Goal: Information Seeking & Learning: Learn about a topic

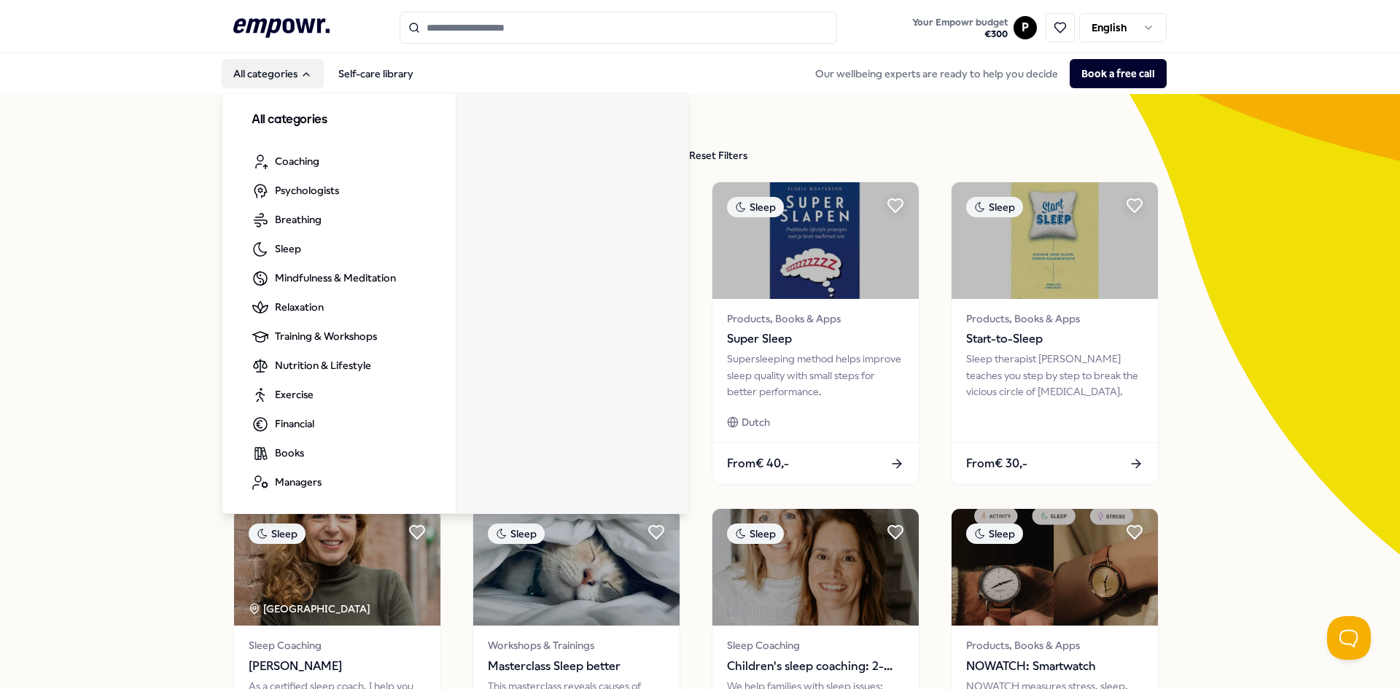
click at [231, 77] on button "All categories" at bounding box center [273, 73] width 102 height 29
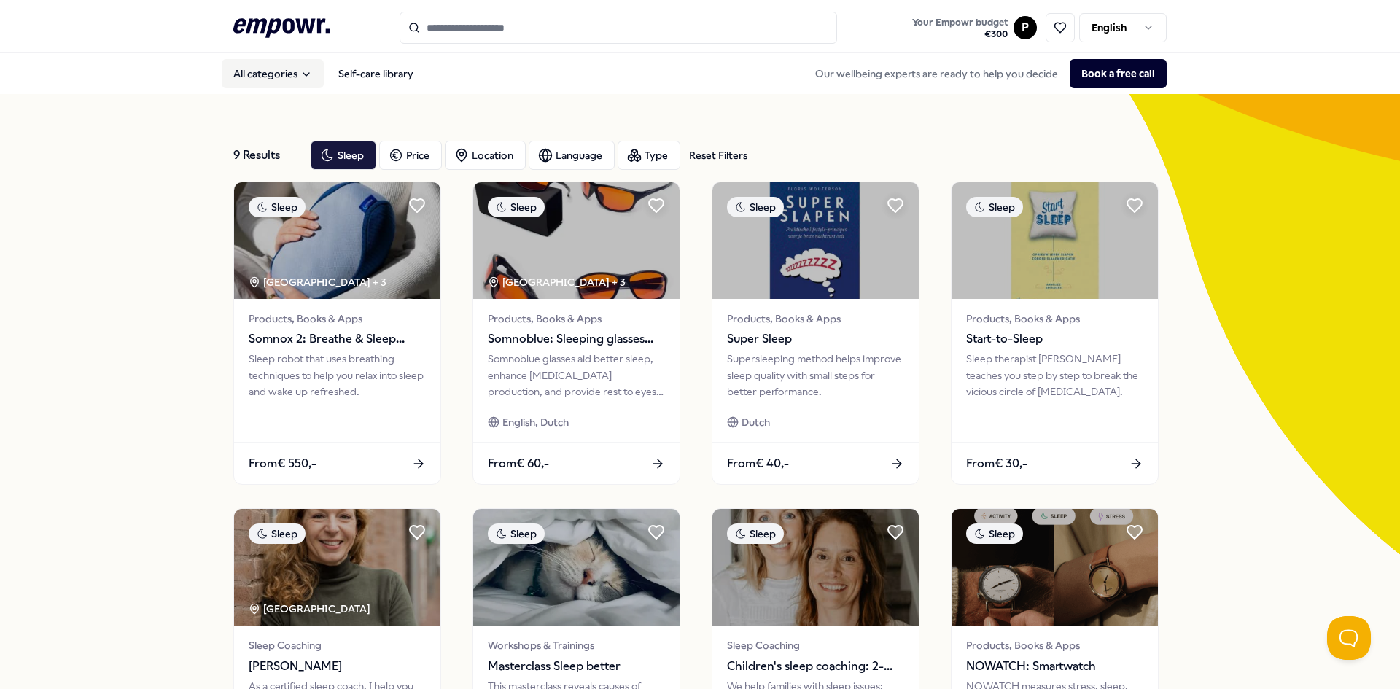
click at [232, 73] on button "All categories" at bounding box center [273, 73] width 102 height 29
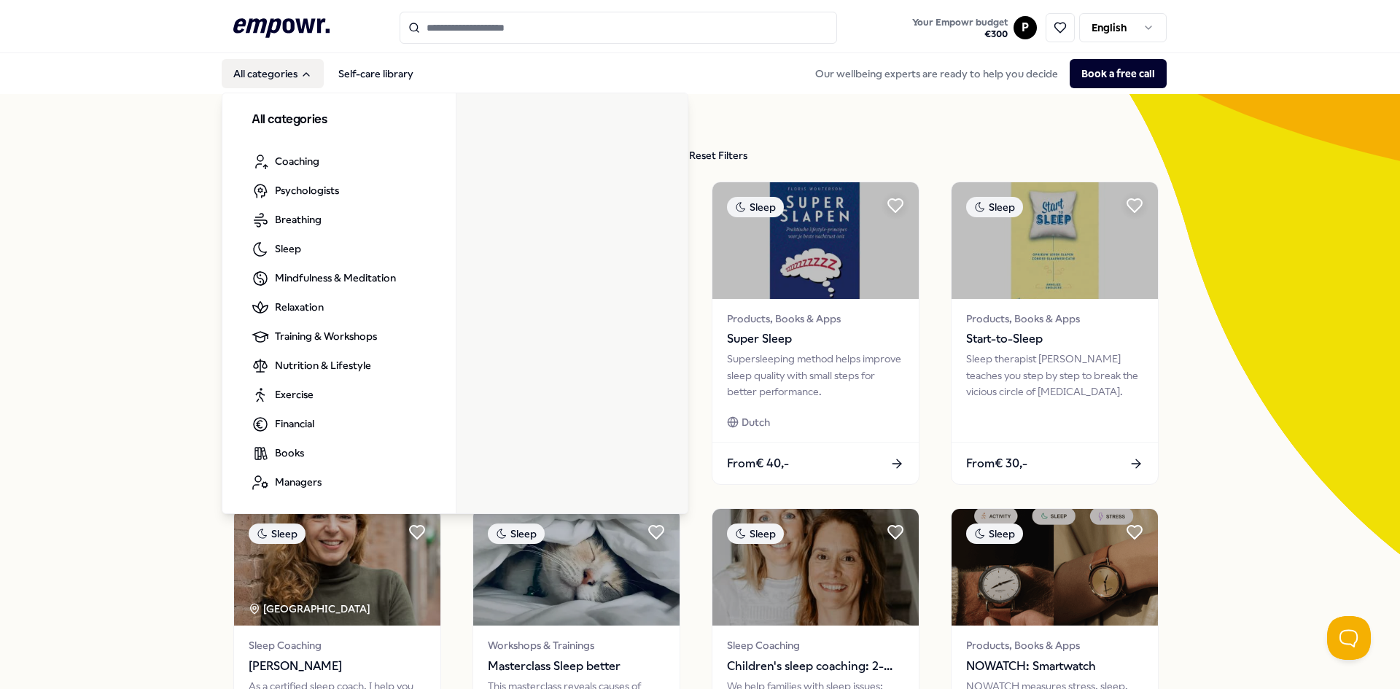
click at [268, 65] on button "All categories" at bounding box center [273, 73] width 102 height 29
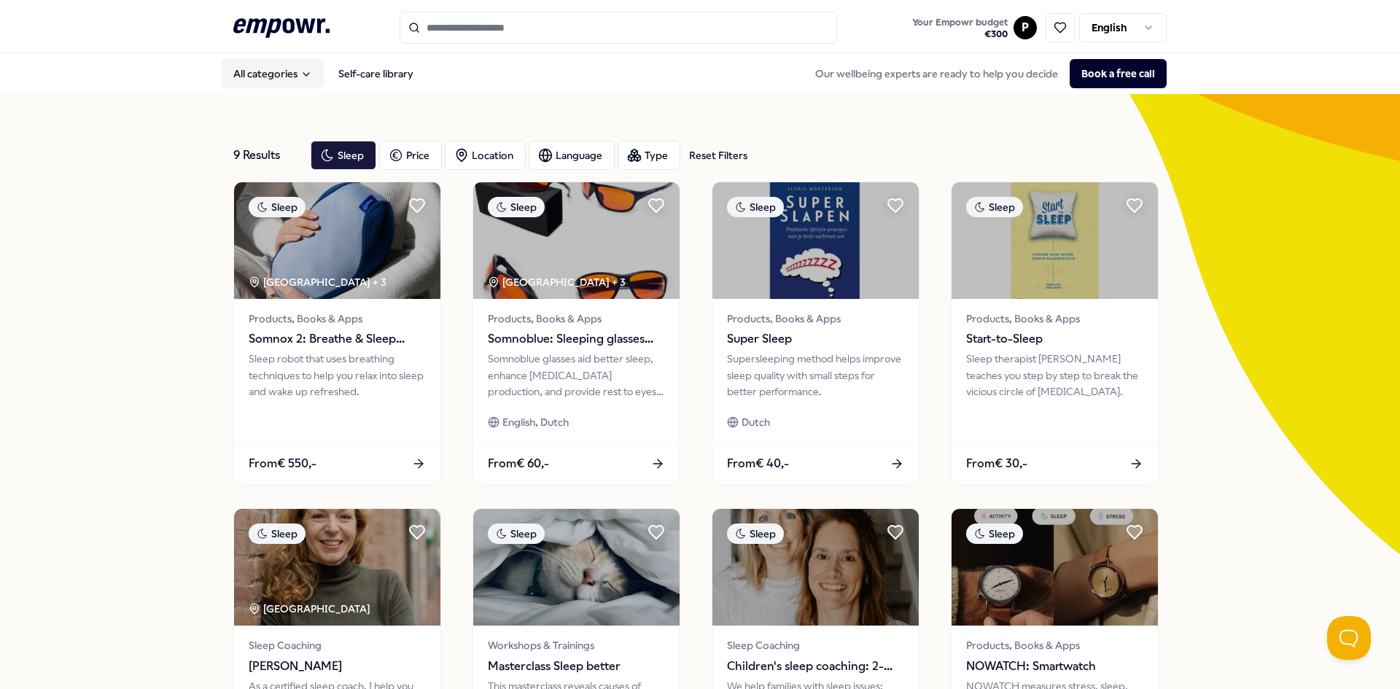
click at [268, 65] on button "All categories" at bounding box center [273, 73] width 102 height 29
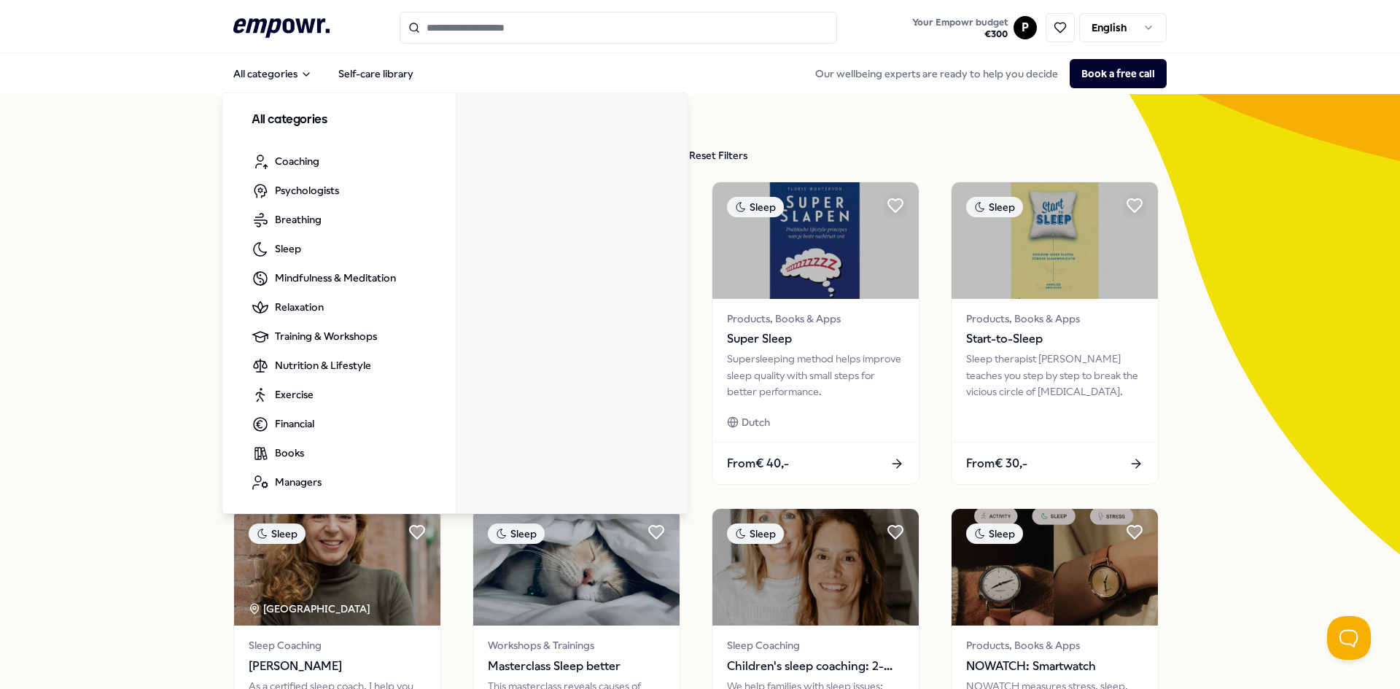
drag, startPoint x: 0, startPoint y: 324, endPoint x: 18, endPoint y: 323, distance: 18.2
click at [7, 324] on div "9 Results Reset Filters Sleep Price Location Language Type Reset Filters Sleep …" at bounding box center [700, 663] width 1400 height 1138
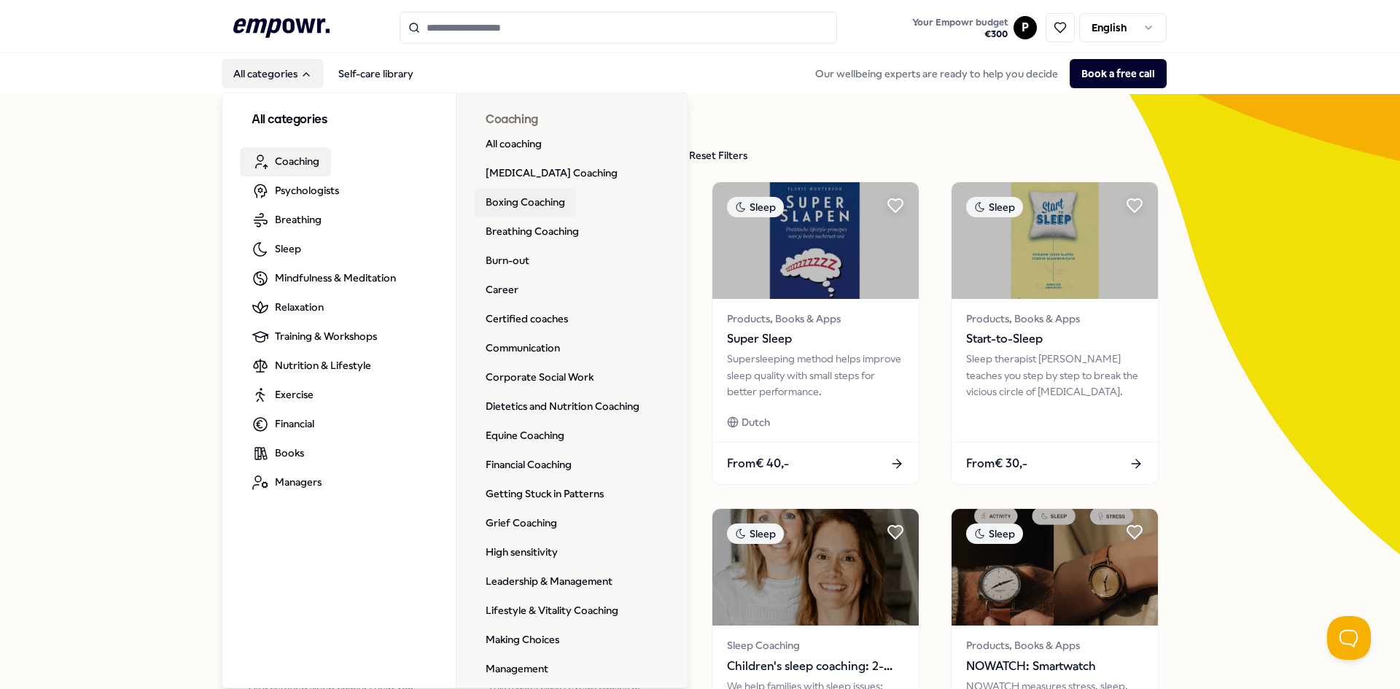
click at [512, 202] on link "Boxing Coaching" at bounding box center [525, 202] width 103 height 29
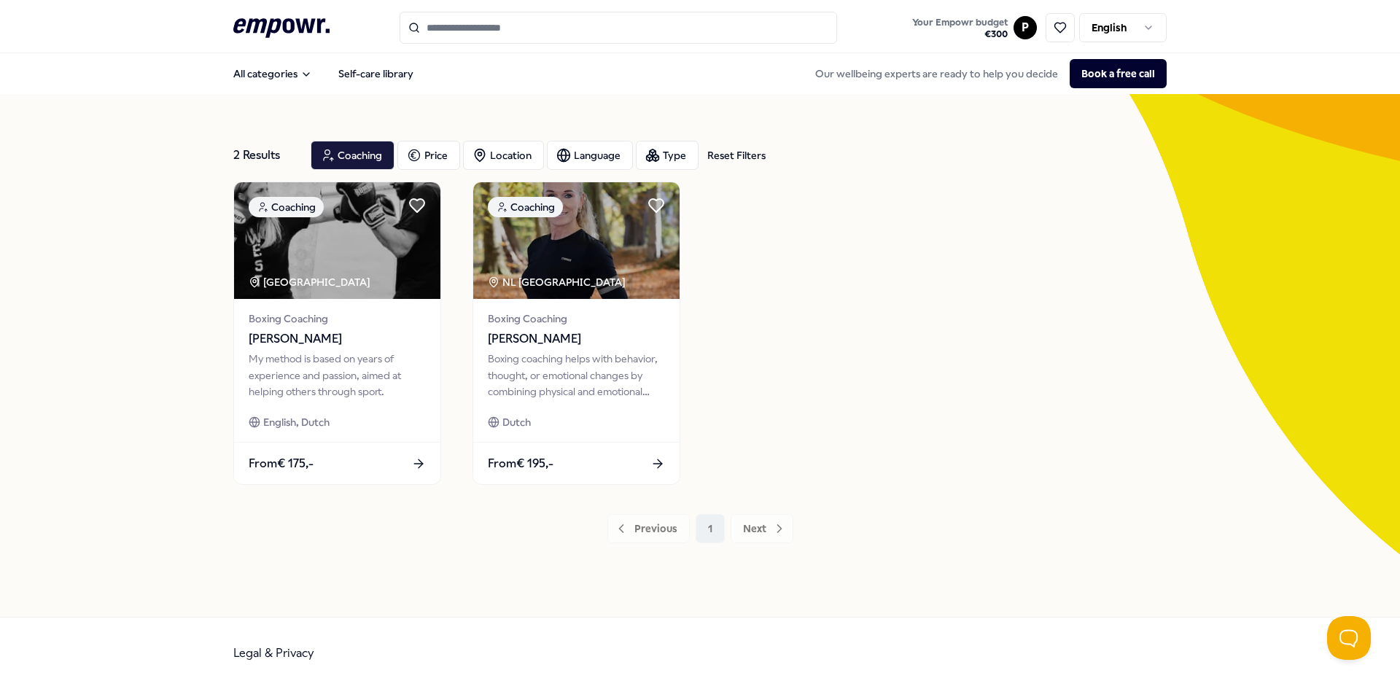
click at [121, 312] on div "2 Results Reset Filters Coaching Price Location Language Type Reset Filters Coa…" at bounding box center [700, 355] width 1400 height 523
click at [1136, 455] on div "Coaching Utrecht Region Boxing Coaching [PERSON_NAME] My method is based on yea…" at bounding box center [699, 333] width 933 height 303
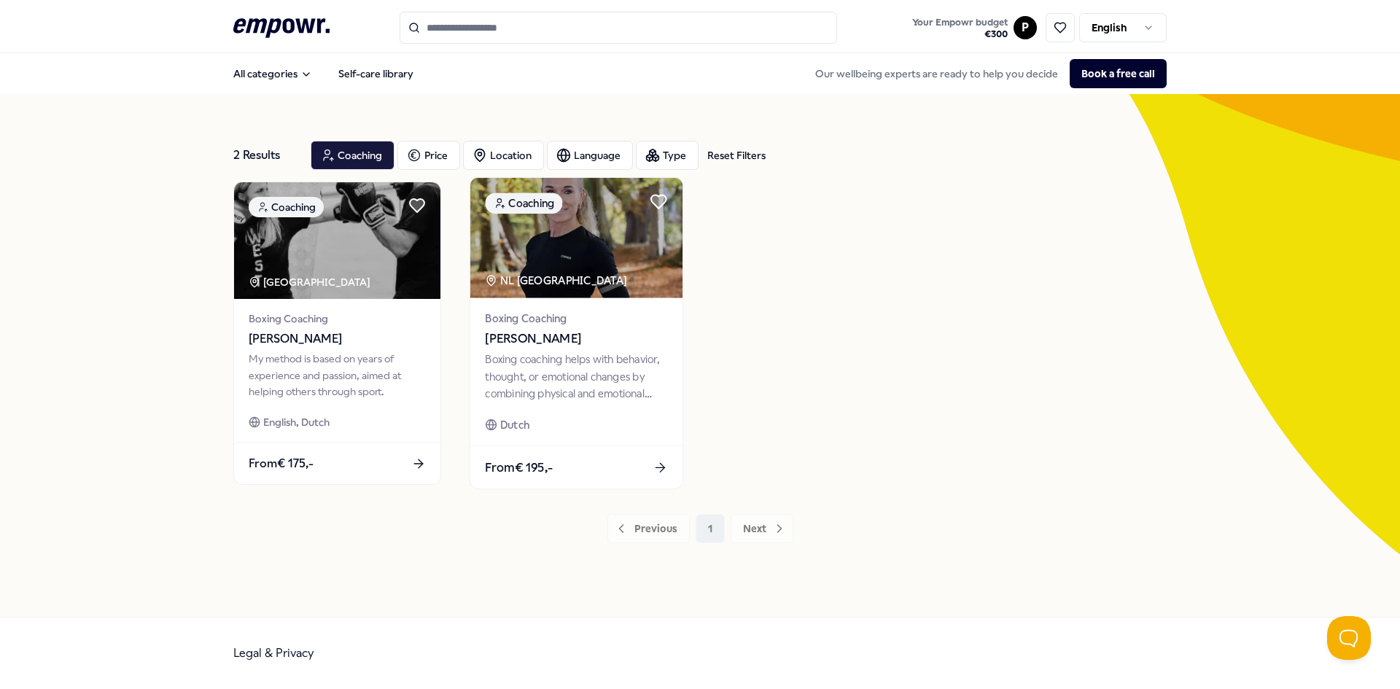
click at [633, 295] on img at bounding box center [576, 238] width 212 height 120
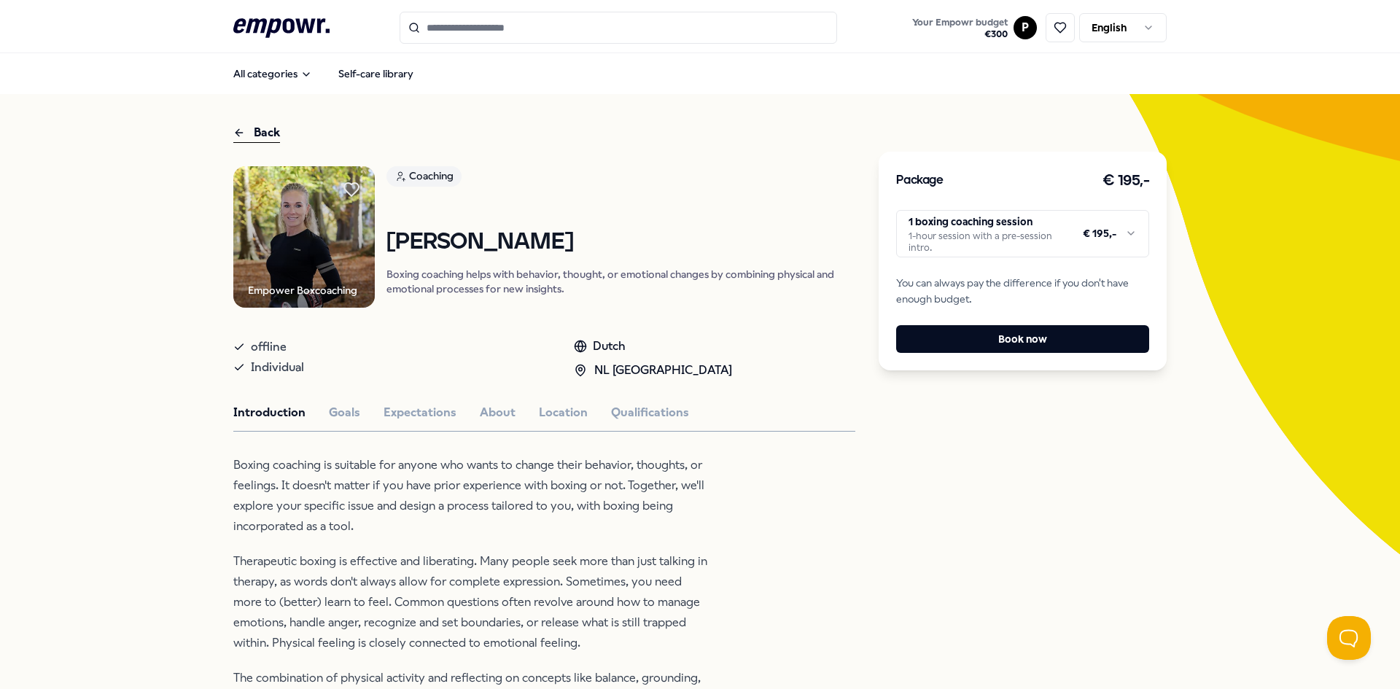
click at [48, 166] on div "Back Empower Boxcoaching Coaching [PERSON_NAME] Boxing coaching helps with beha…" at bounding box center [700, 640] width 1400 height 1092
click at [247, 460] on p "Boxing coaching is suitable for anyone who wants to change their behavior, thou…" at bounding box center [470, 496] width 474 height 82
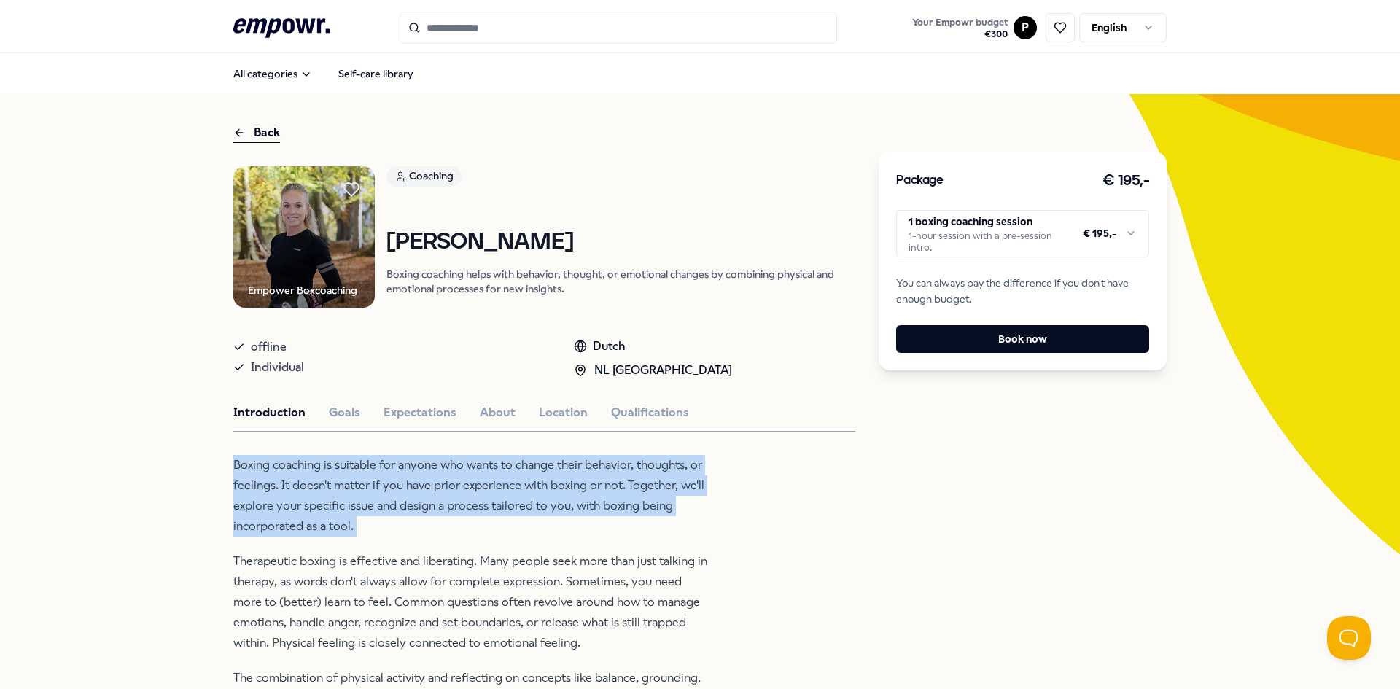
click at [247, 460] on p "Boxing coaching is suitable for anyone who wants to change their behavior, thou…" at bounding box center [470, 496] width 474 height 82
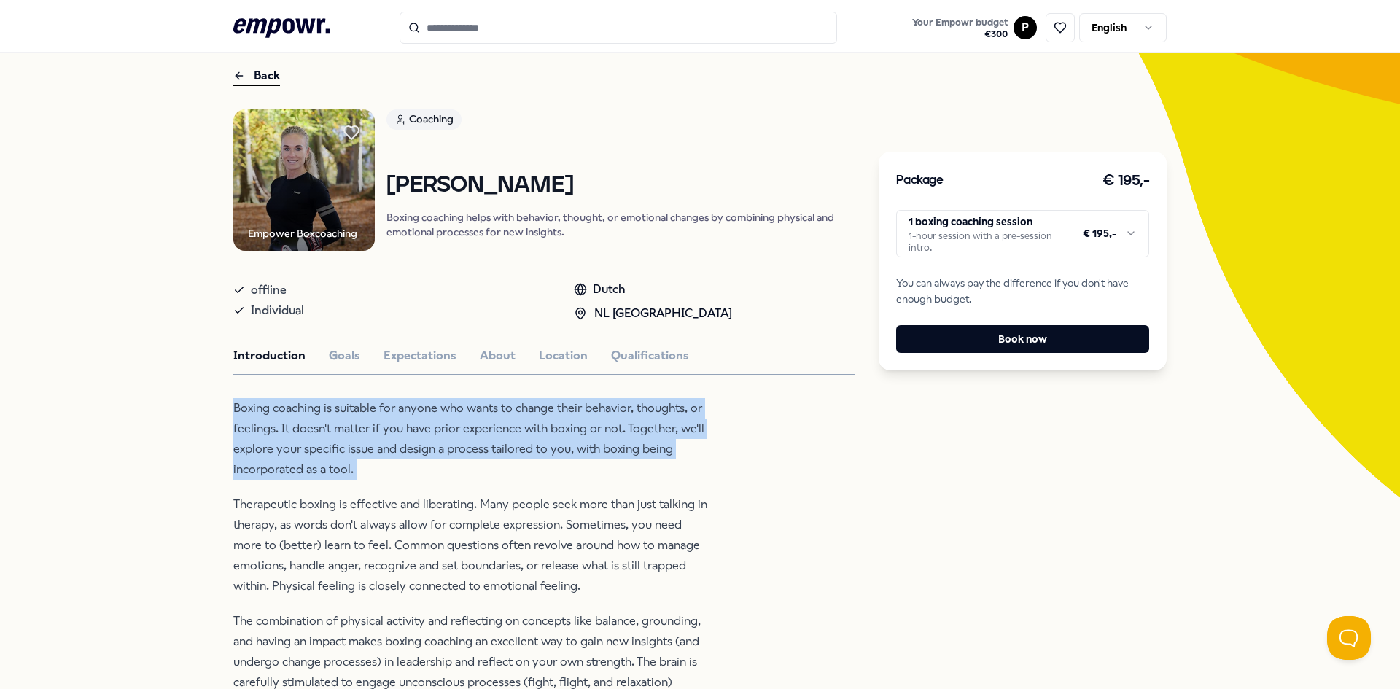
scroll to position [146, 0]
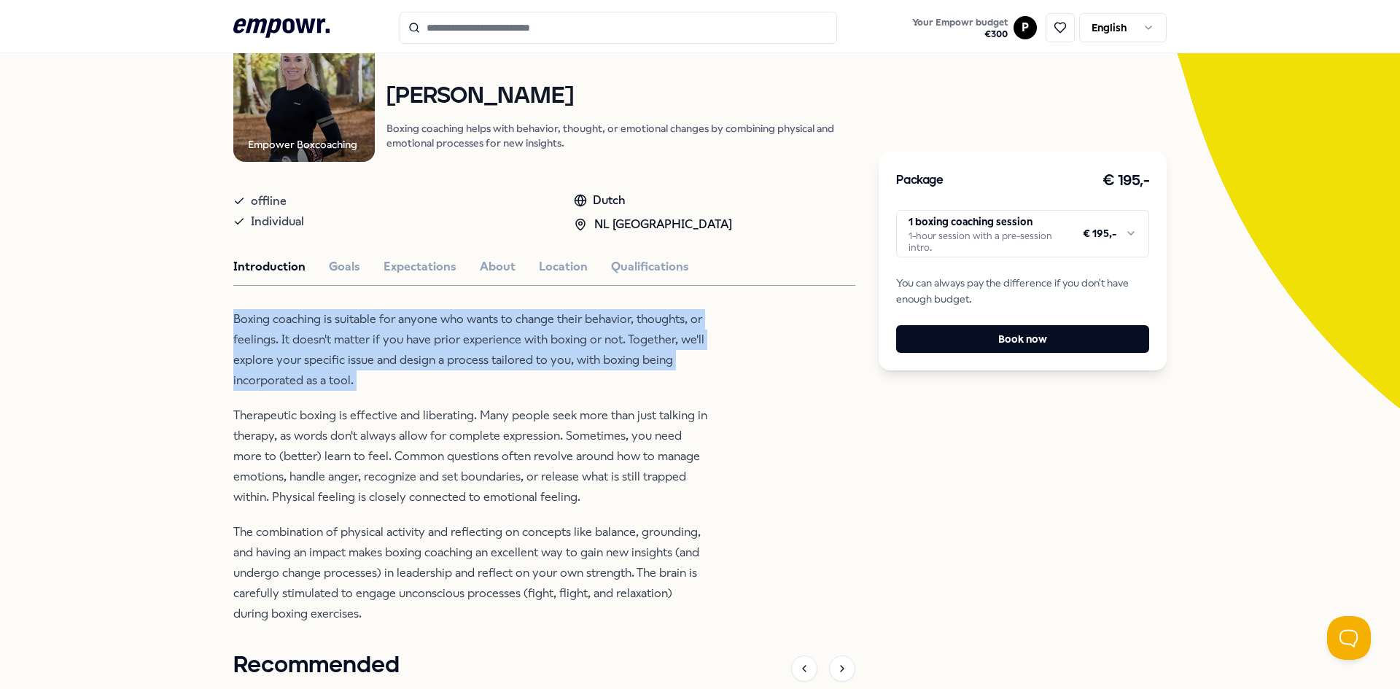
click at [355, 381] on p "Boxing coaching is suitable for anyone who wants to change their behavior, thou…" at bounding box center [470, 350] width 474 height 82
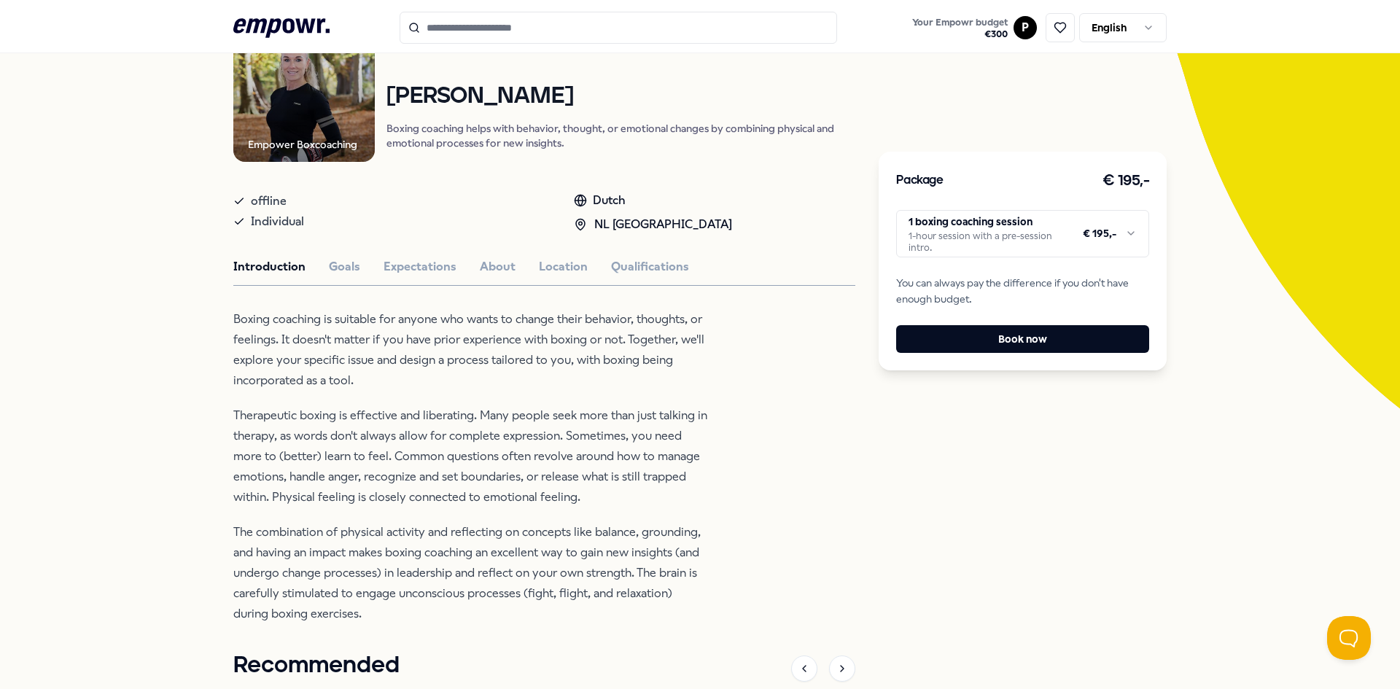
click at [319, 451] on p "Therapeutic boxing is effective and liberating. Many people seek more than just…" at bounding box center [470, 456] width 474 height 102
click at [349, 429] on p "Therapeutic boxing is effective and liberating. Many people seek more than just…" at bounding box center [470, 456] width 474 height 102
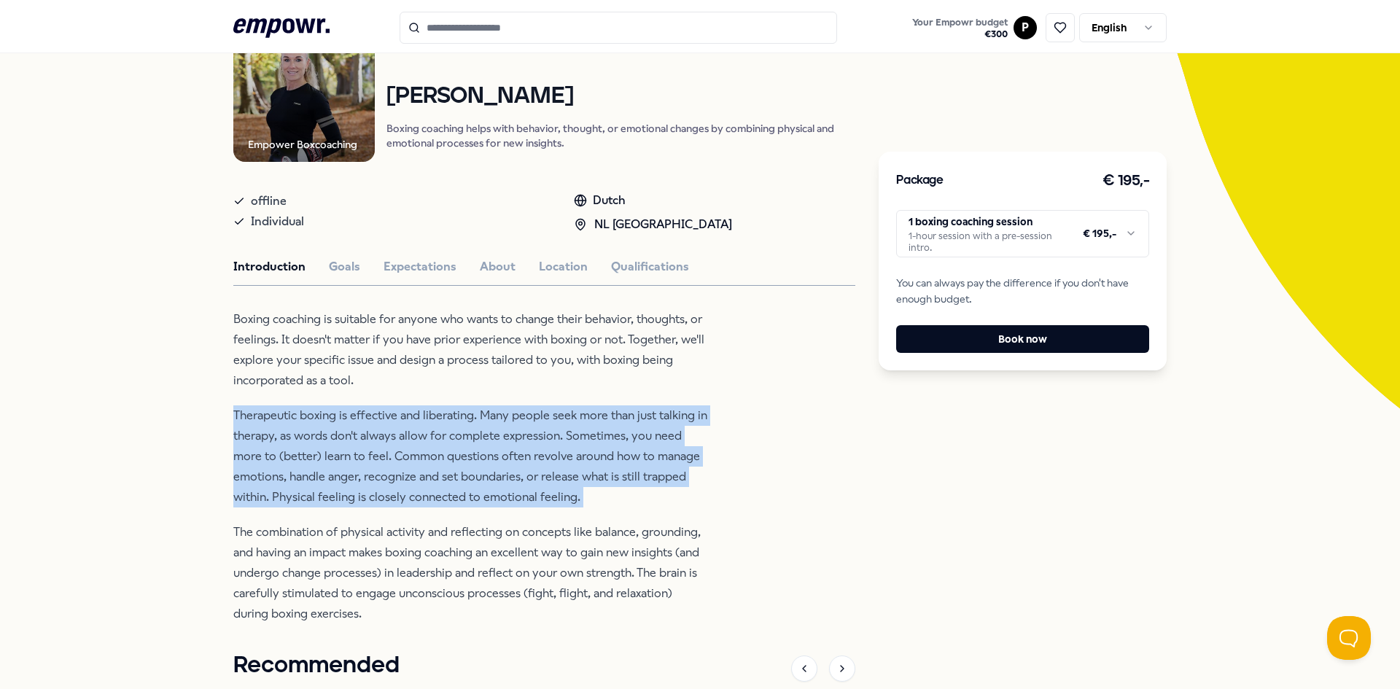
click at [349, 429] on p "Therapeutic boxing is effective and liberating. Many people seek more than just…" at bounding box center [470, 456] width 474 height 102
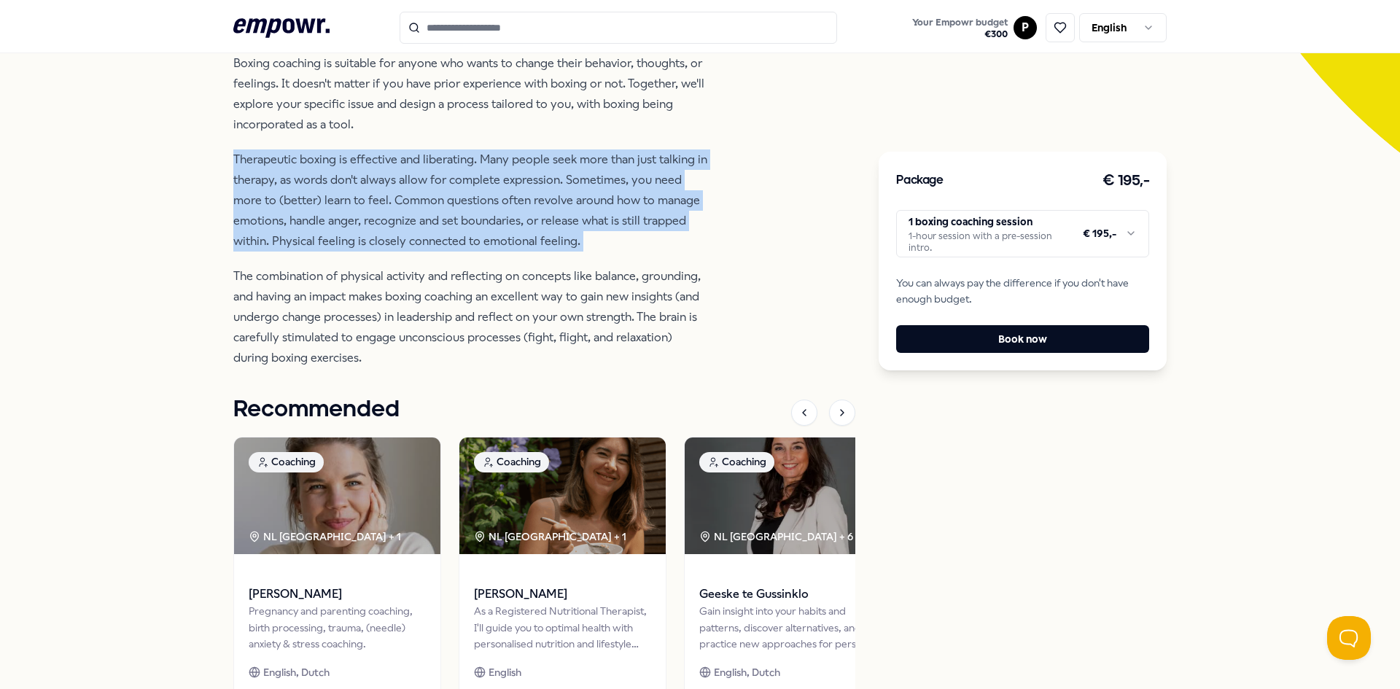
scroll to position [438, 0]
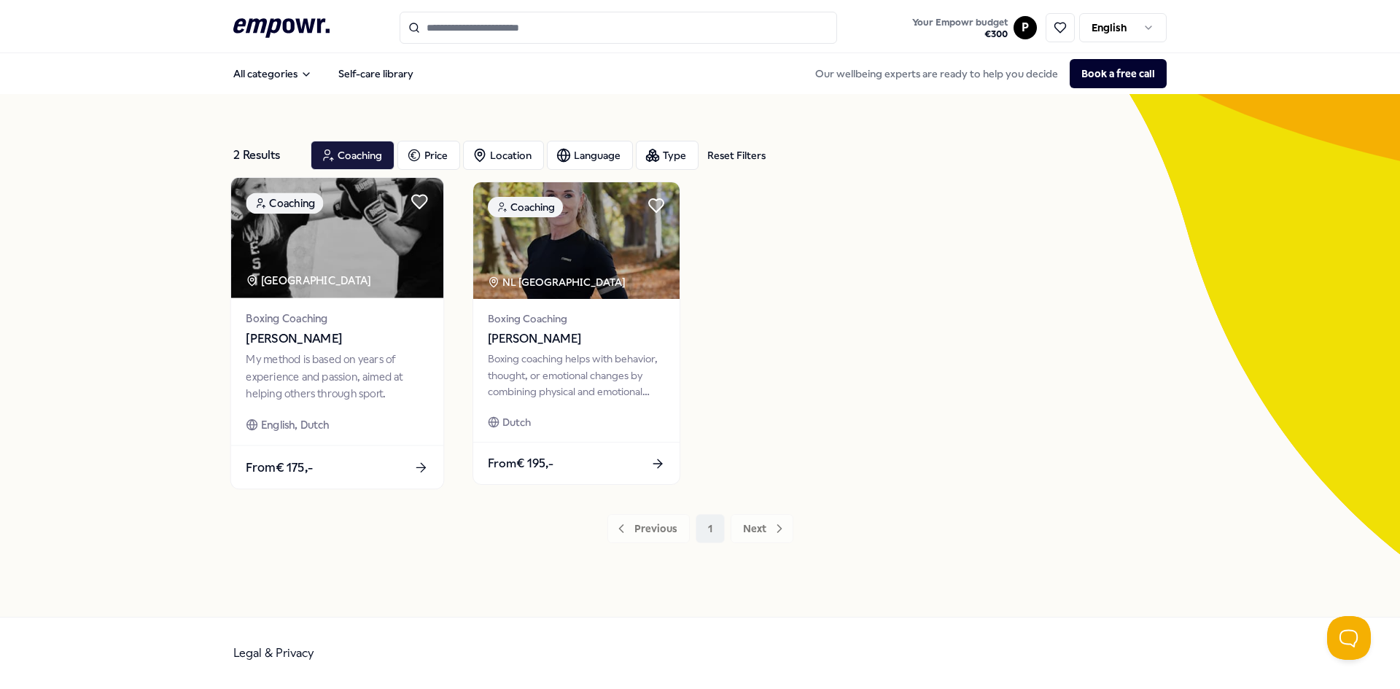
click at [268, 342] on span "[PERSON_NAME]" at bounding box center [337, 339] width 182 height 19
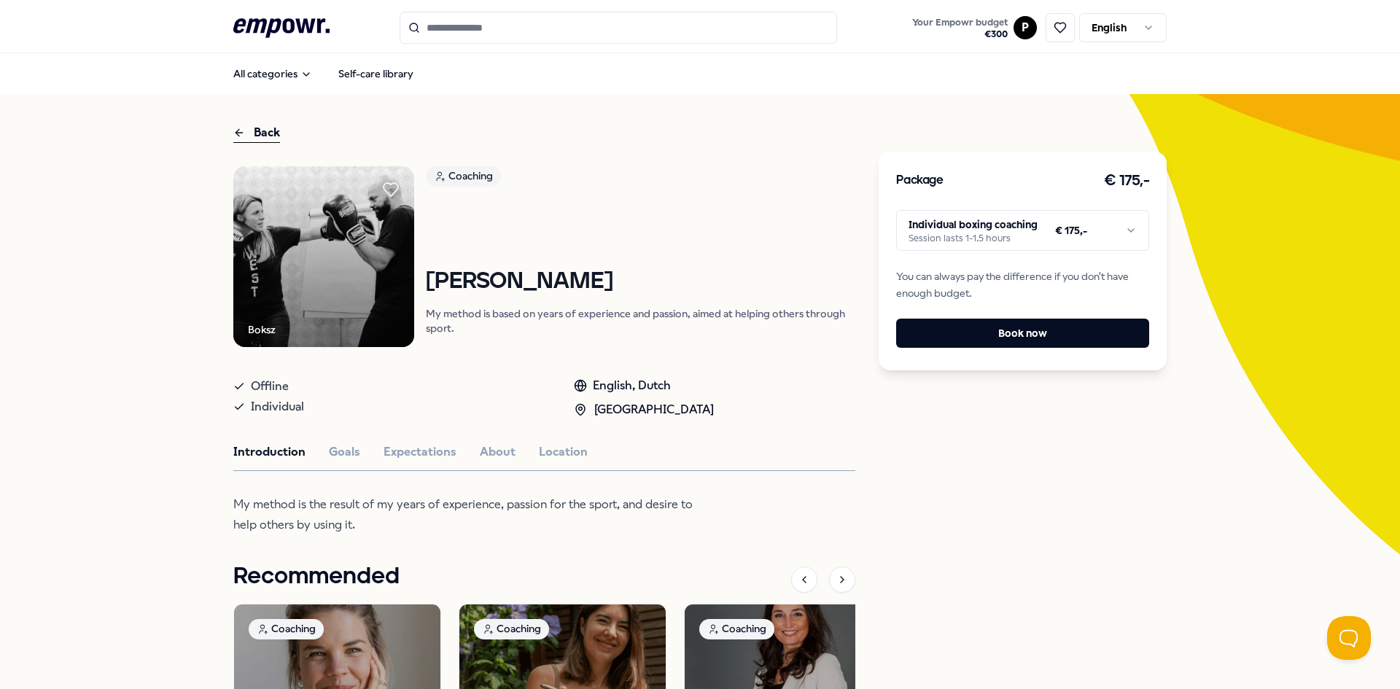
click at [527, 335] on div "Coaching [PERSON_NAME] My method is based on years of experience and passion, a…" at bounding box center [641, 256] width 430 height 181
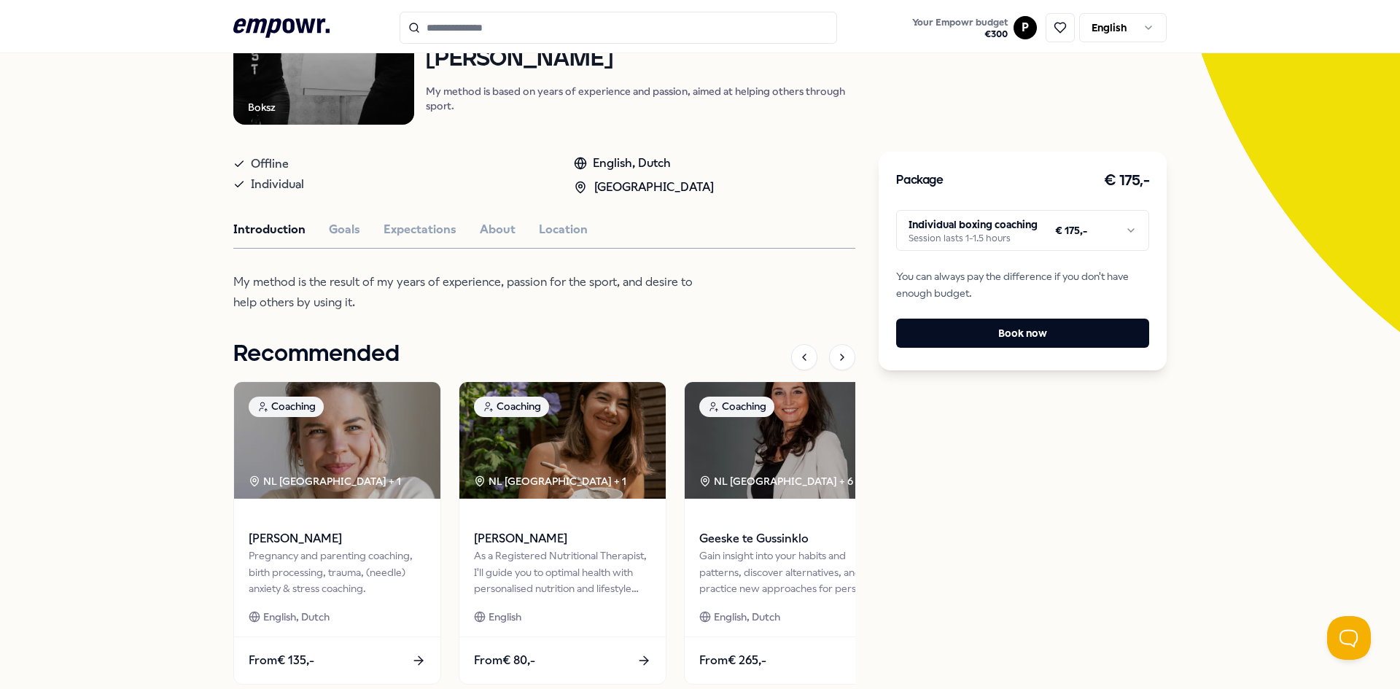
scroll to position [42, 0]
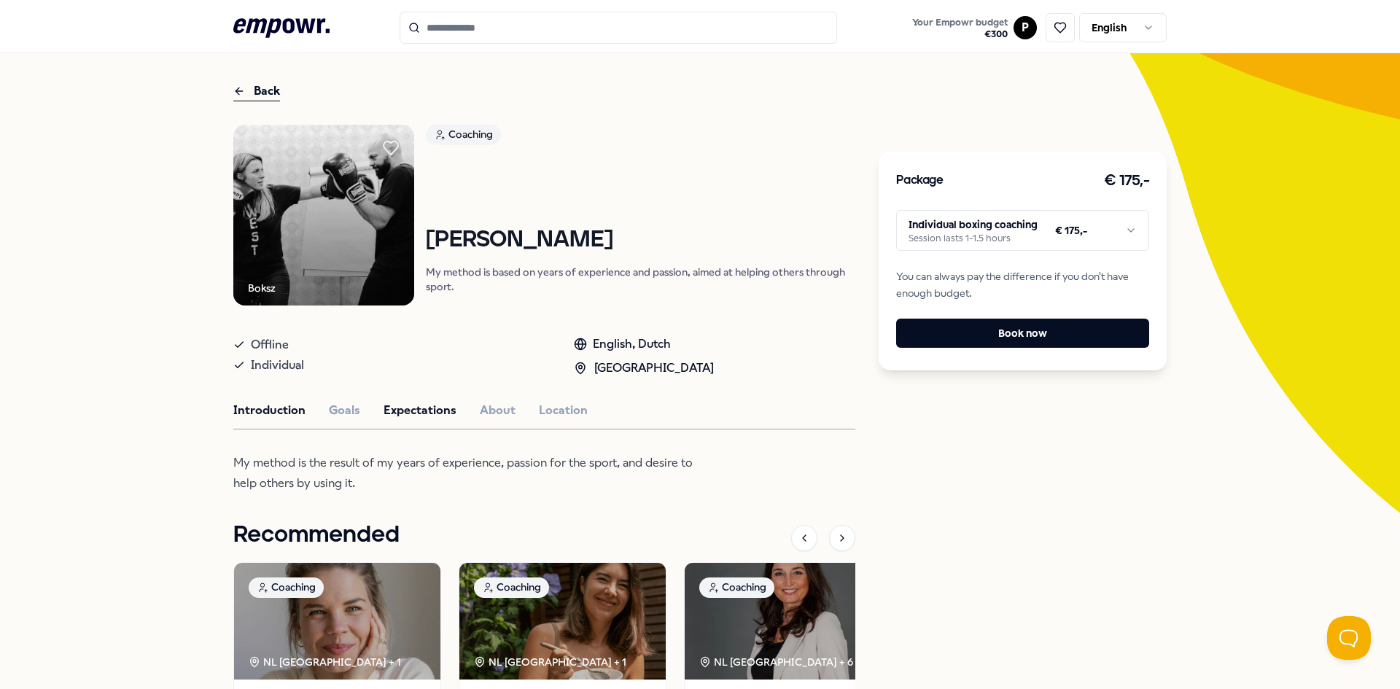
drag, startPoint x: 363, startPoint y: 441, endPoint x: 383, endPoint y: 416, distance: 31.7
click at [363, 441] on div "Boksz Coaching [PERSON_NAME] My method is based on years of experience and pass…" at bounding box center [544, 503] width 622 height 756
click at [311, 407] on div "Introduction Goals Expectations About Location" at bounding box center [544, 410] width 622 height 19
click at [346, 414] on button "Goals" at bounding box center [344, 410] width 31 height 19
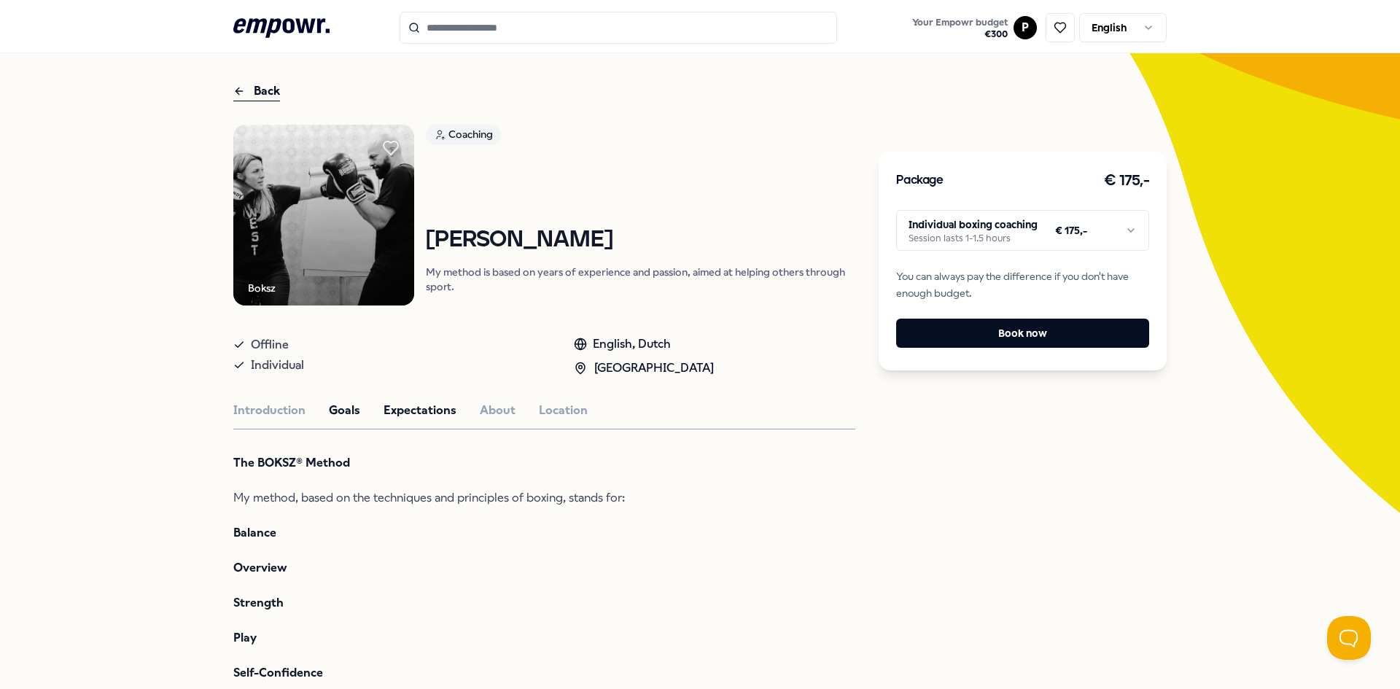
click at [397, 406] on button "Expectations" at bounding box center [420, 410] width 73 height 19
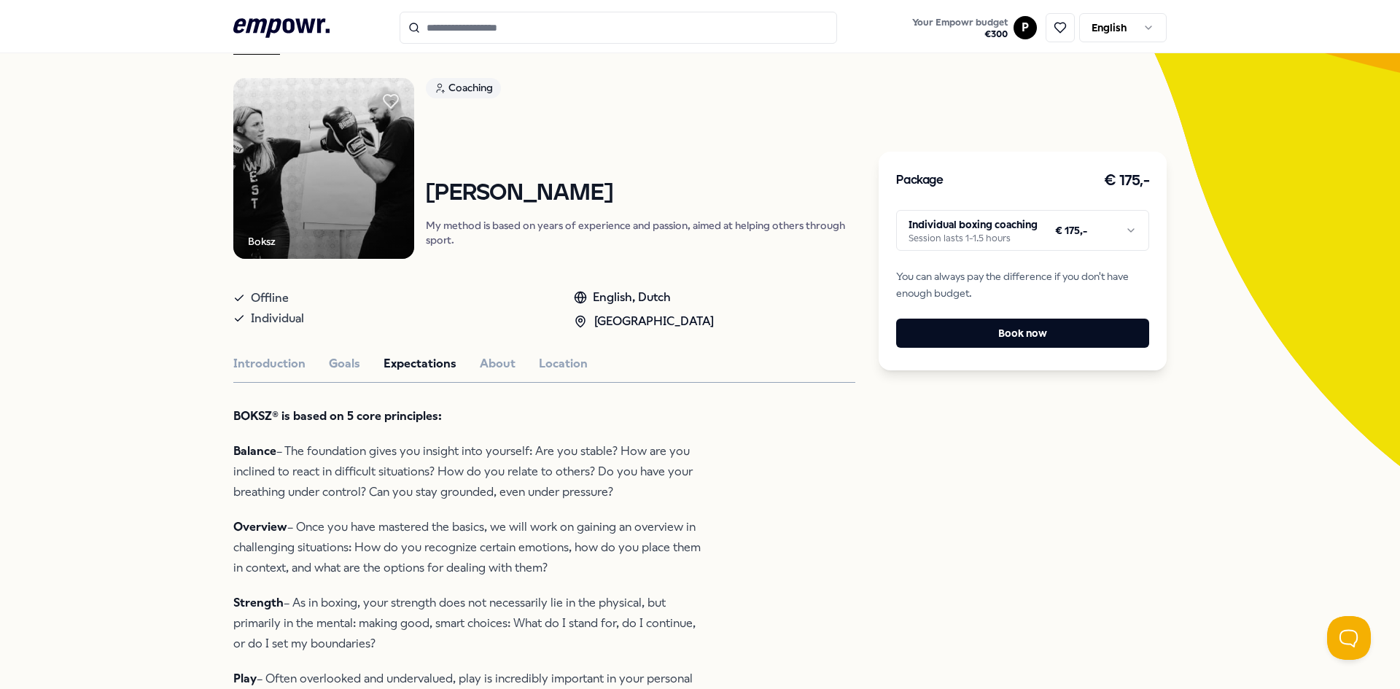
scroll to position [114, 0]
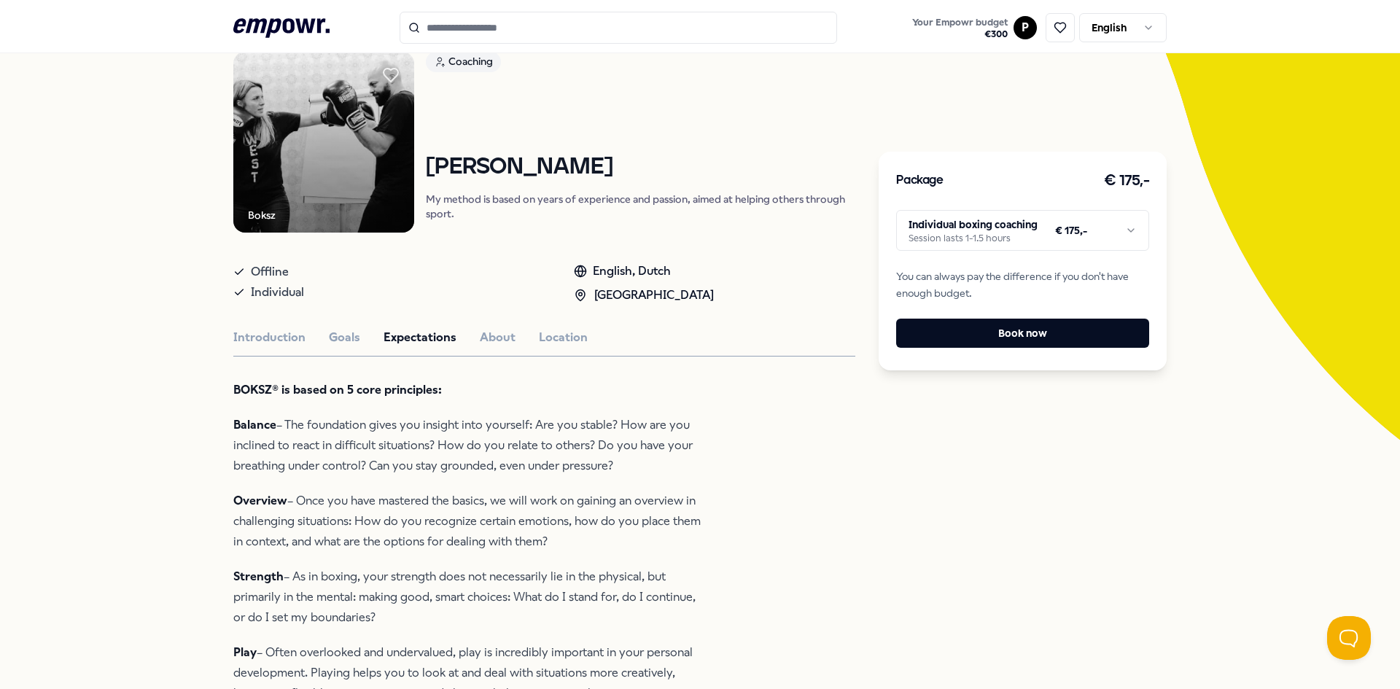
drag, startPoint x: 366, startPoint y: 424, endPoint x: 368, endPoint y: 415, distance: 9.0
click at [368, 415] on p "Balance – The foundation gives you insight into yourself: Are you stable? How a…" at bounding box center [470, 445] width 474 height 61
drag, startPoint x: 368, startPoint y: 420, endPoint x: 381, endPoint y: 390, distance: 32.4
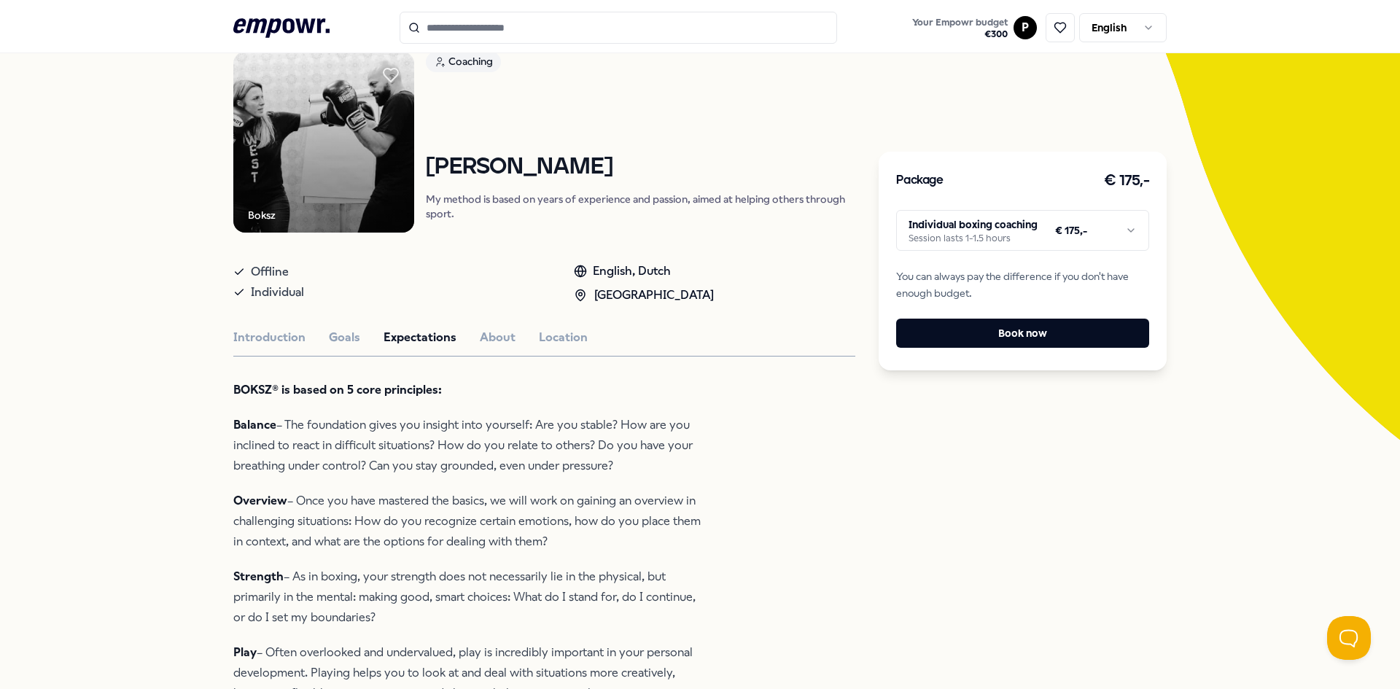
click at [342, 474] on p "Balance – The foundation gives you insight into yourself: Are you stable? How a…" at bounding box center [470, 445] width 474 height 61
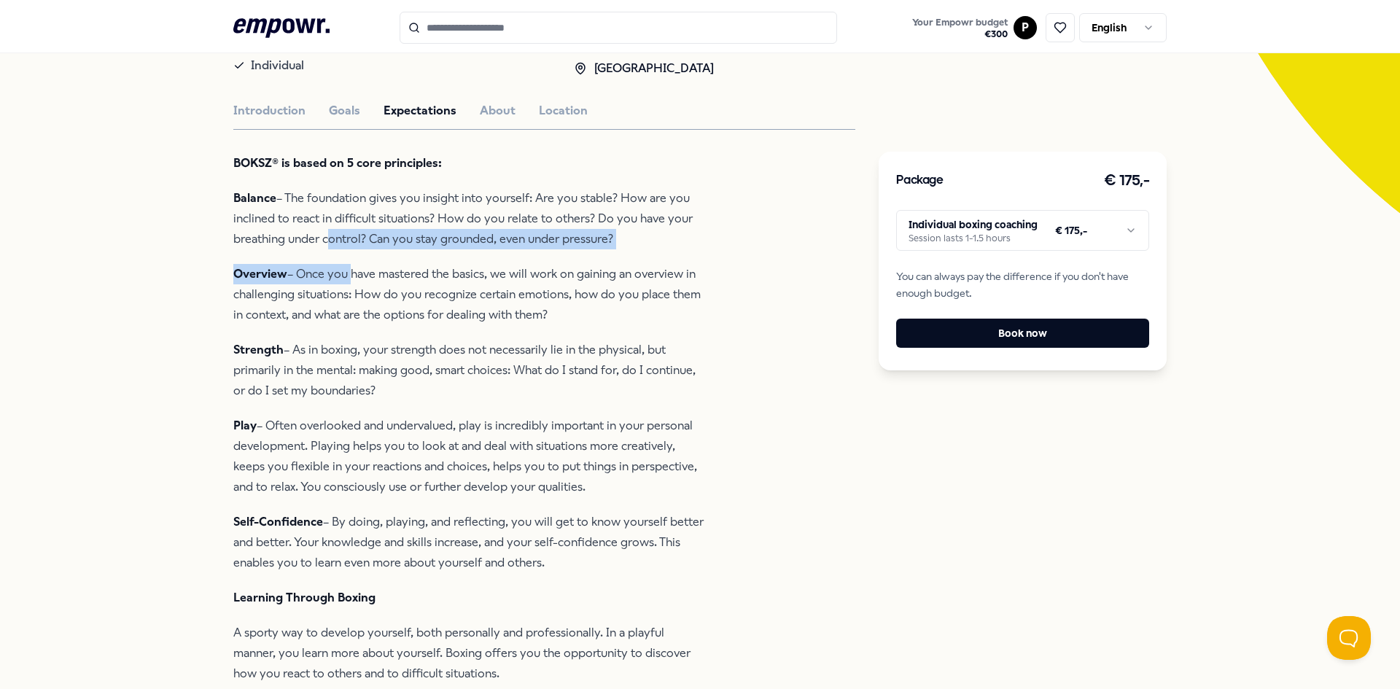
scroll to position [479, 0]
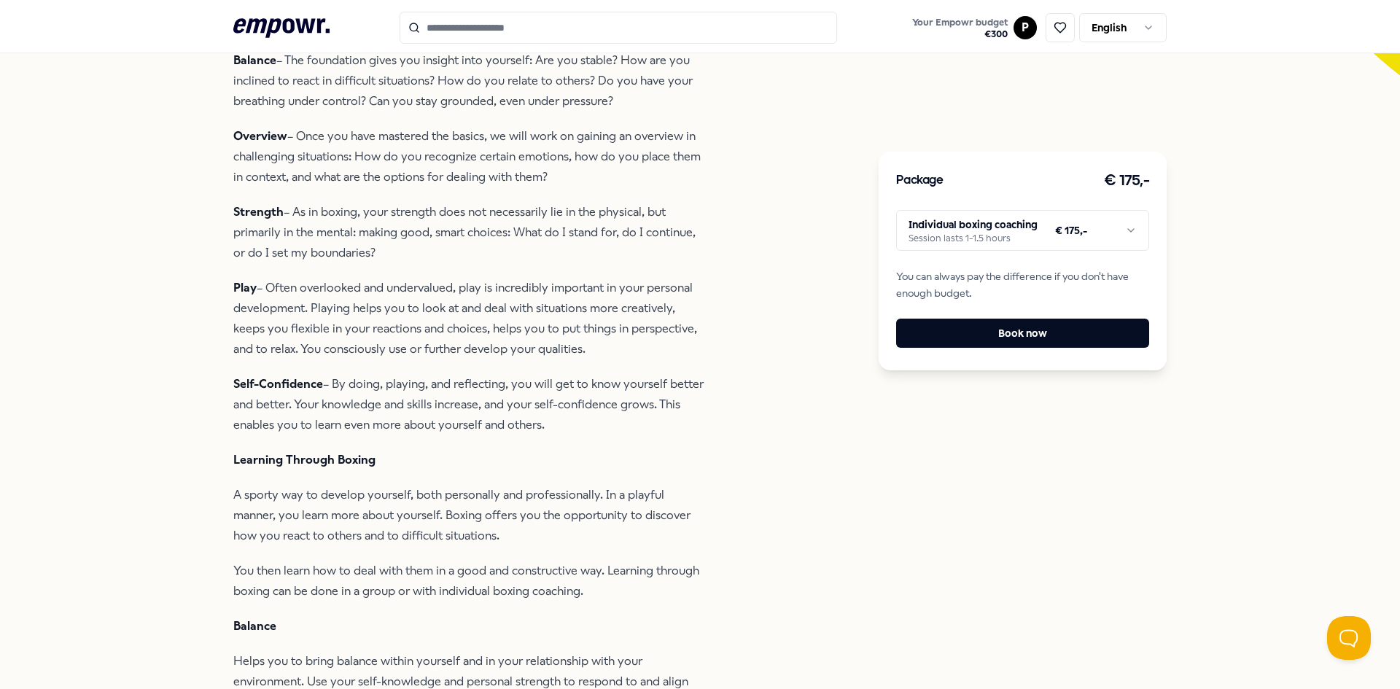
click at [360, 408] on p "Self-Confidence – By doing, playing, and reflecting, you will get to know yours…" at bounding box center [470, 404] width 474 height 61
click at [364, 391] on p "Self-Confidence – By doing, playing, and reflecting, you will get to know yours…" at bounding box center [470, 404] width 474 height 61
click at [360, 374] on p "Self-Confidence – By doing, playing, and reflecting, you will get to know yours…" at bounding box center [470, 404] width 474 height 61
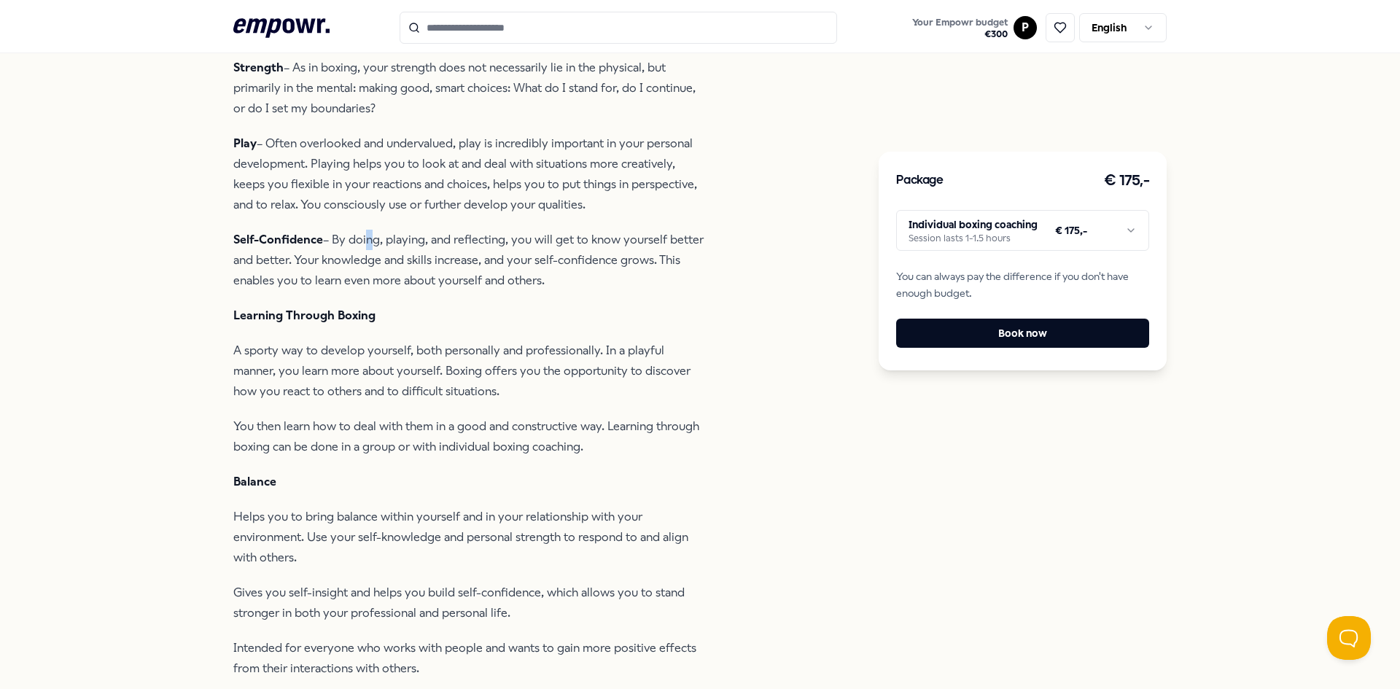
scroll to position [625, 0]
click at [317, 386] on p "A sporty way to develop yourself, both personally and professionally. In a play…" at bounding box center [470, 369] width 474 height 61
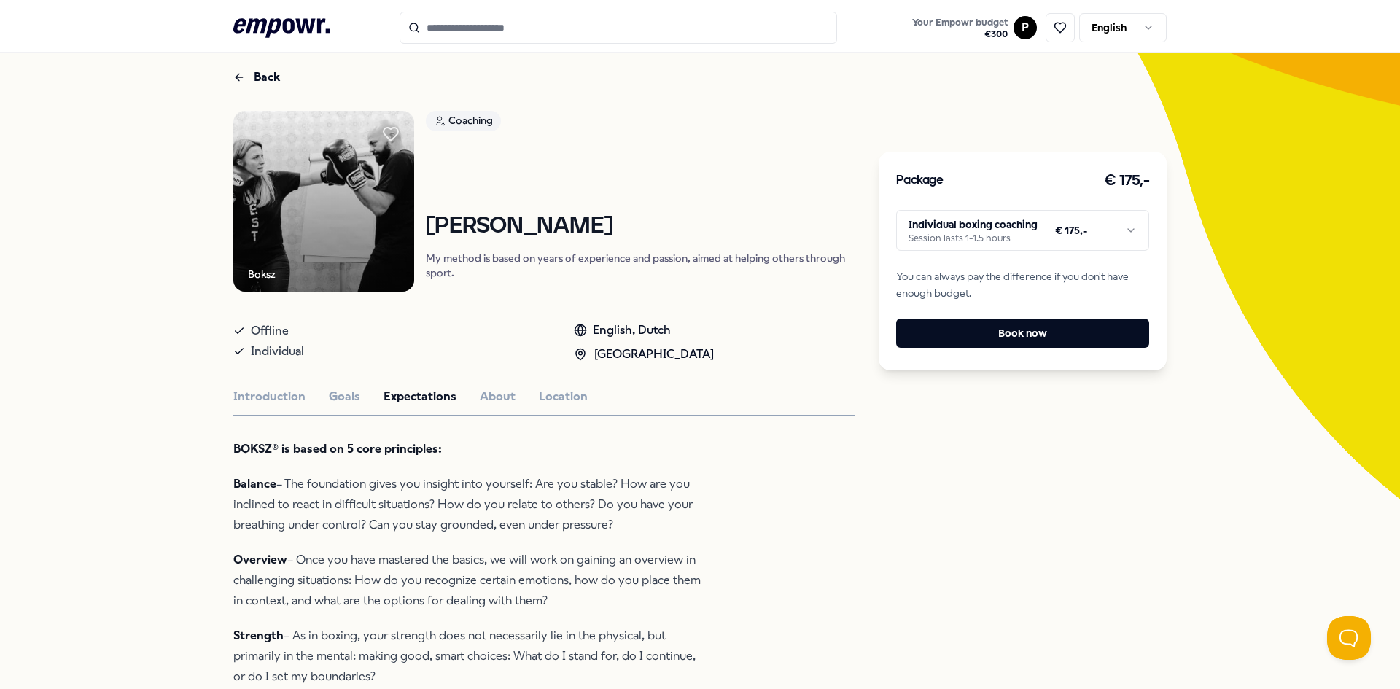
scroll to position [0, 0]
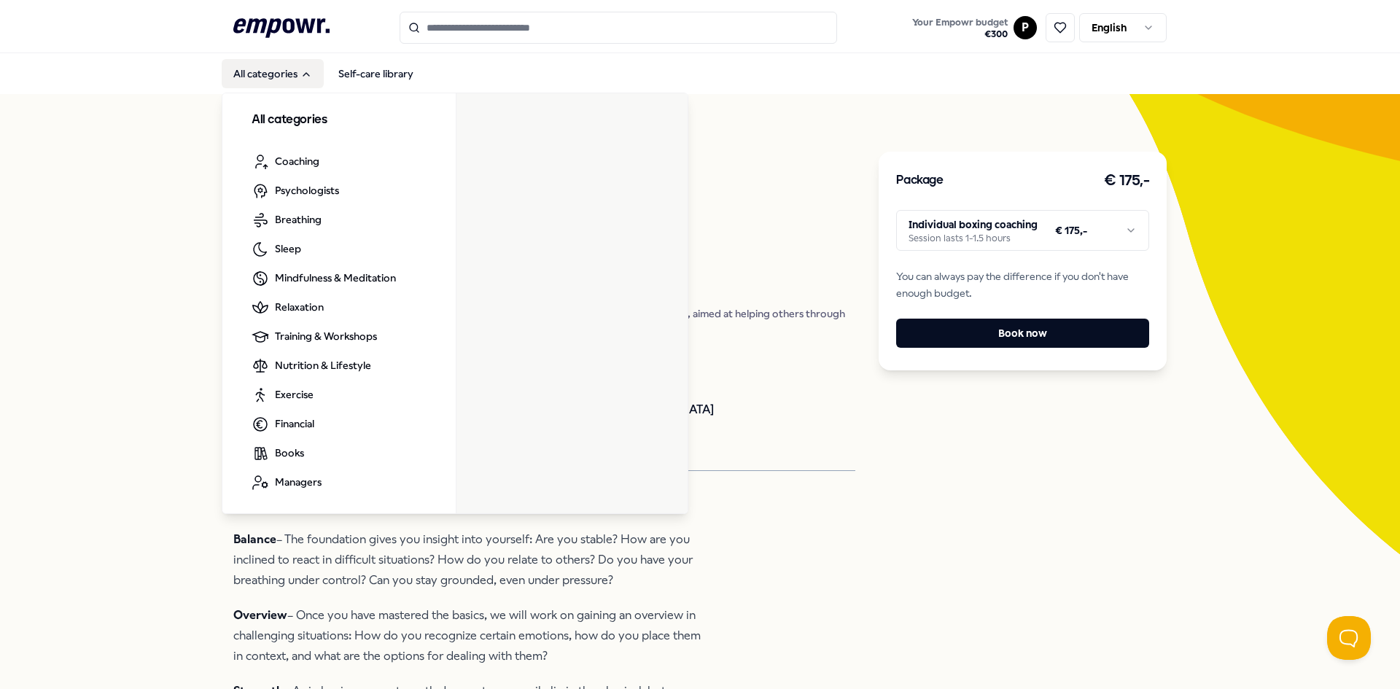
click at [275, 77] on button "All categories" at bounding box center [273, 73] width 102 height 29
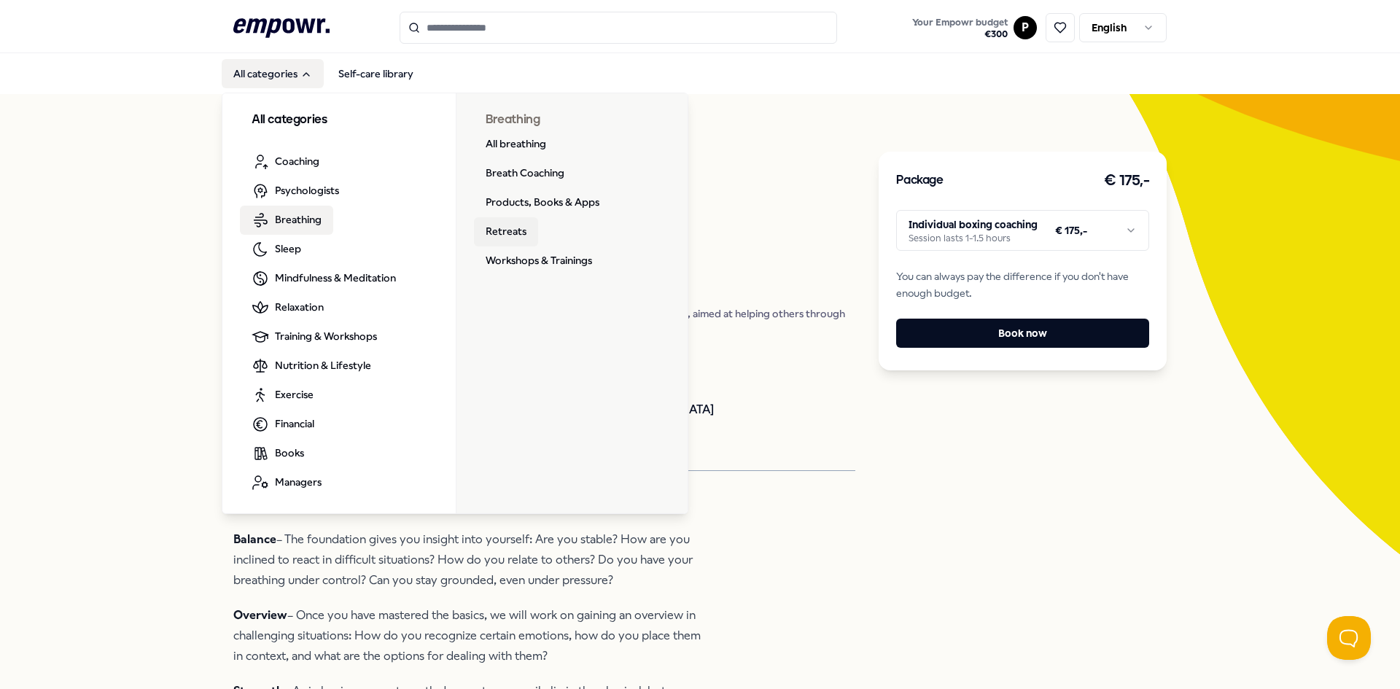
click at [509, 233] on link "Retreats" at bounding box center [506, 231] width 64 height 29
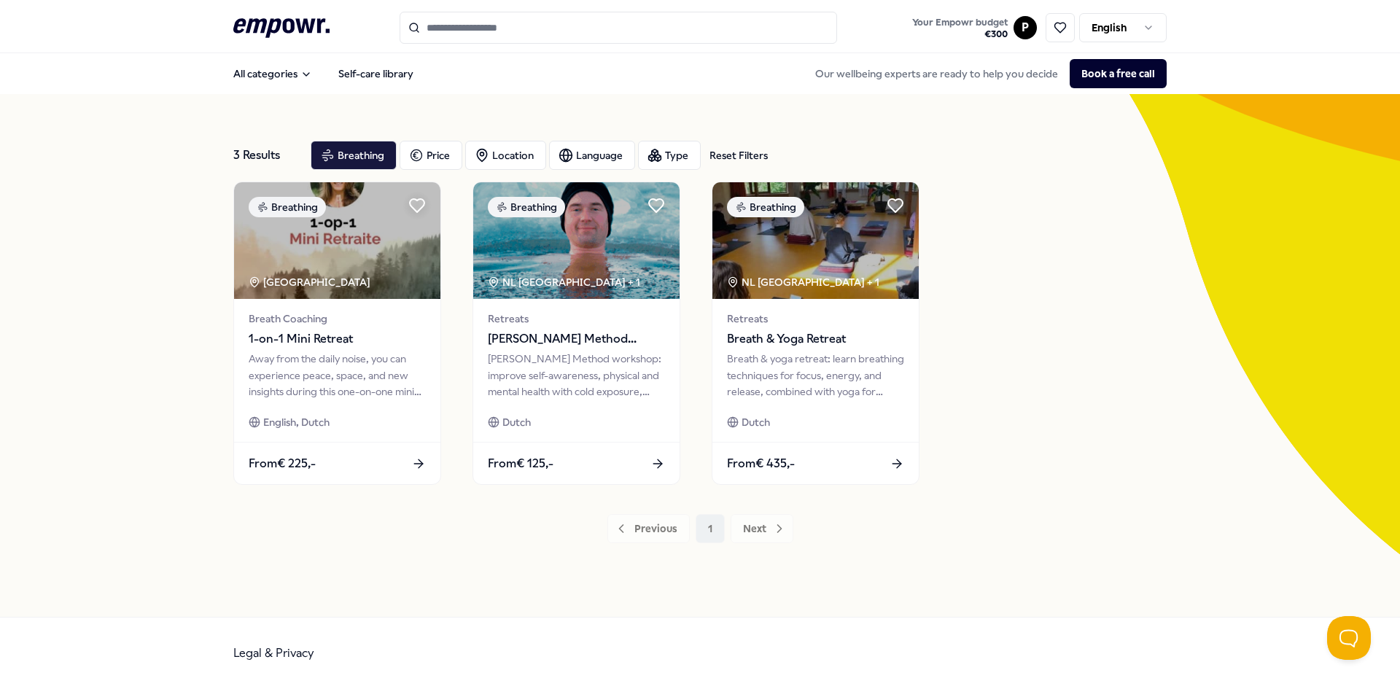
click at [173, 426] on div "3 Results Reset Filters Breathing Price Location Language Type Reset Filters Br…" at bounding box center [700, 355] width 1400 height 523
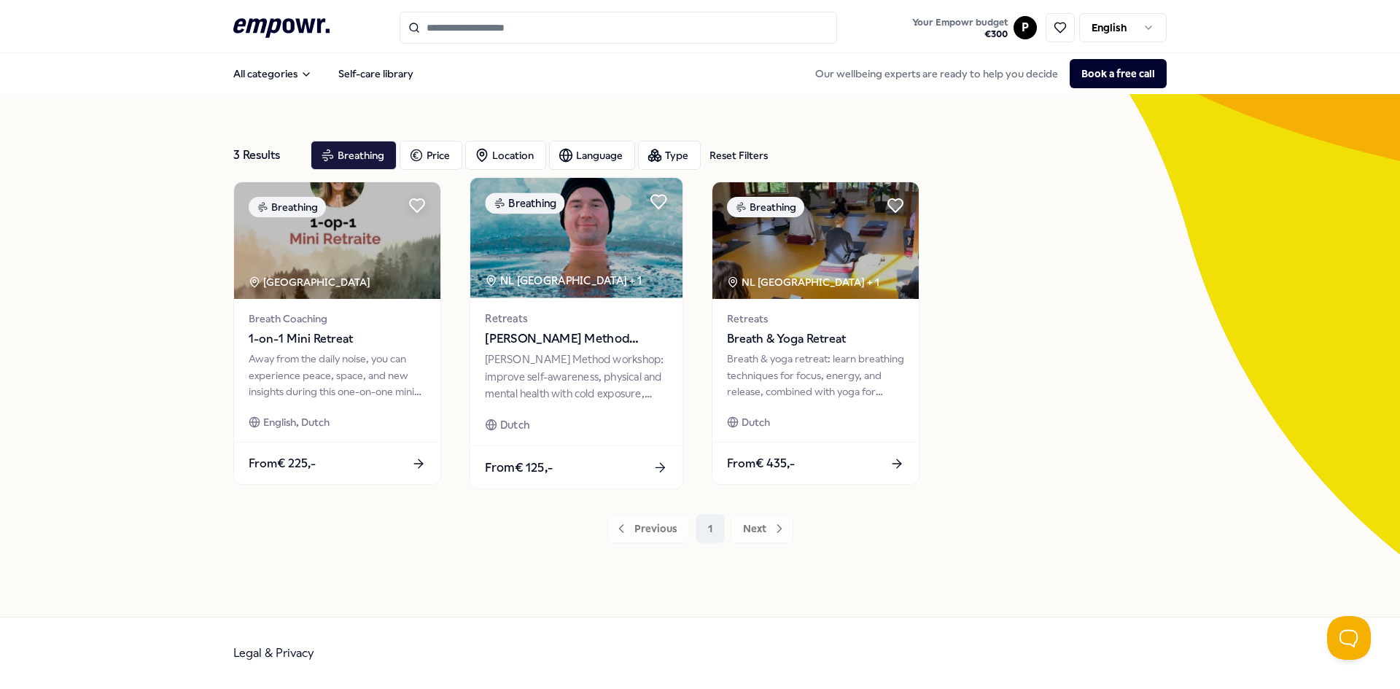
click at [550, 264] on img at bounding box center [576, 238] width 212 height 120
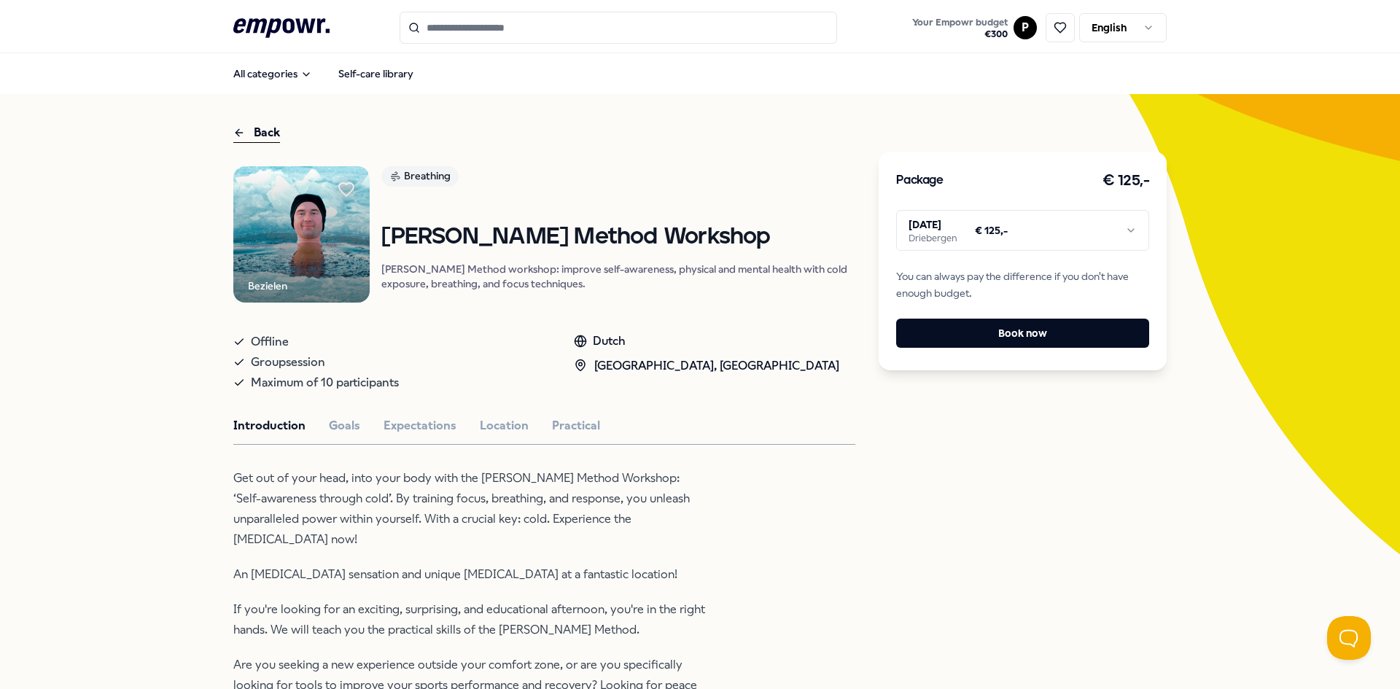
click at [572, 268] on div "[PERSON_NAME] Method Workshop [PERSON_NAME] Method workshop: improve self-aware…" at bounding box center [618, 258] width 474 height 66
click at [602, 368] on div "[GEOGRAPHIC_DATA], [GEOGRAPHIC_DATA]" at bounding box center [706, 366] width 265 height 19
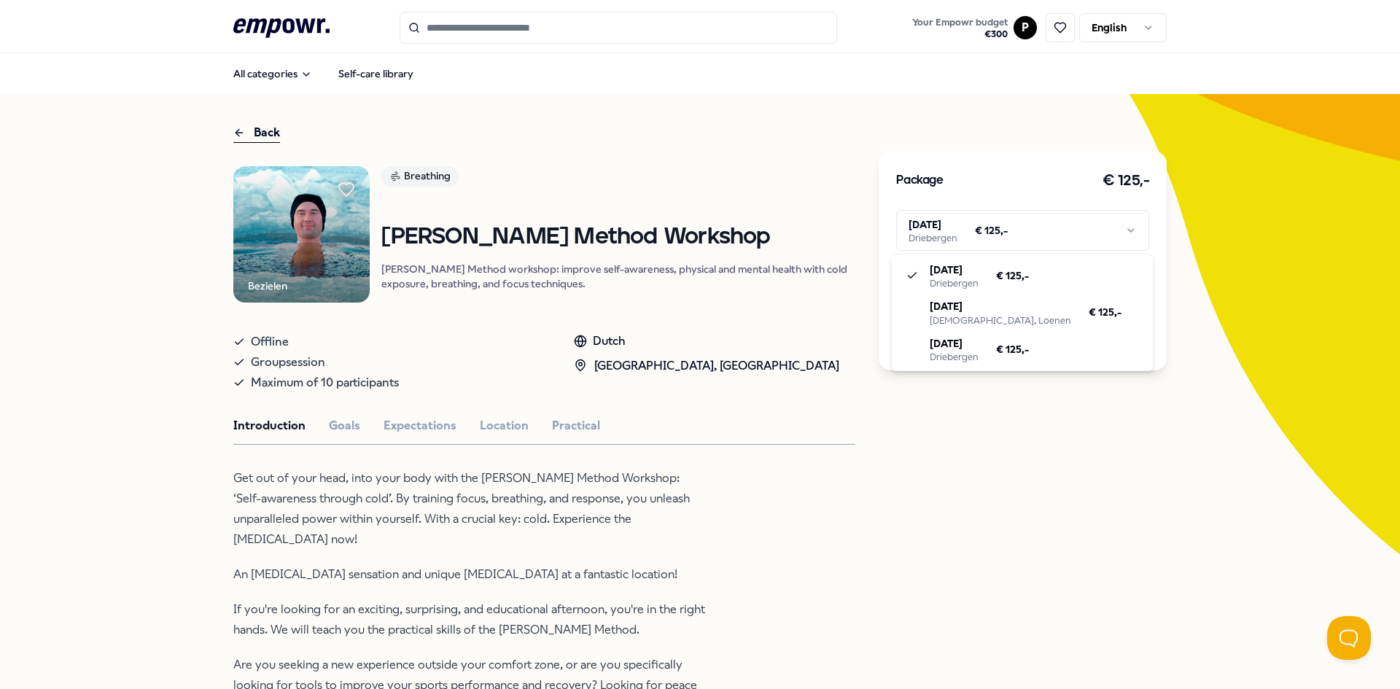
click at [982, 236] on html ".empowr-logo_svg__cls-1{fill:#03032f} Your Empowr budget € 300 P English All ca…" at bounding box center [700, 344] width 1400 height 689
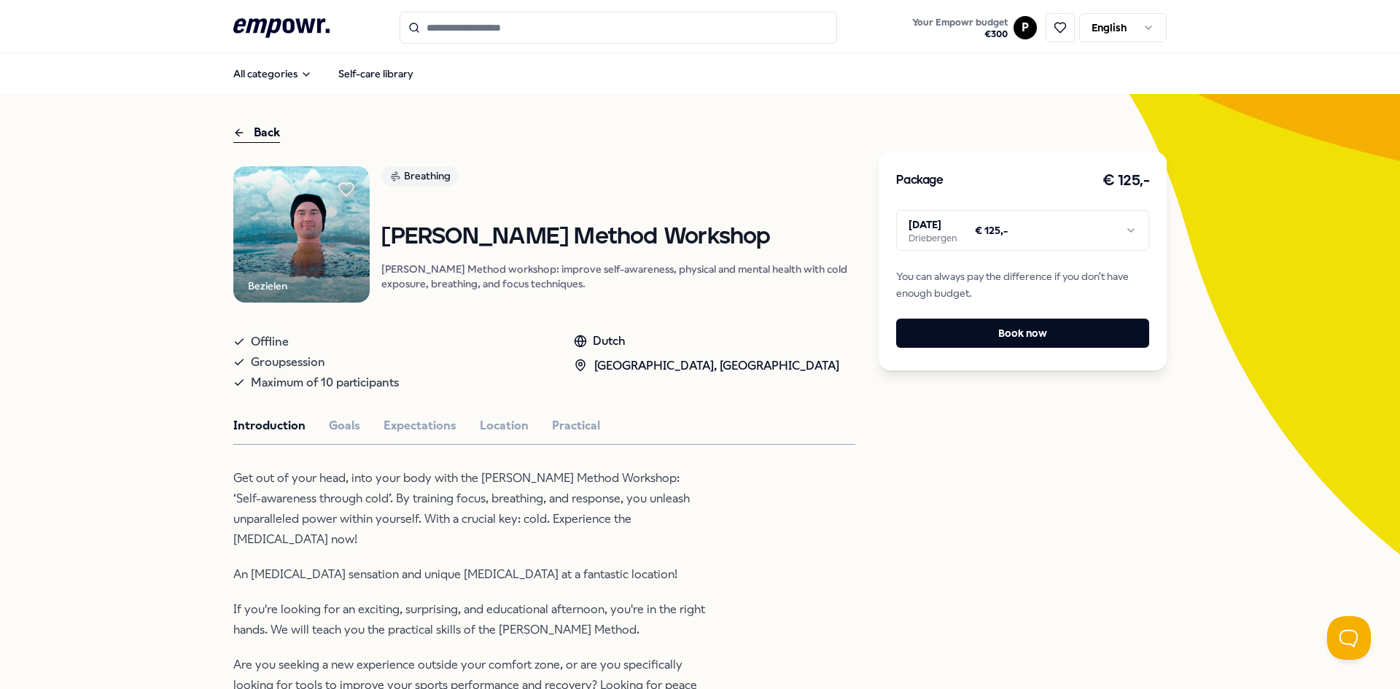
click at [1064, 231] on html ".empowr-logo_svg__cls-1{fill:#03032f} Your Empowr budget € 300 P English All ca…" at bounding box center [700, 344] width 1400 height 689
click at [253, 77] on html ".empowr-logo_svg__cls-1{fill:#03032f} Your Empowr budget € 300 P English All ca…" at bounding box center [700, 344] width 1400 height 689
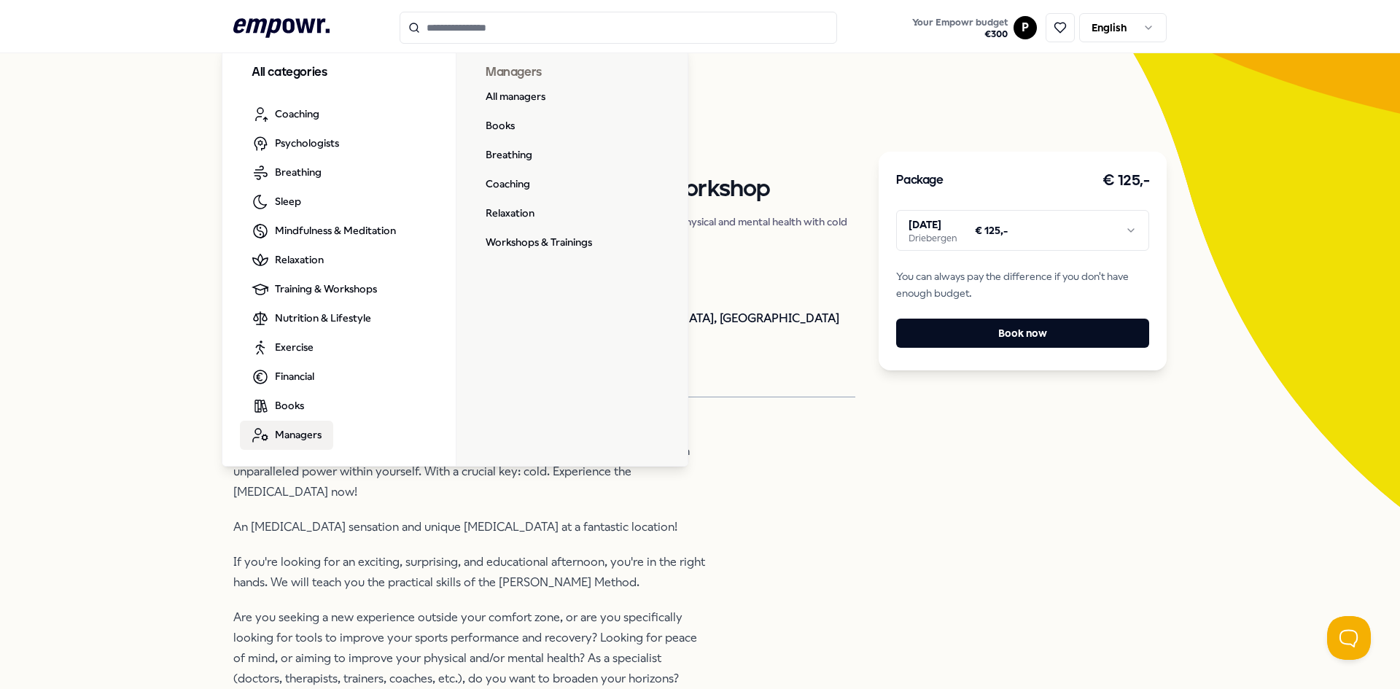
scroll to position [73, 0]
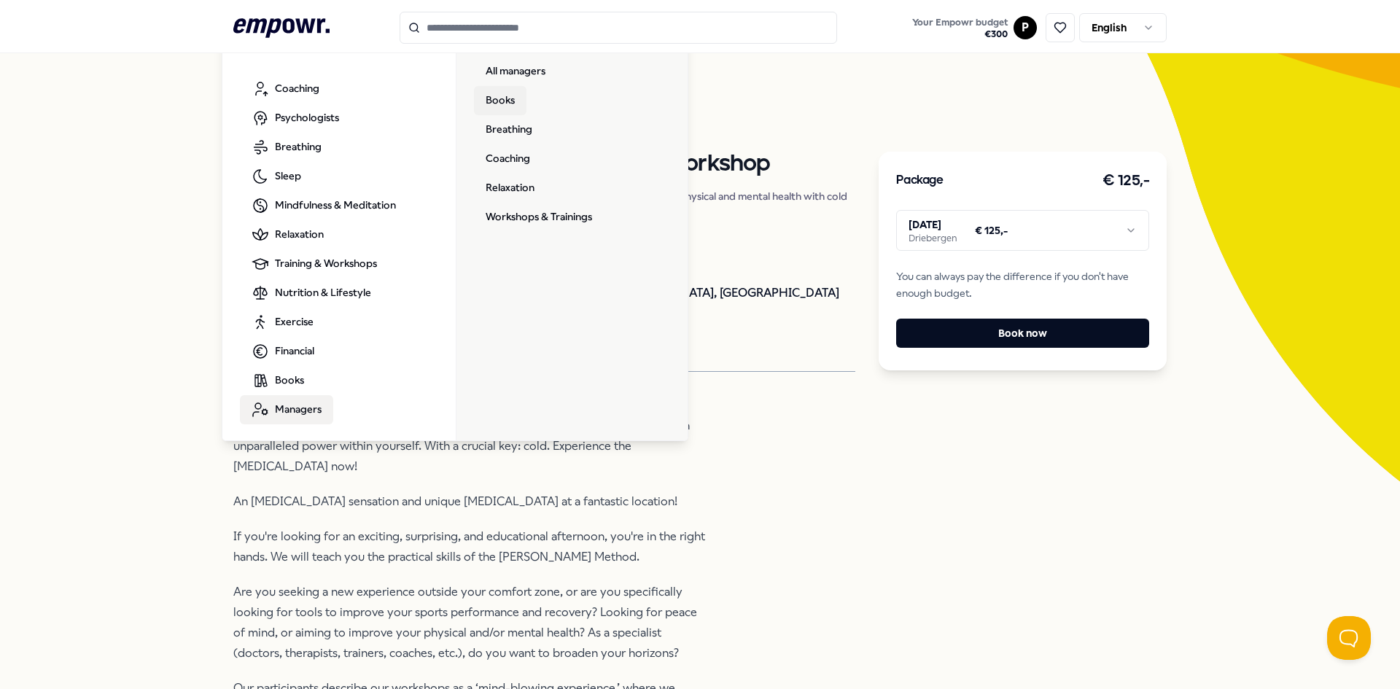
click at [498, 99] on link "Books" at bounding box center [500, 100] width 53 height 29
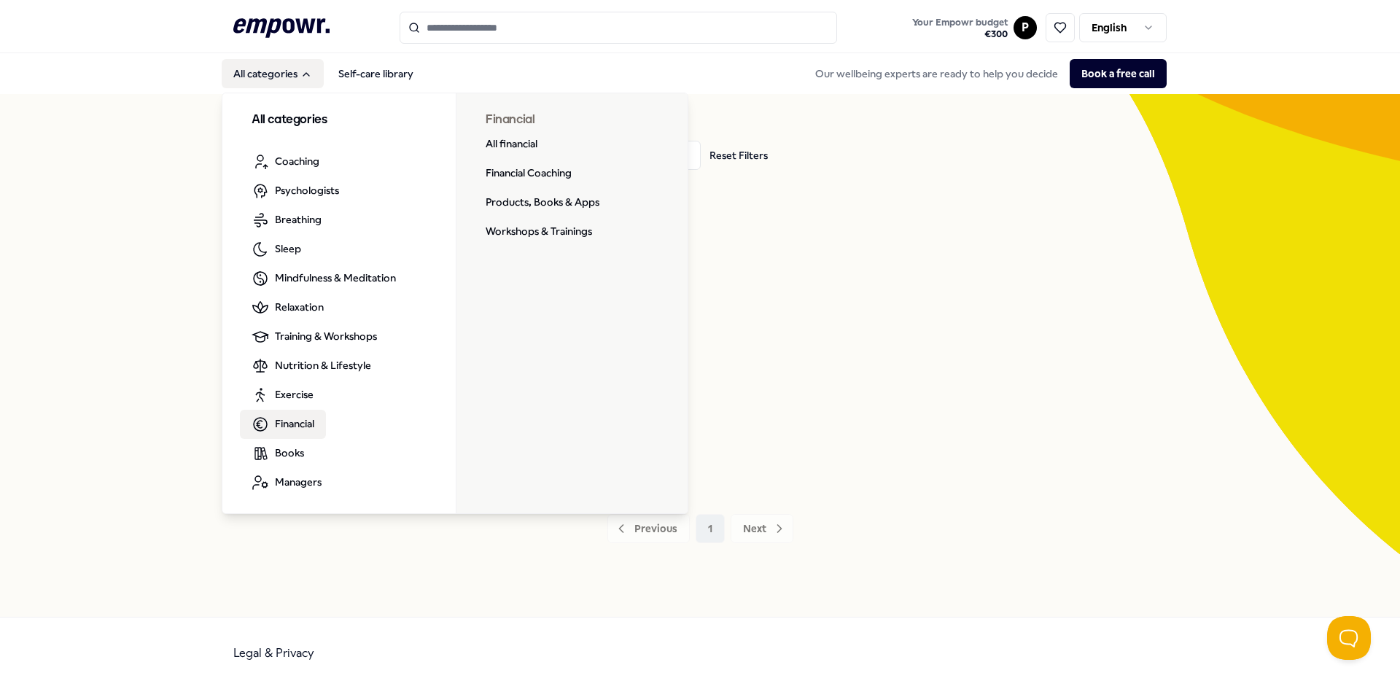
click at [298, 427] on span "Financial" at bounding box center [294, 424] width 39 height 16
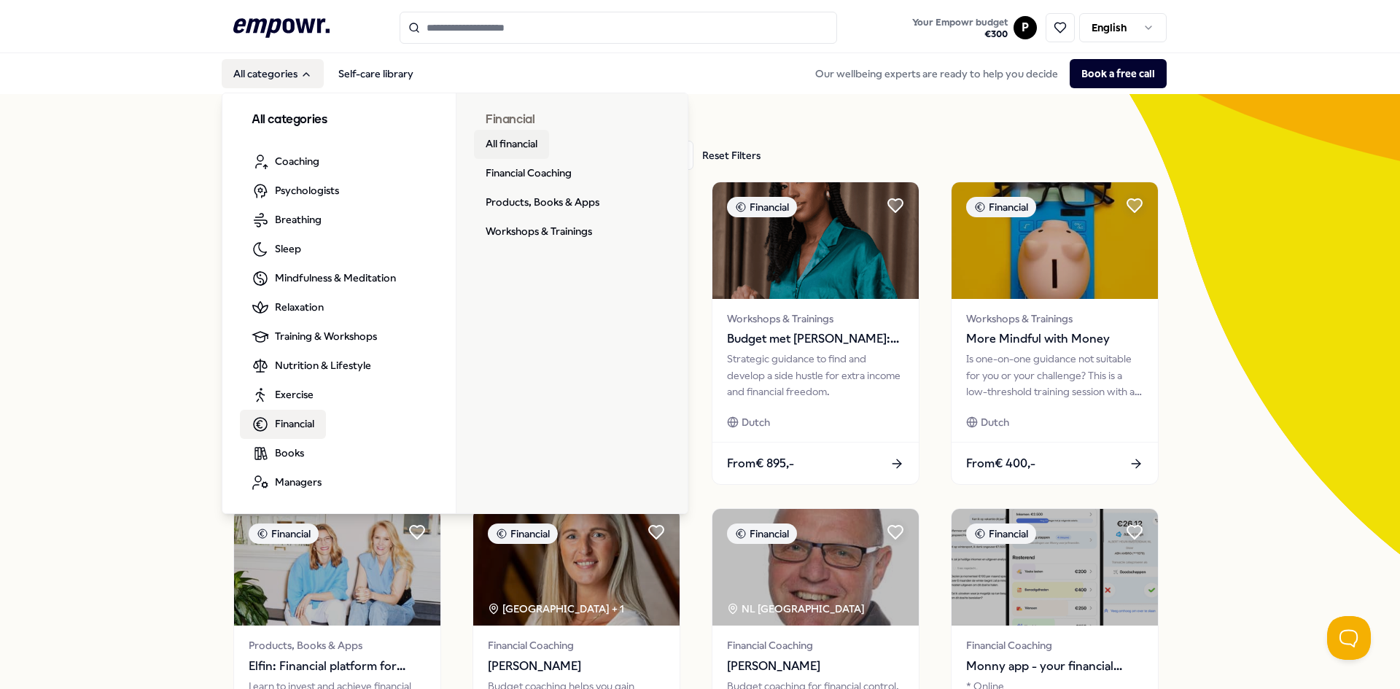
click at [525, 144] on link "All financial" at bounding box center [511, 144] width 75 height 29
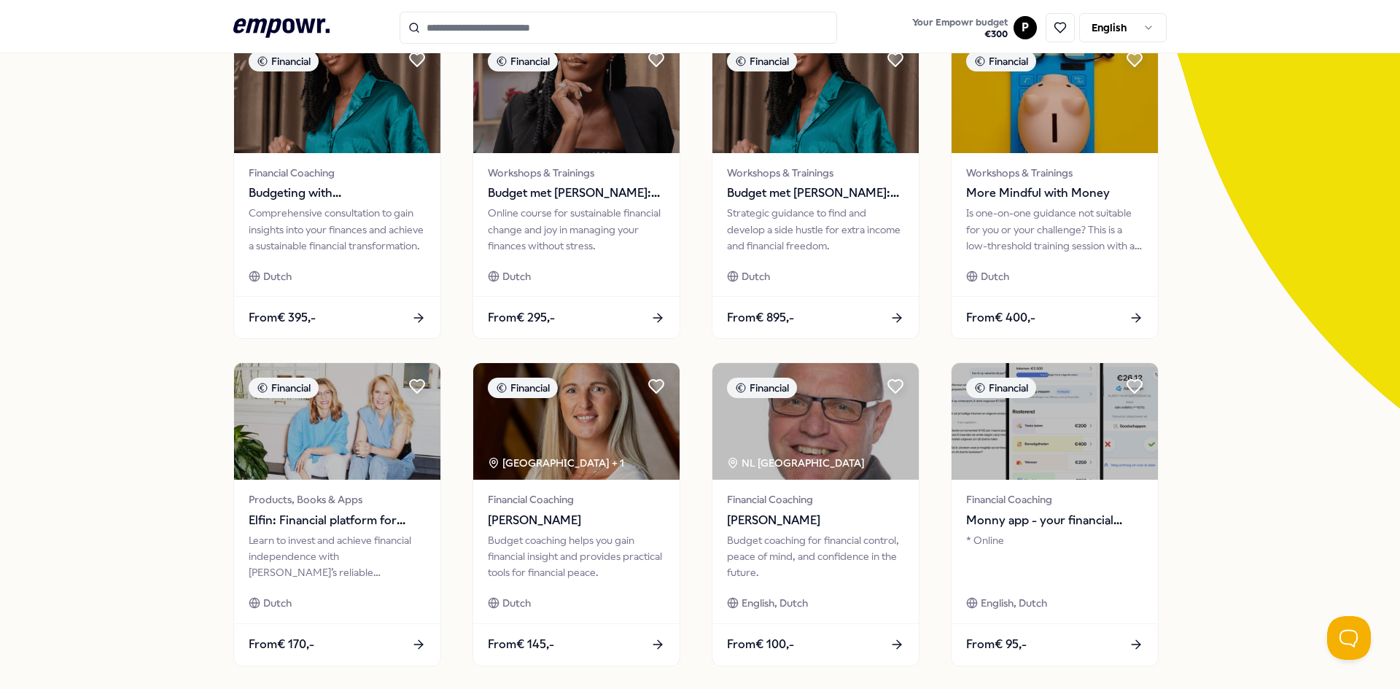
scroll to position [288, 0]
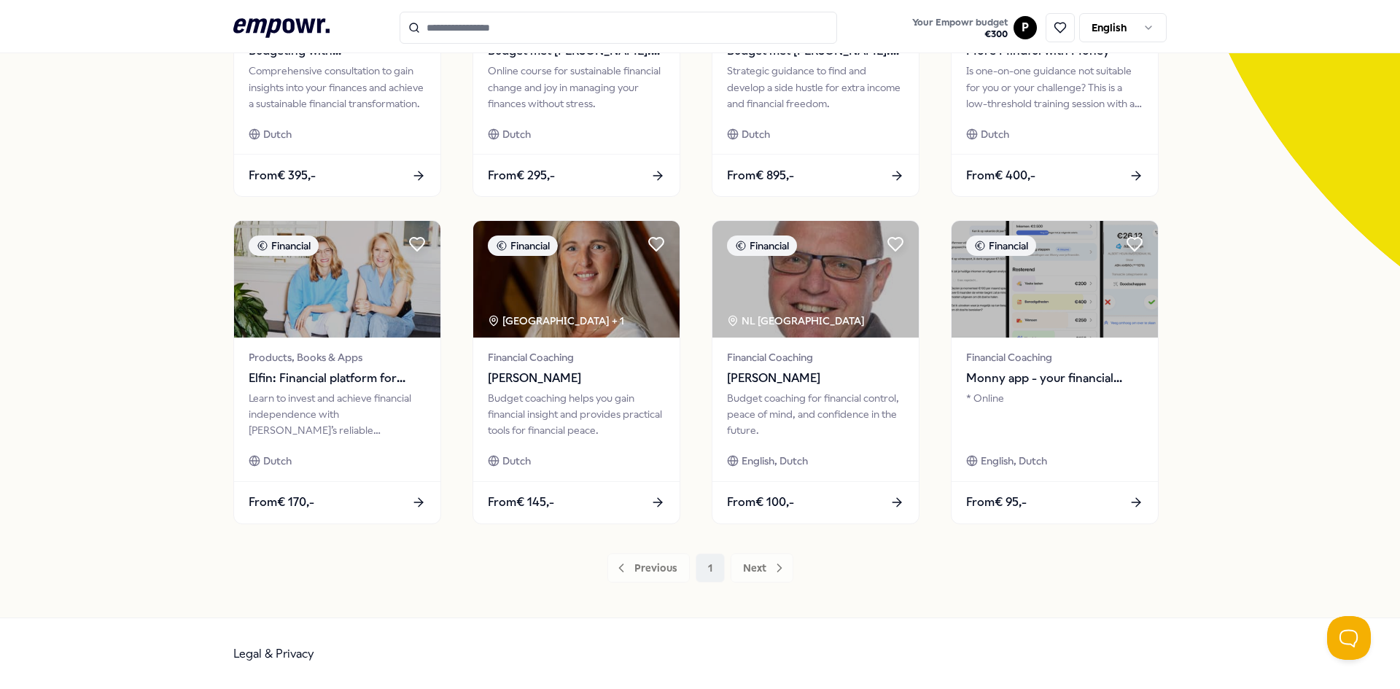
click at [750, 561] on div "Previous 1 Next" at bounding box center [699, 568] width 933 height 29
click at [1044, 364] on span "Financial Coaching" at bounding box center [1054, 357] width 182 height 17
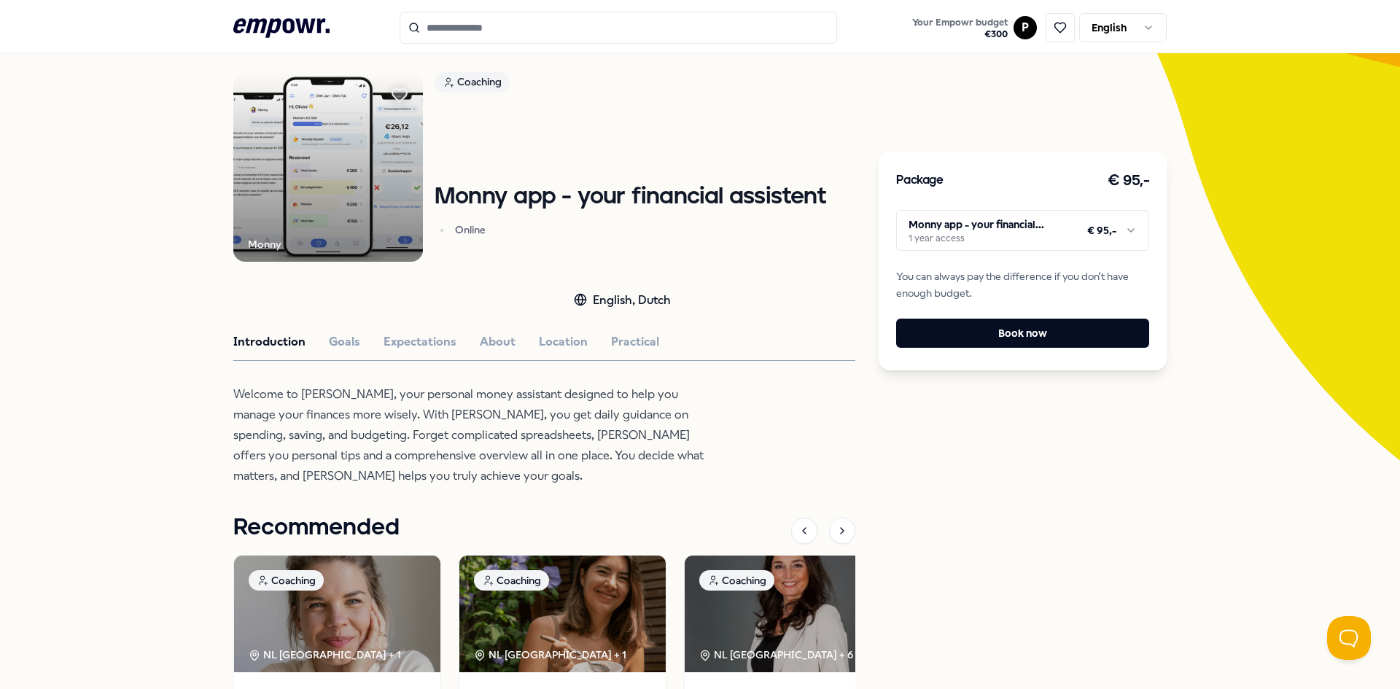
click at [500, 427] on p "Welcome to [PERSON_NAME], your personal money assistant designed to help you ma…" at bounding box center [470, 435] width 474 height 102
click at [281, 137] on img at bounding box center [328, 167] width 190 height 190
click at [659, 419] on p "Welcome to [PERSON_NAME], your personal money assistant designed to help you ma…" at bounding box center [470, 435] width 474 height 102
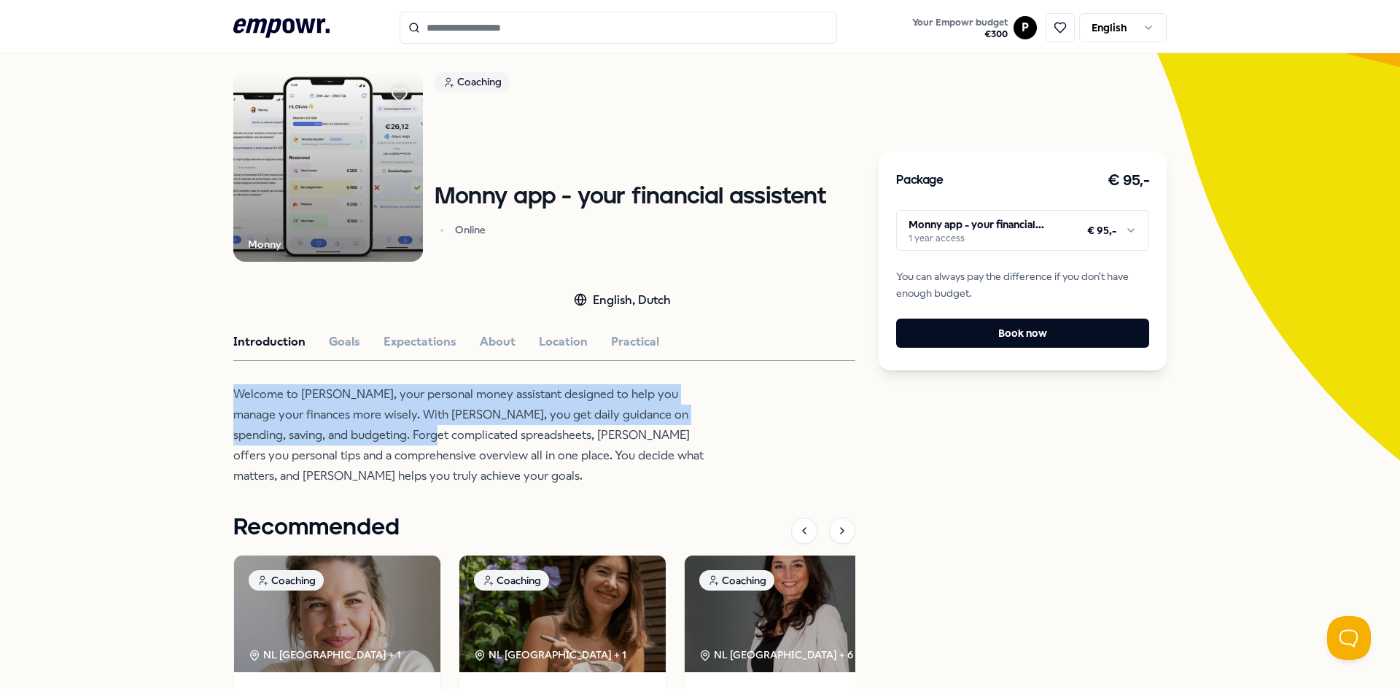
drag, startPoint x: 205, startPoint y: 365, endPoint x: 419, endPoint y: 435, distance: 225.5
click at [413, 435] on div "Back Monny Coaching Monny app - your financial assistent Online English, Dutch …" at bounding box center [700, 451] width 1400 height 902
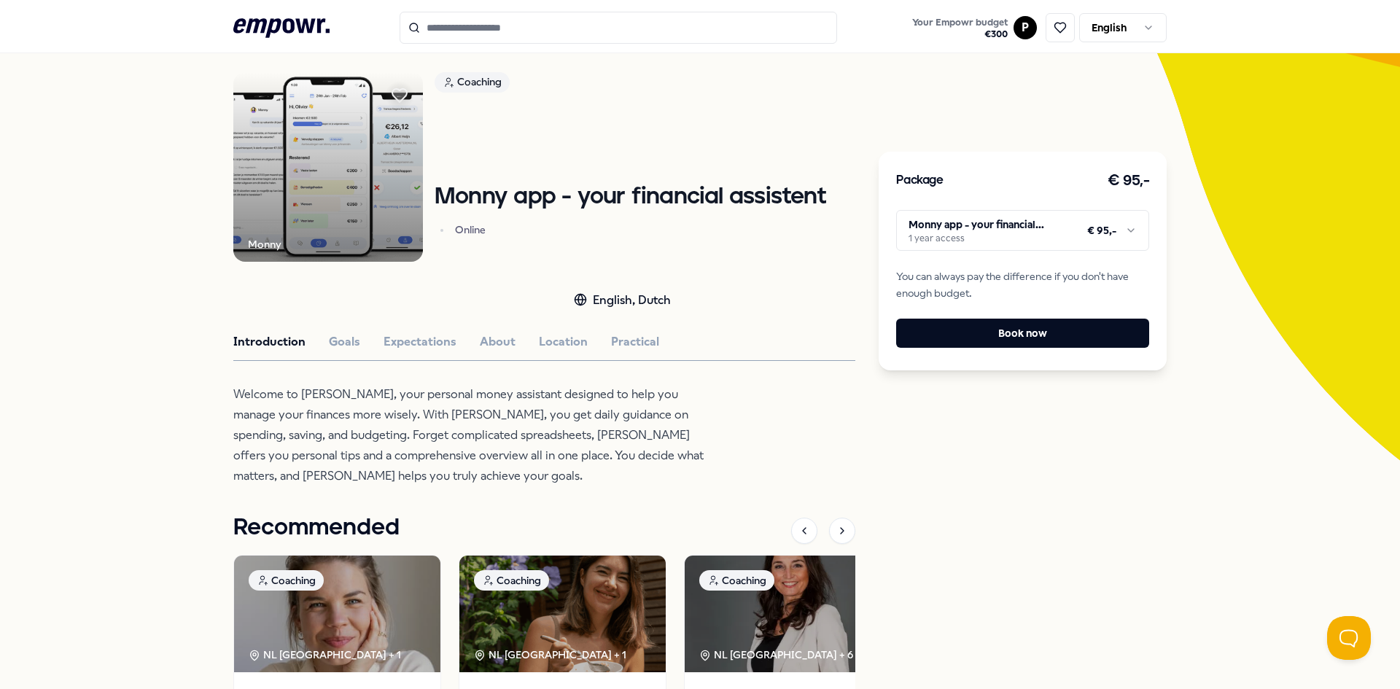
click at [419, 435] on p "Welcome to [PERSON_NAME], your personal money assistant designed to help you ma…" at bounding box center [470, 435] width 474 height 102
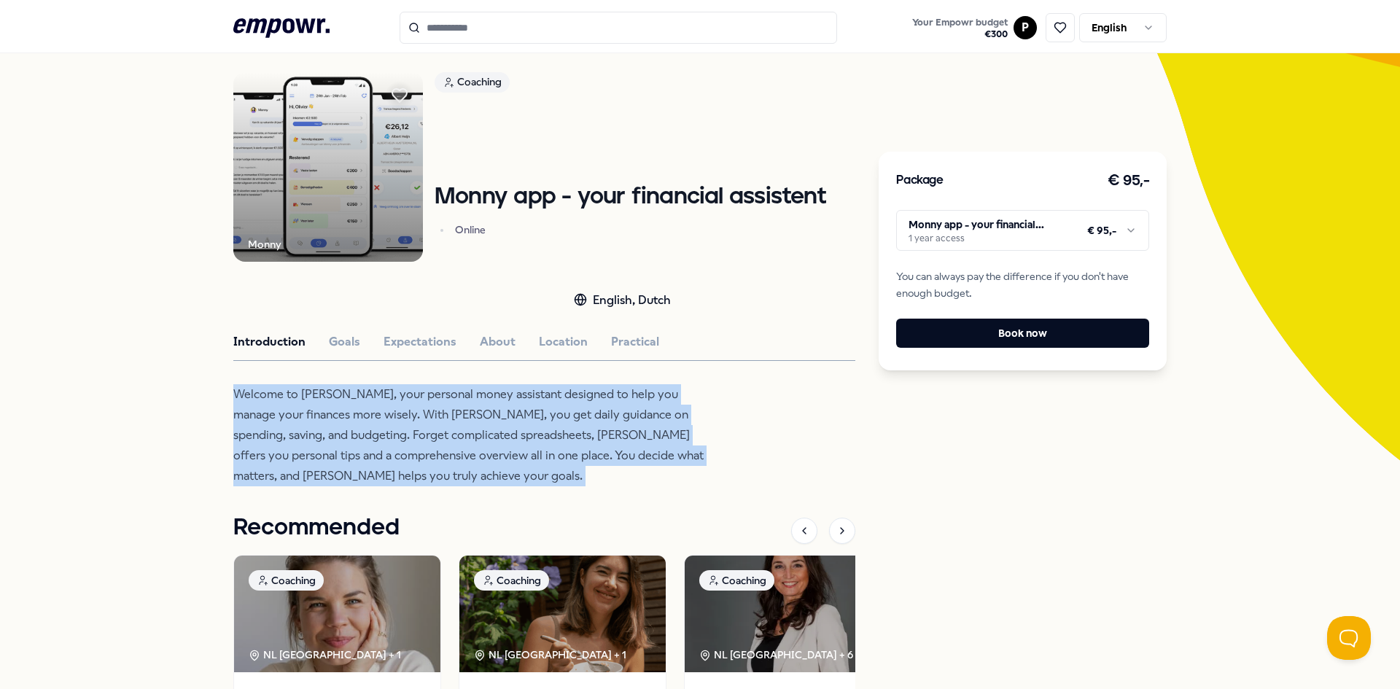
click at [419, 435] on p "Welcome to [PERSON_NAME], your personal money assistant designed to help you ma…" at bounding box center [470, 435] width 474 height 102
click at [977, 220] on html ".empowr-logo_svg__cls-1{fill:#03032f} Your Empowr budget € 300 P English All ca…" at bounding box center [700, 344] width 1400 height 689
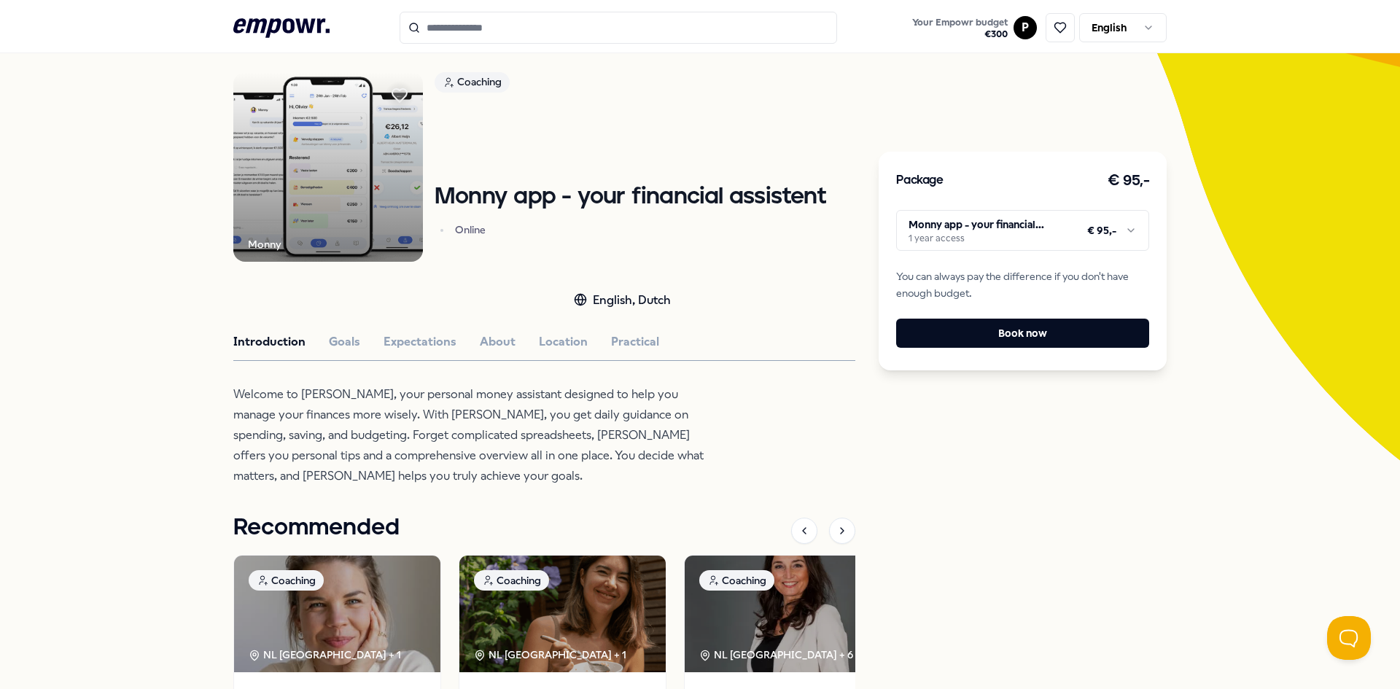
click at [341, 338] on html ".empowr-logo_svg__cls-1{fill:#03032f} Your Empowr budget € 300 P English All ca…" at bounding box center [700, 344] width 1400 height 689
click at [343, 337] on button "Goals" at bounding box center [344, 342] width 31 height 19
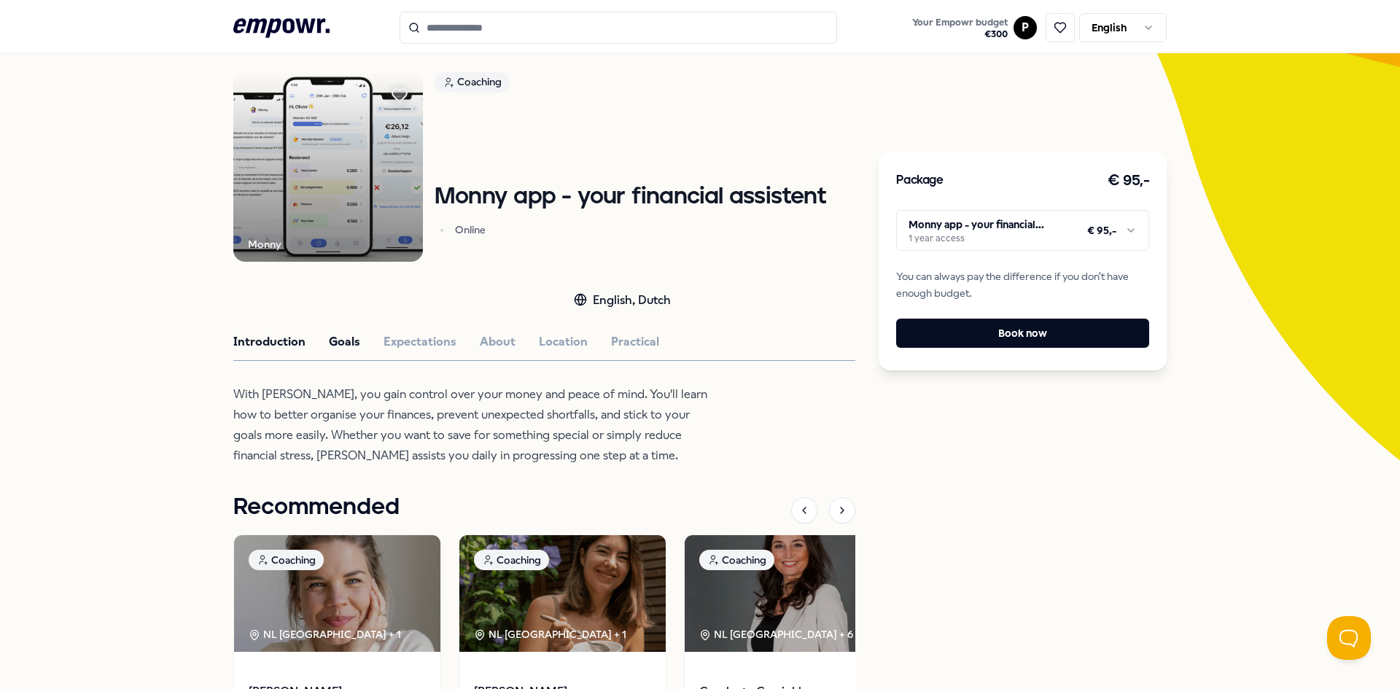
click at [263, 340] on button "Introduction" at bounding box center [269, 342] width 72 height 19
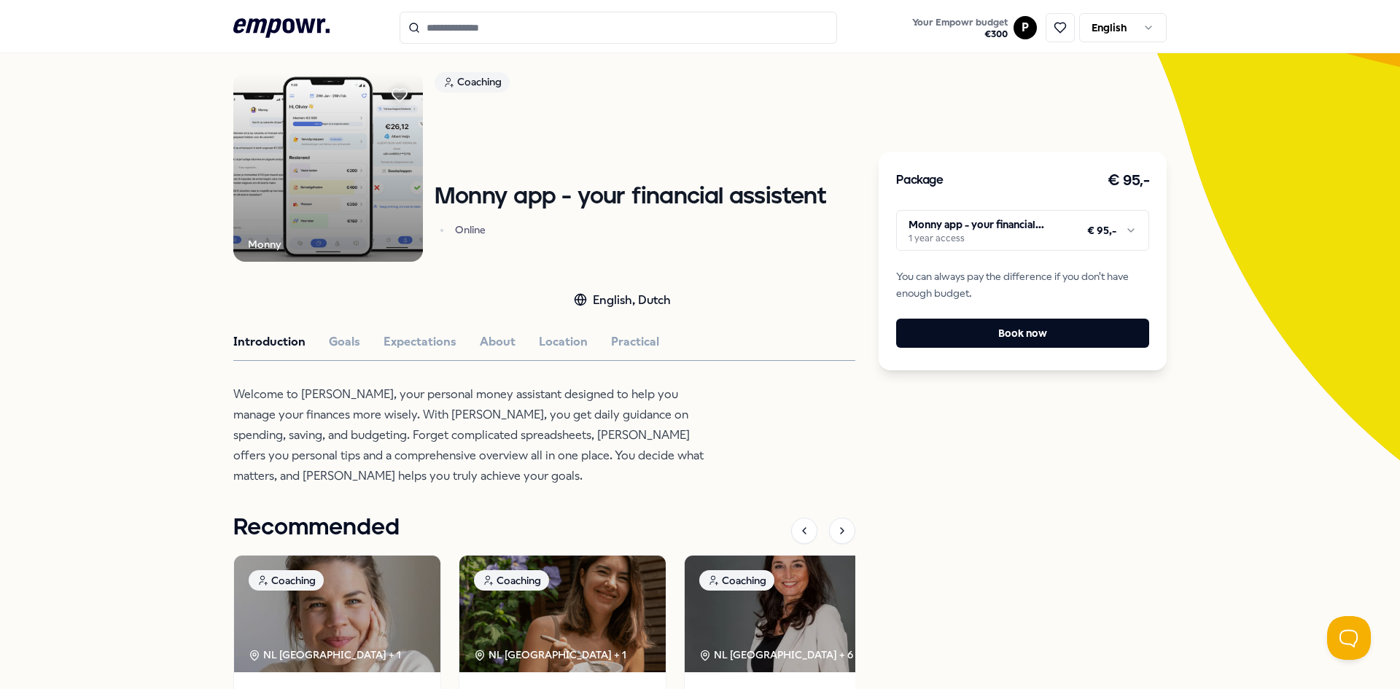
click at [423, 403] on p "Welcome to [PERSON_NAME], your personal money assistant designed to help you ma…" at bounding box center [470, 435] width 474 height 102
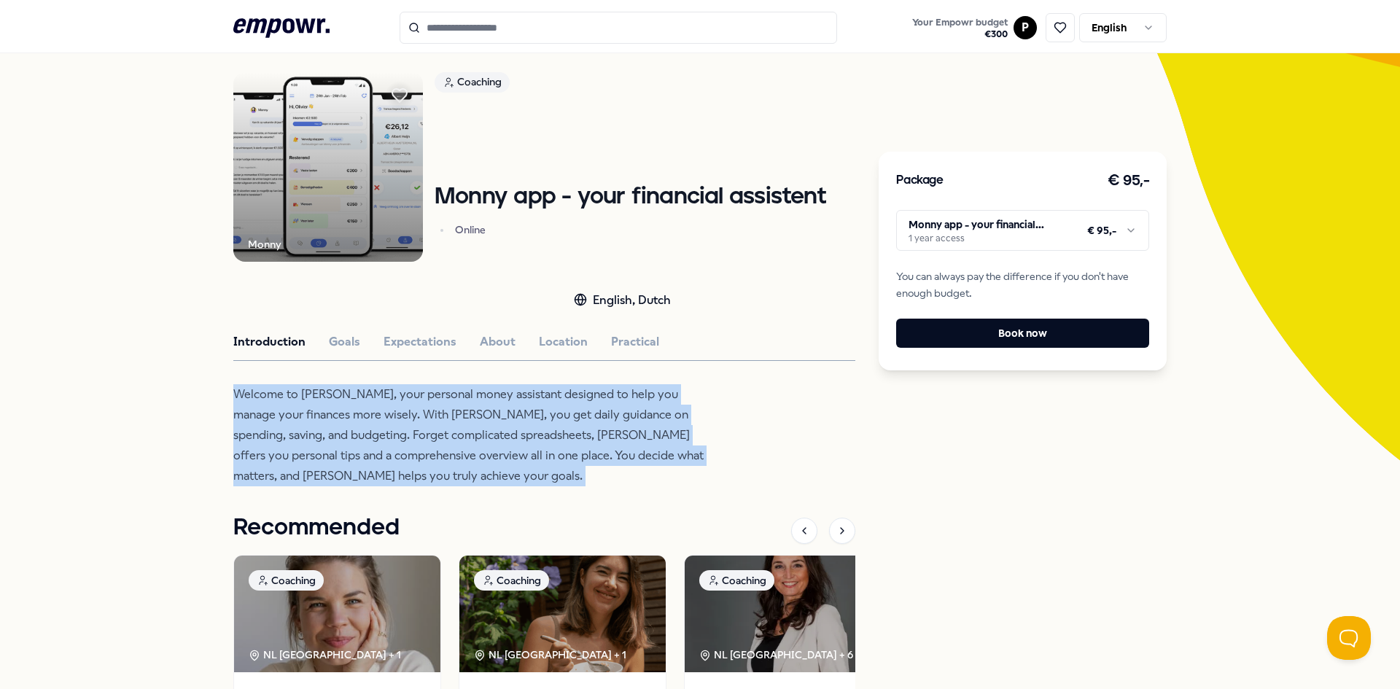
click at [423, 403] on p "Welcome to [PERSON_NAME], your personal money assistant designed to help you ma…" at bounding box center [470, 435] width 474 height 102
click at [414, 456] on p "Welcome to [PERSON_NAME], your personal money assistant designed to help you ma…" at bounding box center [470, 435] width 474 height 102
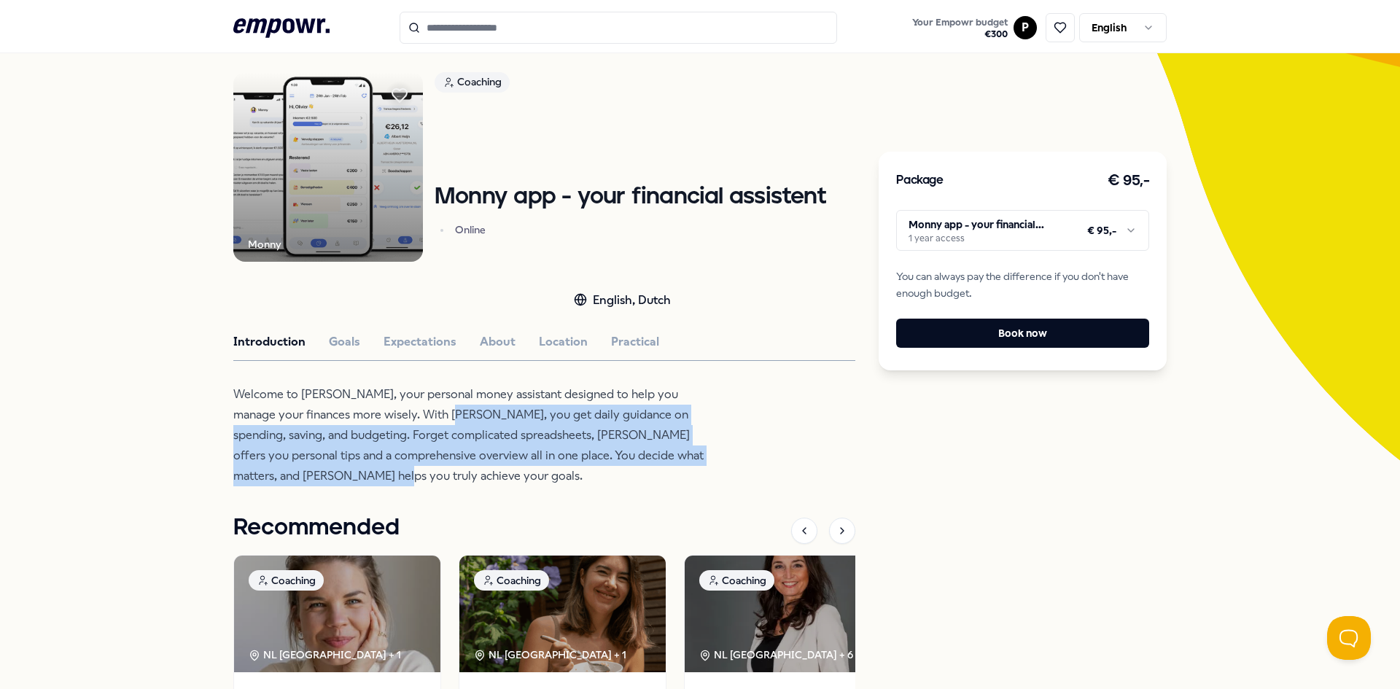
drag, startPoint x: 425, startPoint y: 416, endPoint x: 473, endPoint y: 475, distance: 75.7
click at [473, 475] on p "Welcome to [PERSON_NAME], your personal money assistant designed to help you ma…" at bounding box center [470, 435] width 474 height 102
click at [474, 475] on p "Welcome to [PERSON_NAME], your personal money assistant designed to help you ma…" at bounding box center [470, 435] width 474 height 102
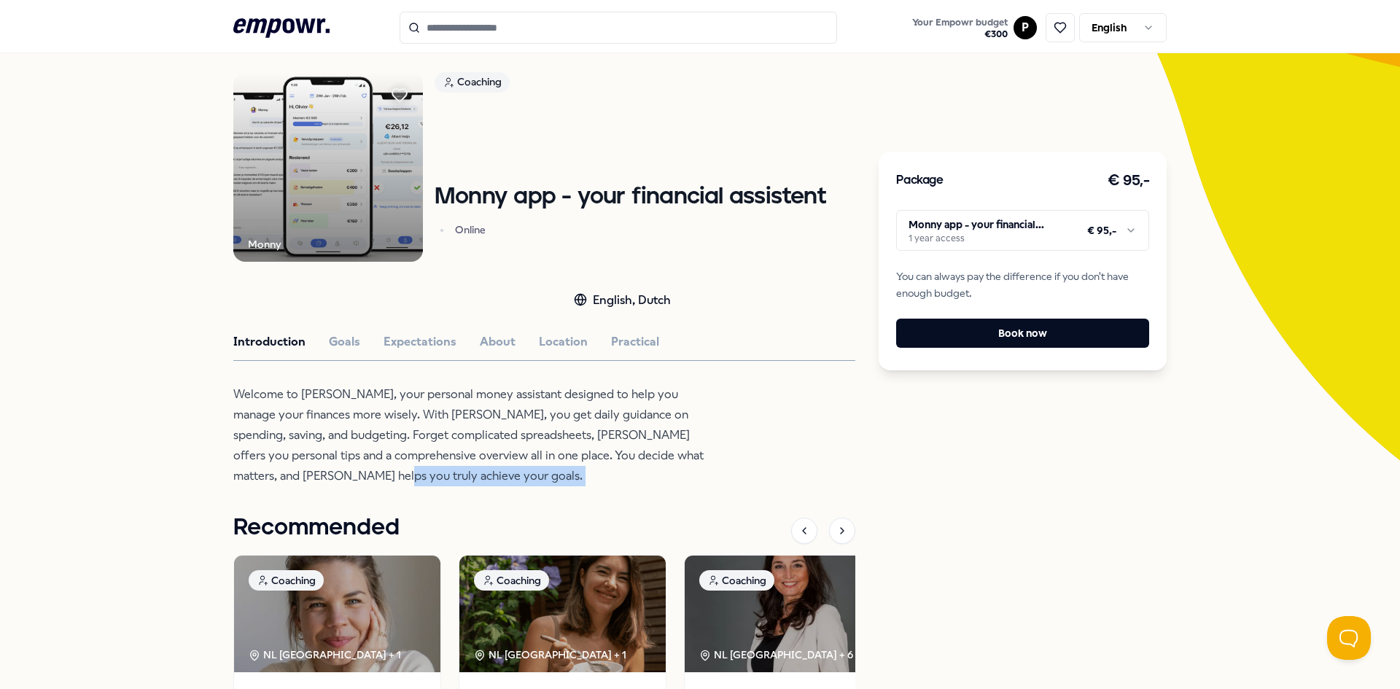
click at [474, 475] on p "Welcome to [PERSON_NAME], your personal money assistant designed to help you ma…" at bounding box center [470, 435] width 474 height 102
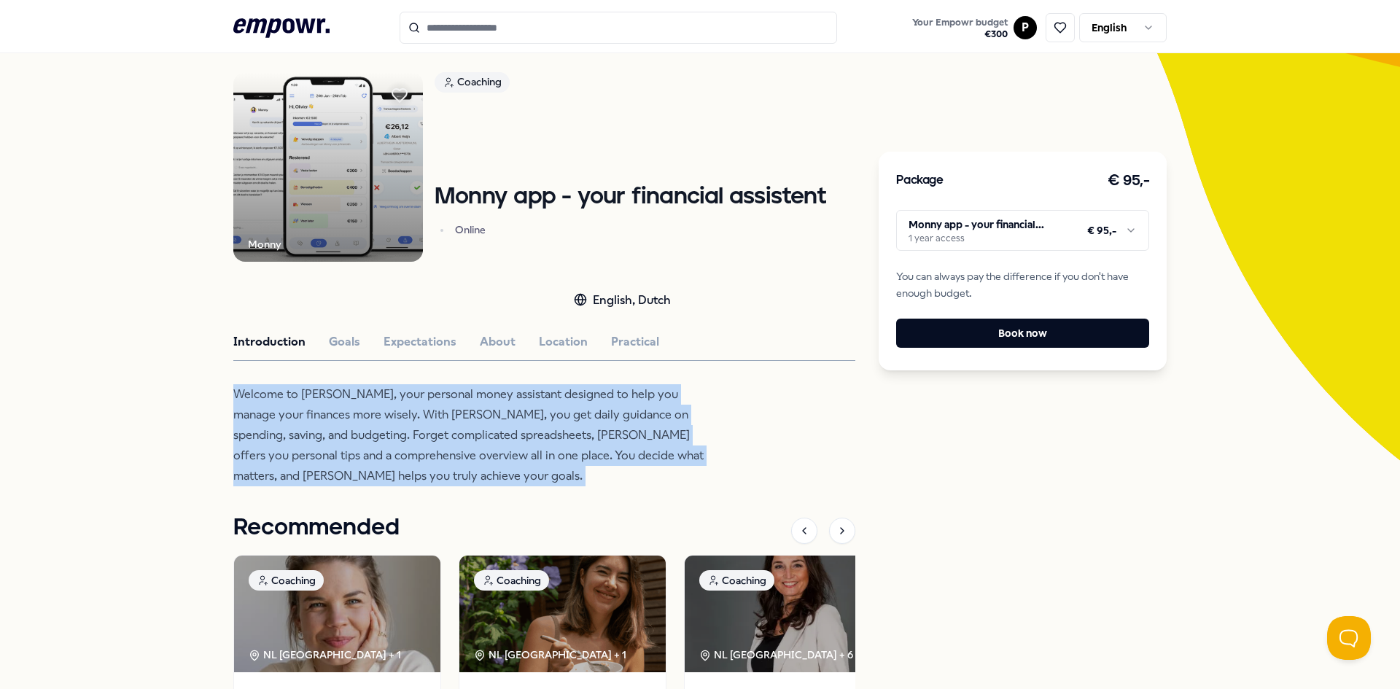
click at [474, 475] on p "Welcome to [PERSON_NAME], your personal money assistant designed to help you ma…" at bounding box center [470, 435] width 474 height 102
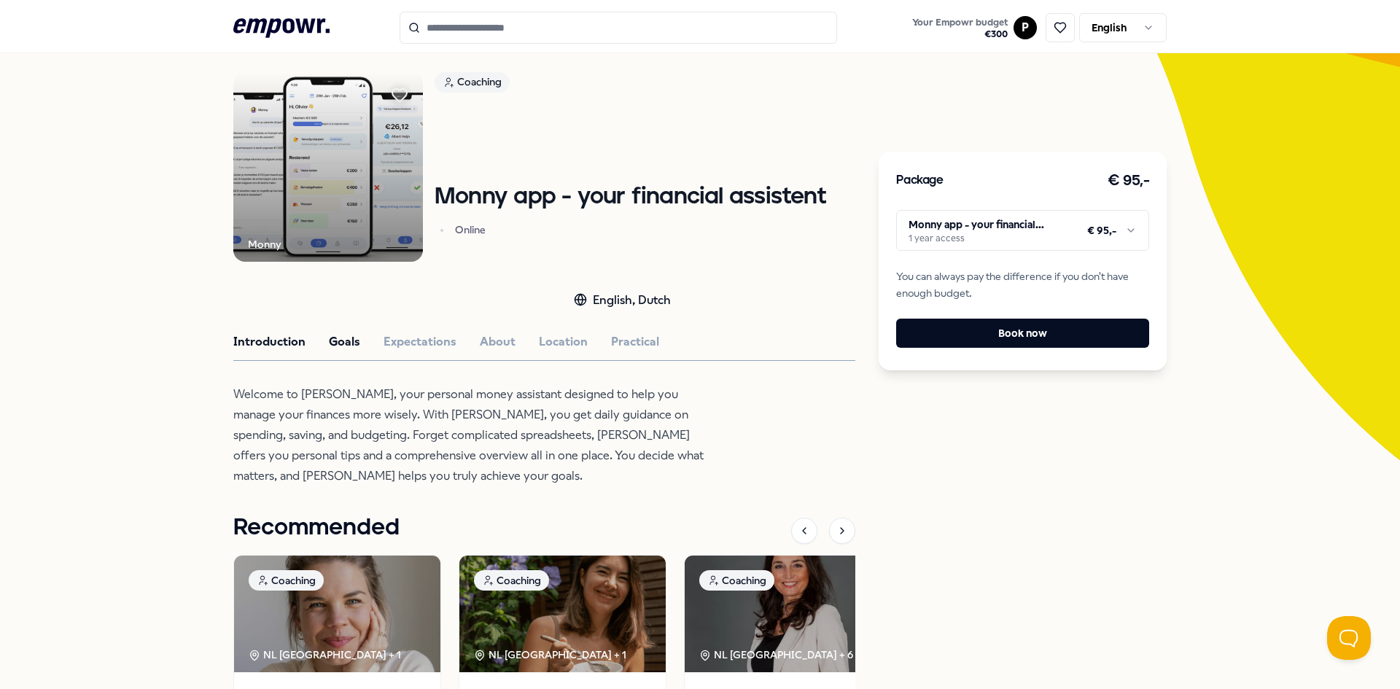
drag, startPoint x: 317, startPoint y: 338, endPoint x: 334, endPoint y: 339, distance: 16.8
click at [317, 339] on div "Introduction Goals Expectations About Location Practical" at bounding box center [544, 342] width 622 height 19
click at [335, 339] on button "Goals" at bounding box center [344, 342] width 31 height 19
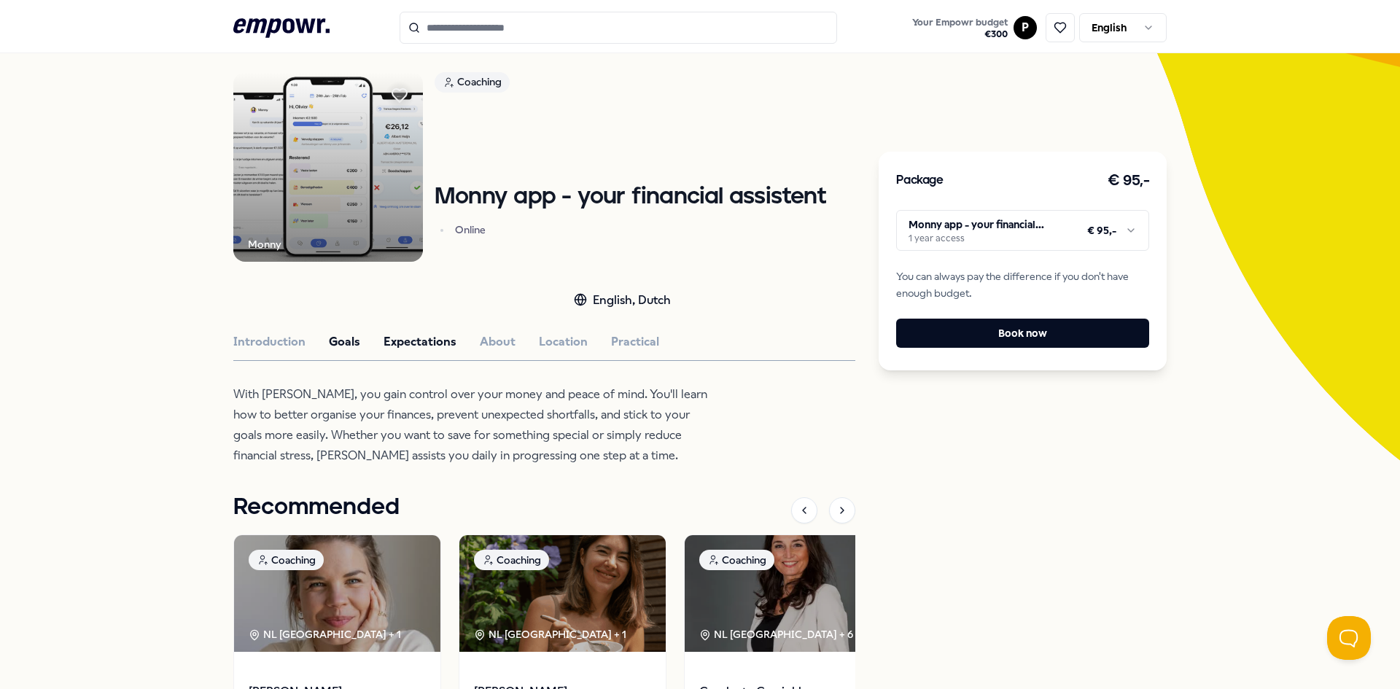
click at [408, 338] on button "Expectations" at bounding box center [420, 342] width 73 height 19
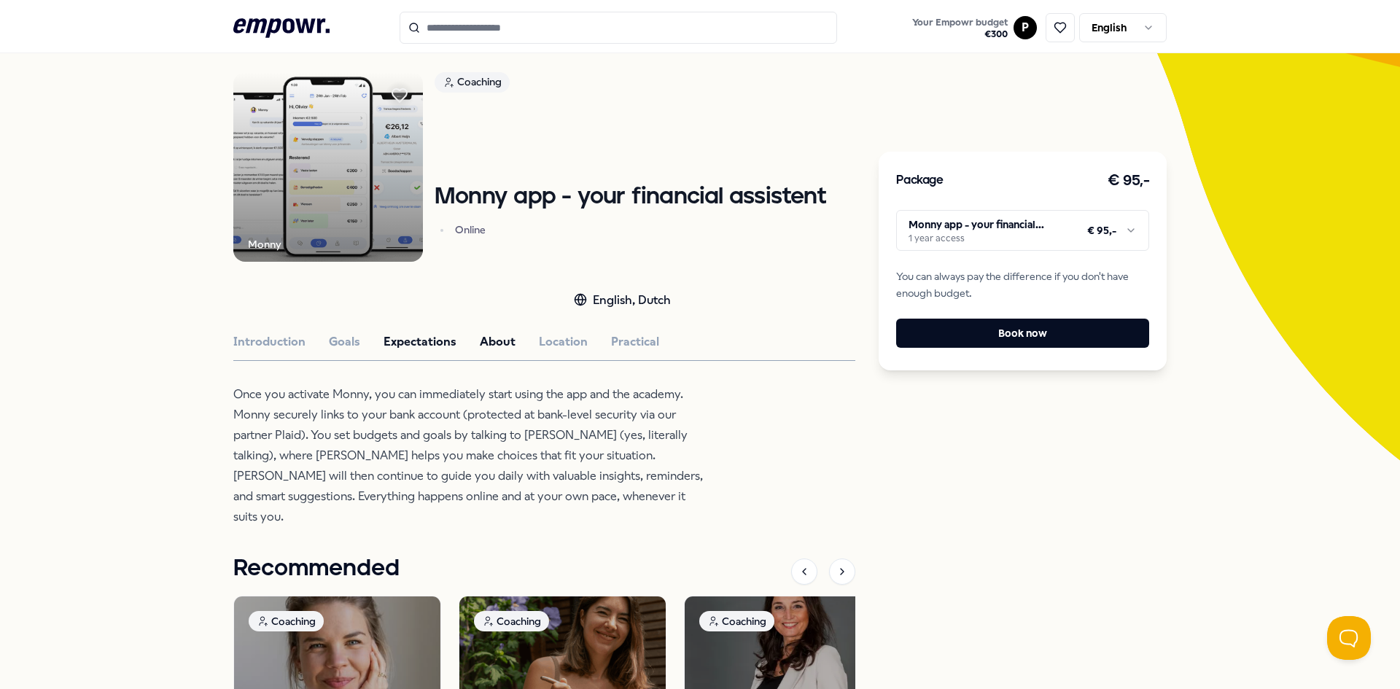
click at [500, 339] on button "About" at bounding box center [498, 342] width 36 height 19
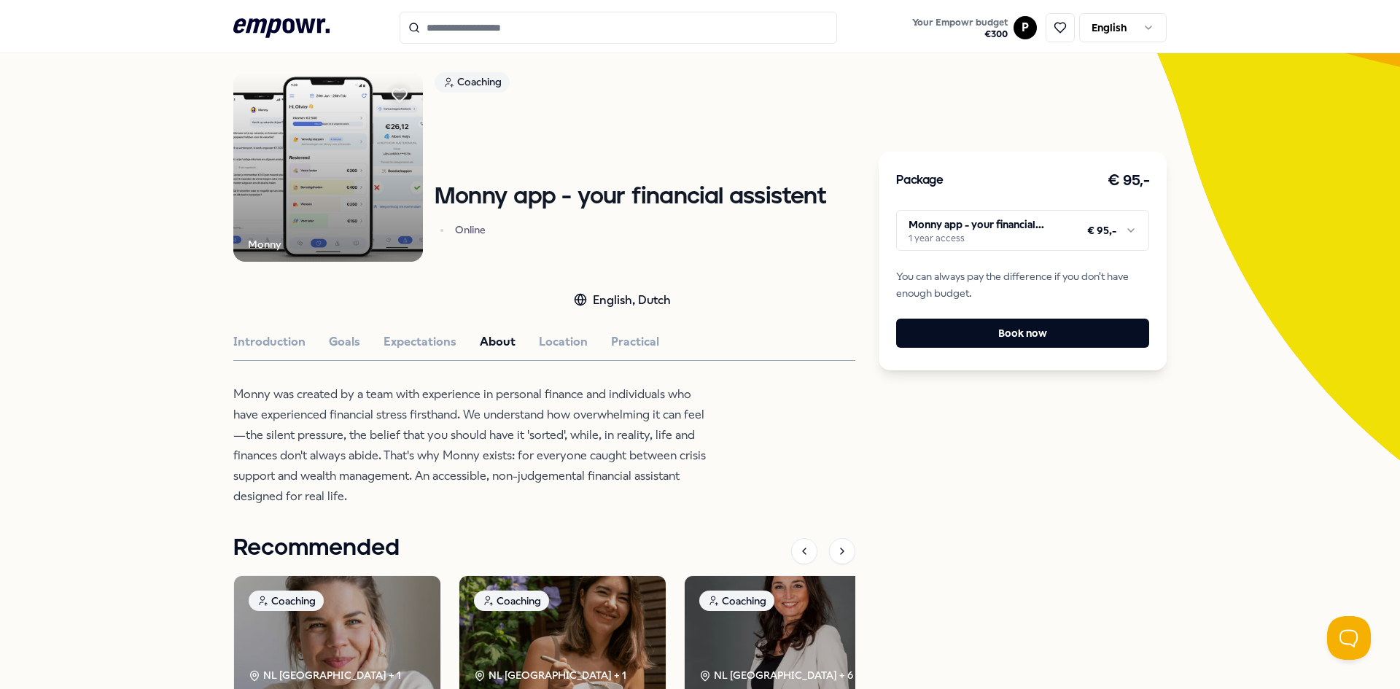
click at [486, 346] on button "About" at bounding box center [498, 342] width 36 height 19
click at [669, 406] on p "Monny was created by a team with experience in personal finance and individuals…" at bounding box center [470, 445] width 474 height 123
click at [667, 405] on p "Monny was created by a team with experience in personal finance and individuals…" at bounding box center [470, 445] width 474 height 123
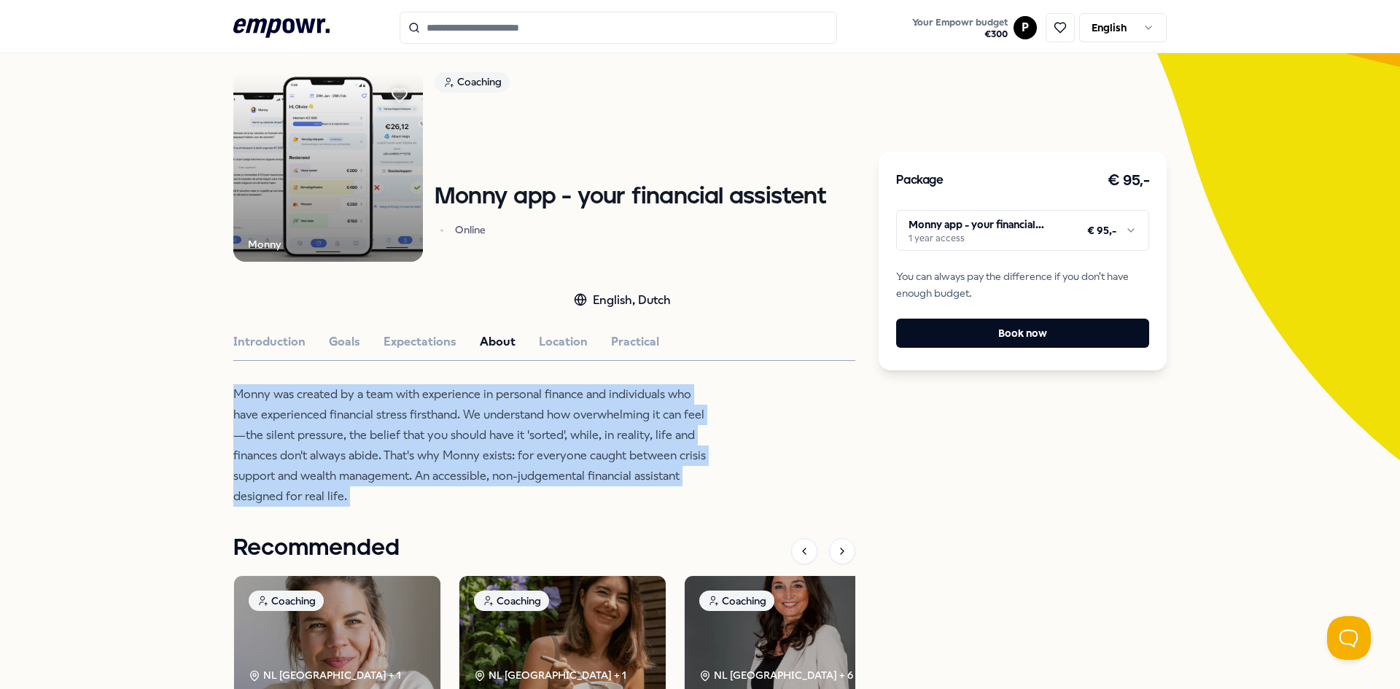
click at [667, 405] on p "Monny was created by a team with experience in personal finance and individuals…" at bounding box center [470, 445] width 474 height 123
click at [657, 491] on p "Monny was created by a team with experience in personal finance and individuals…" at bounding box center [470, 445] width 474 height 123
click at [634, 442] on p "Monny was created by a team with experience in personal finance and individuals…" at bounding box center [470, 445] width 474 height 123
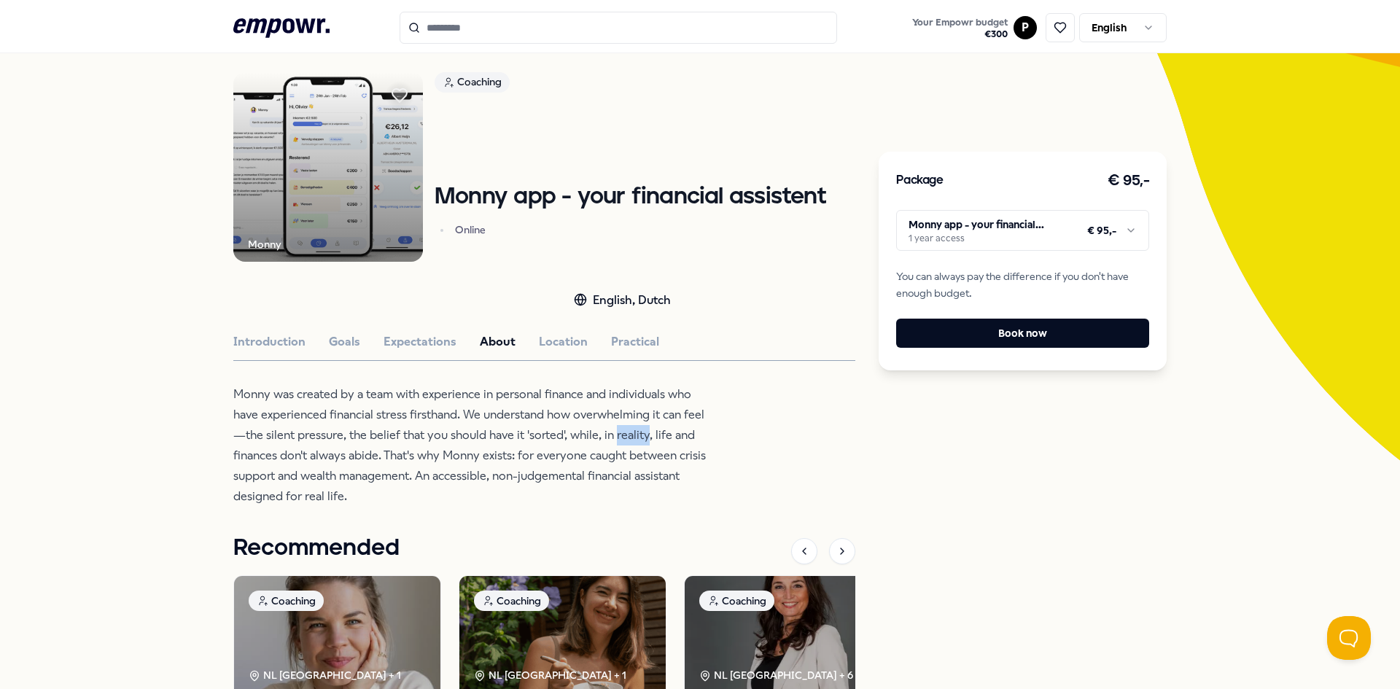
click at [634, 442] on p "Monny was created by a team with experience in personal finance and individuals…" at bounding box center [470, 445] width 474 height 123
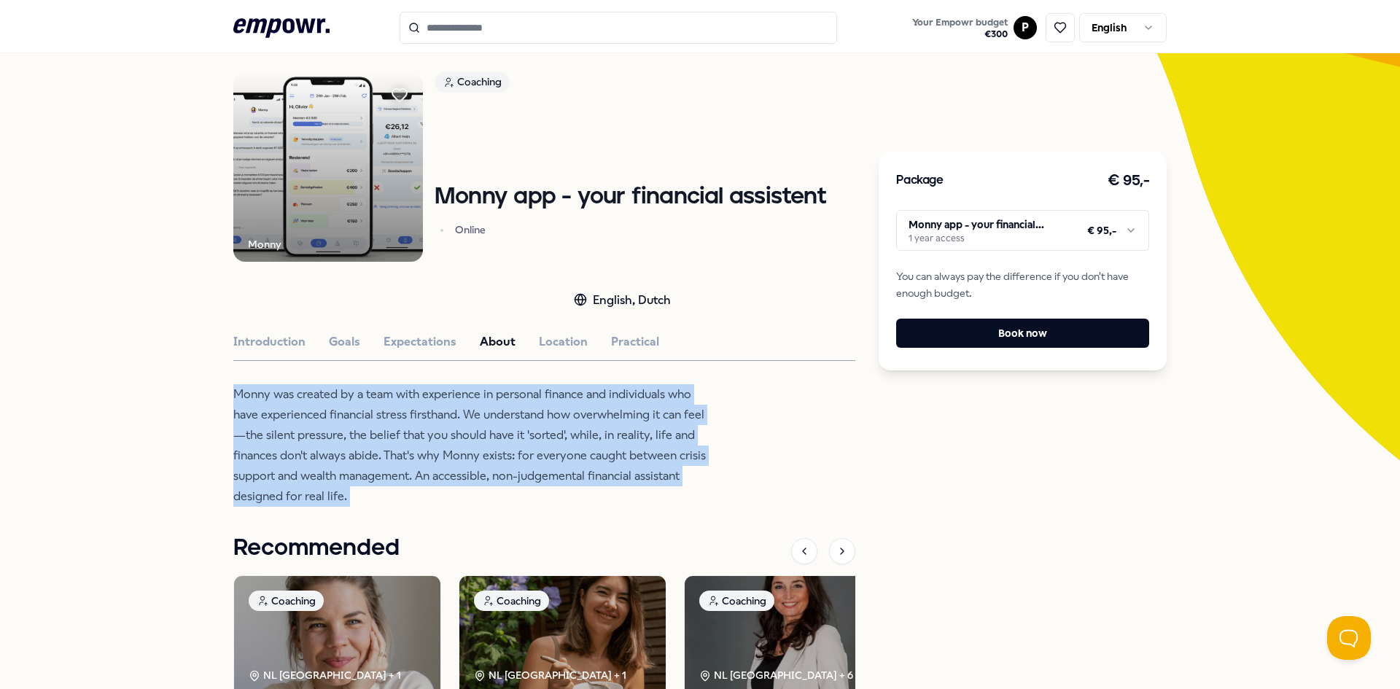
click at [634, 442] on p "Monny was created by a team with experience in personal finance and individuals…" at bounding box center [470, 445] width 474 height 123
click at [613, 349] on button "Practical" at bounding box center [635, 342] width 48 height 19
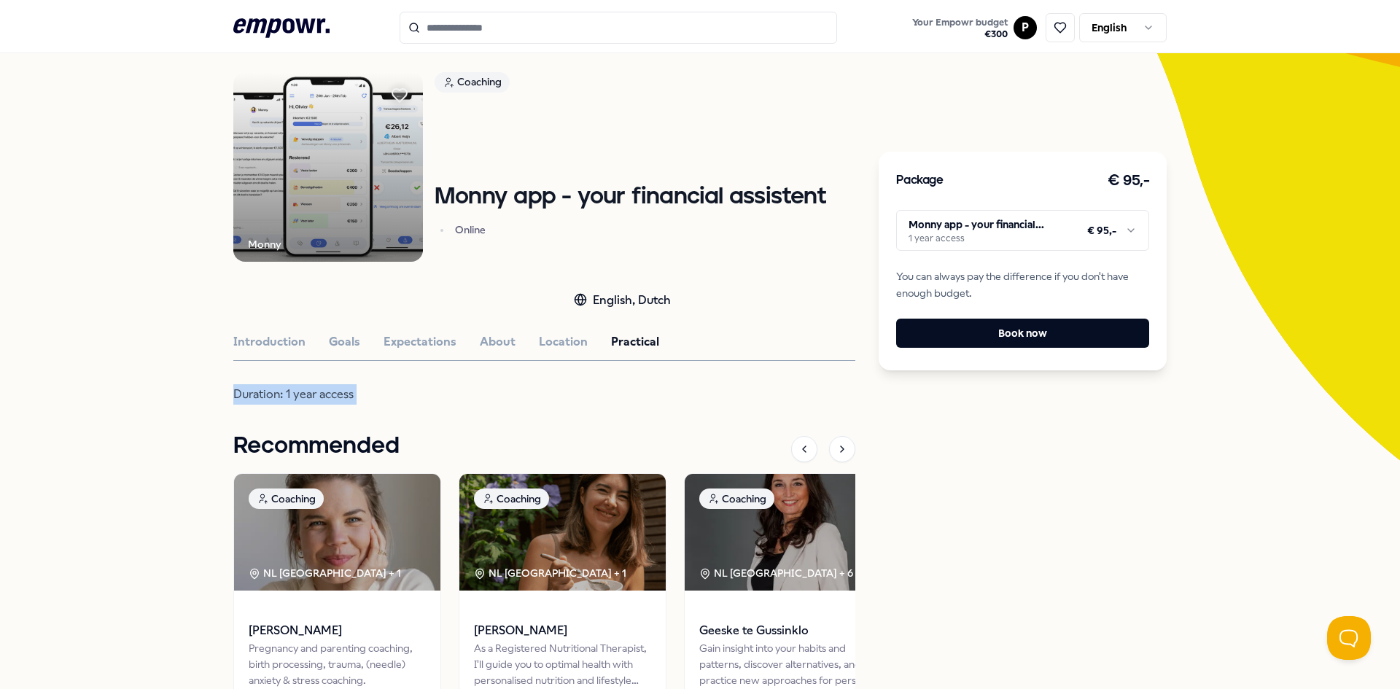
click at [358, 404] on p "Duration: 1 year access" at bounding box center [470, 394] width 474 height 20
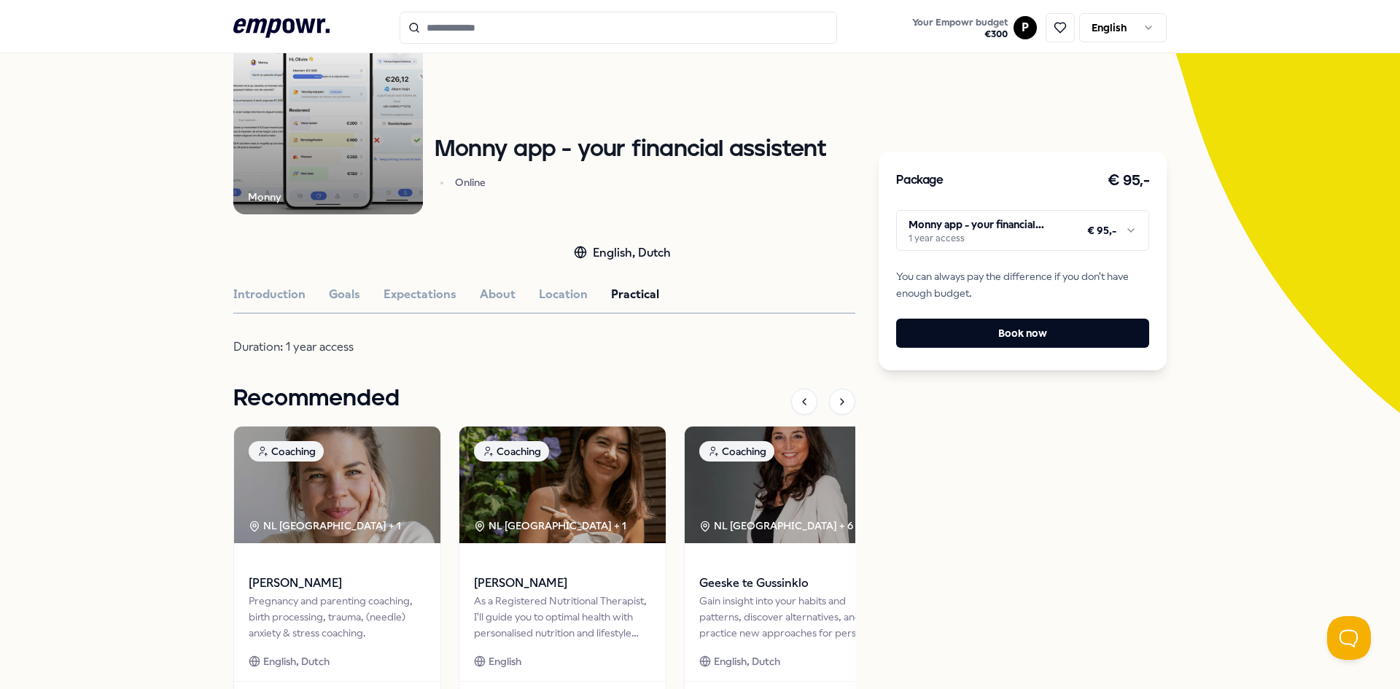
scroll to position [0, 0]
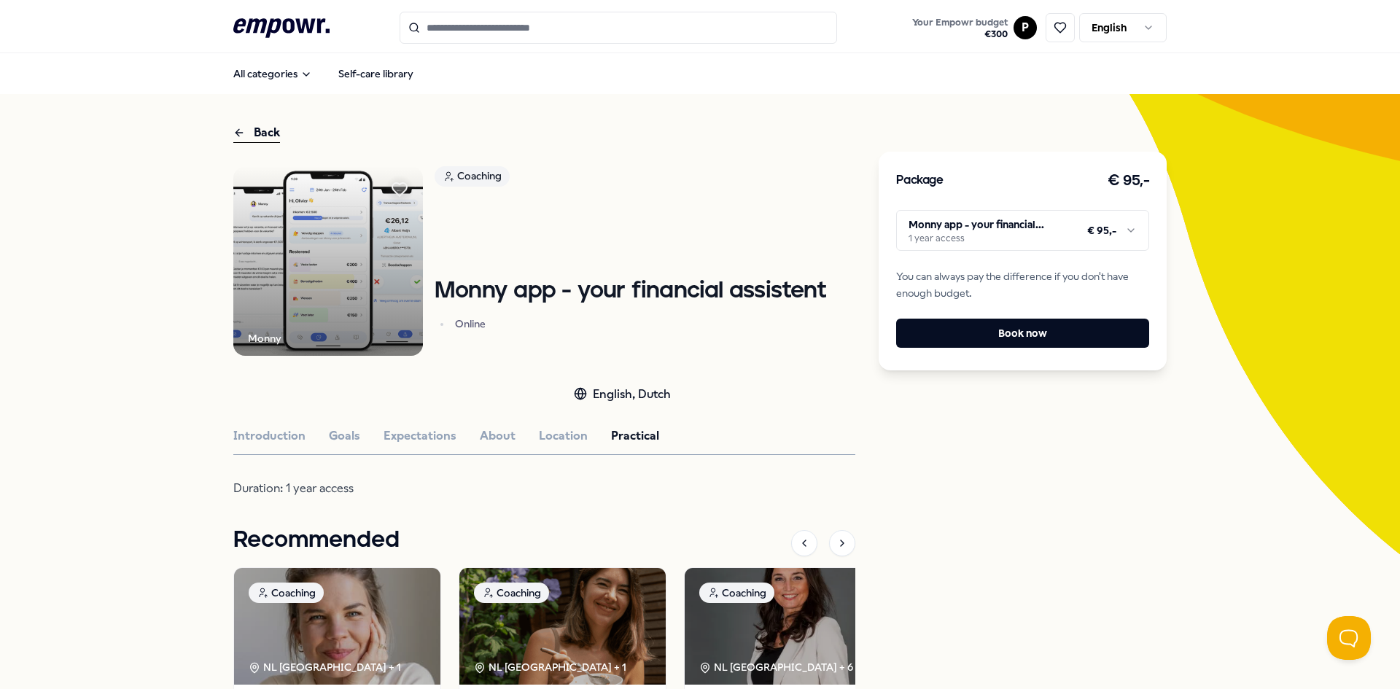
click at [1071, 284] on span "You can always pay the difference if you don't have enough budget." at bounding box center [1022, 284] width 253 height 33
click at [1111, 234] on html ".empowr-logo_svg__cls-1{fill:#03032f} Your Empowr budget € 300 P English All ca…" at bounding box center [700, 344] width 1400 height 689
click at [1110, 244] on html ".empowr-logo_svg__cls-1{fill:#03032f} Your Empowr budget € 300 P English All ca…" at bounding box center [700, 344] width 1400 height 689
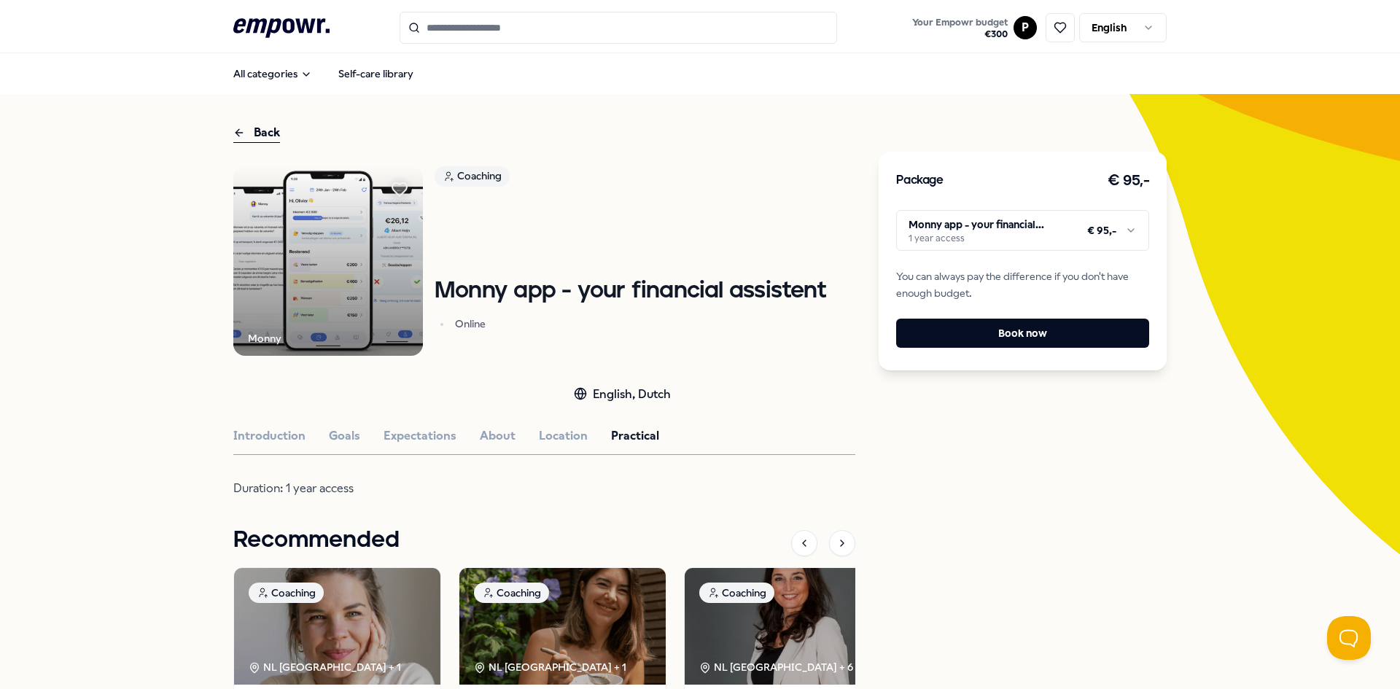
click at [378, 271] on img at bounding box center [328, 261] width 190 height 190
drag, startPoint x: 244, startPoint y: 338, endPoint x: 254, endPoint y: 334, distance: 11.1
click at [248, 338] on div "Monny" at bounding box center [265, 338] width 34 height 16
click at [300, 201] on img at bounding box center [328, 261] width 190 height 190
click at [579, 439] on div "Introduction Goals Expectations About Location Practical" at bounding box center [544, 436] width 622 height 19
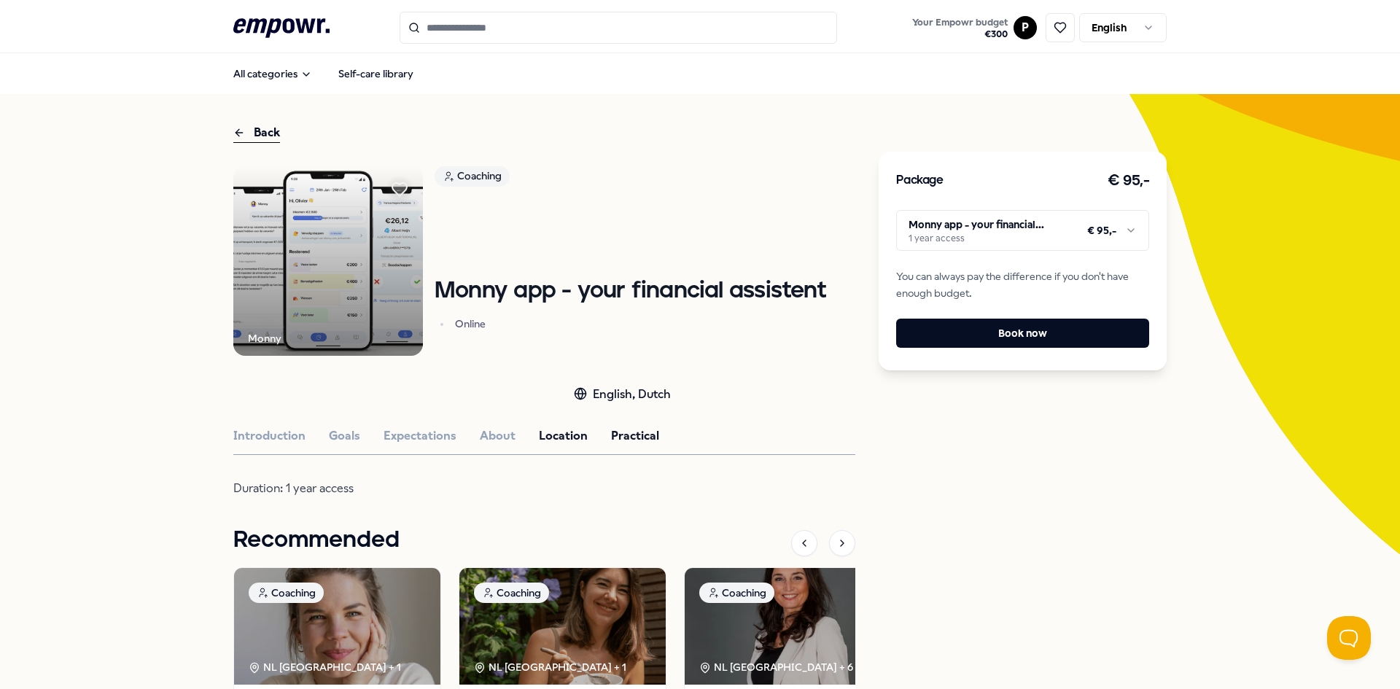
click at [544, 433] on button "Location" at bounding box center [563, 436] width 49 height 19
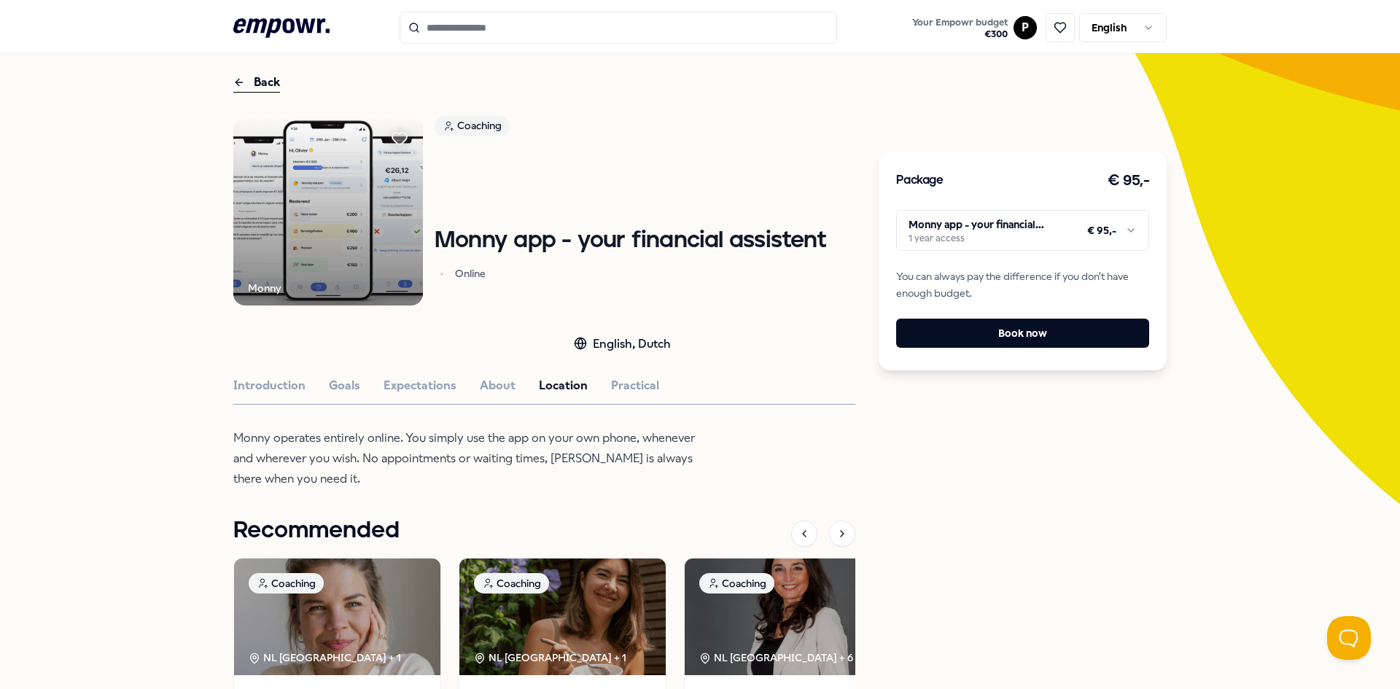
scroll to position [73, 0]
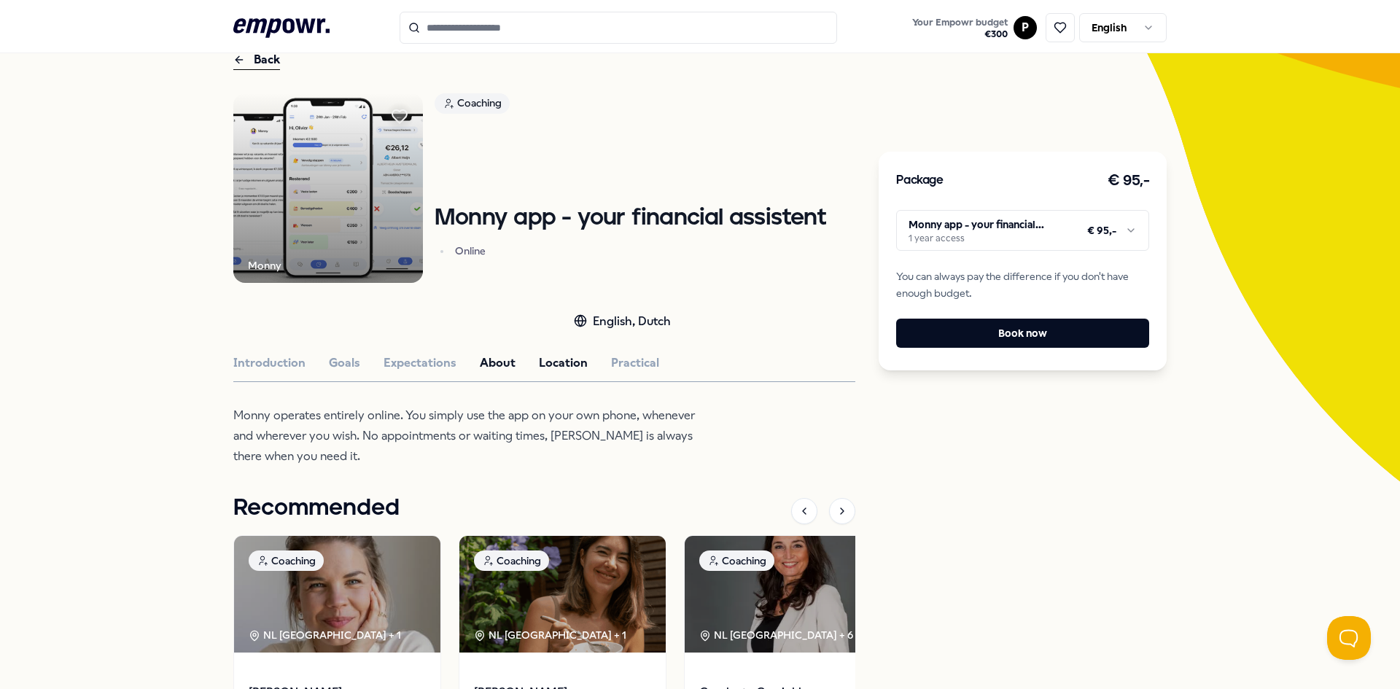
click at [480, 357] on button "About" at bounding box center [498, 363] width 36 height 19
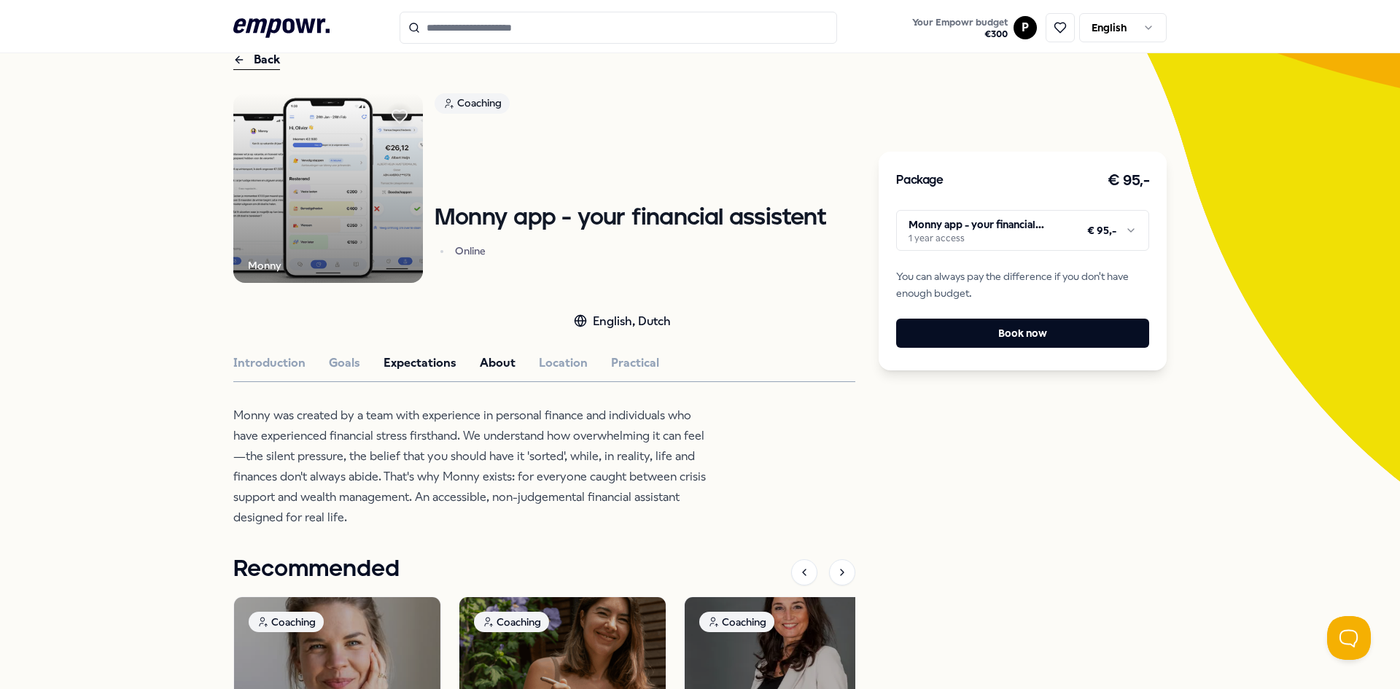
click at [441, 360] on button "Expectations" at bounding box center [420, 363] width 73 height 19
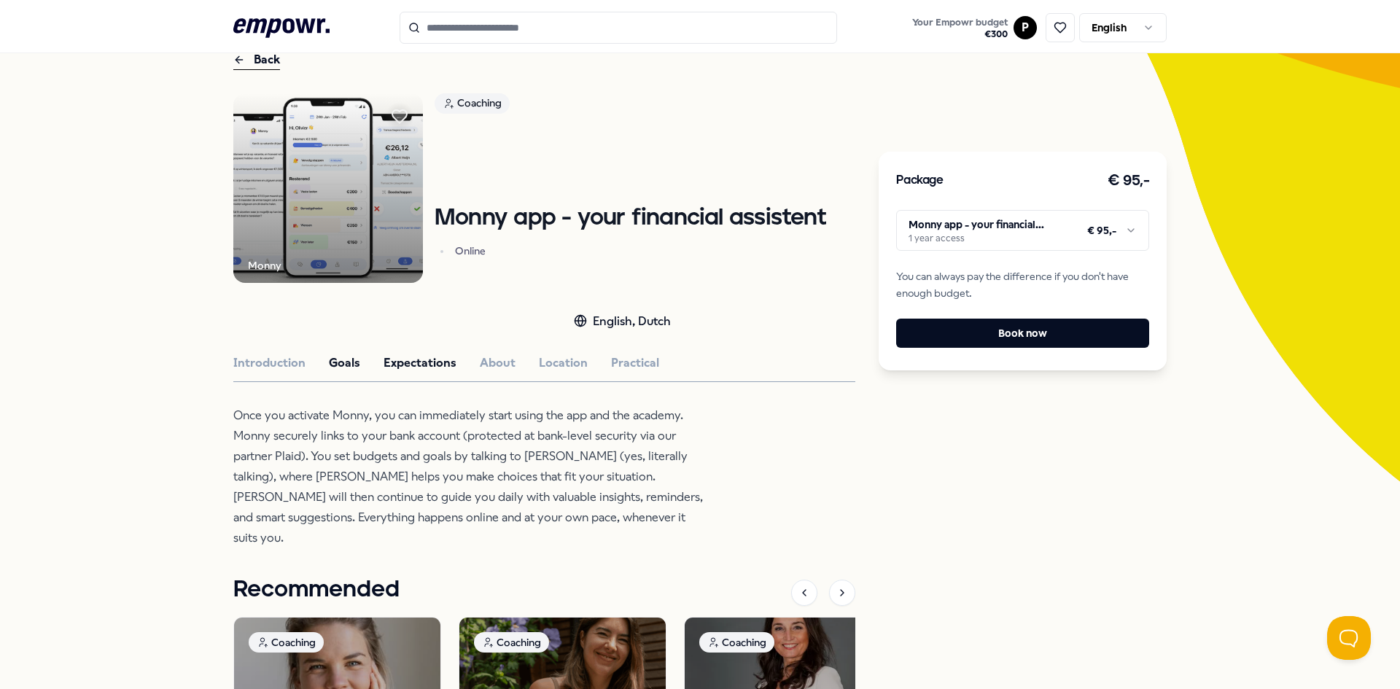
click at [352, 368] on button "Goals" at bounding box center [344, 363] width 31 height 19
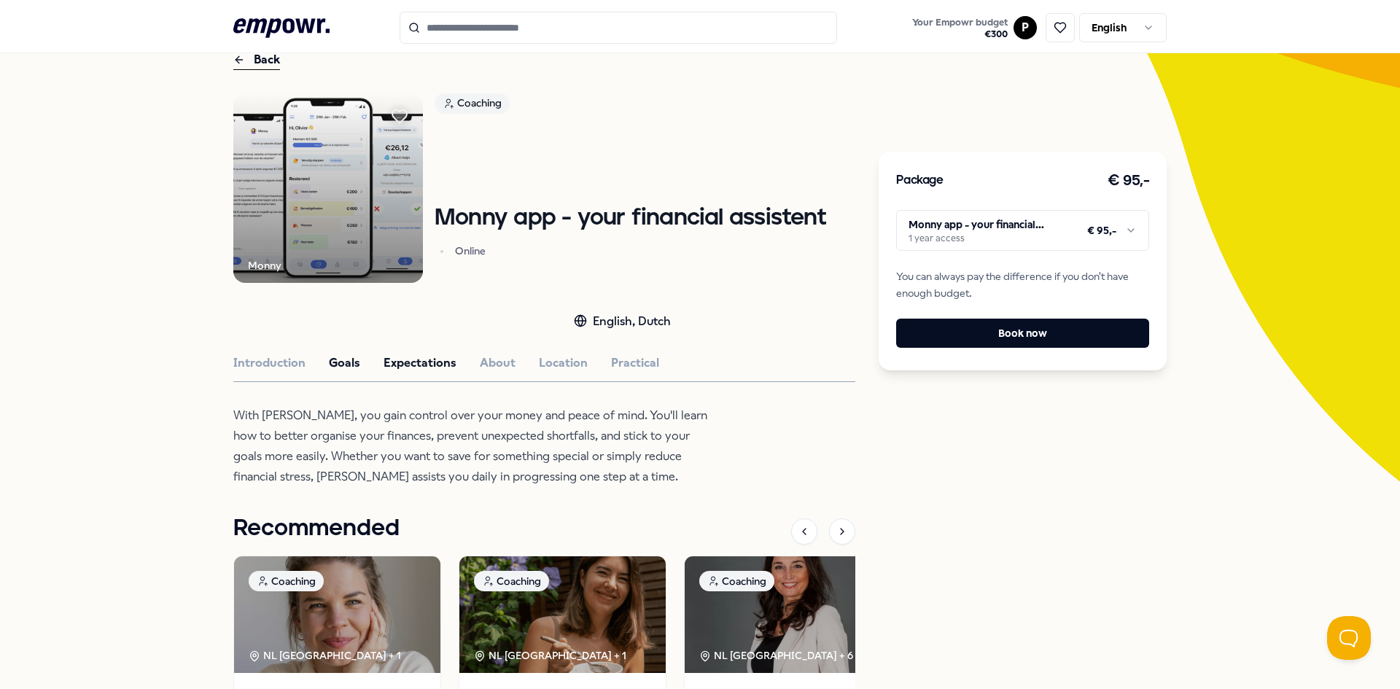
click at [421, 357] on button "Expectations" at bounding box center [420, 363] width 73 height 19
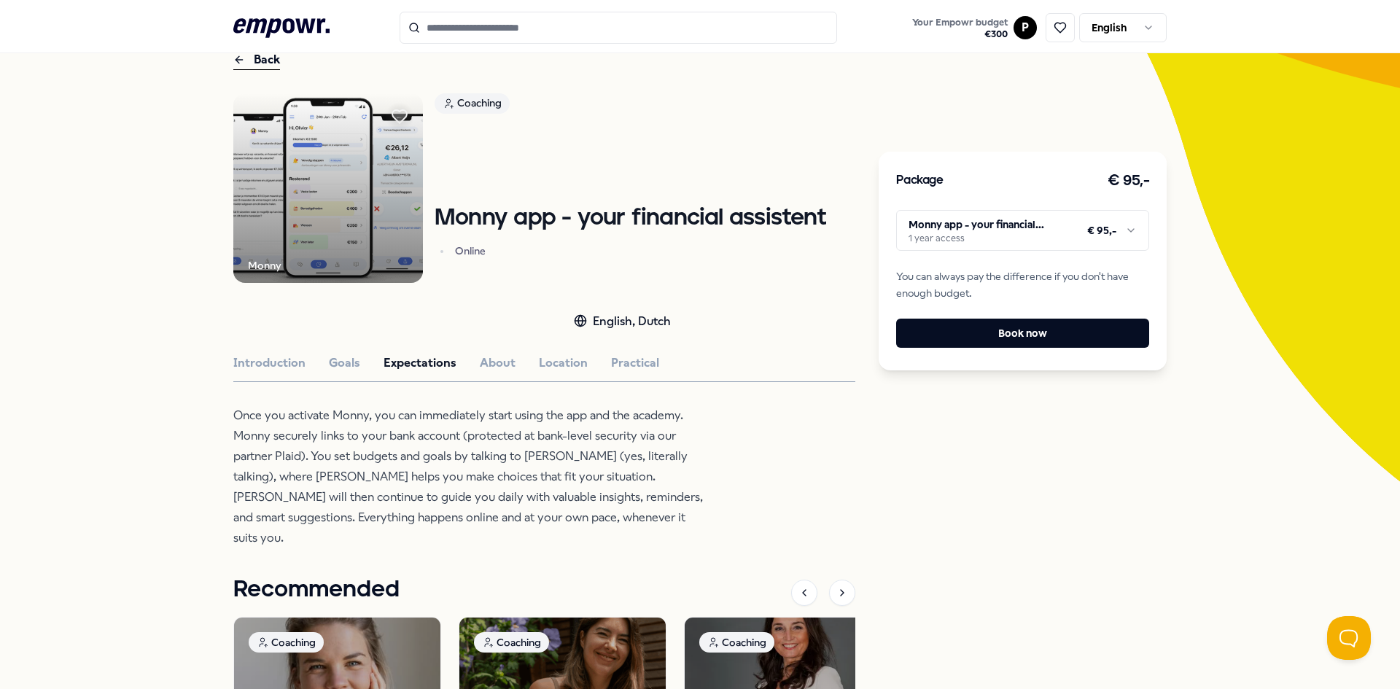
click at [401, 427] on p "Once you activate Monny, you can immediately start using the app and the academ…" at bounding box center [470, 476] width 474 height 143
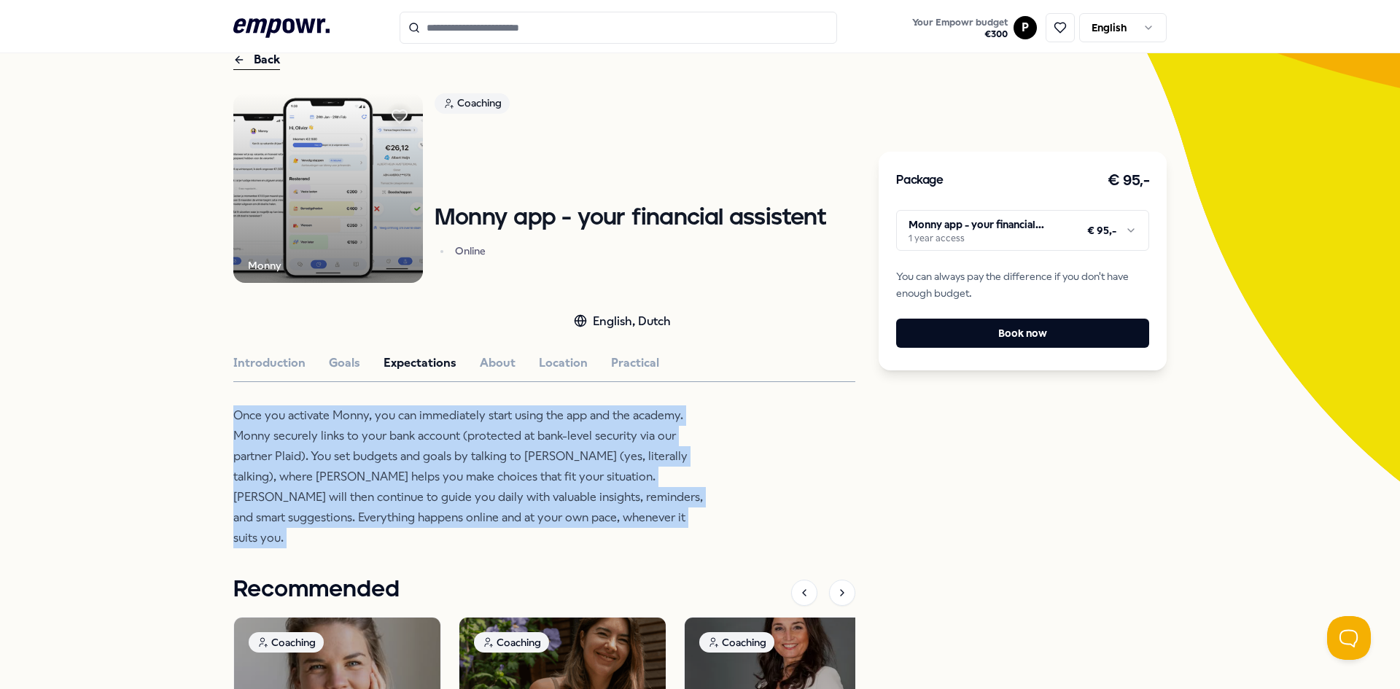
click at [401, 427] on p "Once you activate Monny, you can immediately start using the app and the academ…" at bounding box center [470, 476] width 474 height 143
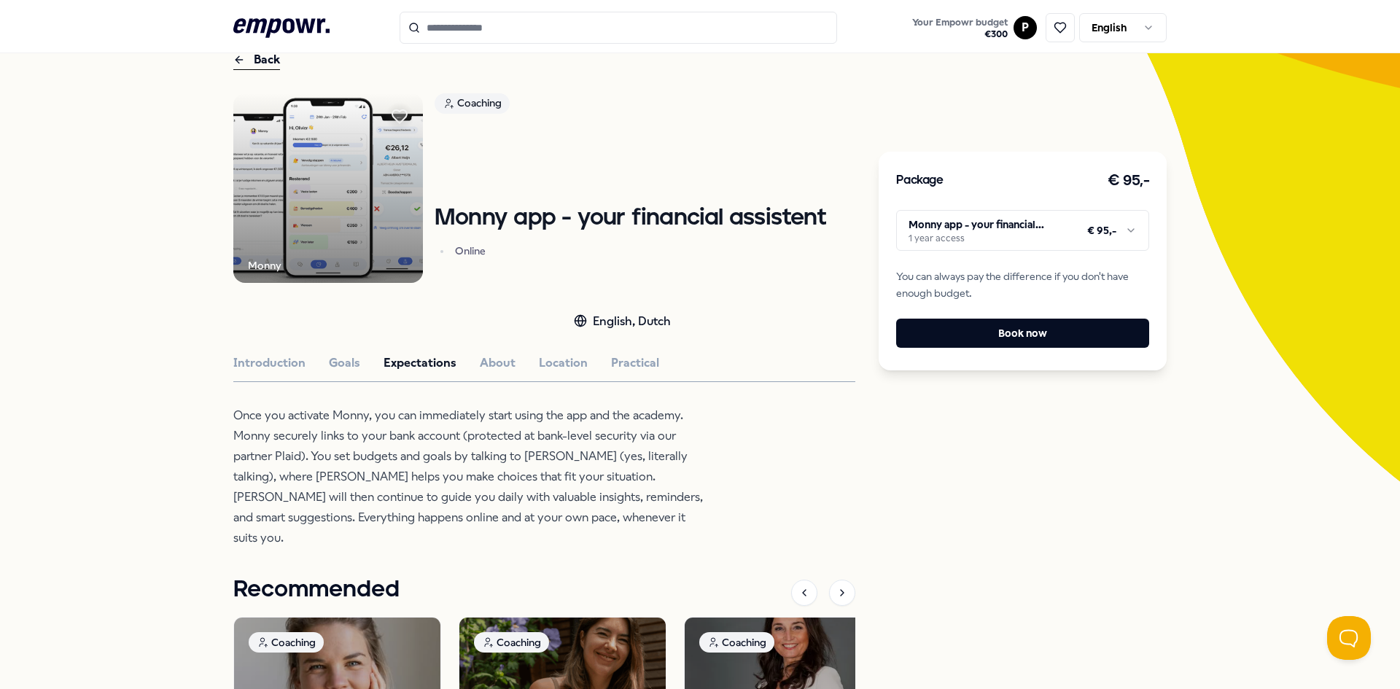
click at [263, 56] on div "Back" at bounding box center [256, 60] width 47 height 20
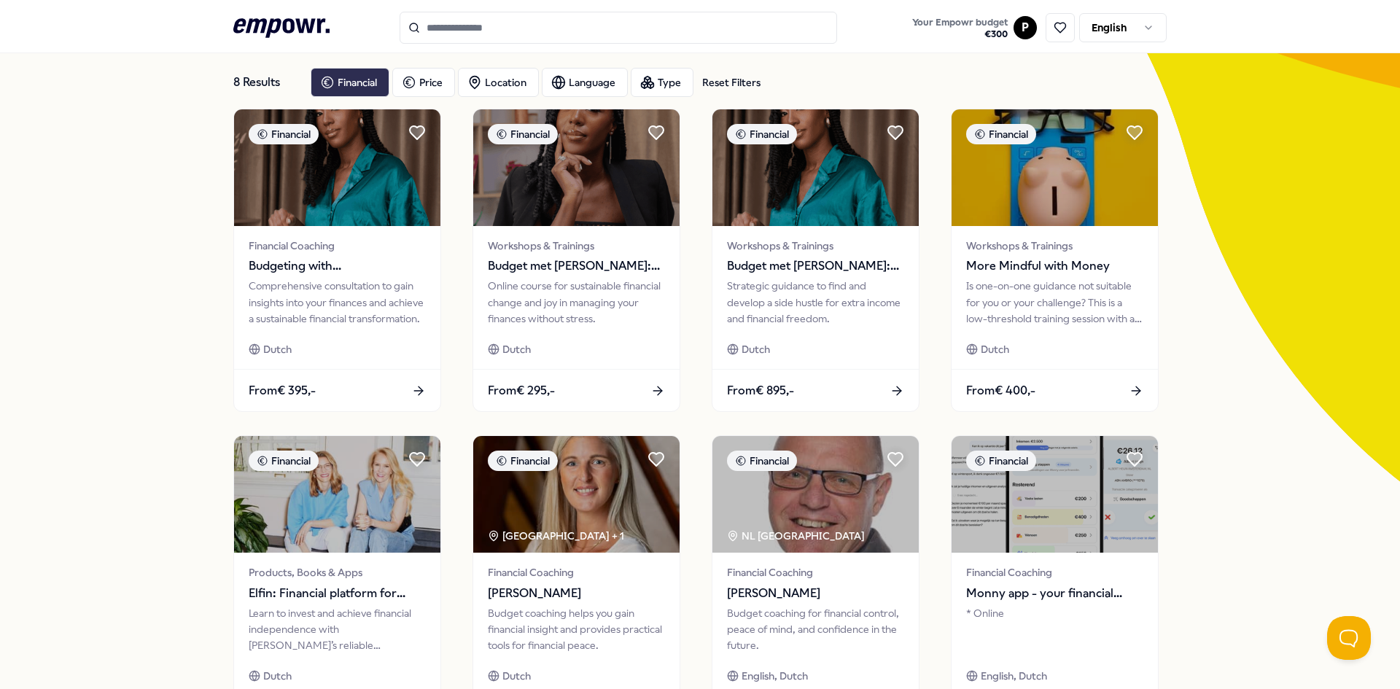
click at [339, 79] on div "Financial" at bounding box center [350, 82] width 79 height 29
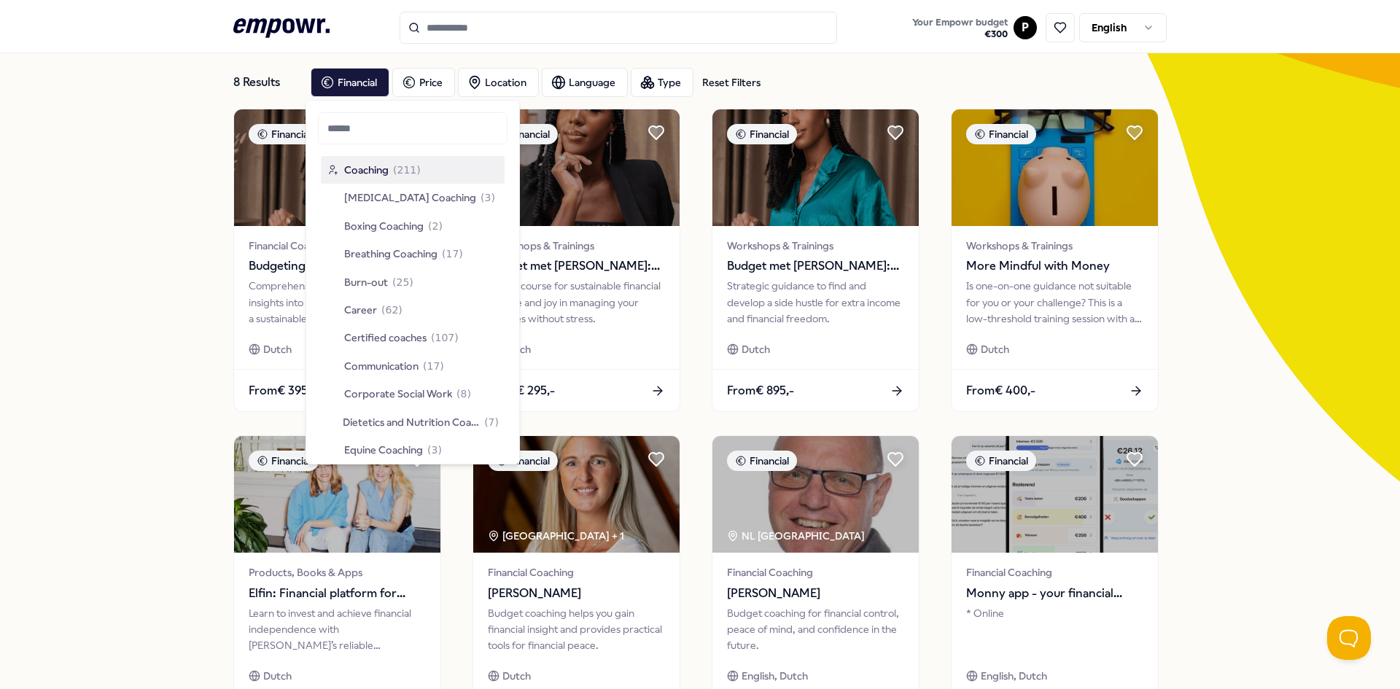
click at [1267, 341] on div "8 Results Reset Filters Financial Price Location Language Type Reset Filters Fi…" at bounding box center [700, 427] width 1400 height 812
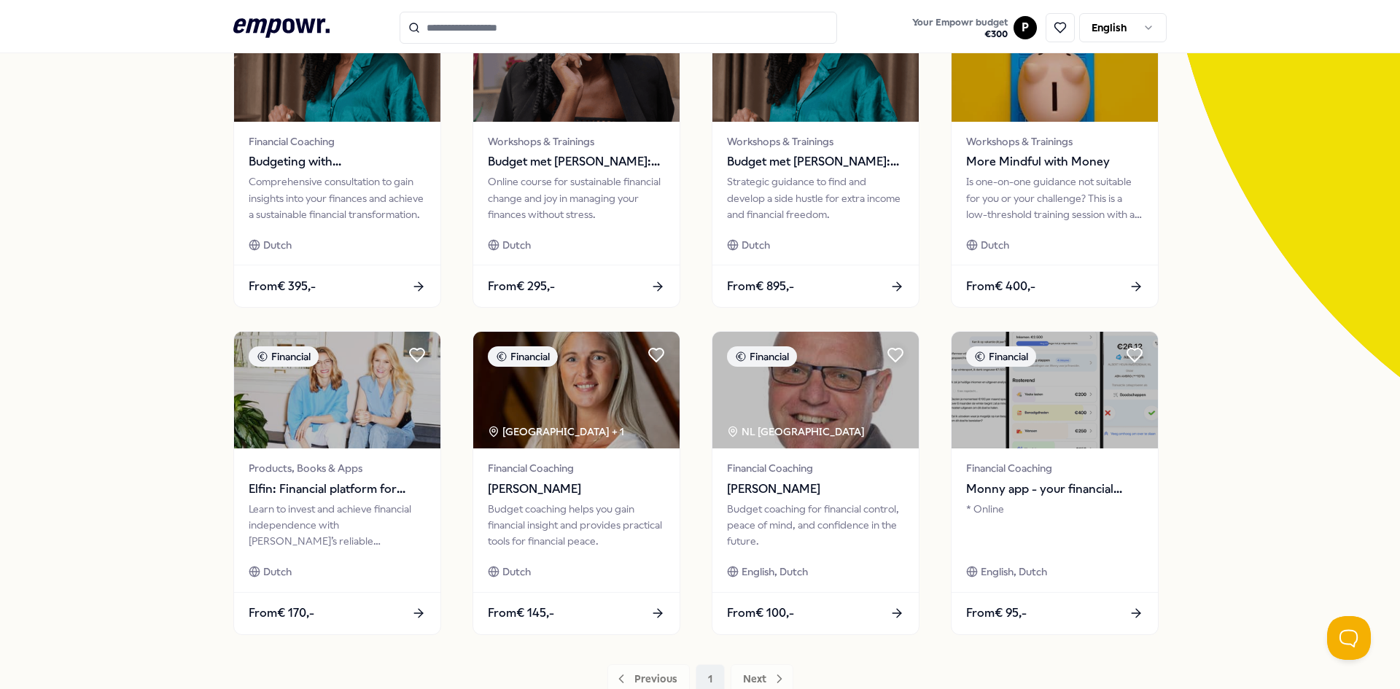
scroll to position [288, 0]
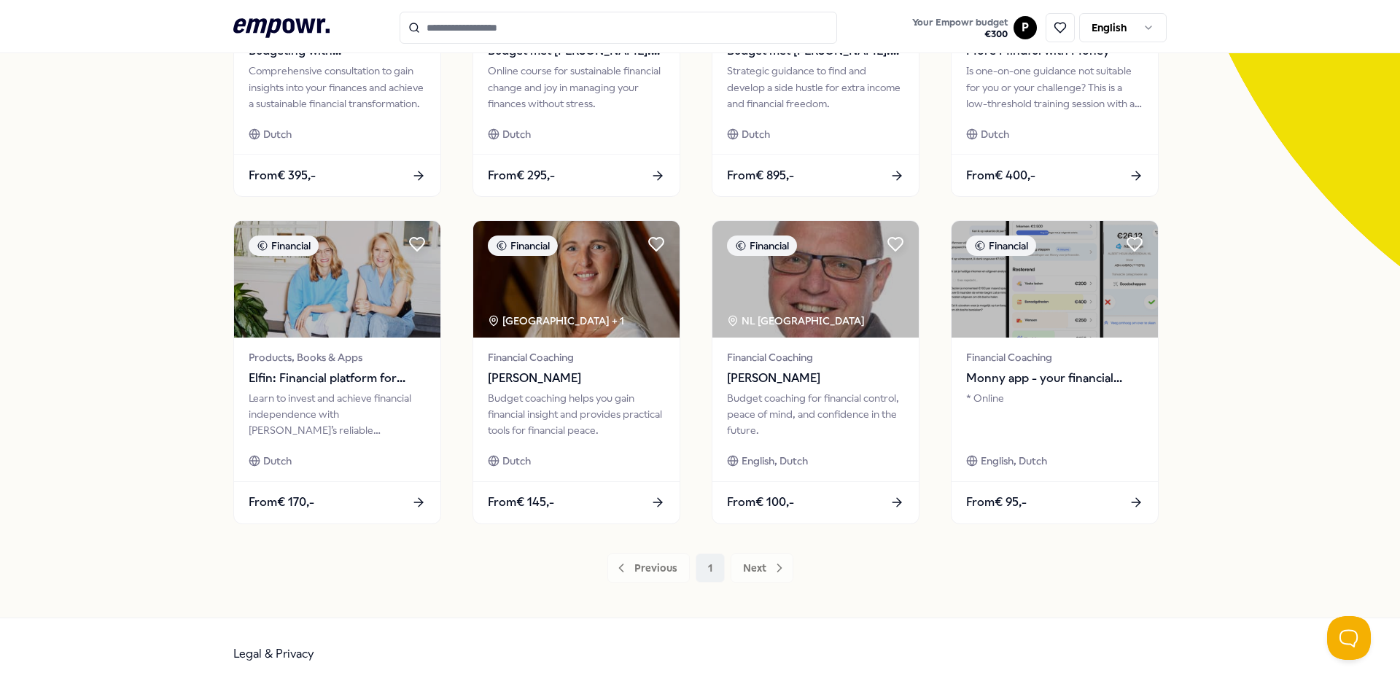
click at [764, 567] on div "Previous 1 Next" at bounding box center [699, 568] width 933 height 29
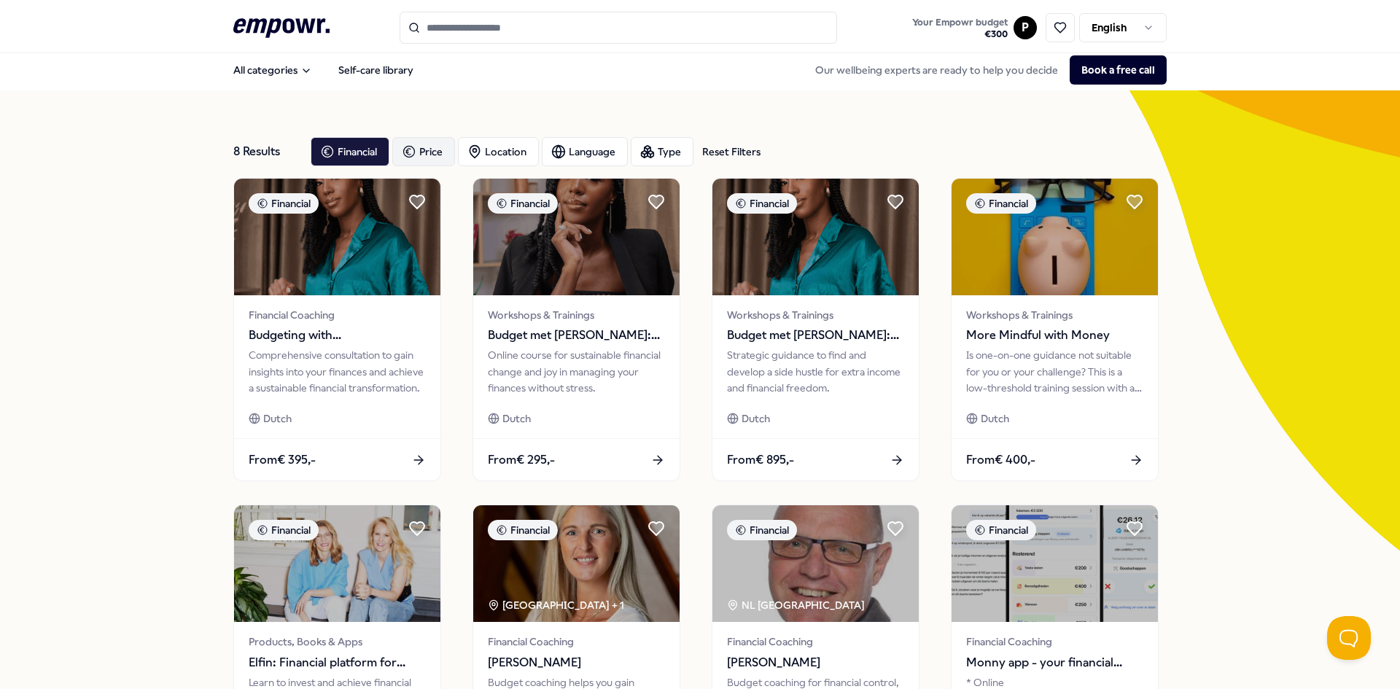
scroll to position [0, 0]
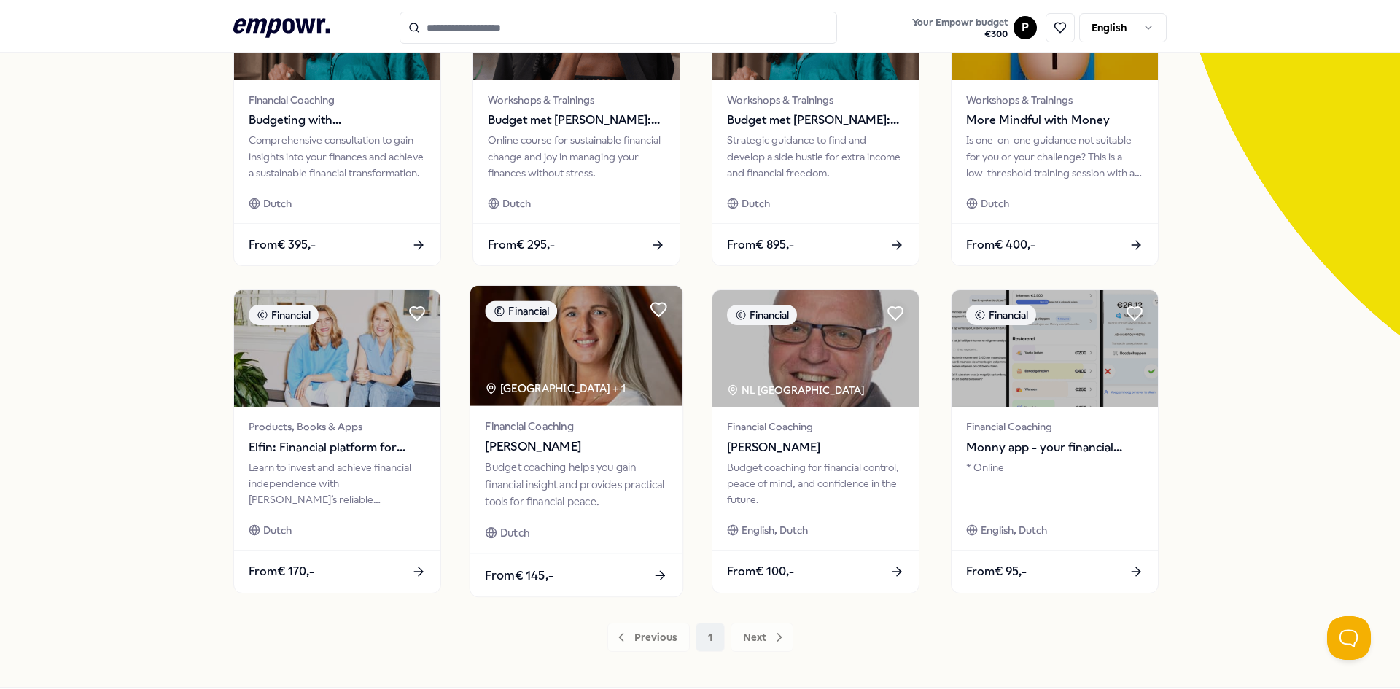
click at [608, 419] on span "Financial Coaching" at bounding box center [576, 426] width 182 height 17
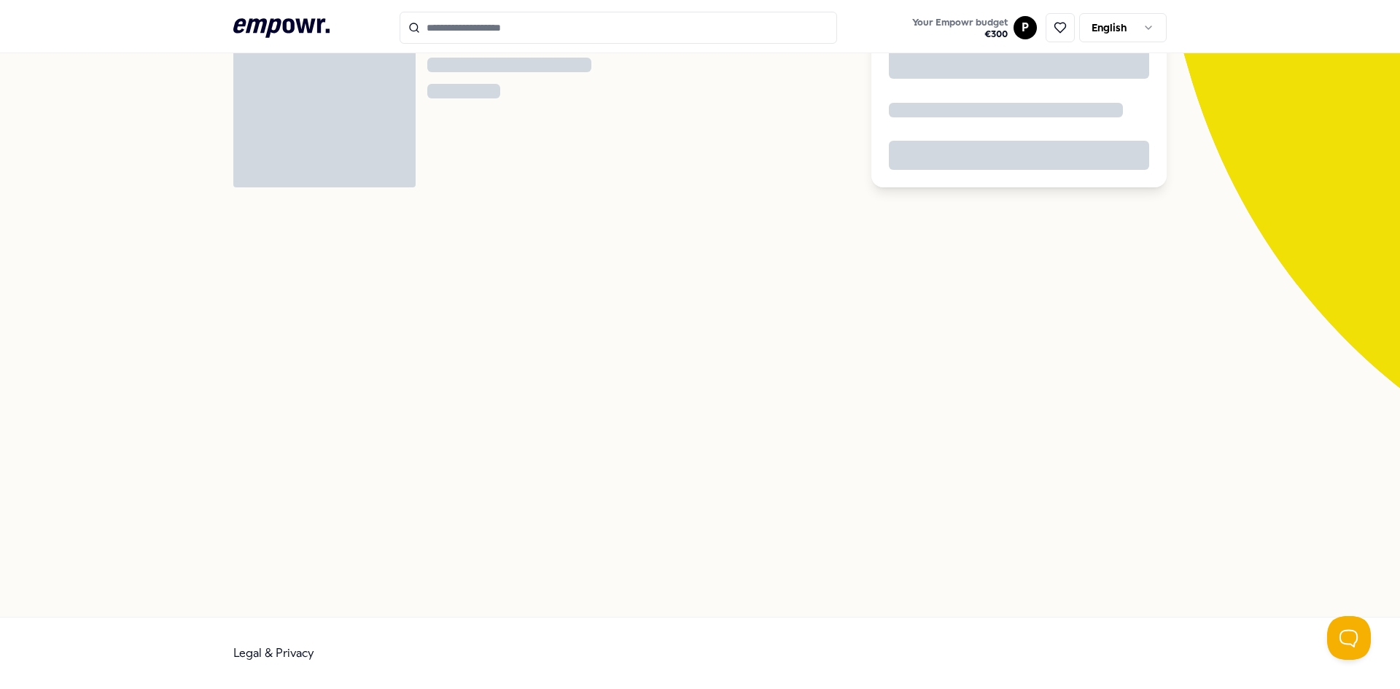
scroll to position [94, 0]
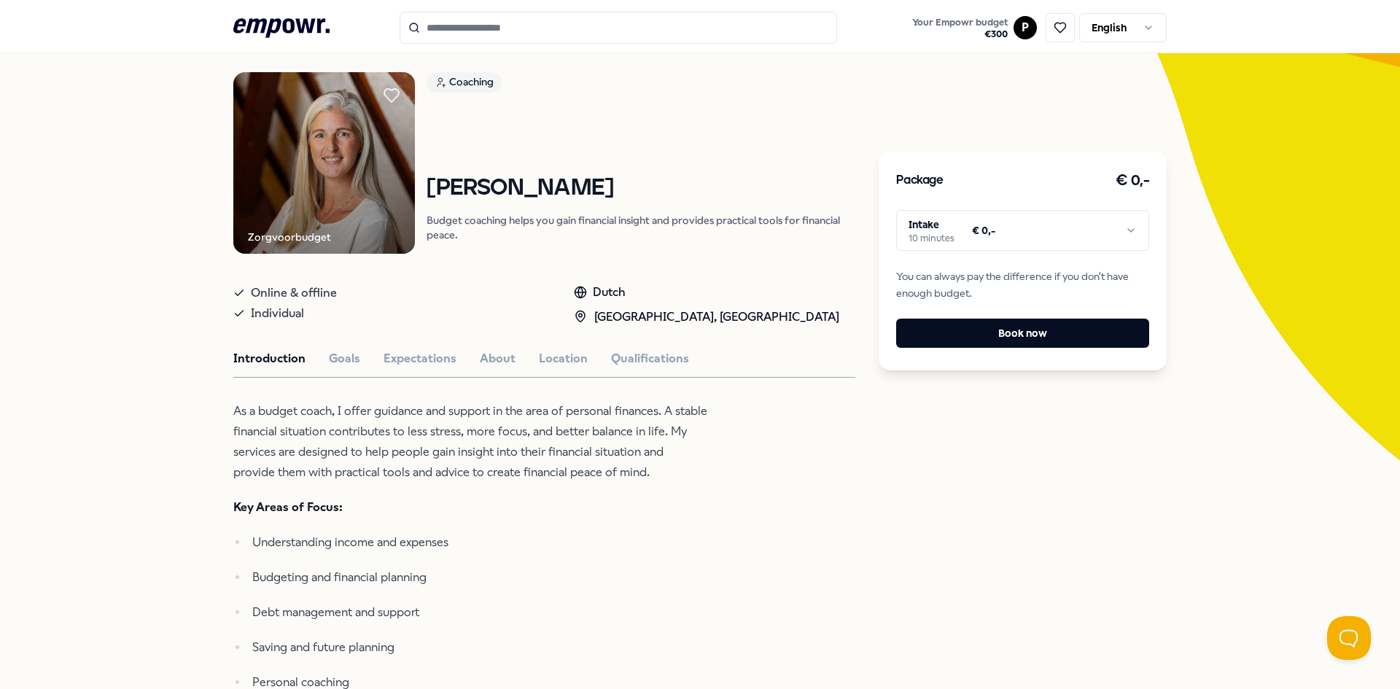
click at [481, 423] on p "As a budget coach, I offer guidance and support in the area of personal finance…" at bounding box center [470, 442] width 474 height 82
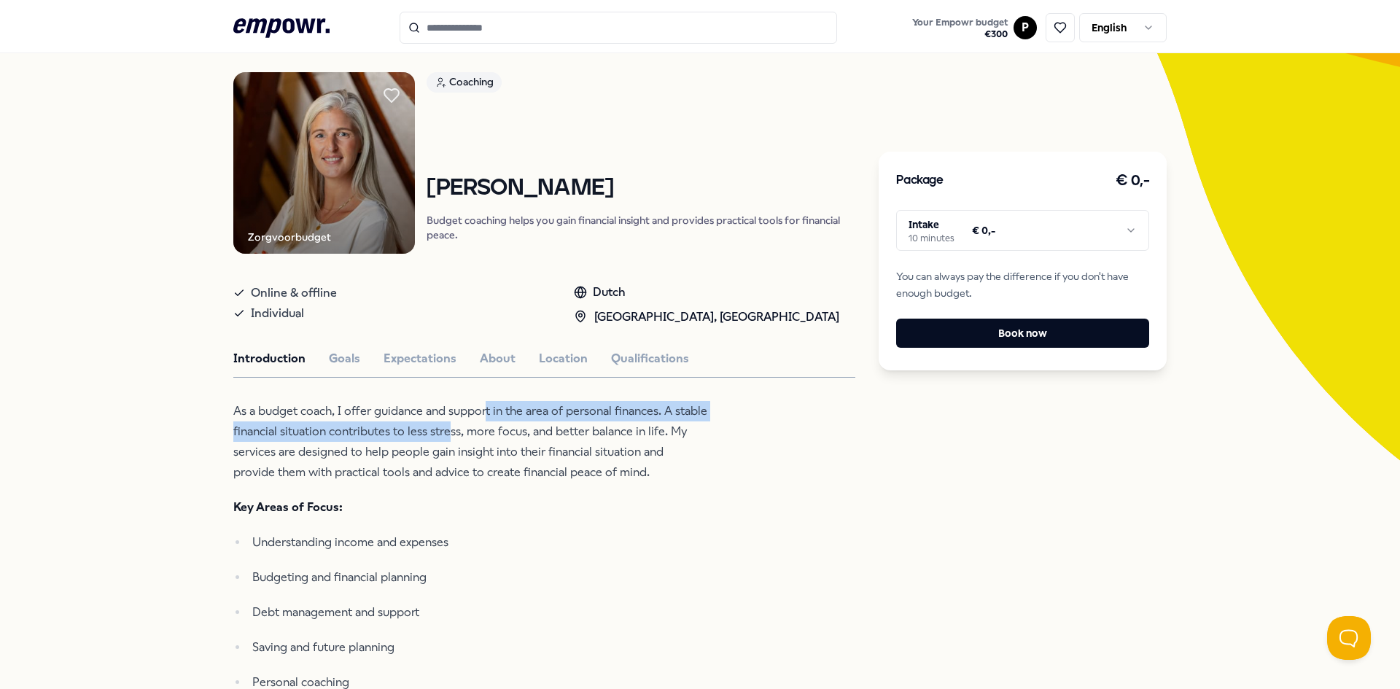
click at [481, 423] on p "As a budget coach, I offer guidance and support in the area of personal finance…" at bounding box center [470, 442] width 474 height 82
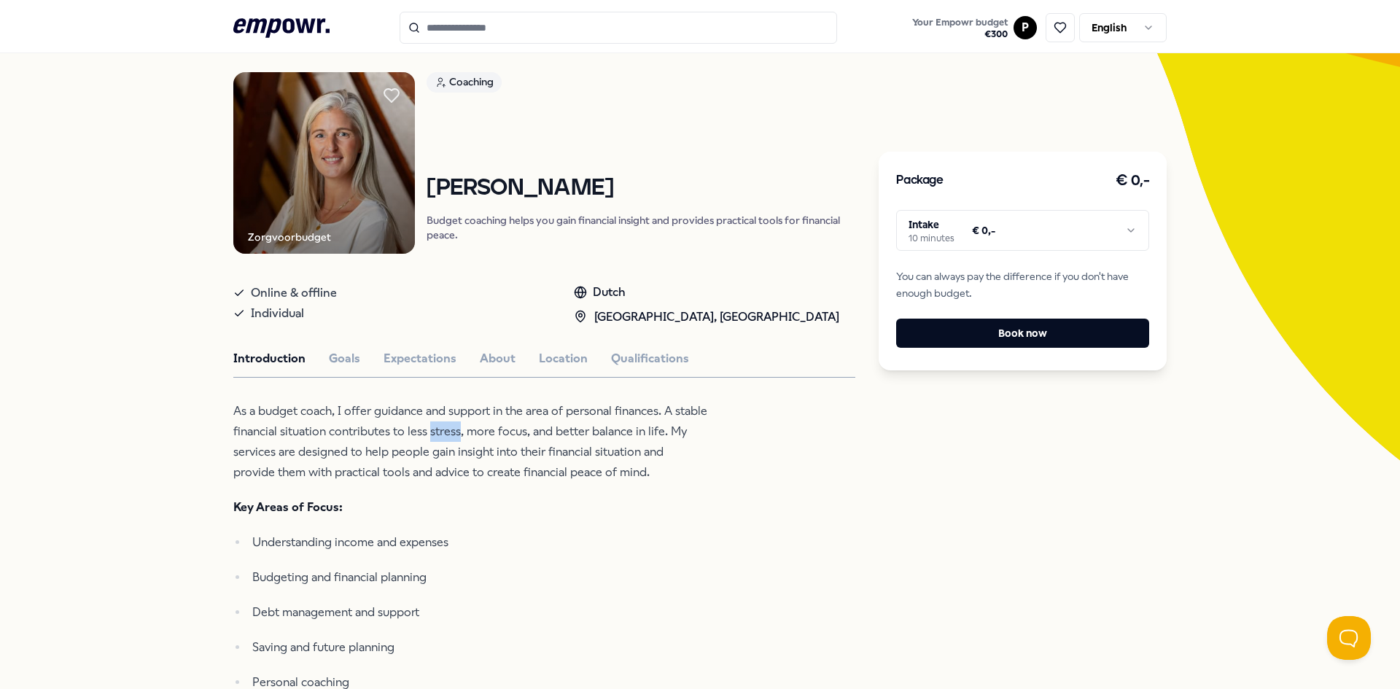
click at [481, 423] on p "As a budget coach, I offer guidance and support in the area of personal finance…" at bounding box center [470, 442] width 474 height 82
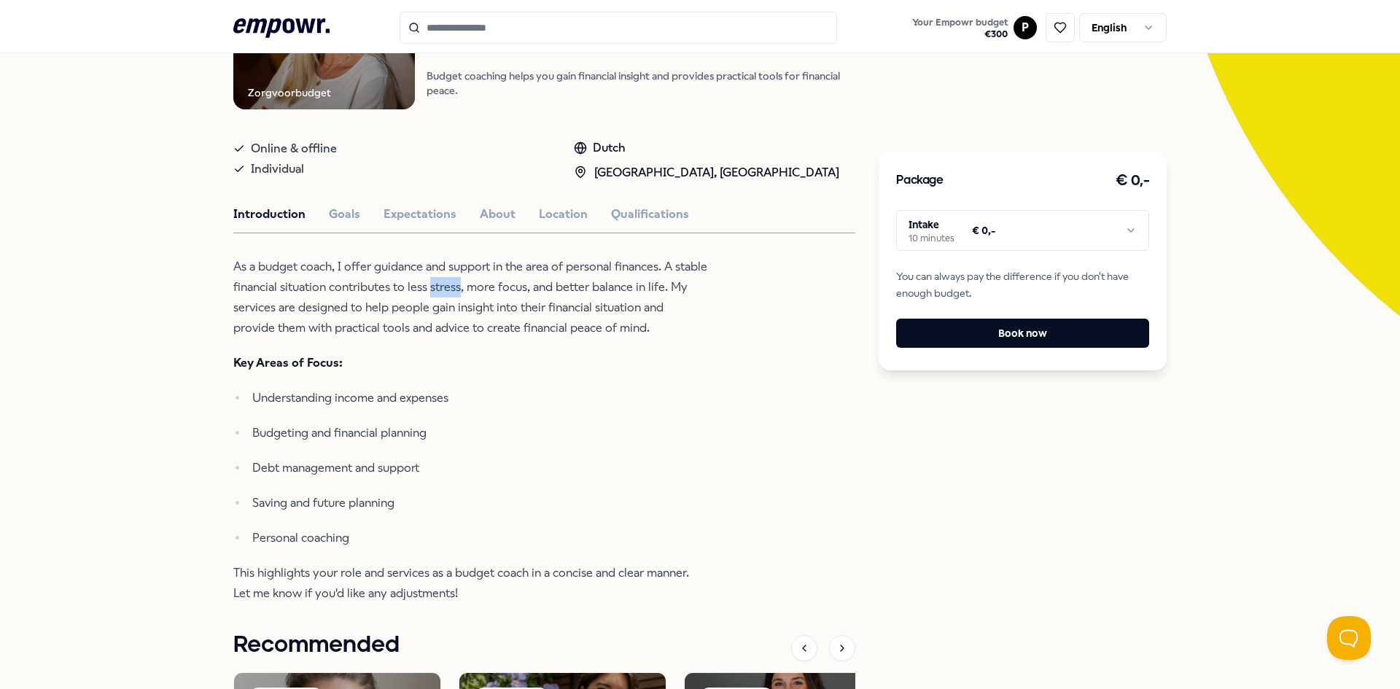
scroll to position [240, 0]
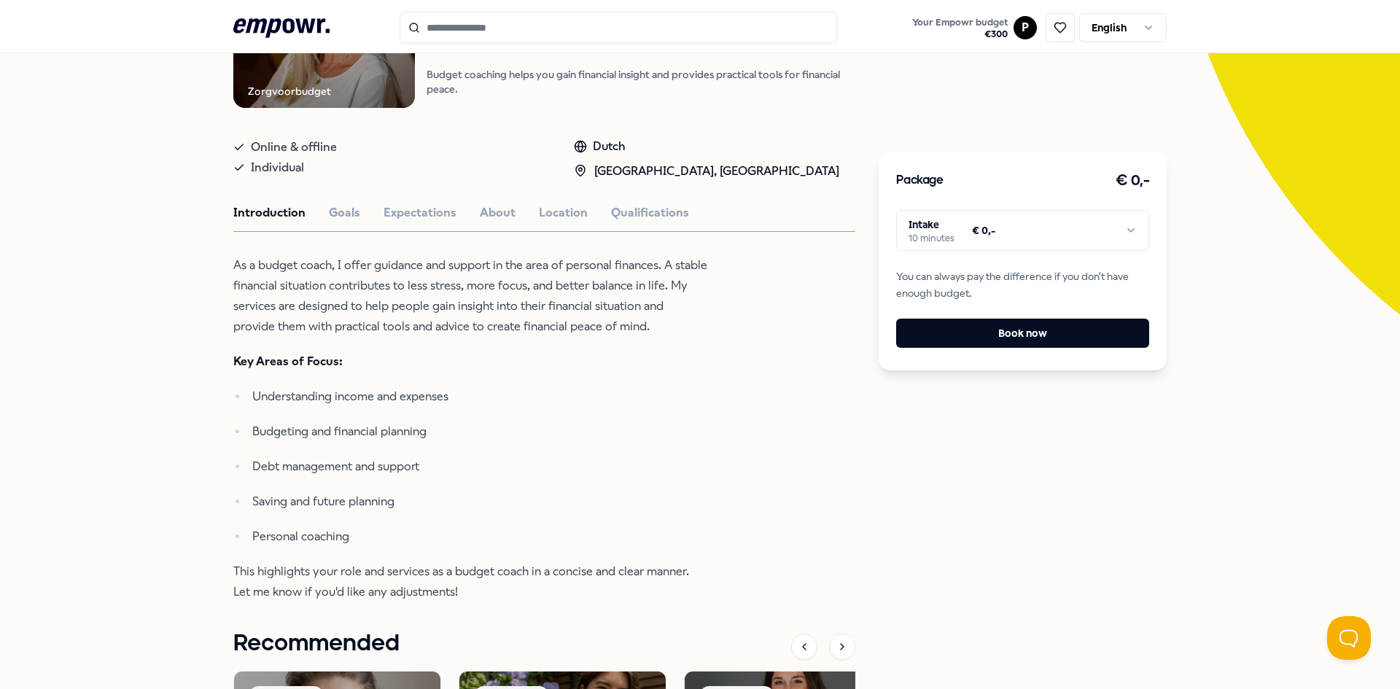
click at [478, 480] on ul "Understanding income and expenses Budgeting and financial planning Debt managem…" at bounding box center [470, 467] width 474 height 160
click at [468, 438] on p "Budgeting and financial planning" at bounding box center [479, 432] width 455 height 20
click at [462, 479] on ul "Understanding income and expenses Budgeting and financial planning Debt managem…" at bounding box center [470, 467] width 474 height 160
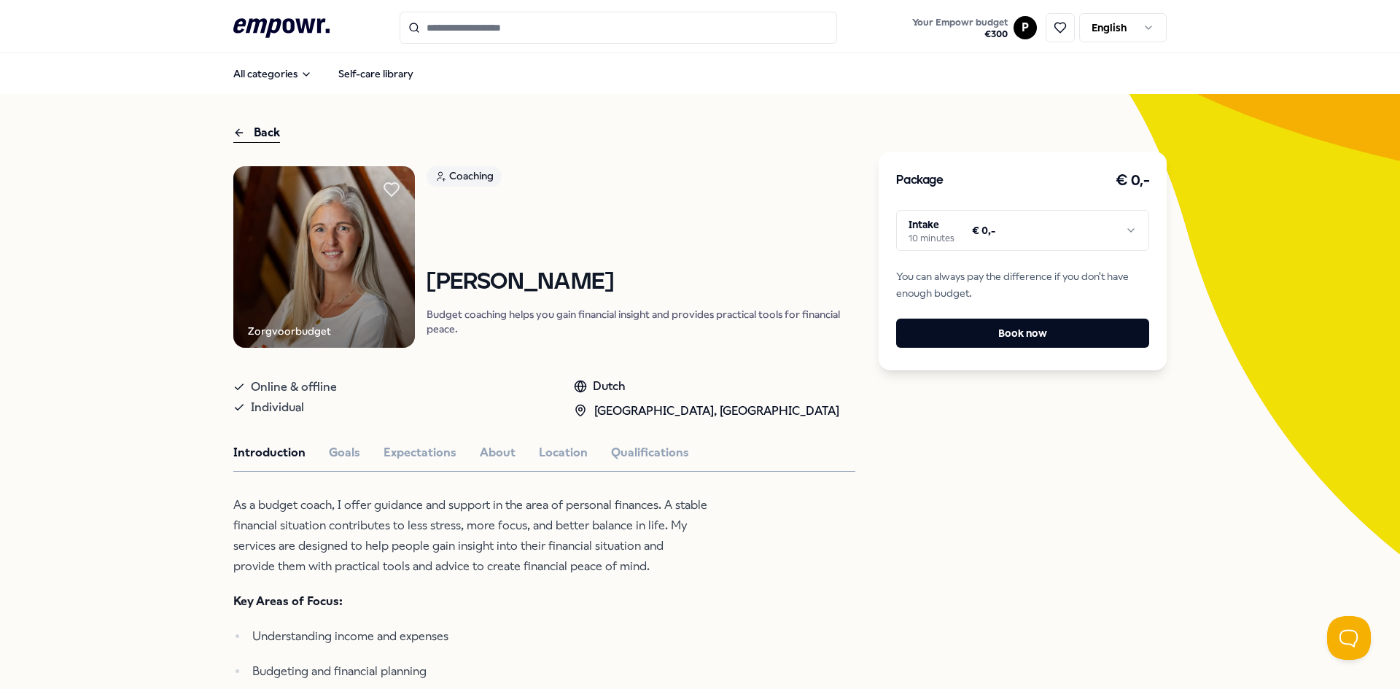
click at [257, 133] on div "Back" at bounding box center [256, 133] width 47 height 20
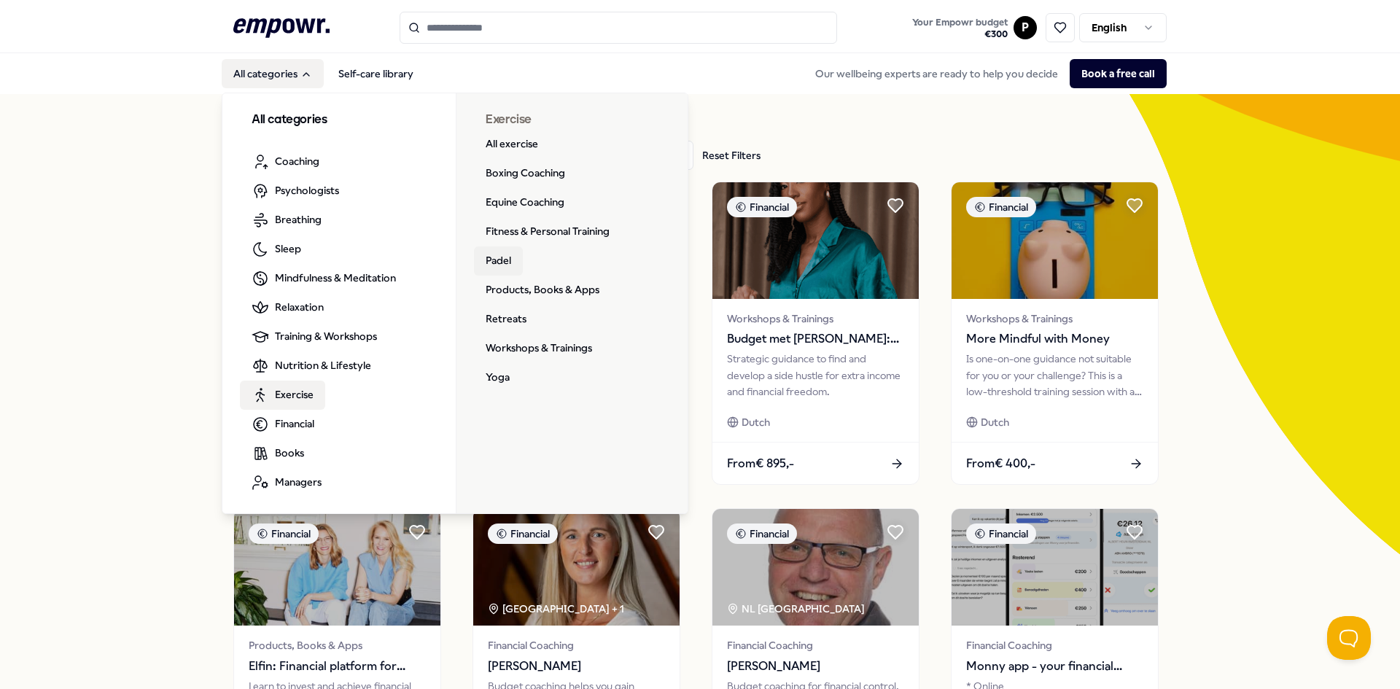
click at [500, 268] on link "Padel" at bounding box center [498, 260] width 49 height 29
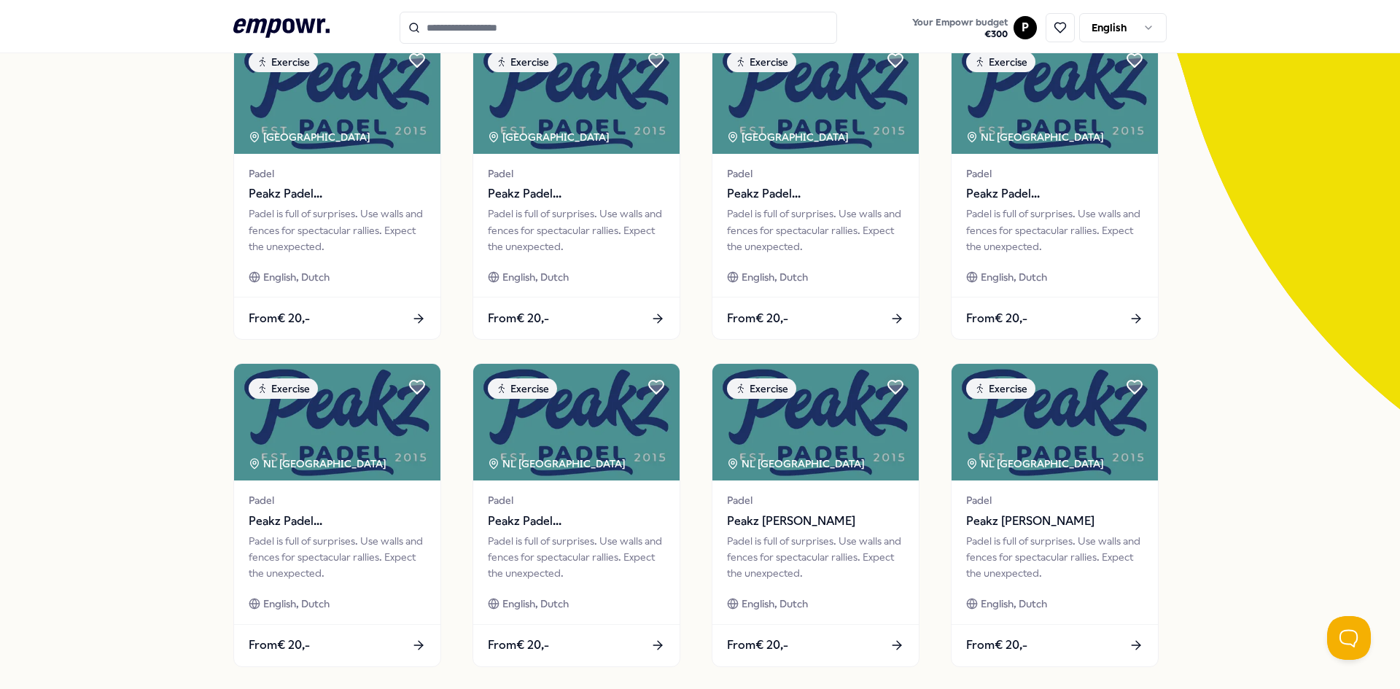
scroll to position [146, 0]
click at [152, 423] on div "9 Results Reset Filters Exercise Price Location Language Type Reset Filters Exe…" at bounding box center [700, 517] width 1400 height 1138
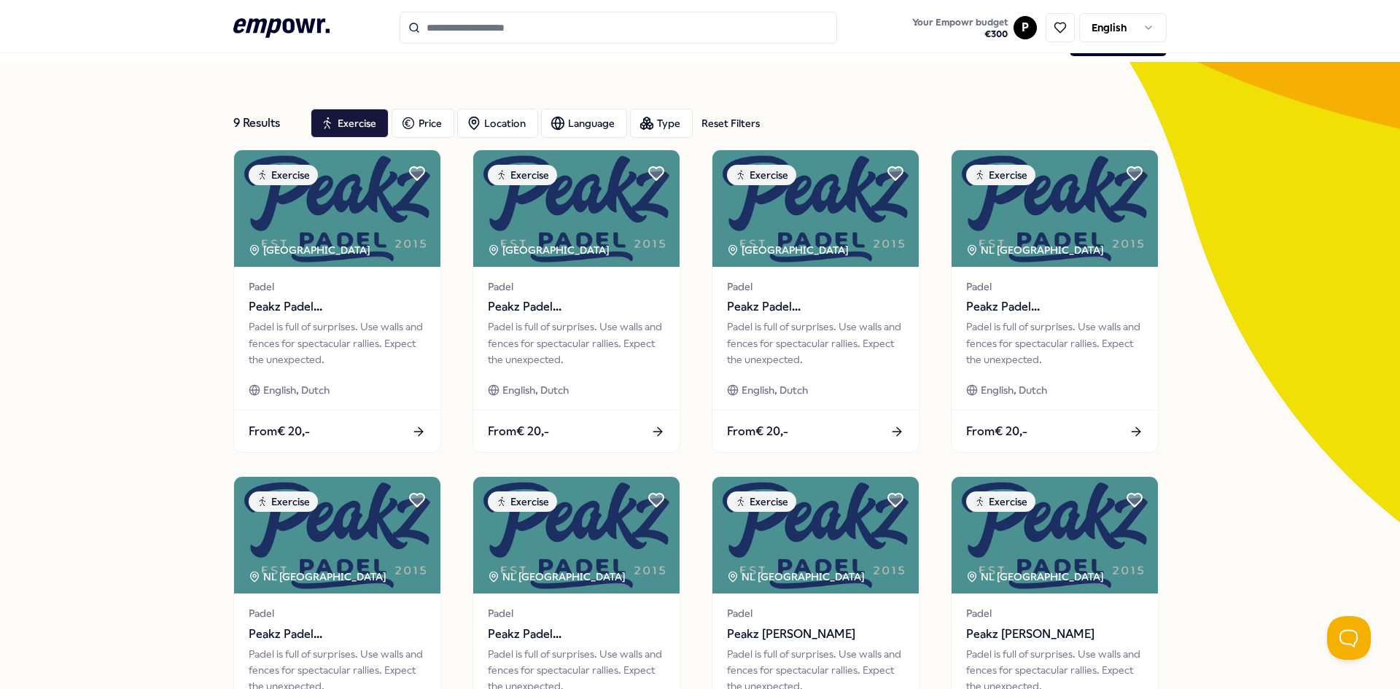
scroll to position [0, 0]
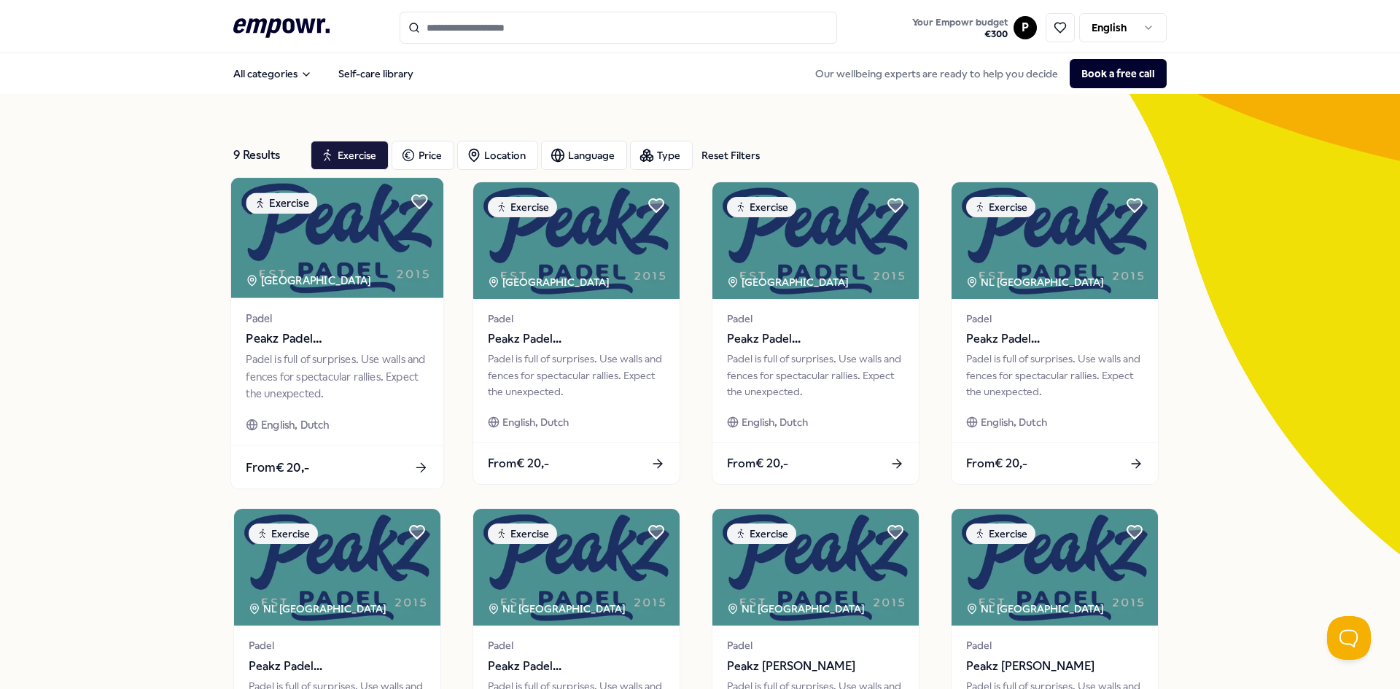
click at [300, 274] on div "[GEOGRAPHIC_DATA]" at bounding box center [310, 280] width 128 height 17
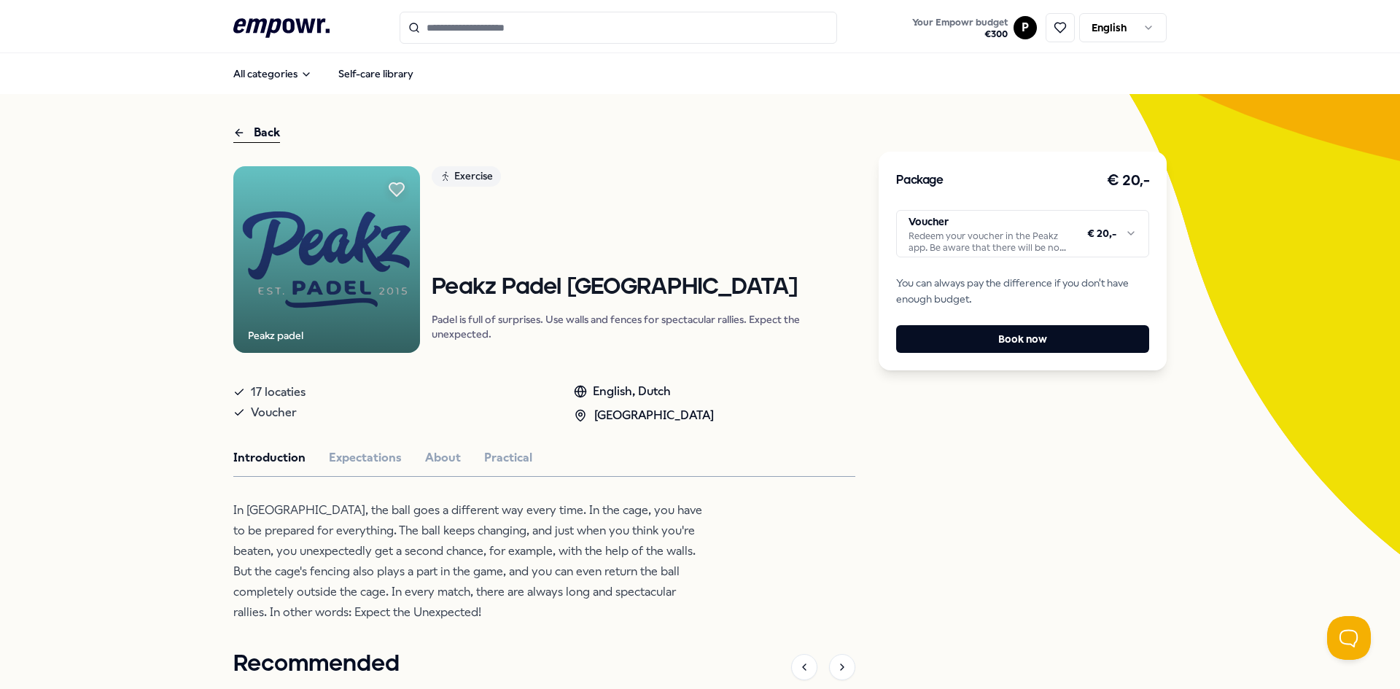
click at [447, 547] on p "In [GEOGRAPHIC_DATA], the ball goes a different way every time. In the cage, yo…" at bounding box center [470, 561] width 474 height 123
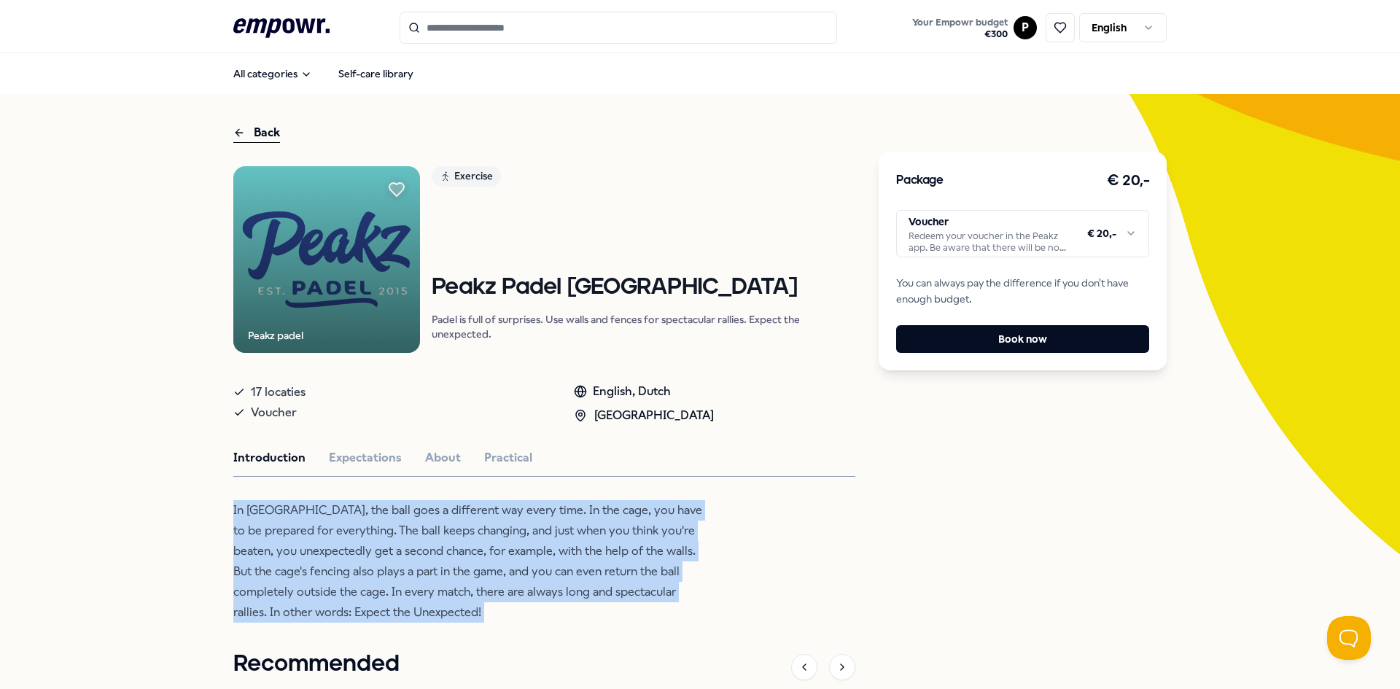
click at [447, 547] on p "In [GEOGRAPHIC_DATA], the ball goes a different way every time. In the cage, yo…" at bounding box center [470, 561] width 474 height 123
click at [1089, 225] on html ".empowr-logo_svg__cls-1{fill:#03032f} Your Empowr budget € 300 P English All ca…" at bounding box center [700, 344] width 1400 height 689
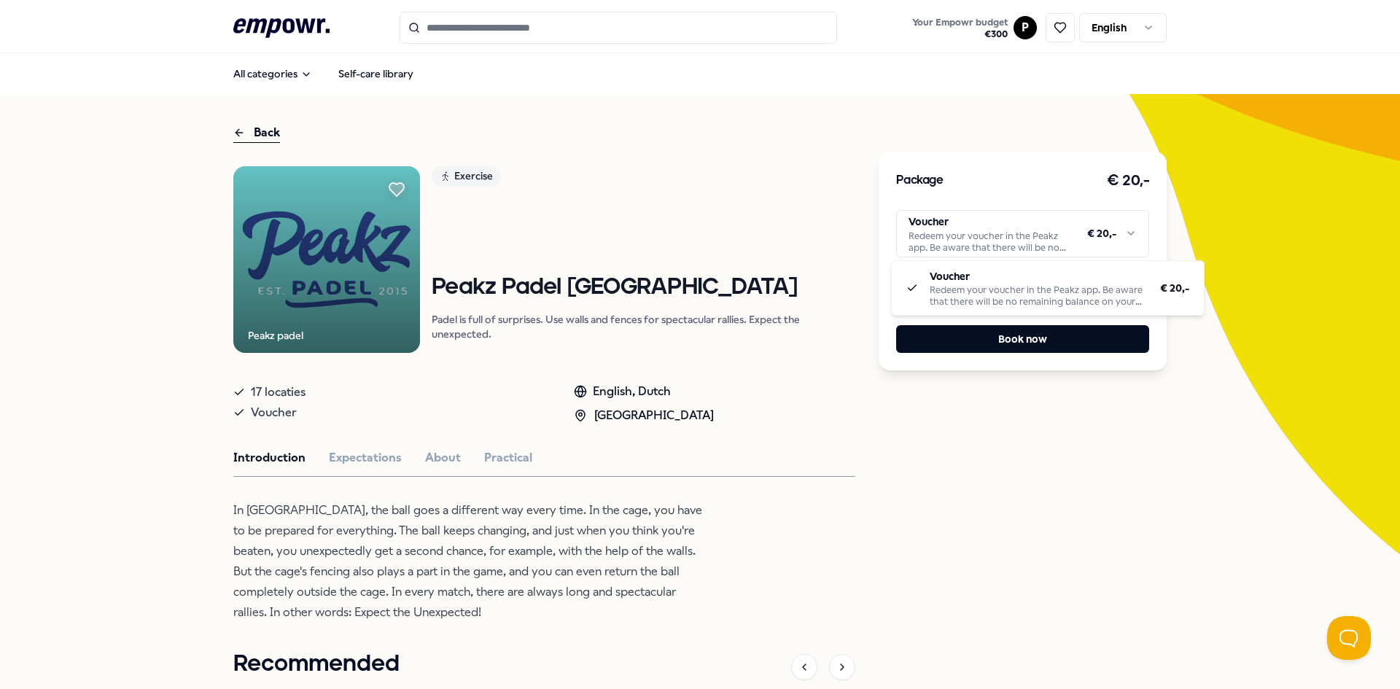
click at [1089, 225] on html ".empowr-logo_svg__cls-1{fill:#03032f} Your Empowr budget € 300 P English All ca…" at bounding box center [700, 344] width 1400 height 689
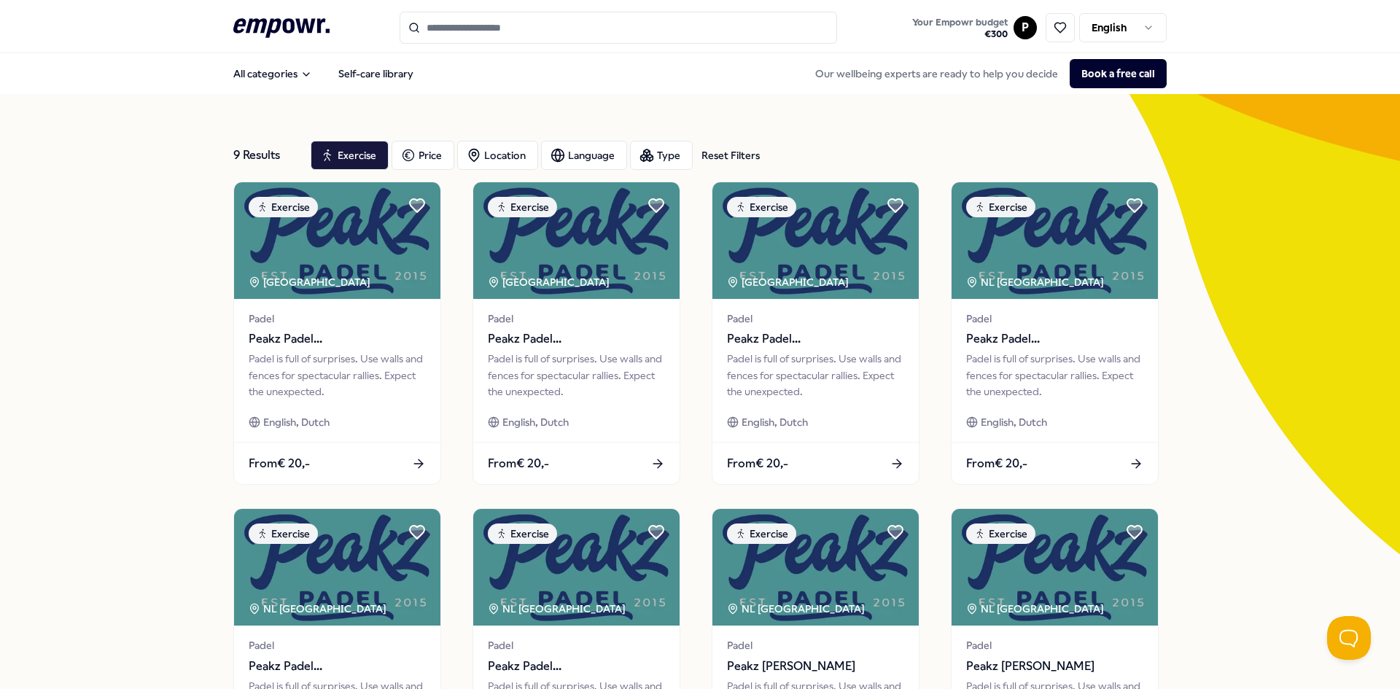
click at [1226, 356] on div "9 Results Reset Filters Exercise Price Location Language Type Reset Filters Exe…" at bounding box center [700, 663] width 1400 height 1138
click at [358, 155] on div "Exercise" at bounding box center [350, 155] width 78 height 29
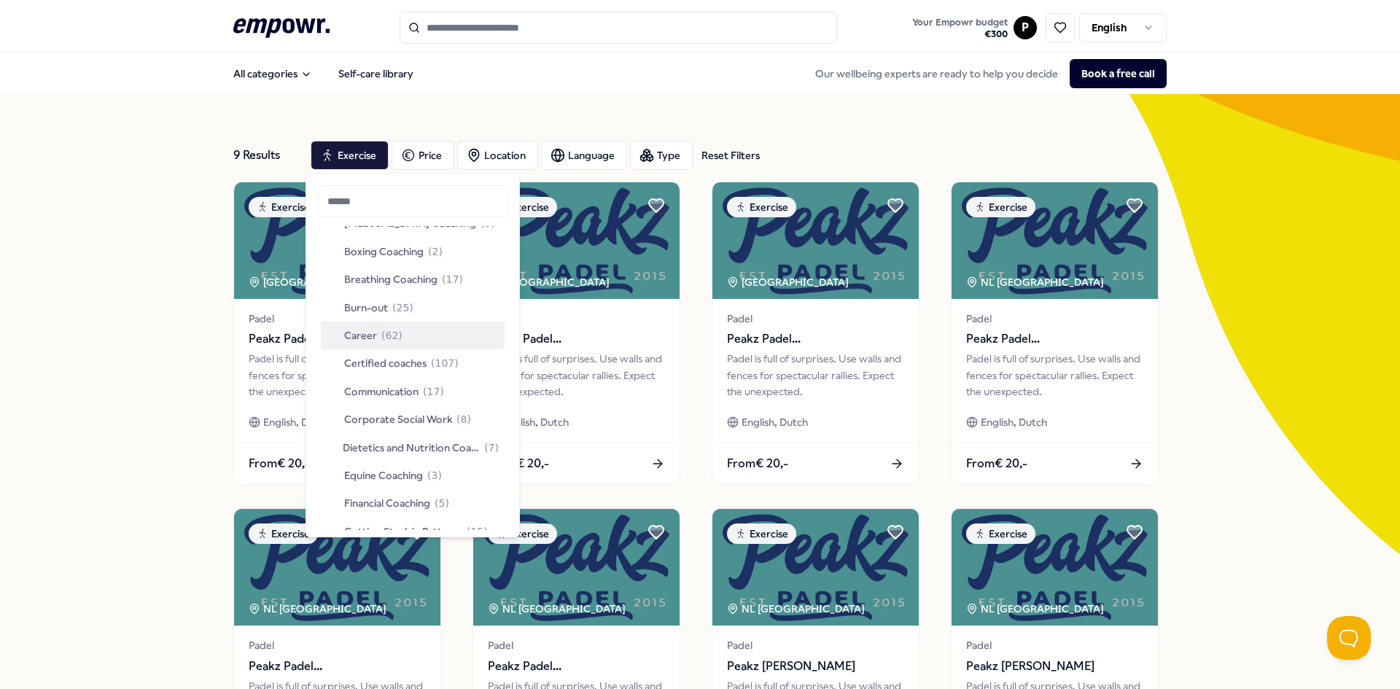
scroll to position [73, 0]
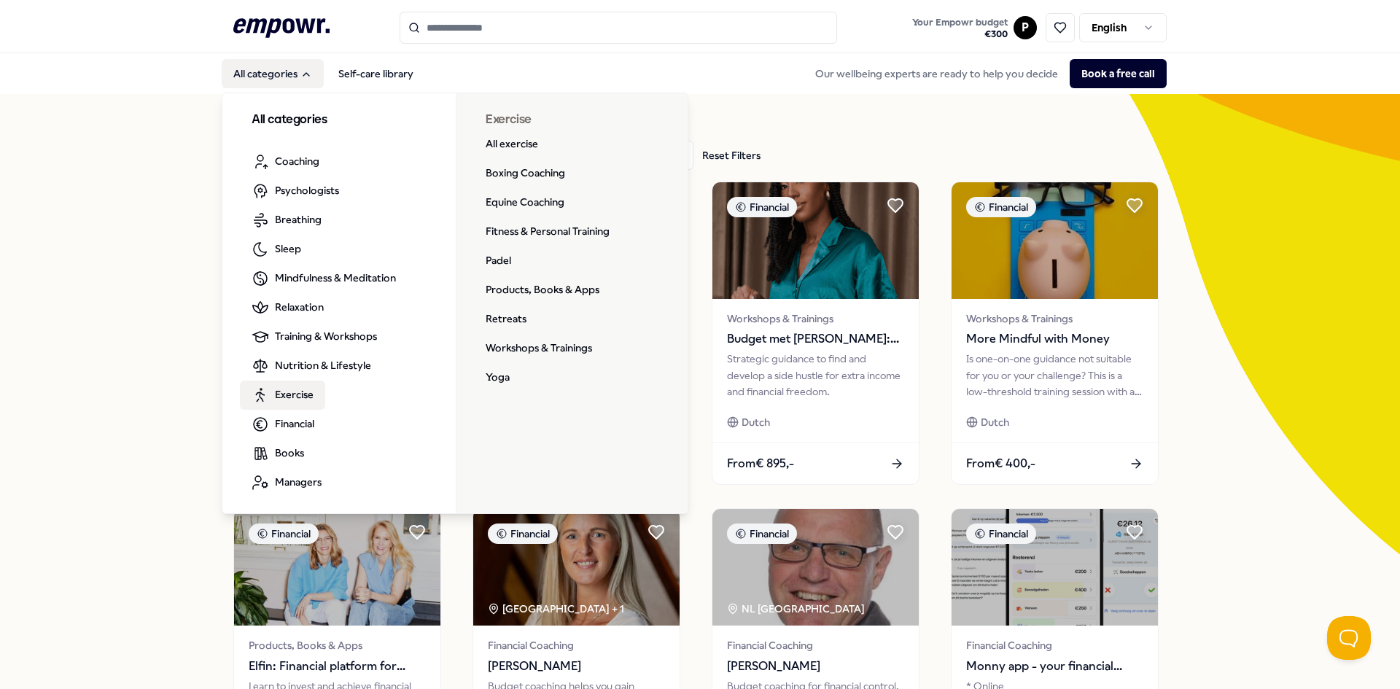
click at [275, 389] on span "Exercise" at bounding box center [294, 395] width 39 height 16
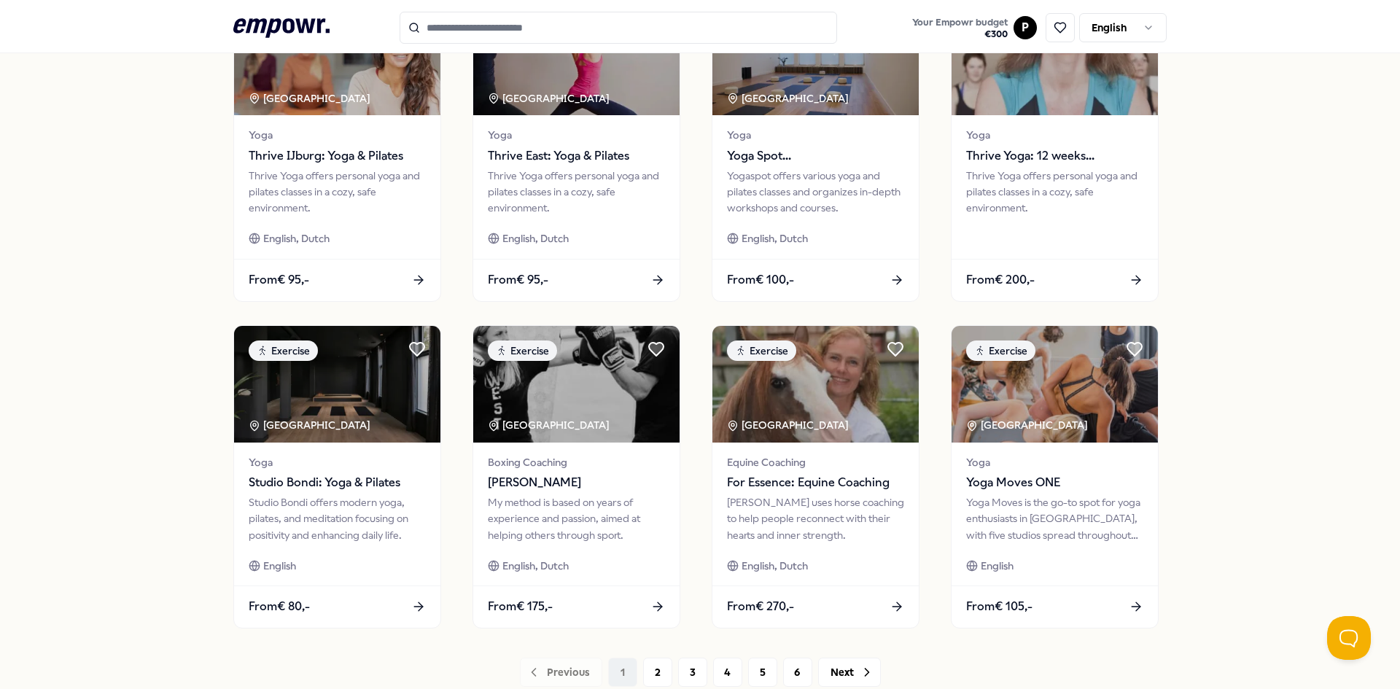
scroll to position [583, 0]
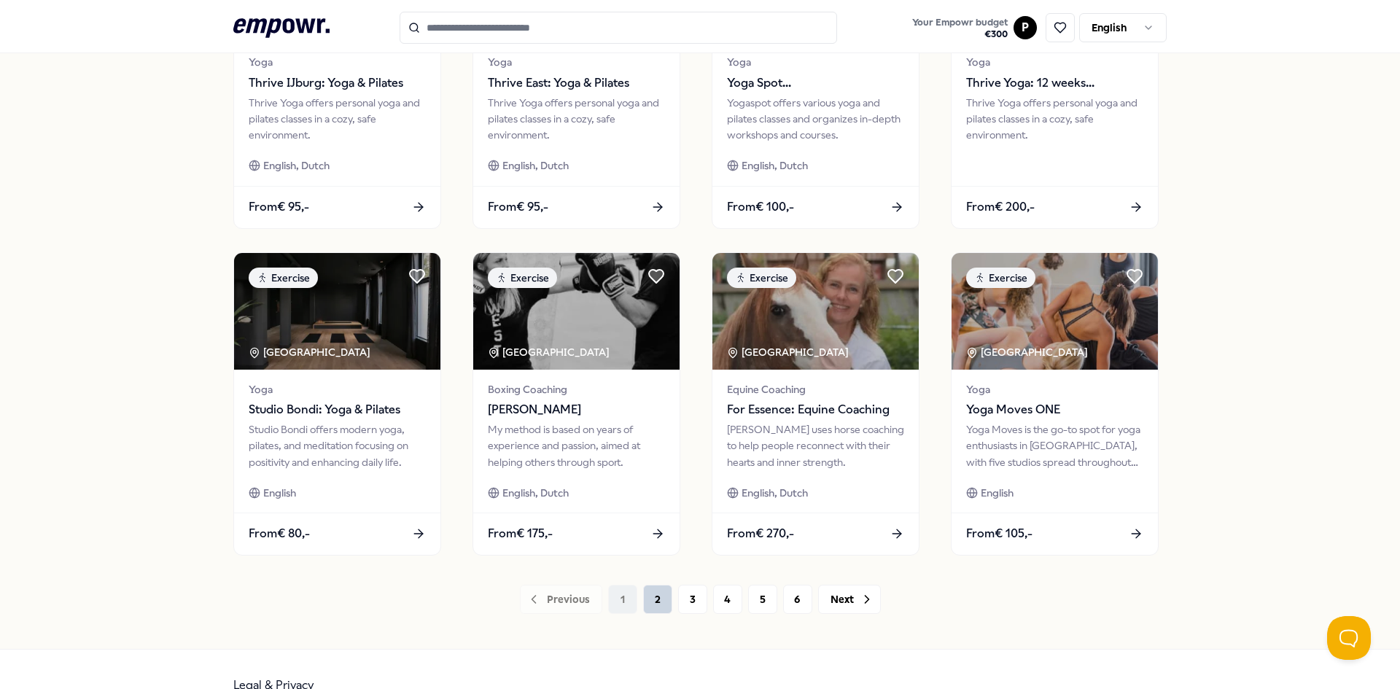
click at [657, 612] on button "2" at bounding box center [657, 599] width 29 height 29
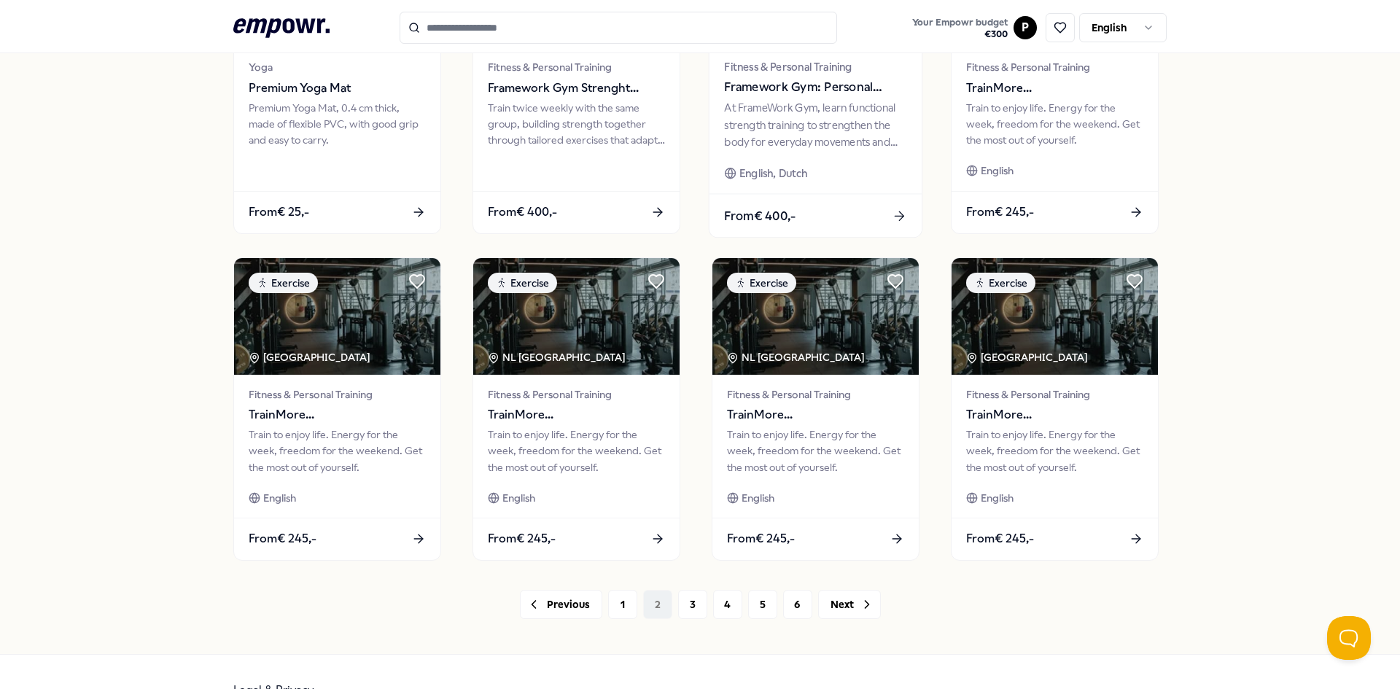
scroll to position [583, 0]
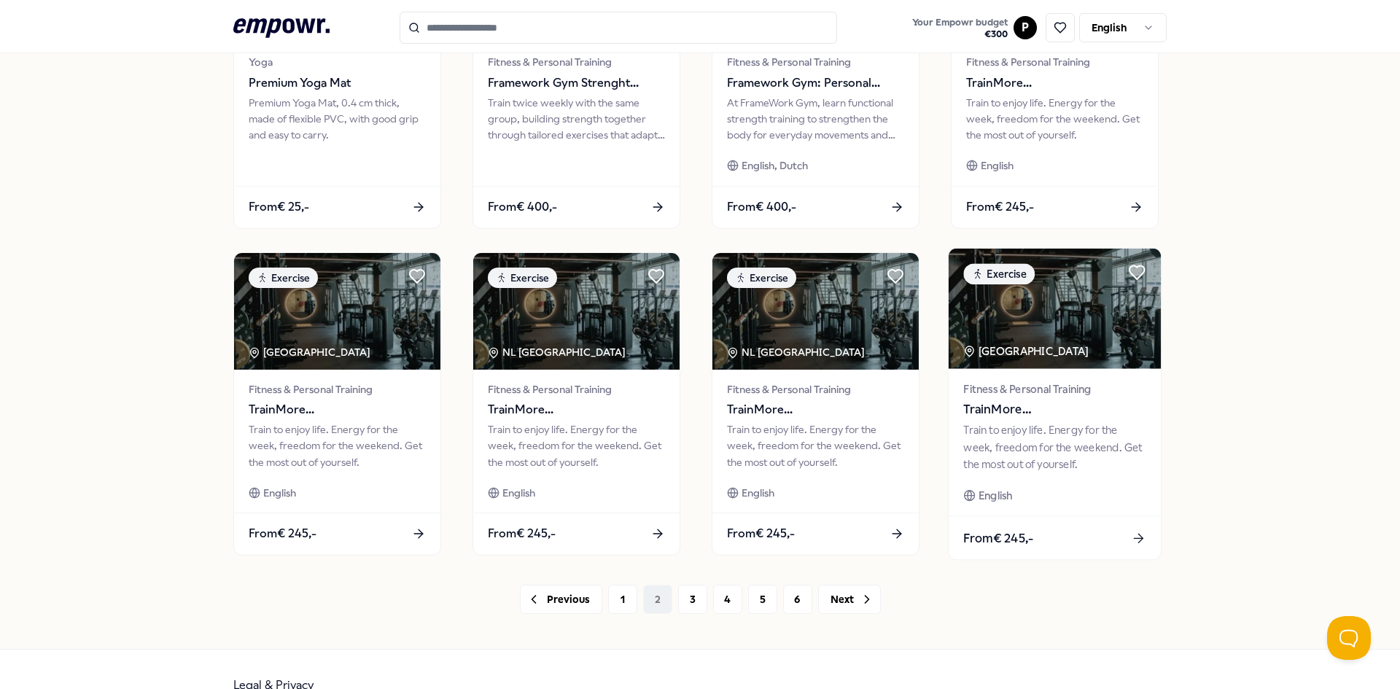
click at [1012, 400] on div "Fitness & Personal Training TrainMore [GEOGRAPHIC_DATA]: Open Gym" at bounding box center [1054, 400] width 182 height 39
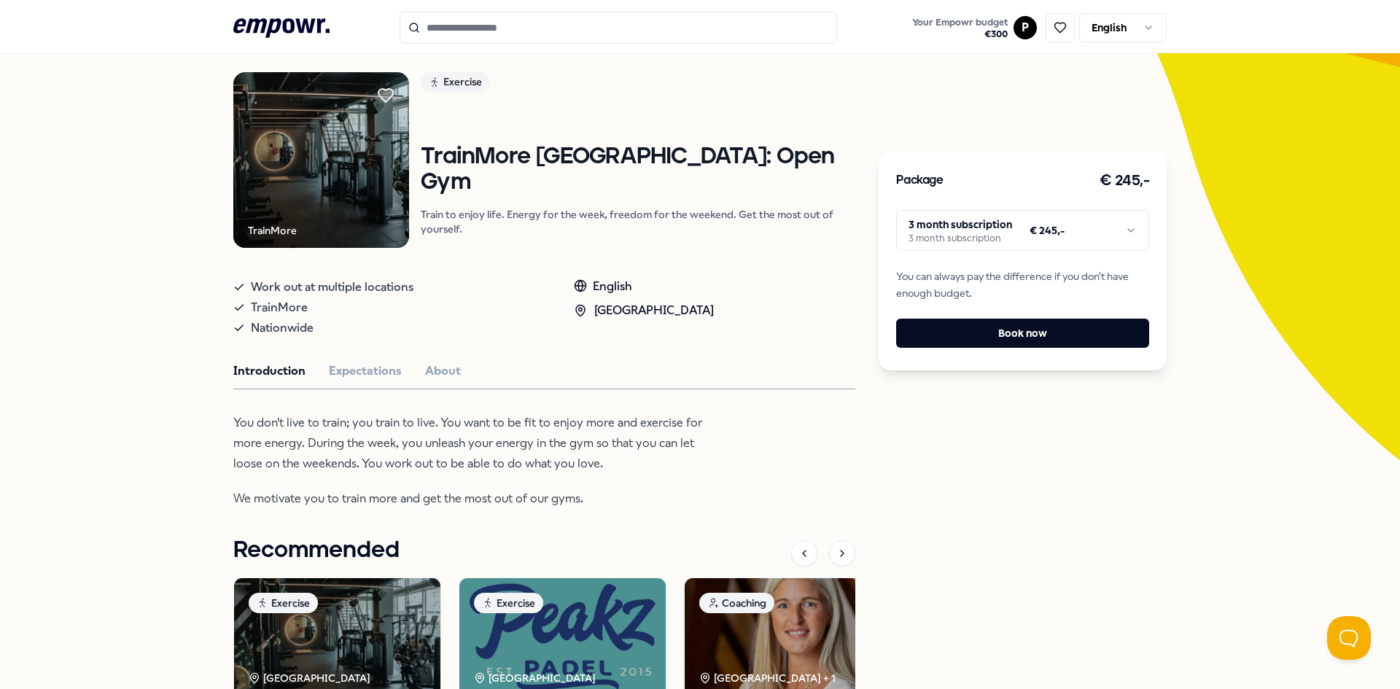
click at [536, 453] on p "You don't live to train; you train to live. You want to be fit to enjoy more an…" at bounding box center [470, 443] width 474 height 61
click at [536, 451] on p "You don't live to train; you train to live. You want to be fit to enjoy more an…" at bounding box center [470, 443] width 474 height 61
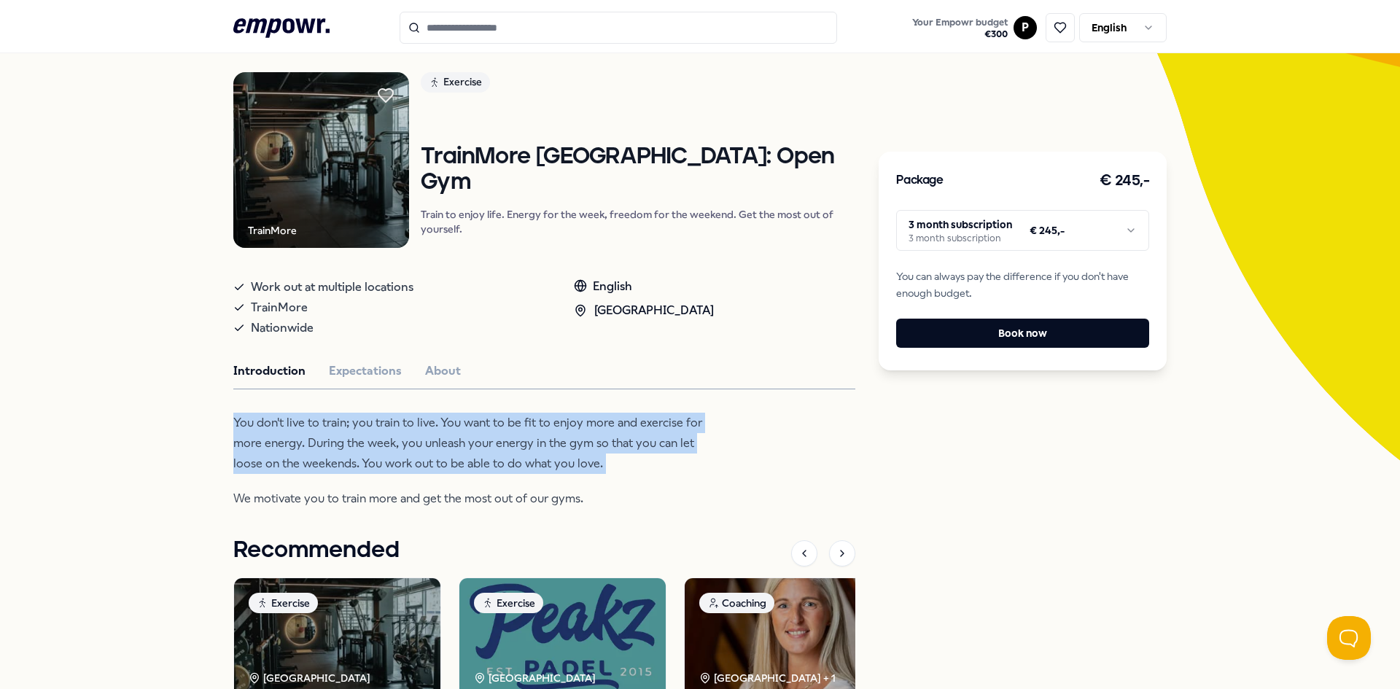
click at [536, 451] on p "You don't live to train; you train to live. You want to be fit to enjoy more an…" at bounding box center [470, 443] width 474 height 61
click at [990, 230] on html ".empowr-logo_svg__cls-1{fill:#03032f} Your Empowr budget € 300 P English All ca…" at bounding box center [700, 344] width 1400 height 689
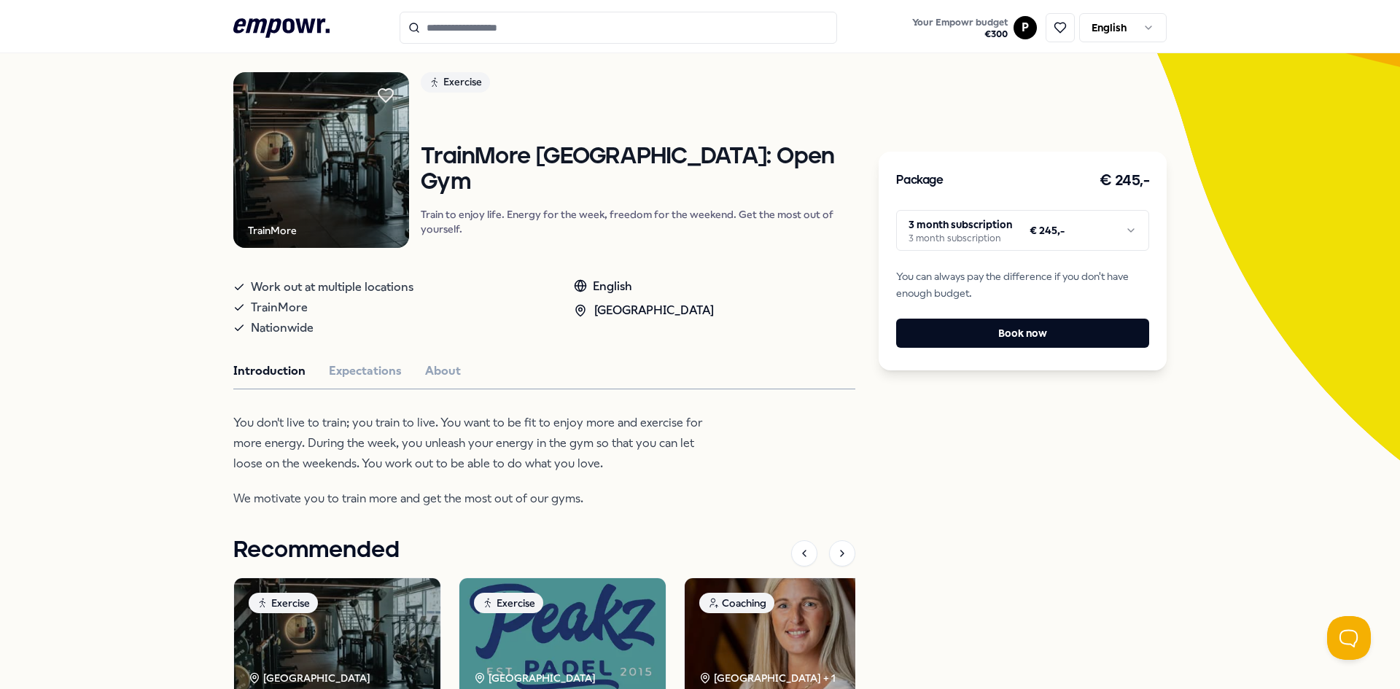
click at [990, 230] on html ".empowr-logo_svg__cls-1{fill:#03032f} Your Empowr budget € 300 P English All ca…" at bounding box center [700, 344] width 1400 height 689
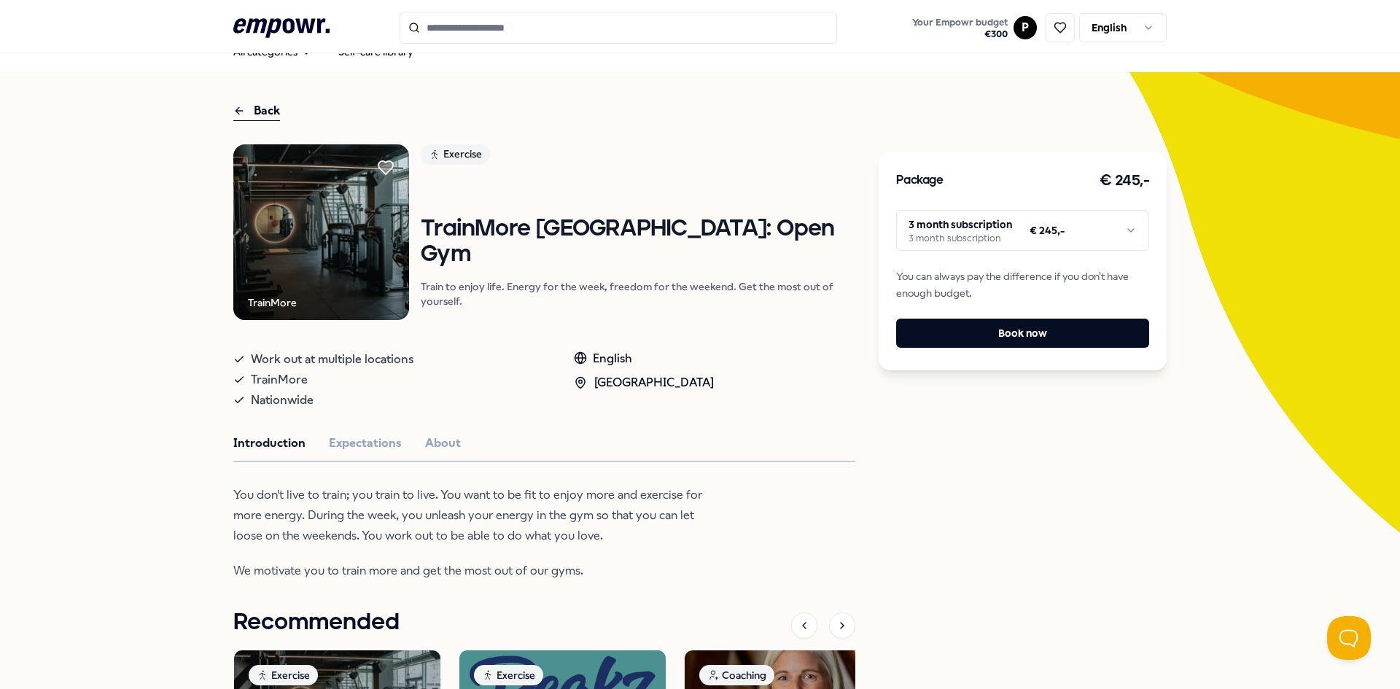
scroll to position [21, 0]
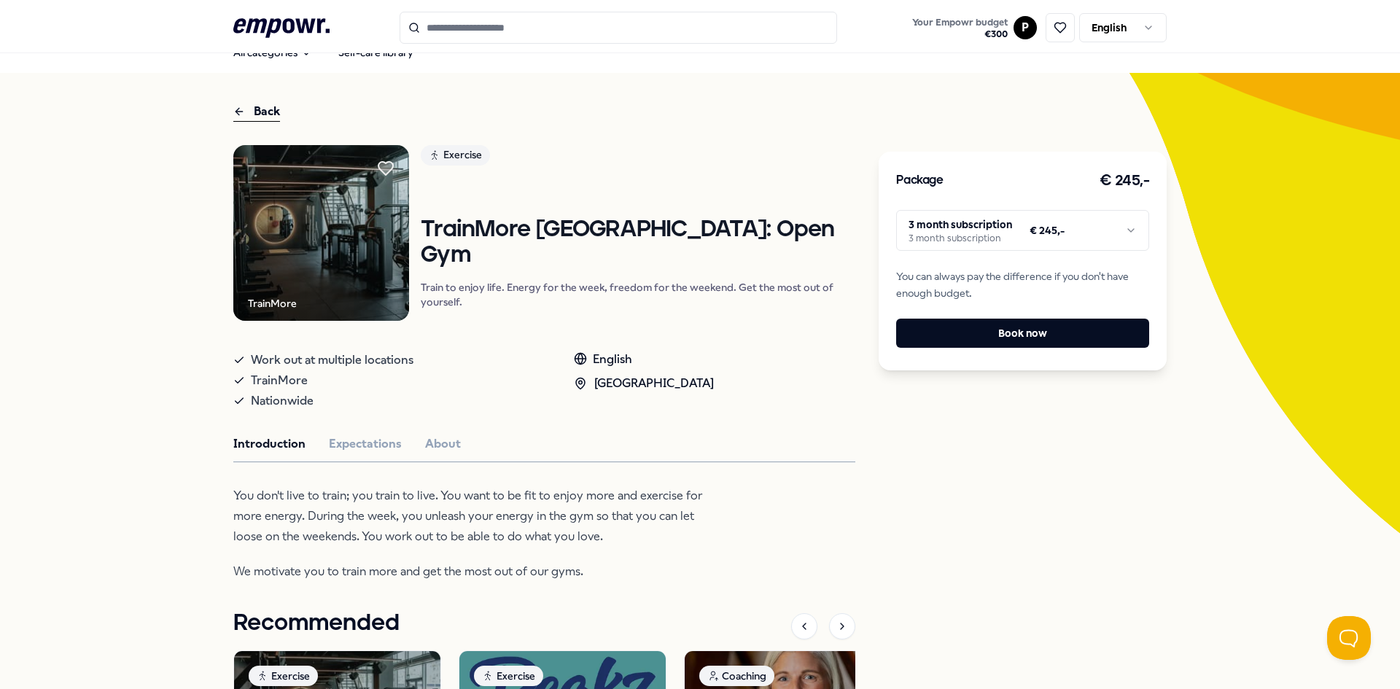
click at [597, 300] on p "Train to enjoy life. Energy for the week, freedom for the weekend. Get the most…" at bounding box center [638, 294] width 435 height 29
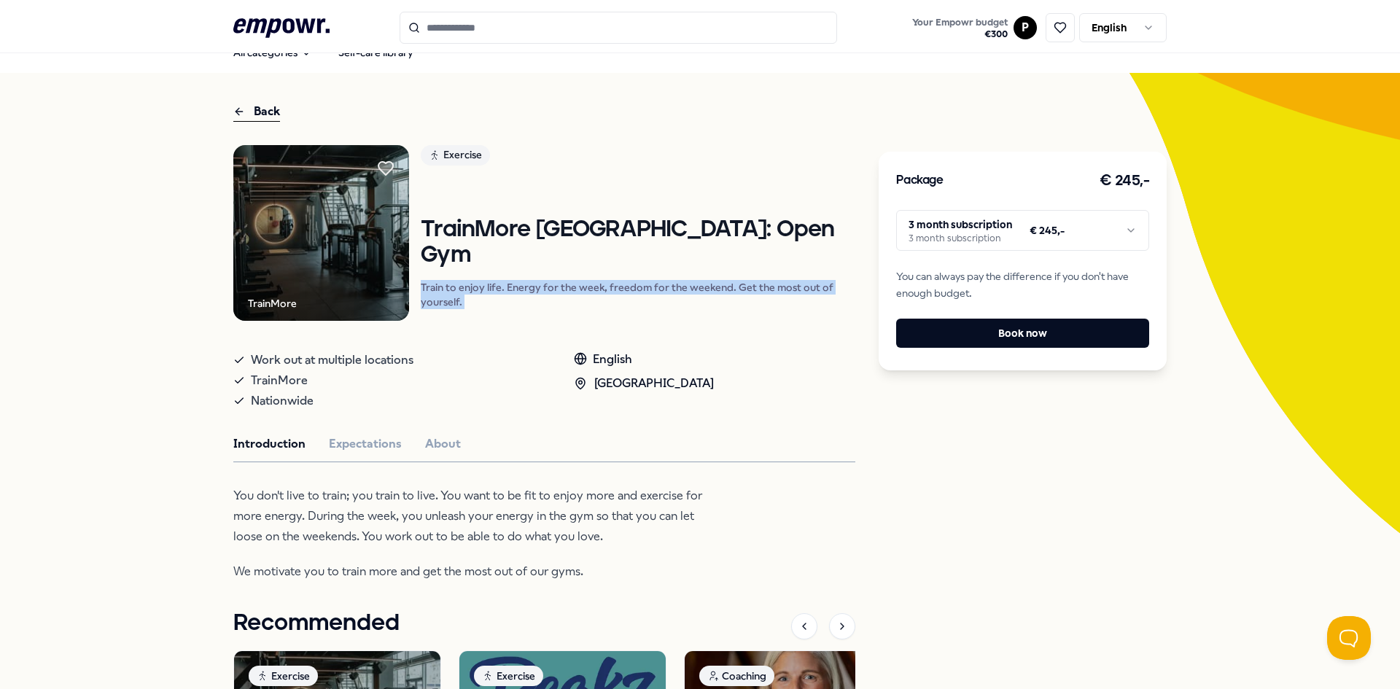
click at [597, 300] on p "Train to enjoy life. Energy for the week, freedom for the weekend. Get the most…" at bounding box center [638, 294] width 435 height 29
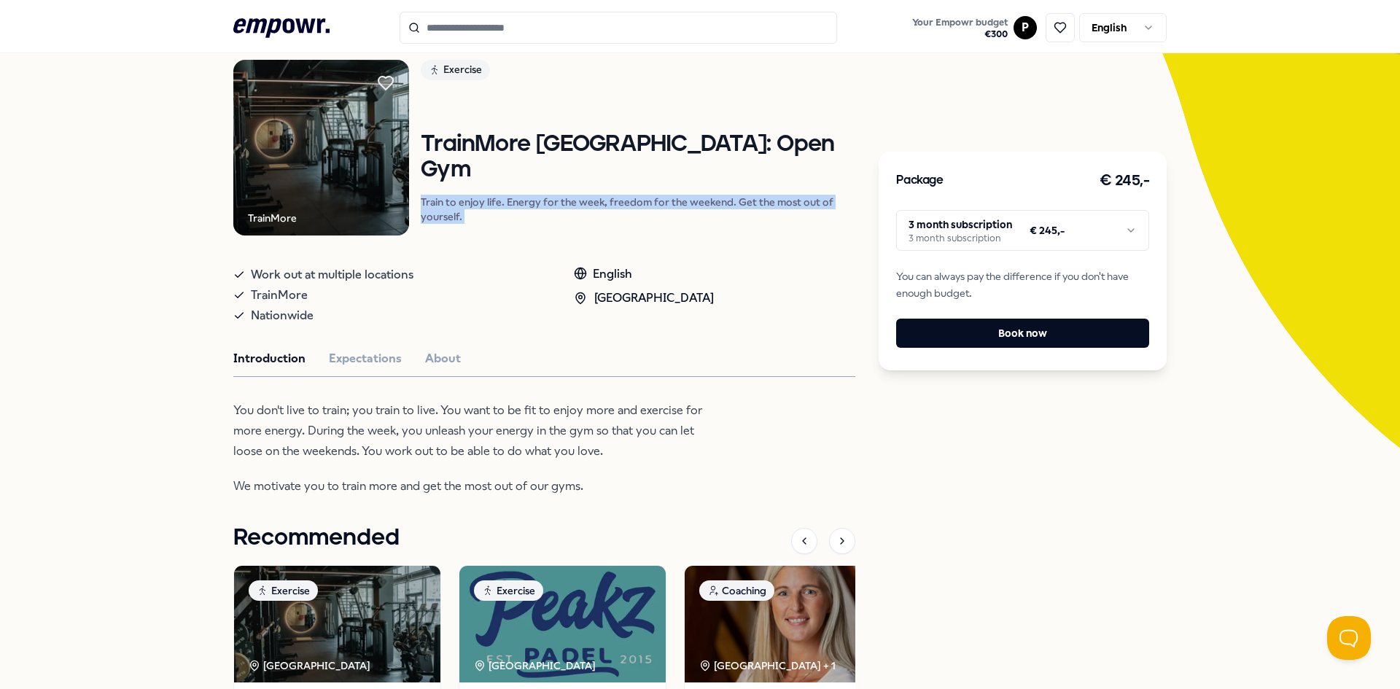
scroll to position [313, 0]
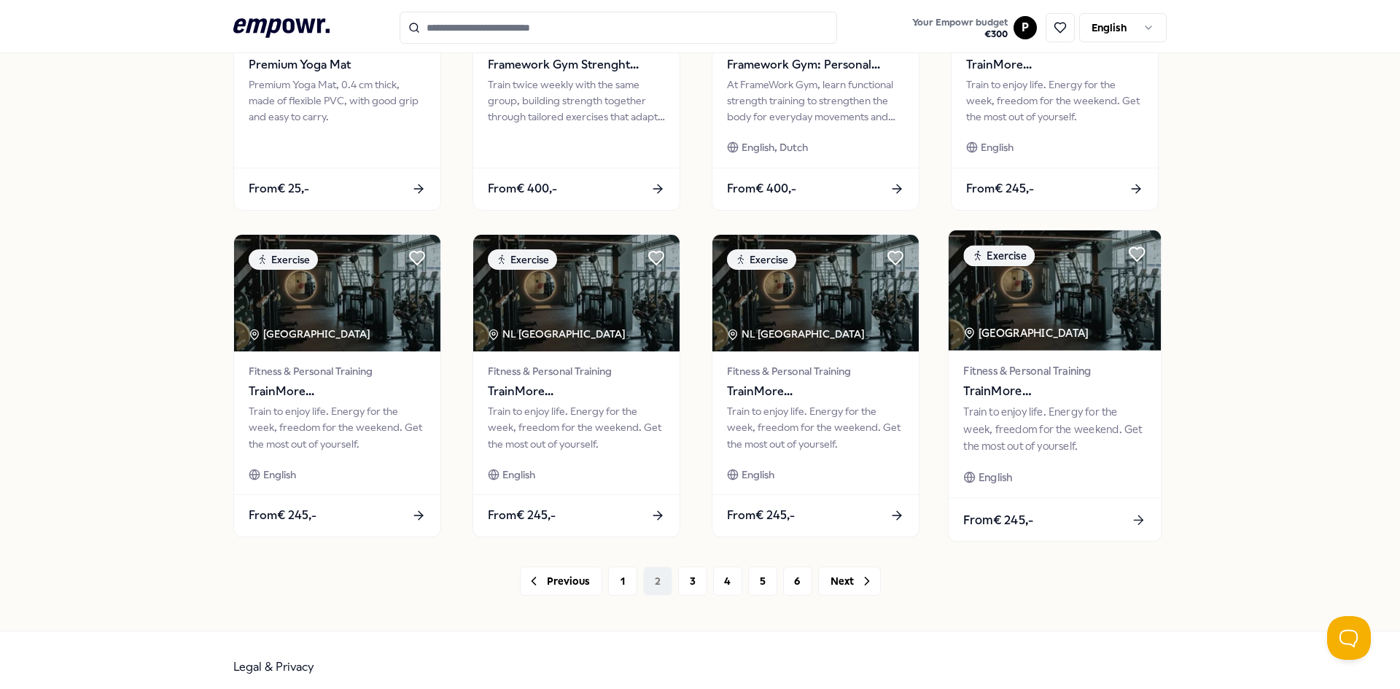
scroll to position [605, 0]
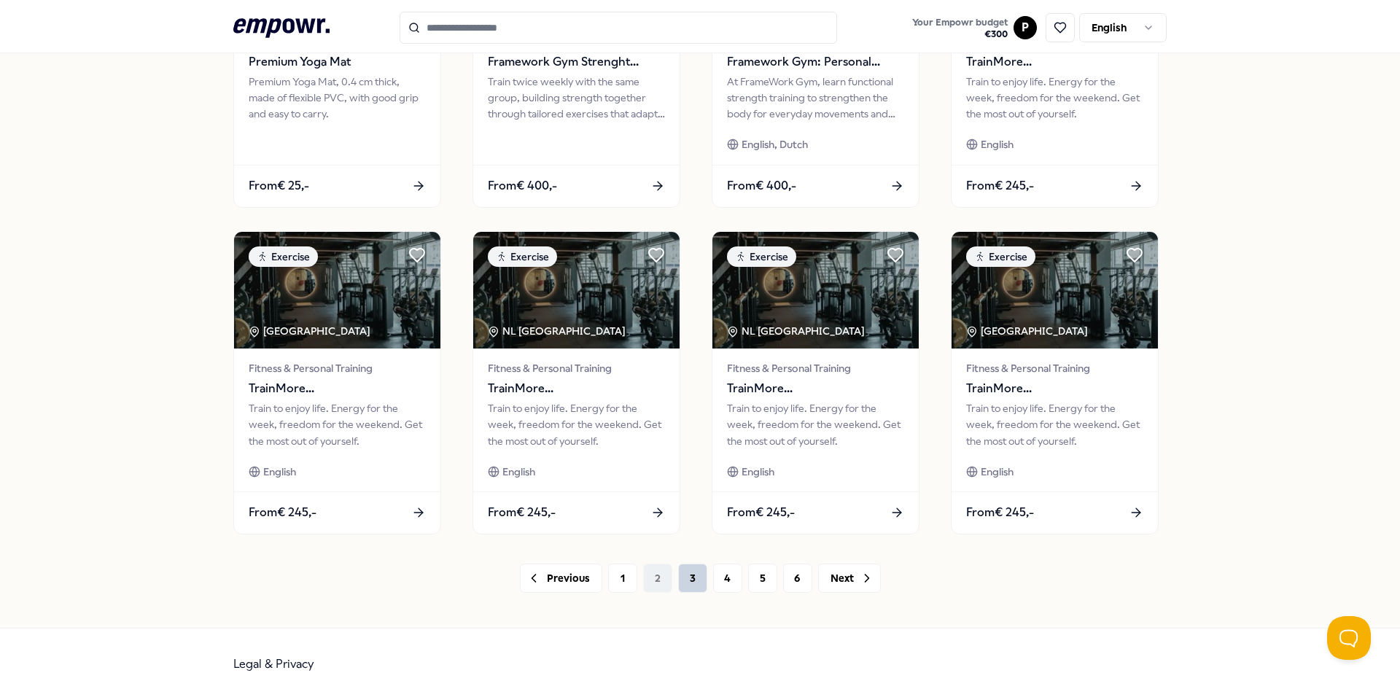
click at [698, 575] on button "3" at bounding box center [692, 578] width 29 height 29
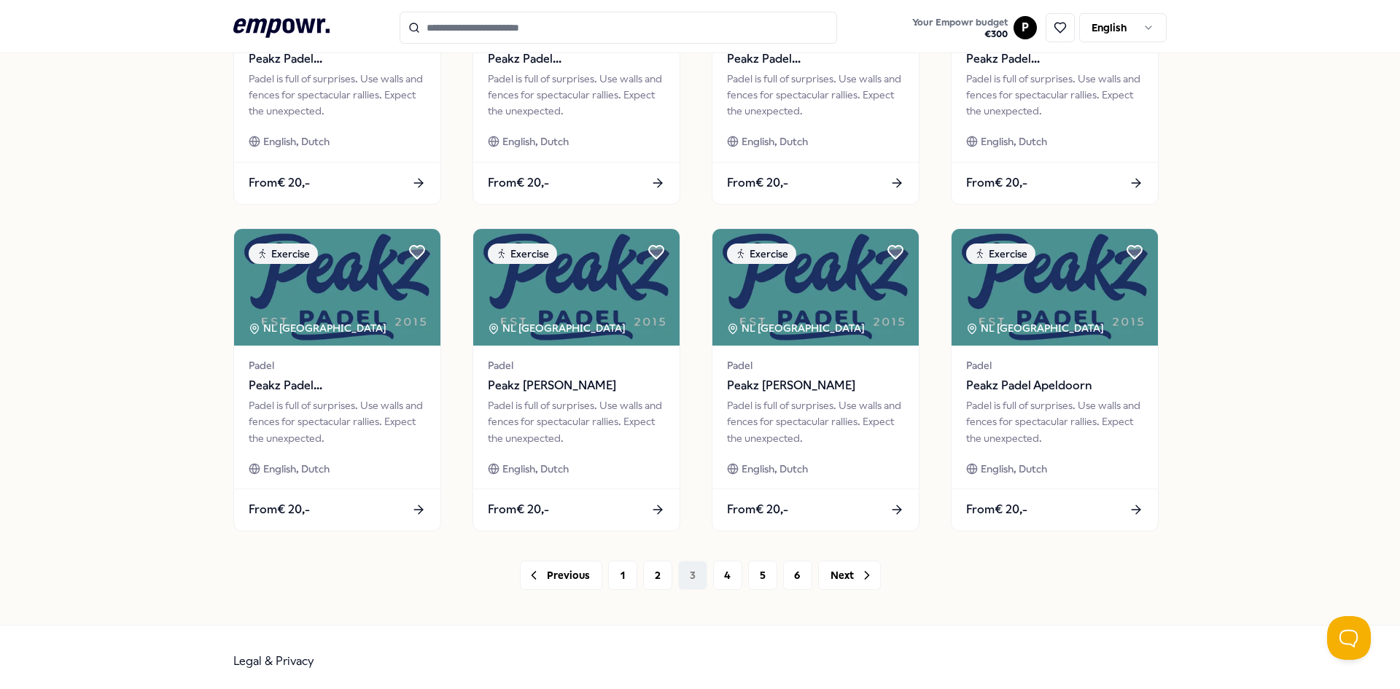
scroll to position [616, 0]
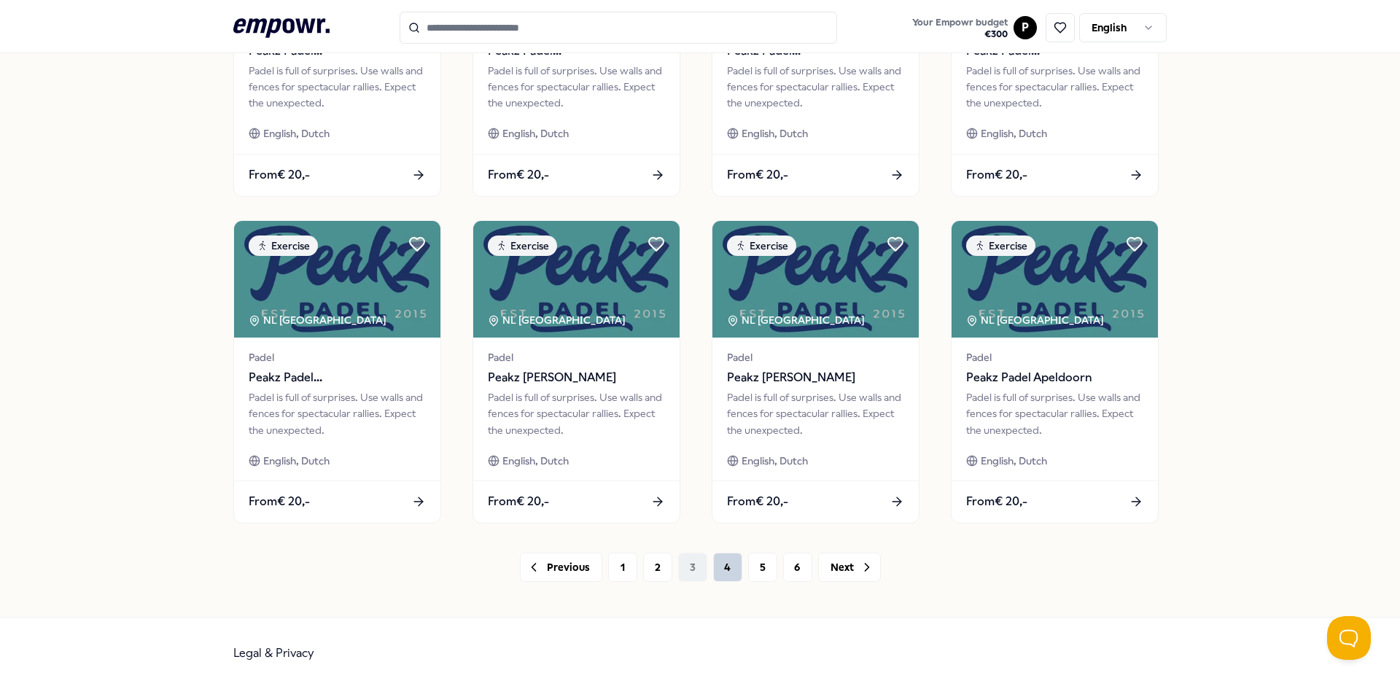
click at [729, 570] on button "4" at bounding box center [727, 567] width 29 height 29
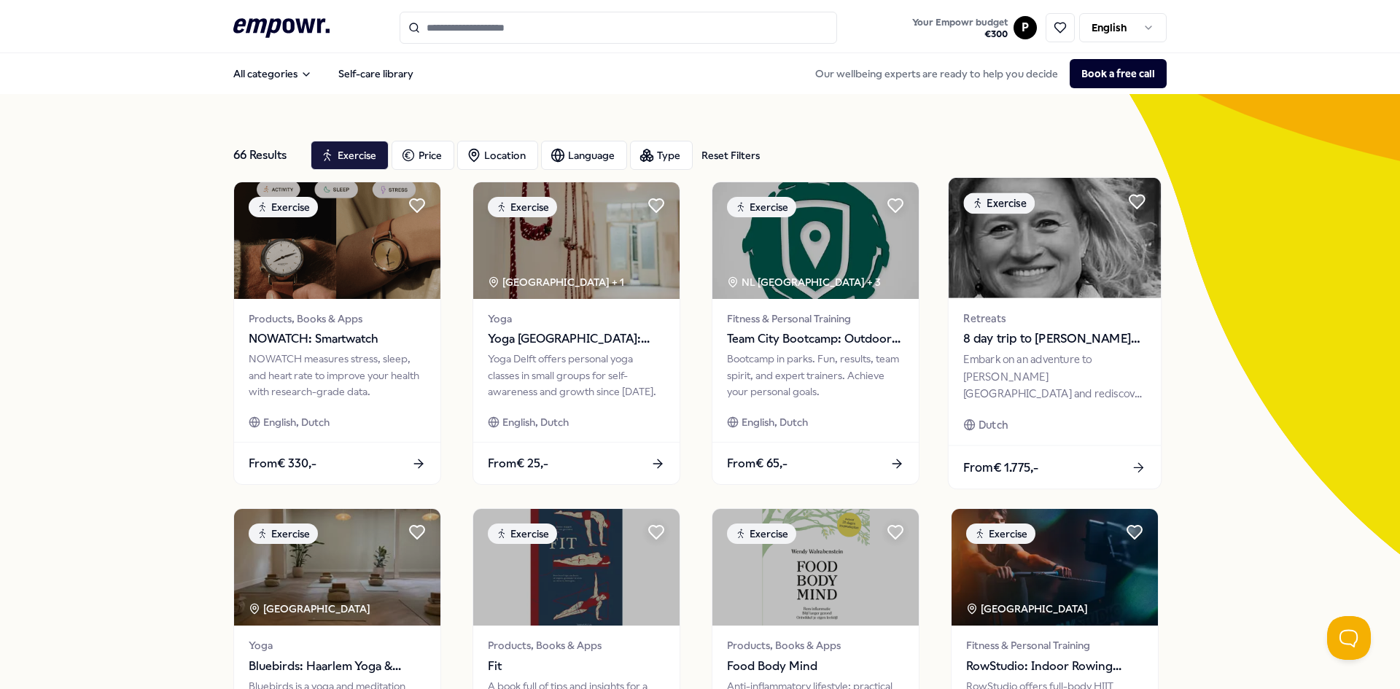
click at [1038, 265] on img at bounding box center [1055, 238] width 212 height 120
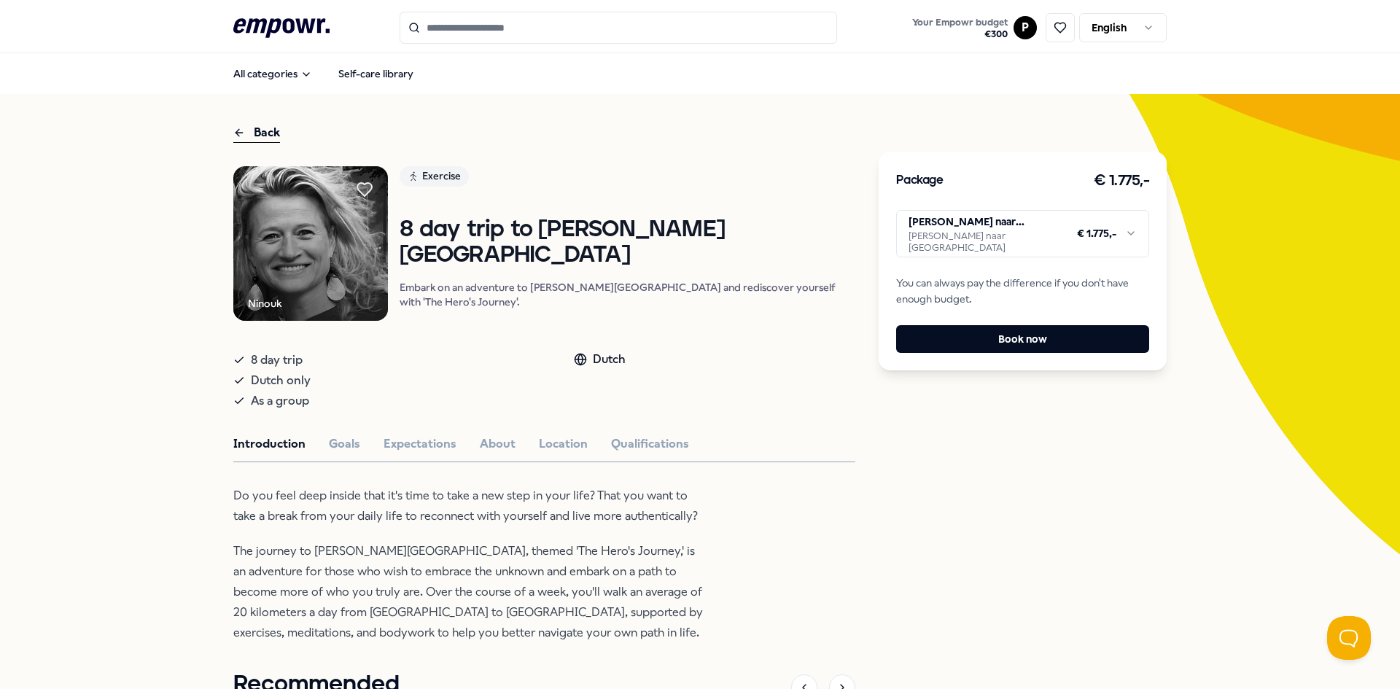
click at [324, 370] on div "8 day trip" at bounding box center [388, 360] width 311 height 20
click at [321, 391] on div "Dutch only" at bounding box center [388, 380] width 311 height 20
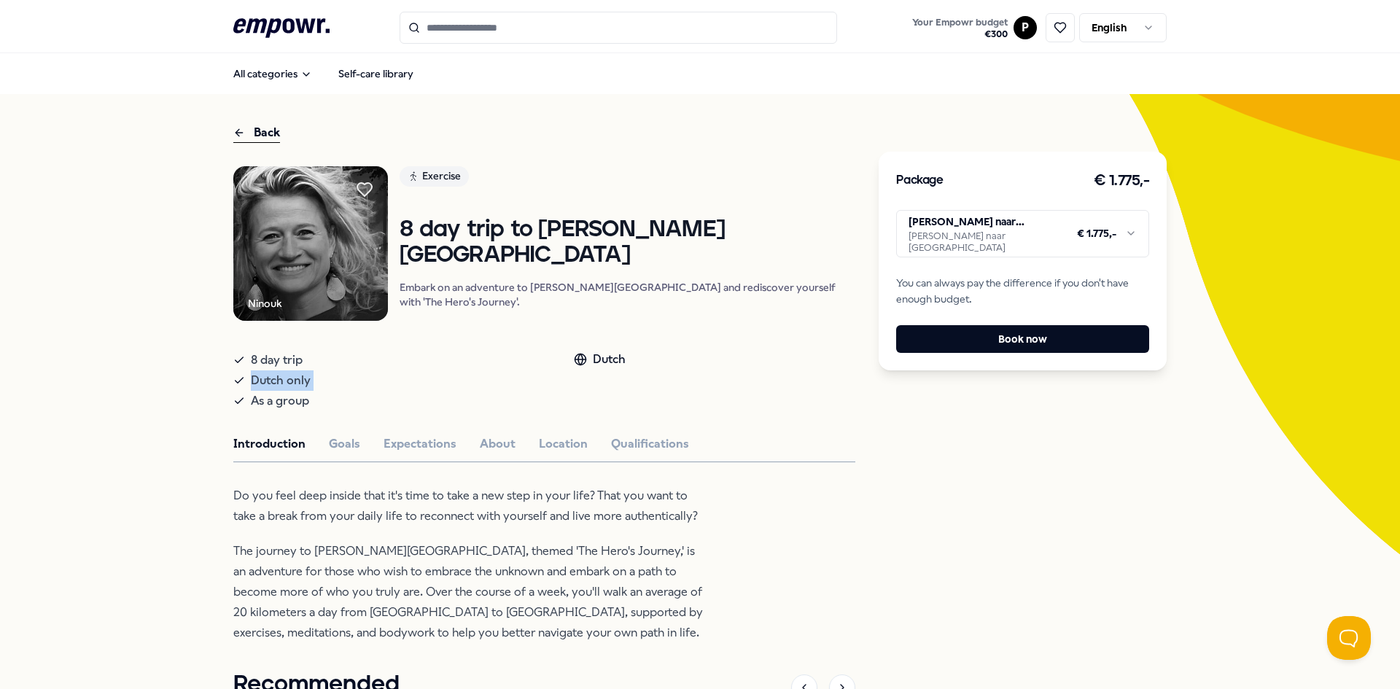
click at [321, 391] on div "Dutch only" at bounding box center [388, 380] width 311 height 20
click at [501, 510] on p "Do you feel deep inside that it's time to take a new step in your life? That yo…" at bounding box center [470, 506] width 474 height 41
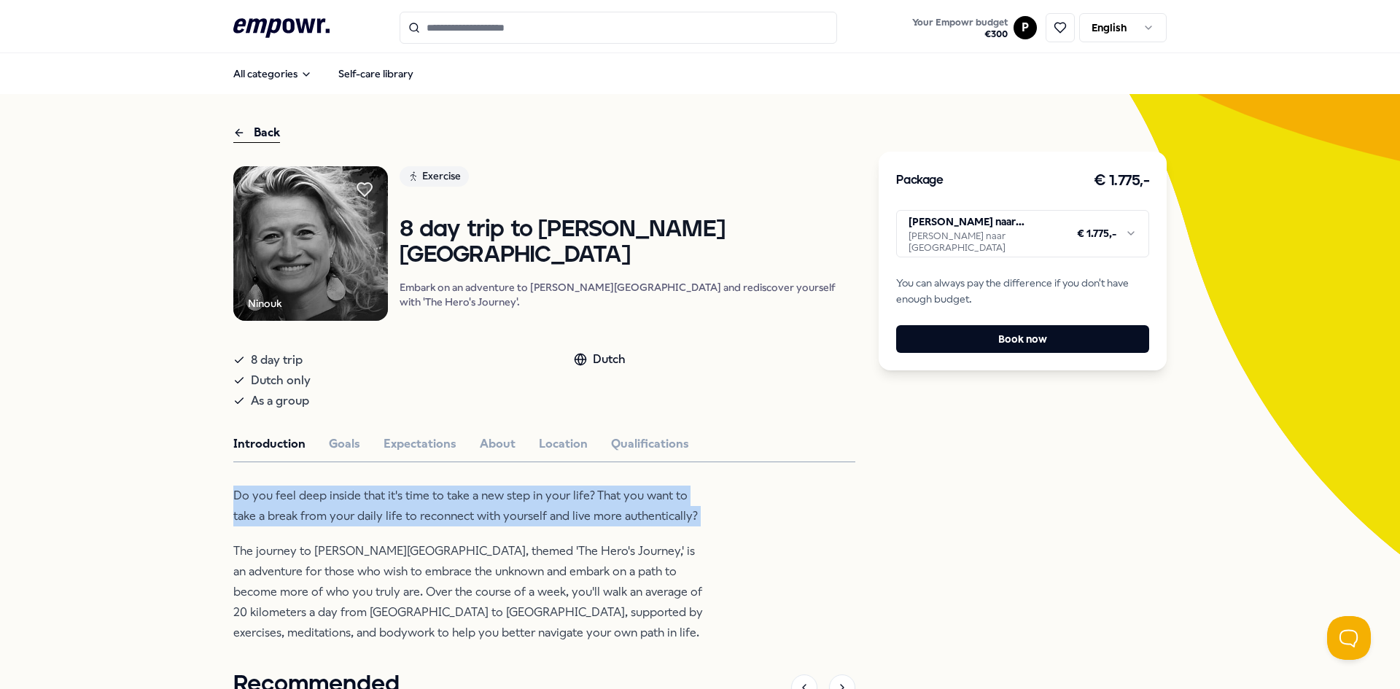
click at [501, 510] on p "Do you feel deep inside that it's time to take a new step in your life? That yo…" at bounding box center [470, 506] width 474 height 41
click at [501, 511] on p "Do you feel deep inside that it's time to take a new step in your life? That yo…" at bounding box center [470, 506] width 474 height 41
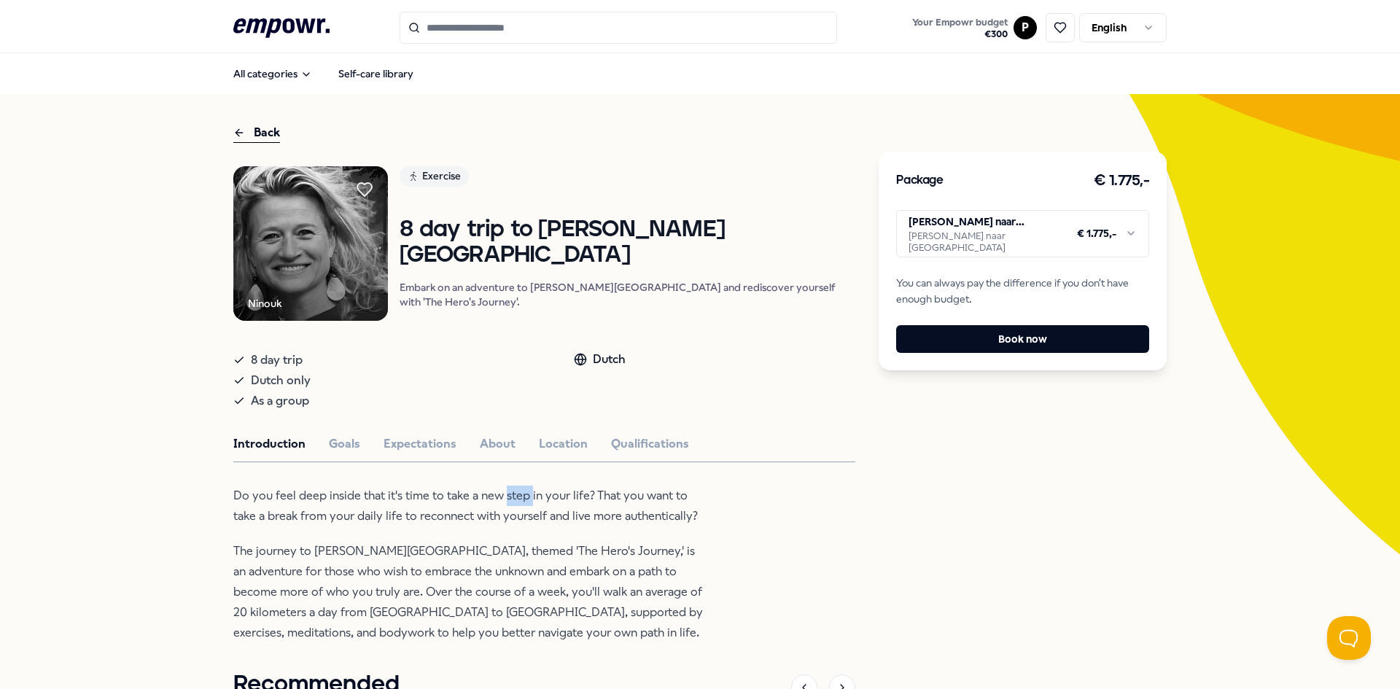
click at [501, 511] on p "Do you feel deep inside that it's time to take a new step in your life? That yo…" at bounding box center [470, 506] width 474 height 41
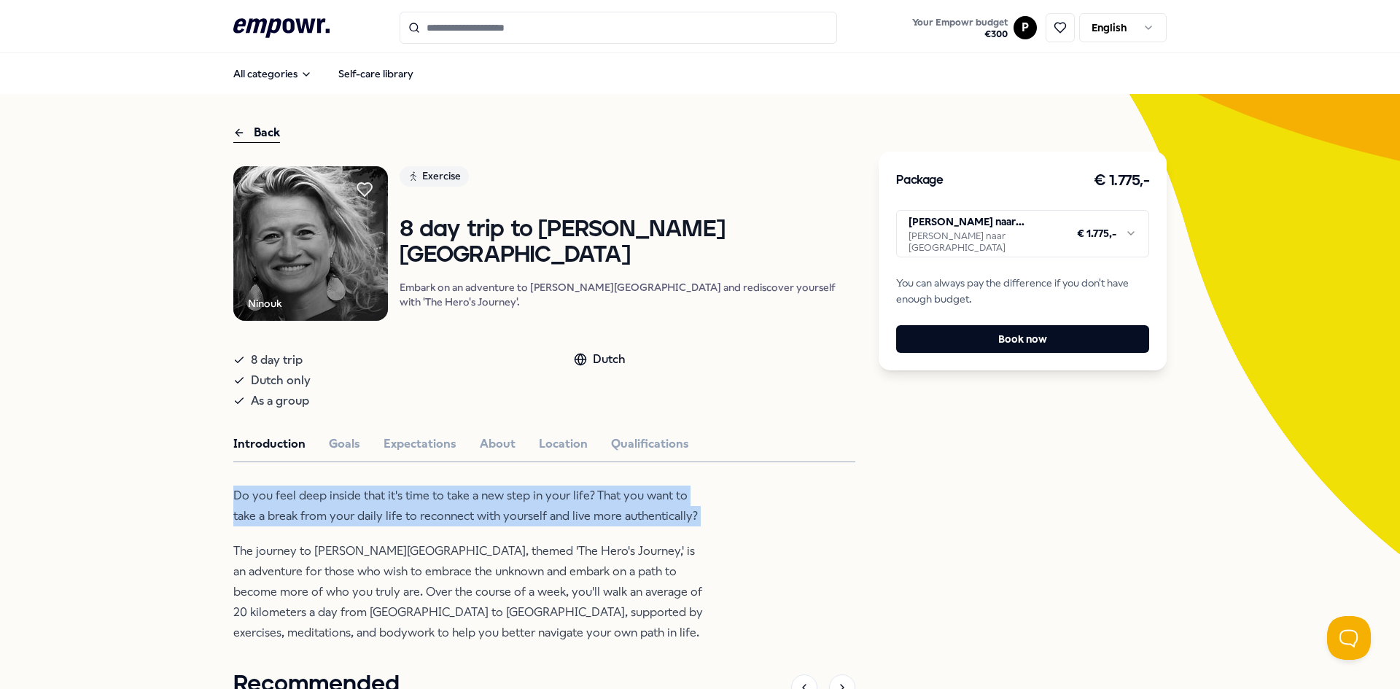
click at [501, 511] on p "Do you feel deep inside that it's time to take a new step in your life? That yo…" at bounding box center [470, 506] width 474 height 41
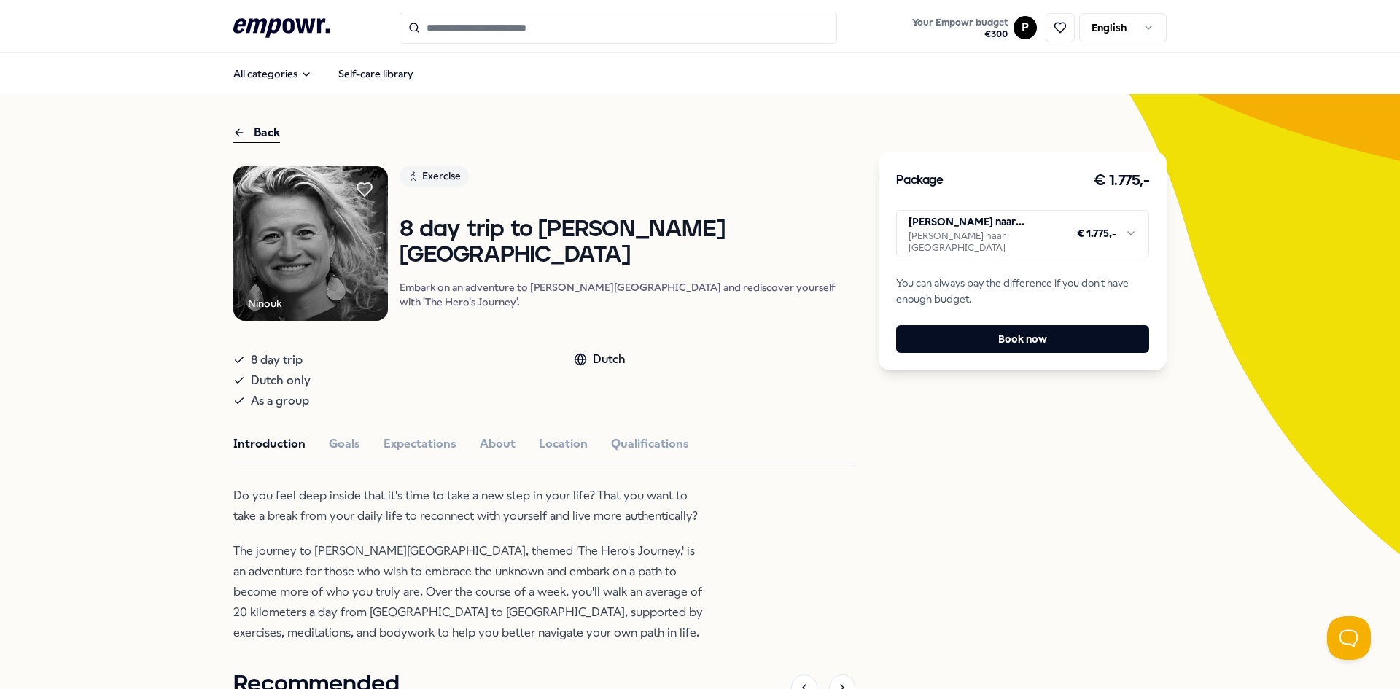
click at [1020, 253] on div "Package € 1.775,- [PERSON_NAME] naar [GEOGRAPHIC_DATA] [PERSON_NAME] naar [GEOG…" at bounding box center [1023, 261] width 288 height 219
click at [1030, 228] on html ".empowr-logo_svg__cls-1{fill:#03032f} Your Empowr budget € 300 P English All ca…" at bounding box center [700, 344] width 1400 height 689
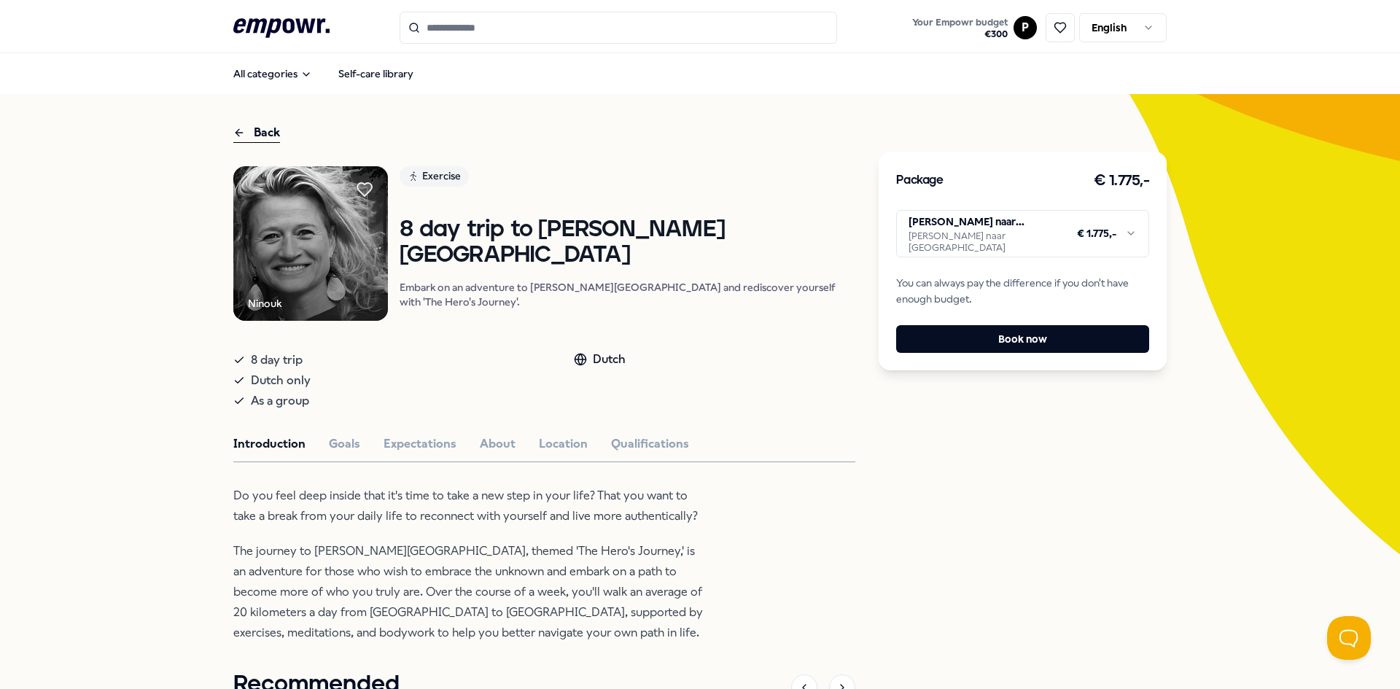
click at [971, 484] on div "Package € 1.775,- [PERSON_NAME] naar [GEOGRAPHIC_DATA] [PERSON_NAME] naar [GEOG…" at bounding box center [1023, 576] width 288 height 907
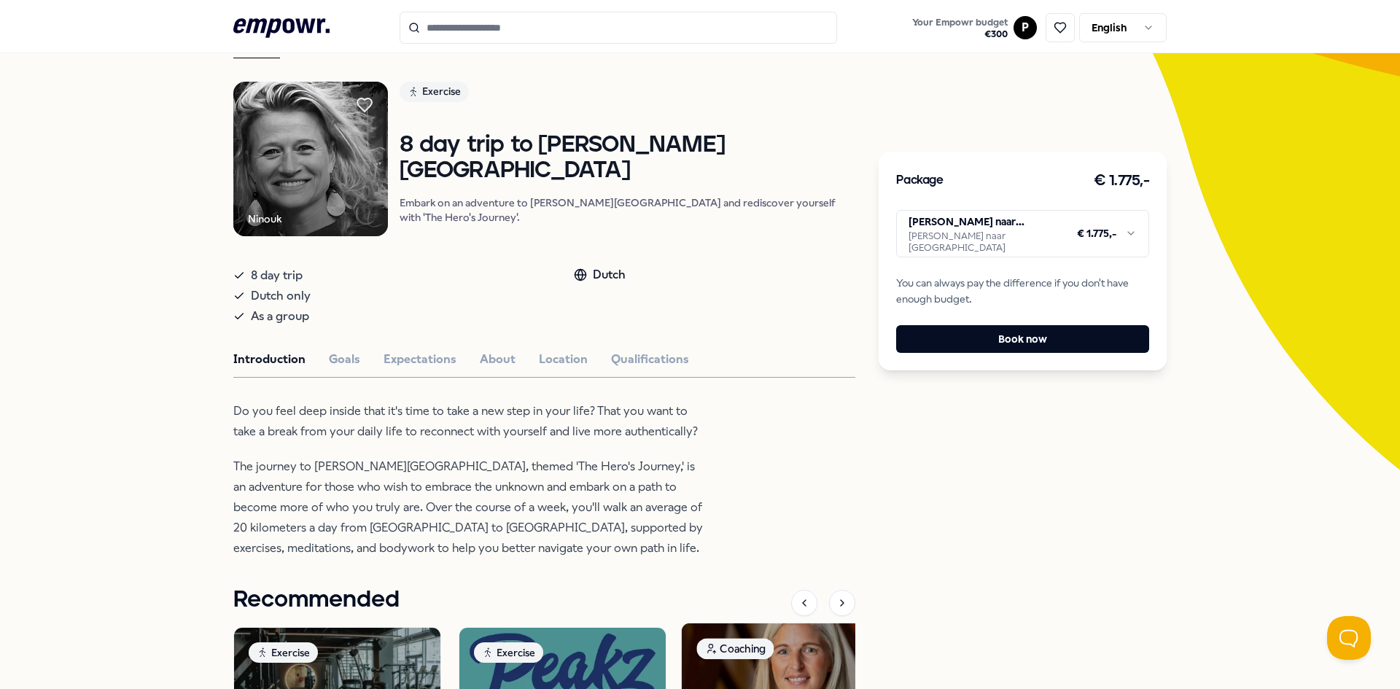
scroll to position [219, 0]
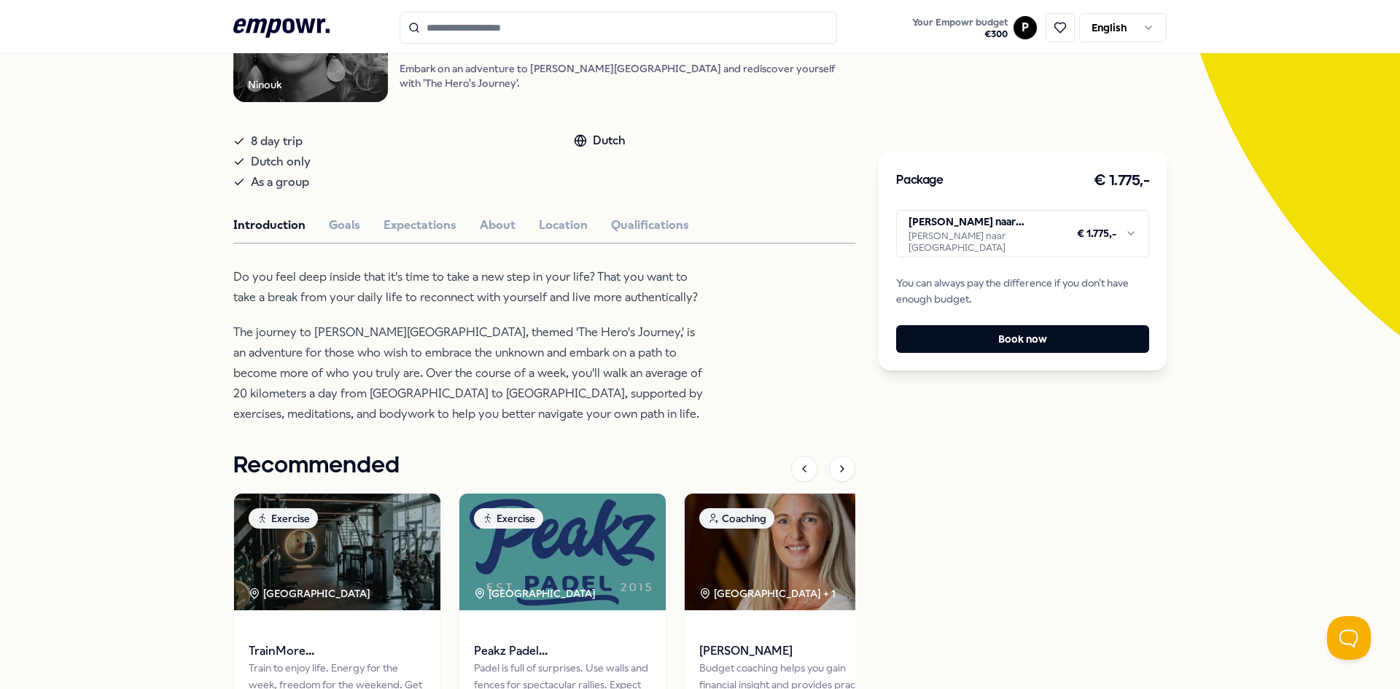
click at [314, 235] on div "Introduction Goals Expectations About Location Qualifications" at bounding box center [544, 225] width 622 height 19
click at [334, 235] on button "Goals" at bounding box center [344, 225] width 31 height 19
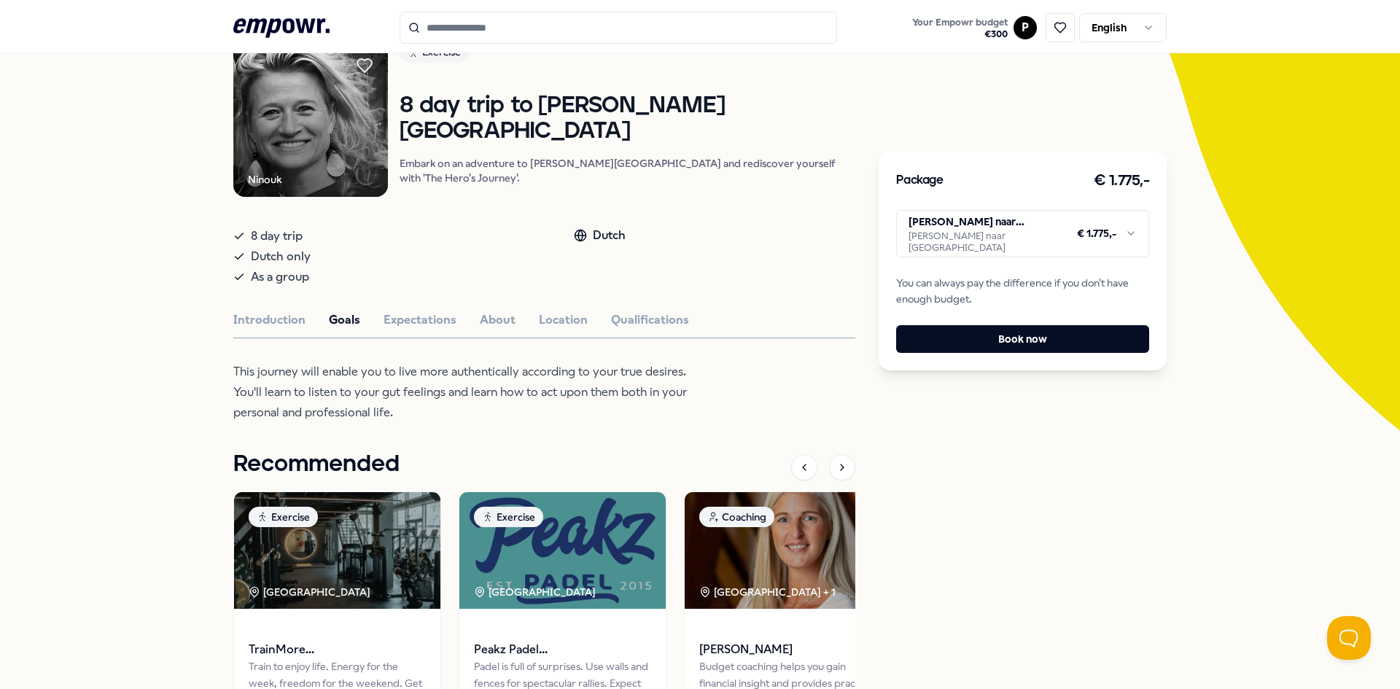
scroll to position [72, 0]
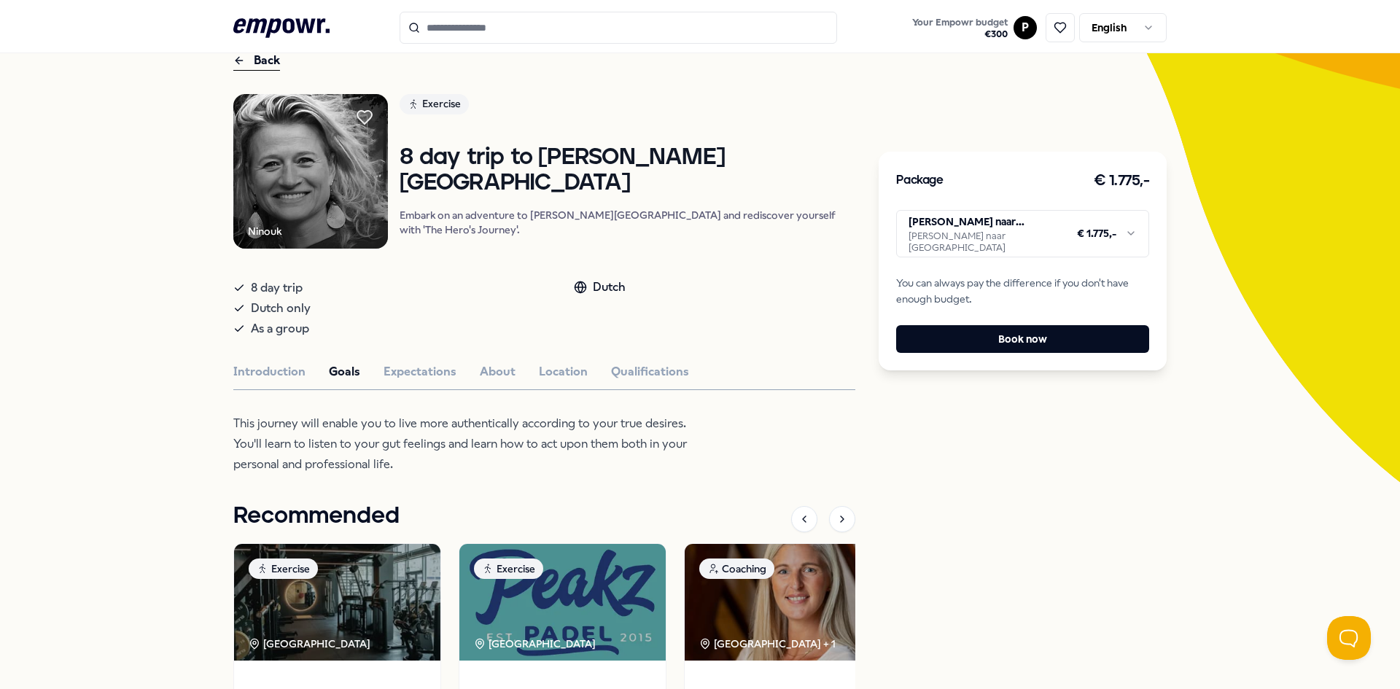
click at [260, 459] on p "This journey will enable you to live more authentically according to your true …" at bounding box center [470, 444] width 474 height 61
click at [261, 459] on p "This journey will enable you to live more authentically according to your true …" at bounding box center [470, 444] width 474 height 61
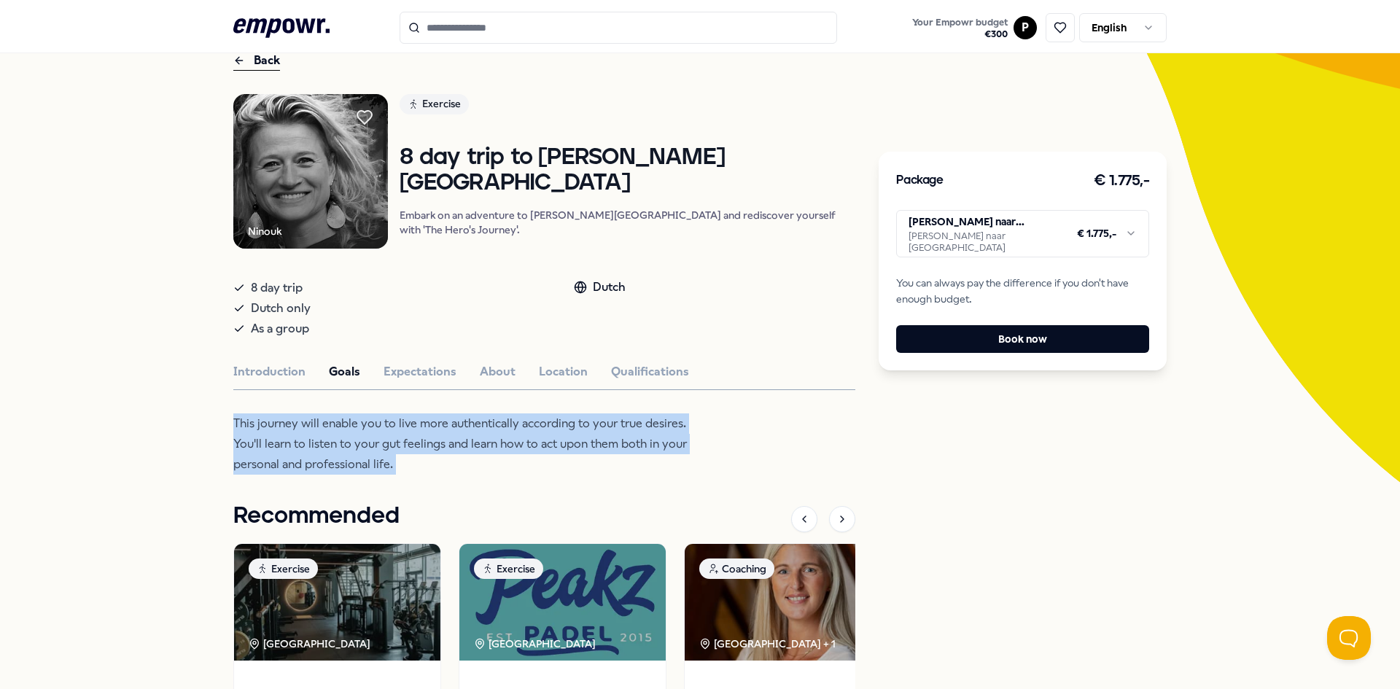
click at [261, 459] on p "This journey will enable you to live more authentically according to your true …" at bounding box center [470, 444] width 474 height 61
click at [262, 451] on p "This journey will enable you to live more authentically according to your true …" at bounding box center [470, 444] width 474 height 61
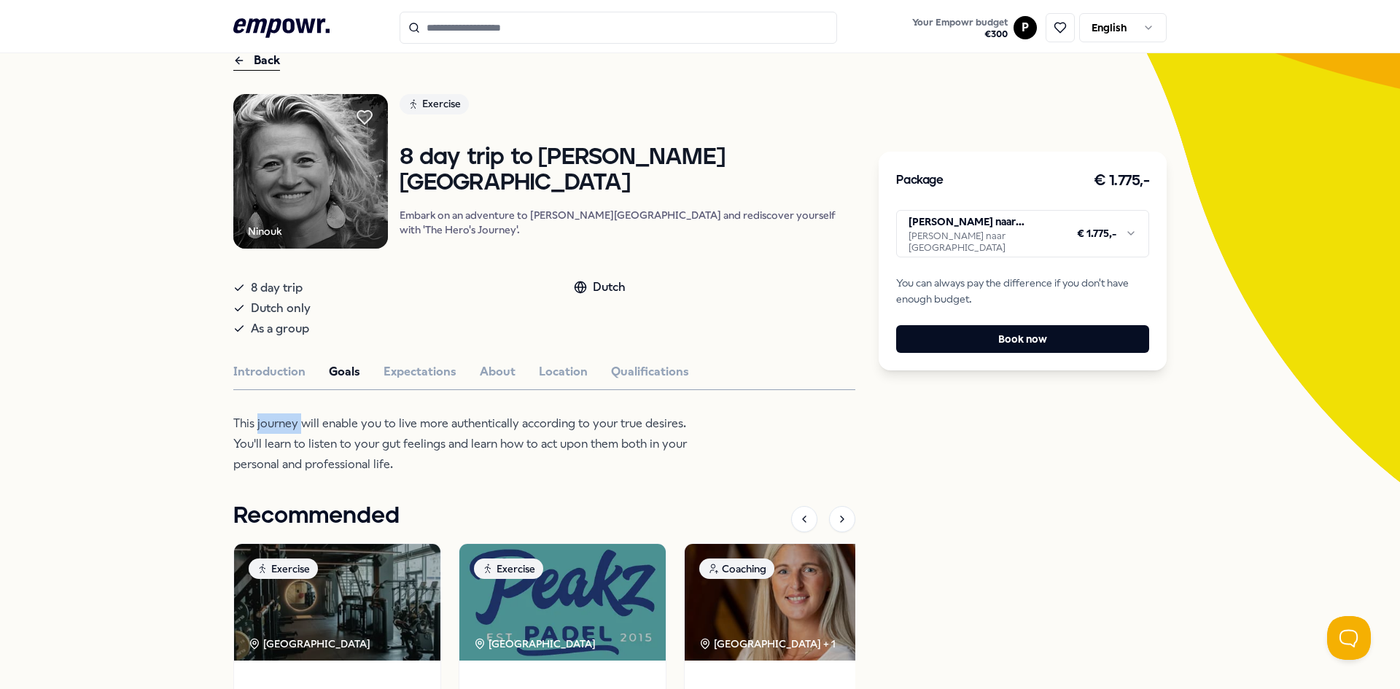
click at [262, 451] on p "This journey will enable you to live more authentically according to your true …" at bounding box center [470, 444] width 474 height 61
click at [441, 381] on button "Expectations" at bounding box center [420, 371] width 73 height 19
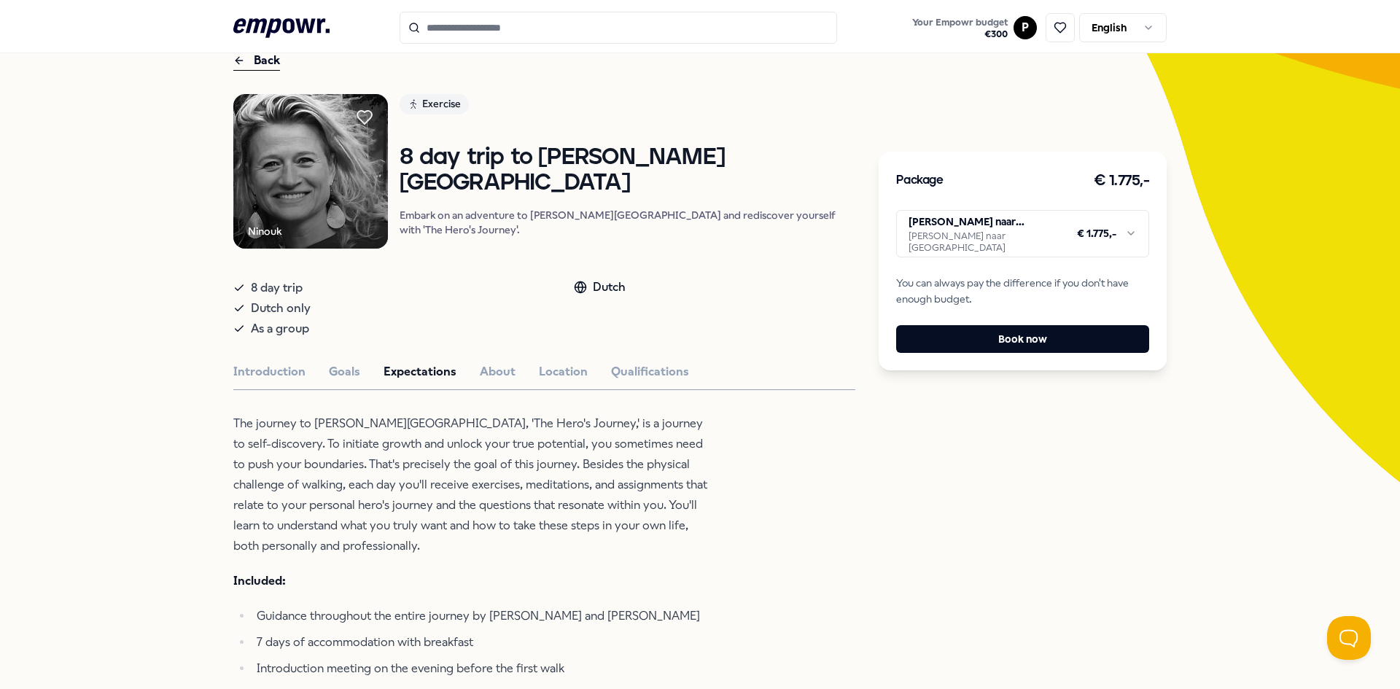
drag, startPoint x: 432, startPoint y: 529, endPoint x: 423, endPoint y: 497, distance: 33.5
click at [432, 527] on p "The journey to [PERSON_NAME][GEOGRAPHIC_DATA], 'The Hero's Journey,' is a journ…" at bounding box center [470, 485] width 474 height 143
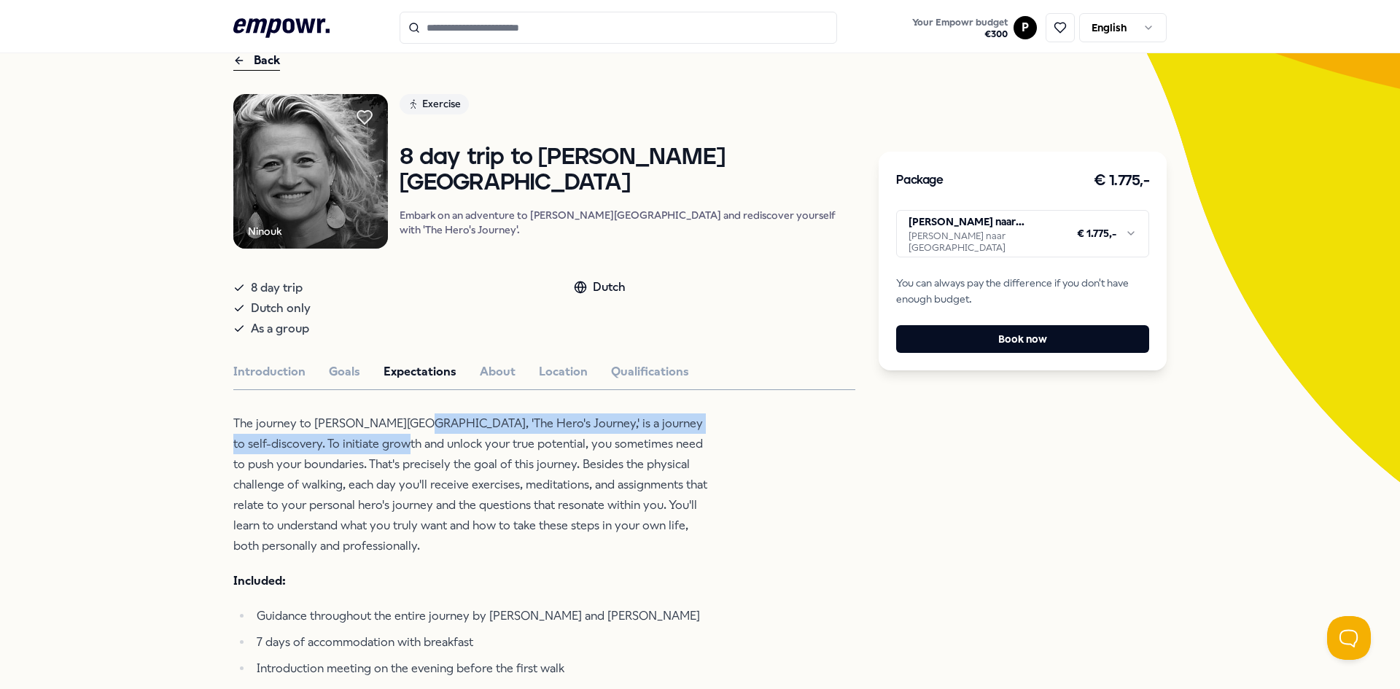
drag, startPoint x: 411, startPoint y: 443, endPoint x: 413, endPoint y: 459, distance: 16.1
click at [413, 459] on p "The journey to [PERSON_NAME][GEOGRAPHIC_DATA], 'The Hero's Journey,' is a journ…" at bounding box center [470, 485] width 474 height 143
click at [421, 459] on p "The journey to [PERSON_NAME][GEOGRAPHIC_DATA], 'The Hero's Journey,' is a journ…" at bounding box center [470, 485] width 474 height 143
click at [422, 451] on p "The journey to [PERSON_NAME][GEOGRAPHIC_DATA], 'The Hero's Journey,' is a journ…" at bounding box center [470, 485] width 474 height 143
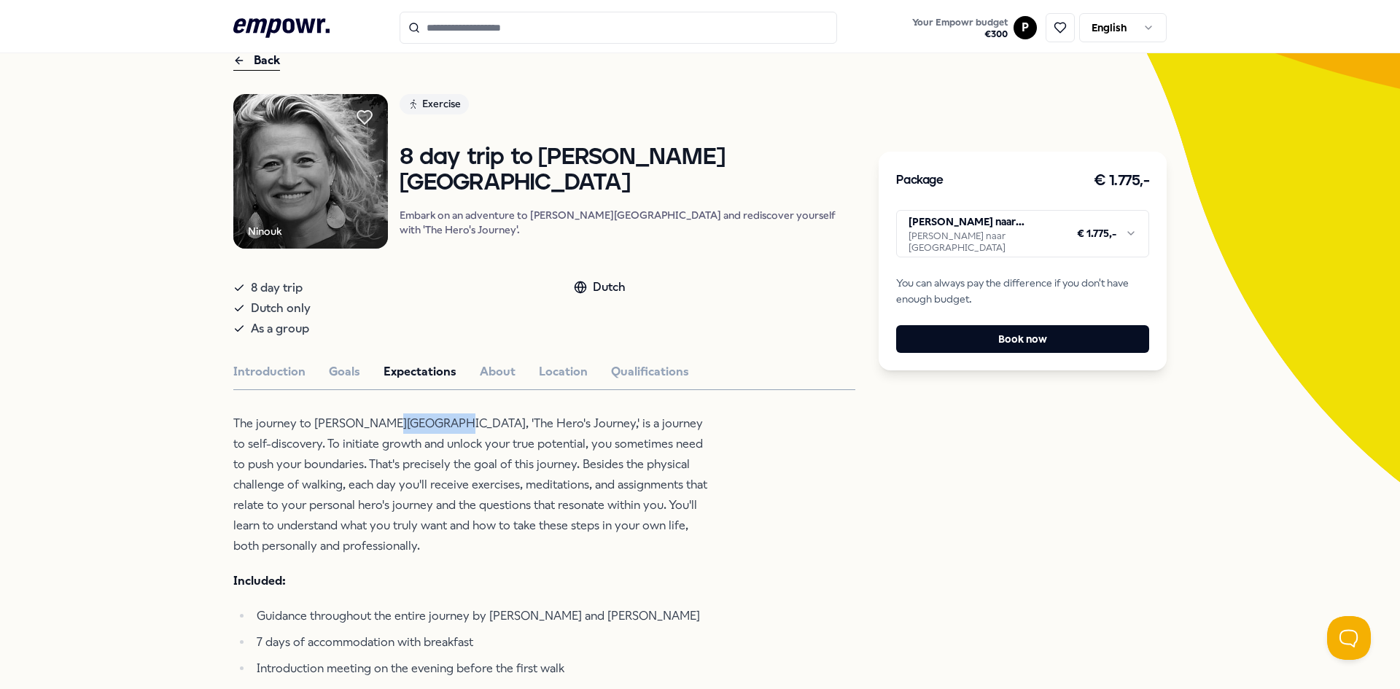
click at [422, 451] on p "The journey to [PERSON_NAME][GEOGRAPHIC_DATA], 'The Hero's Journey,' is a journ…" at bounding box center [470, 485] width 474 height 143
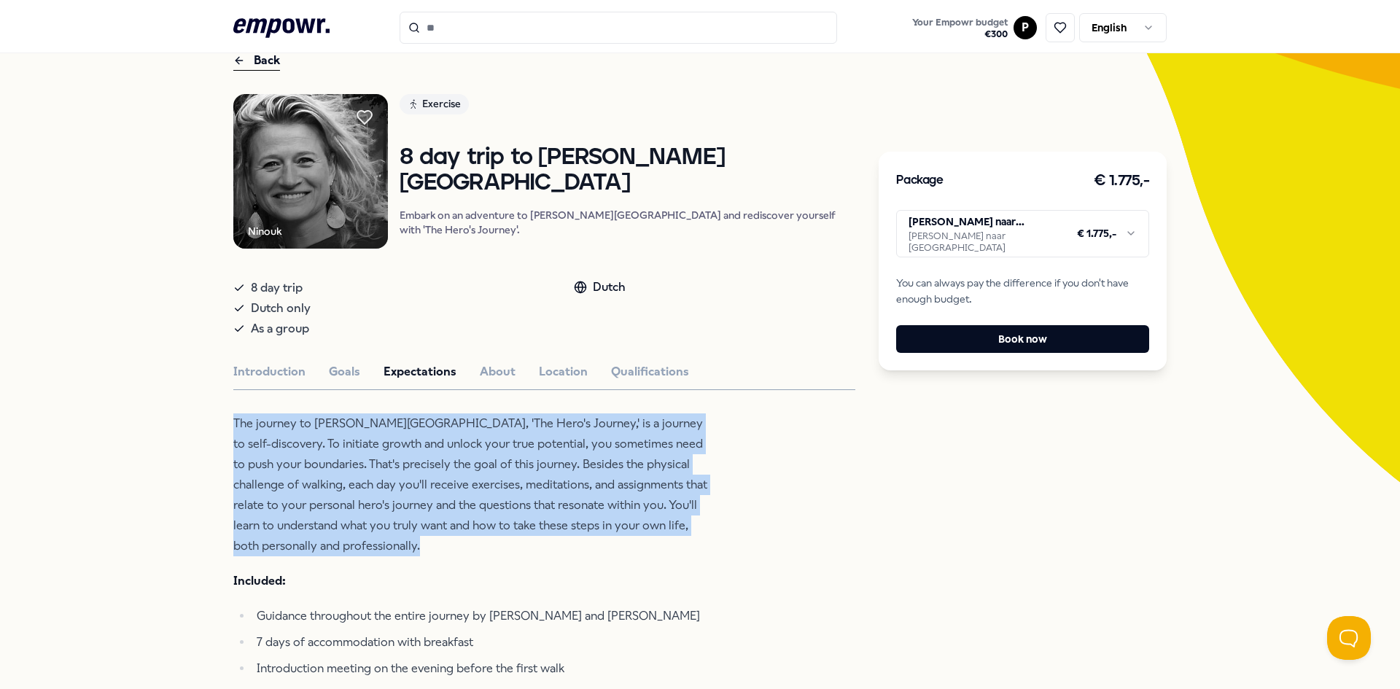
click at [422, 451] on p "The journey to [PERSON_NAME][GEOGRAPHIC_DATA], 'The Hero's Journey,' is a journ…" at bounding box center [470, 485] width 474 height 143
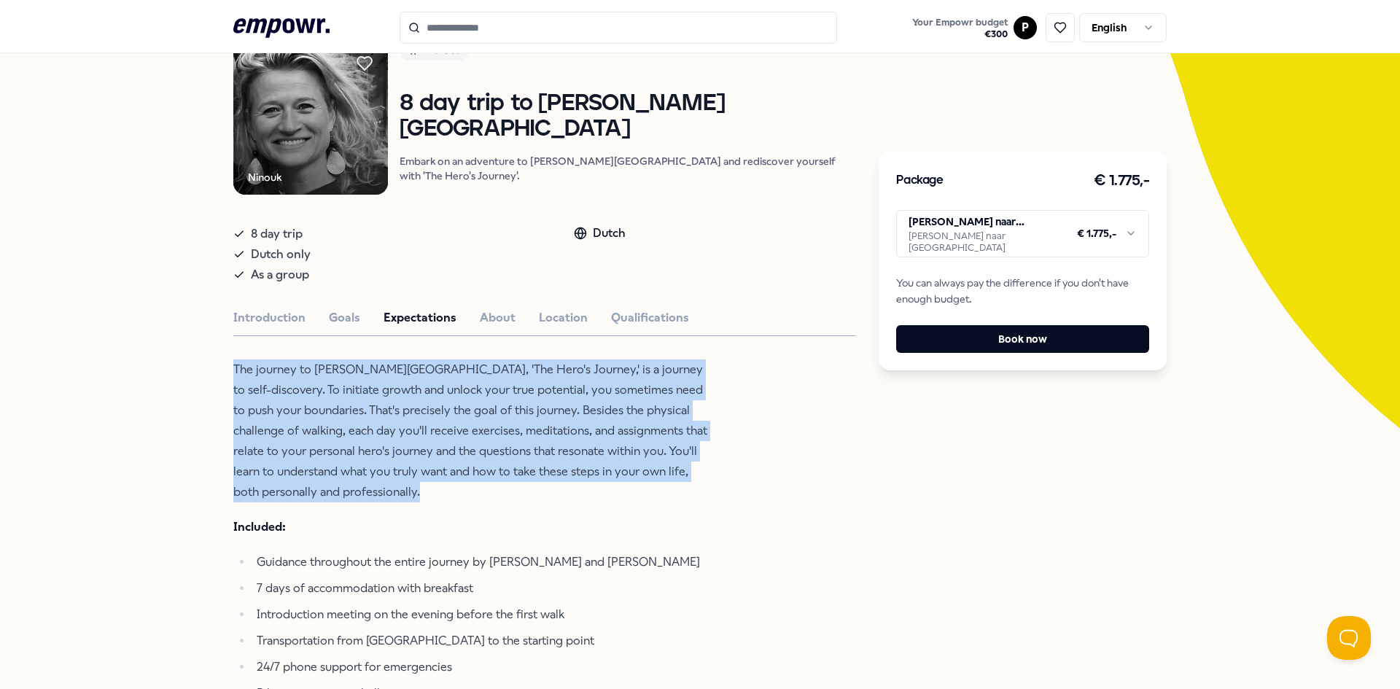
scroll to position [218, 0]
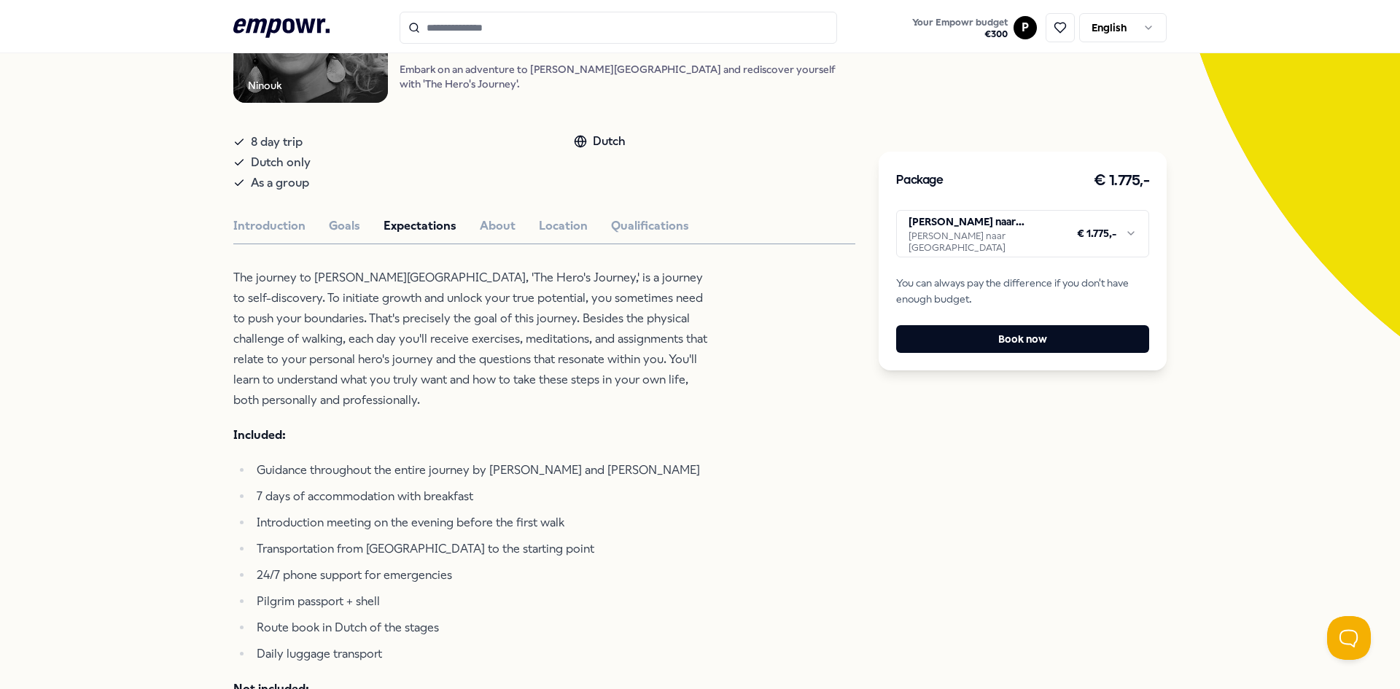
click at [432, 507] on li "7 days of accommodation with breakfast" at bounding box center [479, 496] width 455 height 20
drag, startPoint x: 430, startPoint y: 481, endPoint x: 429, endPoint y: 505, distance: 23.3
click at [429, 505] on ul "Guidance throughout the entire journey by [PERSON_NAME] and [GEOGRAPHIC_DATA] 7…" at bounding box center [470, 562] width 474 height 204
click at [429, 505] on li "7 days of accommodation with breakfast" at bounding box center [479, 496] width 455 height 20
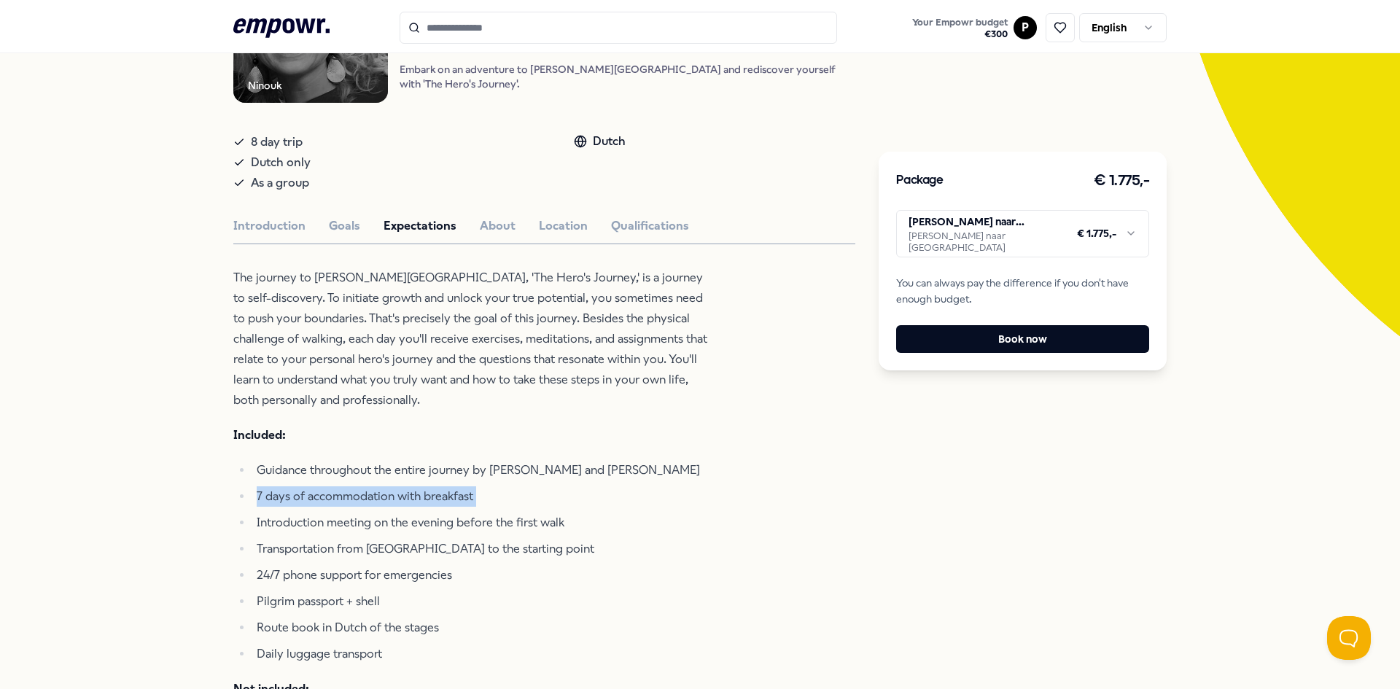
click at [429, 505] on li "7 days of accommodation with breakfast" at bounding box center [479, 496] width 455 height 20
click at [397, 533] on li "Introduction meeting on the evening before the first walk" at bounding box center [479, 523] width 455 height 20
click at [400, 533] on li "Introduction meeting on the evening before the first walk" at bounding box center [479, 523] width 455 height 20
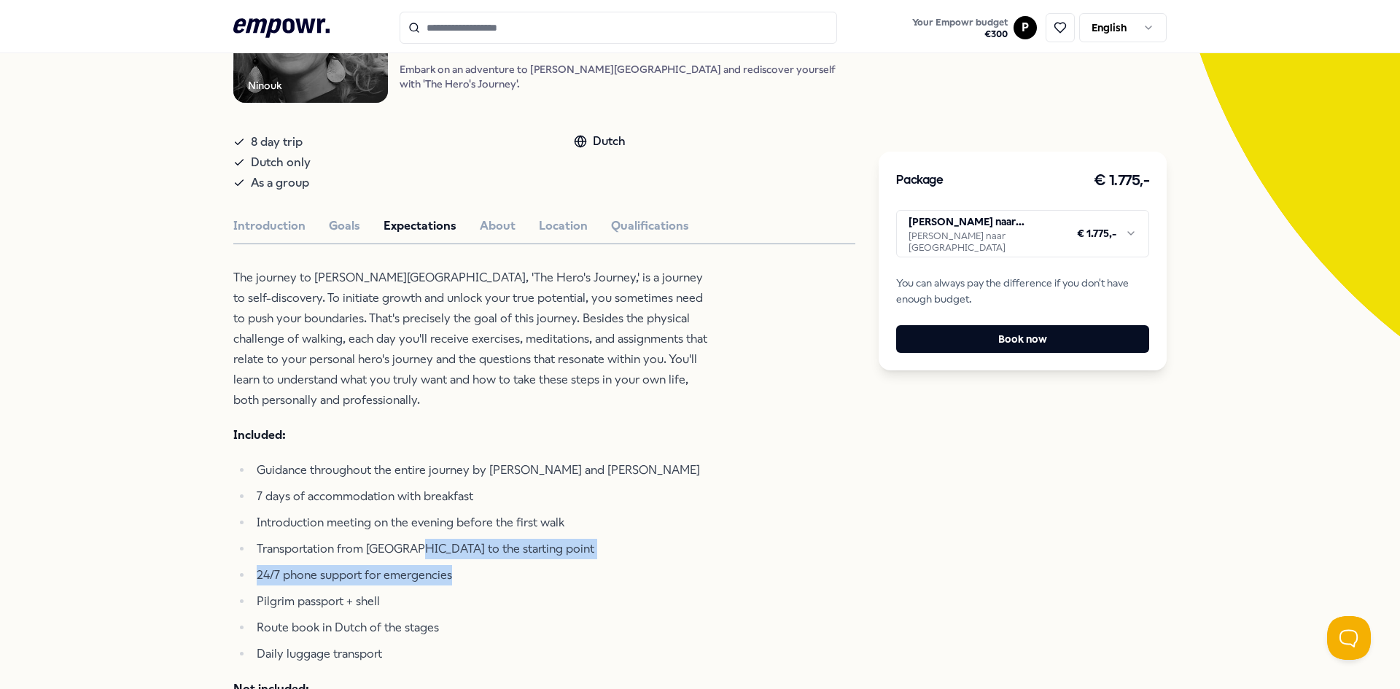
drag, startPoint x: 499, startPoint y: 580, endPoint x: 405, endPoint y: 570, distance: 93.9
click at [405, 570] on ul "Guidance throughout the entire journey by [PERSON_NAME] and [GEOGRAPHIC_DATA] 7…" at bounding box center [470, 562] width 474 height 204
click at [405, 578] on ul "Guidance throughout the entire journey by [PERSON_NAME] and [GEOGRAPHIC_DATA] 7…" at bounding box center [470, 562] width 474 height 204
drag, startPoint x: 405, startPoint y: 569, endPoint x: 478, endPoint y: 582, distance: 74.1
click at [478, 582] on ul "Guidance throughout the entire journey by [PERSON_NAME] and [GEOGRAPHIC_DATA] 7…" at bounding box center [470, 562] width 474 height 204
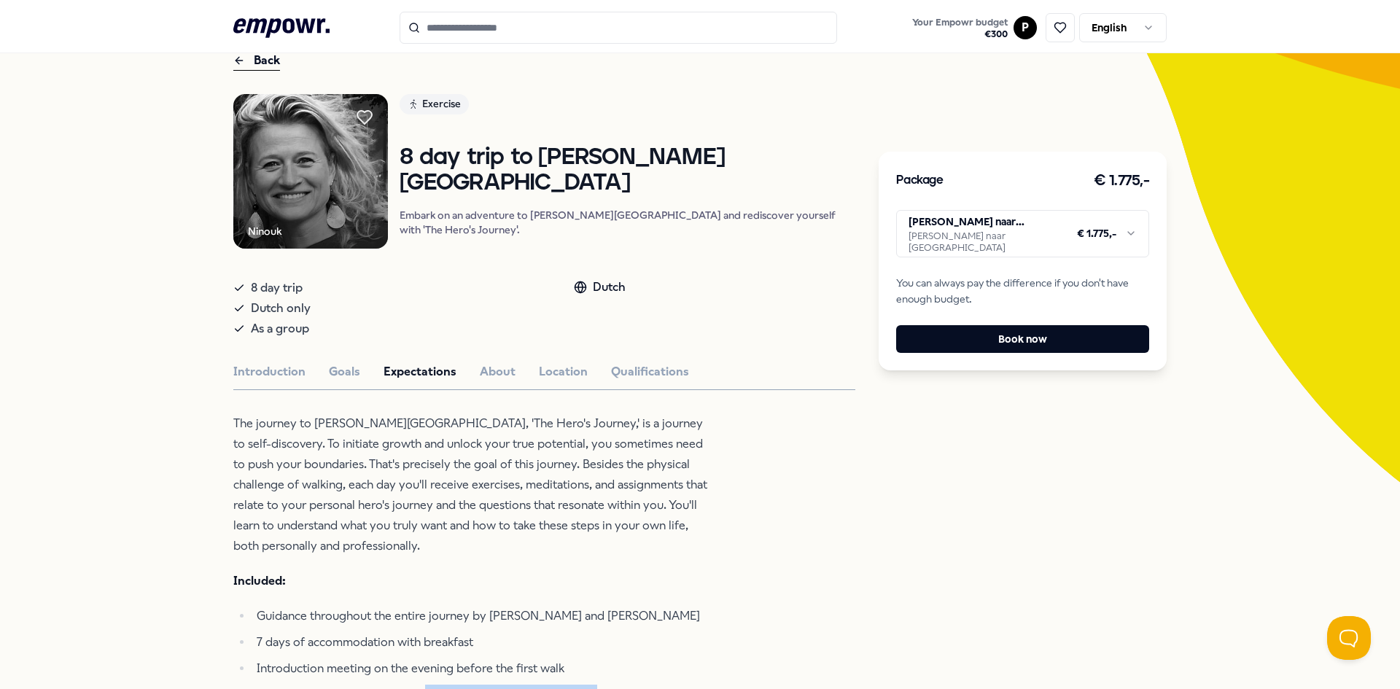
scroll to position [0, 0]
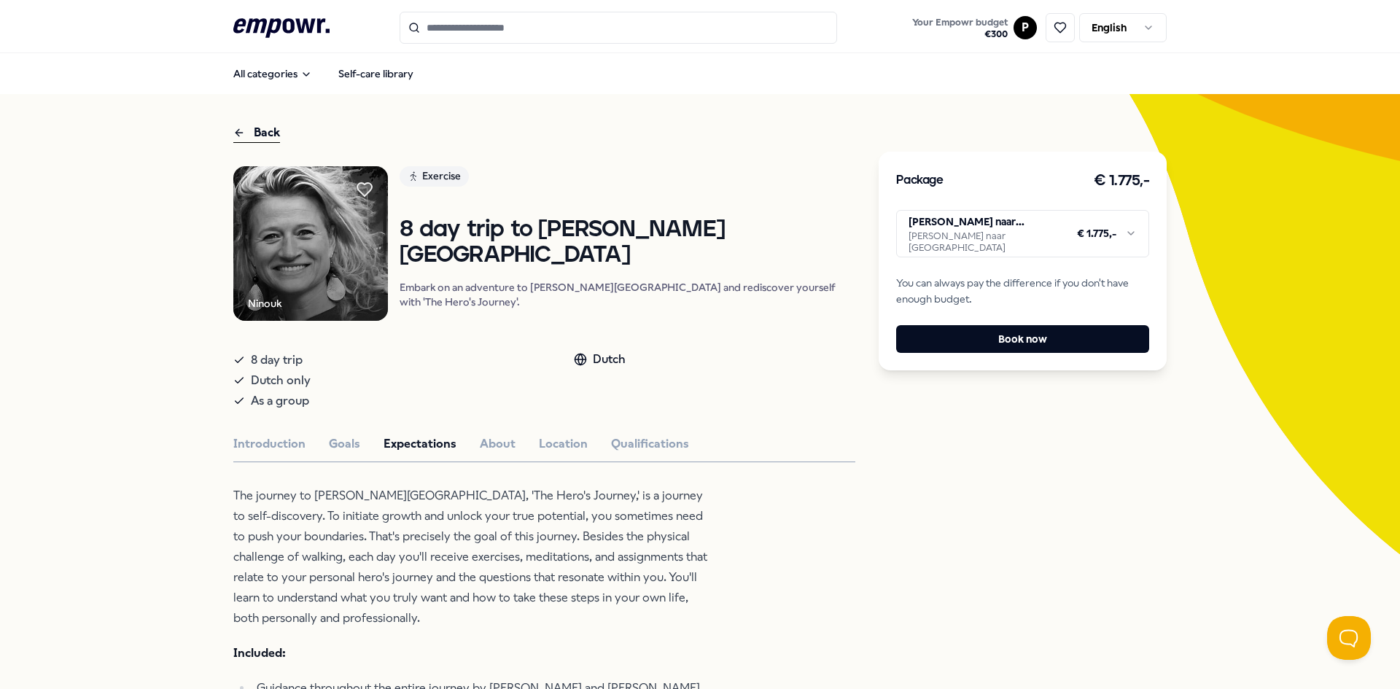
click at [602, 306] on p "Embark on an adventure to [PERSON_NAME][GEOGRAPHIC_DATA] and rediscover yoursel…" at bounding box center [628, 294] width 456 height 29
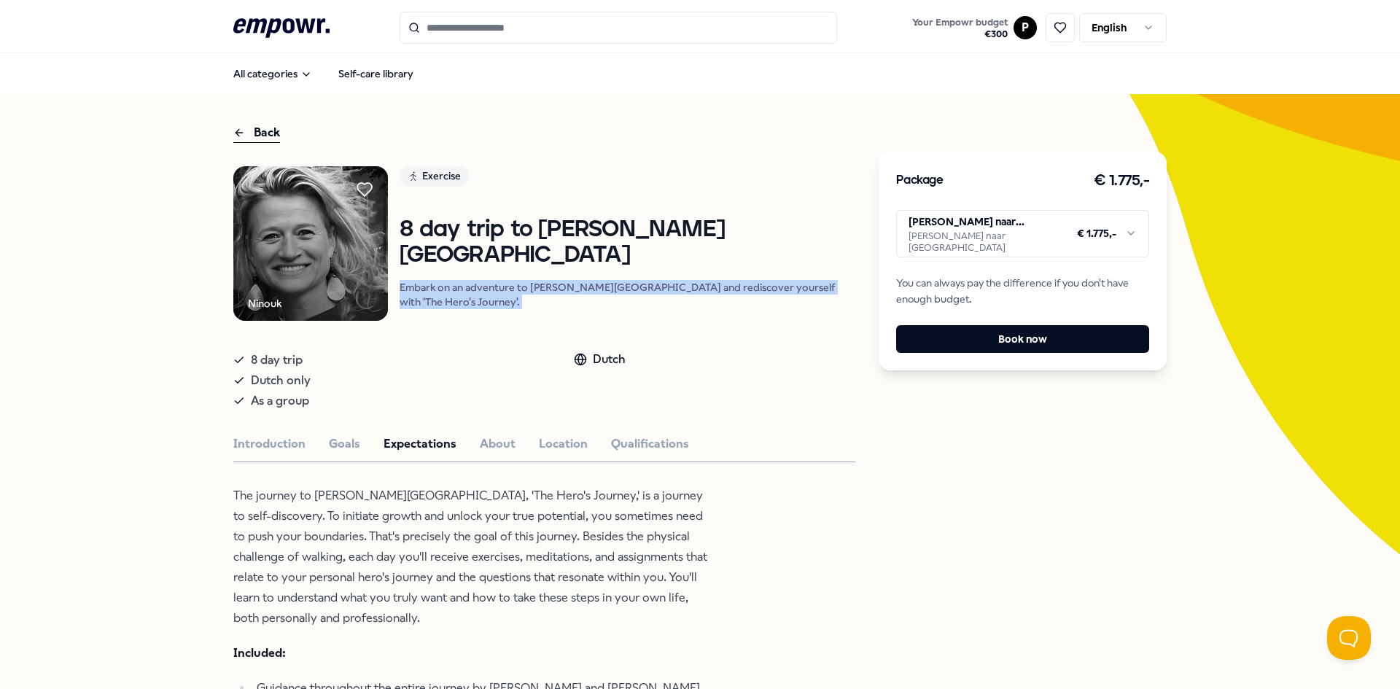
click at [602, 306] on p "Embark on an adventure to [PERSON_NAME][GEOGRAPHIC_DATA] and rediscover yoursel…" at bounding box center [628, 294] width 456 height 29
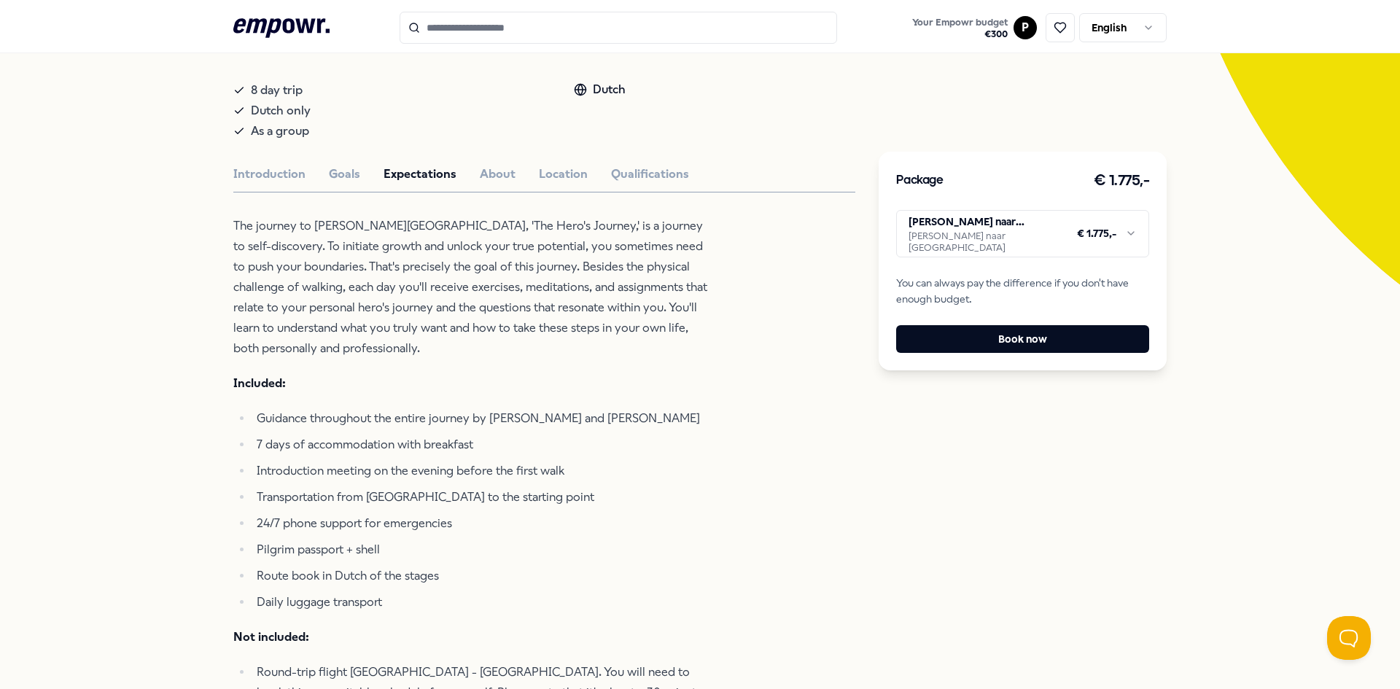
scroll to position [365, 0]
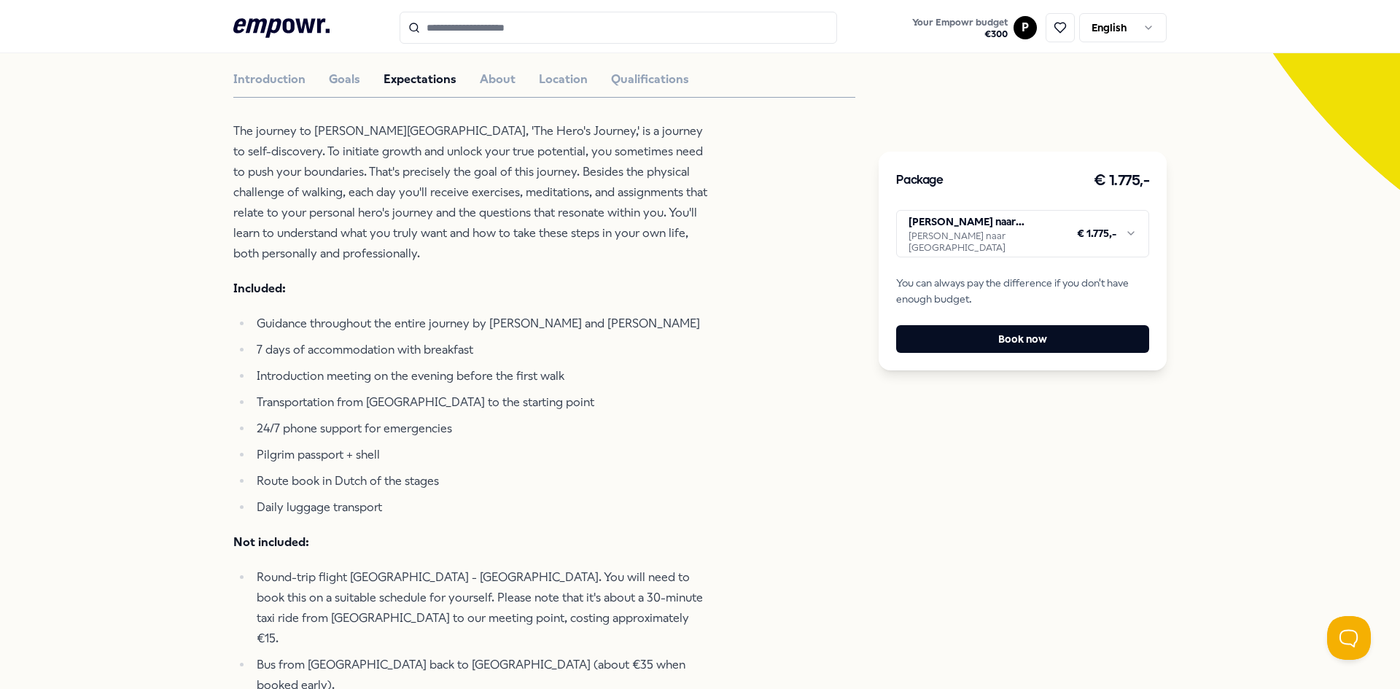
click at [494, 571] on div "The journey to [PERSON_NAME][GEOGRAPHIC_DATA], 'The Hero's Journey,' is a journ…" at bounding box center [470, 421] width 474 height 601
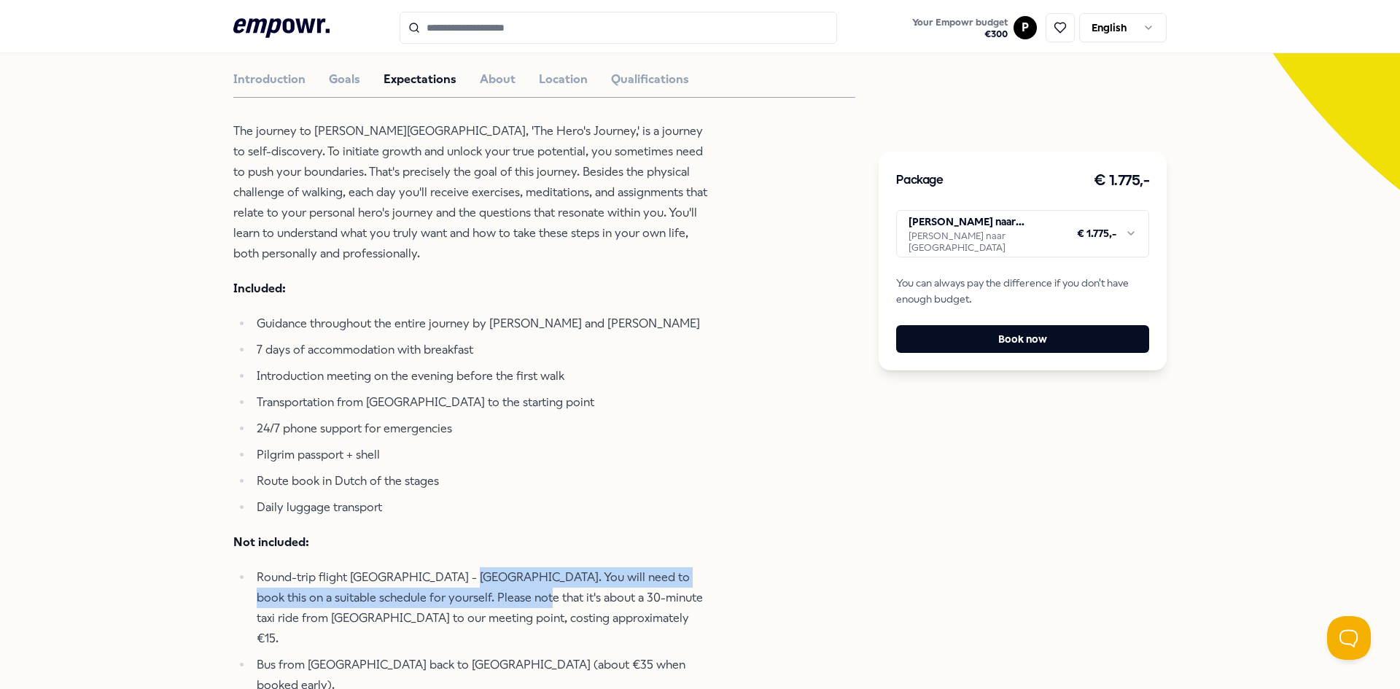
drag, startPoint x: 457, startPoint y: 599, endPoint x: 516, endPoint y: 612, distance: 60.5
click at [516, 612] on li "Round-trip flight [GEOGRAPHIC_DATA] - [GEOGRAPHIC_DATA]. You will need to book …" at bounding box center [479, 608] width 455 height 82
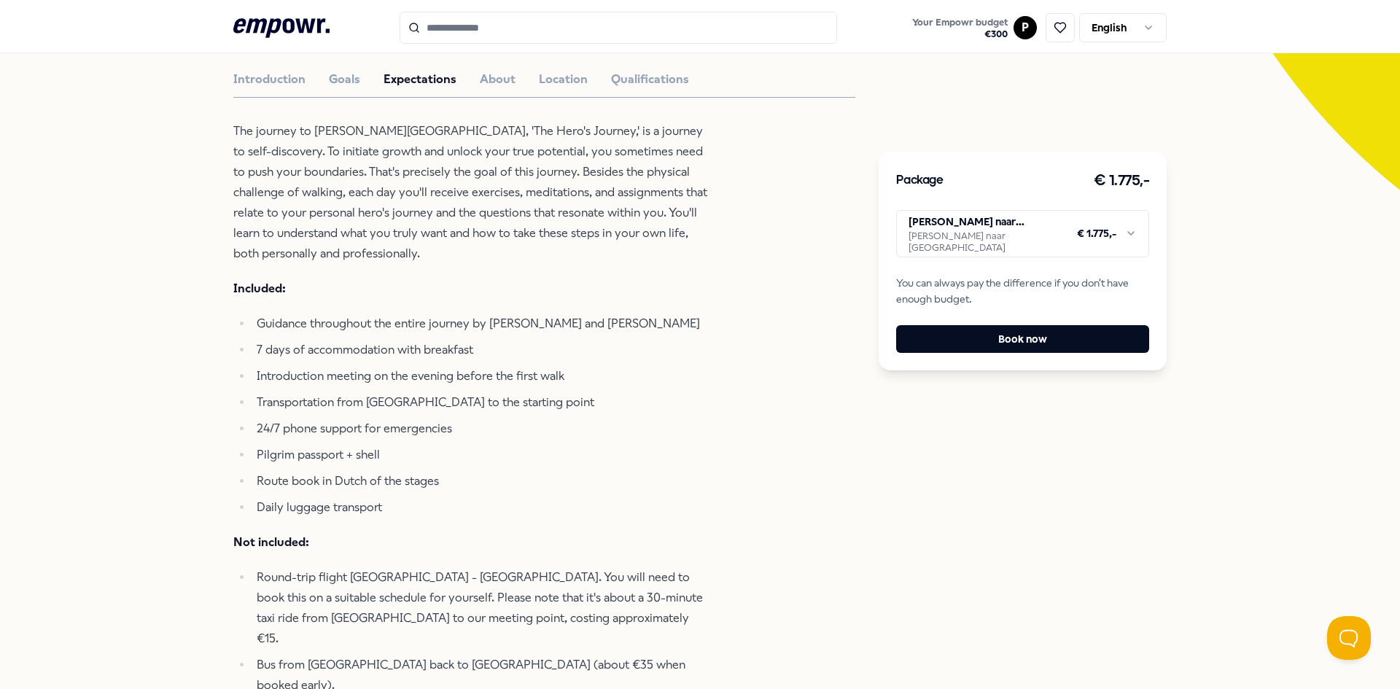
click at [587, 596] on li "Round-trip flight [GEOGRAPHIC_DATA] - [GEOGRAPHIC_DATA]. You will need to book …" at bounding box center [479, 608] width 455 height 82
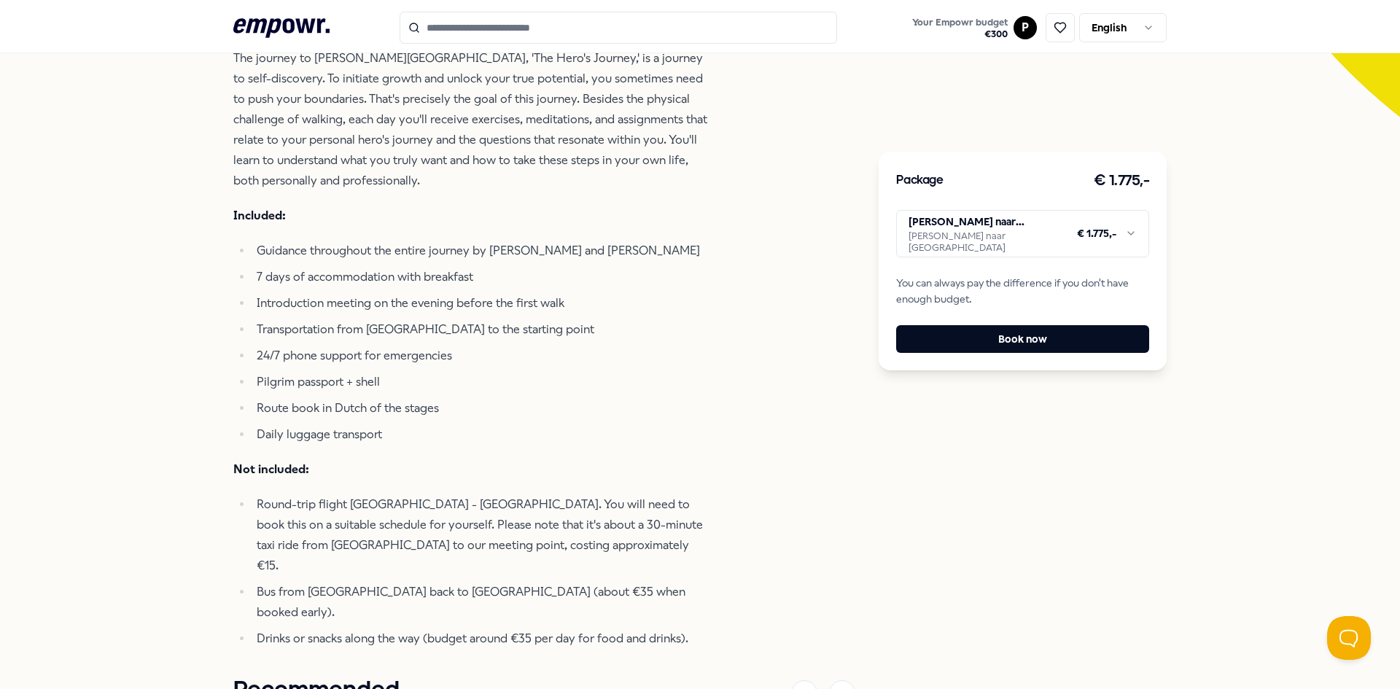
click at [585, 531] on li "Round-trip flight [GEOGRAPHIC_DATA] - [GEOGRAPHIC_DATA]. You will need to book …" at bounding box center [479, 535] width 455 height 82
drag, startPoint x: 327, startPoint y: 581, endPoint x: 434, endPoint y: 590, distance: 107.6
click at [434, 590] on li "Bus from [GEOGRAPHIC_DATA] back to [GEOGRAPHIC_DATA] (about €35 when booked ear…" at bounding box center [479, 602] width 455 height 41
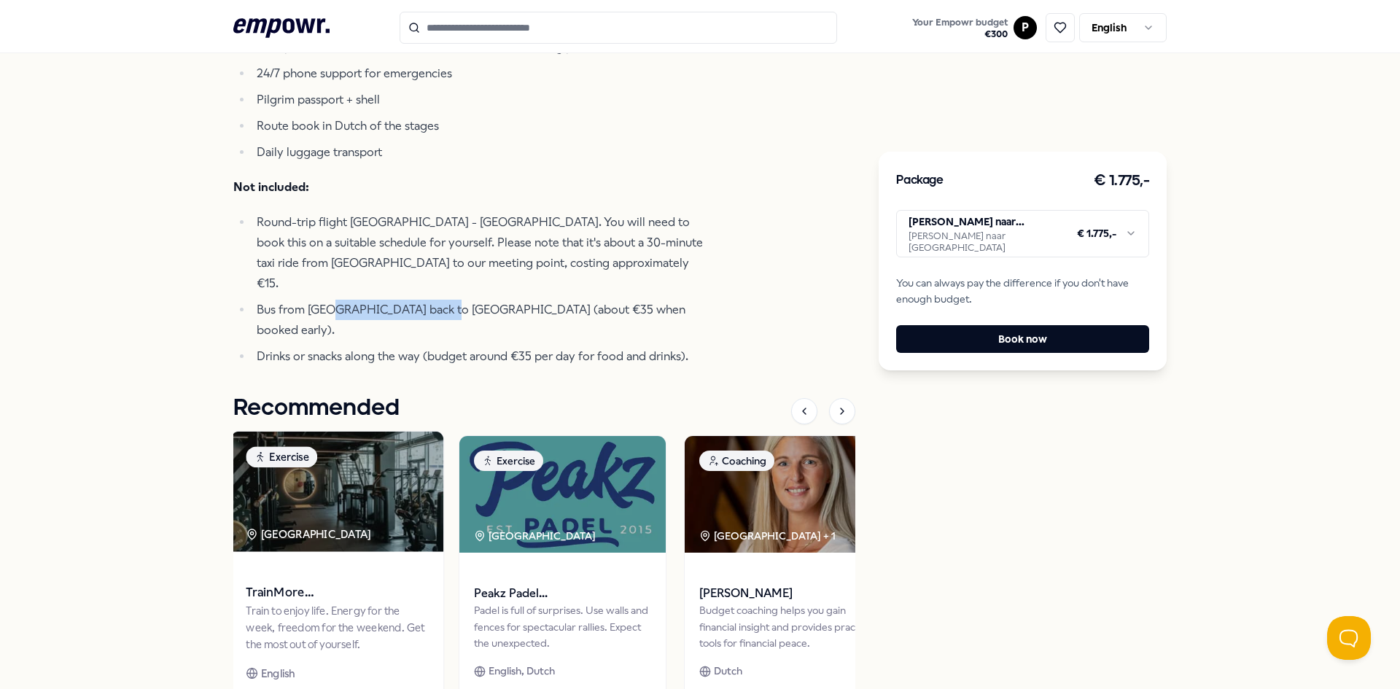
scroll to position [729, 0]
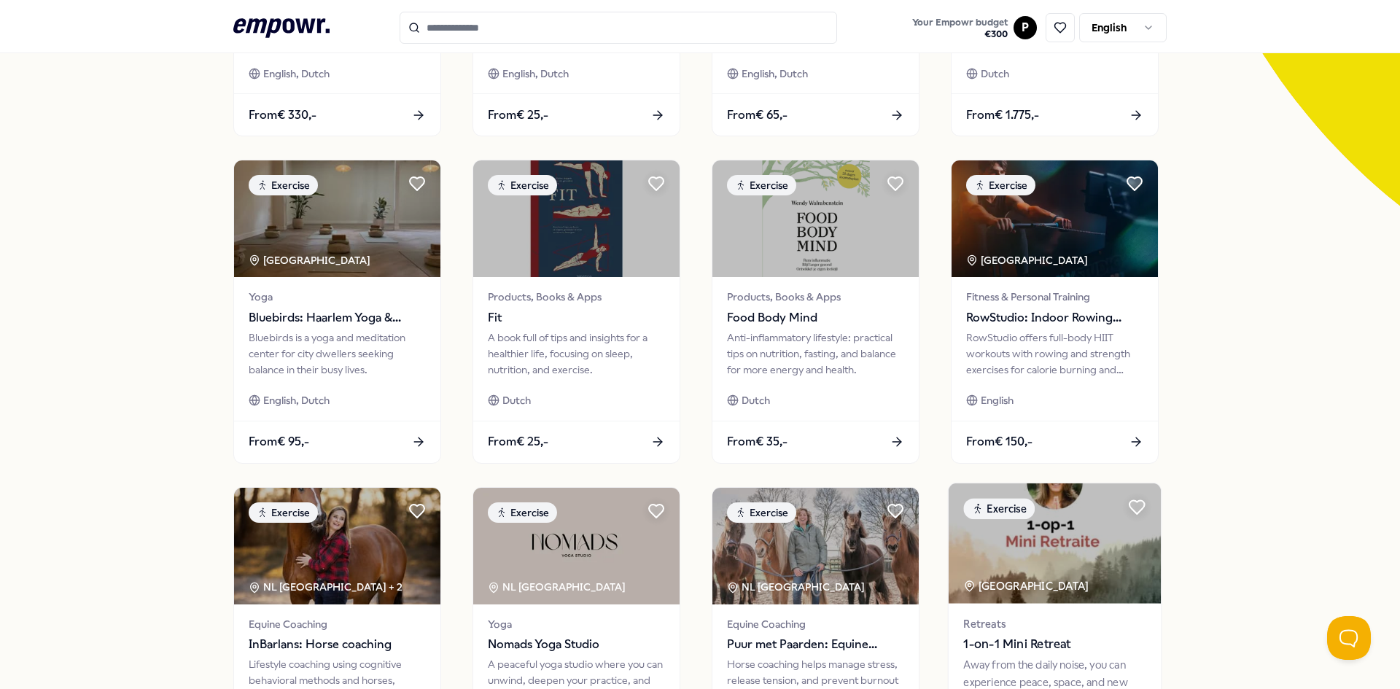
scroll to position [324, 0]
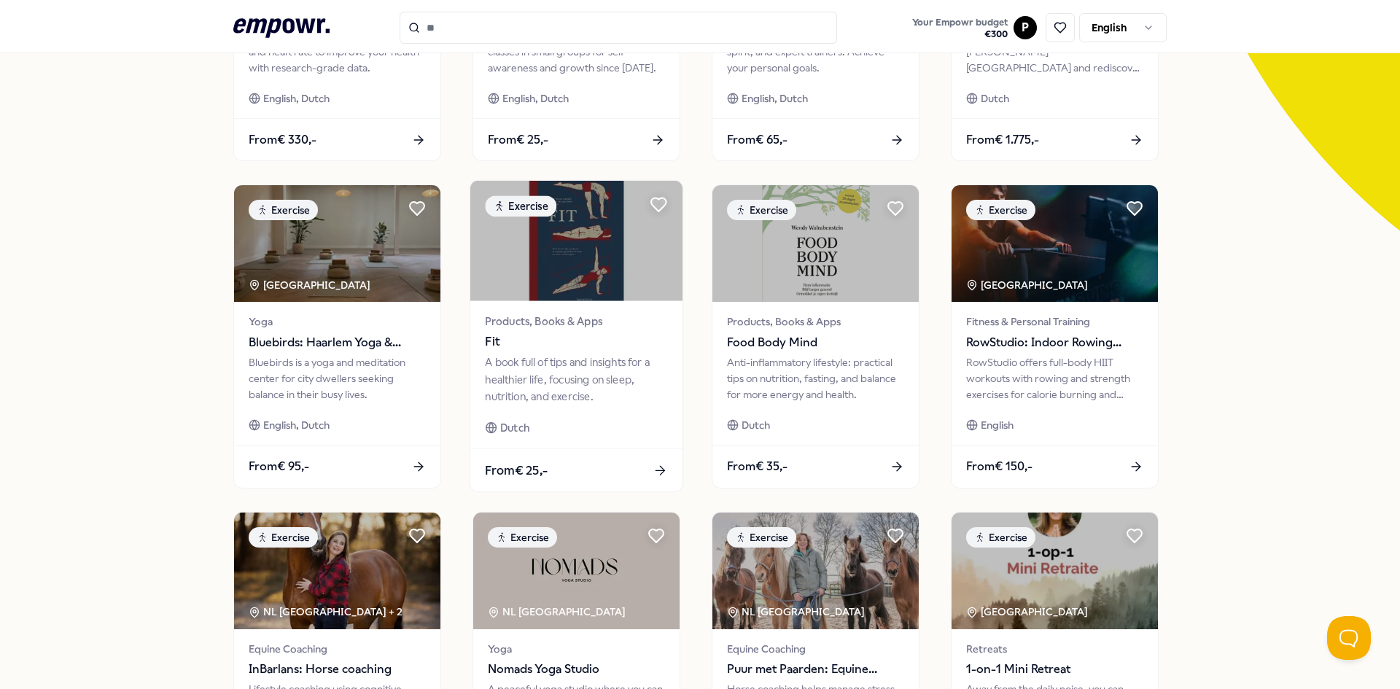
click at [586, 264] on img at bounding box center [576, 241] width 212 height 120
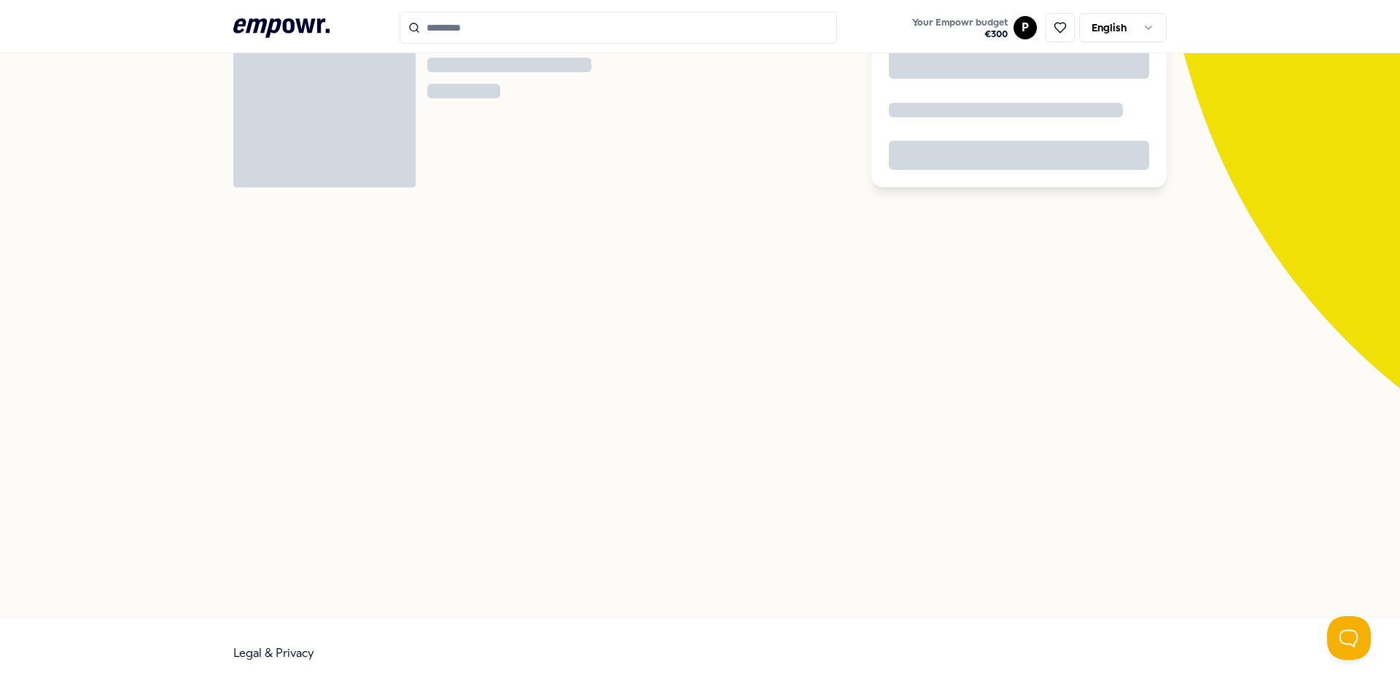
scroll to position [94, 0]
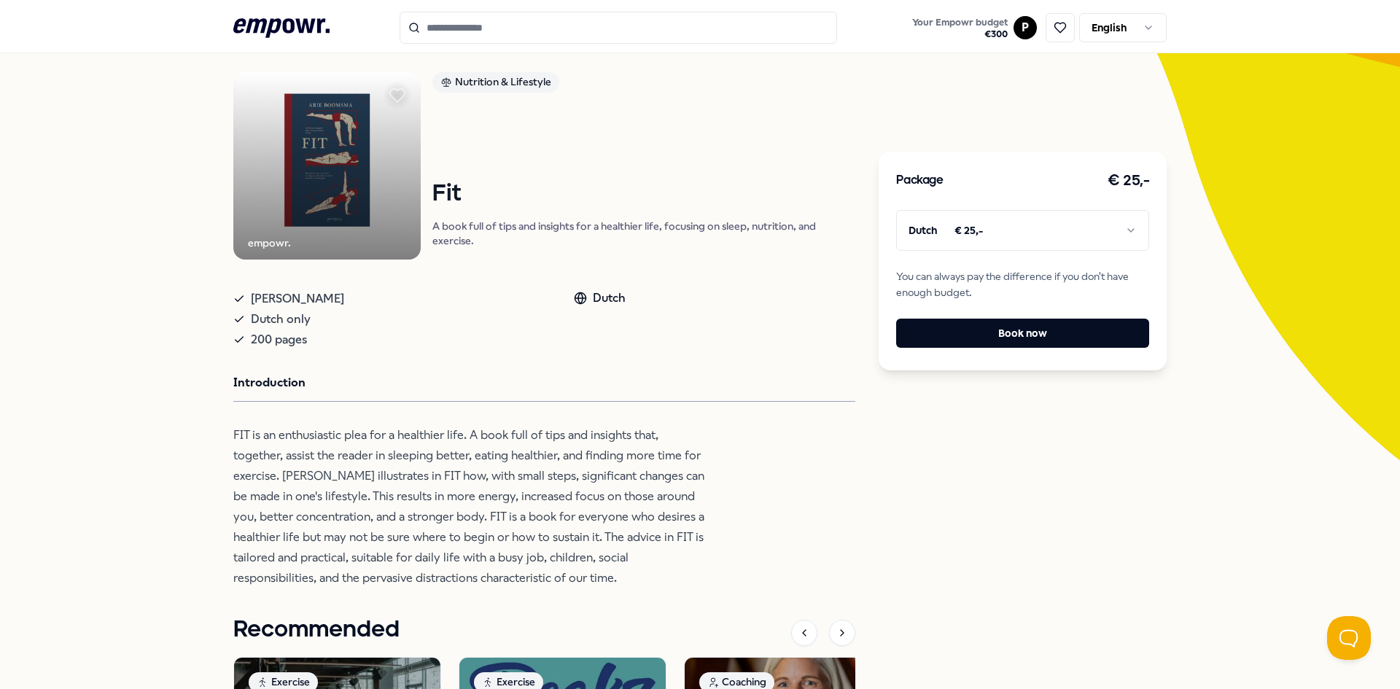
click at [414, 440] on p "FIT is an enthusiastic plea for a healthier life. A book full of tips and insig…" at bounding box center [470, 506] width 474 height 163
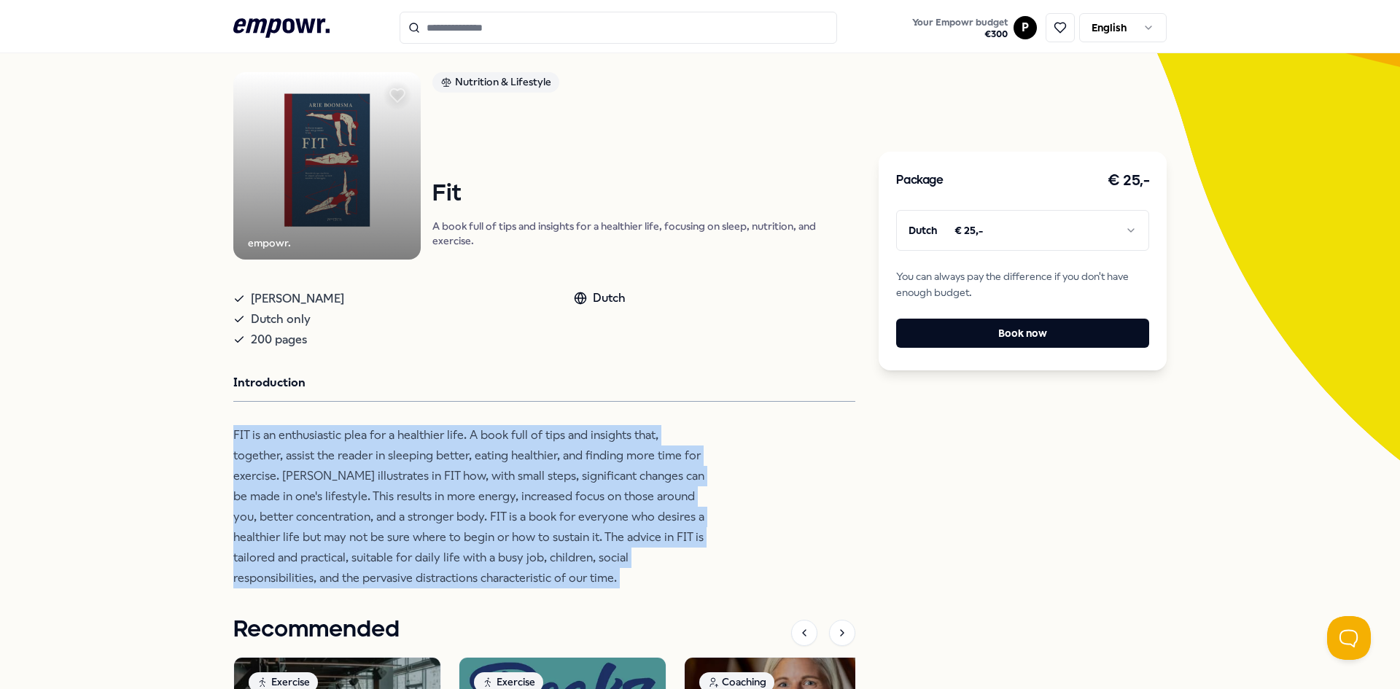
click at [414, 440] on p "FIT is an enthusiastic plea for a healthier life. A book full of tips and insig…" at bounding box center [470, 506] width 474 height 163
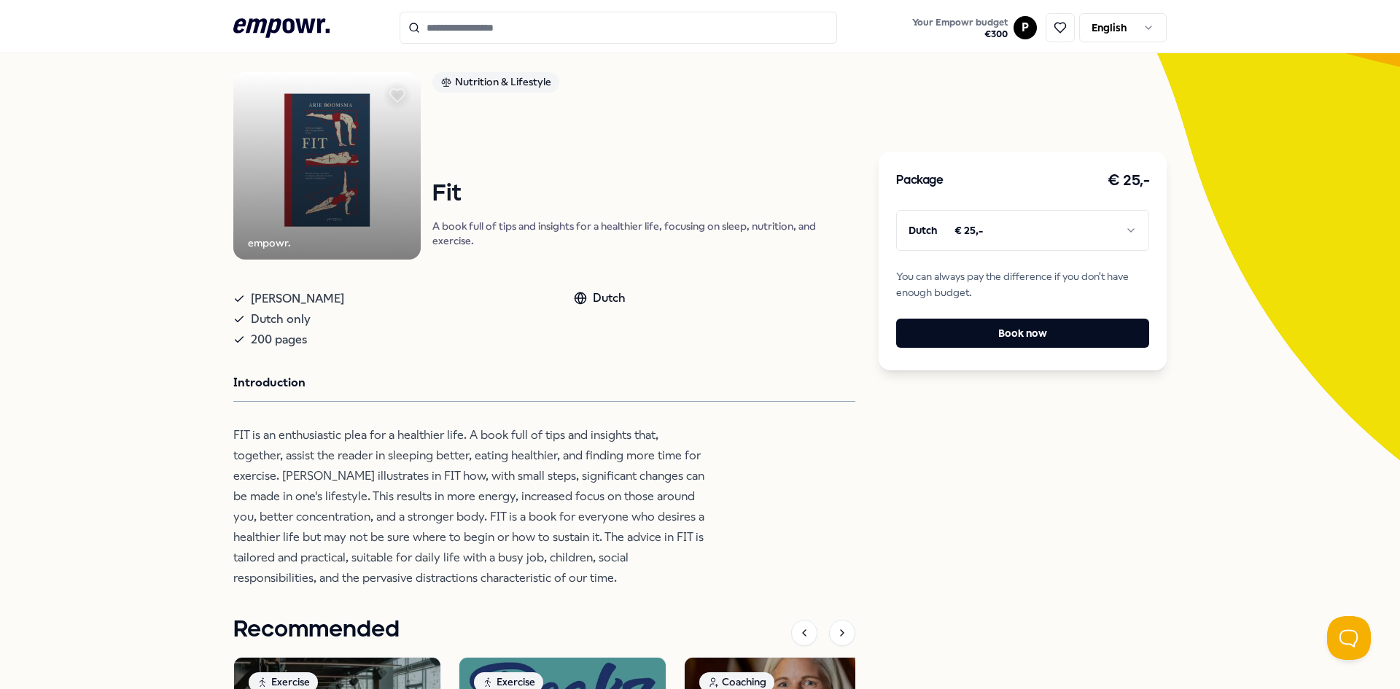
click at [314, 447] on p "FIT is an enthusiastic plea for a healthier life. A book full of tips and insig…" at bounding box center [470, 506] width 474 height 163
click at [492, 493] on p "FIT is an enthusiastic plea for a healthier life. A book full of tips and insig…" at bounding box center [470, 506] width 474 height 163
click at [492, 495] on p "FIT is an enthusiastic plea for a healthier life. A book full of tips and insig…" at bounding box center [470, 506] width 474 height 163
click at [492, 496] on p "FIT is an enthusiastic plea for a healthier life. A book full of tips and insig…" at bounding box center [470, 506] width 474 height 163
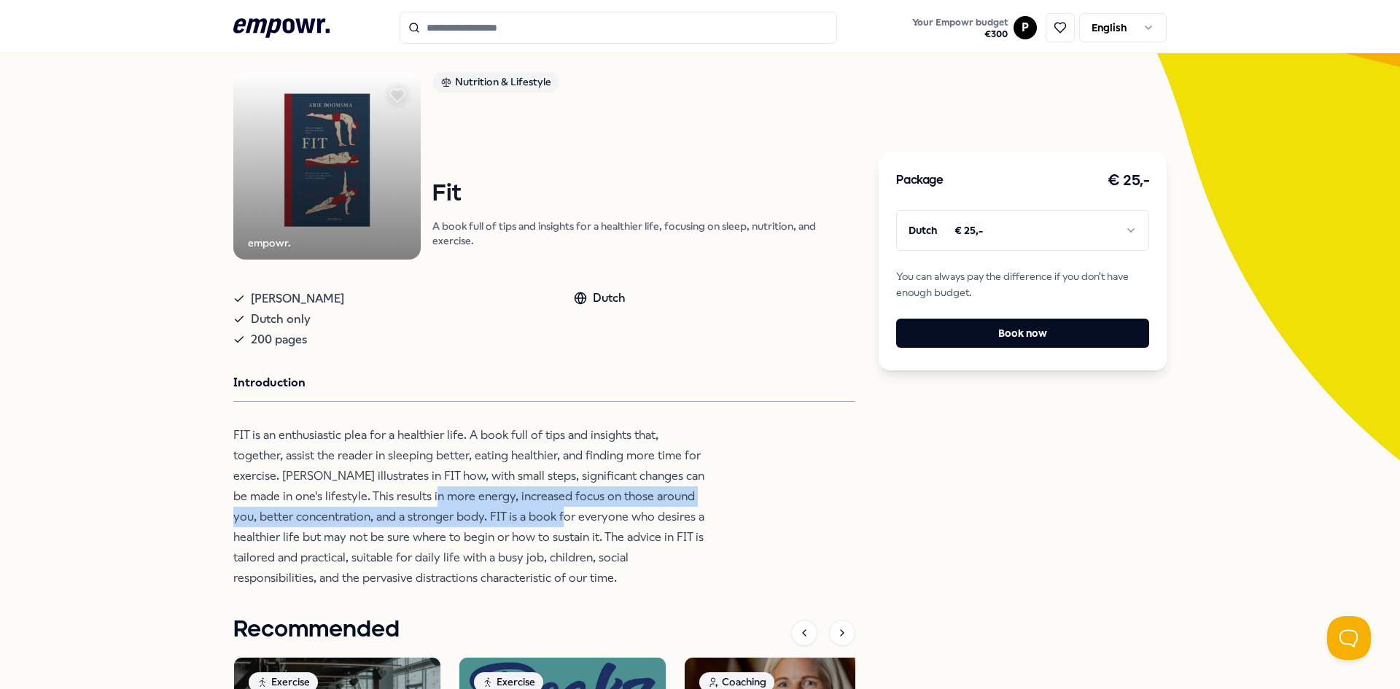
drag, startPoint x: 420, startPoint y: 497, endPoint x: 537, endPoint y: 510, distance: 118.2
click at [537, 510] on p "FIT is an enthusiastic plea for a healthier life. A book full of tips and insig…" at bounding box center [470, 506] width 474 height 163
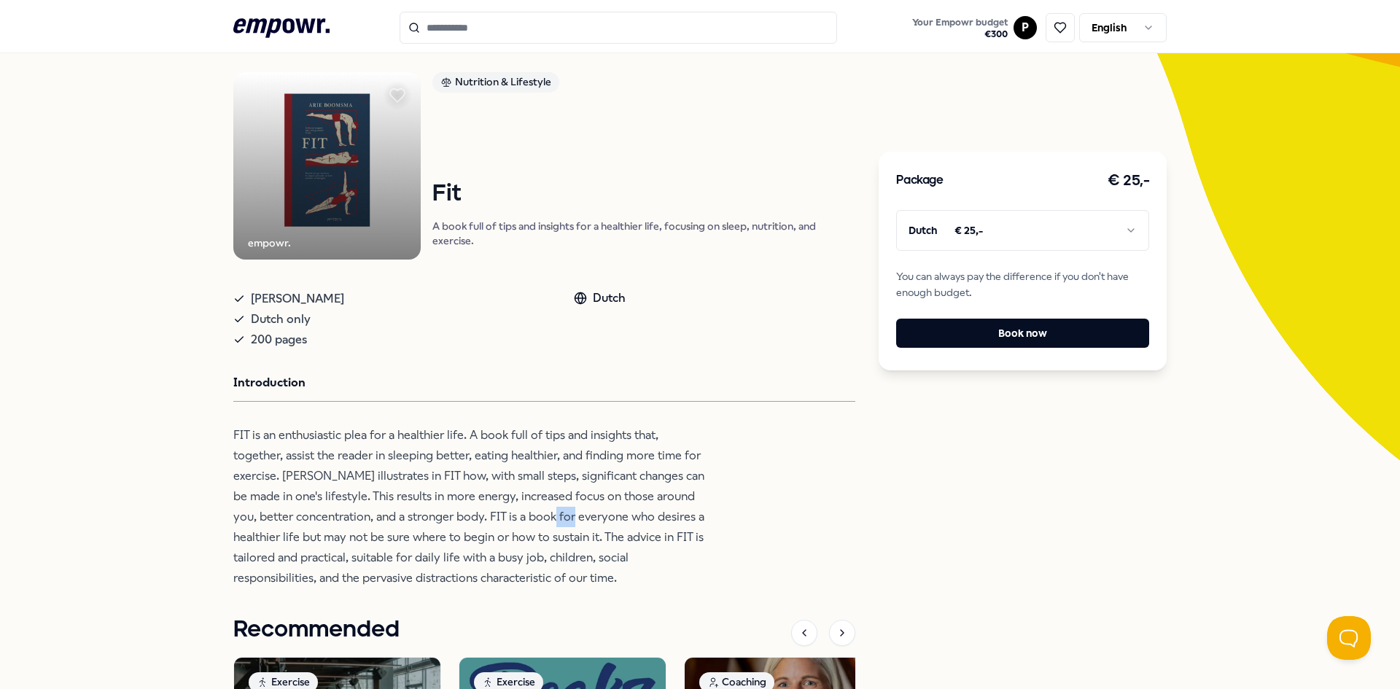
click at [537, 510] on p "FIT is an enthusiastic plea for a healthier life. A book full of tips and insig…" at bounding box center [470, 506] width 474 height 163
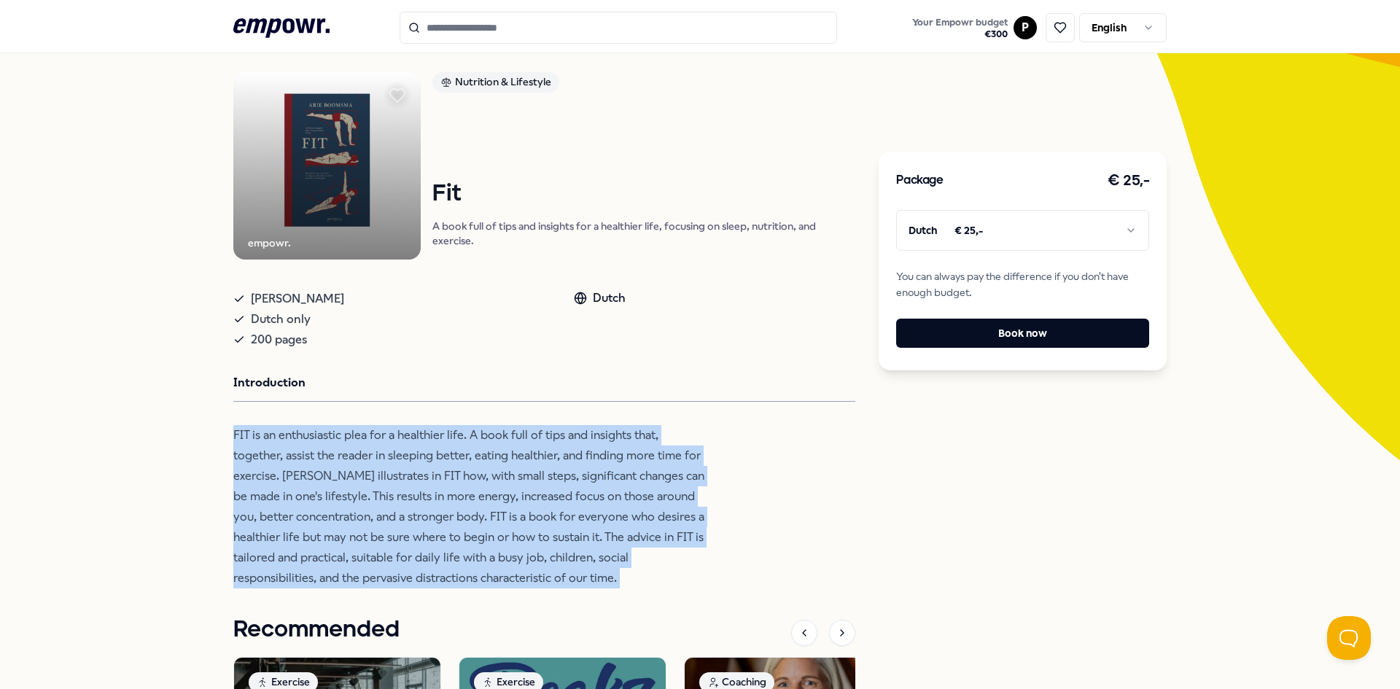
click at [537, 510] on p "FIT is an enthusiastic plea for a healthier life. A book full of tips and insig…" at bounding box center [470, 506] width 474 height 163
click at [617, 548] on p "FIT is an enthusiastic plea for a healthier life. A book full of tips and insig…" at bounding box center [470, 506] width 474 height 163
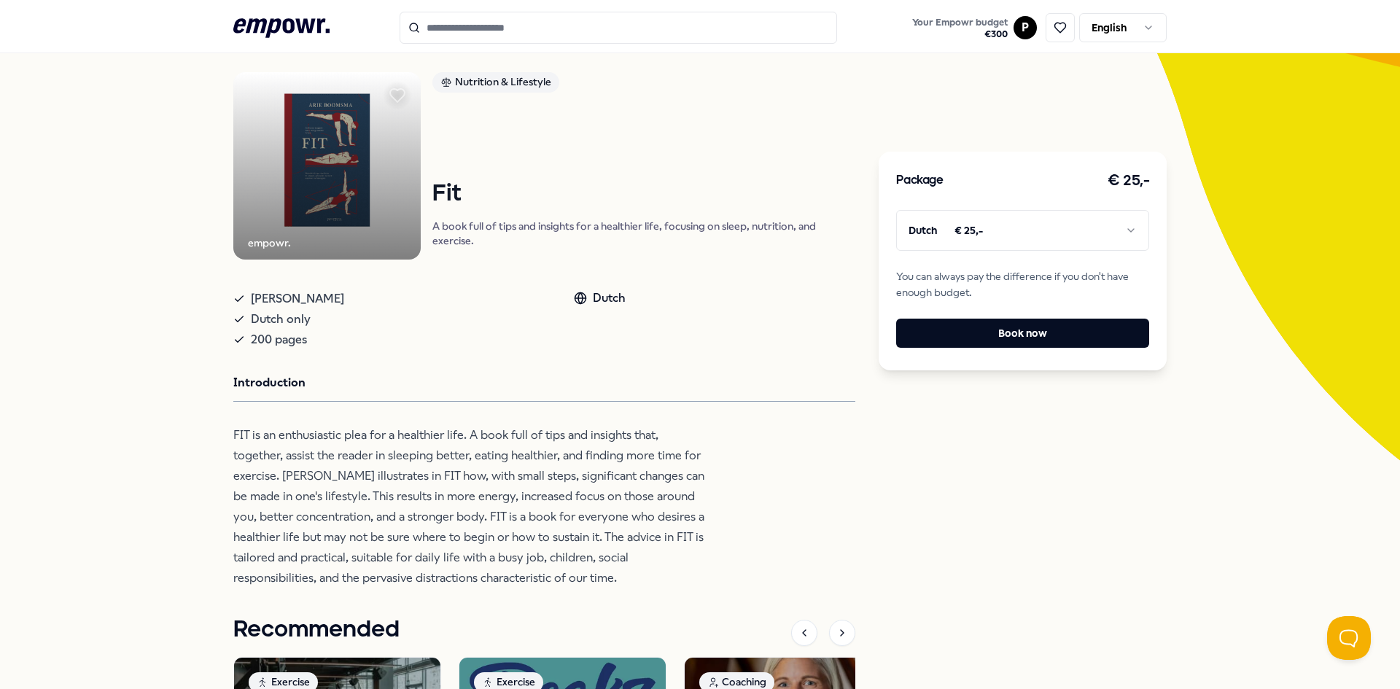
click at [536, 532] on p "FIT is an enthusiastic plea for a healthier life. A book full of tips and insig…" at bounding box center [470, 506] width 474 height 163
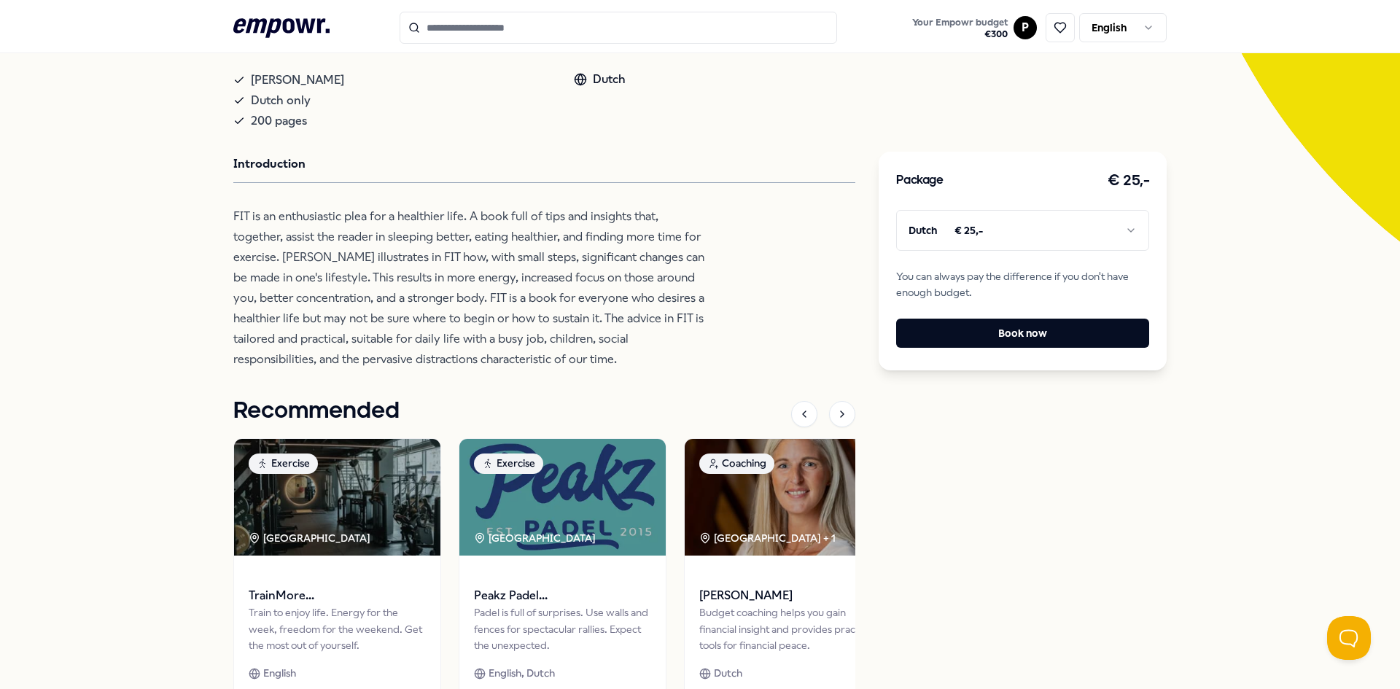
click at [504, 320] on p "FIT is an enthusiastic plea for a healthier life. A book full of tips and insig…" at bounding box center [470, 287] width 474 height 163
drag, startPoint x: 504, startPoint y: 320, endPoint x: 498, endPoint y: 325, distance: 7.8
click at [501, 322] on p "FIT is an enthusiastic plea for a healthier life. A book full of tips and insig…" at bounding box center [470, 287] width 474 height 163
click at [498, 325] on p "FIT is an enthusiastic plea for a healthier life. A book full of tips and insig…" at bounding box center [470, 287] width 474 height 163
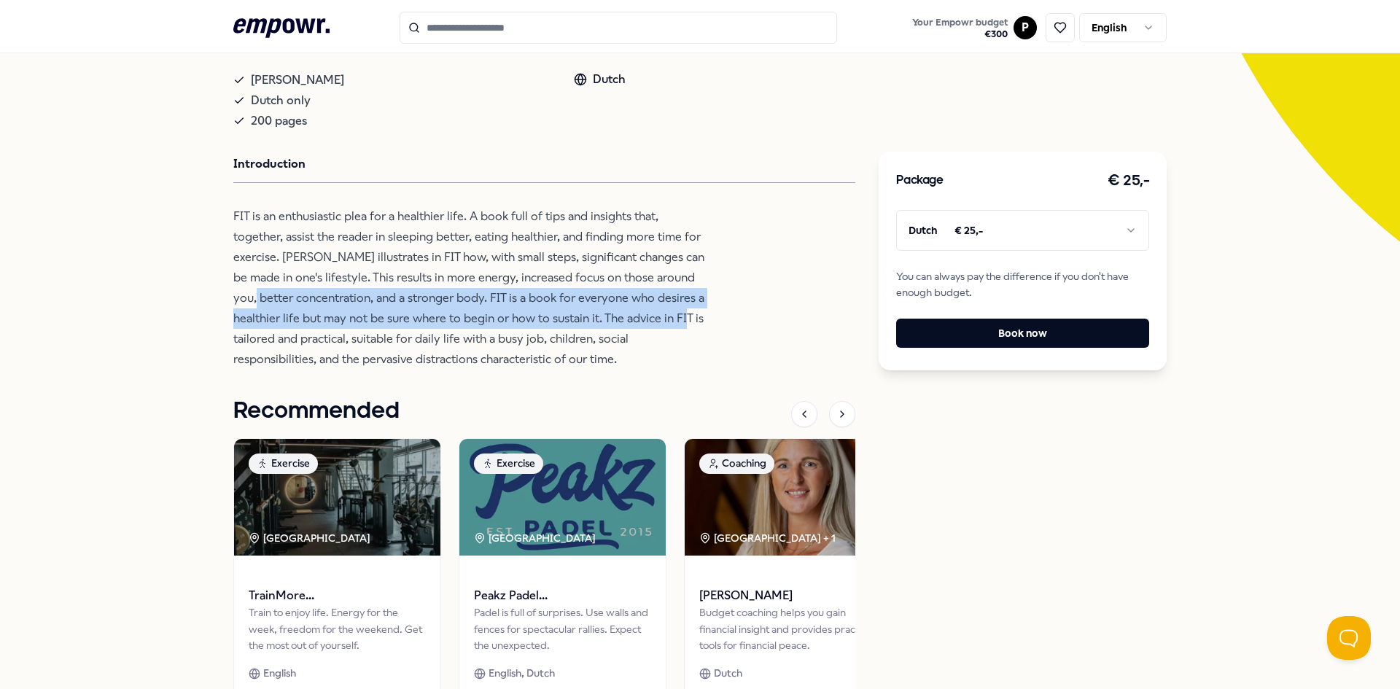
drag, startPoint x: 180, startPoint y: 297, endPoint x: 684, endPoint y: 314, distance: 504.2
click at [684, 314] on div "Back empowr. Nutrition & Lifestyle Fit A book full of tips and insights for a h…" at bounding box center [700, 283] width 1400 height 1004
click at [685, 314] on p "FIT is an enthusiastic plea for a healthier life. A book full of tips and insig…" at bounding box center [470, 287] width 474 height 163
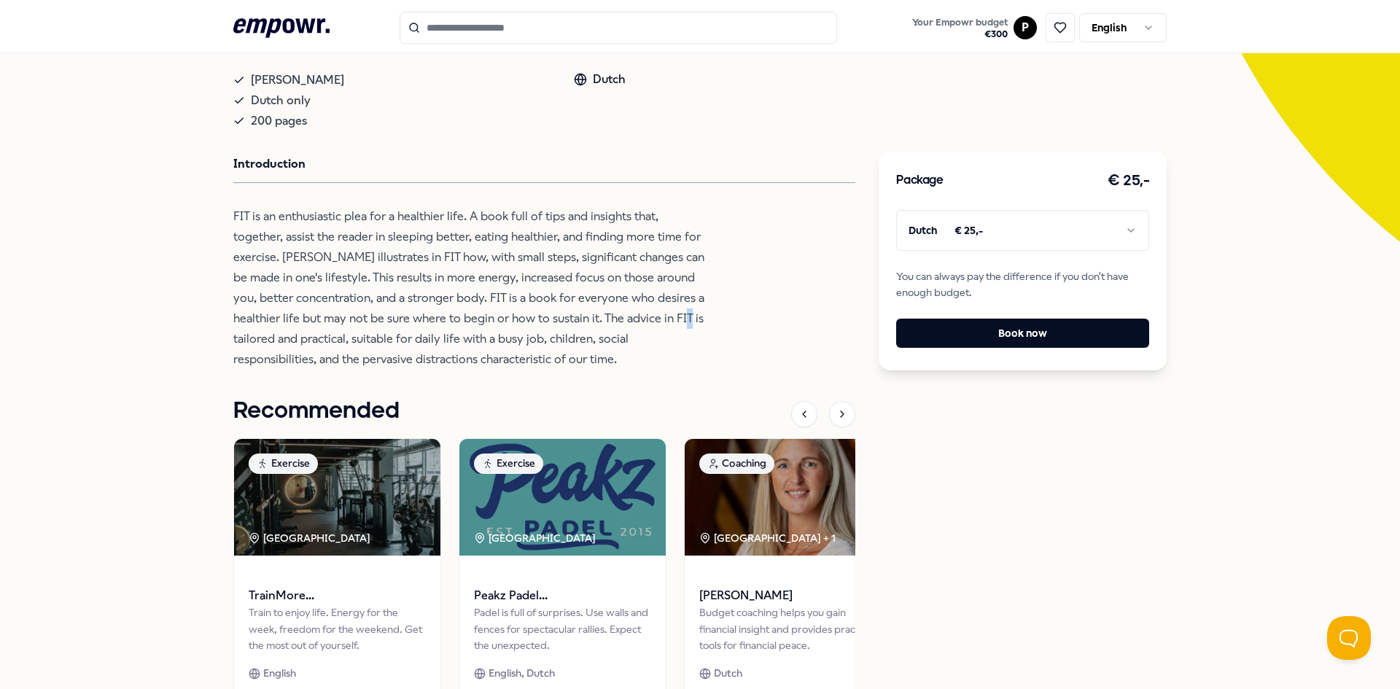
click at [685, 314] on p "FIT is an enthusiastic plea for a healthier life. A book full of tips and insig…" at bounding box center [470, 287] width 474 height 163
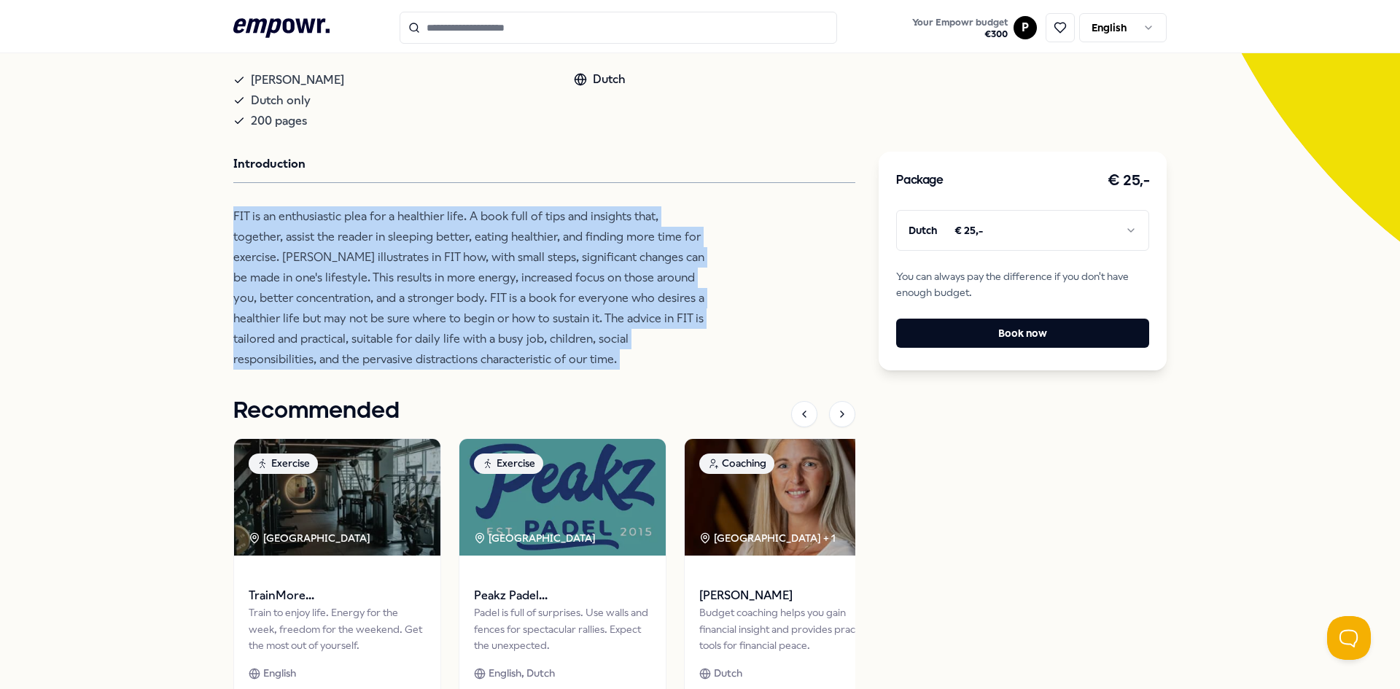
click at [685, 314] on p "FIT is an enthusiastic plea for a healthier life. A book full of tips and insig…" at bounding box center [470, 287] width 474 height 163
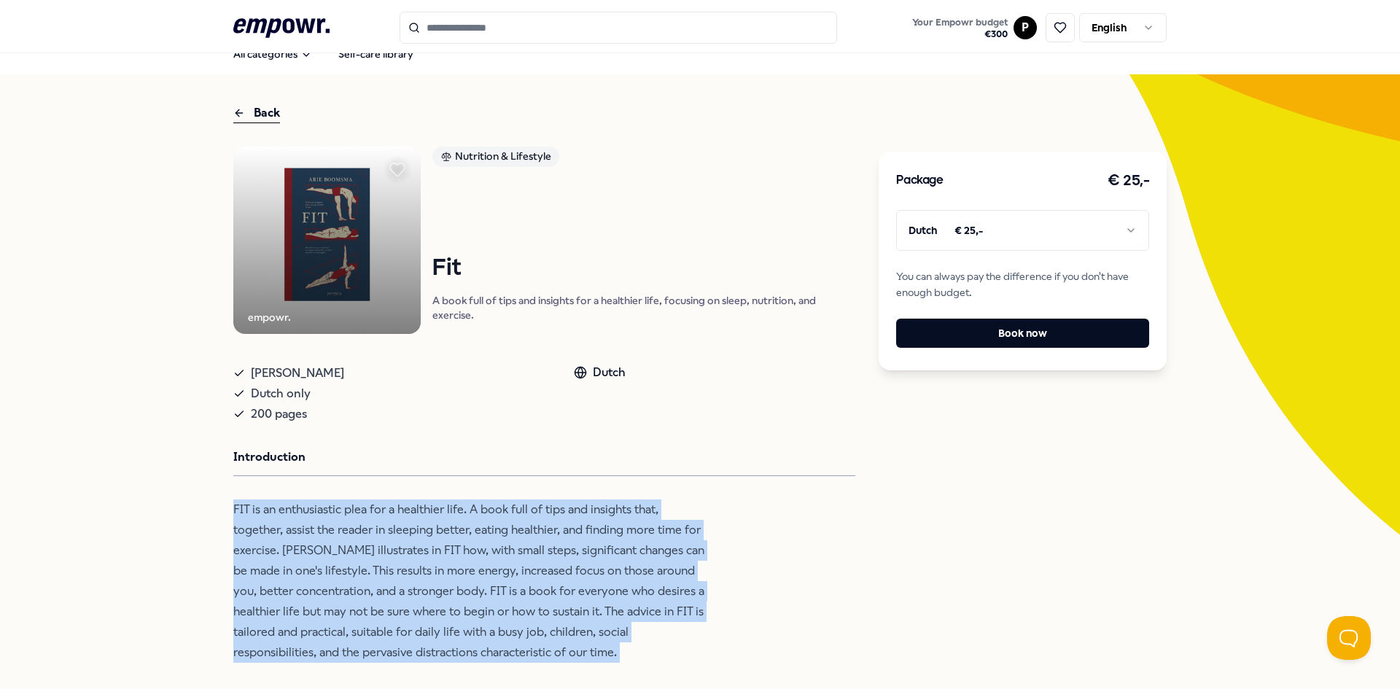
scroll to position [0, 0]
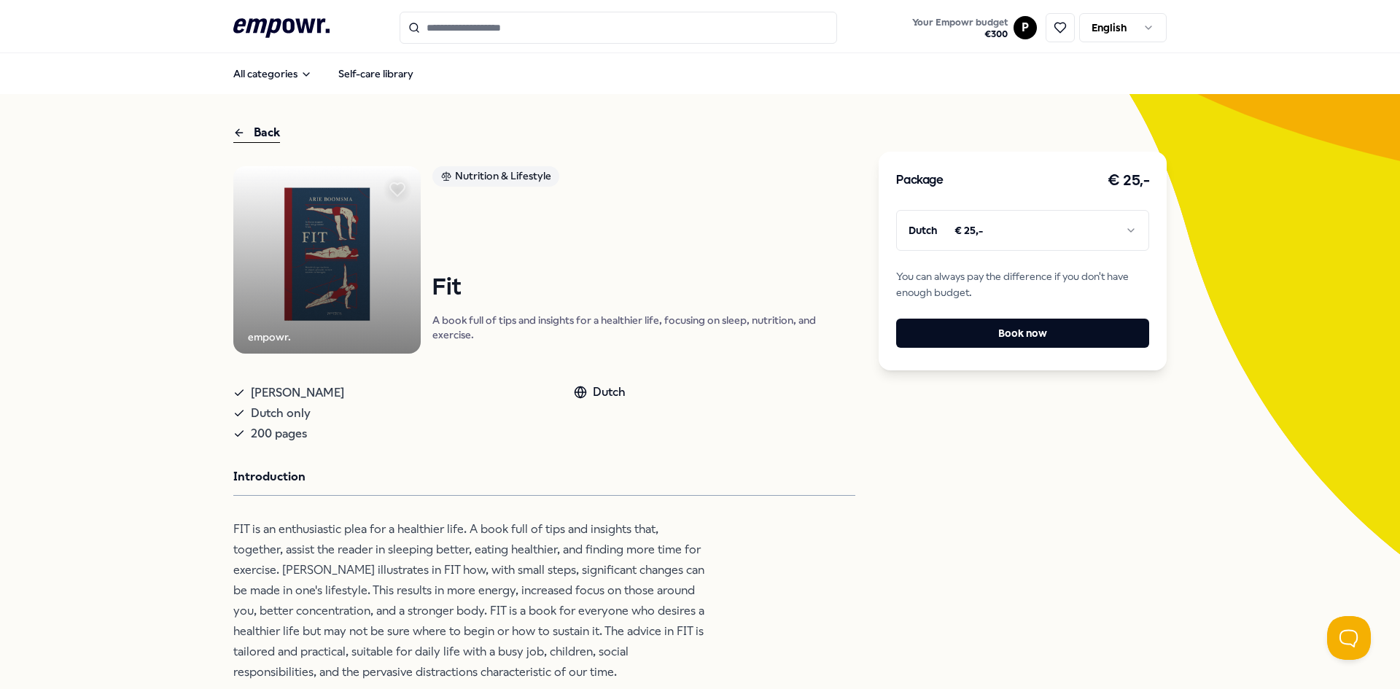
click at [281, 391] on span "[PERSON_NAME]" at bounding box center [297, 393] width 93 height 20
copy div "[PERSON_NAME]"
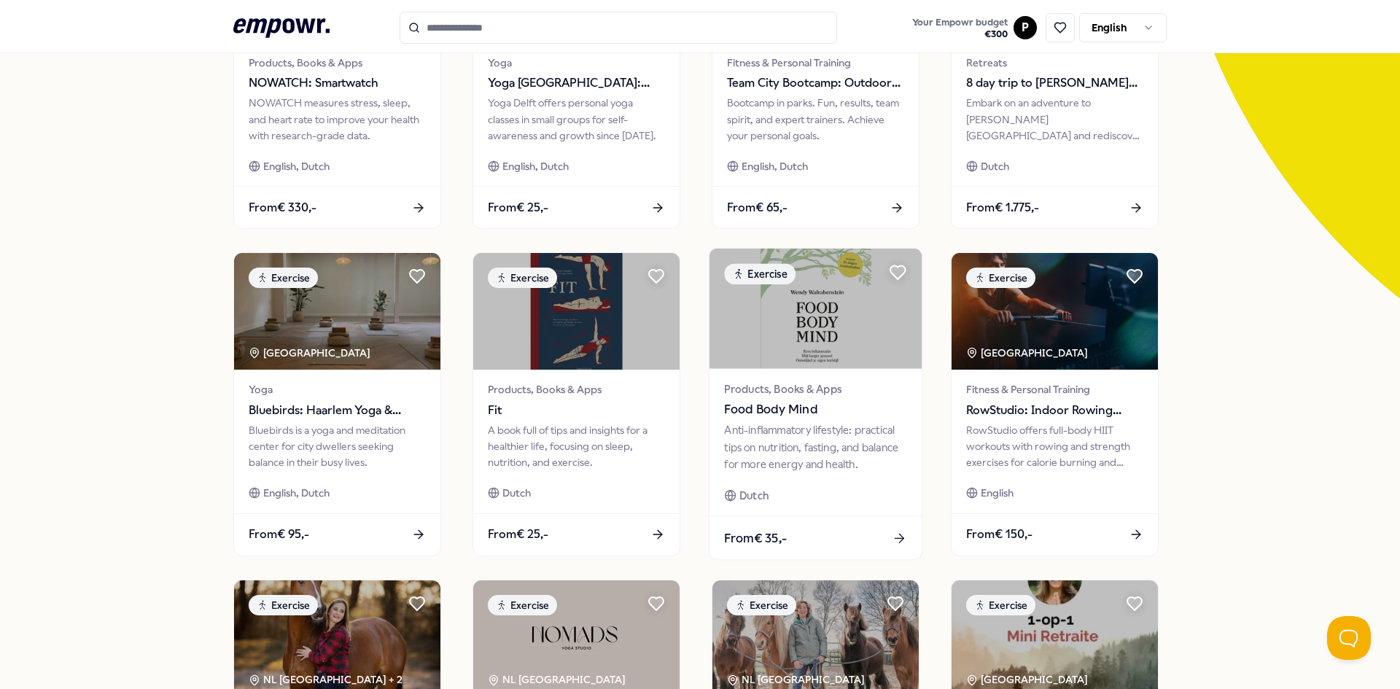
scroll to position [292, 0]
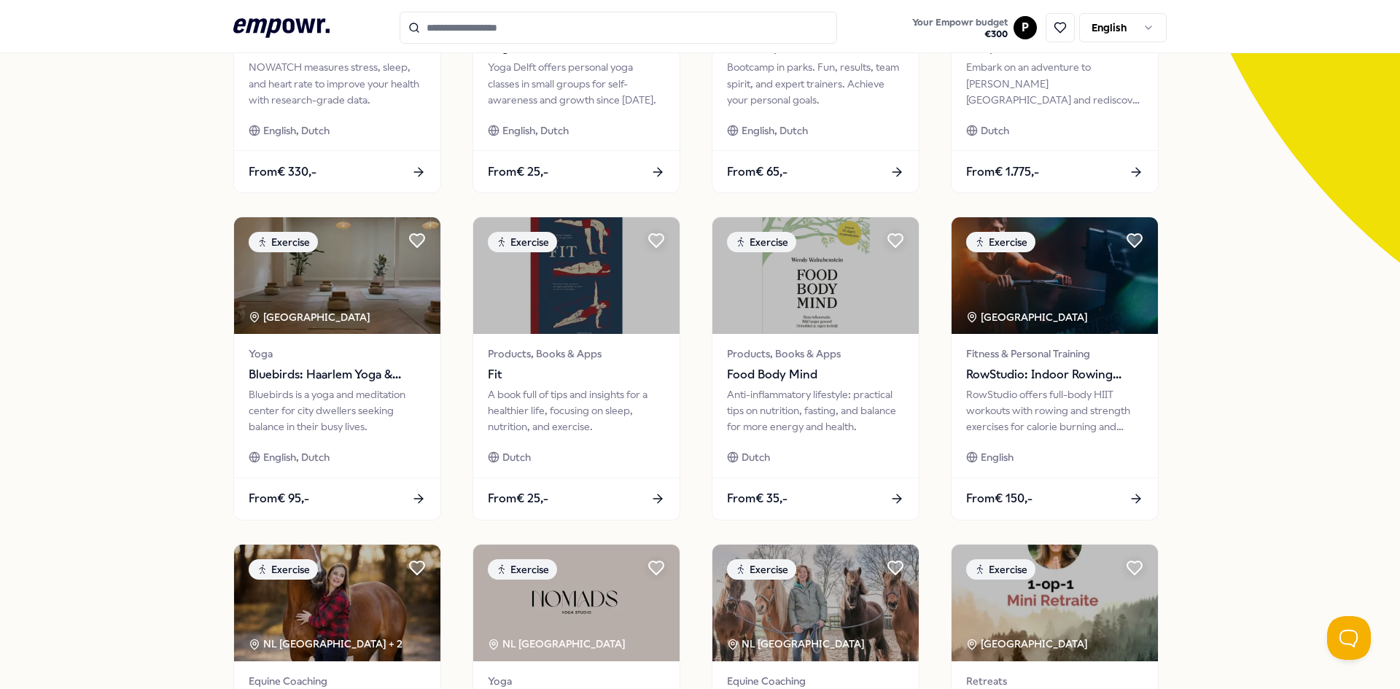
click at [1290, 369] on div "66 Results Reset Filters Exercise Price Location Language Type Reset Filters Ex…" at bounding box center [700, 371] width 1400 height 1138
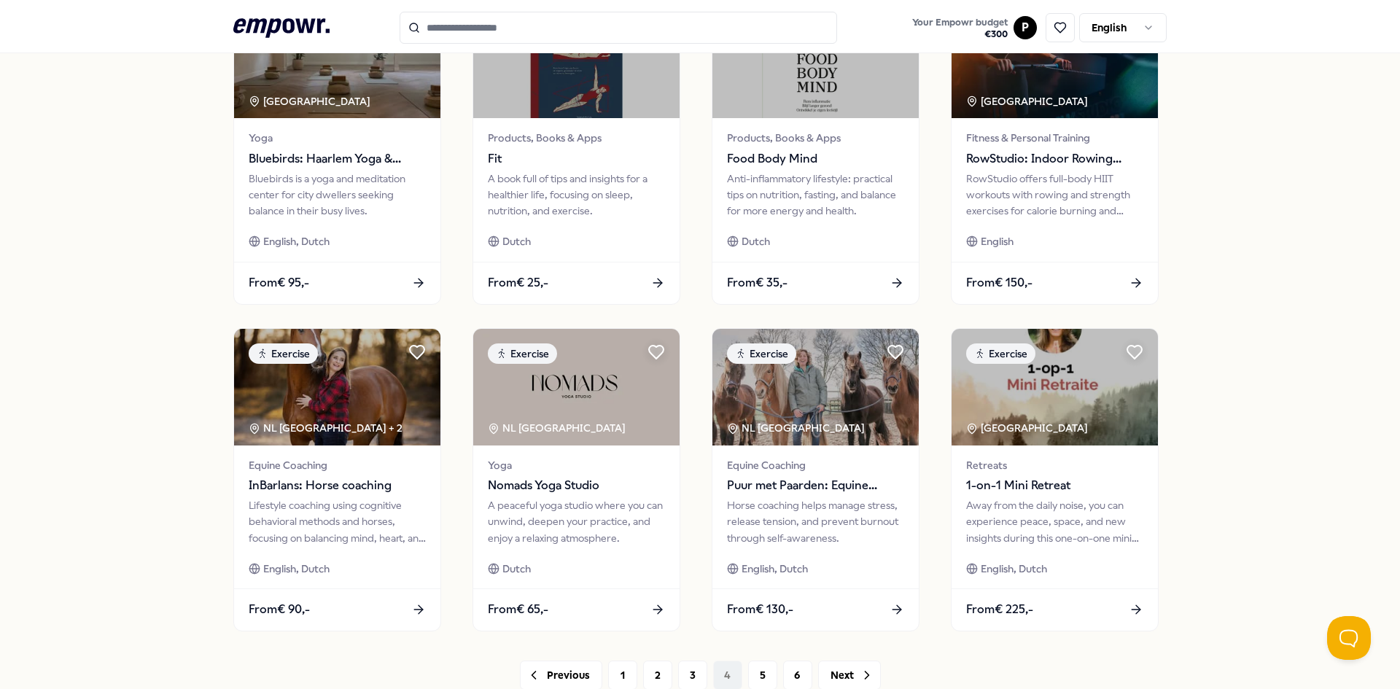
scroll to position [510, 0]
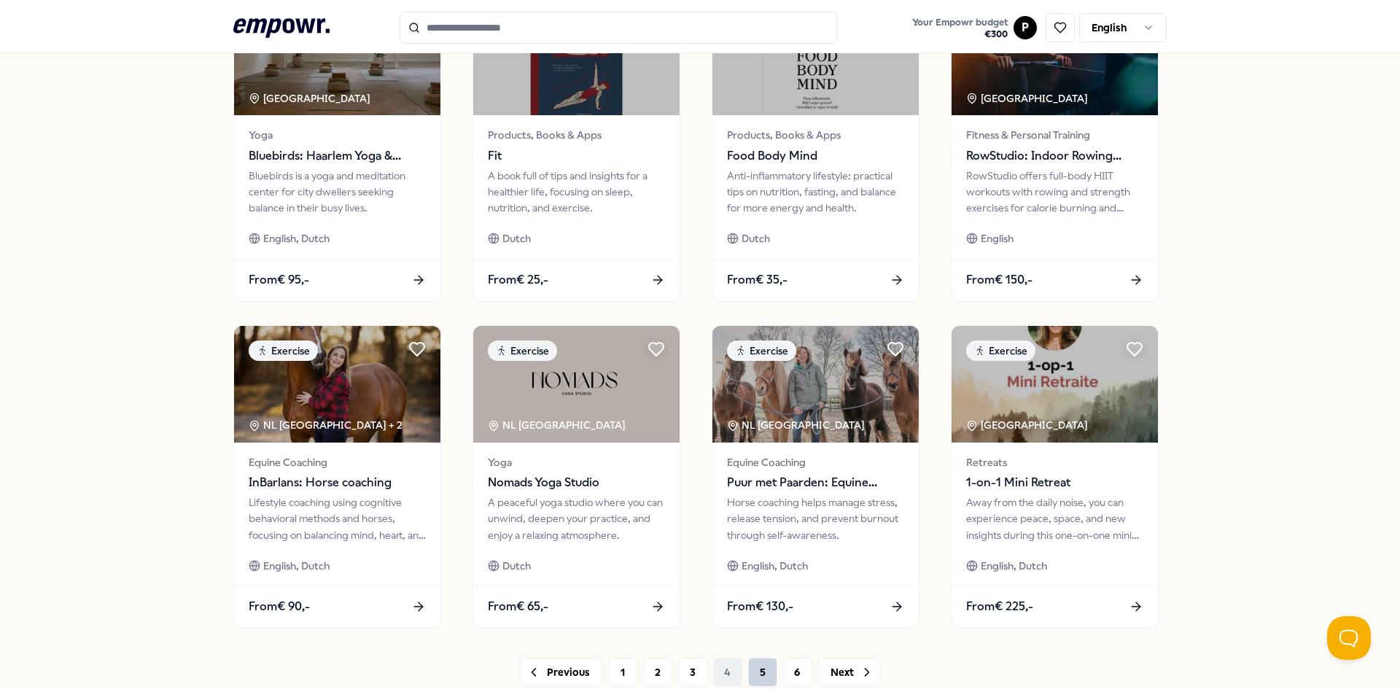
click at [750, 672] on button "5" at bounding box center [762, 672] width 29 height 29
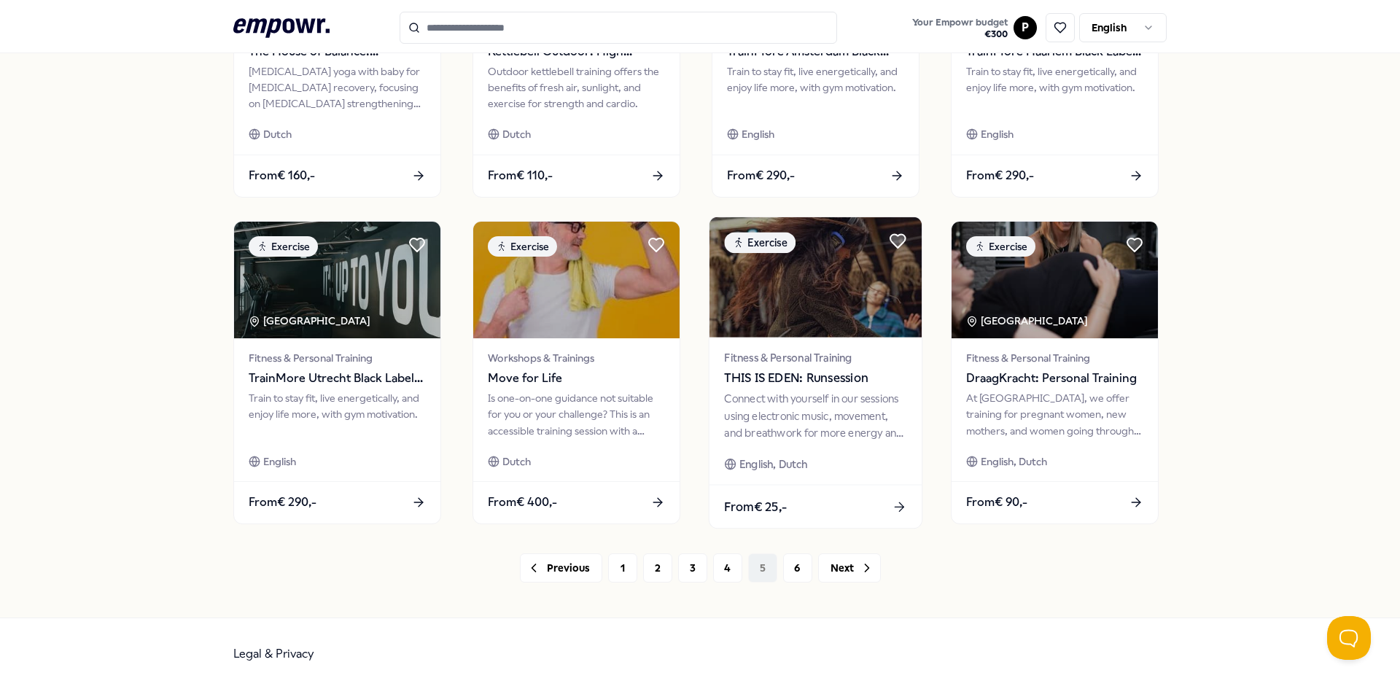
scroll to position [616, 0]
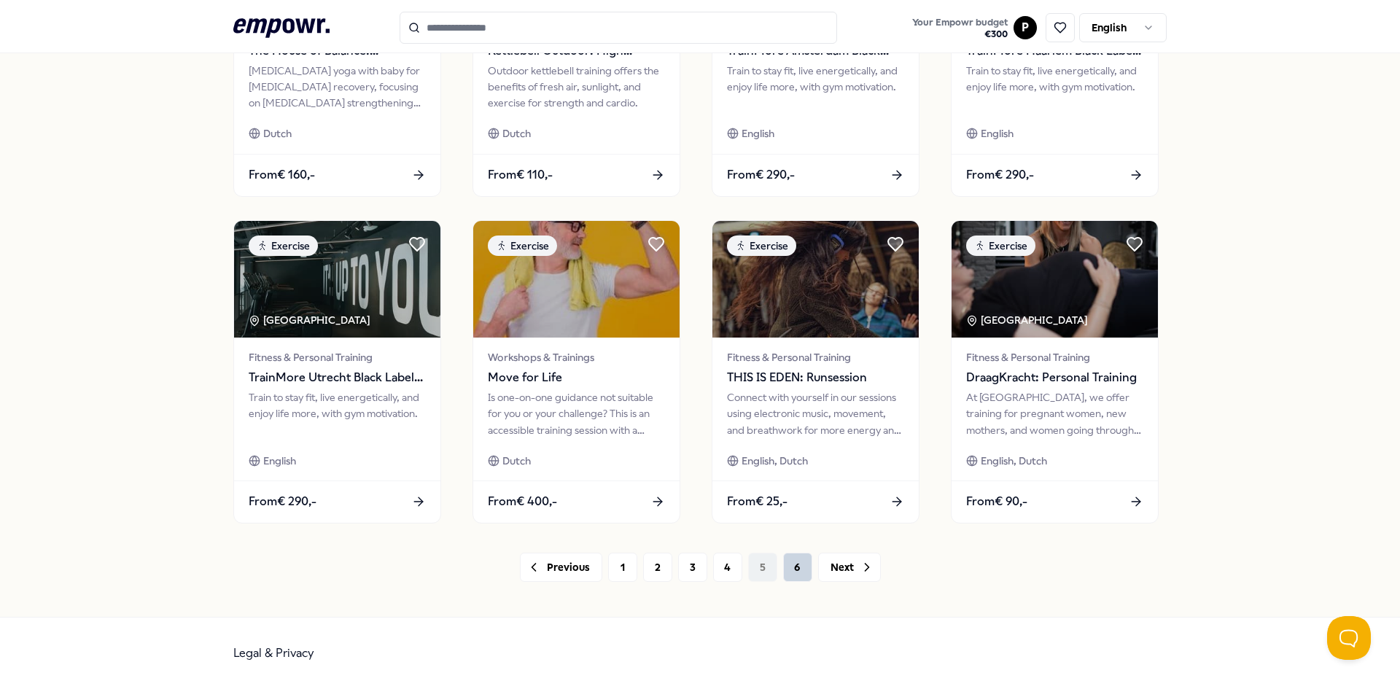
click at [790, 569] on button "6" at bounding box center [797, 567] width 29 height 29
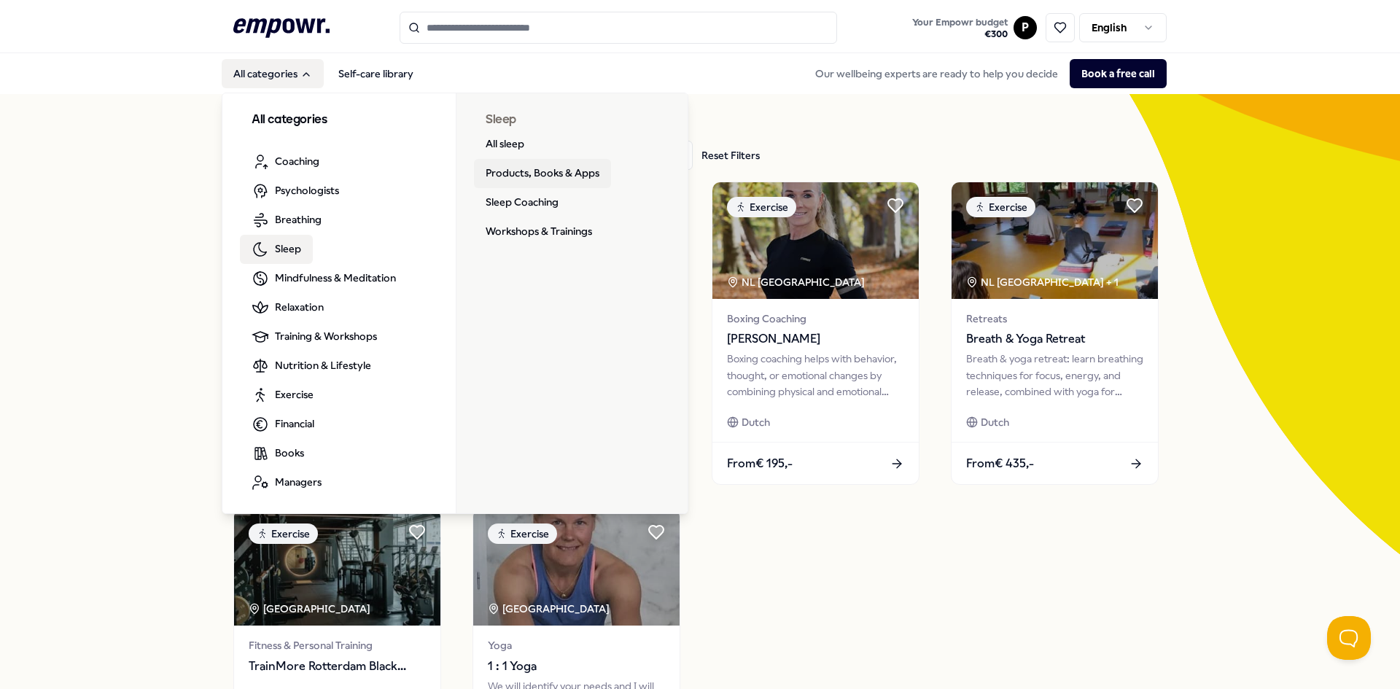
click at [540, 174] on link "Products, Books & Apps" at bounding box center [542, 173] width 137 height 29
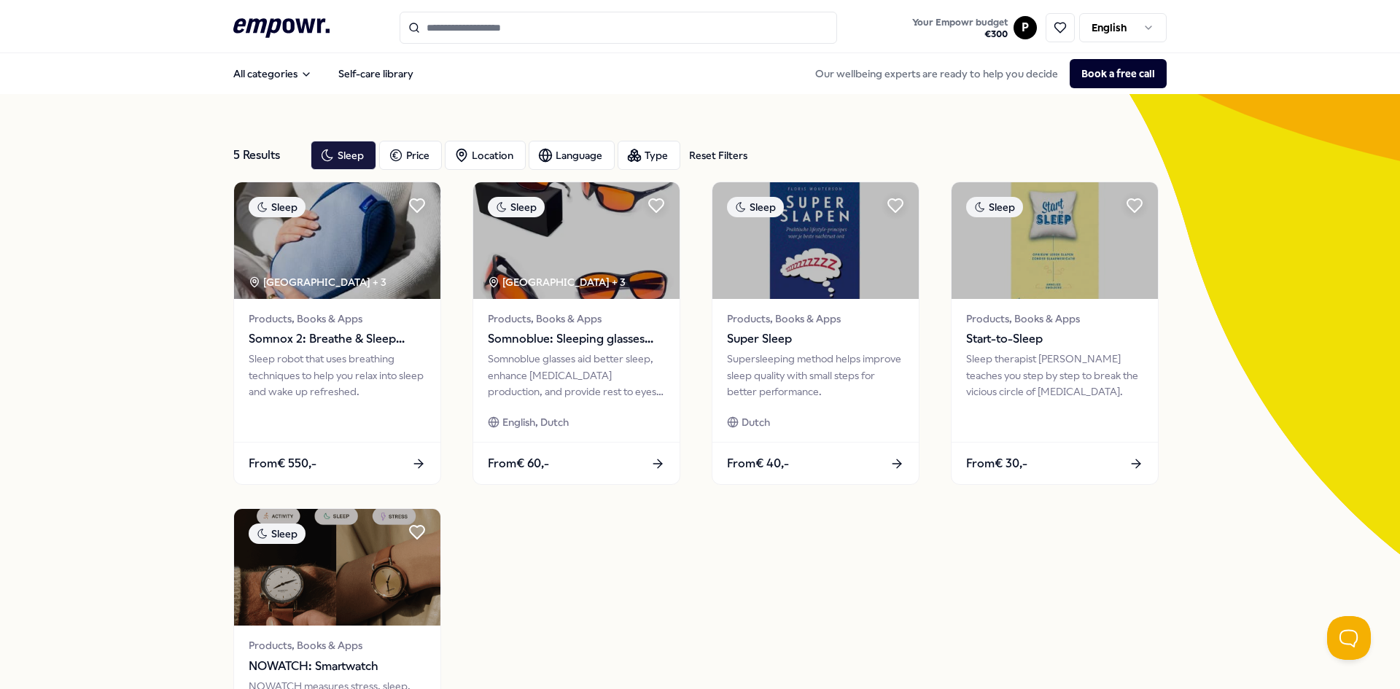
click at [787, 603] on div "Sleep [GEOGRAPHIC_DATA] Region + 3 Products, Books & Apps Somnox 2: Breathe & S…" at bounding box center [699, 497] width 933 height 631
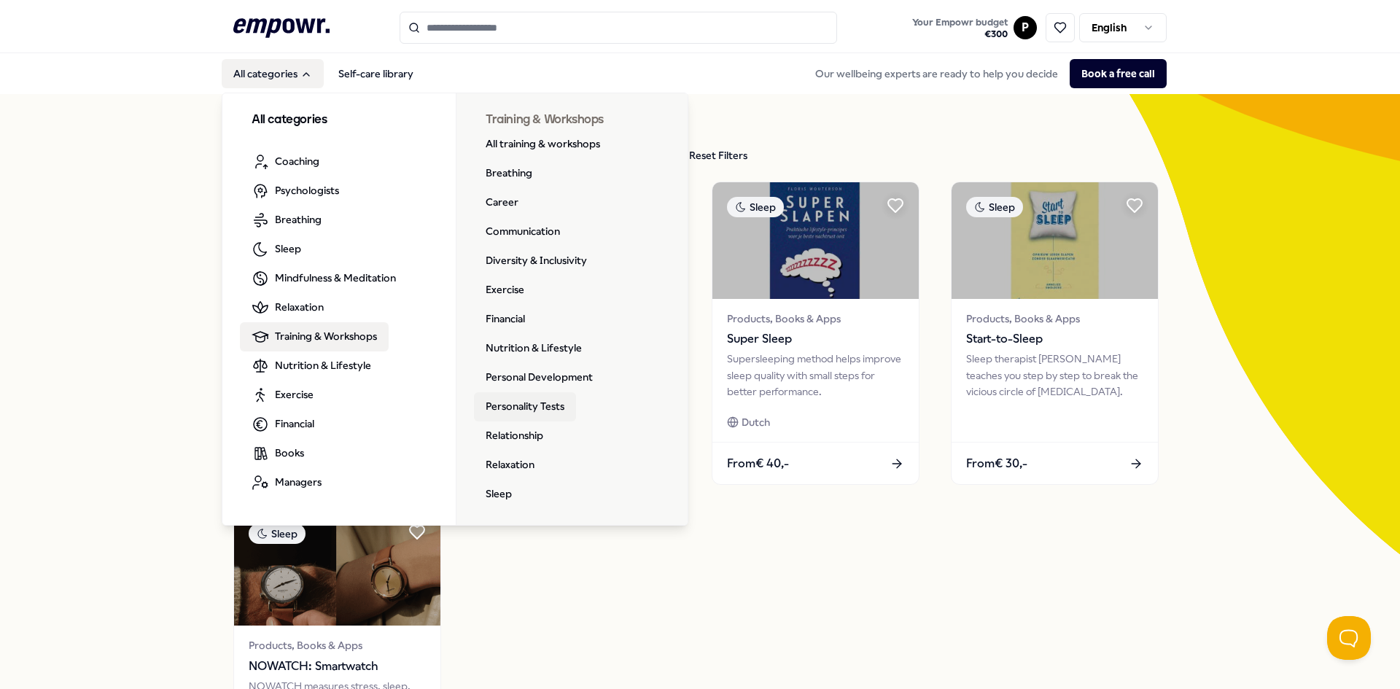
click at [494, 402] on link "Personality Tests" at bounding box center [525, 406] width 102 height 29
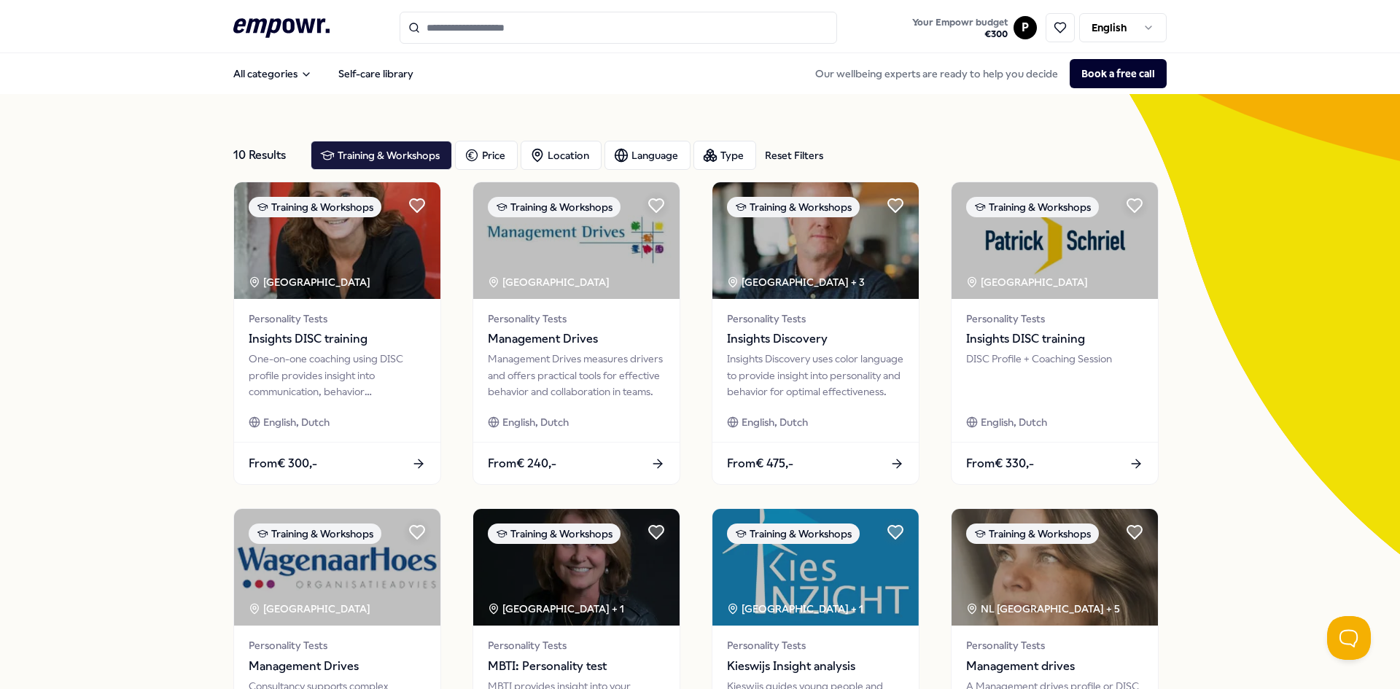
click at [1234, 349] on div "10 Results Reset Filters Training & Workshops Price Location Language Type Rese…" at bounding box center [700, 663] width 1400 height 1138
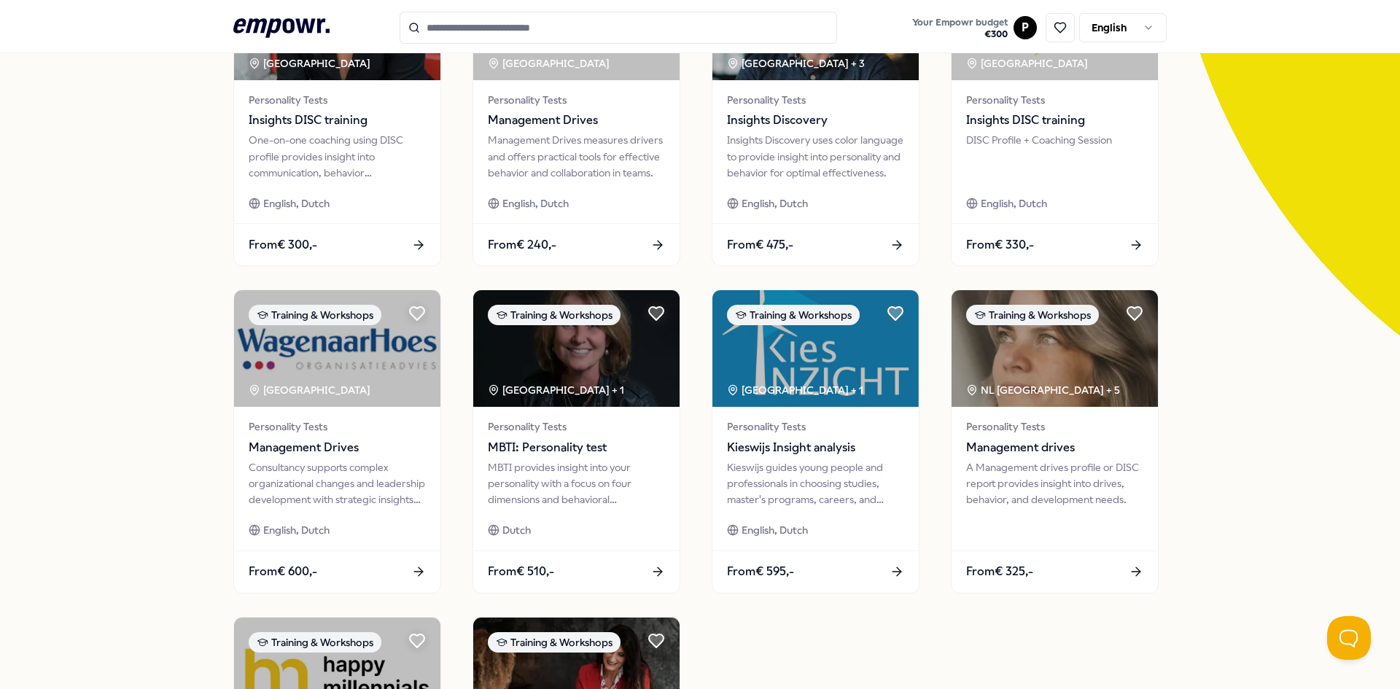
scroll to position [510, 0]
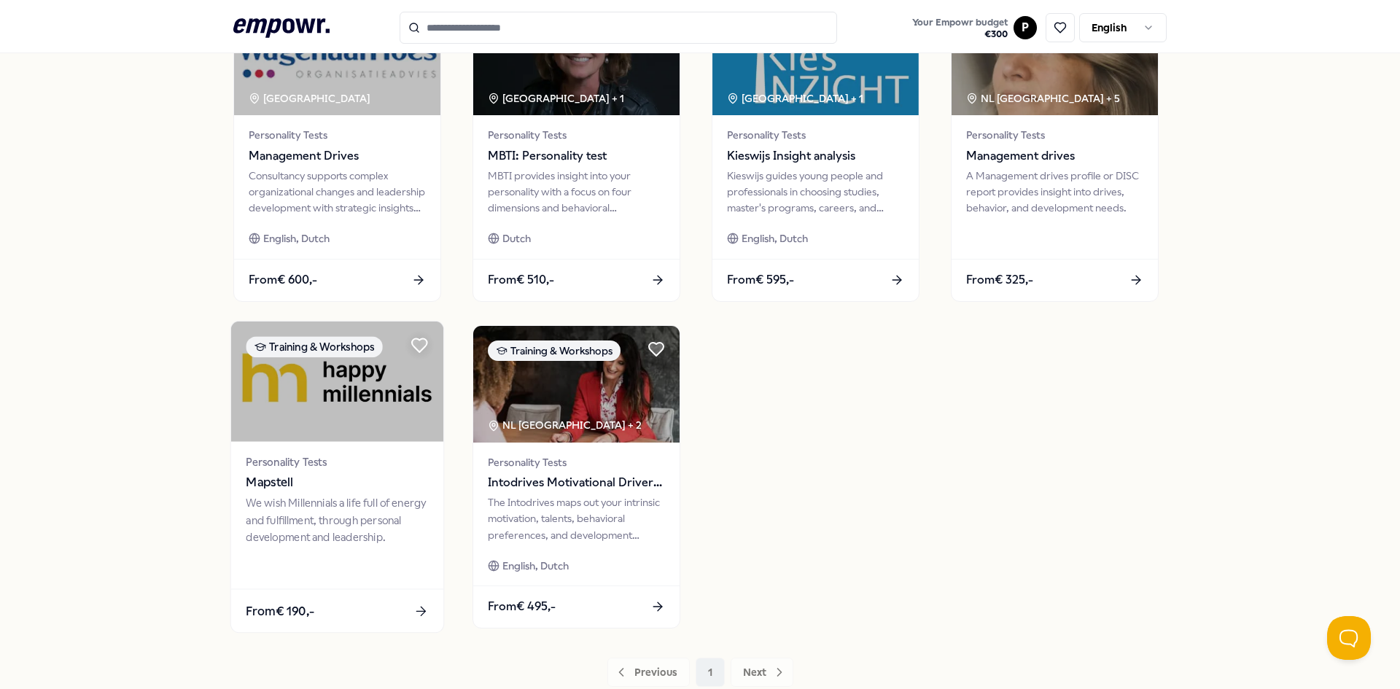
click at [405, 467] on span "Personality Tests" at bounding box center [337, 462] width 182 height 17
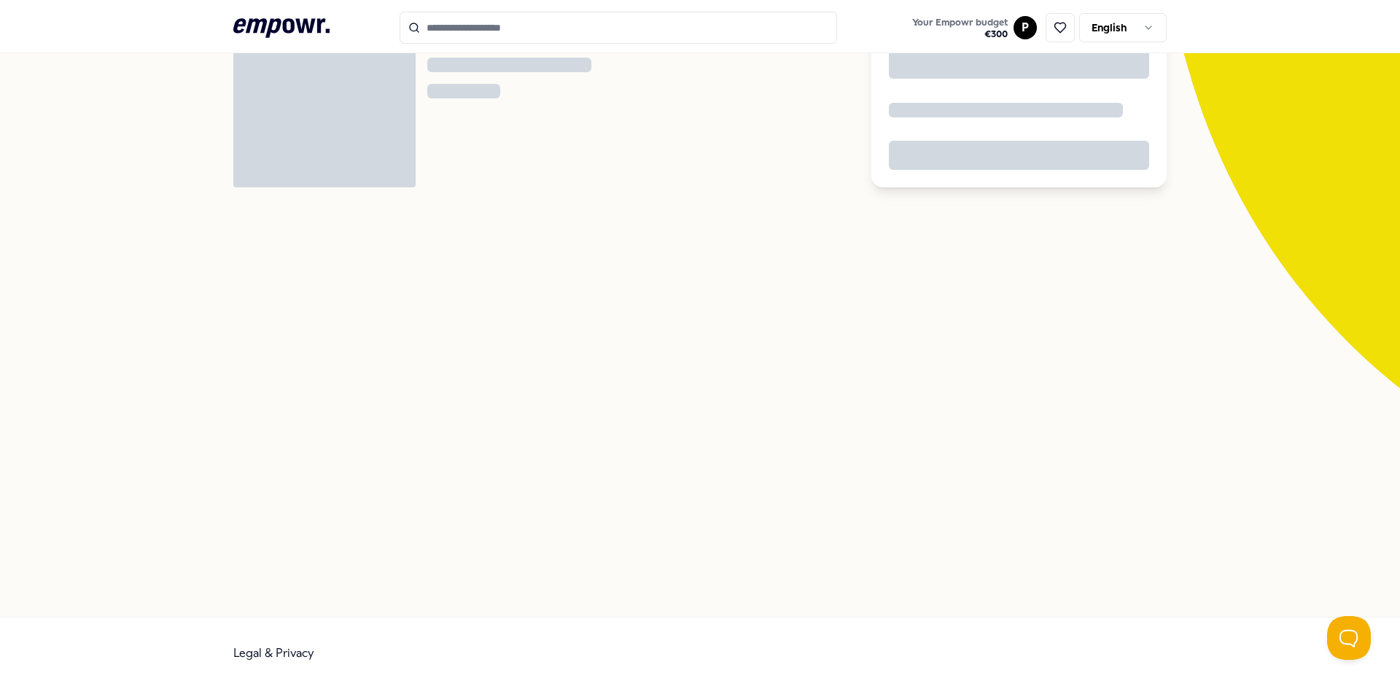
scroll to position [94, 0]
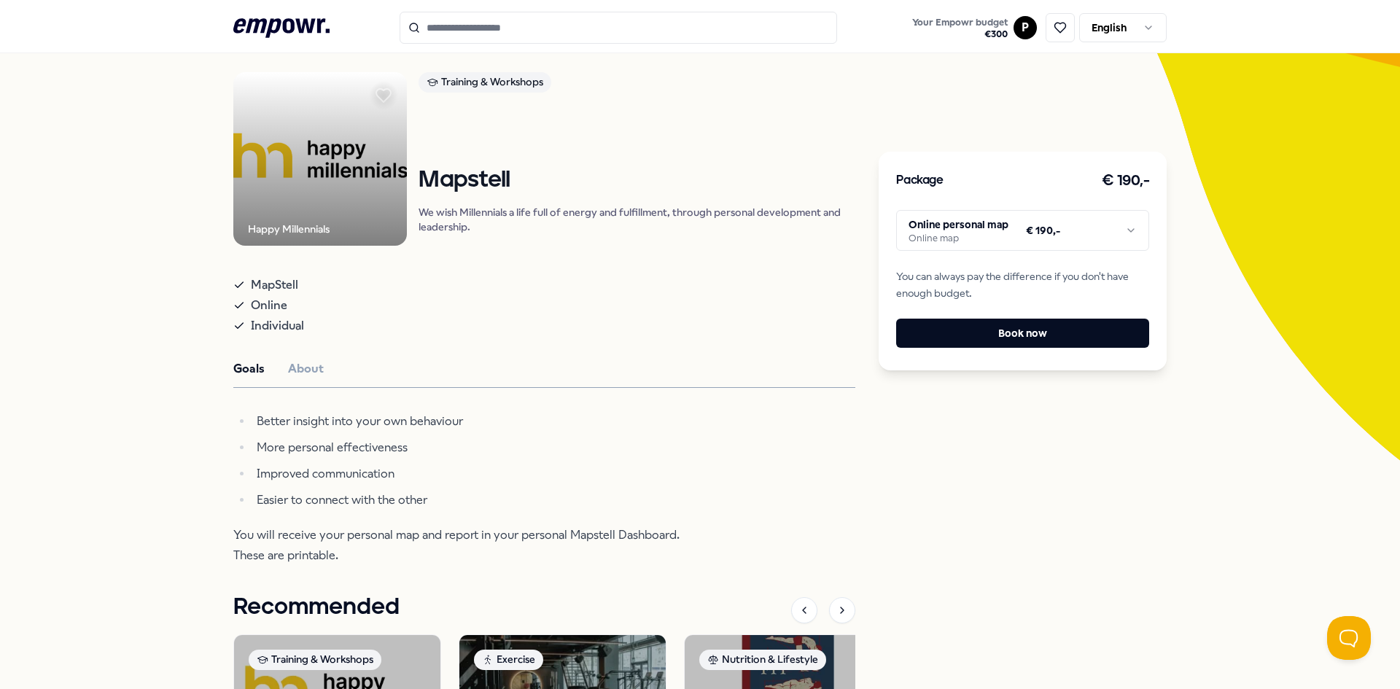
click at [458, 237] on div "Training & Workshops Mapstell We wish Millennials a life full of energy and ful…" at bounding box center [637, 159] width 437 height 174
click at [459, 235] on div "Training & Workshops Mapstell We wish Millennials a life full of energy and ful…" at bounding box center [637, 159] width 437 height 174
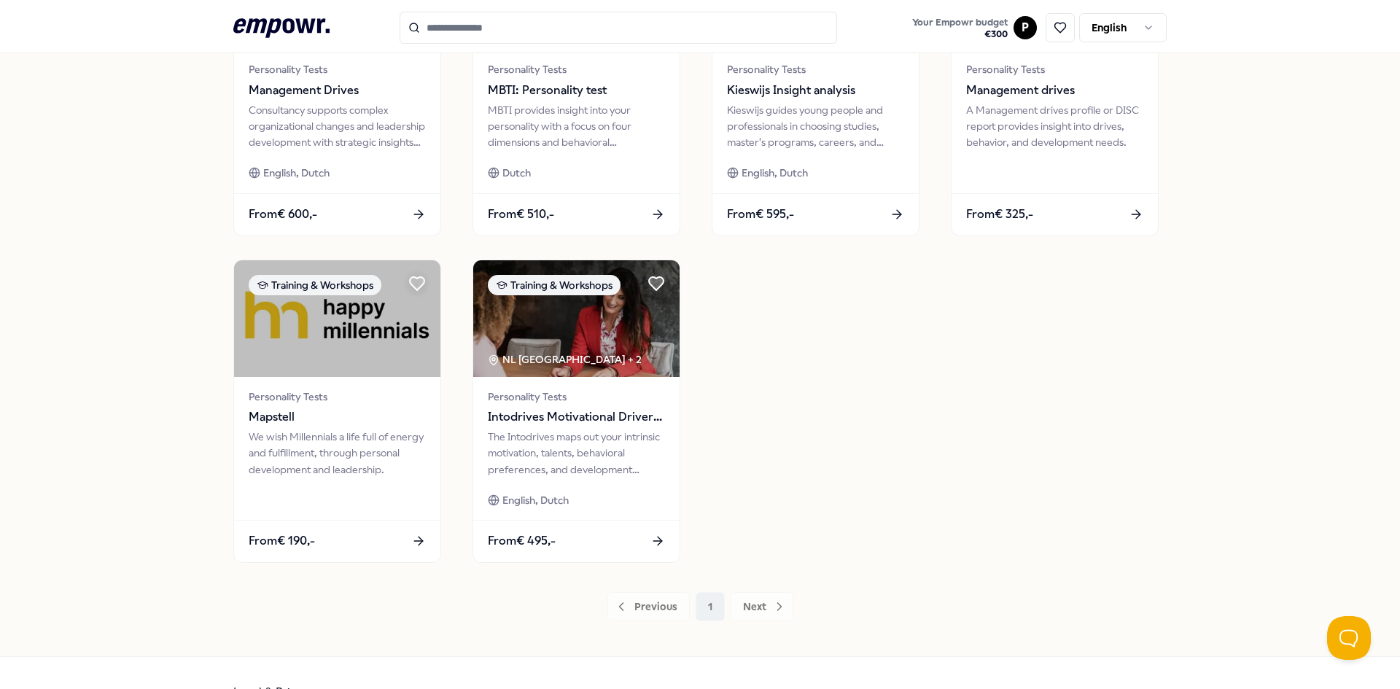
scroll to position [616, 0]
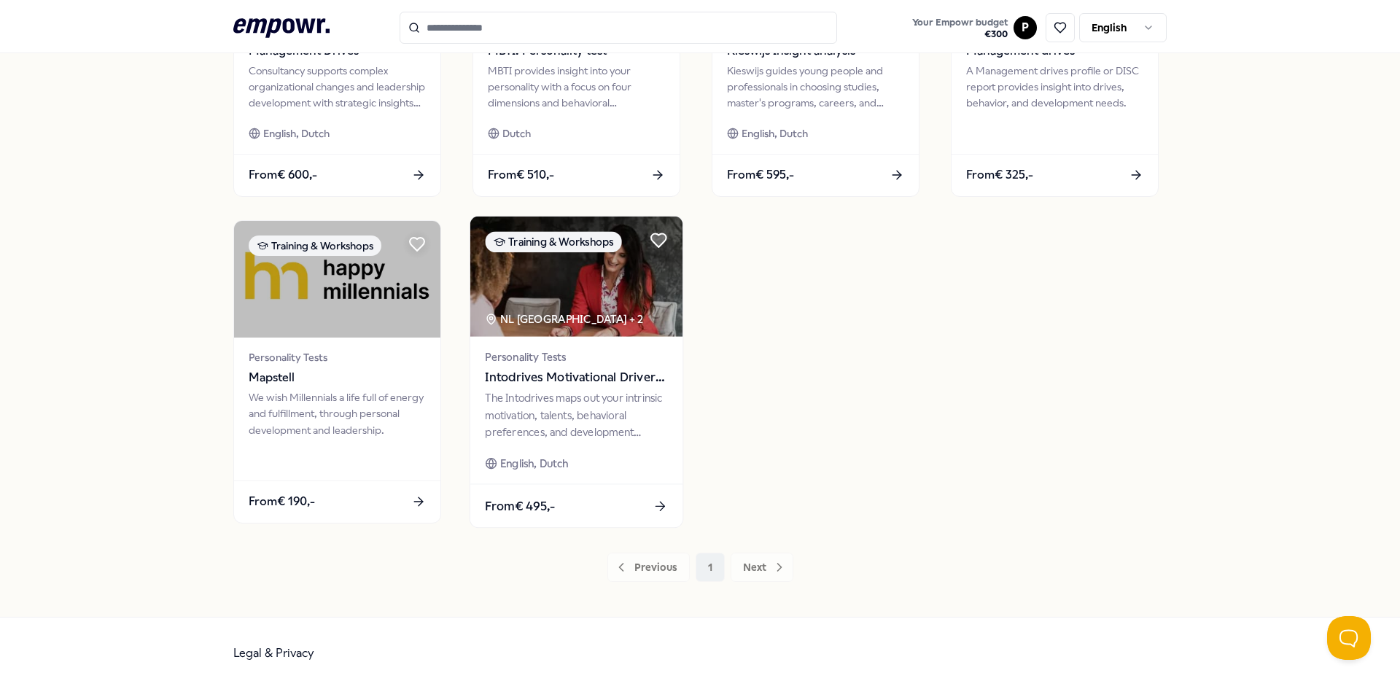
click at [615, 368] on span "Intodrives Motivational Drivers Scan" at bounding box center [576, 377] width 182 height 19
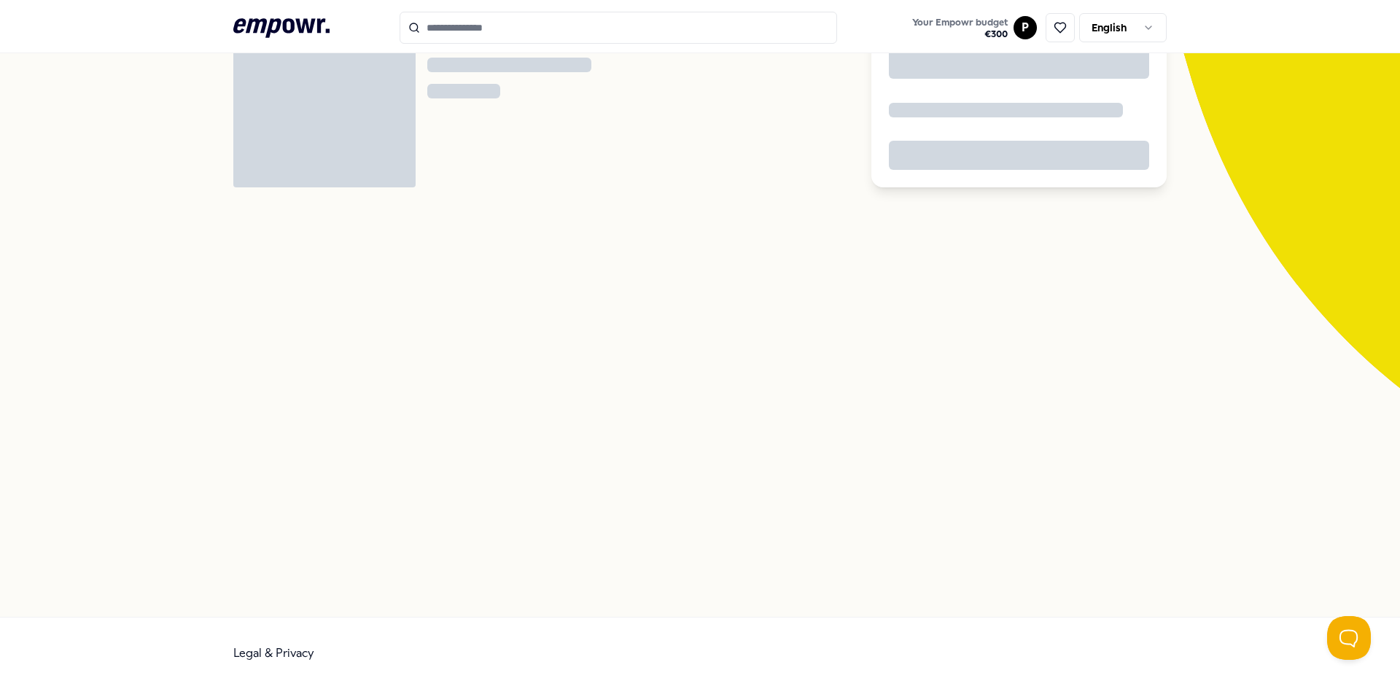
scroll to position [94, 0]
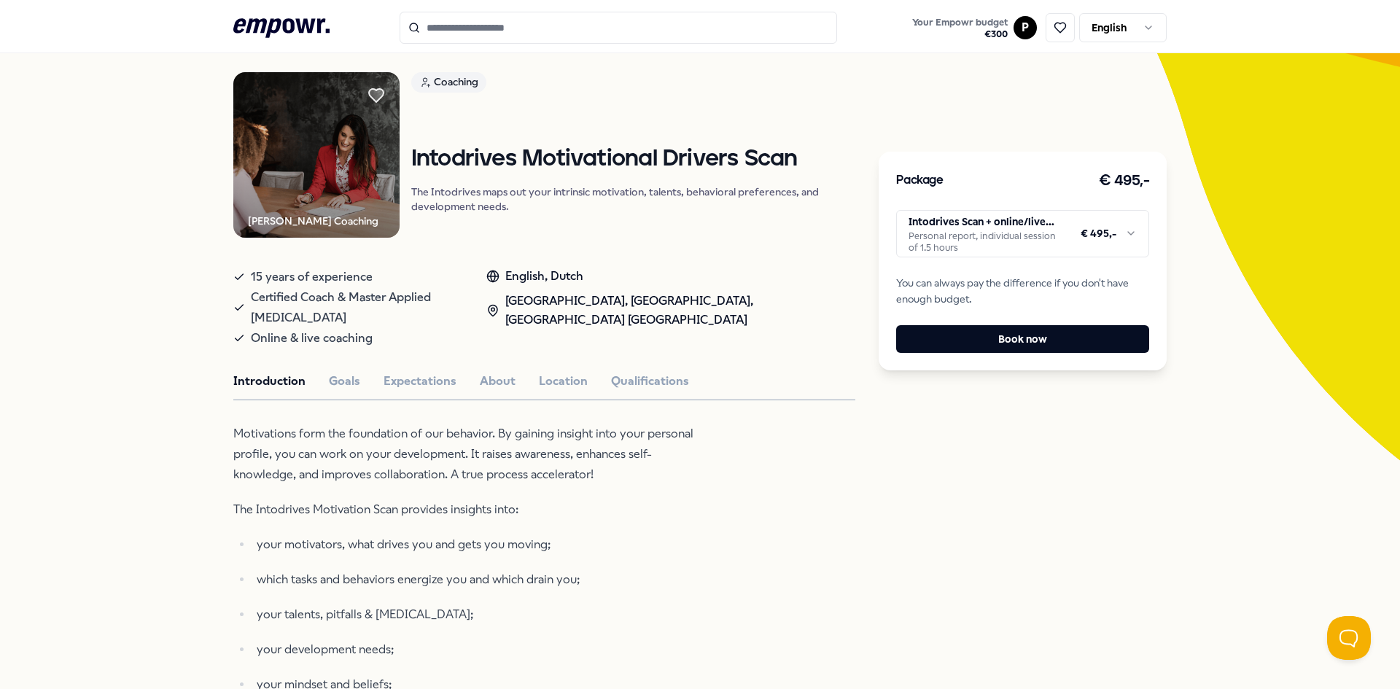
click at [637, 372] on button "Qualifications" at bounding box center [650, 381] width 78 height 19
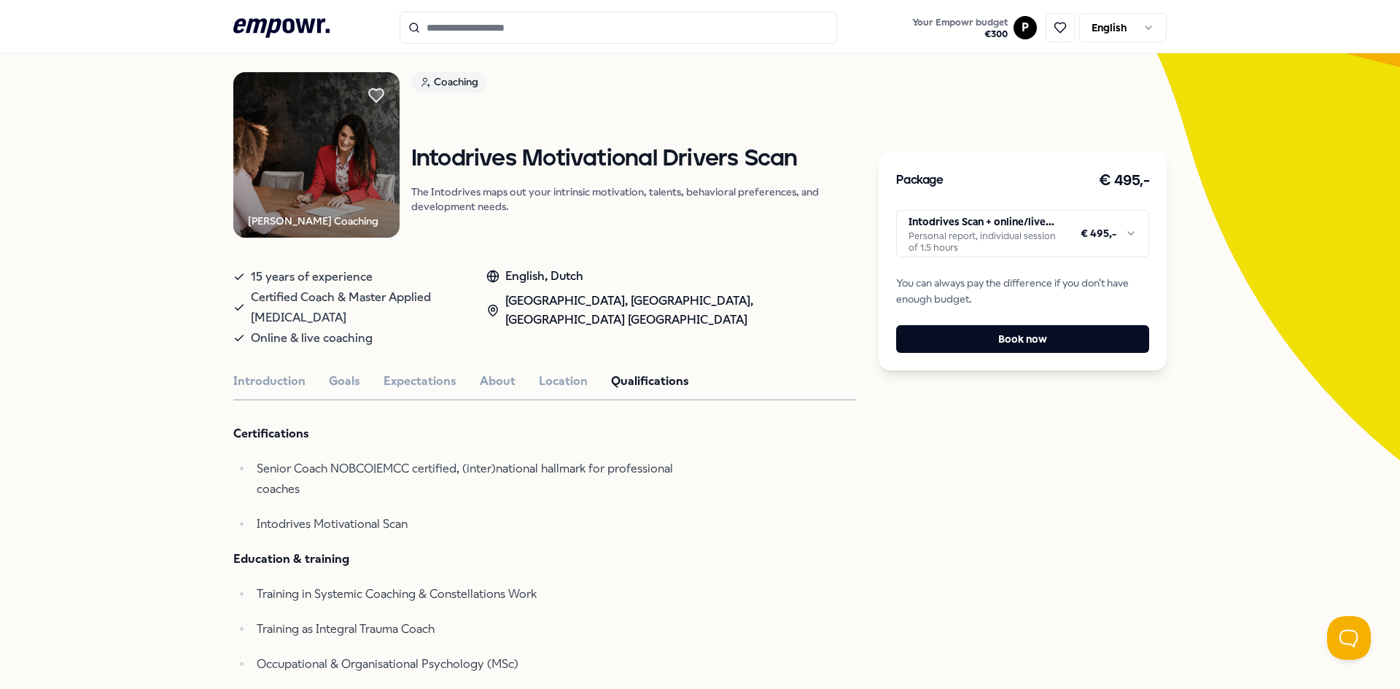
click at [435, 460] on p "Senior Coach NOBCO|EMCC certified, (inter)national hallmark for professional co…" at bounding box center [482, 479] width 451 height 41
click at [434, 459] on p "Senior Coach NOBCO|EMCC certified, (inter)national hallmark for professional co…" at bounding box center [482, 479] width 451 height 41
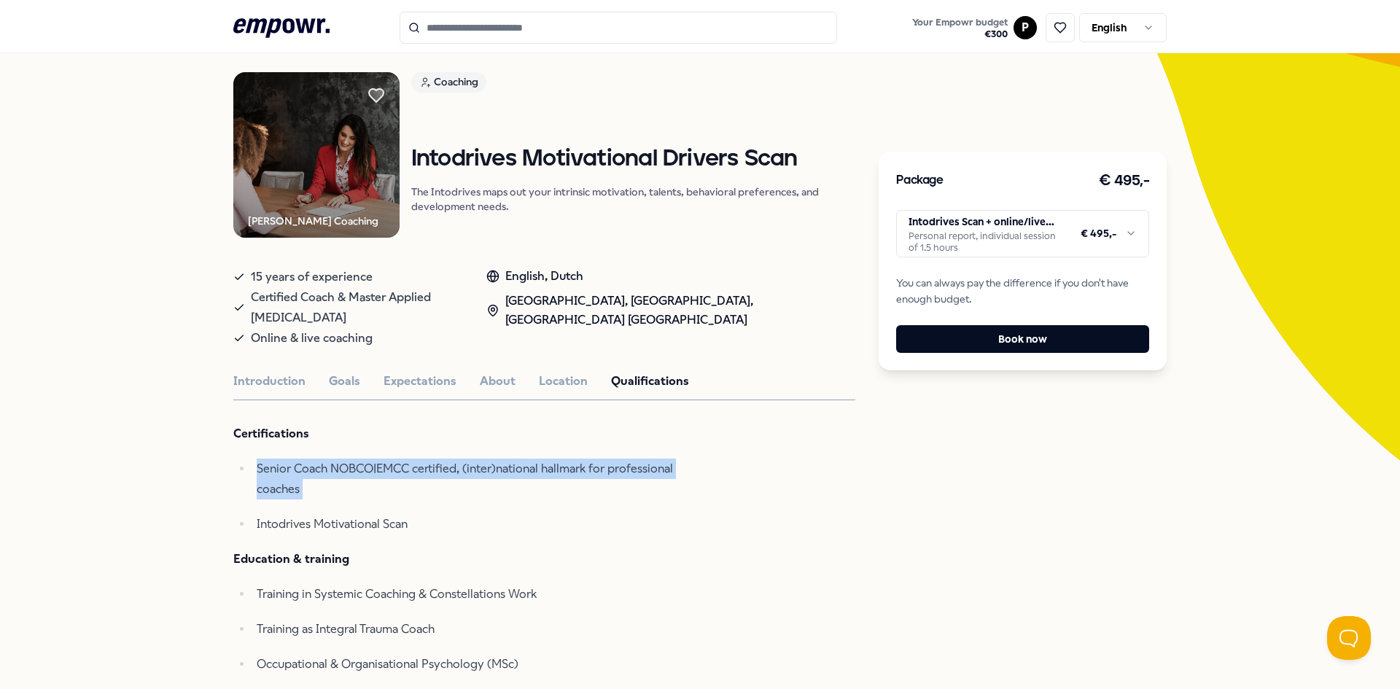
click at [434, 459] on p "Senior Coach NOBCO|EMCC certified, (inter)national hallmark for professional co…" at bounding box center [482, 479] width 451 height 41
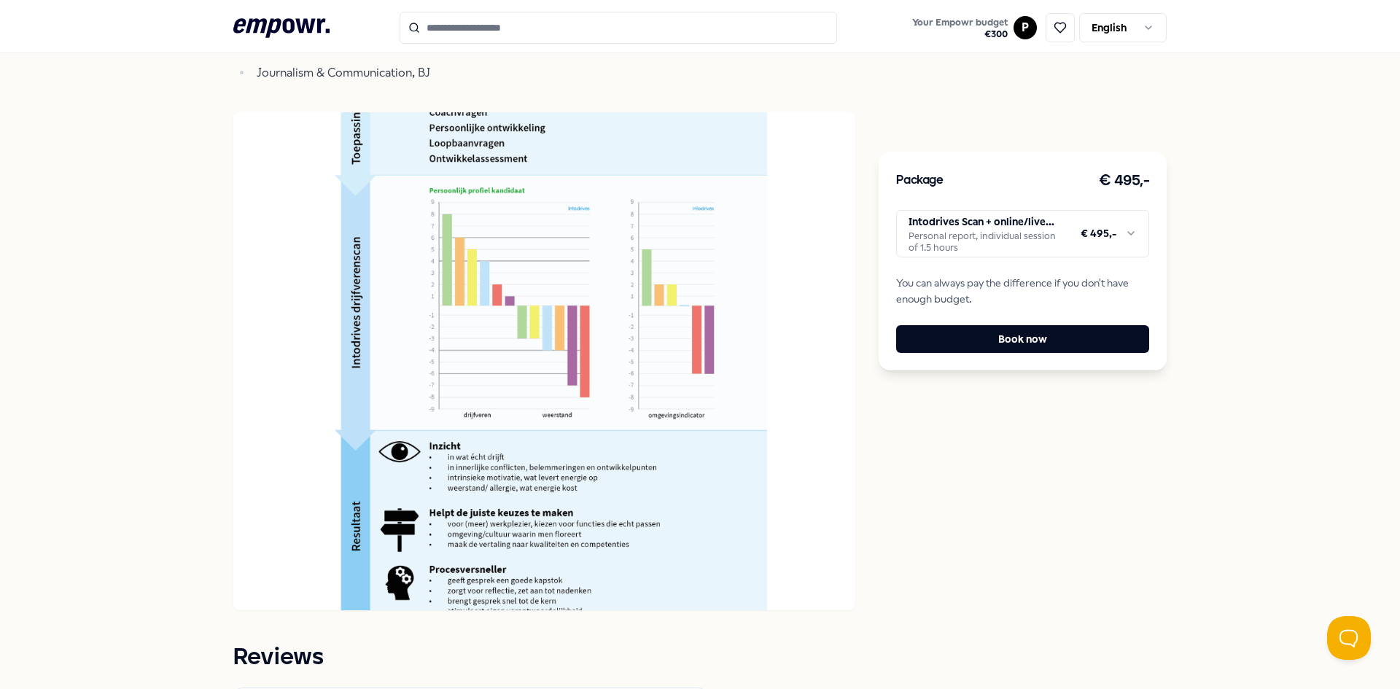
scroll to position [896, 0]
click at [395, 469] on img at bounding box center [544, 361] width 622 height 498
click at [493, 445] on img at bounding box center [544, 361] width 622 height 498
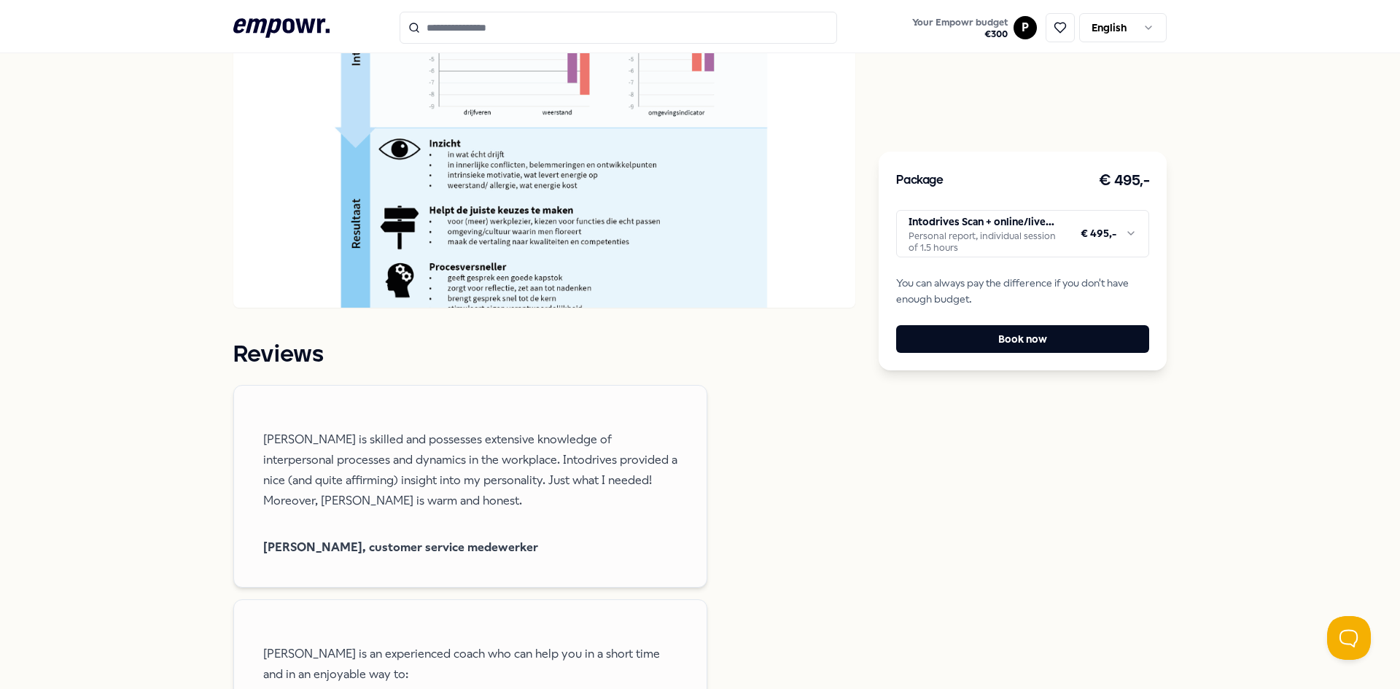
scroll to position [1042, 0]
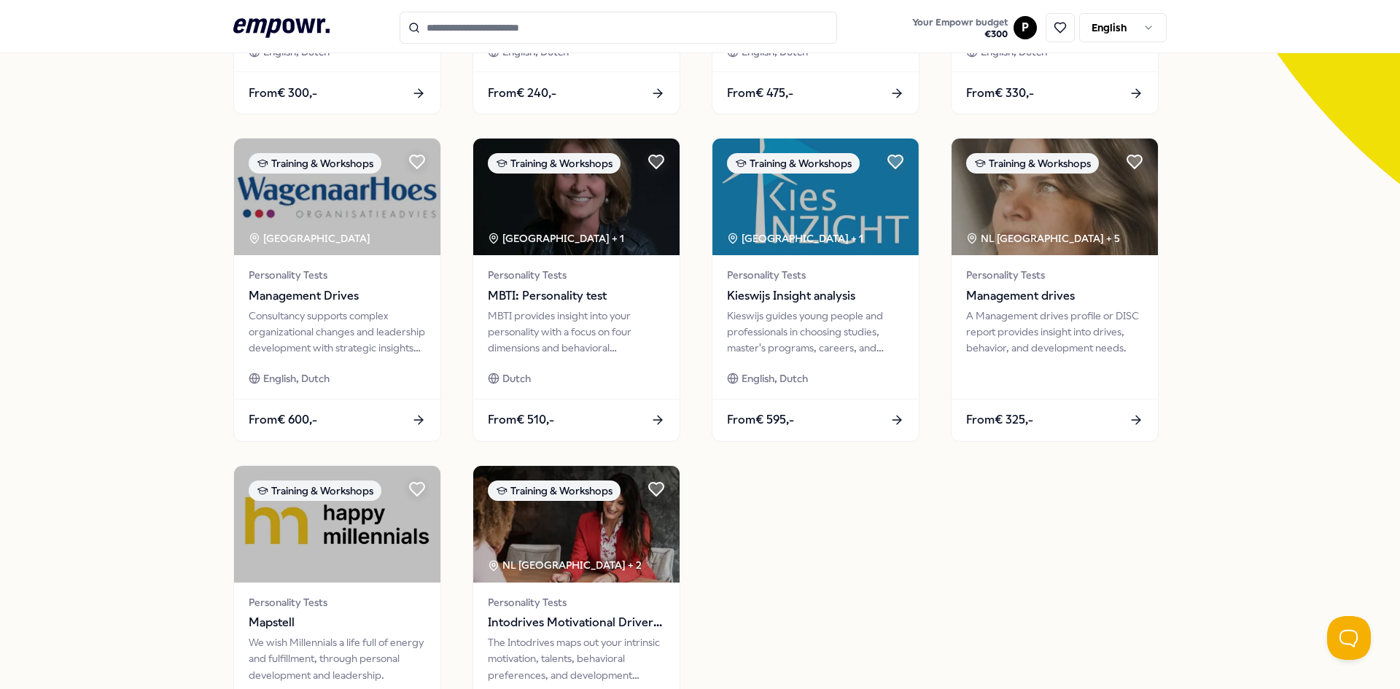
scroll to position [324, 0]
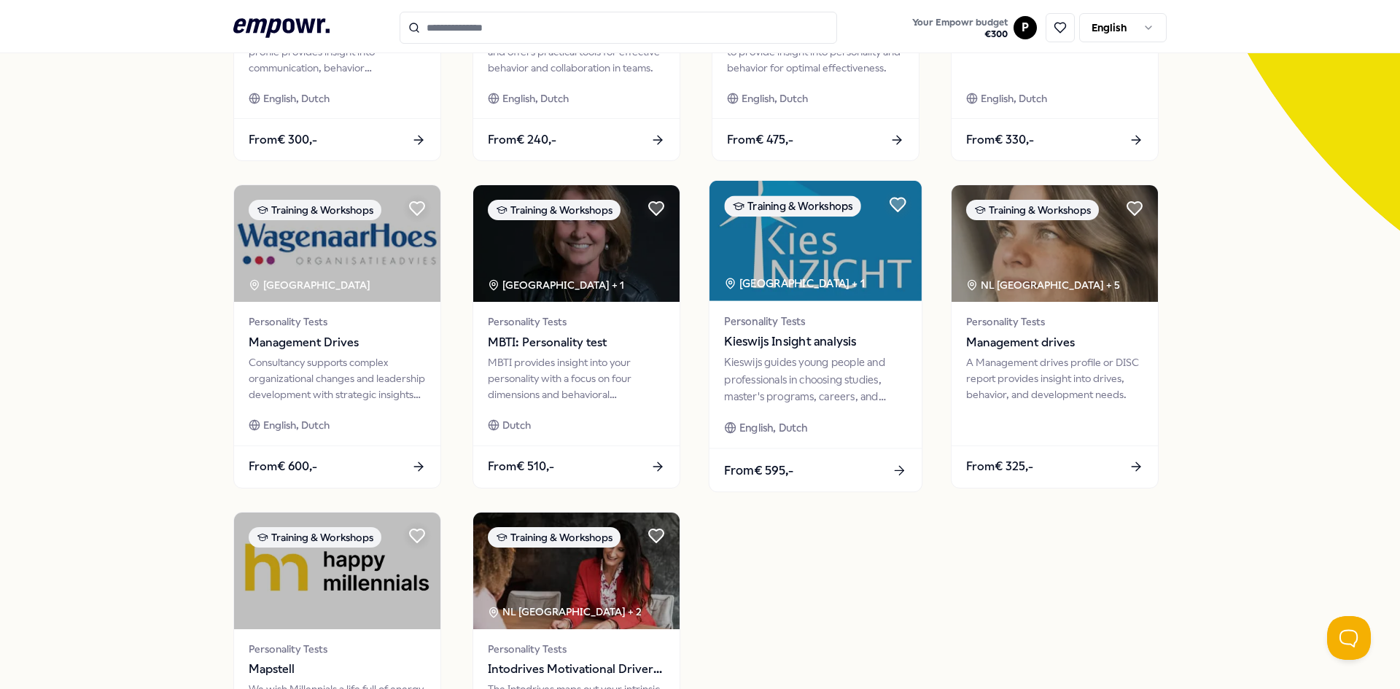
click at [804, 342] on span "Kieswijs Insight analysis" at bounding box center [815, 342] width 182 height 19
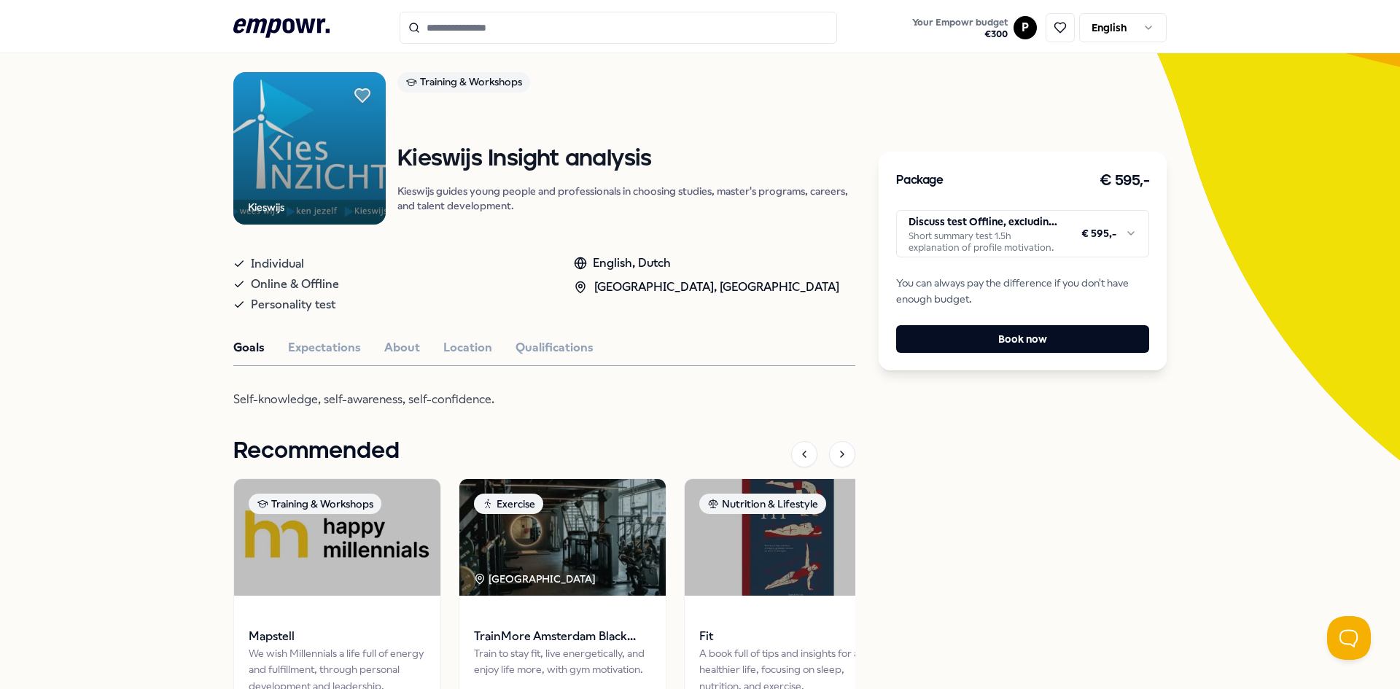
click at [443, 193] on p "Kieswijs guides young people and professionals in choosing studies, master's pr…" at bounding box center [626, 198] width 458 height 29
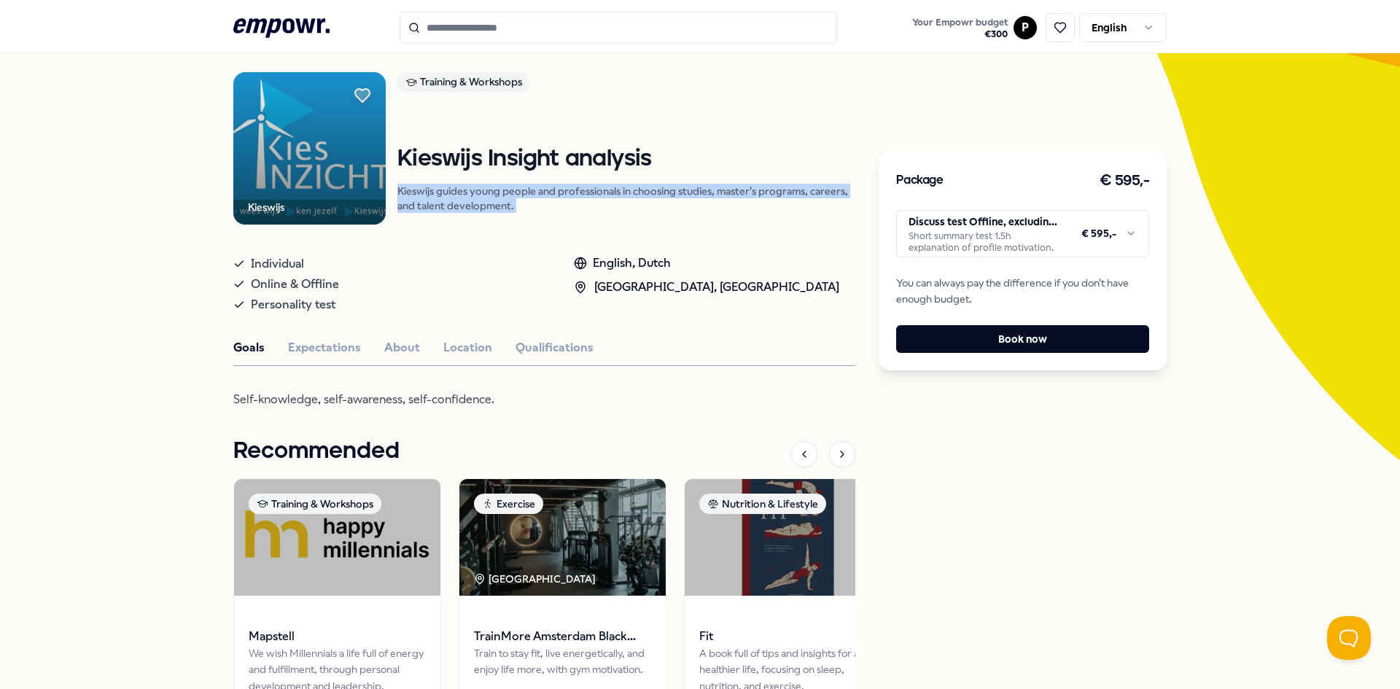
click at [443, 193] on p "Kieswijs guides young people and professionals in choosing studies, master's pr…" at bounding box center [626, 198] width 458 height 29
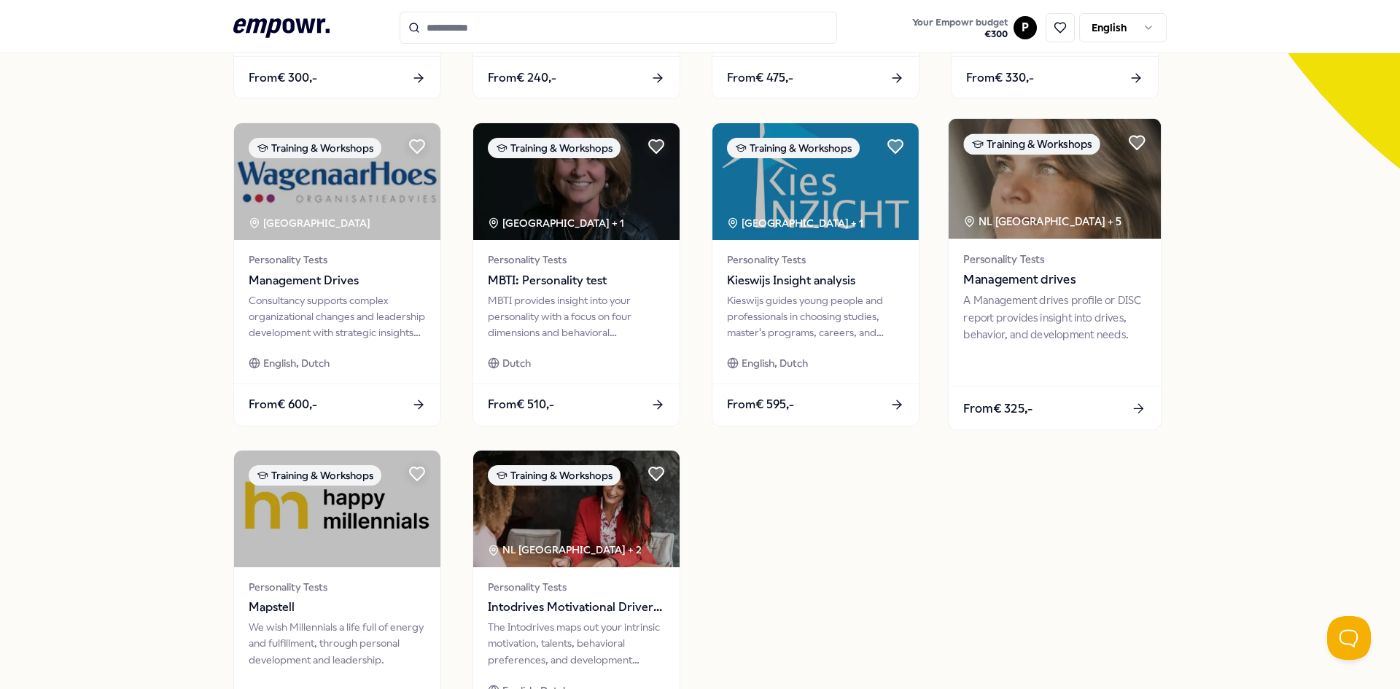
click at [1052, 262] on span "Personality Tests" at bounding box center [1054, 259] width 182 height 17
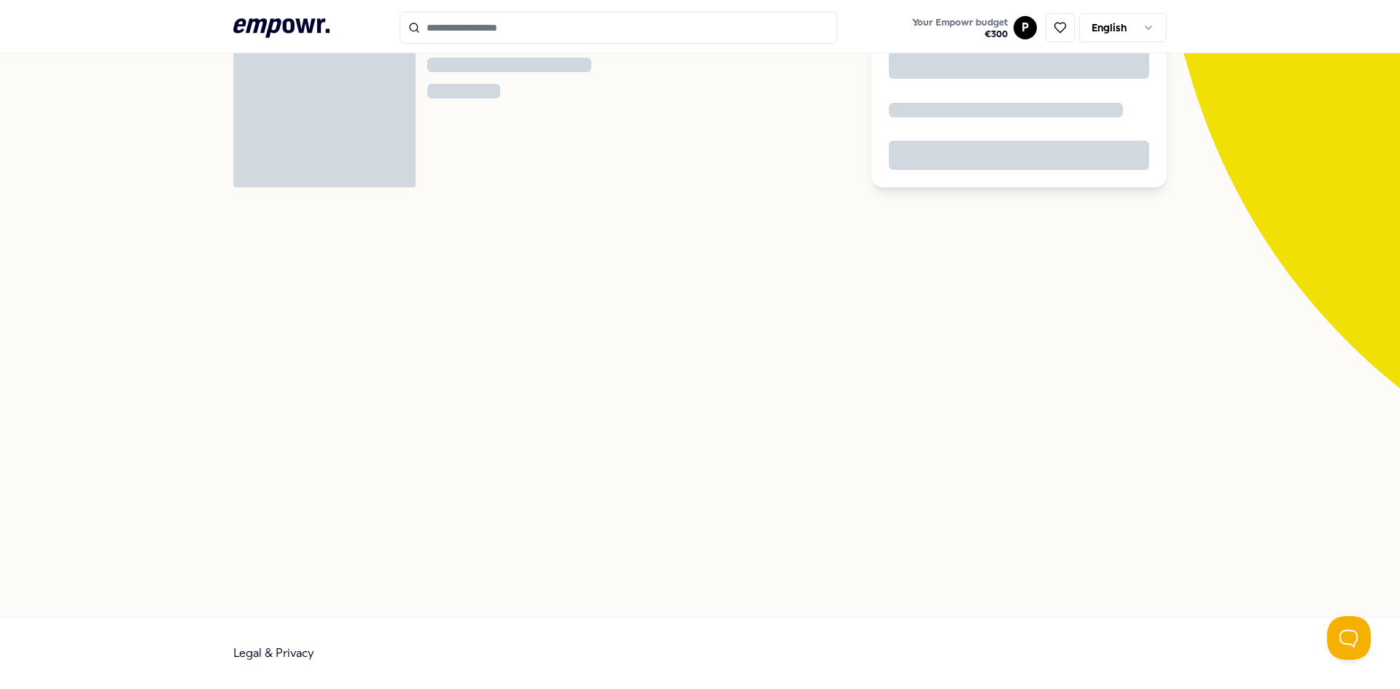
scroll to position [94, 0]
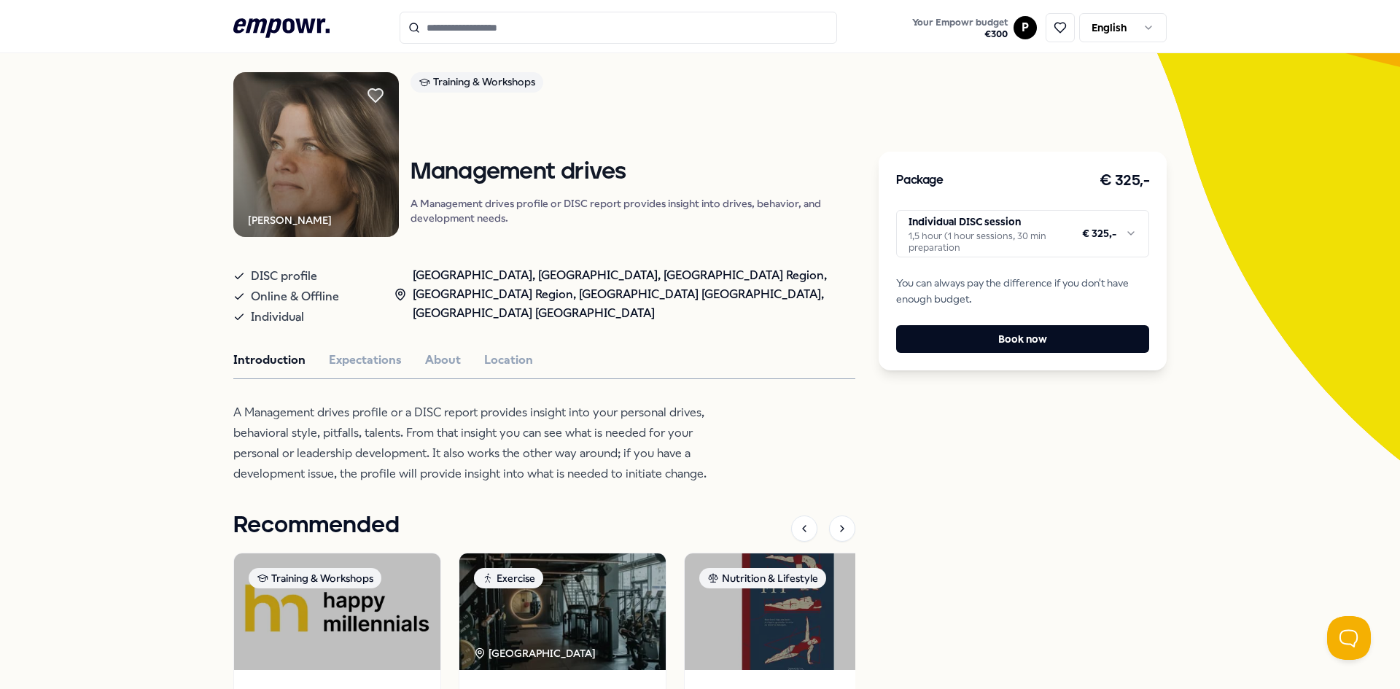
click at [694, 201] on p "A Management drives profile or DISC report provides insight into drives, behavi…" at bounding box center [634, 210] width 446 height 29
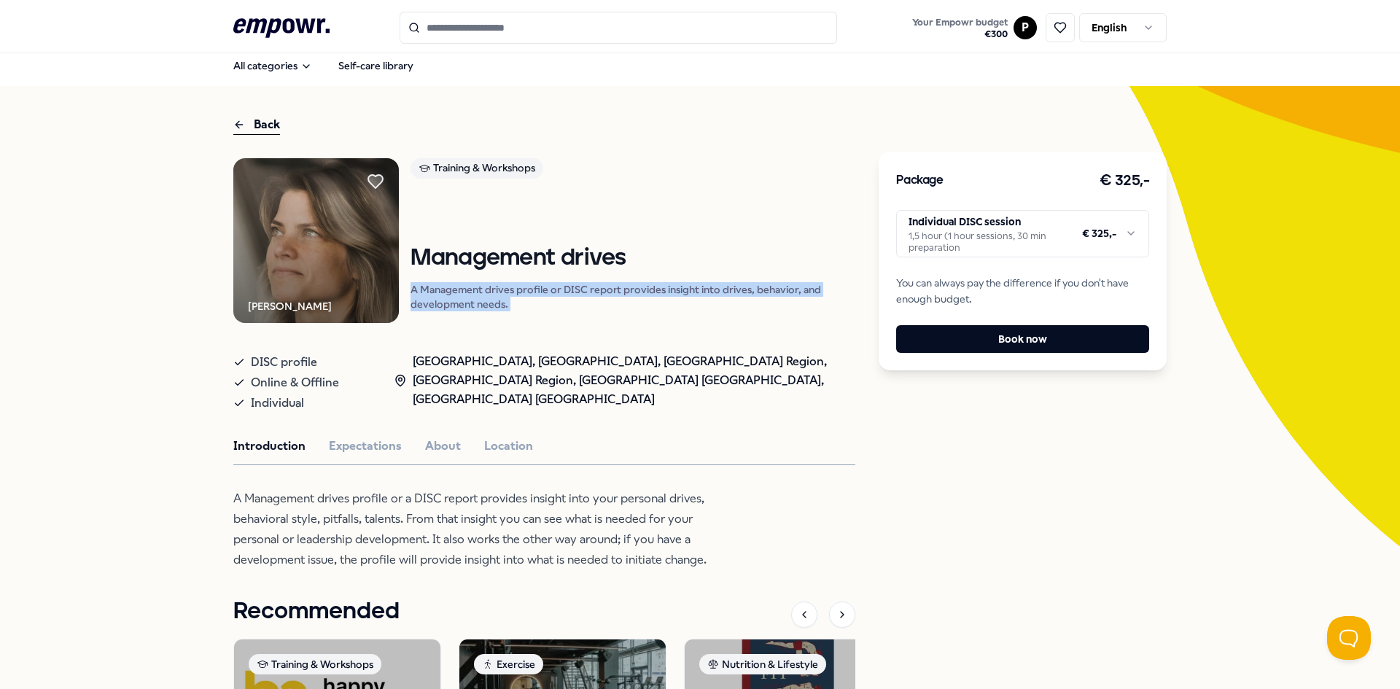
scroll to position [0, 0]
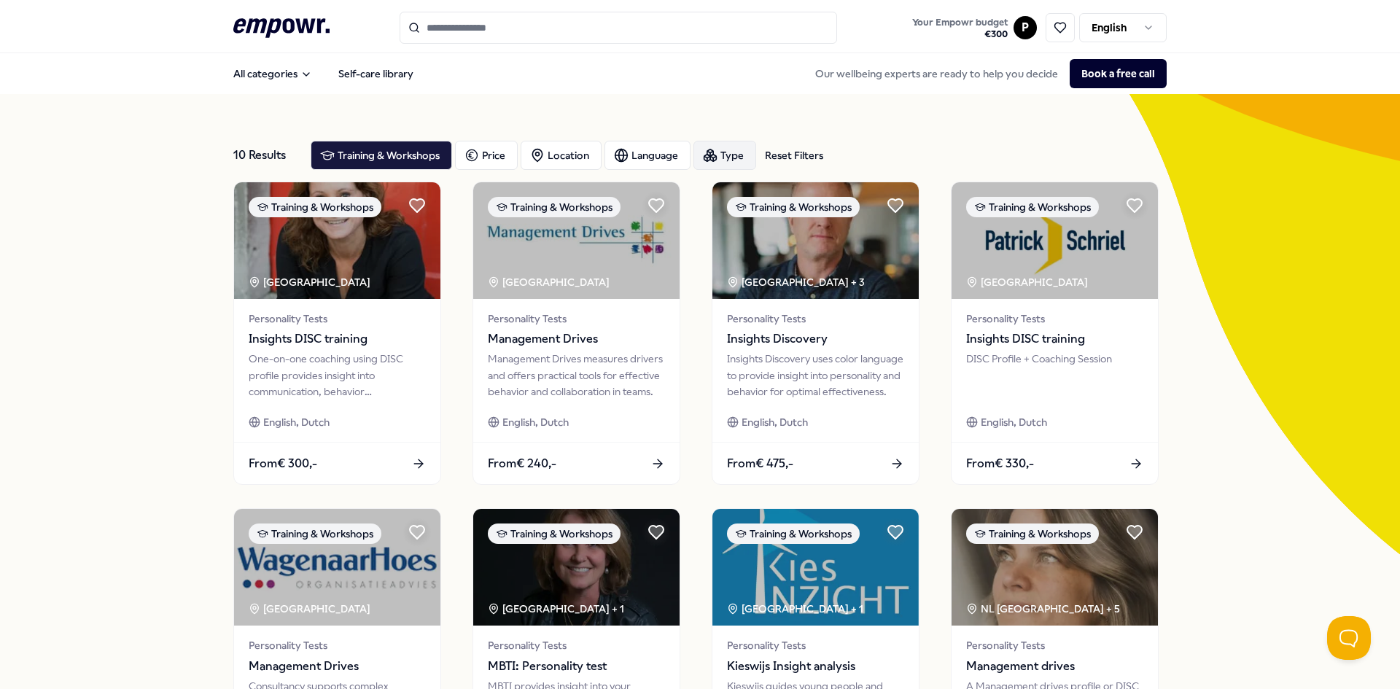
click at [714, 152] on div "Type" at bounding box center [725, 155] width 63 height 29
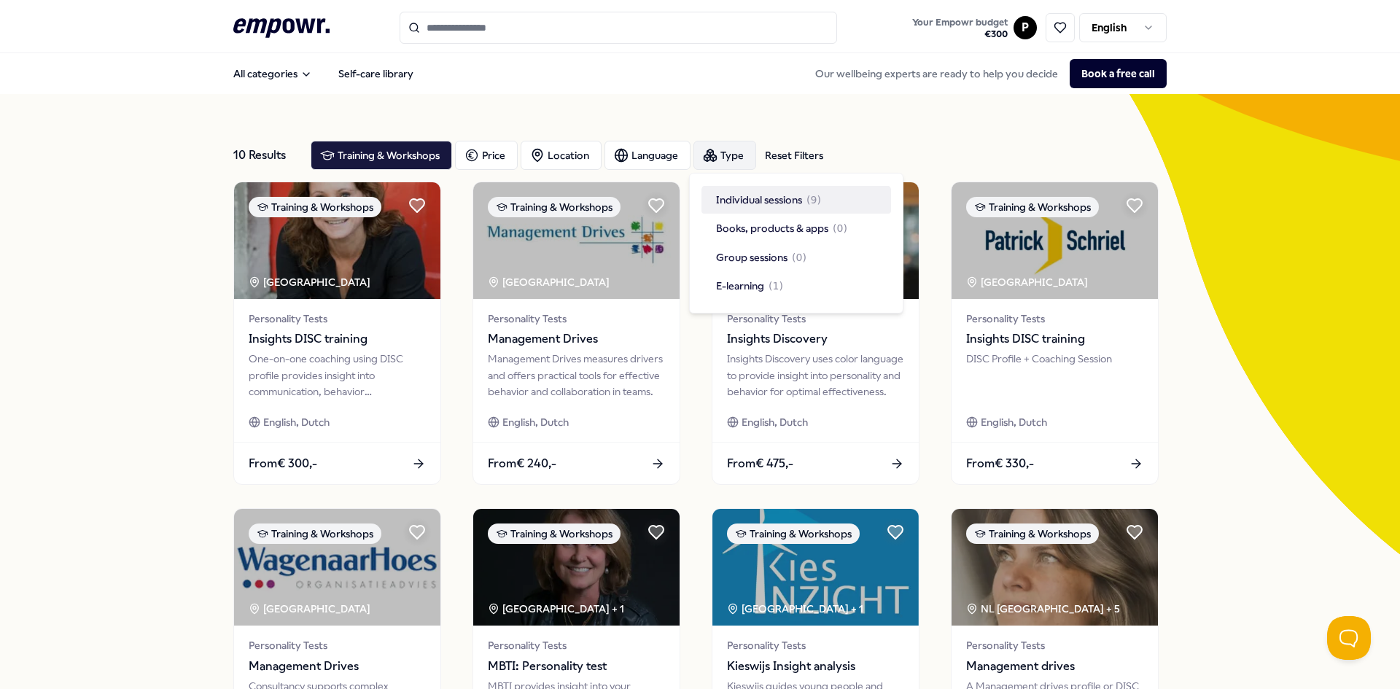
click at [714, 152] on div "Type" at bounding box center [725, 155] width 63 height 29
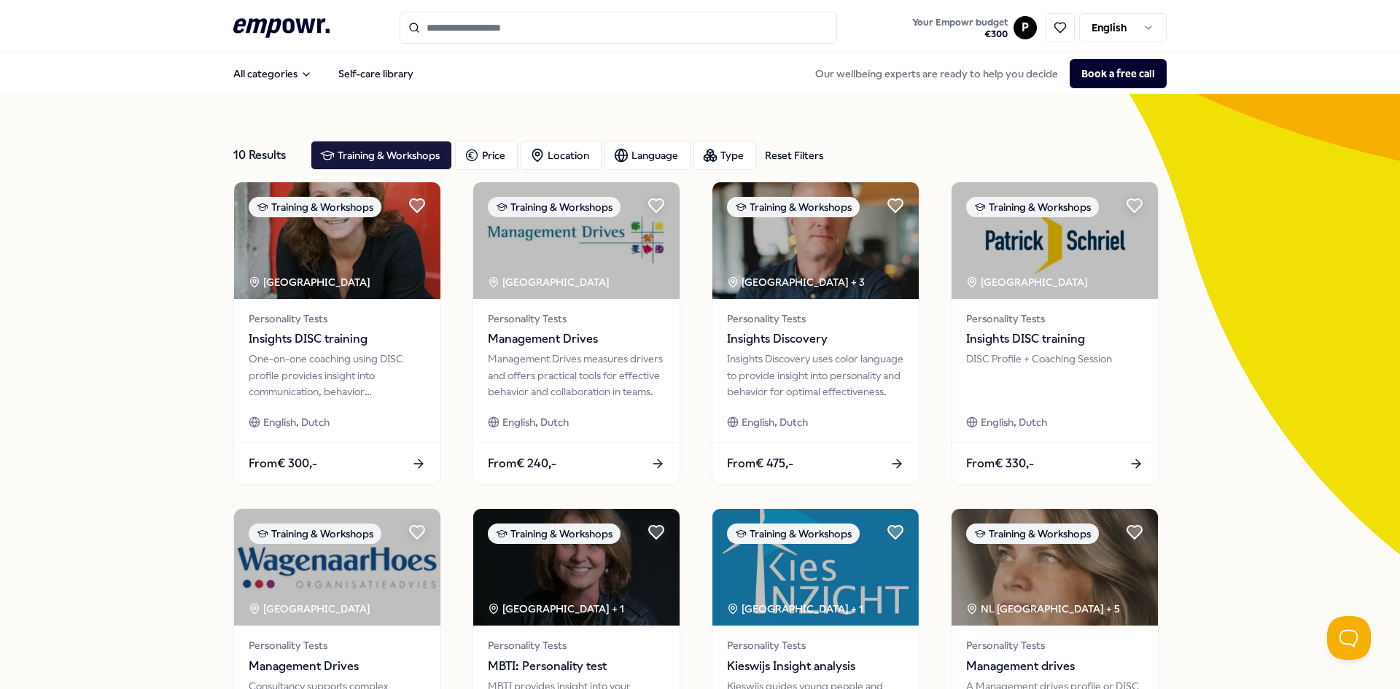
click at [177, 322] on div "10 Results Reset Filters Training & Workshops Price Location Language Type Rese…" at bounding box center [700, 663] width 1400 height 1138
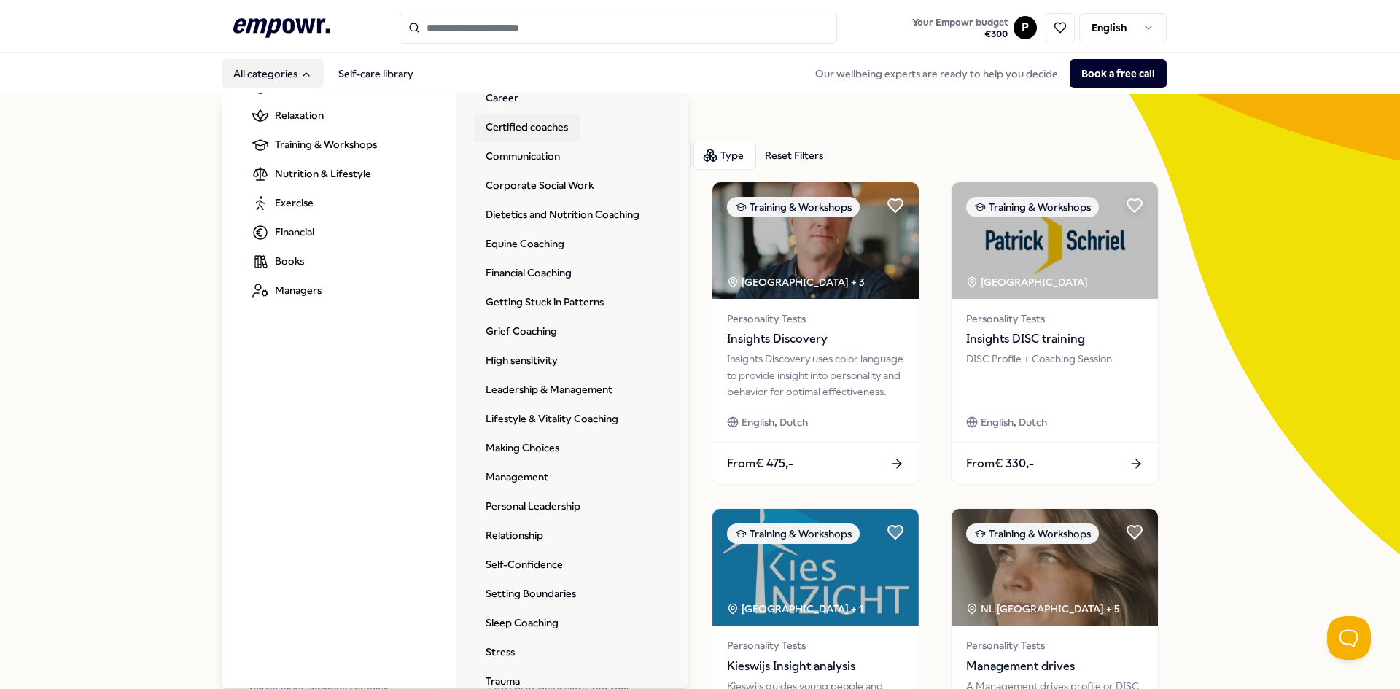
scroll to position [217, 0]
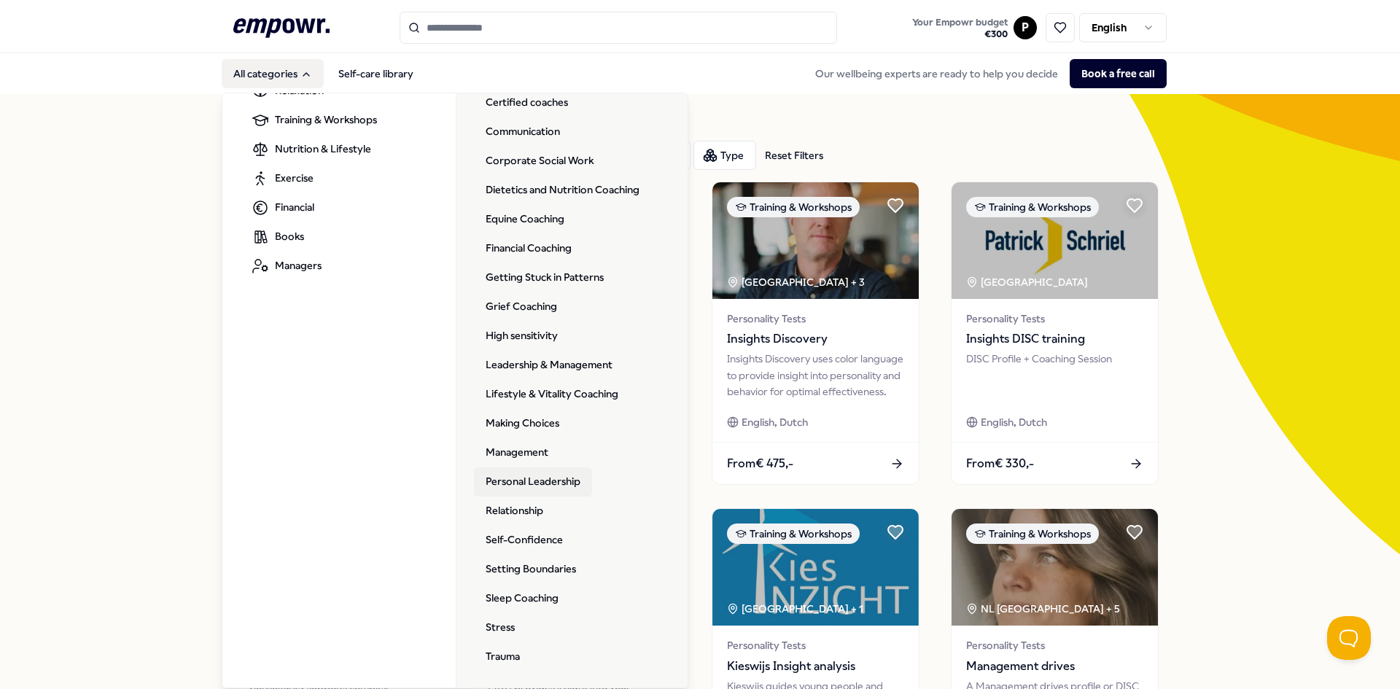
click at [534, 486] on link "Personal Leadership" at bounding box center [533, 481] width 118 height 29
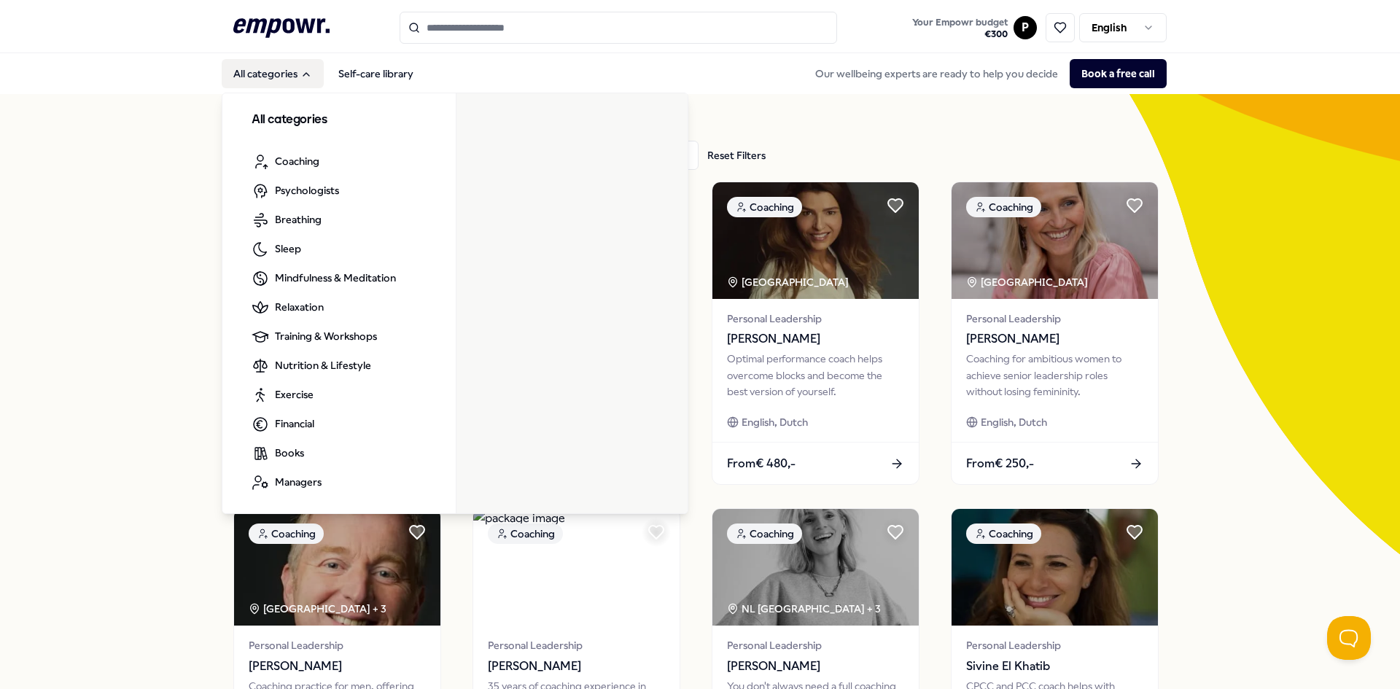
click at [280, 88] on button "All categories" at bounding box center [273, 73] width 102 height 29
click at [269, 71] on button "All categories" at bounding box center [273, 73] width 102 height 29
click at [287, 79] on button "All categories" at bounding box center [273, 73] width 102 height 29
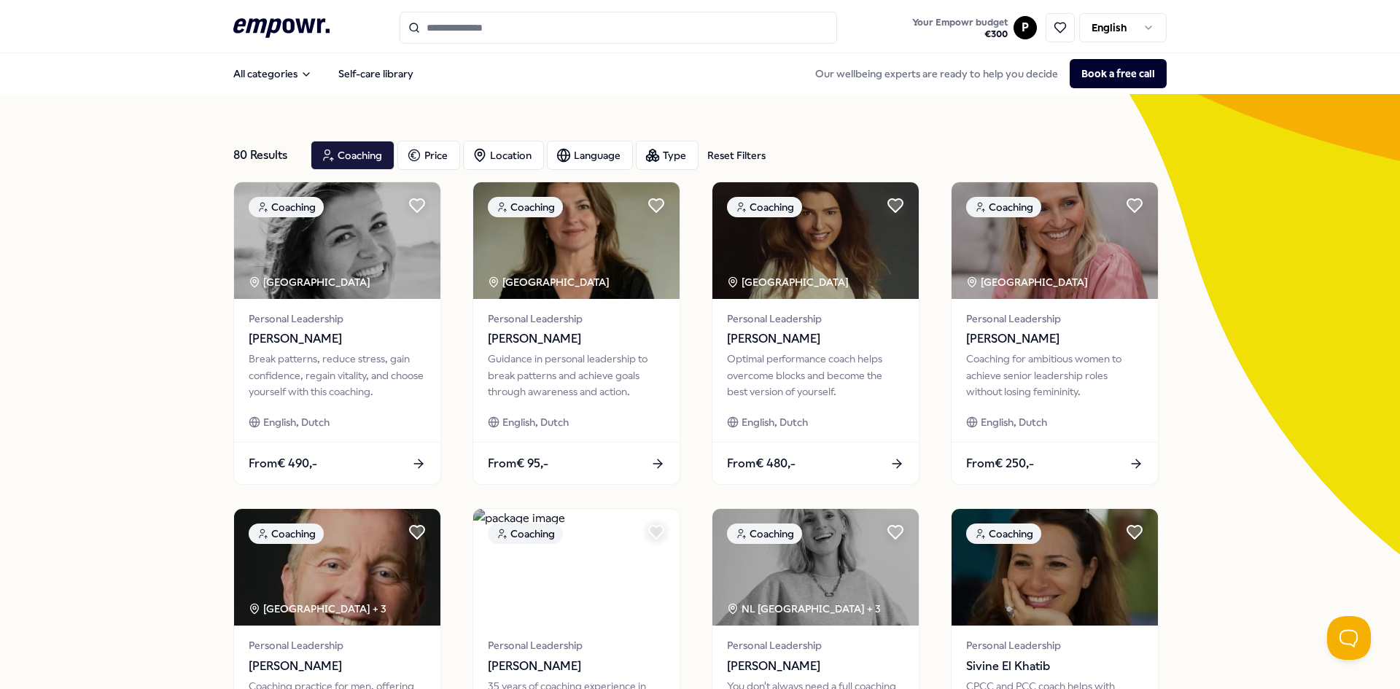
click at [187, 331] on div "80 Results Reset Filters Coaching Price Location Language Type Reset Filters Co…" at bounding box center [700, 663] width 1400 height 1138
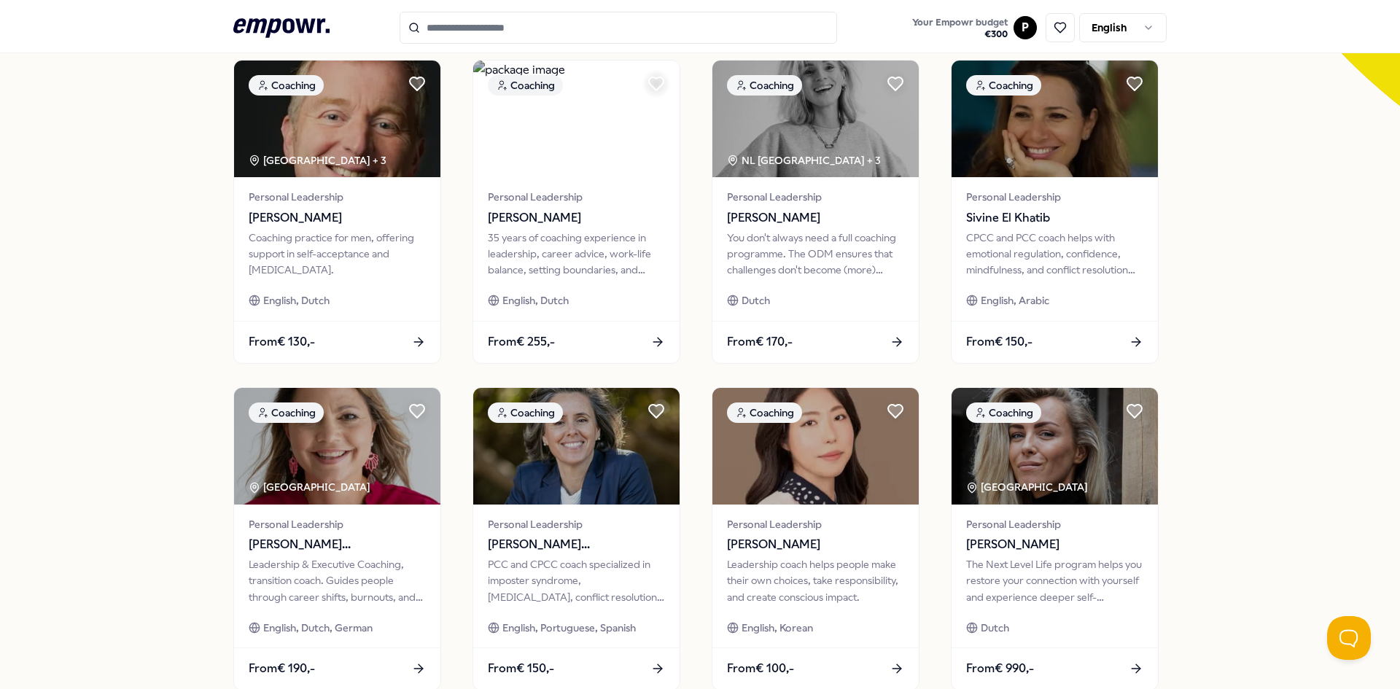
scroll to position [616, 0]
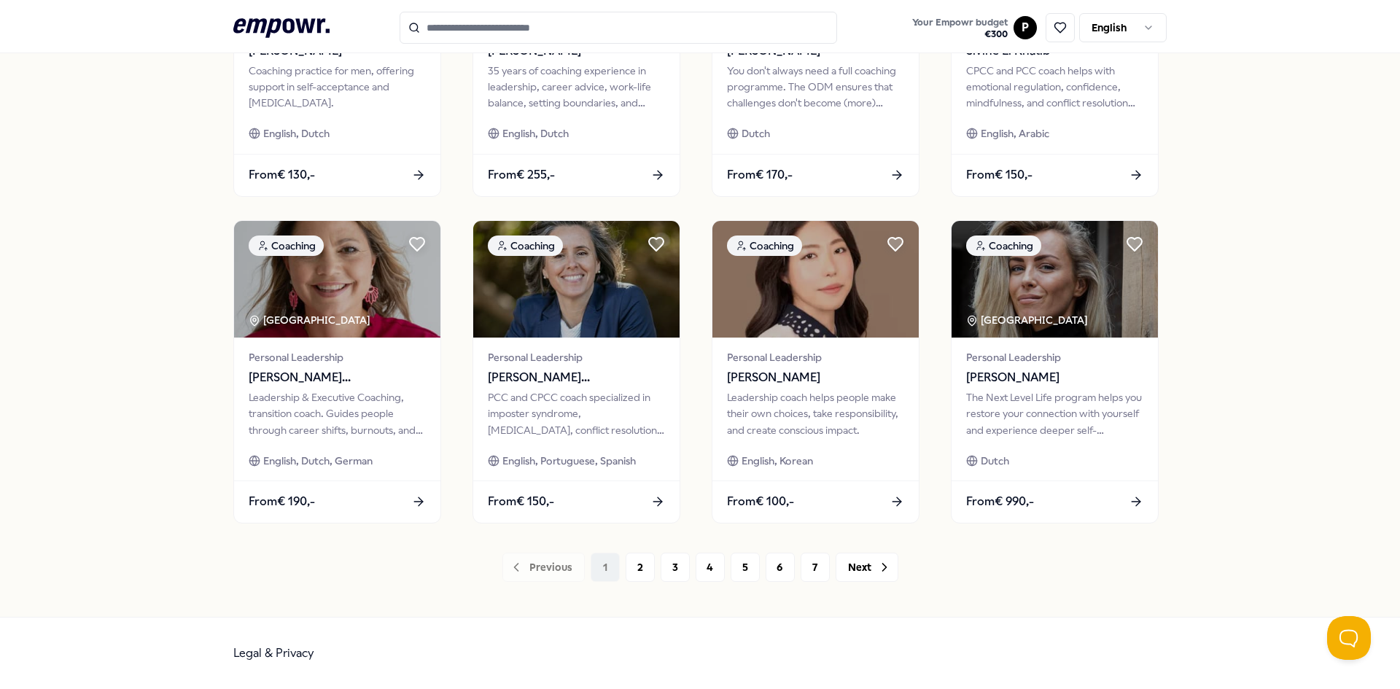
click at [97, 279] on div "80 Results Reset Filters Coaching Price Location Language Type Reset Filters Co…" at bounding box center [700, 48] width 1400 height 1138
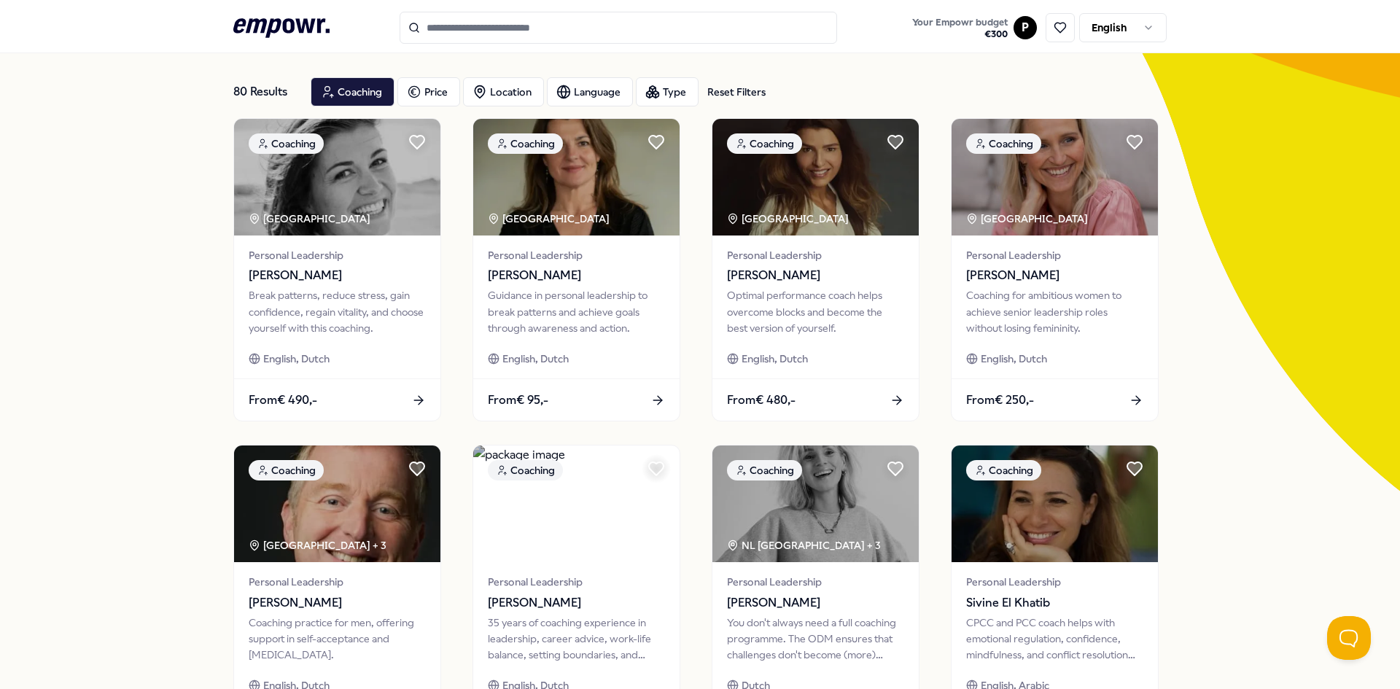
scroll to position [32, 0]
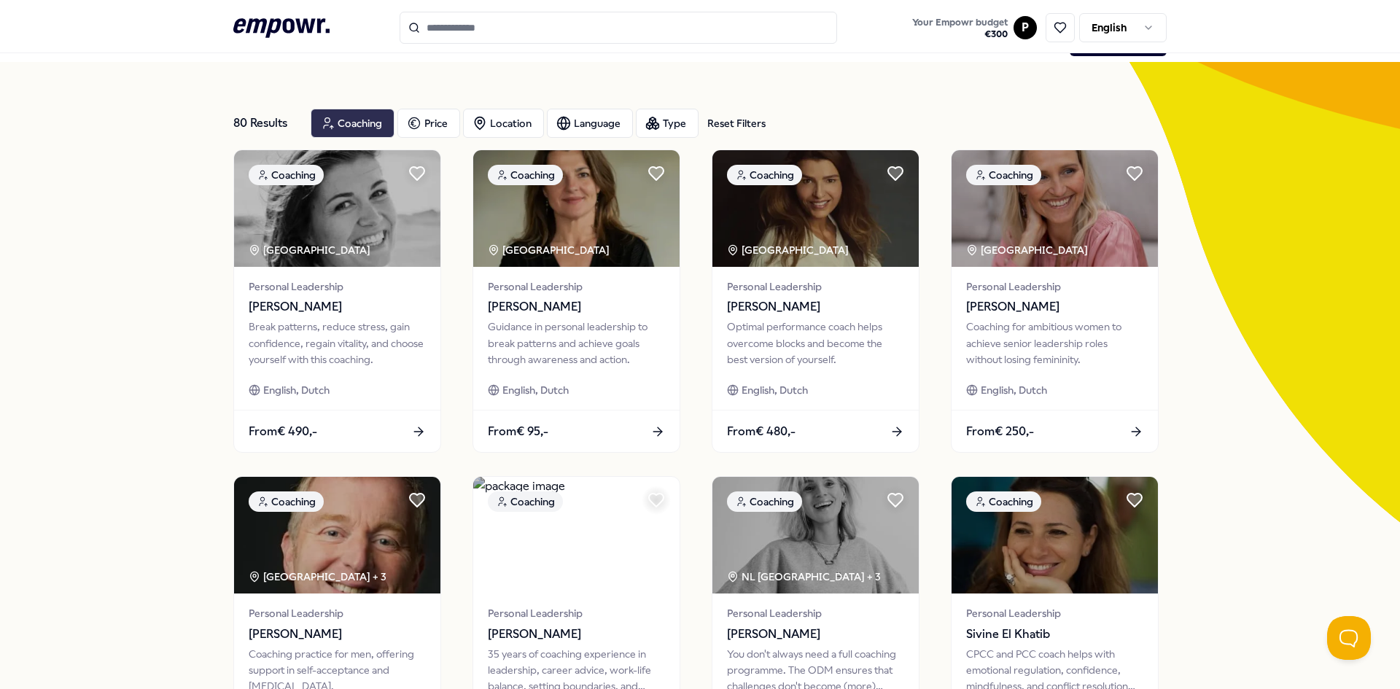
click at [354, 129] on div "Coaching" at bounding box center [353, 123] width 84 height 29
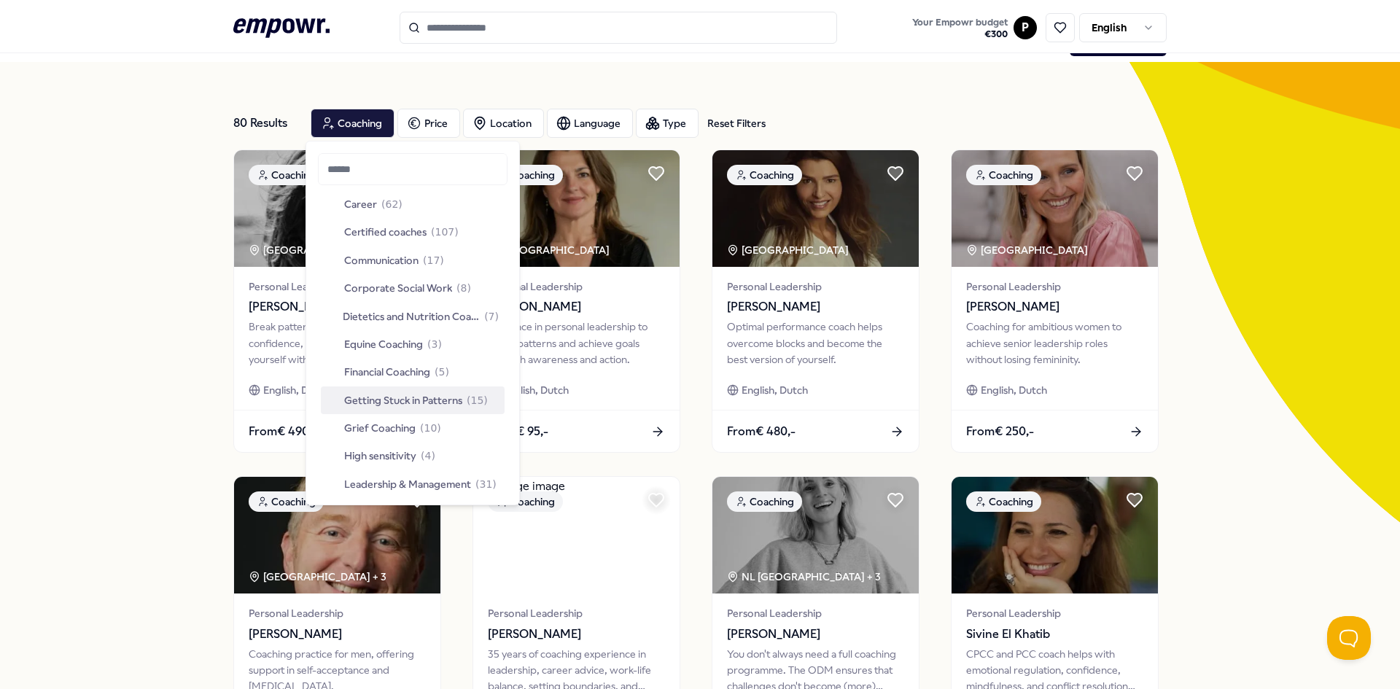
scroll to position [146, 0]
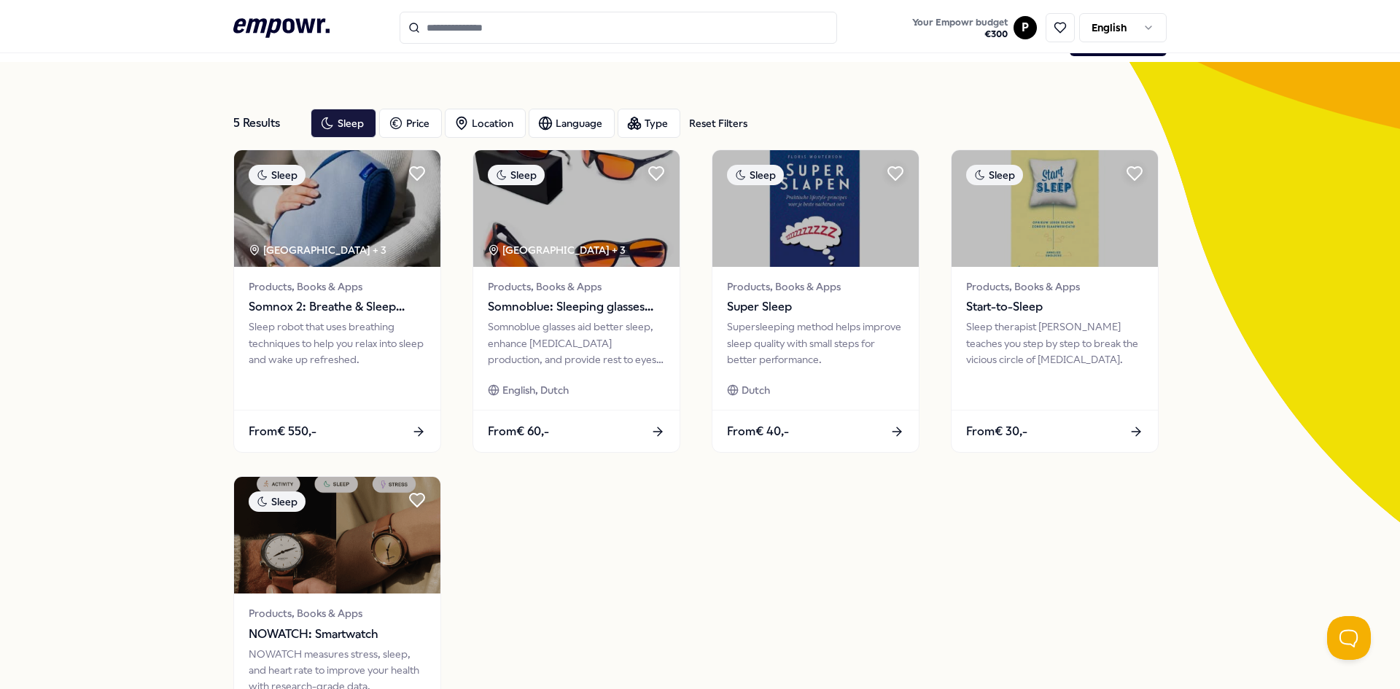
click at [351, 30] on div ".empowr-logo_svg__cls-1{fill:#03032f} Your Empowr budget € 300 P English" at bounding box center [699, 28] width 933 height 32
click at [236, 18] on icon ".empowr-logo_svg__cls-1{fill:#03032f}" at bounding box center [281, 28] width 96 height 27
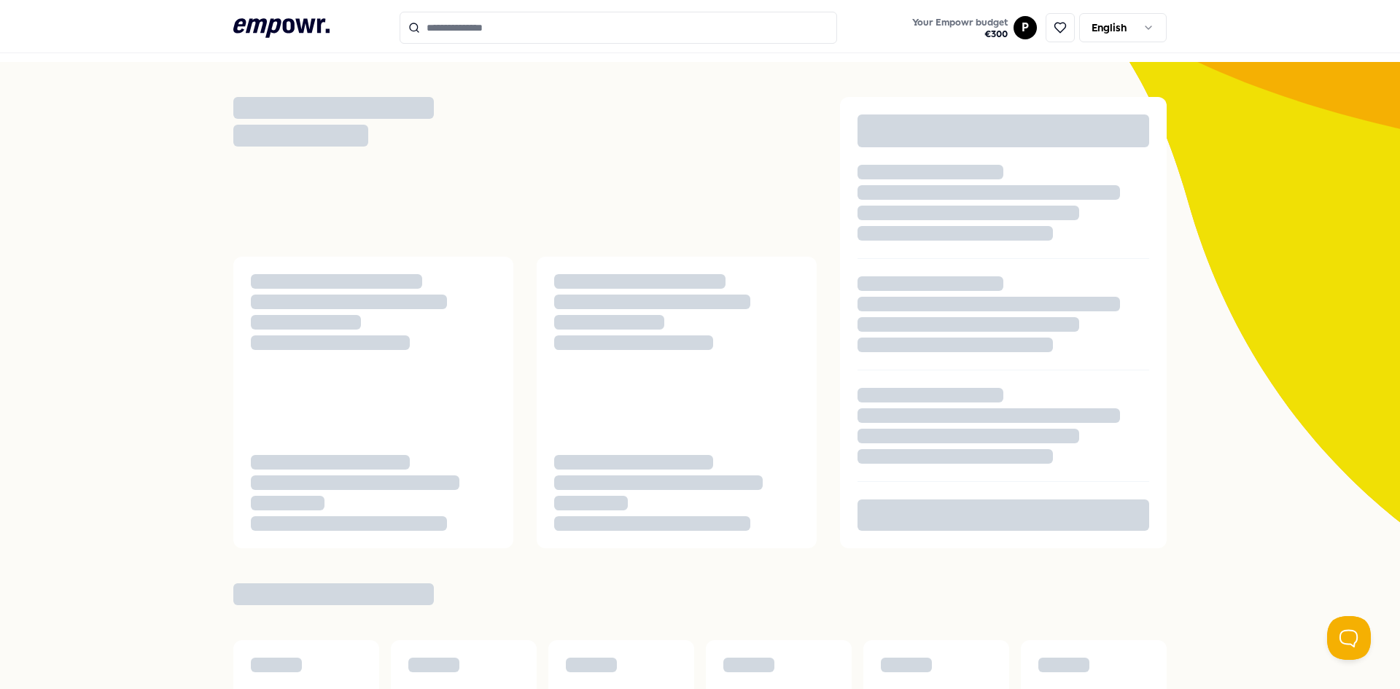
click at [246, 19] on icon at bounding box center [281, 27] width 96 height 19
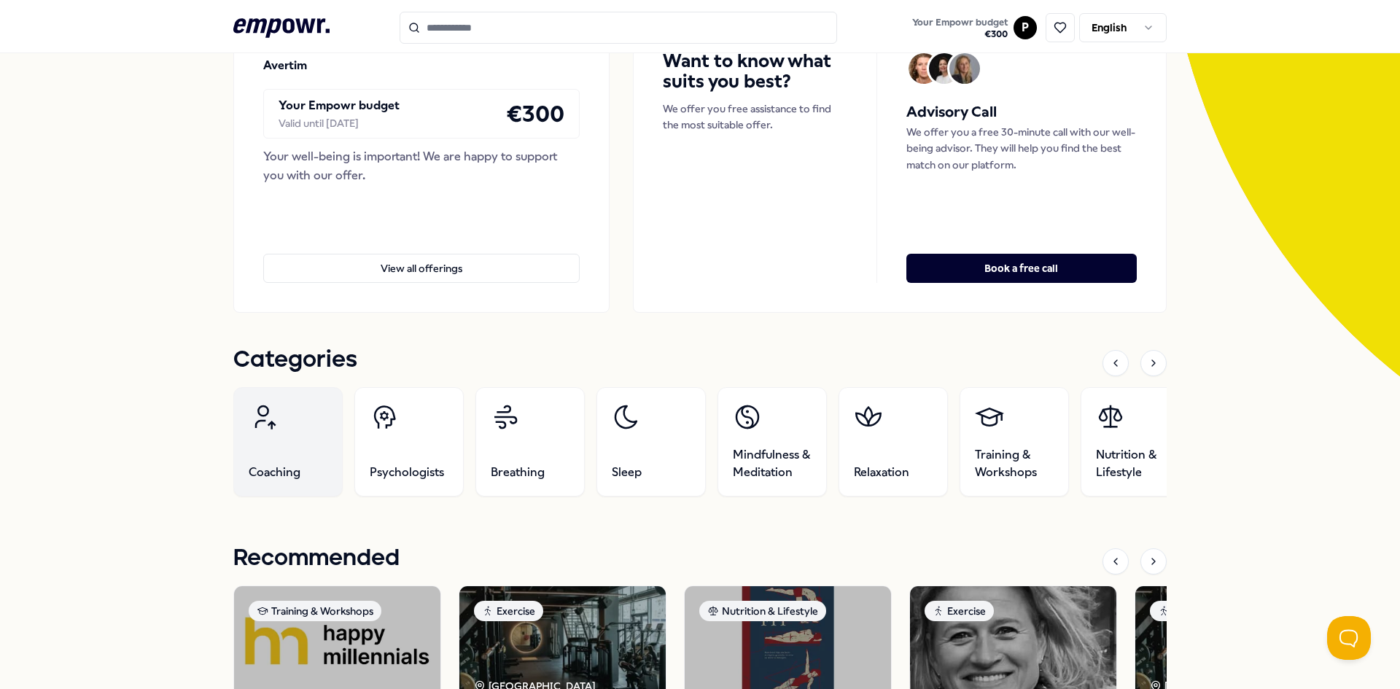
click at [323, 454] on link "Coaching" at bounding box center [287, 441] width 109 height 109
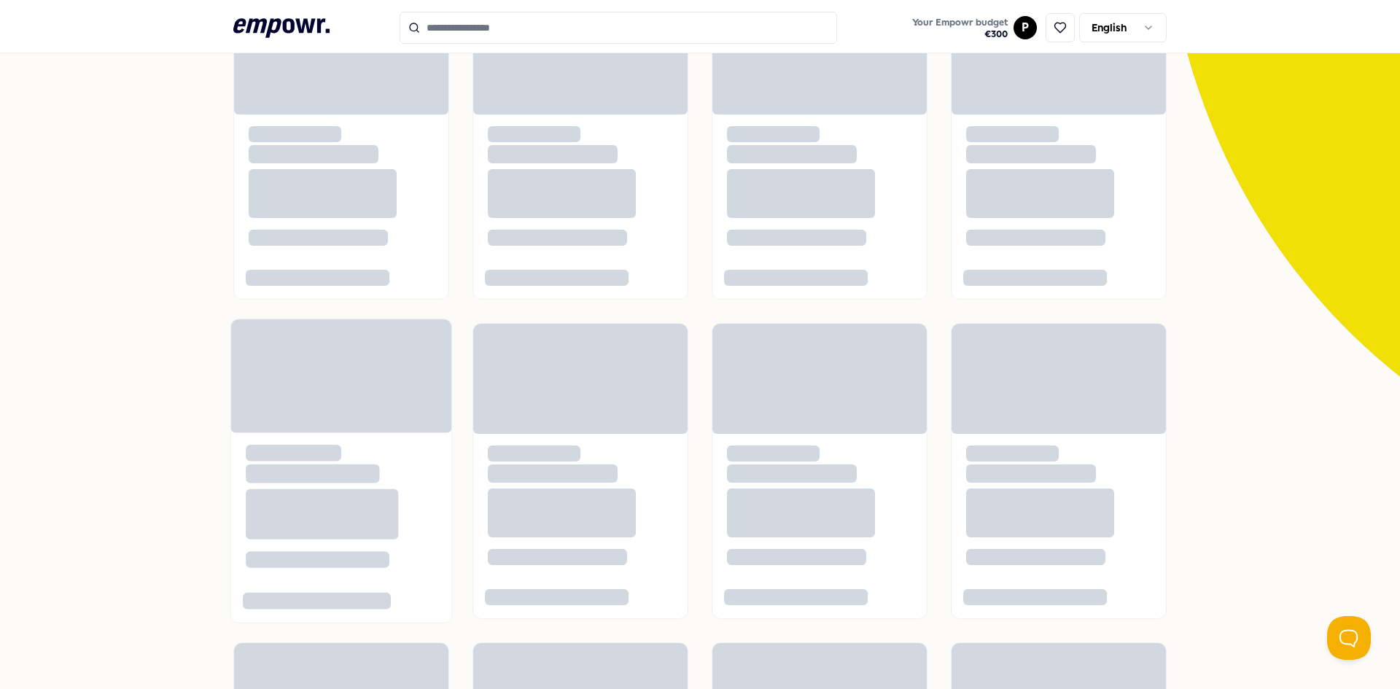
scroll to position [94, 0]
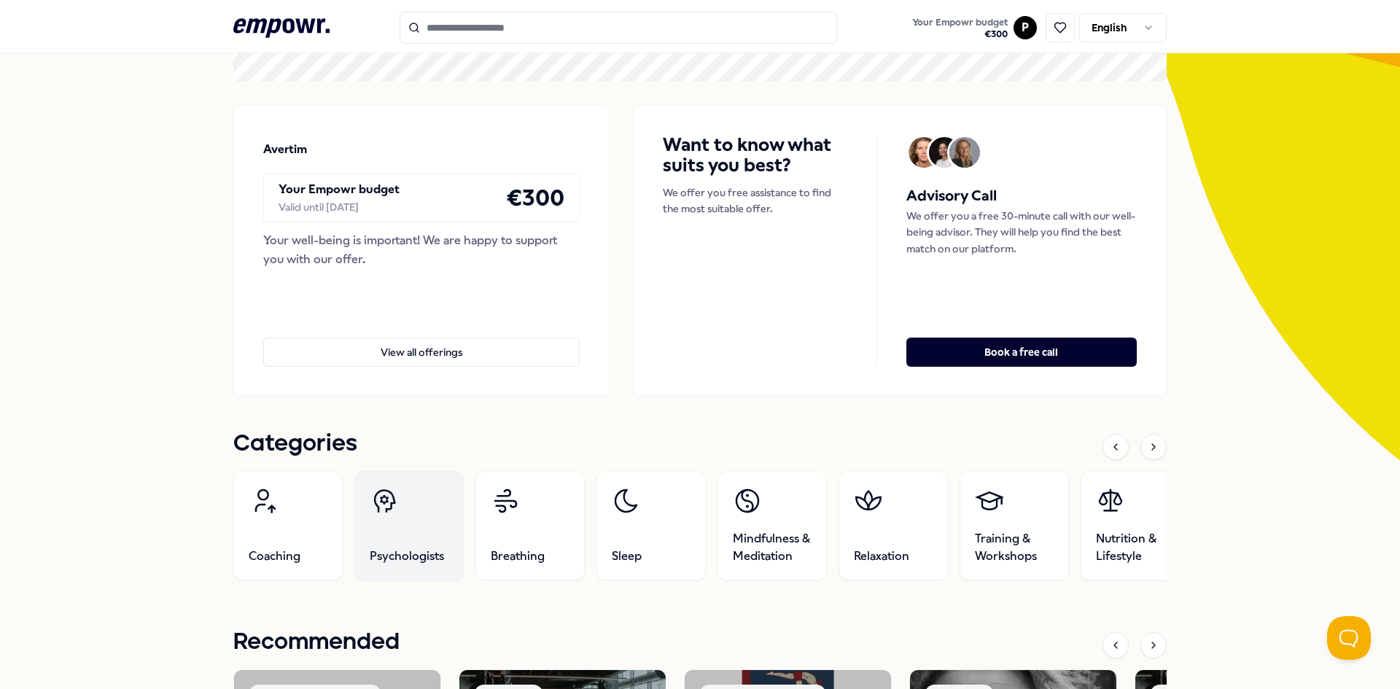
click at [427, 505] on link "Psychologists" at bounding box center [408, 525] width 109 height 109
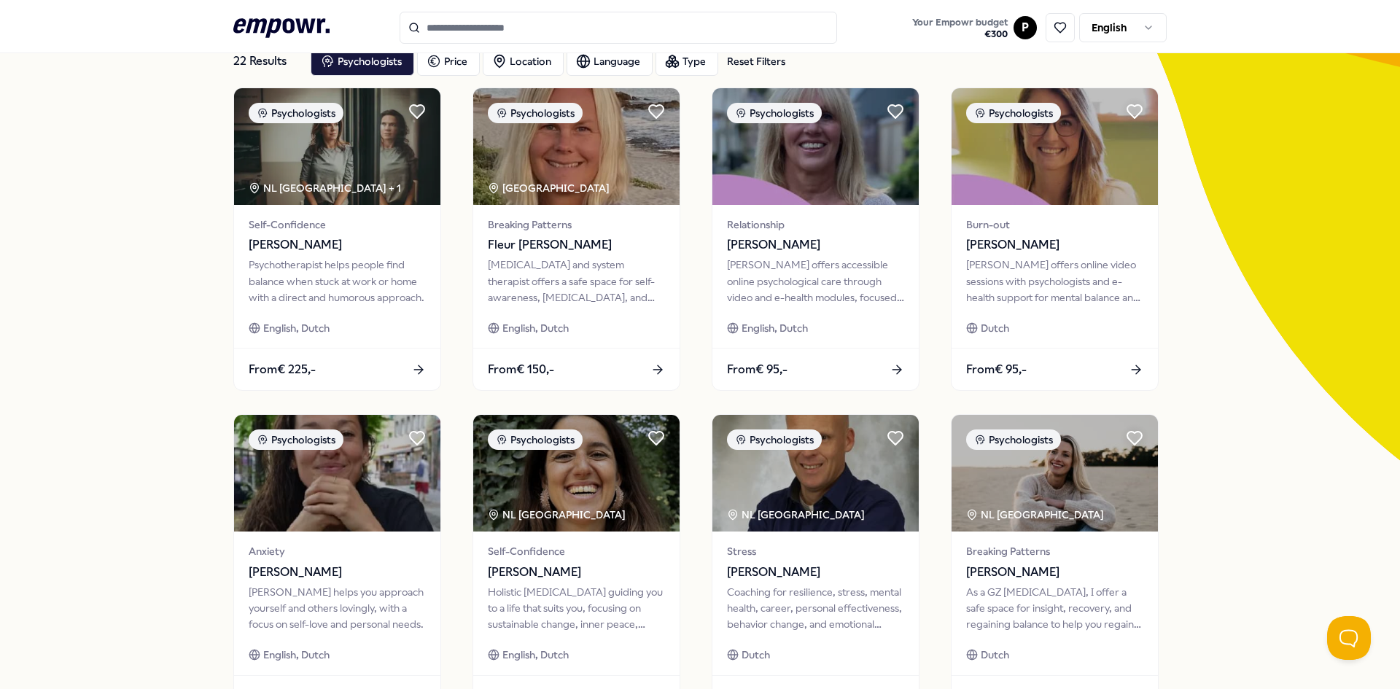
click at [167, 241] on div "22 Results Reset Filters Psychologists Price Location Language Type Reset Filte…" at bounding box center [700, 569] width 1400 height 1138
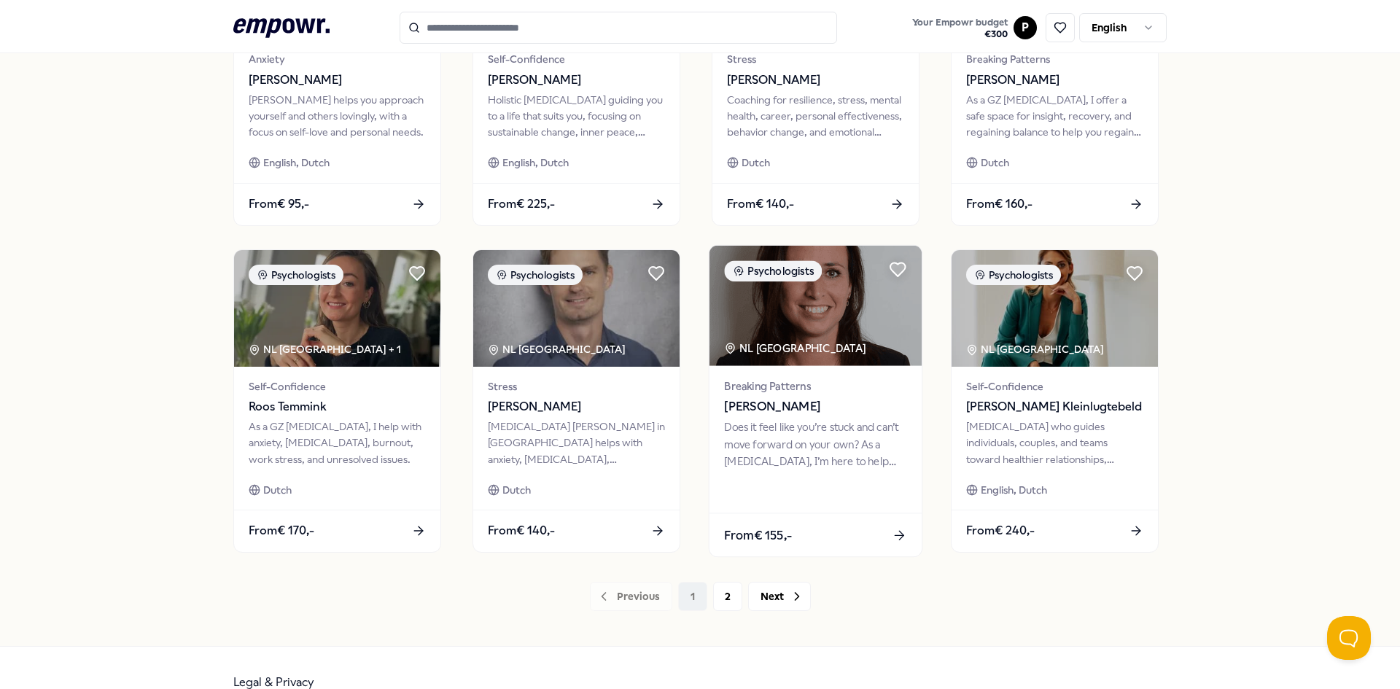
scroll to position [605, 0]
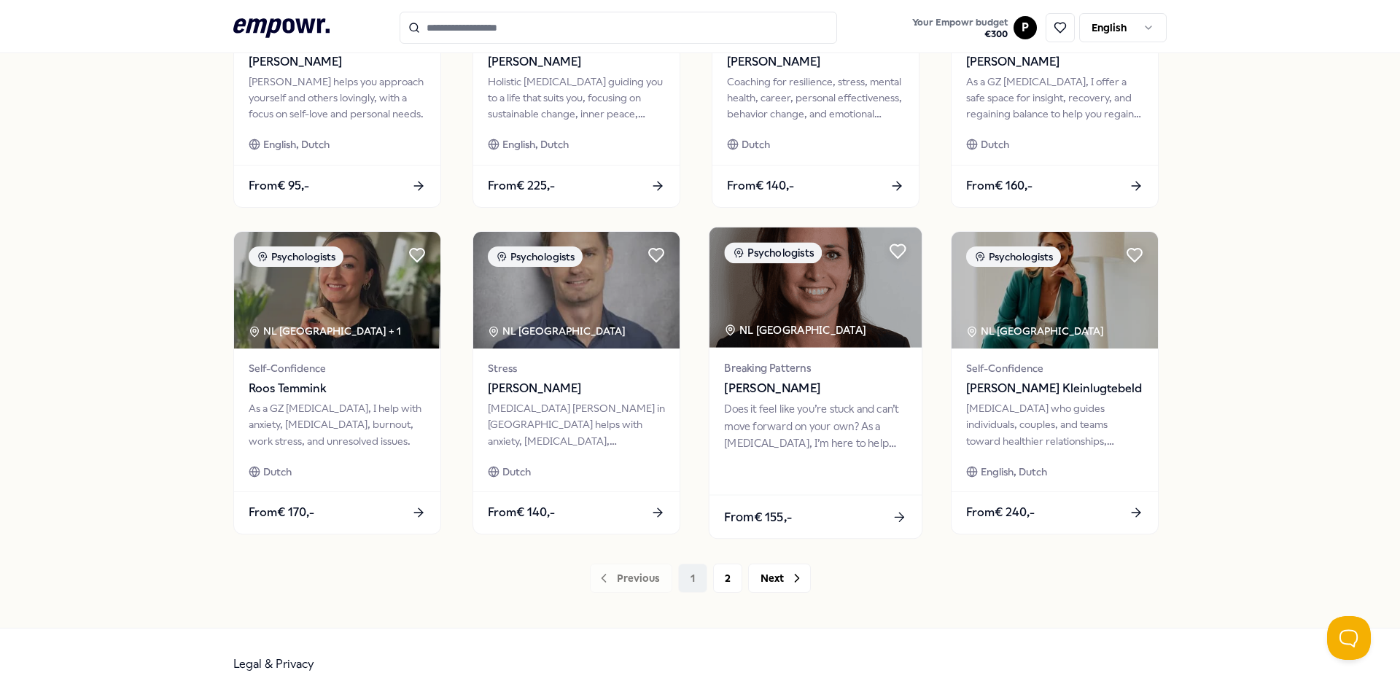
click at [851, 341] on img at bounding box center [816, 288] width 212 height 120
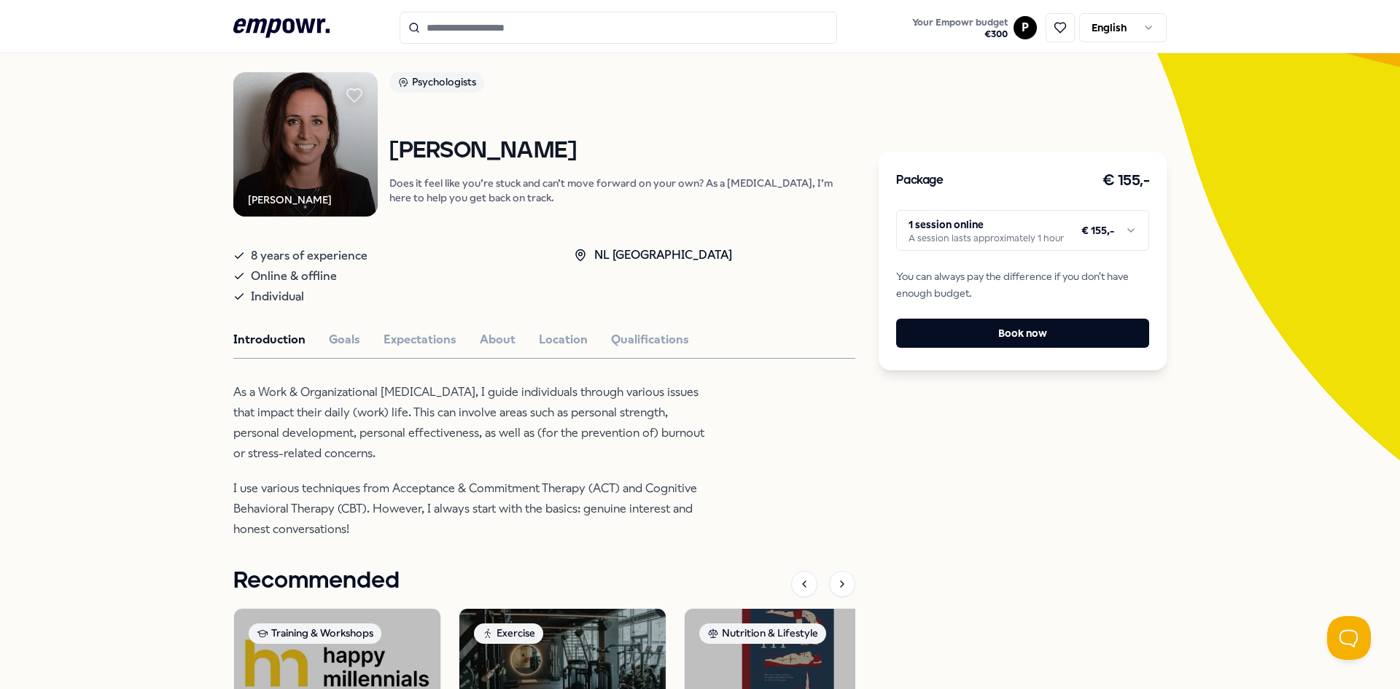
click at [366, 275] on div "Online & offline" at bounding box center [388, 276] width 311 height 20
click at [366, 274] on div "Online & offline" at bounding box center [388, 276] width 311 height 20
click at [498, 423] on p "As a Work & Organizational [MEDICAL_DATA], I guide individuals through various …" at bounding box center [470, 423] width 474 height 82
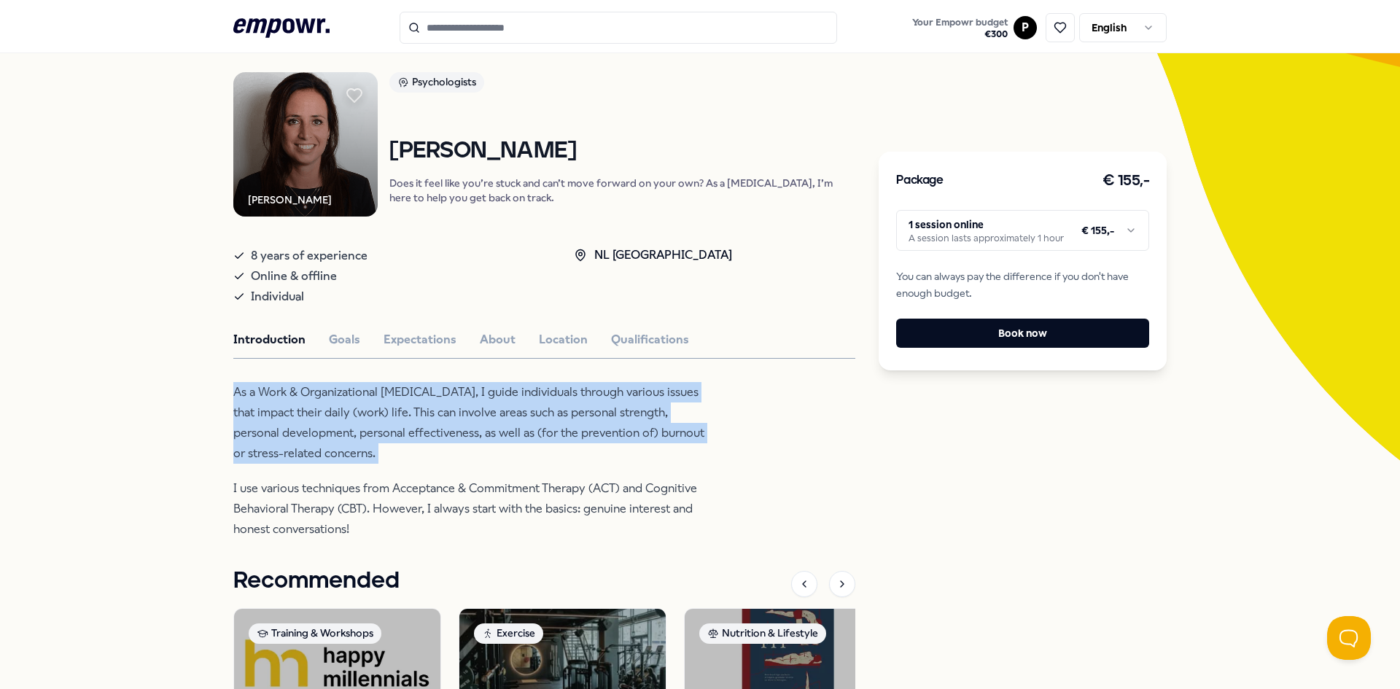
click at [492, 423] on p "As a Work & Organizational [MEDICAL_DATA], I guide individuals through various …" at bounding box center [470, 423] width 474 height 82
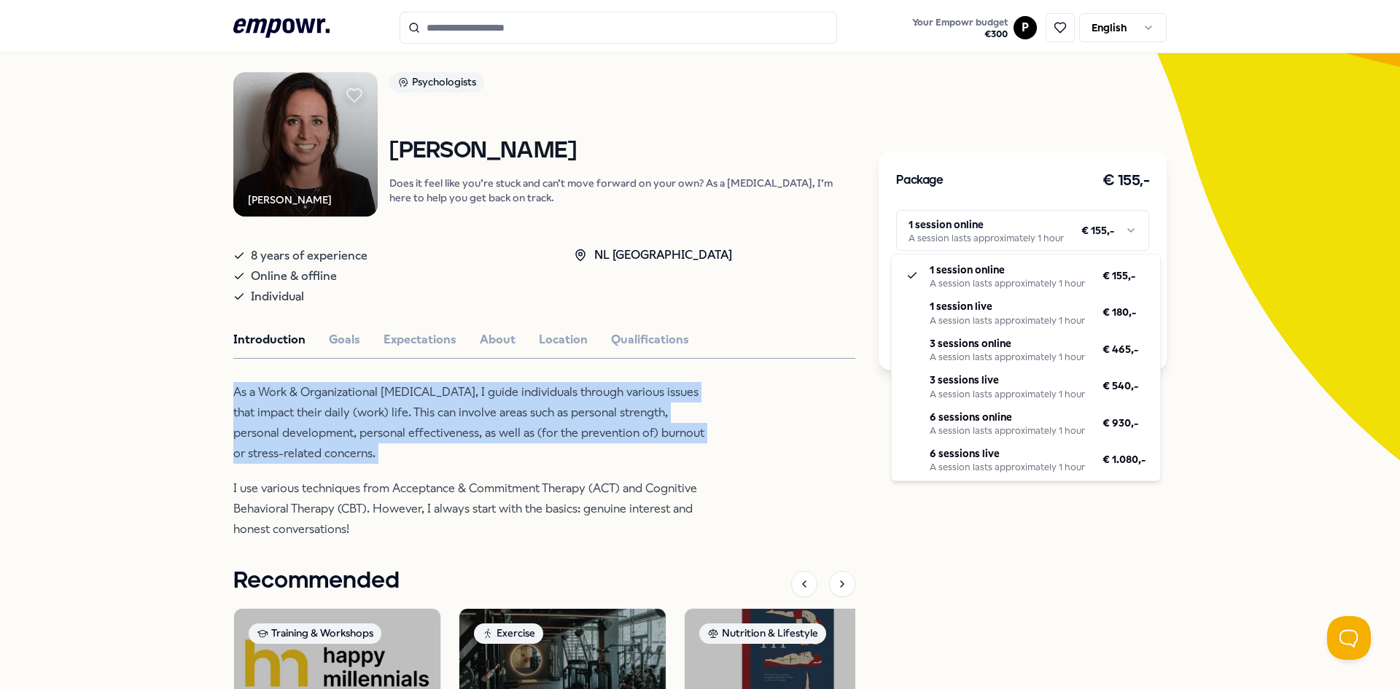
click at [987, 238] on html ".empowr-logo_svg__cls-1{fill:#03032f} Your Empowr budget € 300 P English All ca…" at bounding box center [700, 344] width 1400 height 689
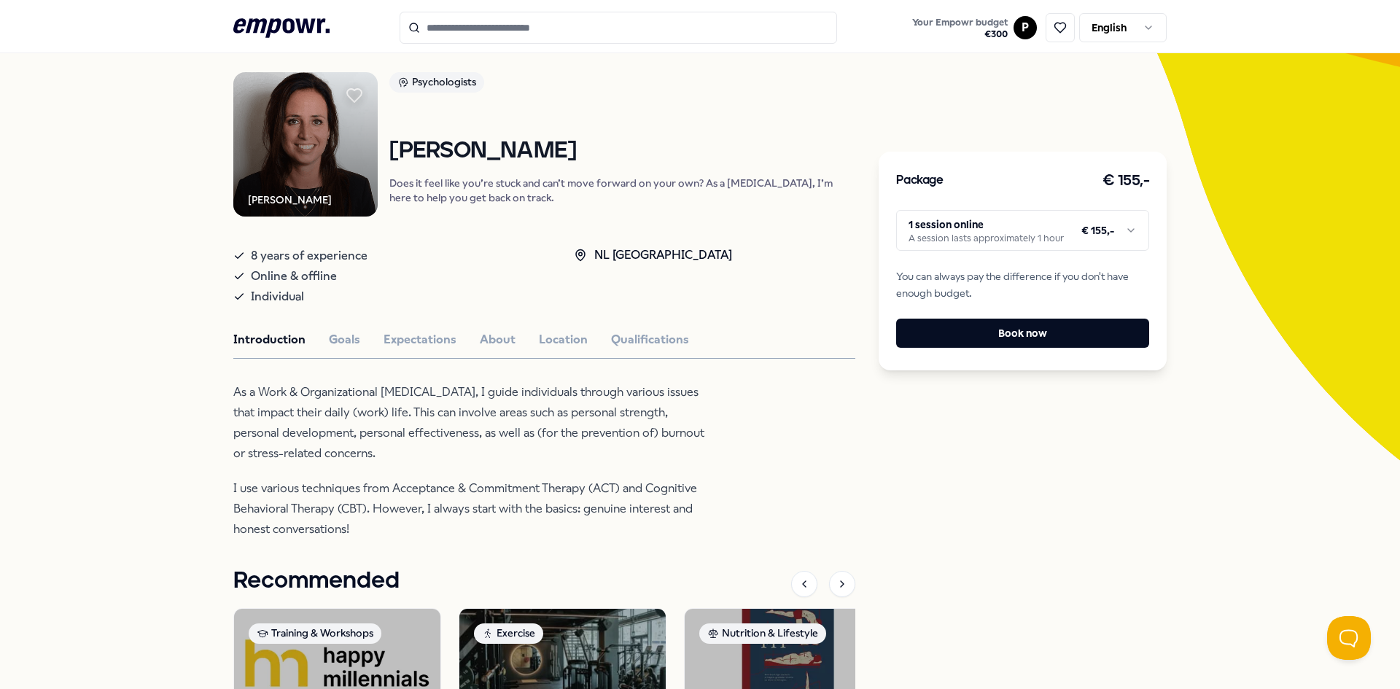
click at [134, 109] on html ".empowr-logo_svg__cls-1{fill:#03032f} Your Empowr budget € 300 P English All ca…" at bounding box center [700, 344] width 1400 height 689
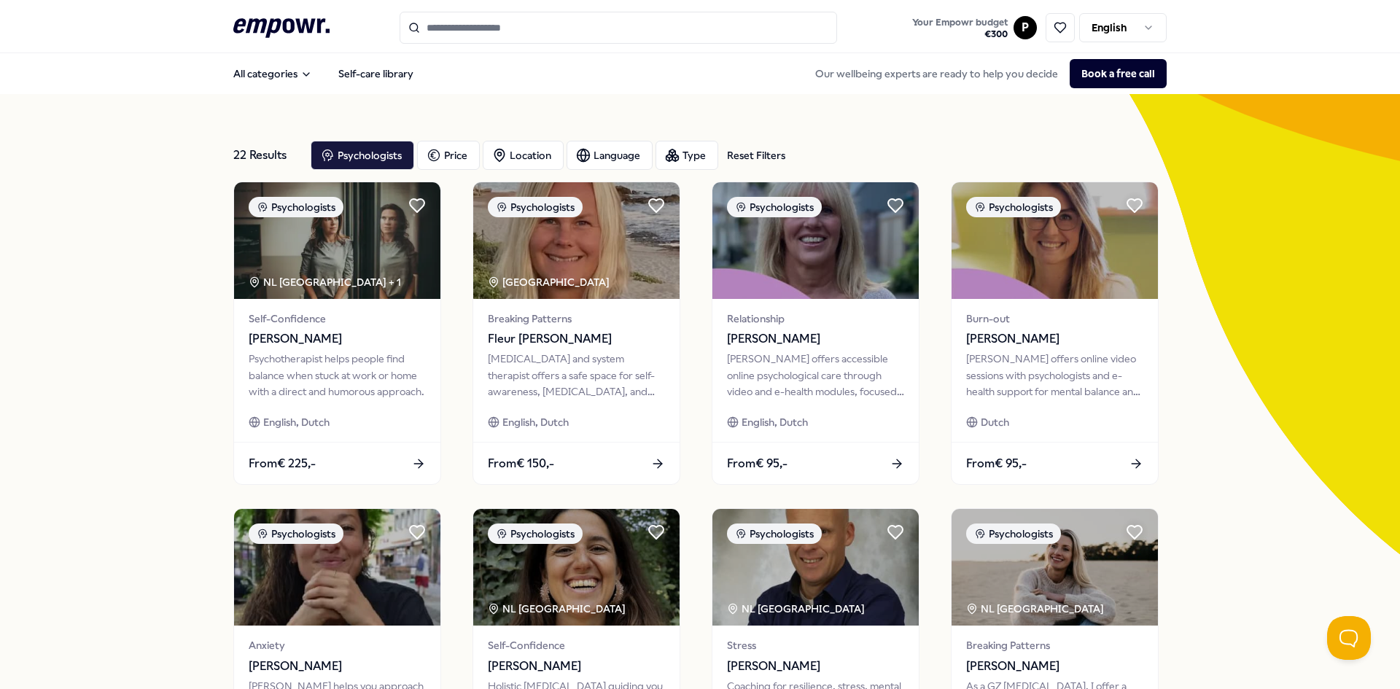
drag, startPoint x: 1246, startPoint y: 424, endPoint x: 1336, endPoint y: 424, distance: 90.4
click at [1246, 424] on div "22 Results Reset Filters Psychologists Price Location Language Type Reset Filte…" at bounding box center [700, 663] width 1400 height 1138
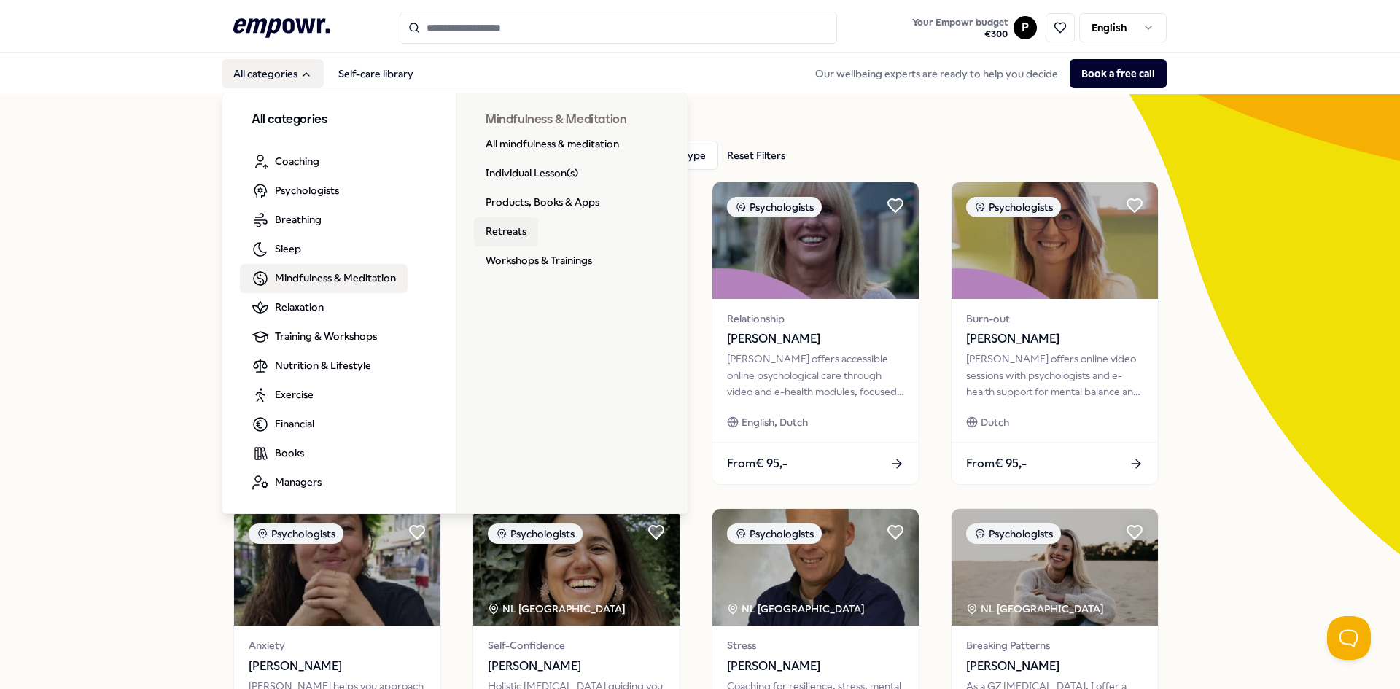
click at [507, 228] on link "Retreats" at bounding box center [506, 231] width 64 height 29
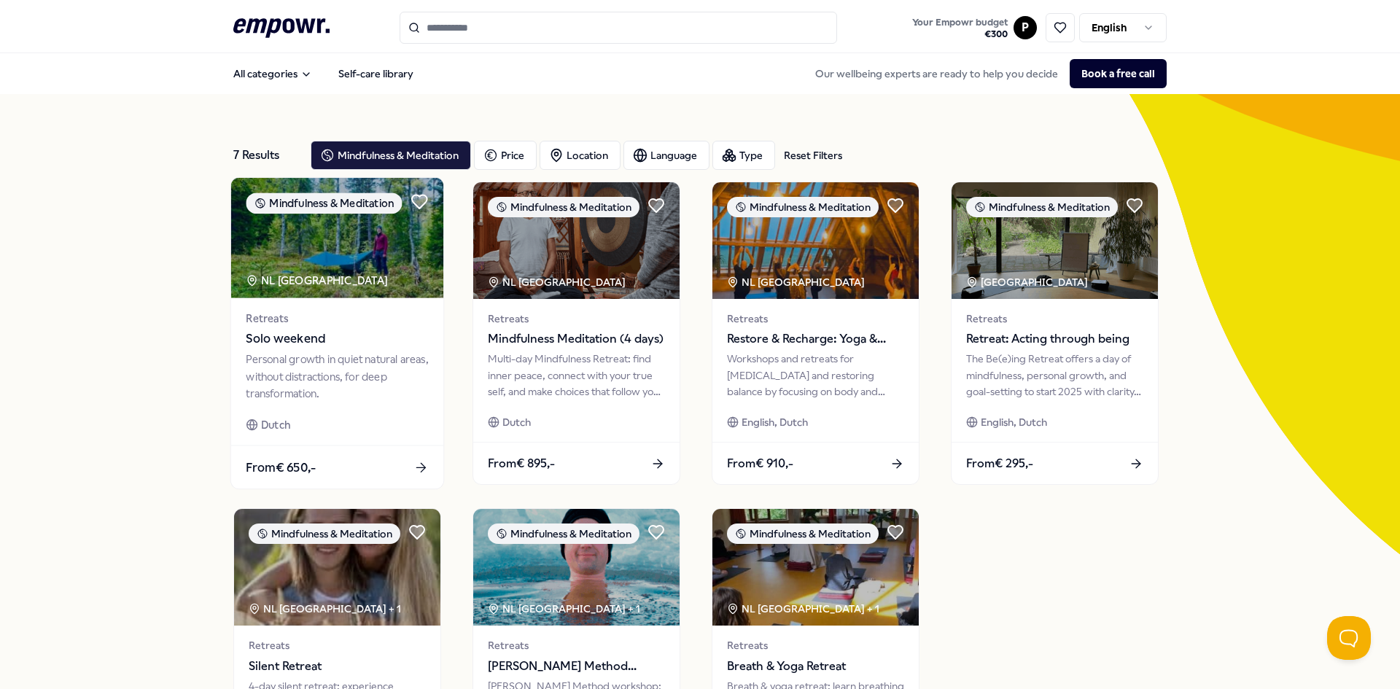
click at [417, 255] on img at bounding box center [337, 238] width 212 height 120
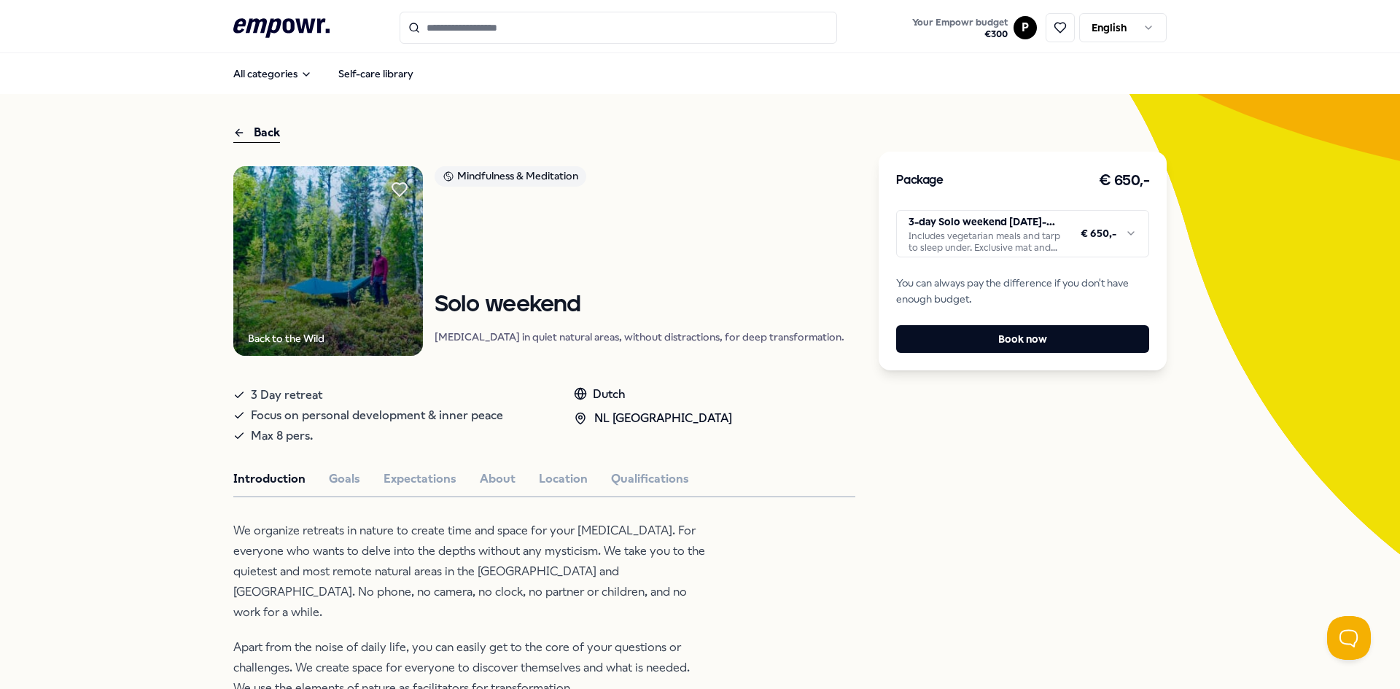
click at [299, 228] on img at bounding box center [328, 261] width 190 height 190
click at [452, 366] on div "Back to the Wild Mindfulness & Meditation Solo weekend [MEDICAL_DATA] in quiet …" at bounding box center [544, 626] width 622 height 920
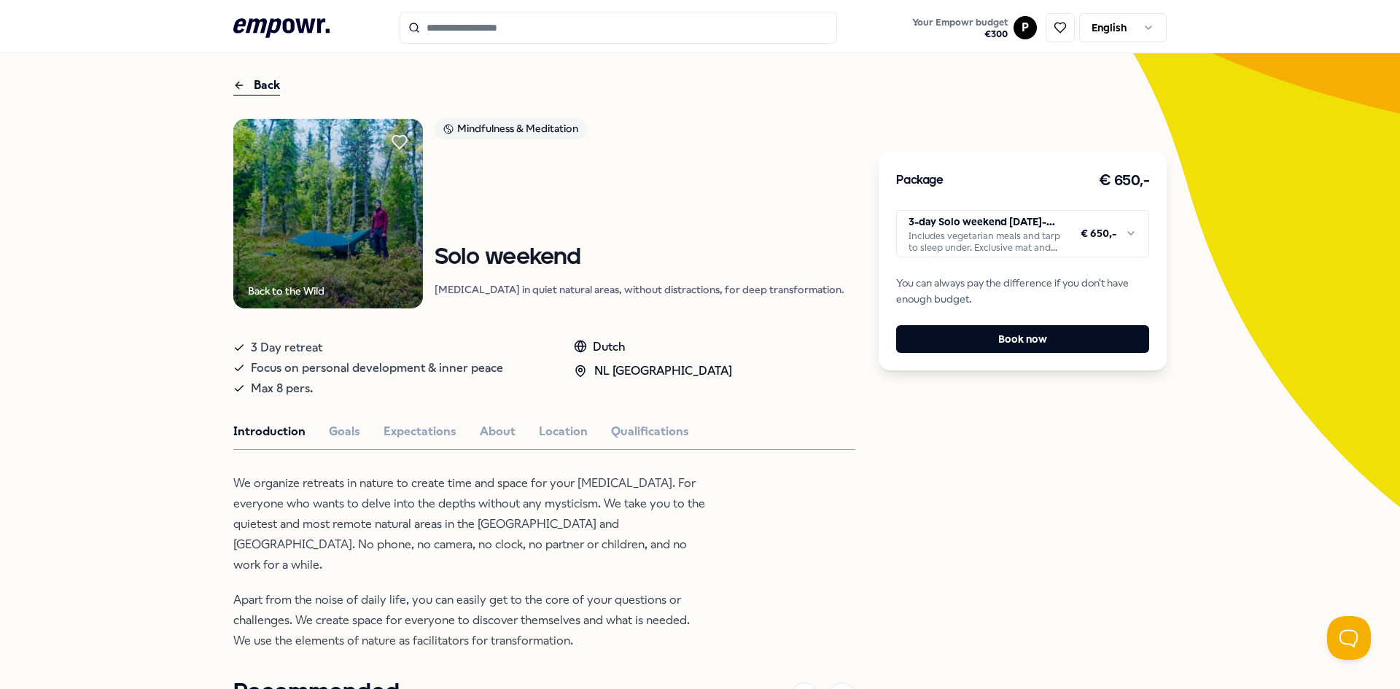
scroll to position [73, 0]
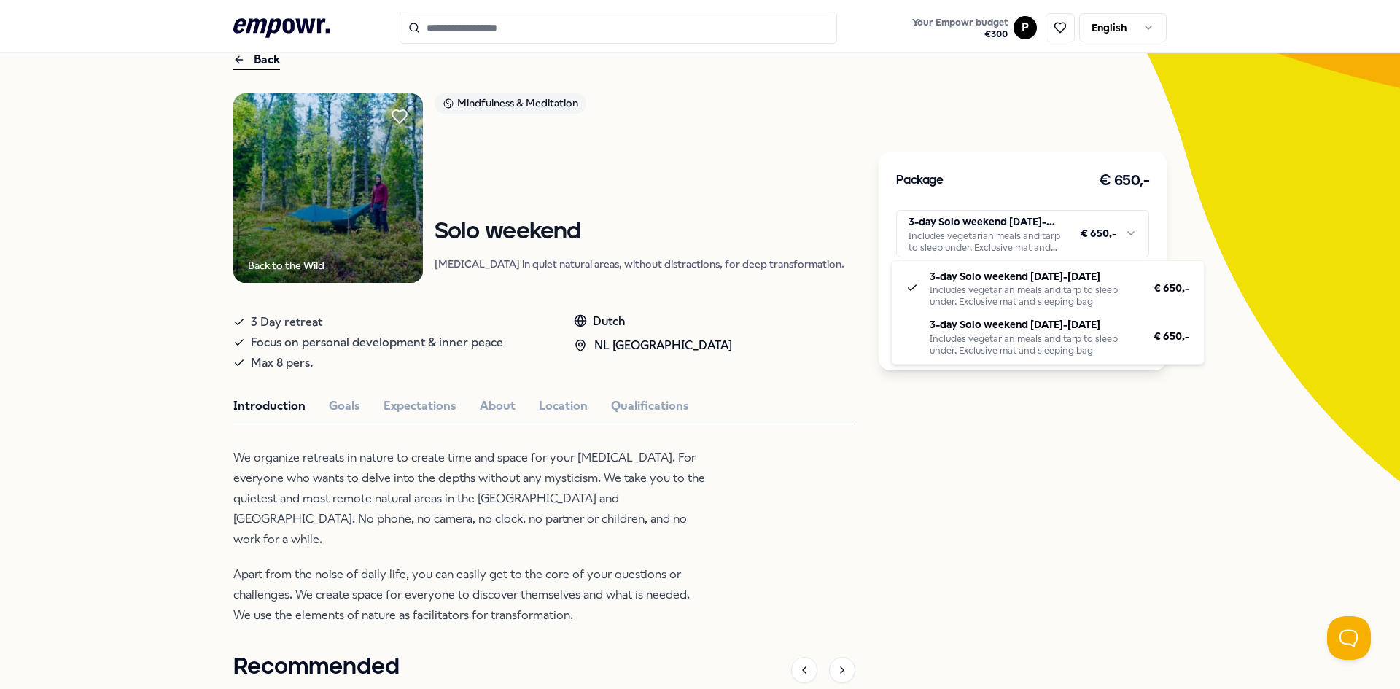
click at [1037, 221] on html ".empowr-logo_svg__cls-1{fill:#03032f} Your Empowr budget € 300 P English All ca…" at bounding box center [700, 344] width 1400 height 689
click at [1067, 227] on html ".empowr-logo_svg__cls-1{fill:#03032f} Your Empowr budget € 300 P English All ca…" at bounding box center [700, 344] width 1400 height 689
click at [463, 554] on html ".empowr-logo_svg__cls-1{fill:#03032f} Your Empowr budget € 300 P English All ca…" at bounding box center [700, 344] width 1400 height 689
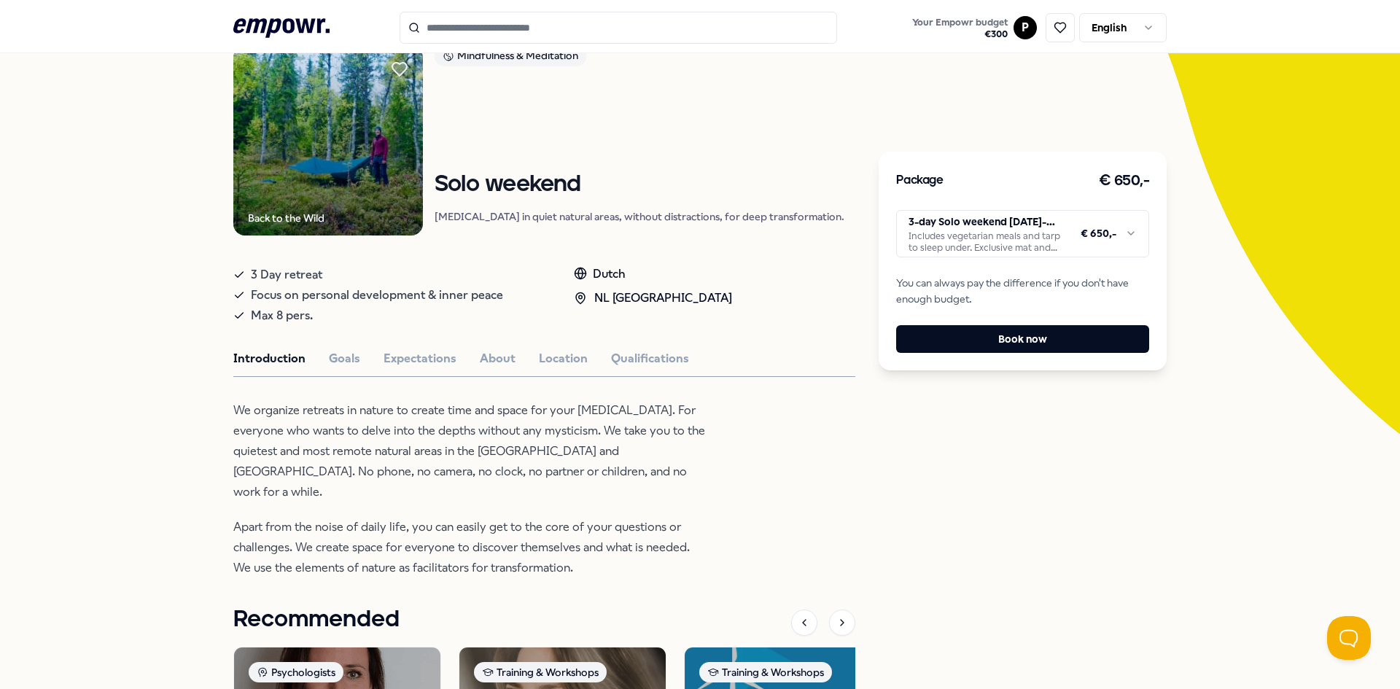
scroll to position [146, 0]
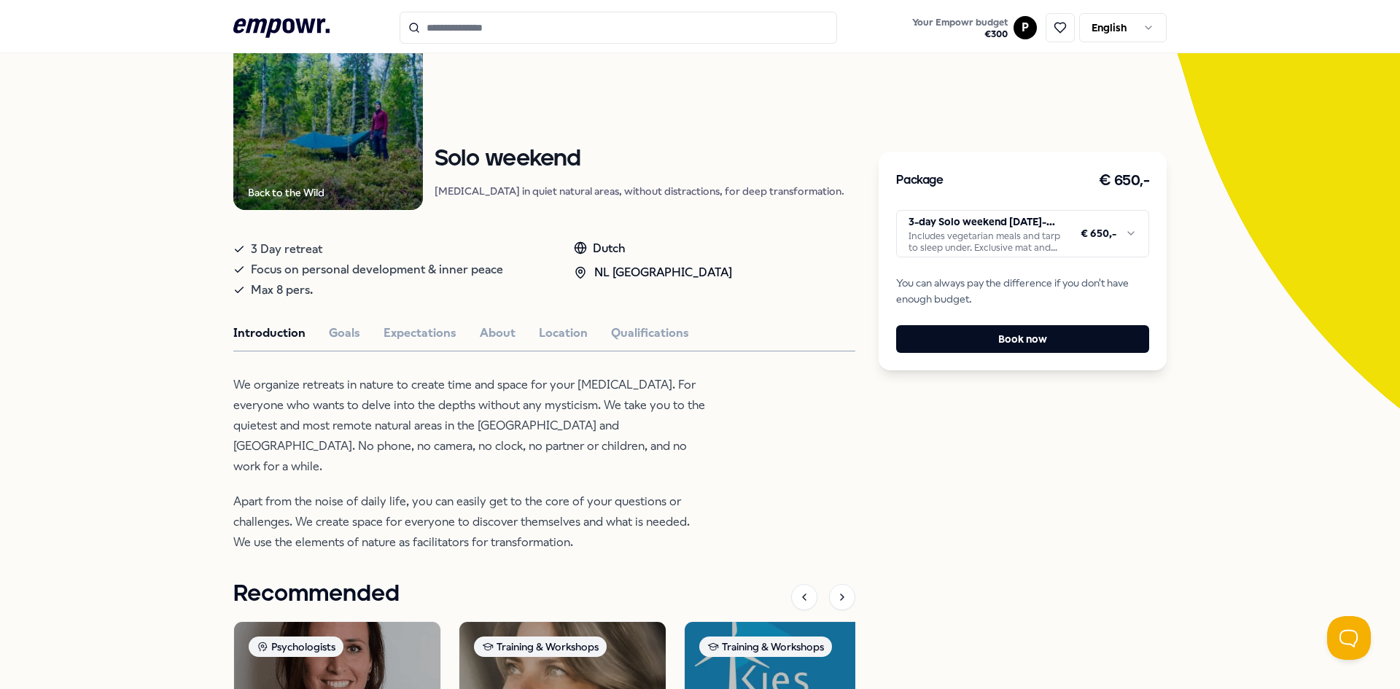
click at [437, 400] on p "We organize retreats in nature to create time and space for your [MEDICAL_DATA]…" at bounding box center [470, 426] width 474 height 102
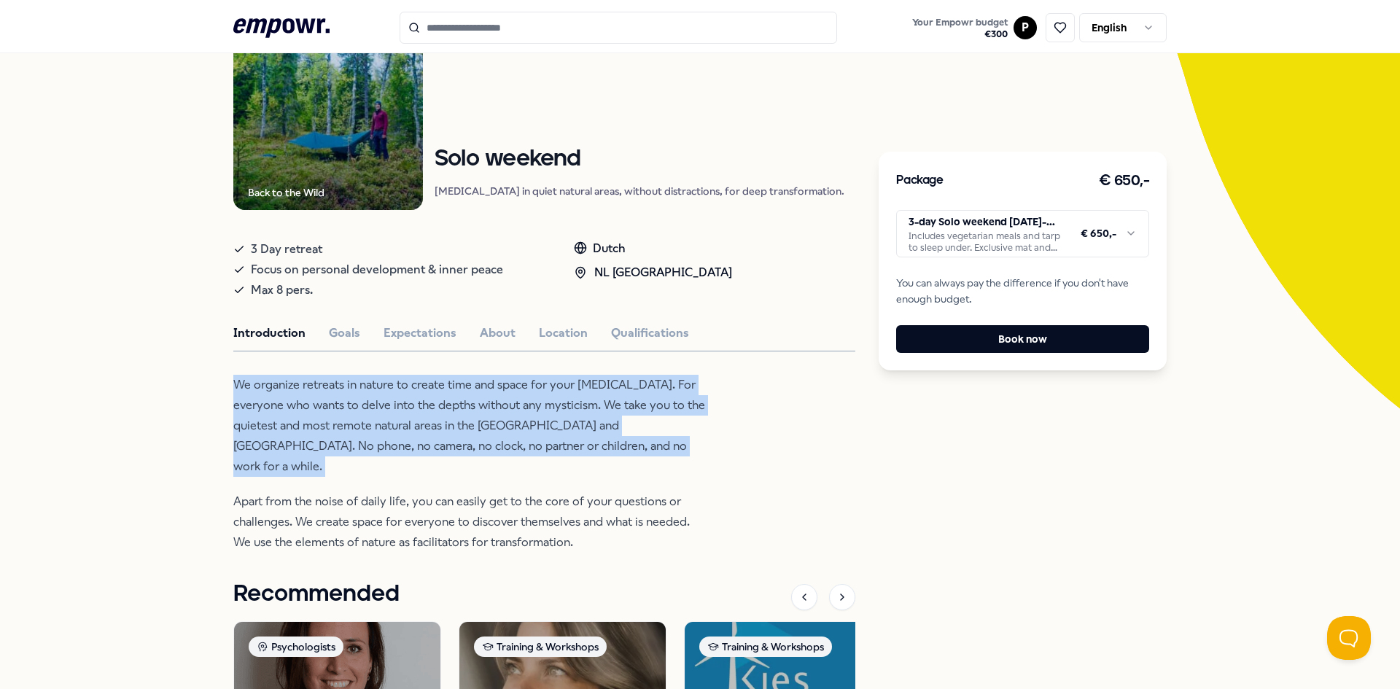
click at [437, 400] on p "We organize retreats in nature to create time and space for your [MEDICAL_DATA]…" at bounding box center [470, 426] width 474 height 102
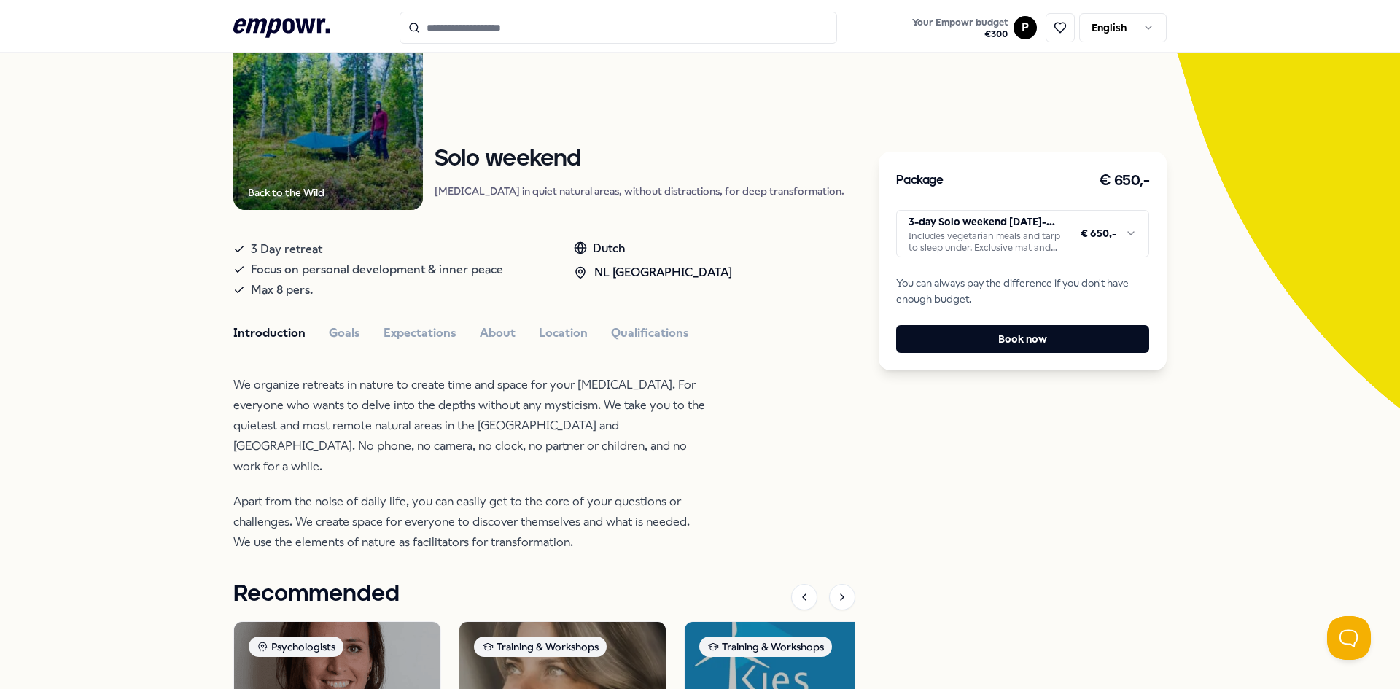
click at [373, 262] on span "Focus on personal development & inner peace" at bounding box center [377, 270] width 252 height 20
click at [346, 335] on button "Goals" at bounding box center [344, 333] width 31 height 19
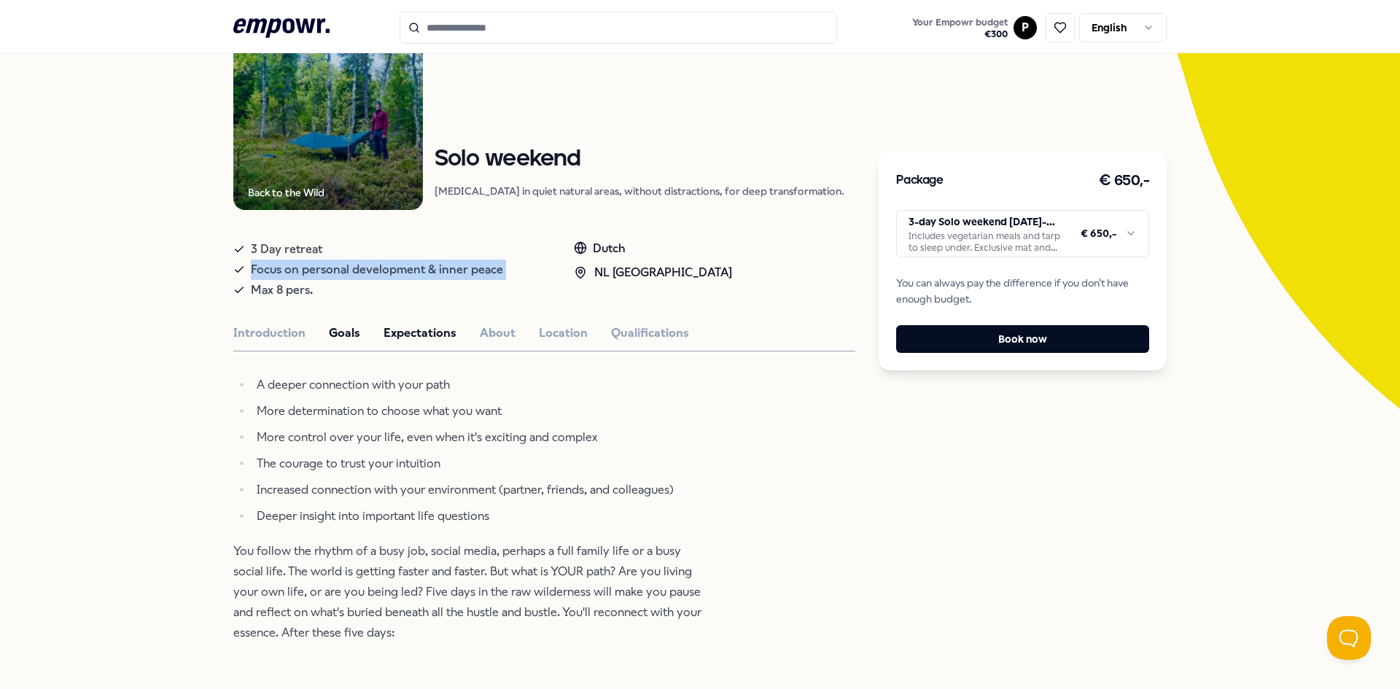
click at [394, 334] on button "Expectations" at bounding box center [420, 333] width 73 height 19
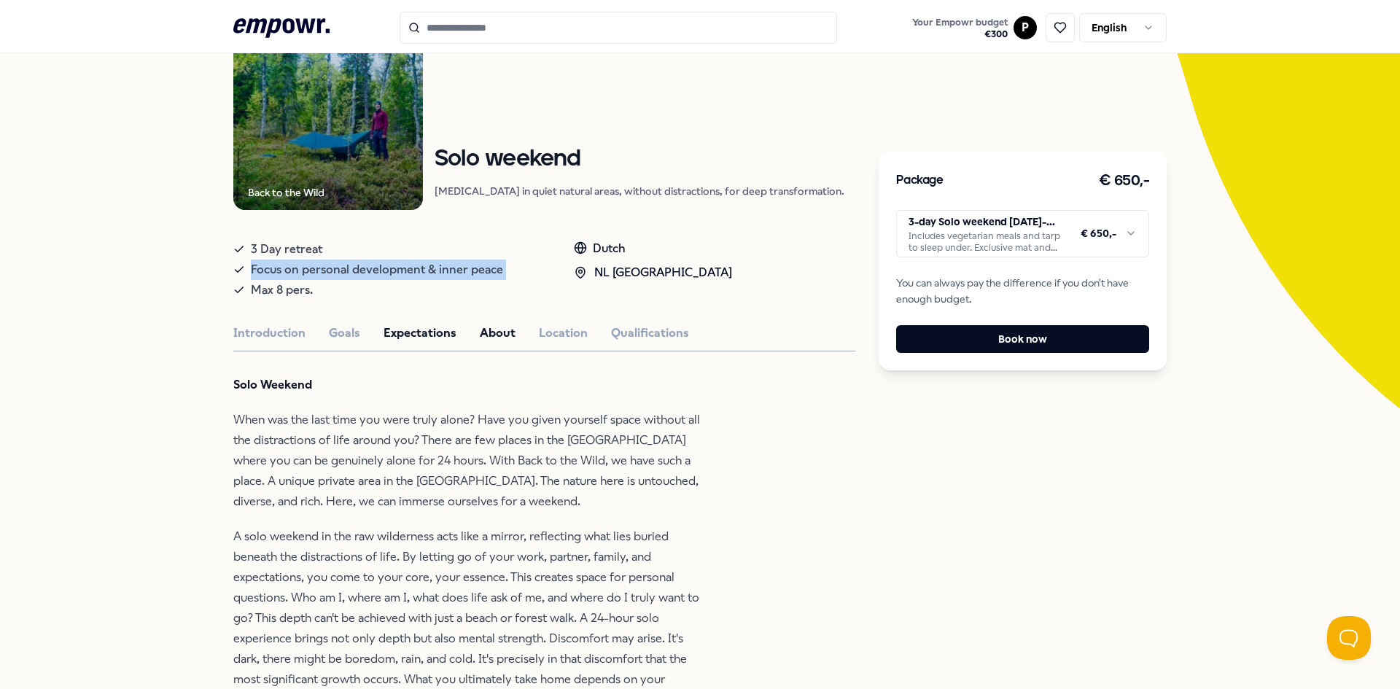
click at [495, 331] on button "About" at bounding box center [498, 333] width 36 height 19
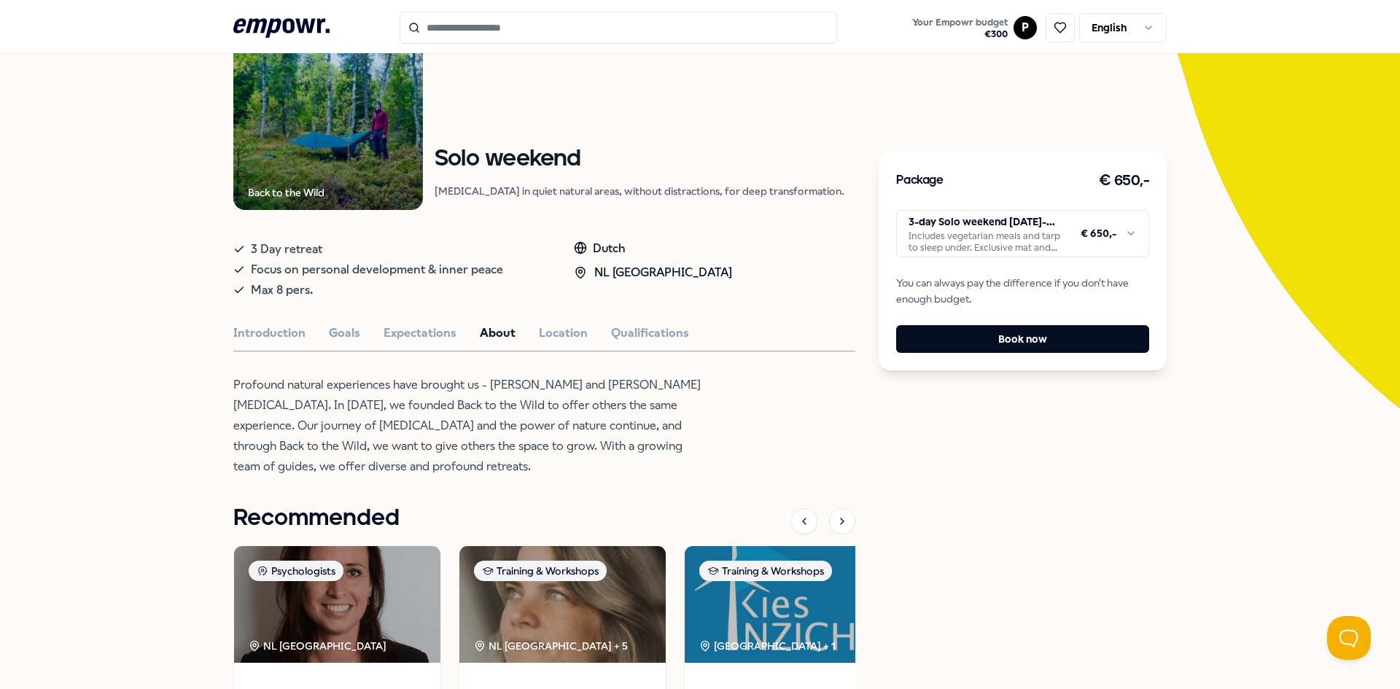
click at [462, 400] on p "Profound natural experiences have brought us - [PERSON_NAME] and [PERSON_NAME] …" at bounding box center [470, 426] width 474 height 102
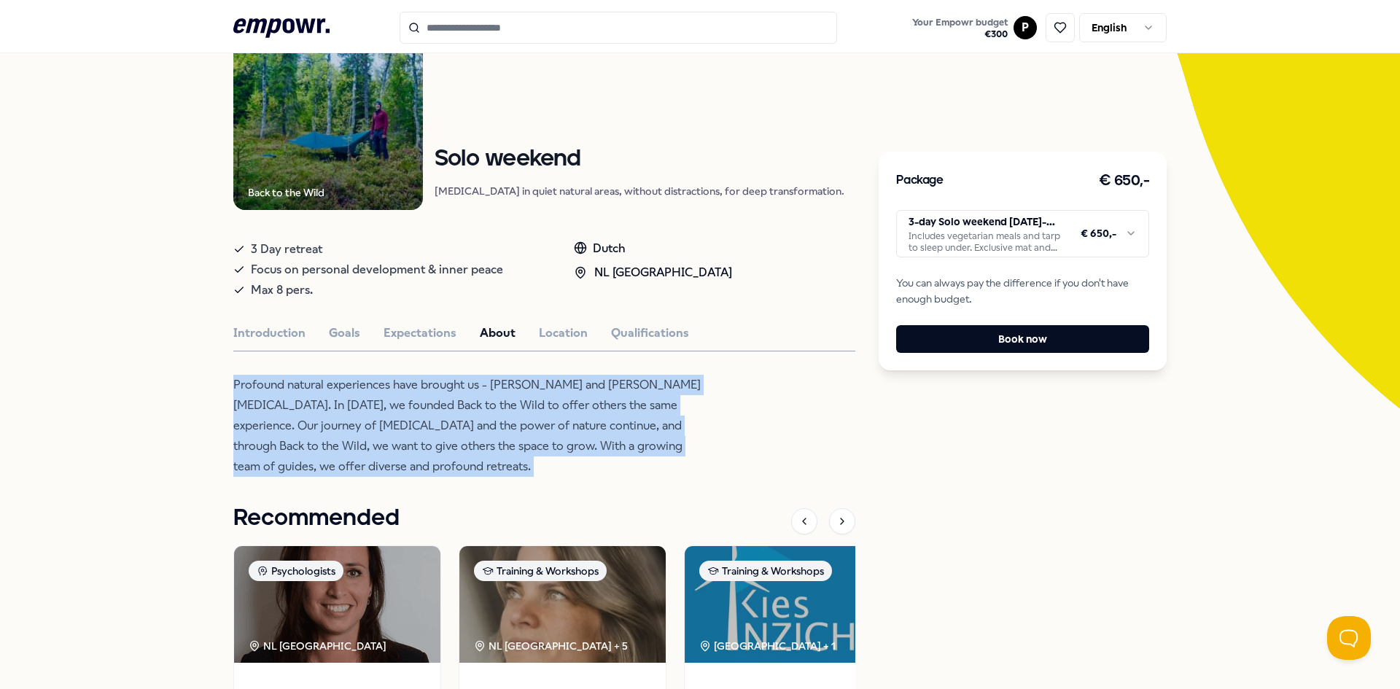
click at [462, 400] on p "Profound natural experiences have brought us - [PERSON_NAME] and [PERSON_NAME] …" at bounding box center [470, 426] width 474 height 102
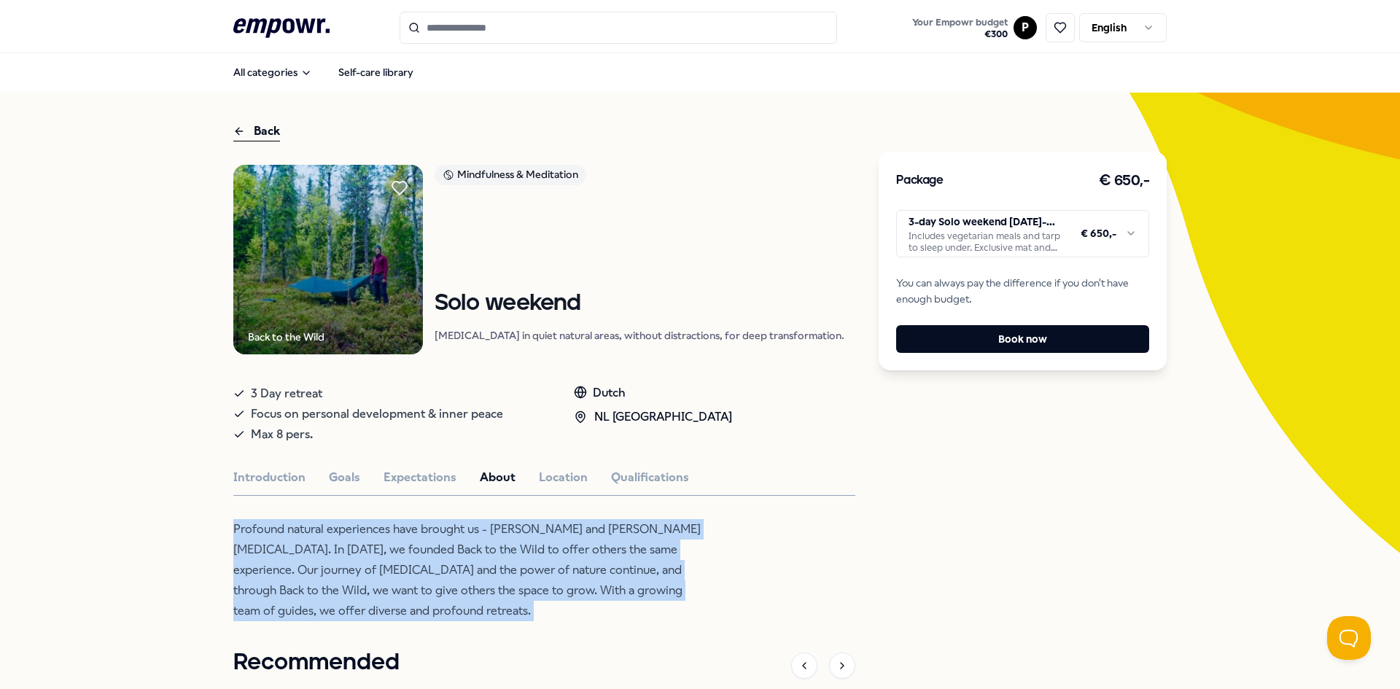
scroll to position [0, 0]
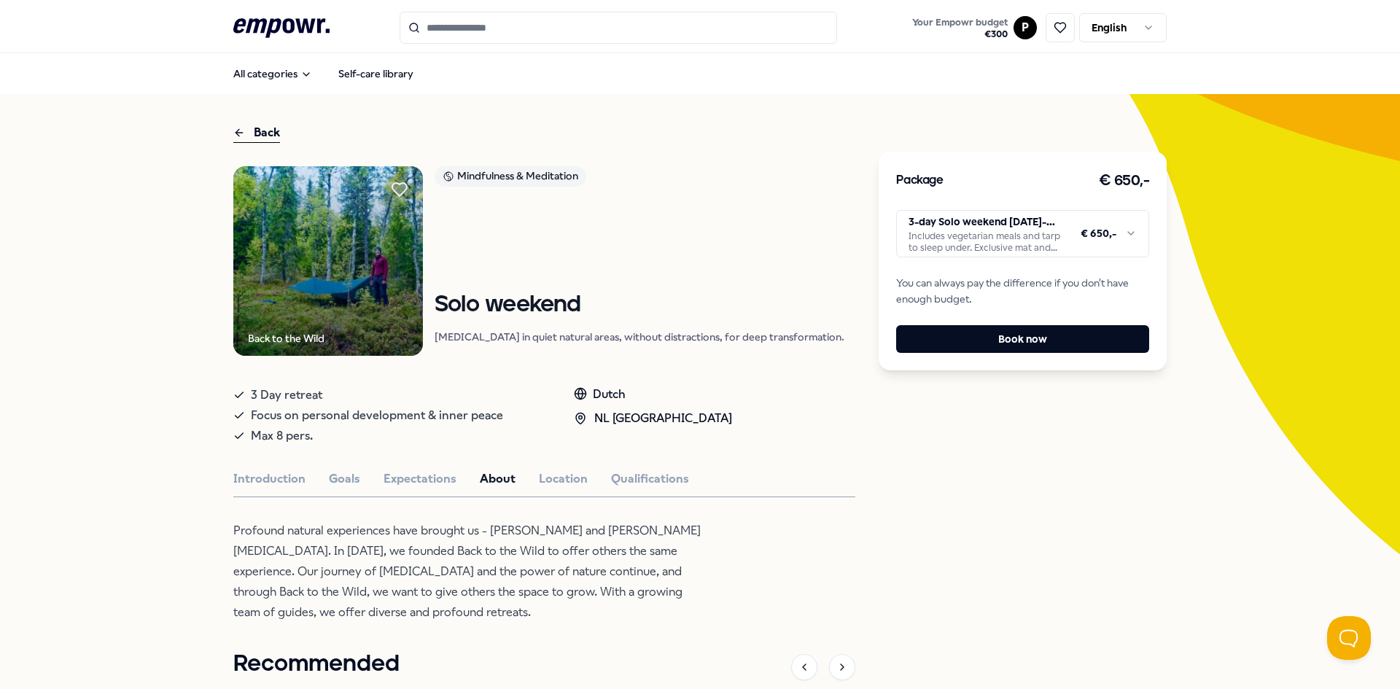
click at [637, 292] on h1 "Solo weekend" at bounding box center [640, 305] width 410 height 26
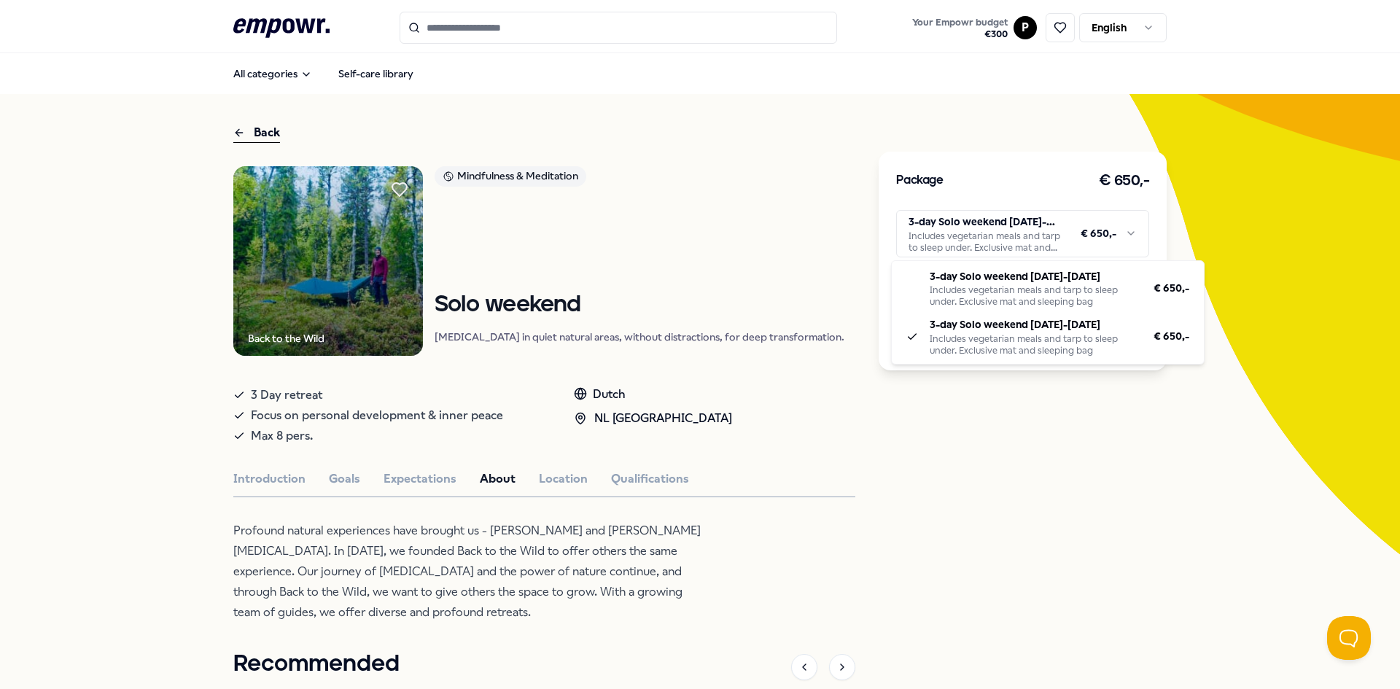
click at [1001, 228] on html ".empowr-logo_svg__cls-1{fill:#03032f} Your Empowr budget € 300 P English All ca…" at bounding box center [700, 344] width 1400 height 689
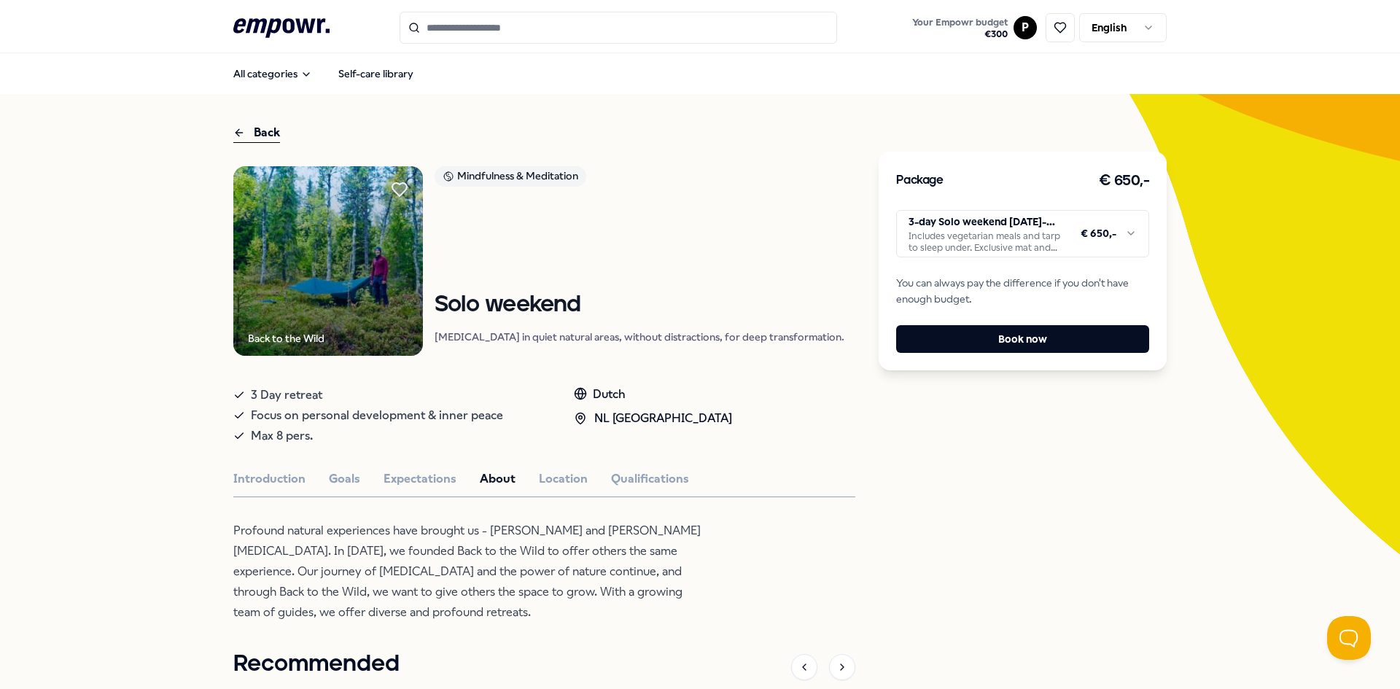
click at [599, 486] on div "Introduction Goals Expectations About Location Qualifications" at bounding box center [544, 479] width 622 height 19
click at [542, 487] on button "Location" at bounding box center [563, 479] width 49 height 19
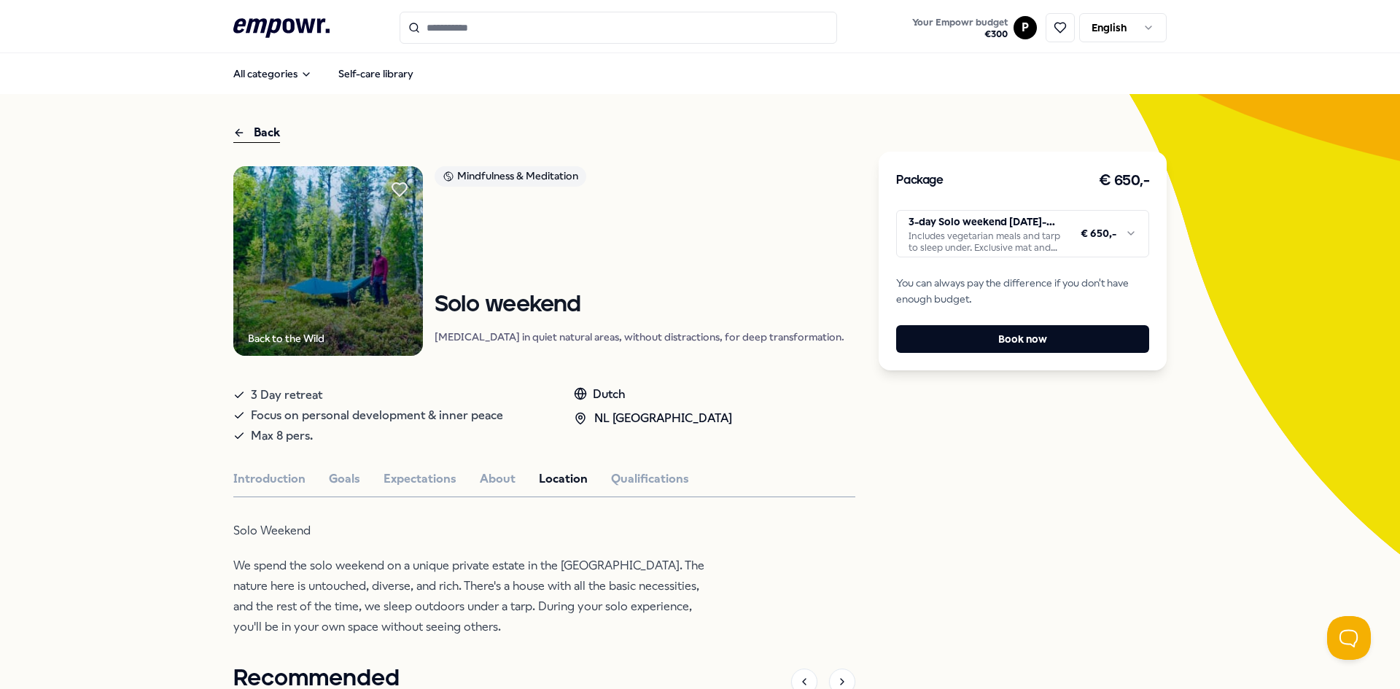
click at [532, 513] on div "Back to the Wild Mindfulness & Meditation Solo weekend [MEDICAL_DATA] in quiet …" at bounding box center [544, 595] width 622 height 858
click at [537, 553] on div "Solo Weekend We spend the solo weekend on a unique private estate in the [GEOGR…" at bounding box center [470, 579] width 474 height 117
click at [537, 550] on div "Solo Weekend We spend the solo weekend on a unique private estate in the [GEOGR…" at bounding box center [470, 579] width 474 height 117
click at [535, 569] on p "We spend the solo weekend on a unique private estate in the [GEOGRAPHIC_DATA]. …" at bounding box center [470, 597] width 474 height 82
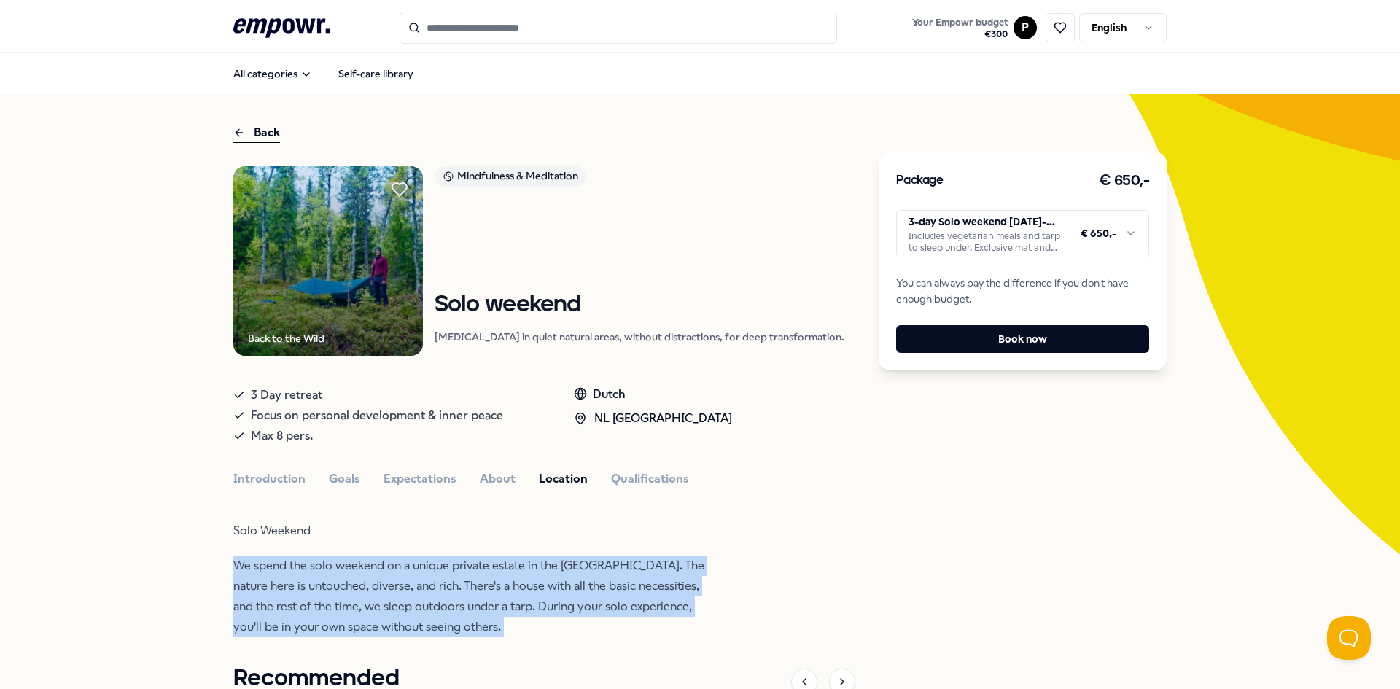
click at [534, 570] on p "We spend the solo weekend on a unique private estate in the [GEOGRAPHIC_DATA]. …" at bounding box center [470, 597] width 474 height 82
click at [716, 599] on div "Back to the Wild Mindfulness & Meditation Solo weekend [MEDICAL_DATA] in quiet …" at bounding box center [544, 595] width 622 height 858
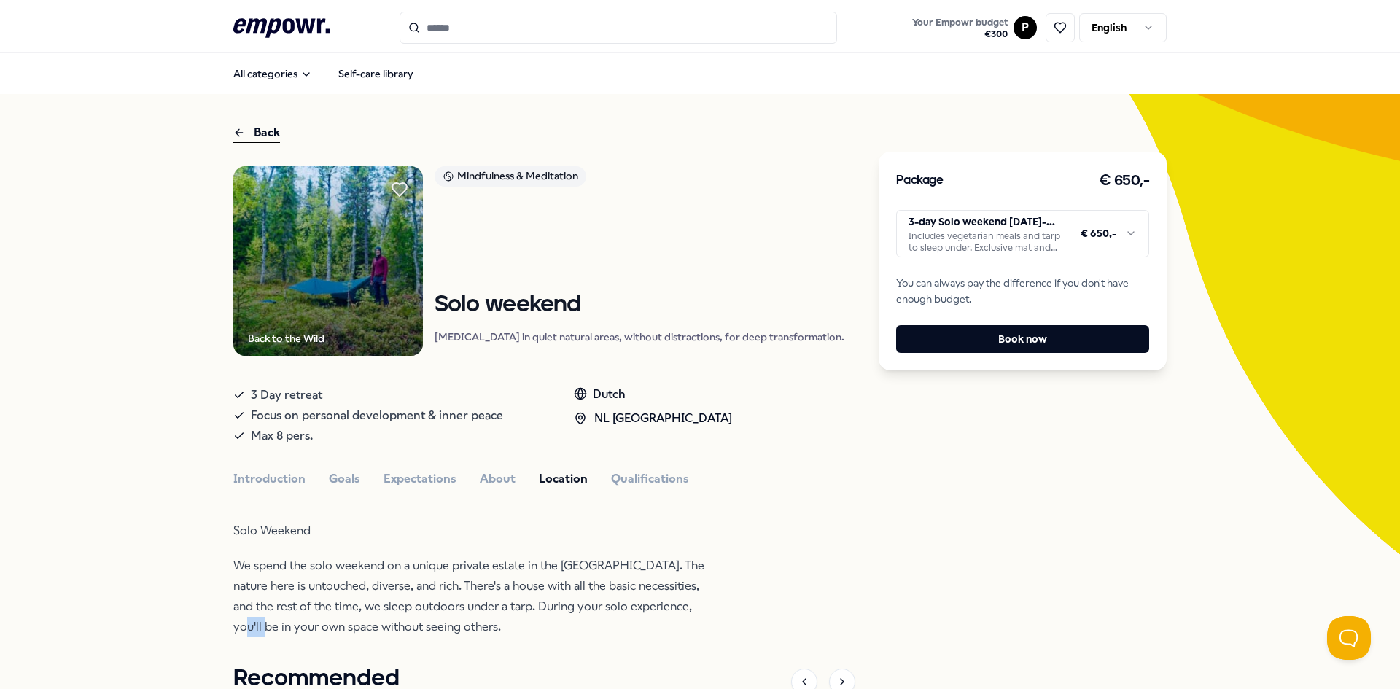
click at [716, 599] on div "Back to the Wild Mindfulness & Meditation Solo weekend [MEDICAL_DATA] in quiet …" at bounding box center [544, 595] width 622 height 858
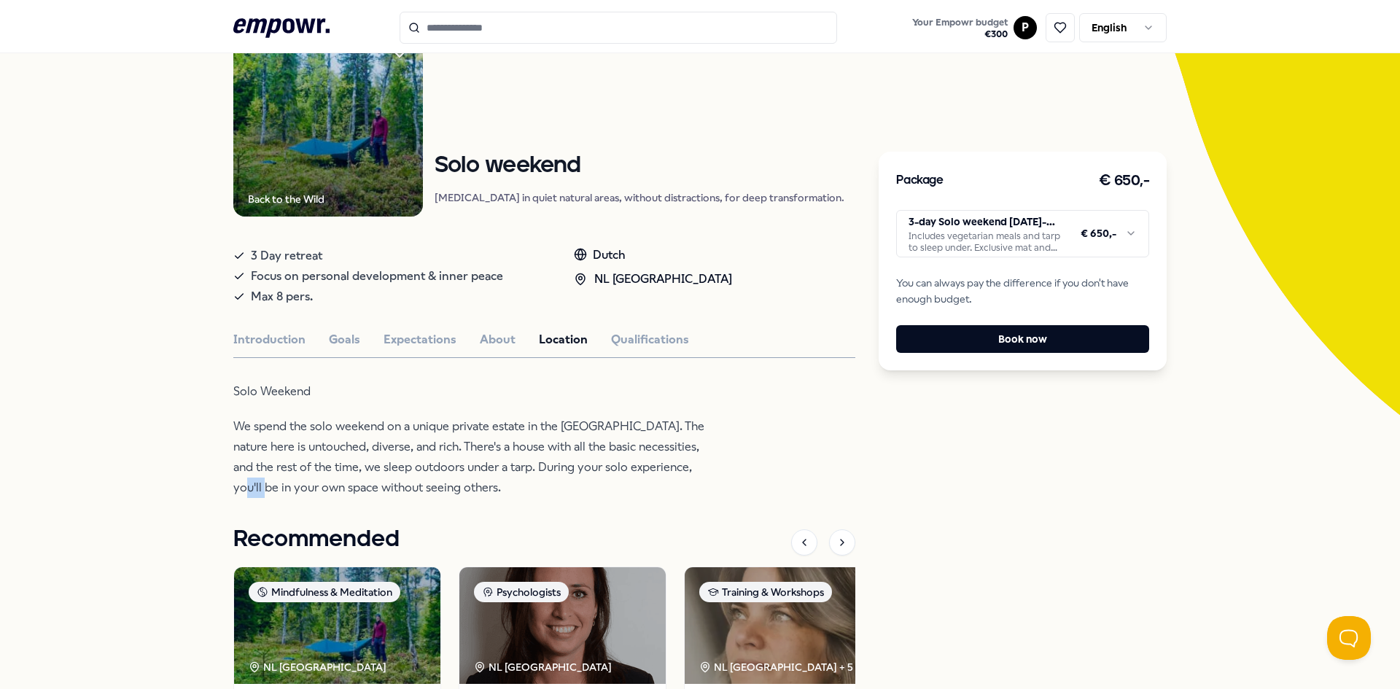
scroll to position [146, 0]
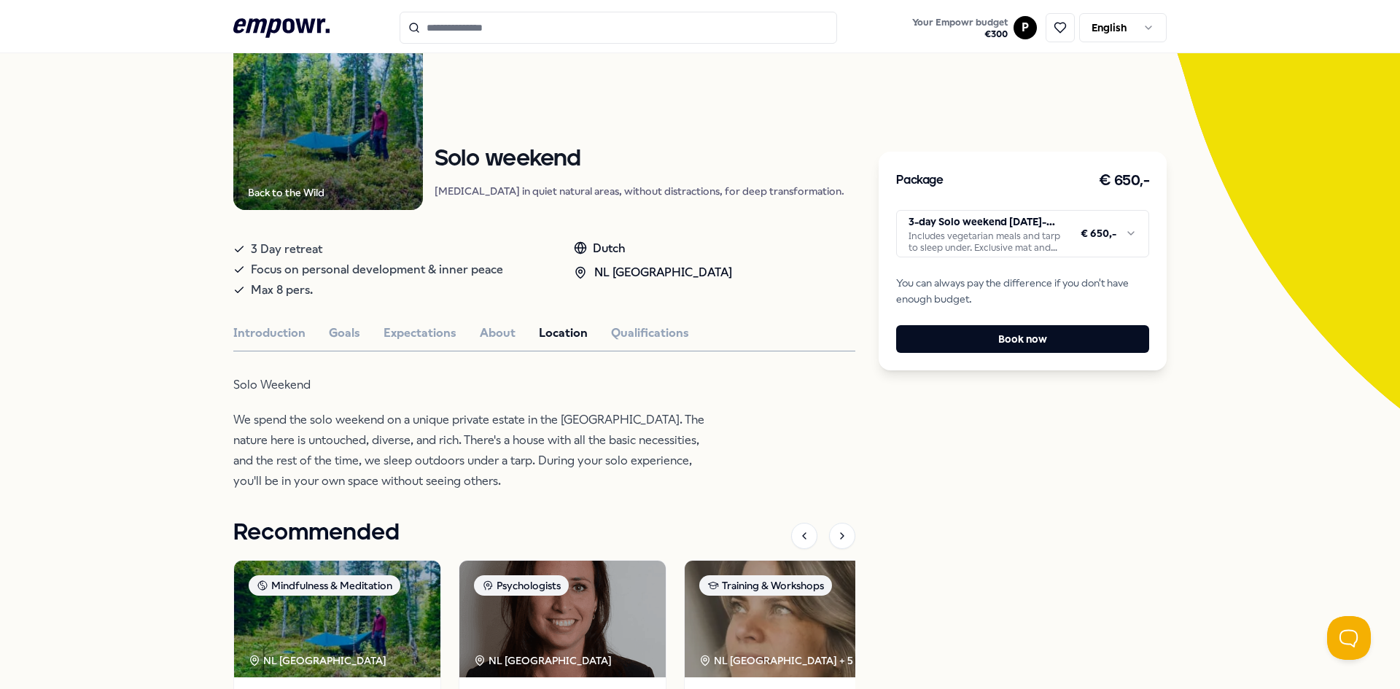
click at [381, 456] on p "We spend the solo weekend on a unique private estate in the [GEOGRAPHIC_DATA]. …" at bounding box center [470, 451] width 474 height 82
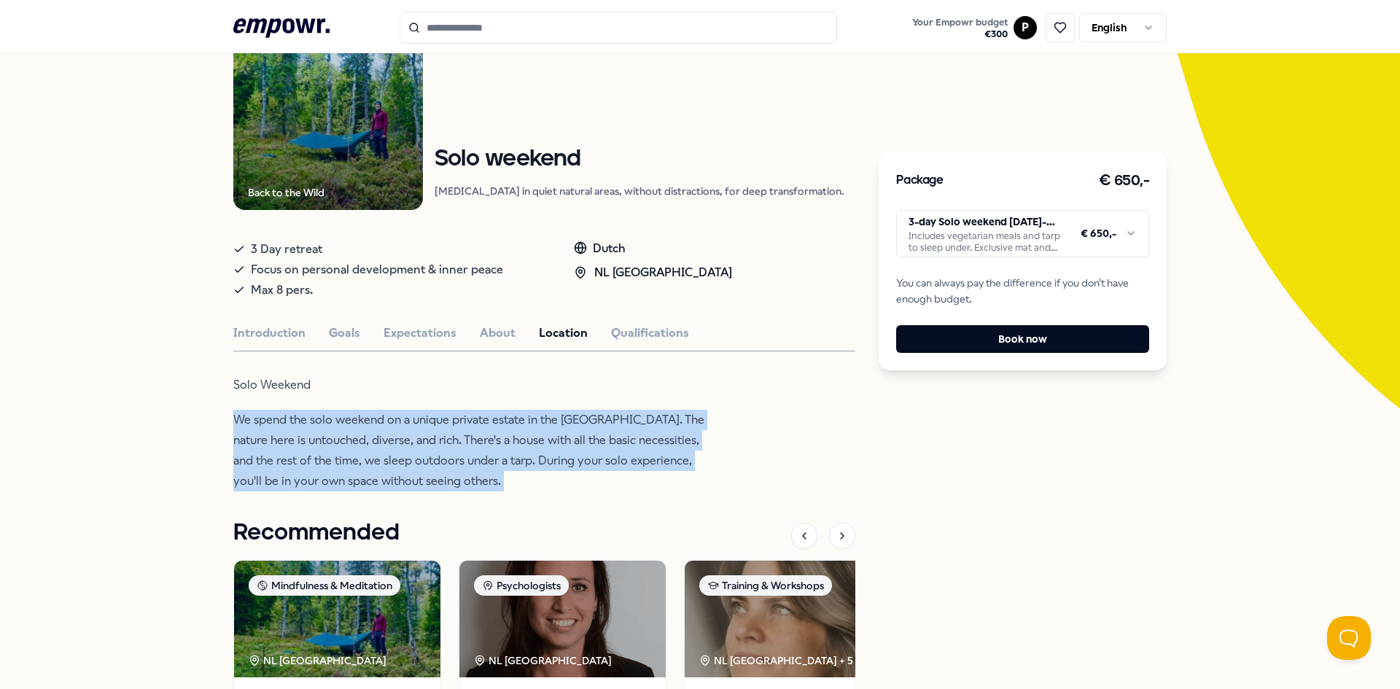
click at [381, 456] on p "We spend the solo weekend on a unique private estate in the [GEOGRAPHIC_DATA]. …" at bounding box center [470, 451] width 474 height 82
click at [380, 457] on p "We spend the solo weekend on a unique private estate in the [GEOGRAPHIC_DATA]. …" at bounding box center [470, 451] width 474 height 82
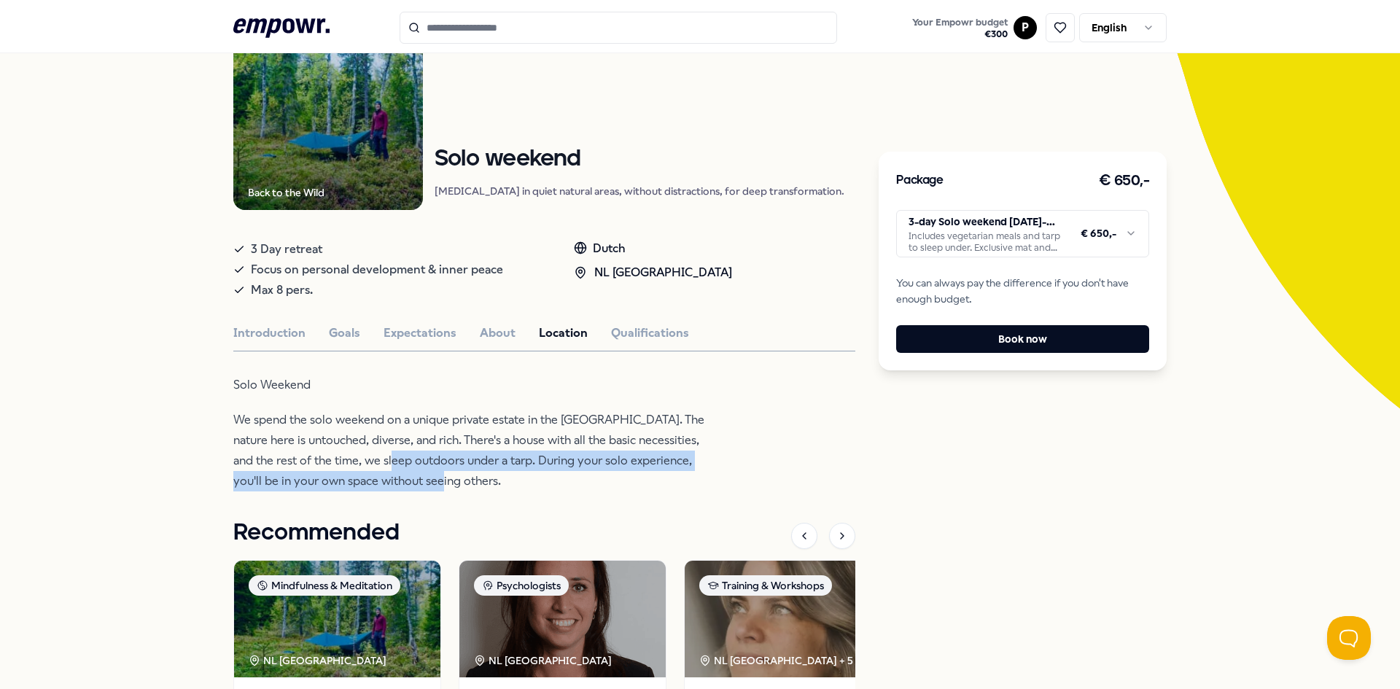
drag, startPoint x: 373, startPoint y: 457, endPoint x: 408, endPoint y: 486, distance: 46.6
click at [408, 486] on p "We spend the solo weekend on a unique private estate in the [GEOGRAPHIC_DATA]. …" at bounding box center [470, 451] width 474 height 82
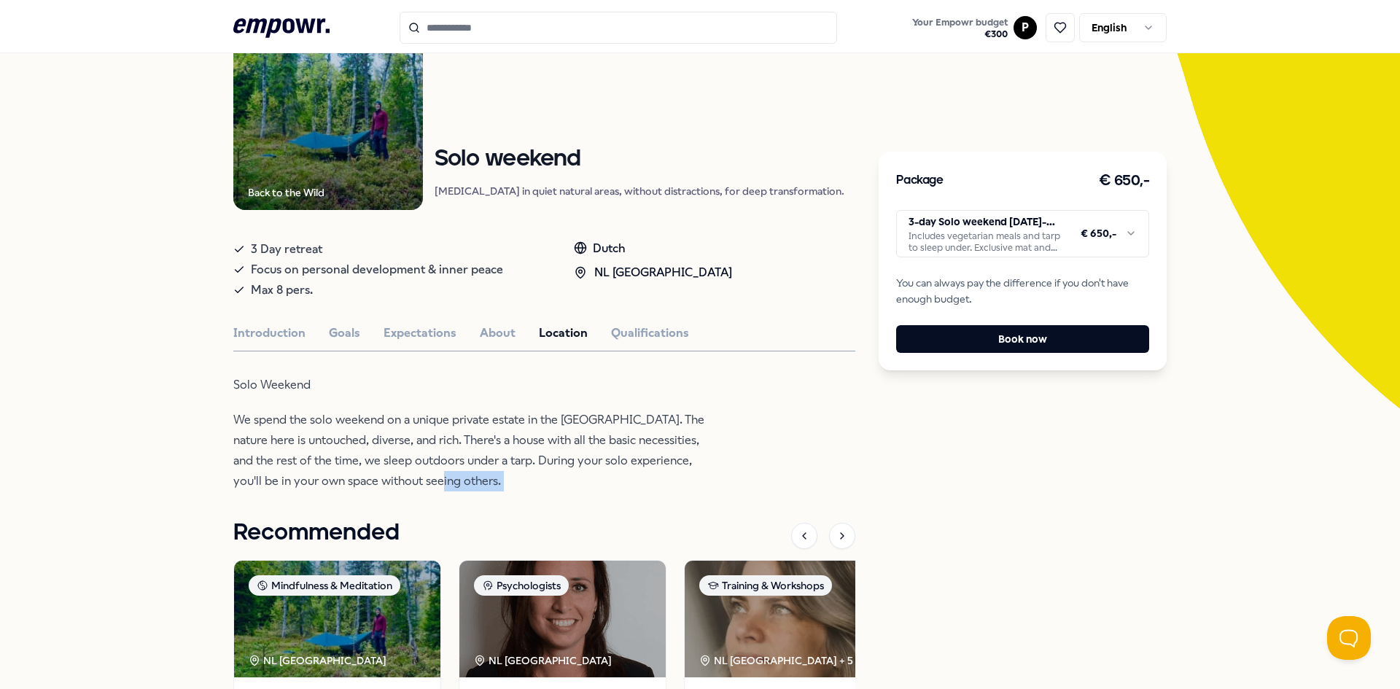
click at [408, 486] on p "We spend the solo weekend on a unique private estate in the [GEOGRAPHIC_DATA]. …" at bounding box center [470, 451] width 474 height 82
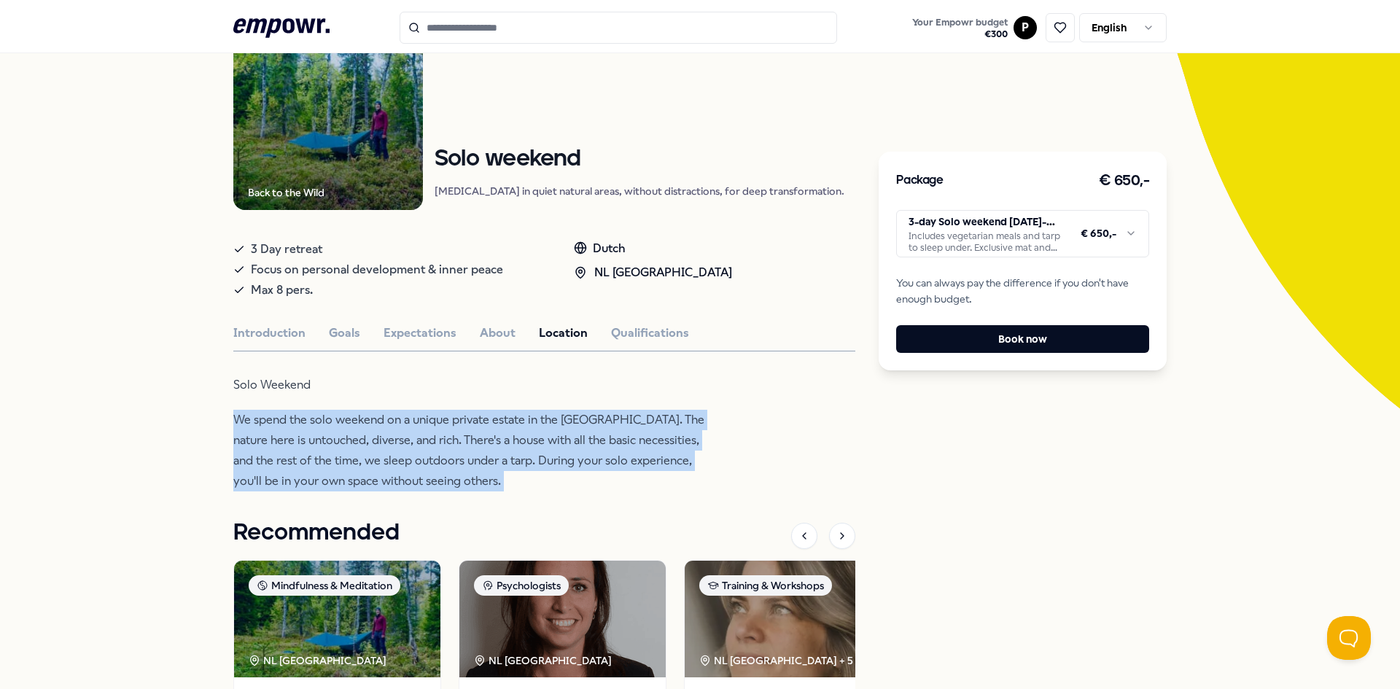
click at [408, 486] on p "We spend the solo weekend on a unique private estate in the [GEOGRAPHIC_DATA]. …" at bounding box center [470, 451] width 474 height 82
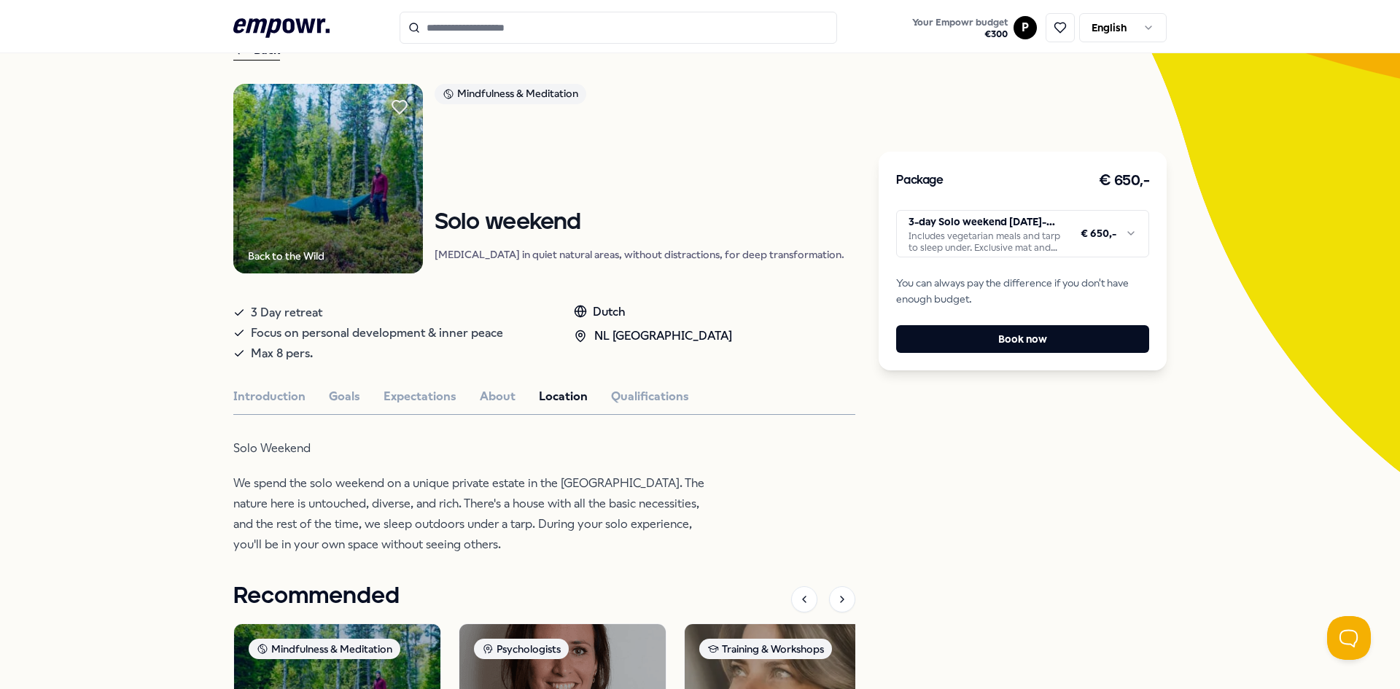
scroll to position [0, 0]
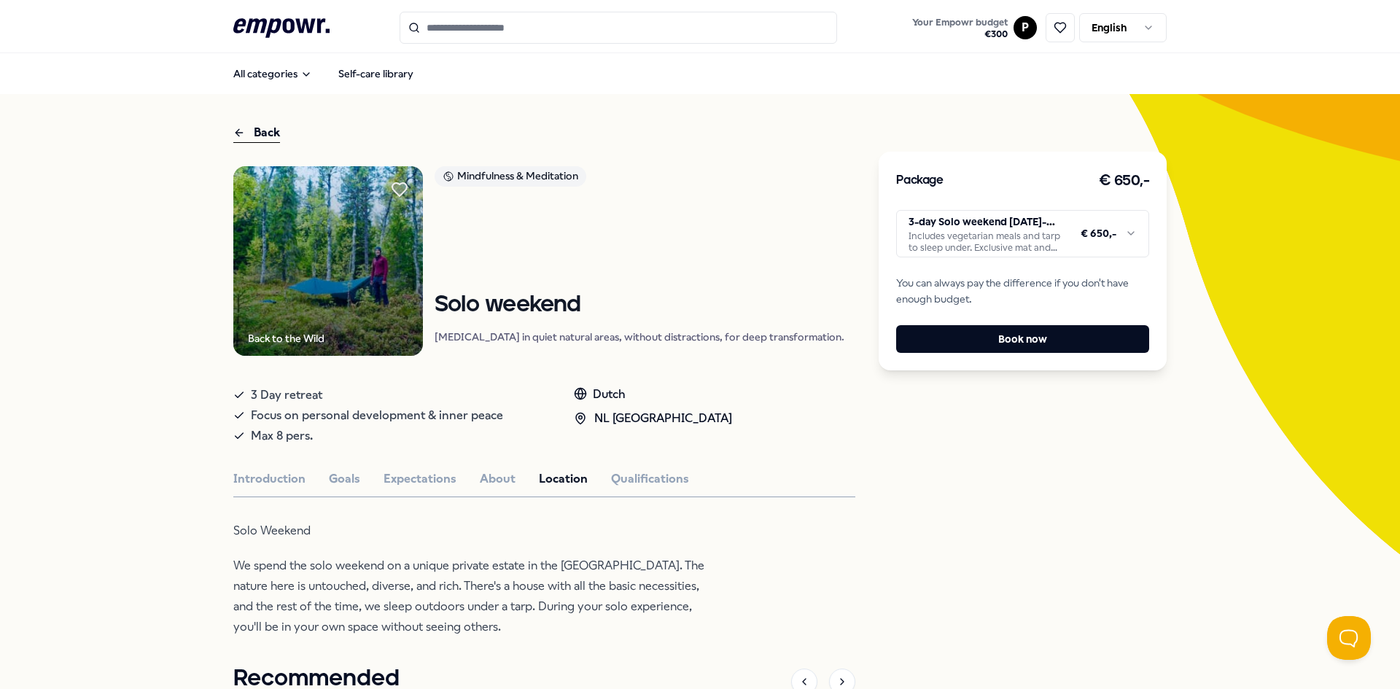
click at [593, 337] on p "[MEDICAL_DATA] in quiet natural areas, without distractions, for deep transform…" at bounding box center [640, 337] width 410 height 15
click at [593, 338] on p "[MEDICAL_DATA] in quiet natural areas, without distractions, for deep transform…" at bounding box center [640, 337] width 410 height 15
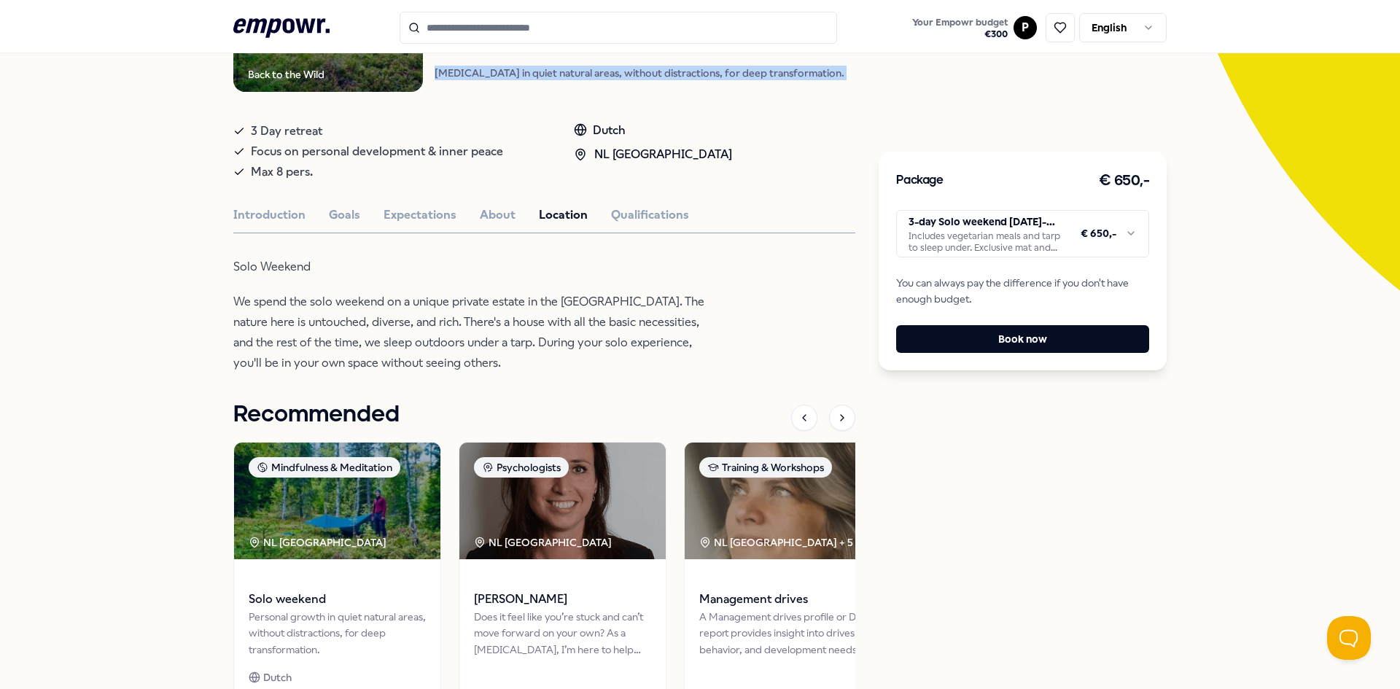
scroll to position [217, 0]
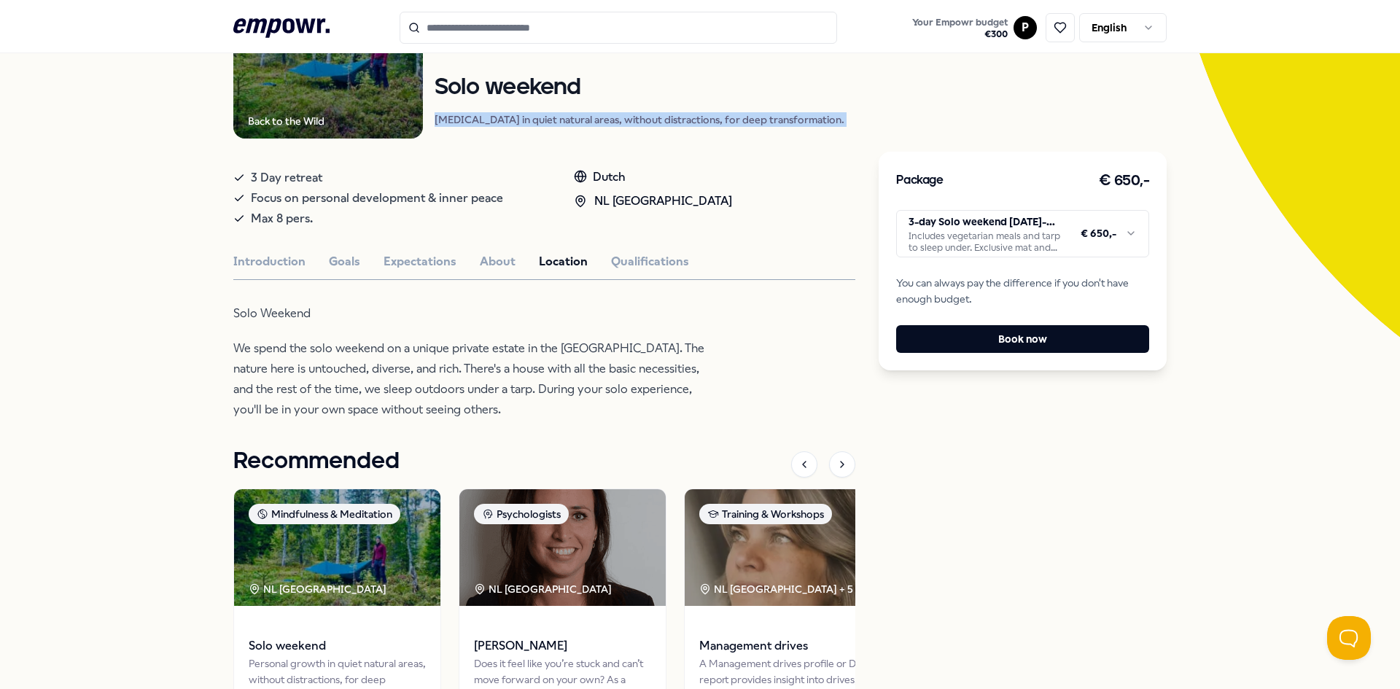
drag, startPoint x: 417, startPoint y: 254, endPoint x: 463, endPoint y: 259, distance: 46.2
click at [420, 254] on button "Expectations" at bounding box center [420, 261] width 73 height 19
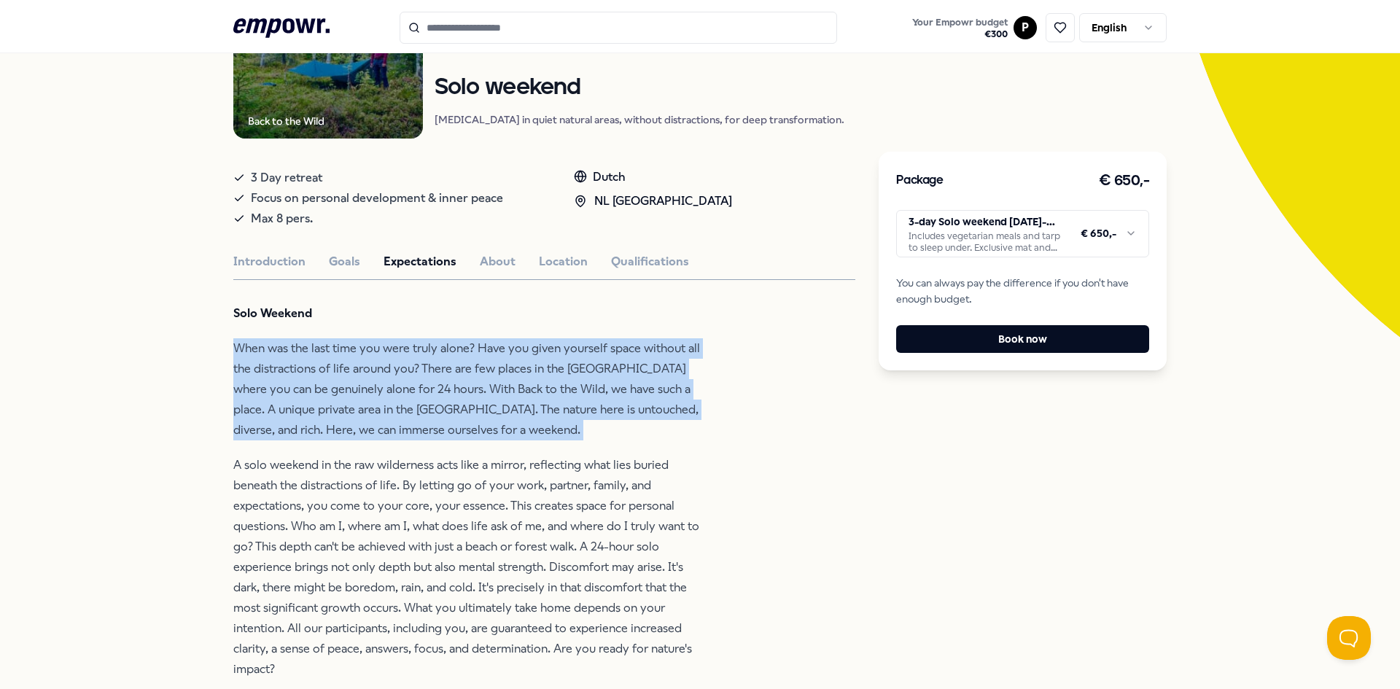
click at [432, 367] on p "When was the last time you were truly alone? Have you given yourself space with…" at bounding box center [470, 389] width 474 height 102
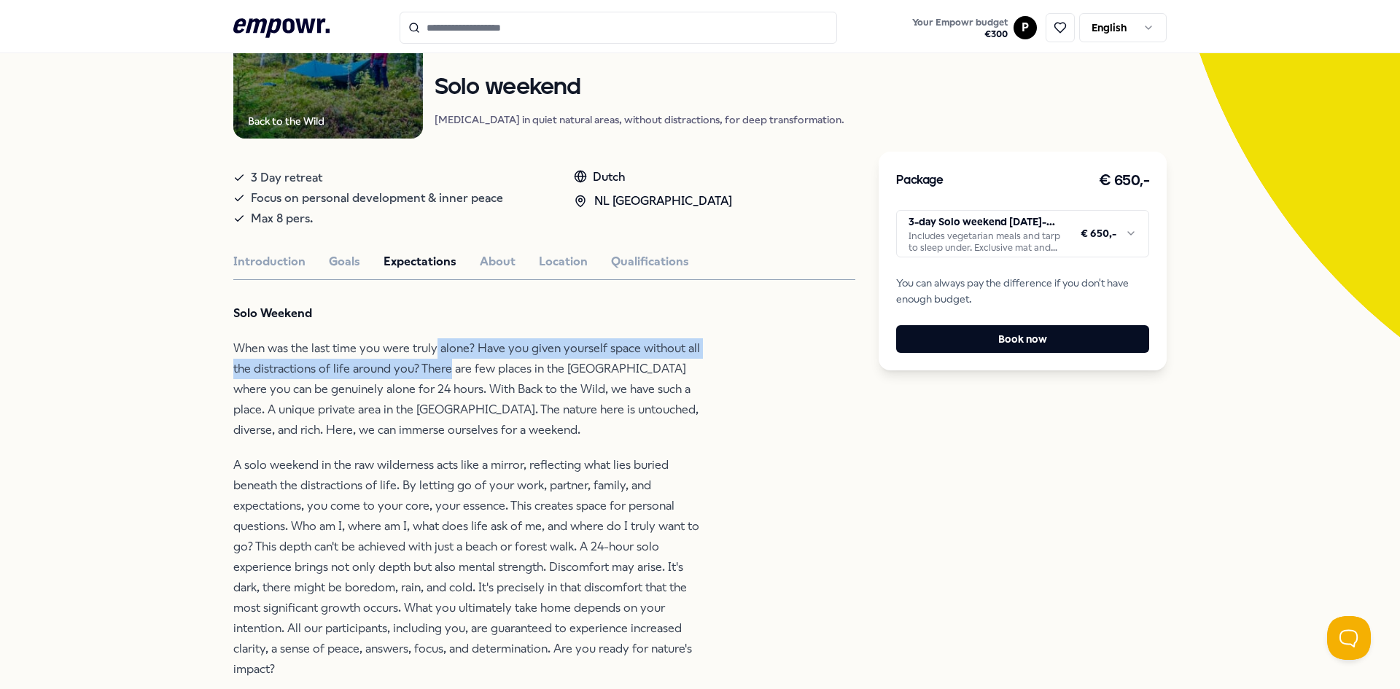
drag, startPoint x: 432, startPoint y: 367, endPoint x: 431, endPoint y: 356, distance: 11.0
click at [431, 356] on p "When was the last time you were truly alone? Have you given yourself space with…" at bounding box center [470, 389] width 474 height 102
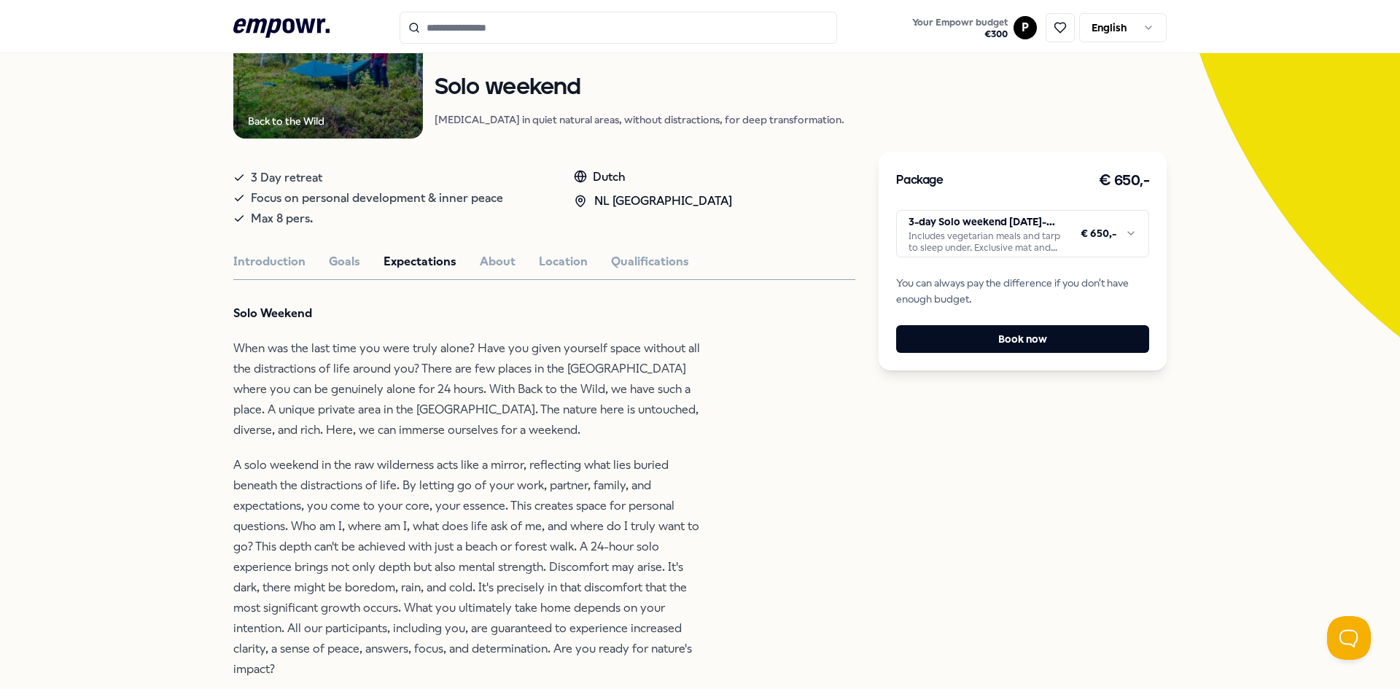
click at [422, 384] on p "When was the last time you were truly alone? Have you given yourself space with…" at bounding box center [470, 389] width 474 height 102
click at [422, 383] on p "When was the last time you were truly alone? Have you given yourself space with…" at bounding box center [470, 389] width 474 height 102
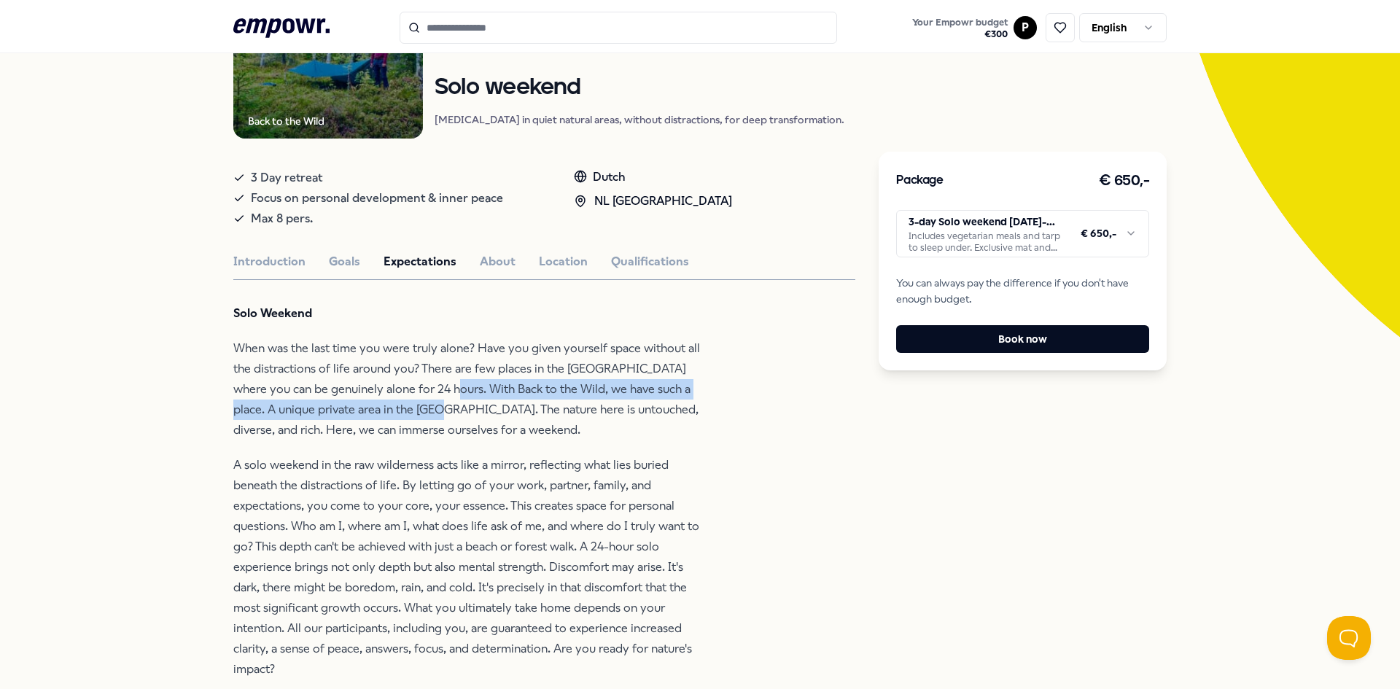
drag, startPoint x: 422, startPoint y: 383, endPoint x: 422, endPoint y: 406, distance: 23.3
click at [422, 406] on p "When was the last time you were truly alone? Have you given yourself space with…" at bounding box center [470, 389] width 474 height 102
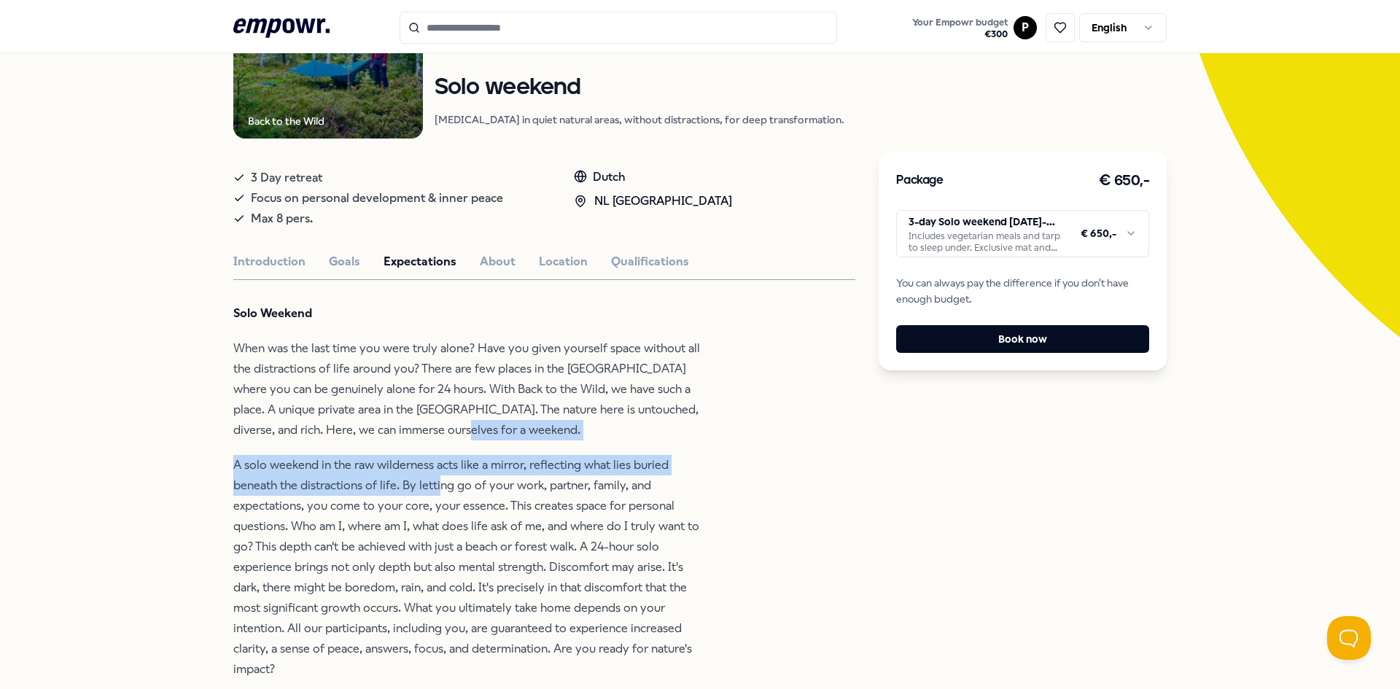
drag, startPoint x: 432, startPoint y: 432, endPoint x: 437, endPoint y: 476, distance: 44.7
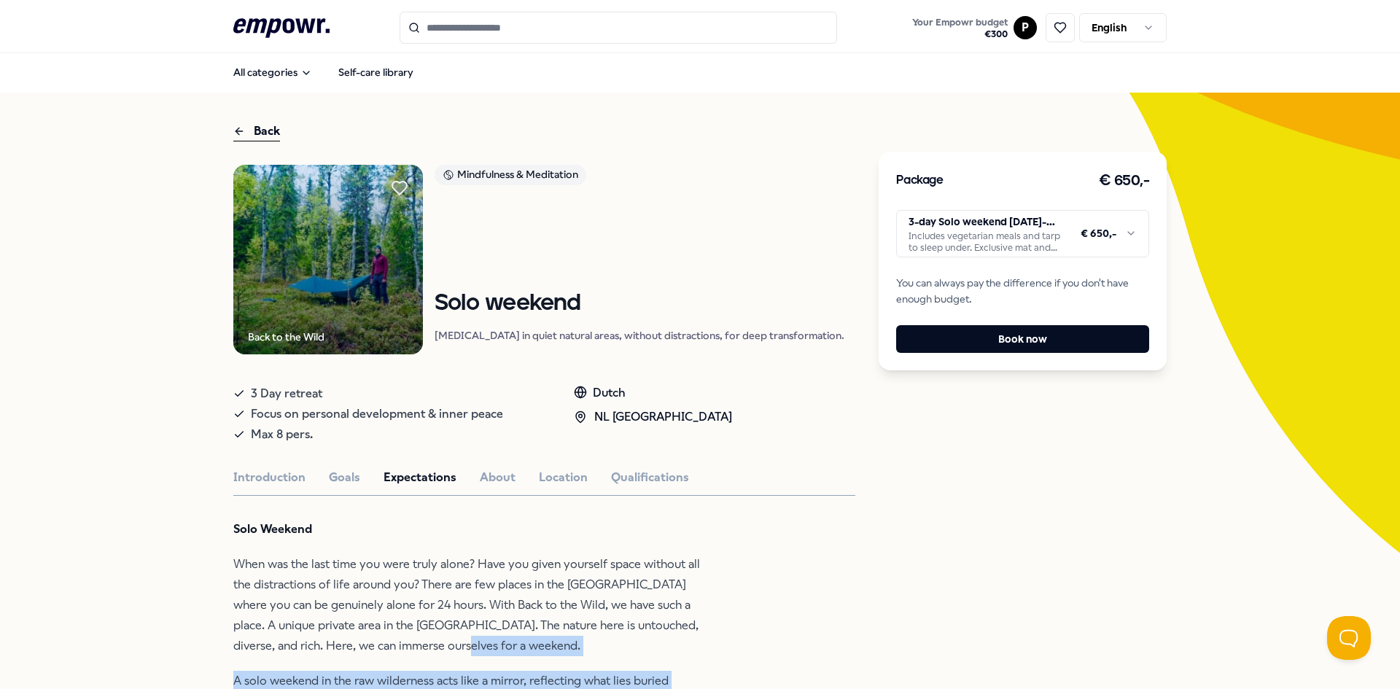
scroll to position [0, 0]
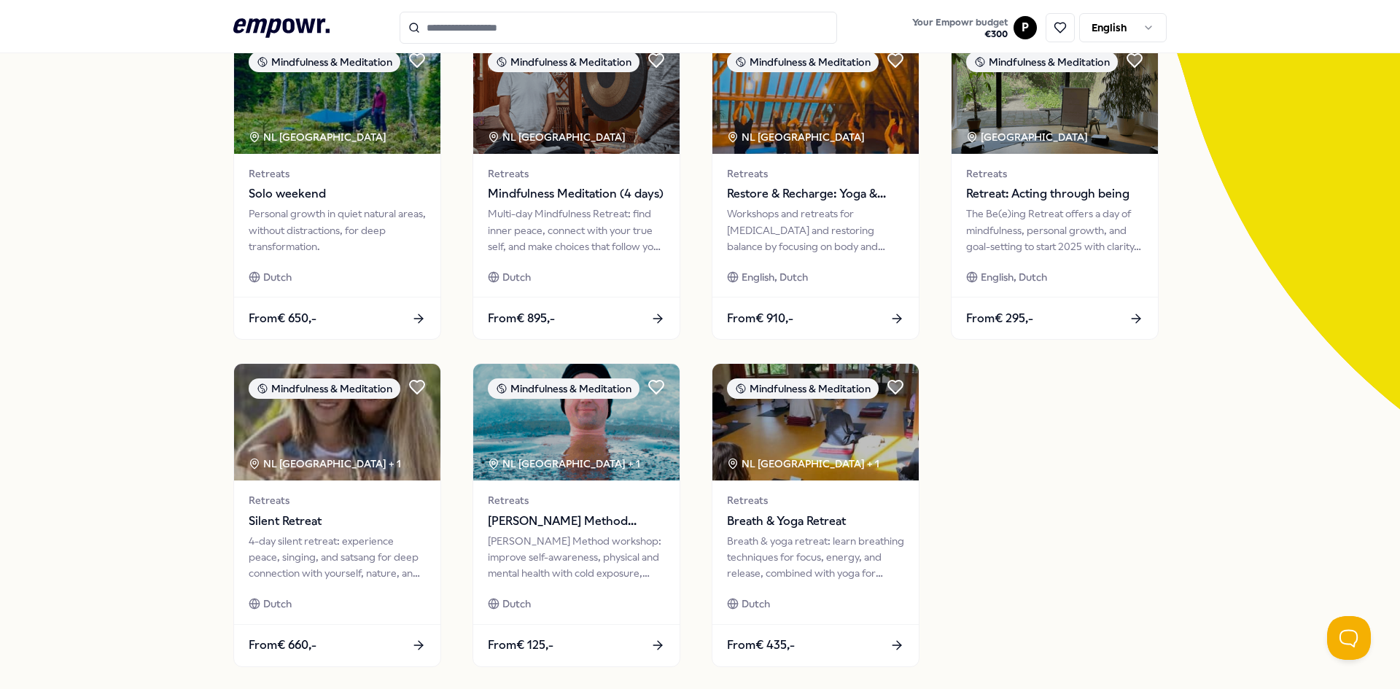
scroll to position [146, 0]
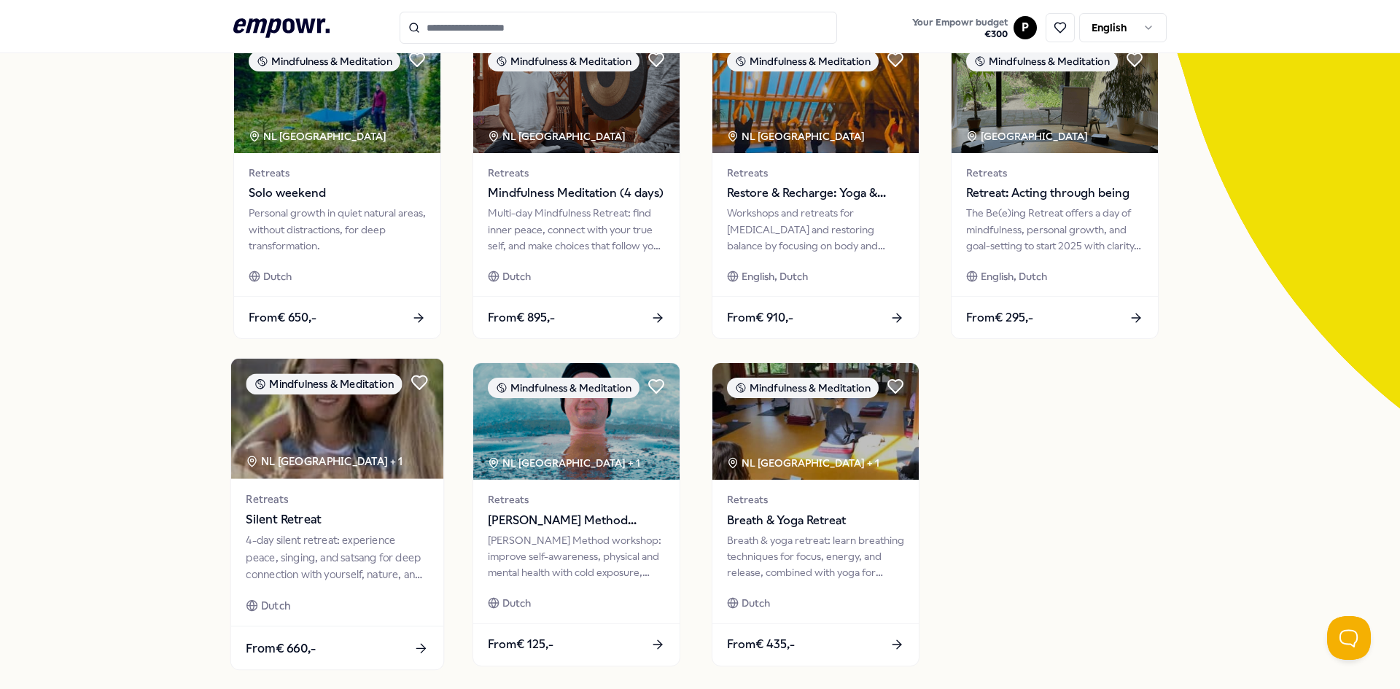
click at [422, 467] on img at bounding box center [337, 419] width 212 height 120
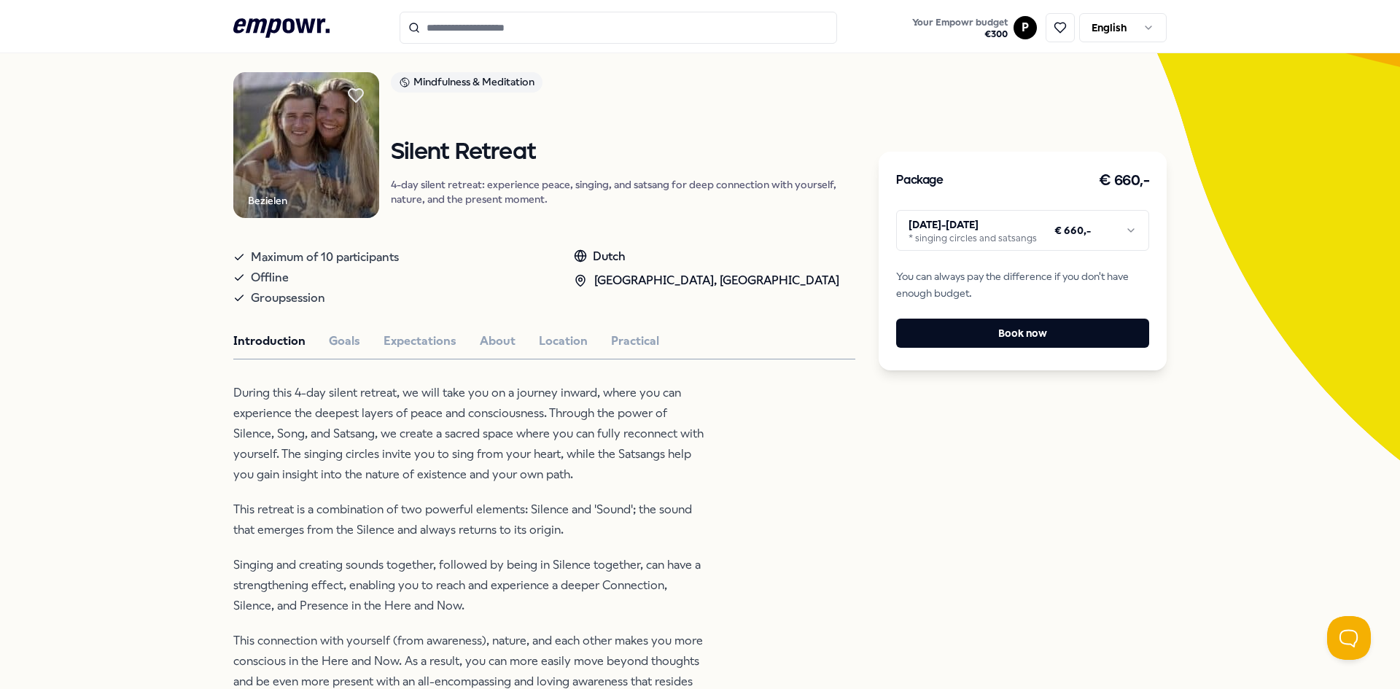
click at [1006, 221] on html ".empowr-logo_svg__cls-1{fill:#03032f} Your Empowr budget € 300 P English All ca…" at bounding box center [700, 344] width 1400 height 689
click at [777, 372] on div "Bezielen Mindfulness & Meditation Silent Retreat 4-day silent retreat: experien…" at bounding box center [544, 651] width 622 height 1159
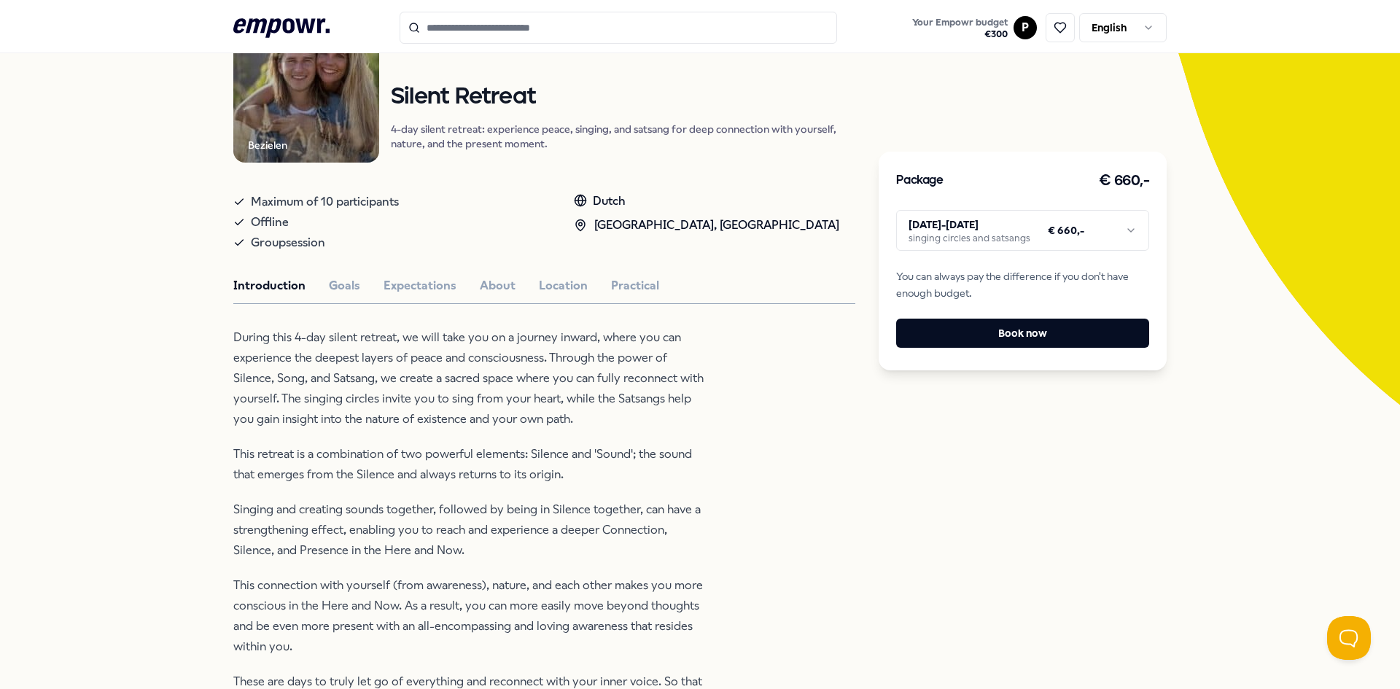
scroll to position [240, 0]
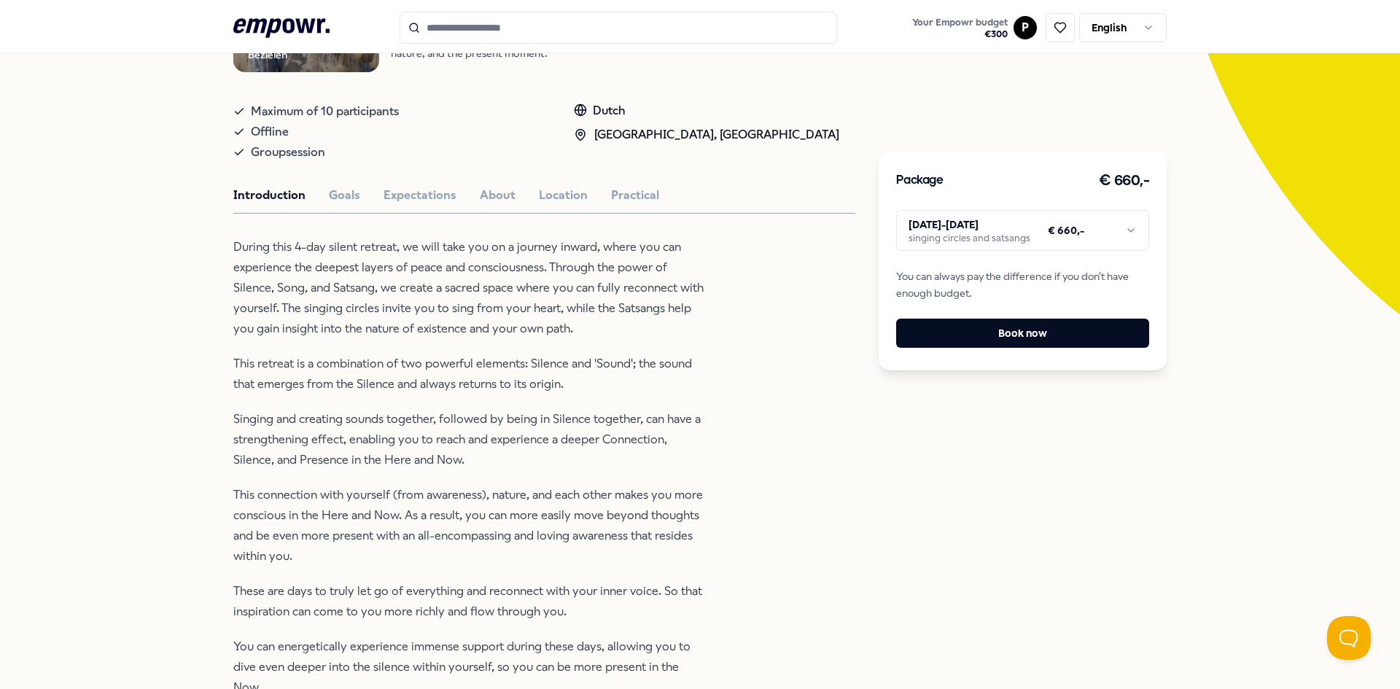
click at [363, 252] on p "During this 4-day silent retreat, we will take you on a journey inward, where y…" at bounding box center [470, 288] width 474 height 102
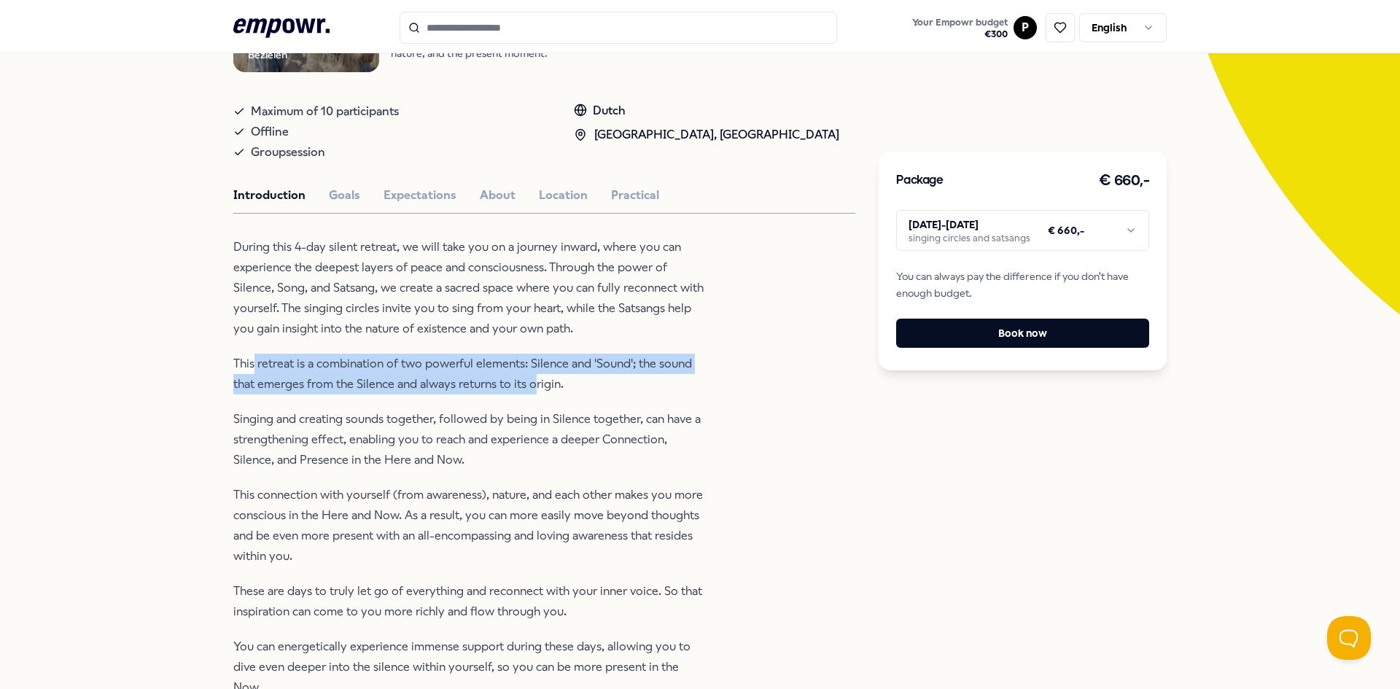
drag, startPoint x: 248, startPoint y: 365, endPoint x: 532, endPoint y: 386, distance: 284.4
click at [532, 386] on p "This retreat is a combination of two powerful elements: Silence and 'Sound'; th…" at bounding box center [470, 374] width 474 height 41
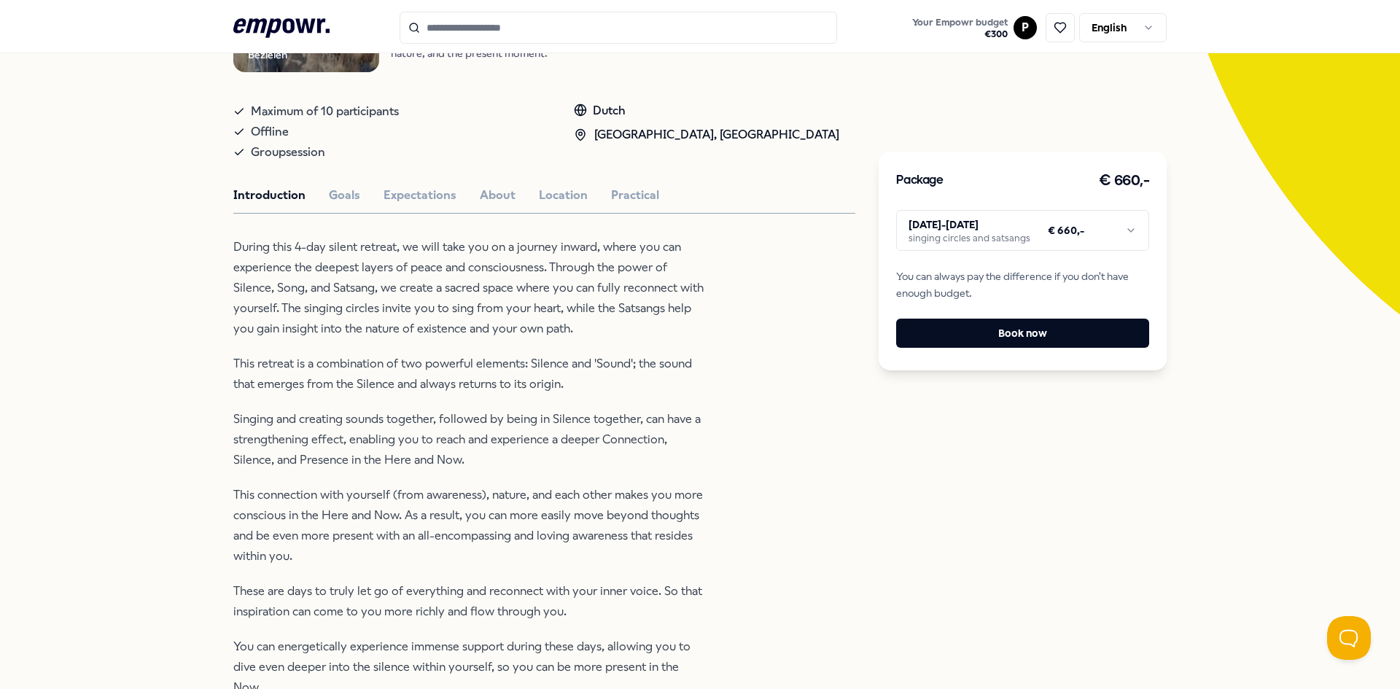
click at [537, 381] on p "This retreat is a combination of two powerful elements: Silence and 'Sound'; th…" at bounding box center [470, 374] width 474 height 41
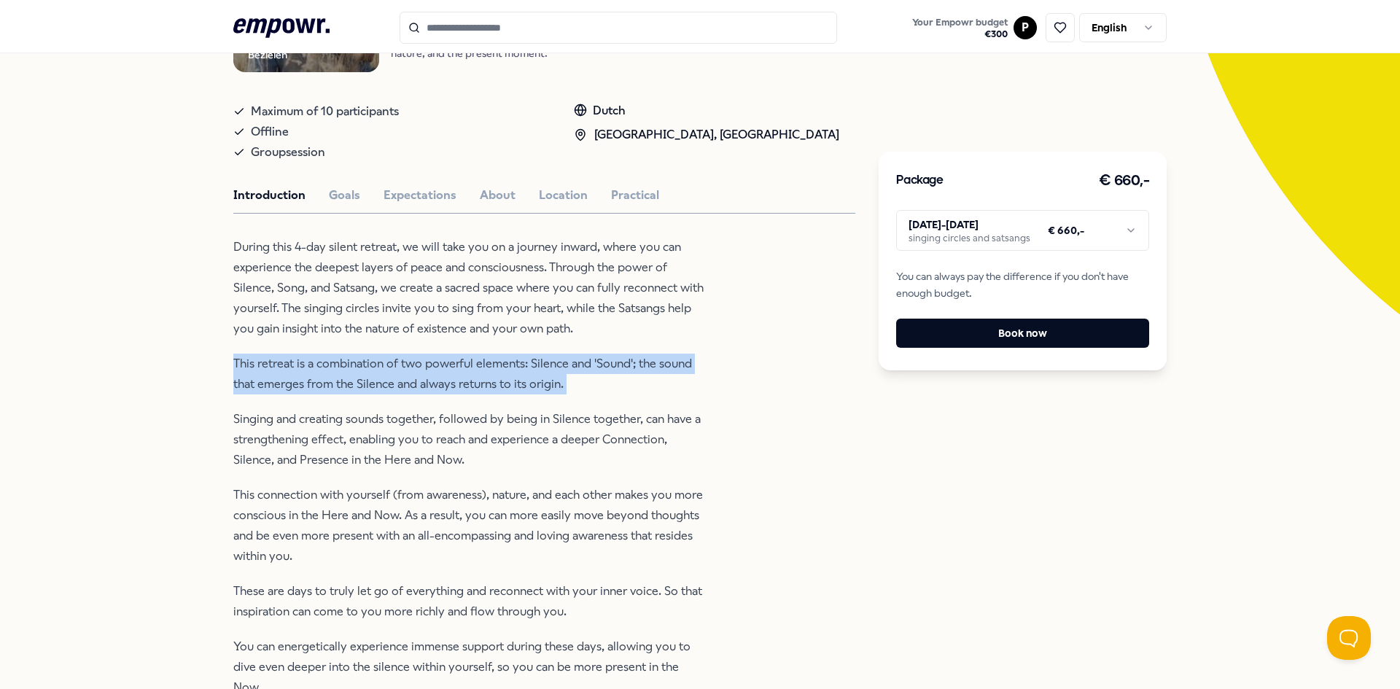
click at [537, 381] on p "This retreat is a combination of two powerful elements: Silence and 'Sound'; th…" at bounding box center [470, 374] width 474 height 41
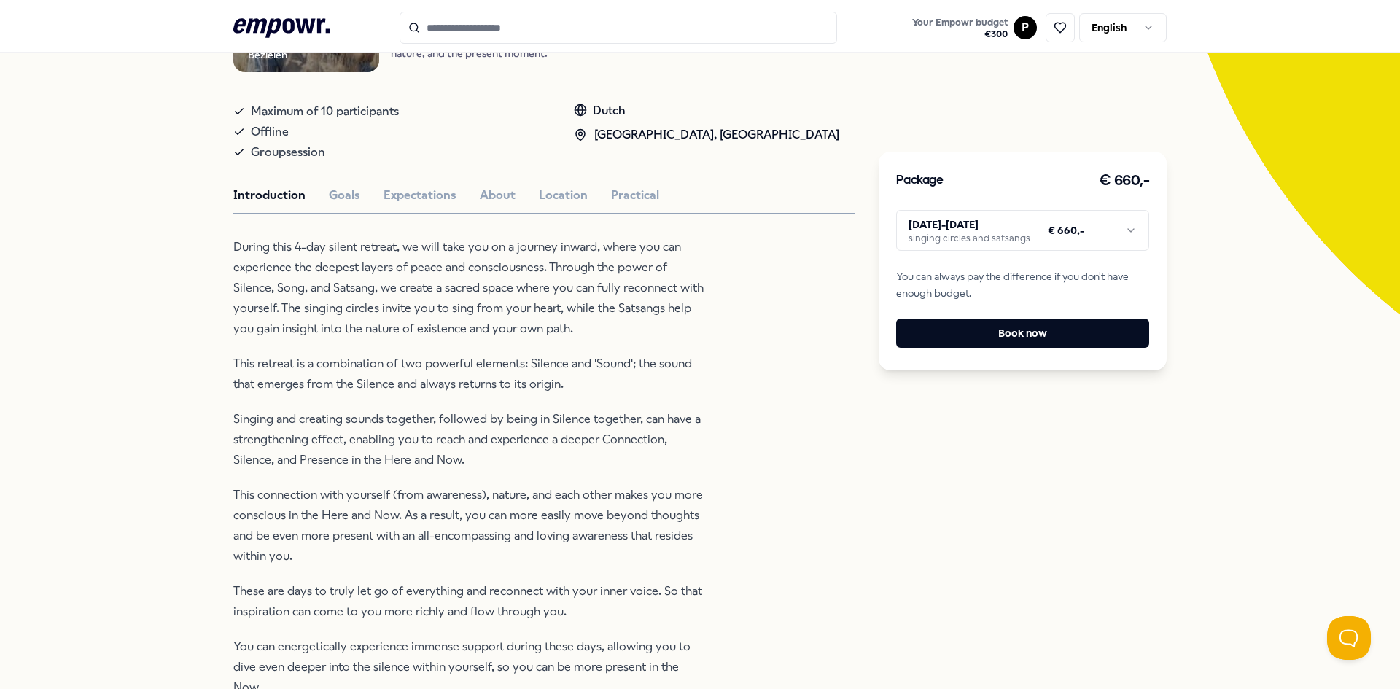
drag, startPoint x: 448, startPoint y: 399, endPoint x: 408, endPoint y: 419, distance: 44.0
click at [446, 402] on div "During this 4-day silent retreat, we will take you on a journey inward, where y…" at bounding box center [470, 467] width 474 height 461
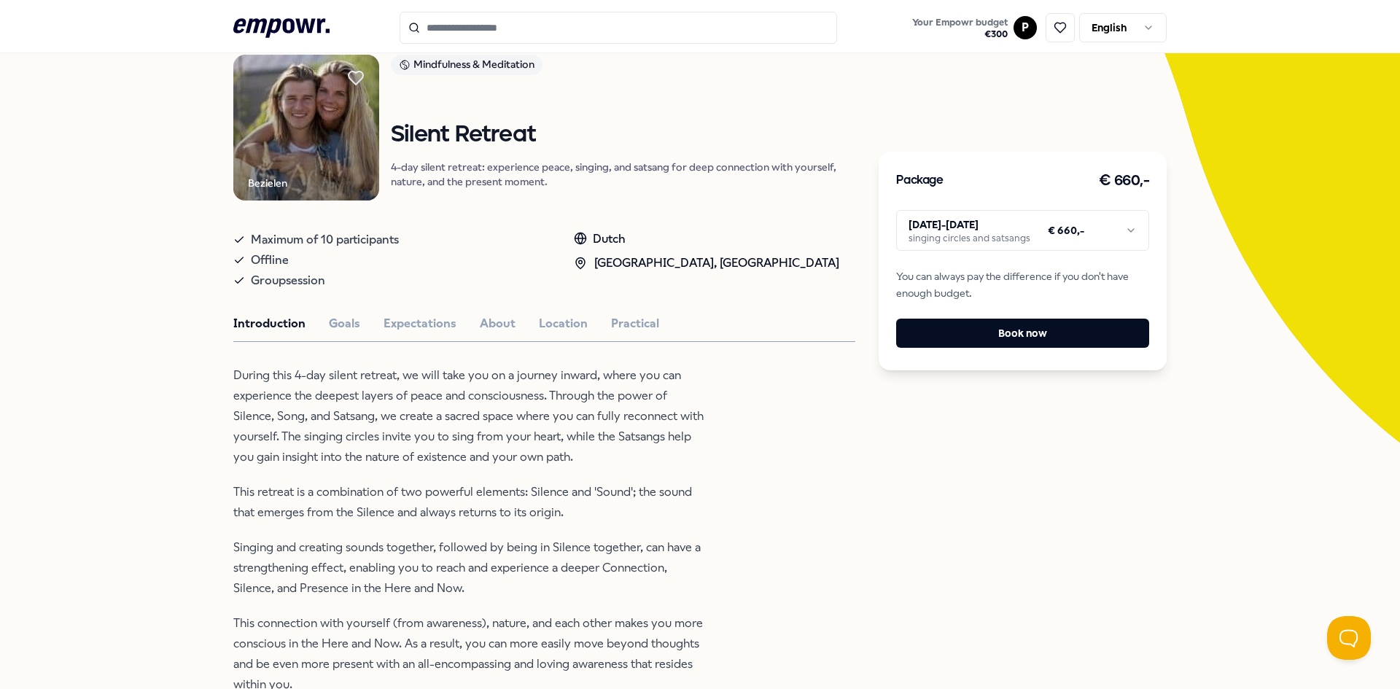
scroll to position [94, 0]
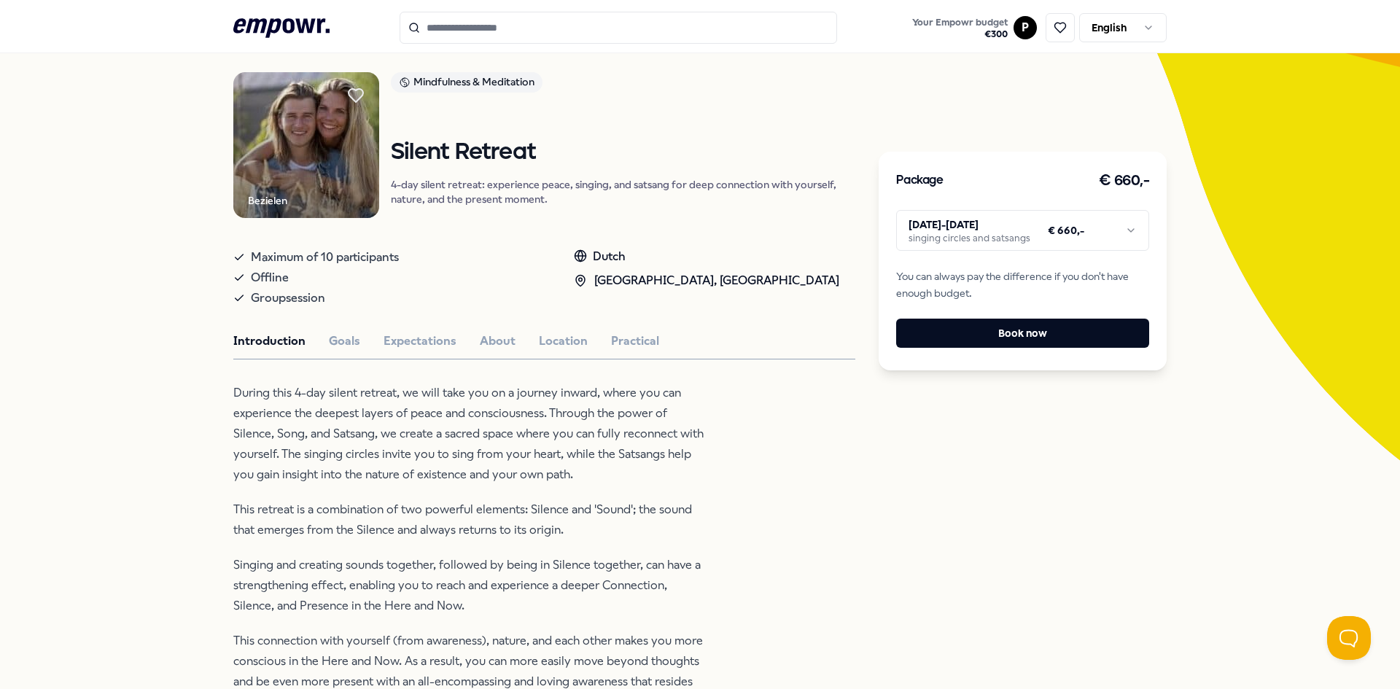
click at [566, 352] on div "Bezielen Mindfulness & Meditation Silent Retreat 4-day silent retreat: experien…" at bounding box center [544, 651] width 622 height 1159
click at [566, 339] on button "Location" at bounding box center [563, 341] width 49 height 19
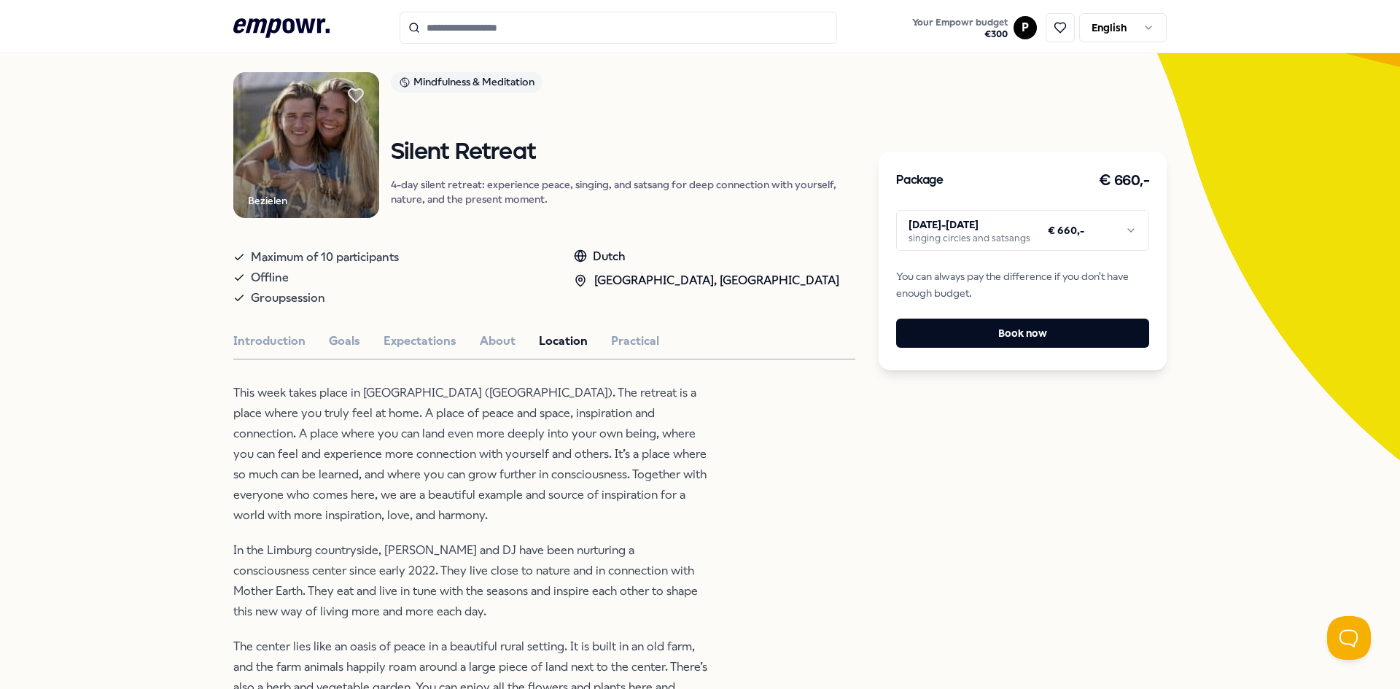
click at [330, 400] on p "This week takes place in [GEOGRAPHIC_DATA] ([GEOGRAPHIC_DATA]). The retreat is …" at bounding box center [470, 454] width 474 height 143
click at [338, 389] on p "This week takes place in [GEOGRAPHIC_DATA] ([GEOGRAPHIC_DATA]). The retreat is …" at bounding box center [470, 454] width 474 height 143
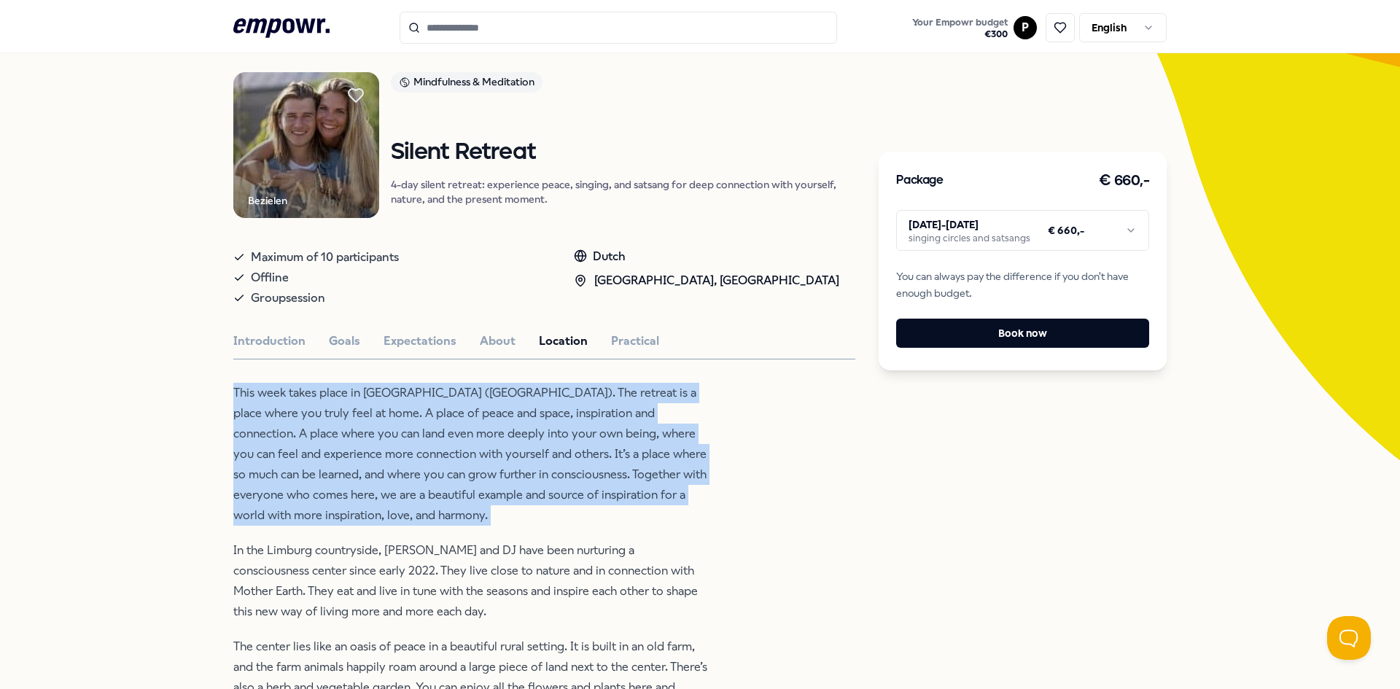
click at [338, 389] on p "This week takes place in [GEOGRAPHIC_DATA] ([GEOGRAPHIC_DATA]). The retreat is …" at bounding box center [470, 454] width 474 height 143
click at [353, 420] on p "This week takes place in [GEOGRAPHIC_DATA] ([GEOGRAPHIC_DATA]). The retreat is …" at bounding box center [470, 454] width 474 height 143
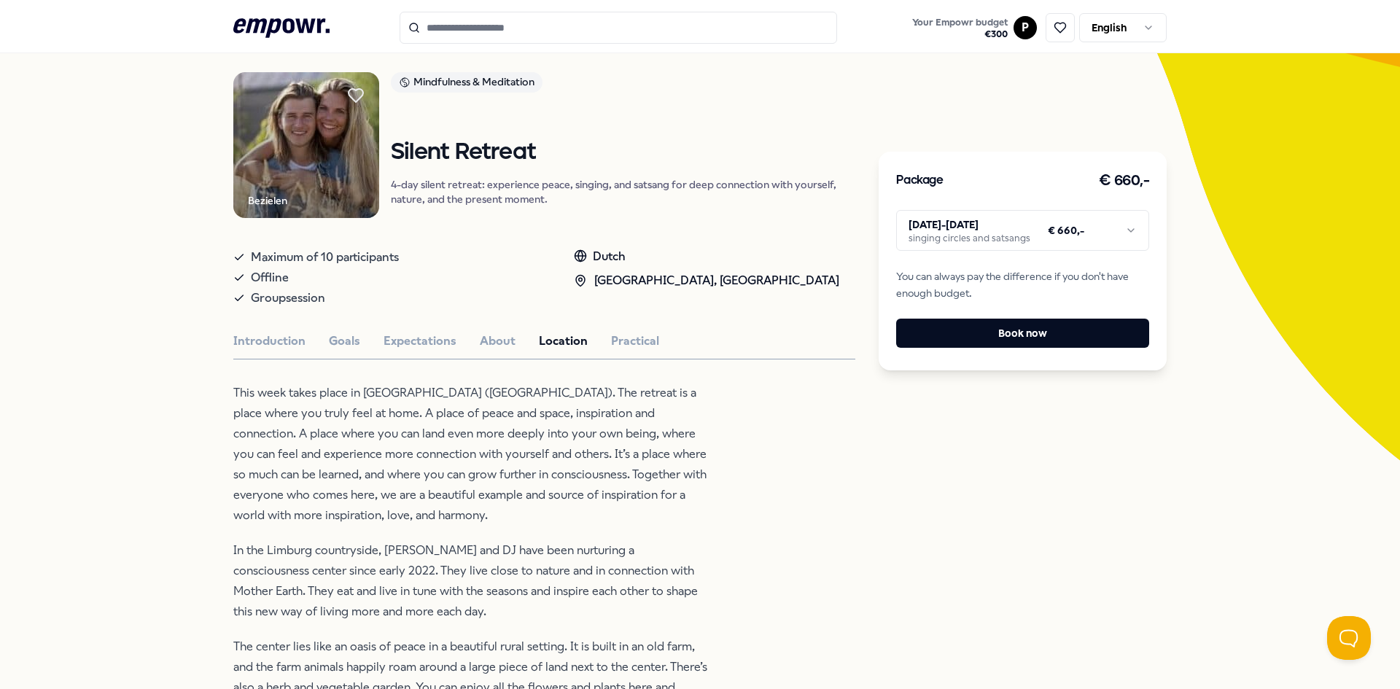
click at [354, 395] on p "This week takes place in [GEOGRAPHIC_DATA] ([GEOGRAPHIC_DATA]). The retreat is …" at bounding box center [470, 454] width 474 height 143
click at [355, 405] on p "This week takes place in [GEOGRAPHIC_DATA] ([GEOGRAPHIC_DATA]). The retreat is …" at bounding box center [470, 454] width 474 height 143
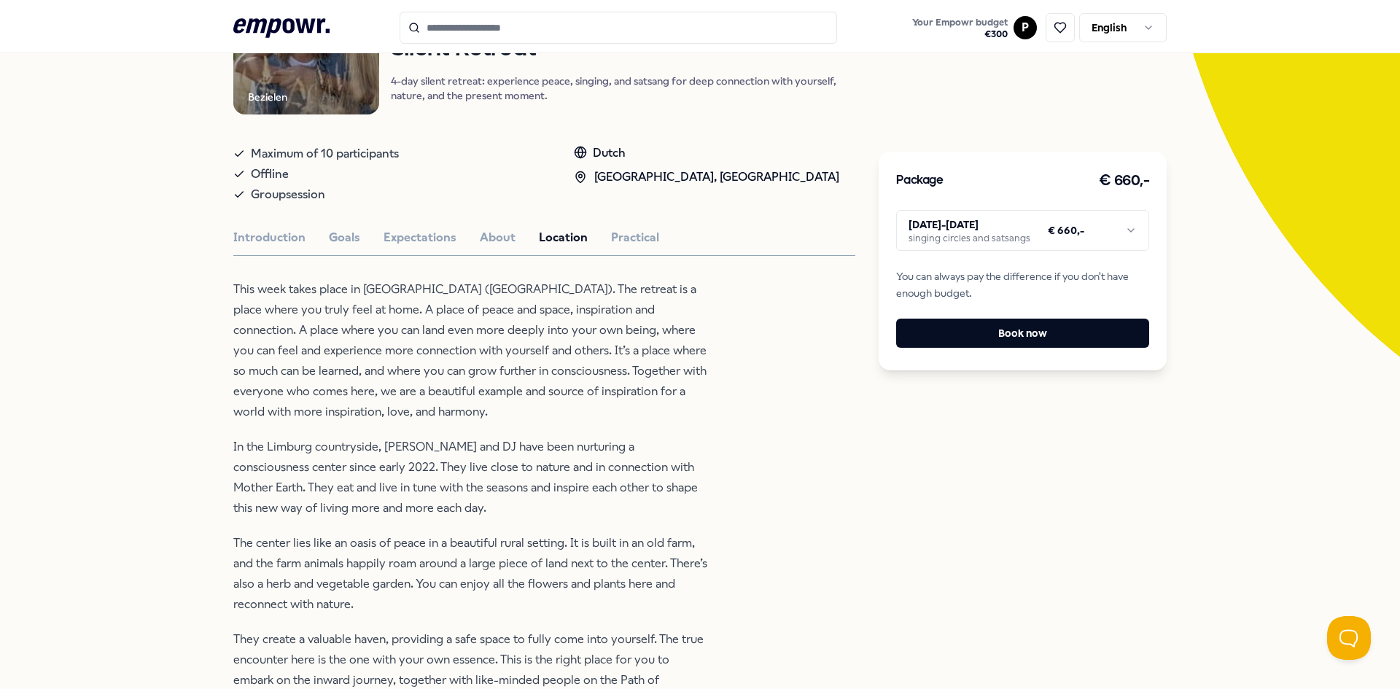
scroll to position [365, 0]
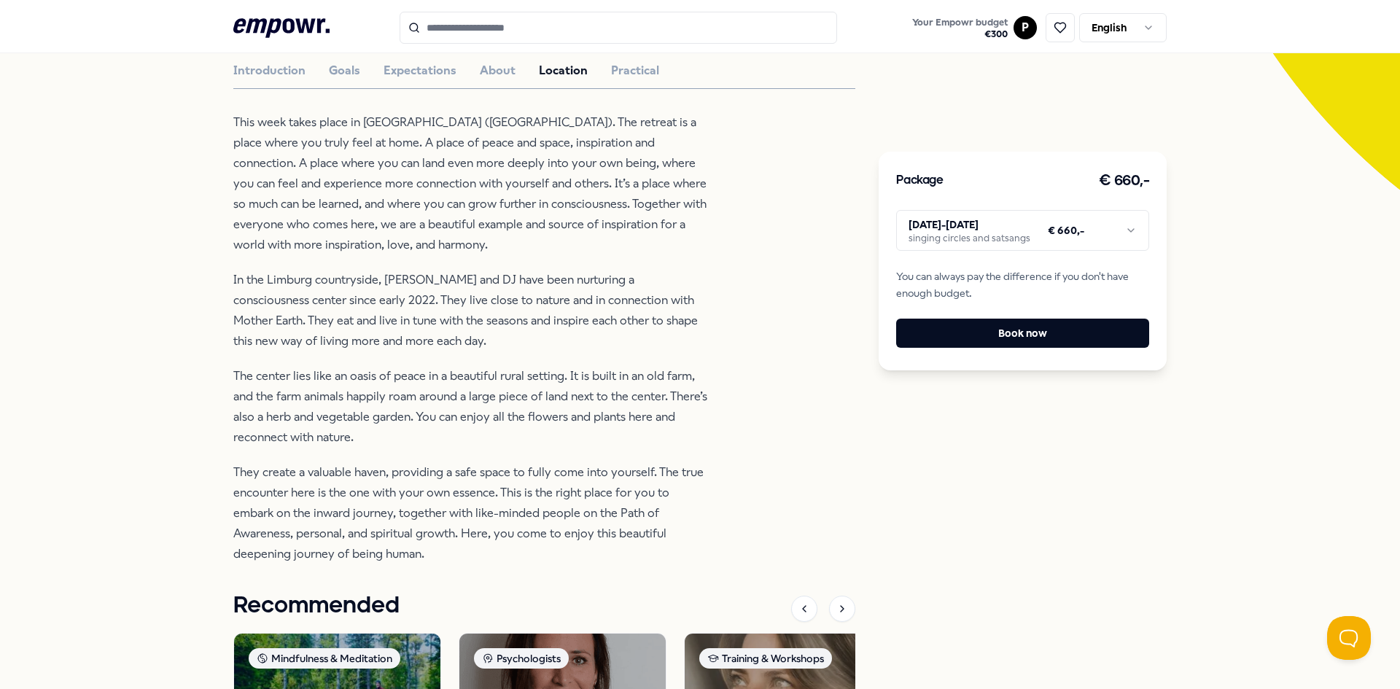
click at [265, 465] on p "They create a valuable haven, providing a safe space to fully come into yoursel…" at bounding box center [470, 513] width 474 height 102
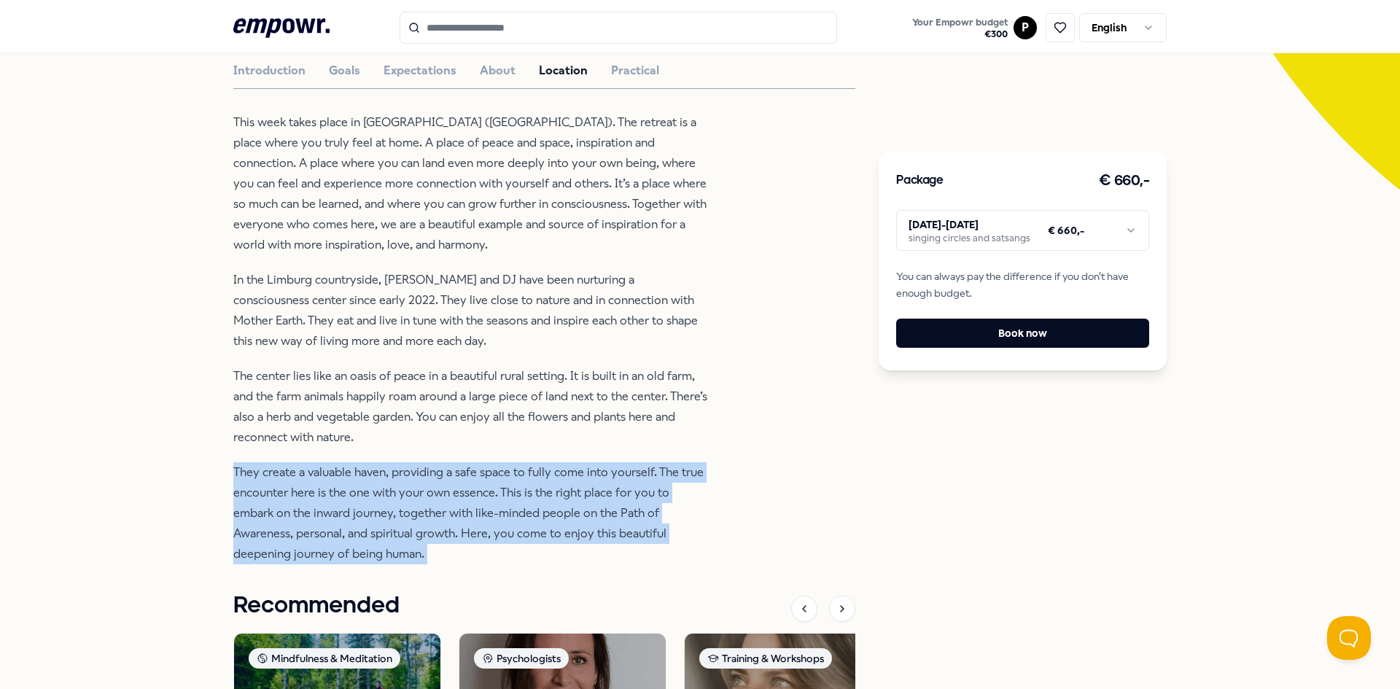
drag, startPoint x: 265, startPoint y: 465, endPoint x: 272, endPoint y: 459, distance: 8.8
click at [267, 462] on div "This week takes place in [GEOGRAPHIC_DATA] ([GEOGRAPHIC_DATA]). The retreat is …" at bounding box center [470, 338] width 474 height 452
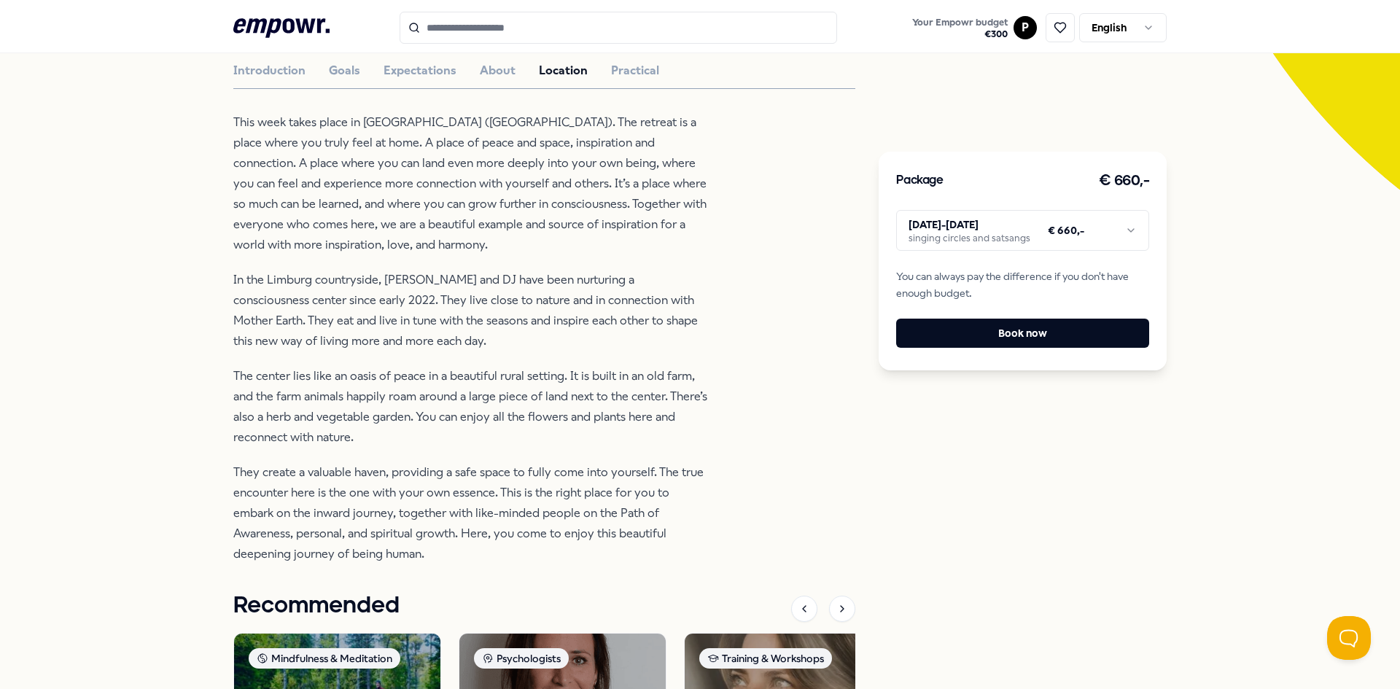
click at [361, 378] on p "The center lies like an oasis of peace in a beautiful rural setting. It is buil…" at bounding box center [470, 407] width 474 height 82
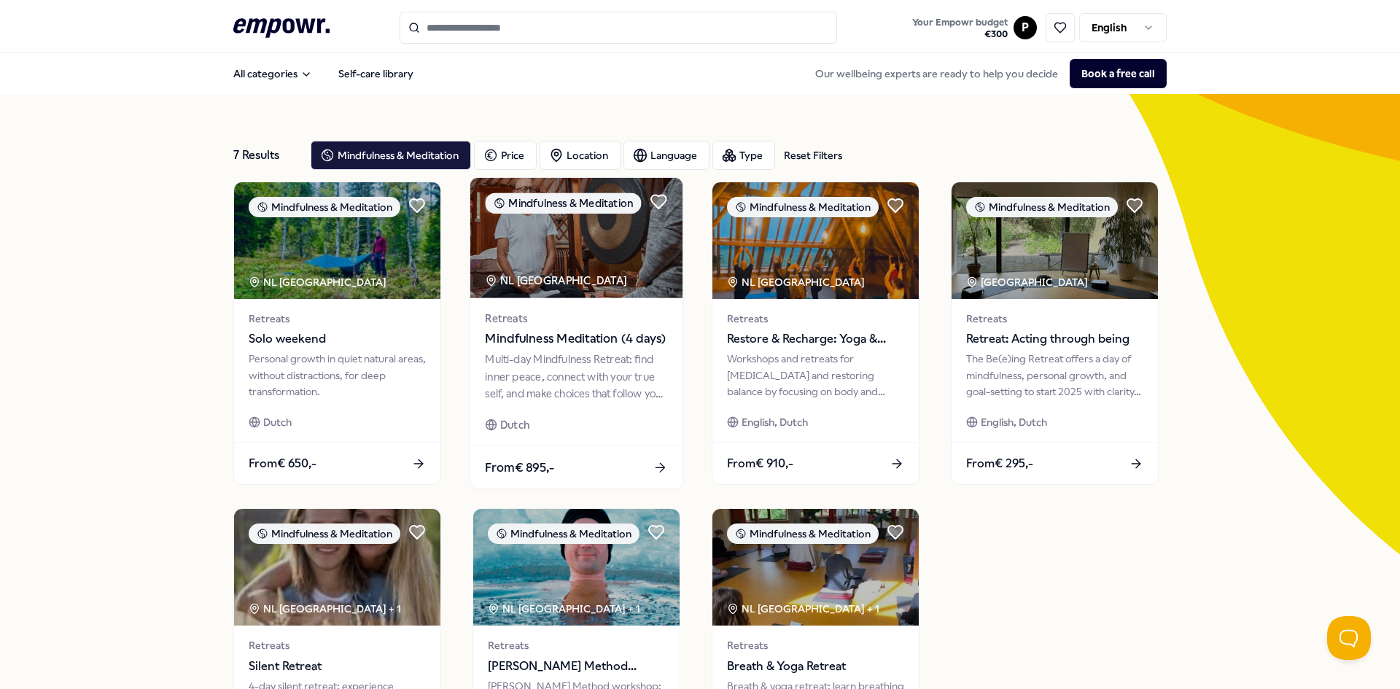
click at [609, 284] on img at bounding box center [576, 238] width 212 height 120
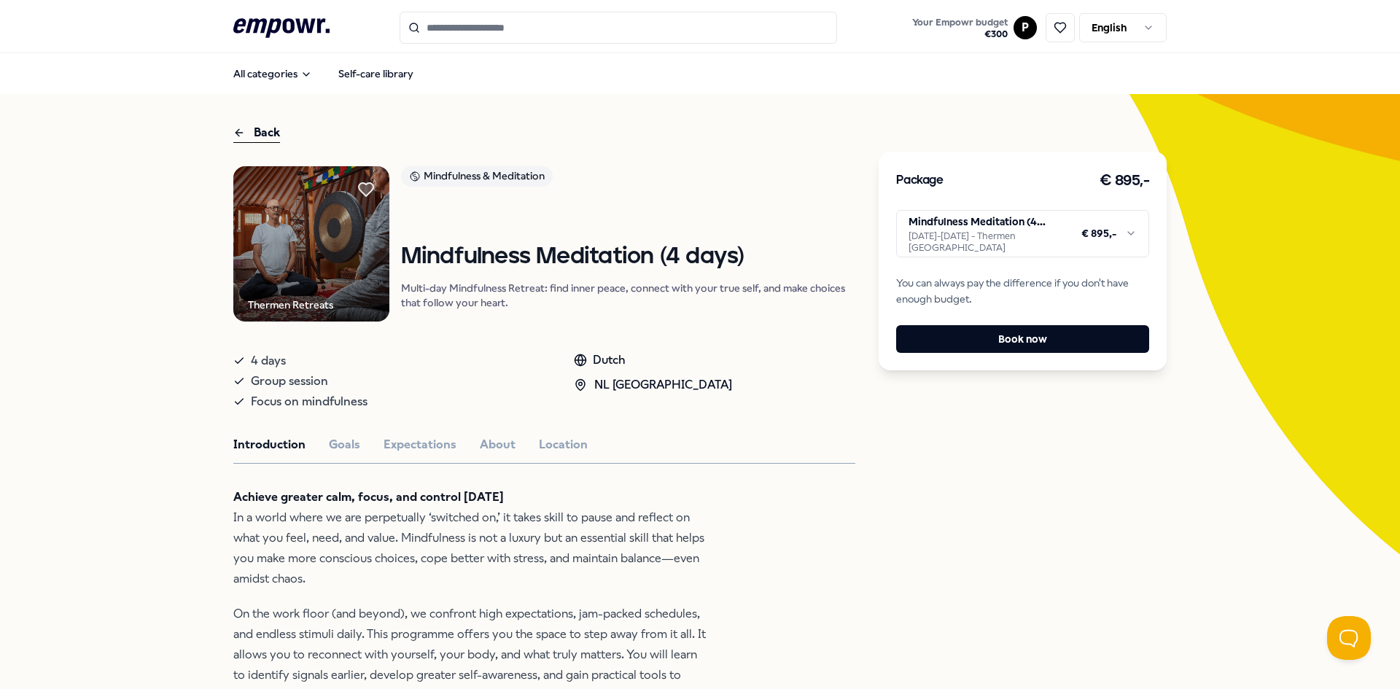
click at [611, 298] on p "Multi-day Mindfulness Retreat: find inner peace, connect with your true self, a…" at bounding box center [628, 295] width 455 height 29
click at [610, 295] on p "Multi-day Mindfulness Retreat: find inner peace, connect with your true self, a…" at bounding box center [628, 295] width 455 height 29
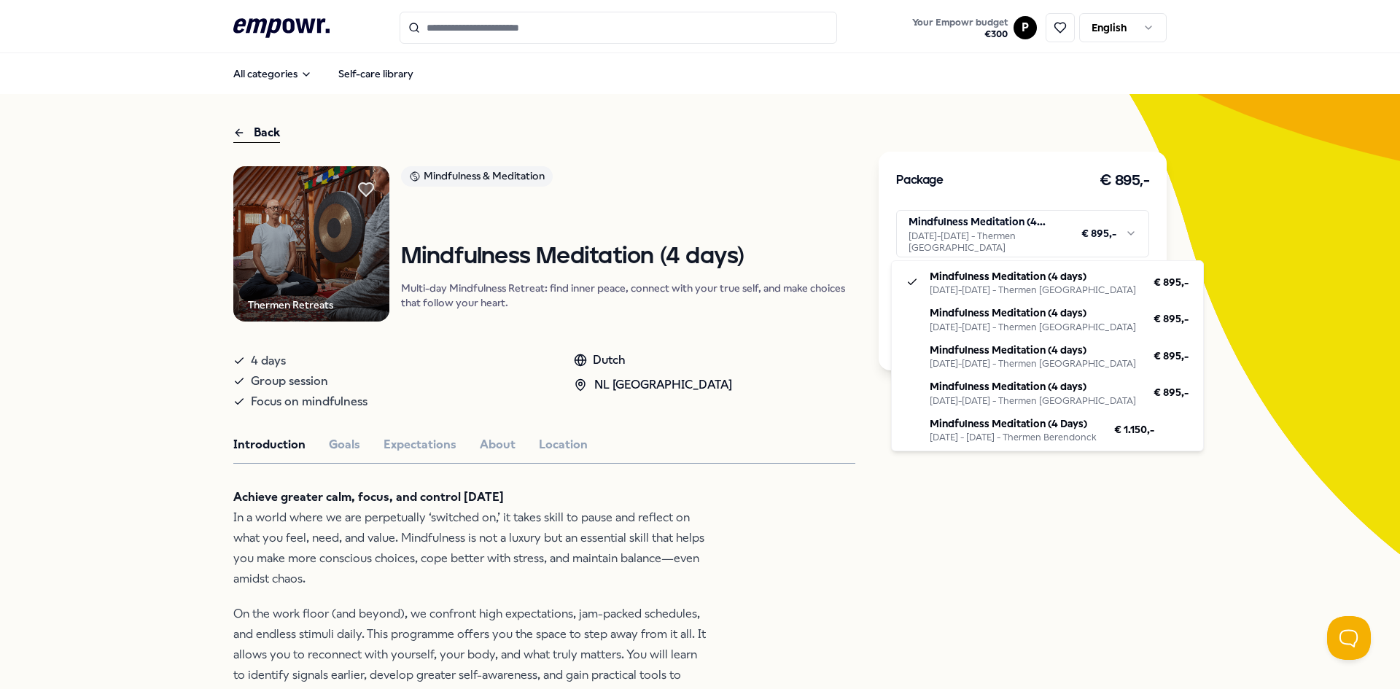
click at [990, 233] on html ".empowr-logo_svg__cls-1{fill:#03032f} Your Empowr budget € 300 P English All ca…" at bounding box center [700, 344] width 1400 height 689
click at [661, 535] on html ".empowr-logo_svg__cls-1{fill:#03032f} Your Empowr budget € 300 P English All ca…" at bounding box center [700, 344] width 1400 height 689
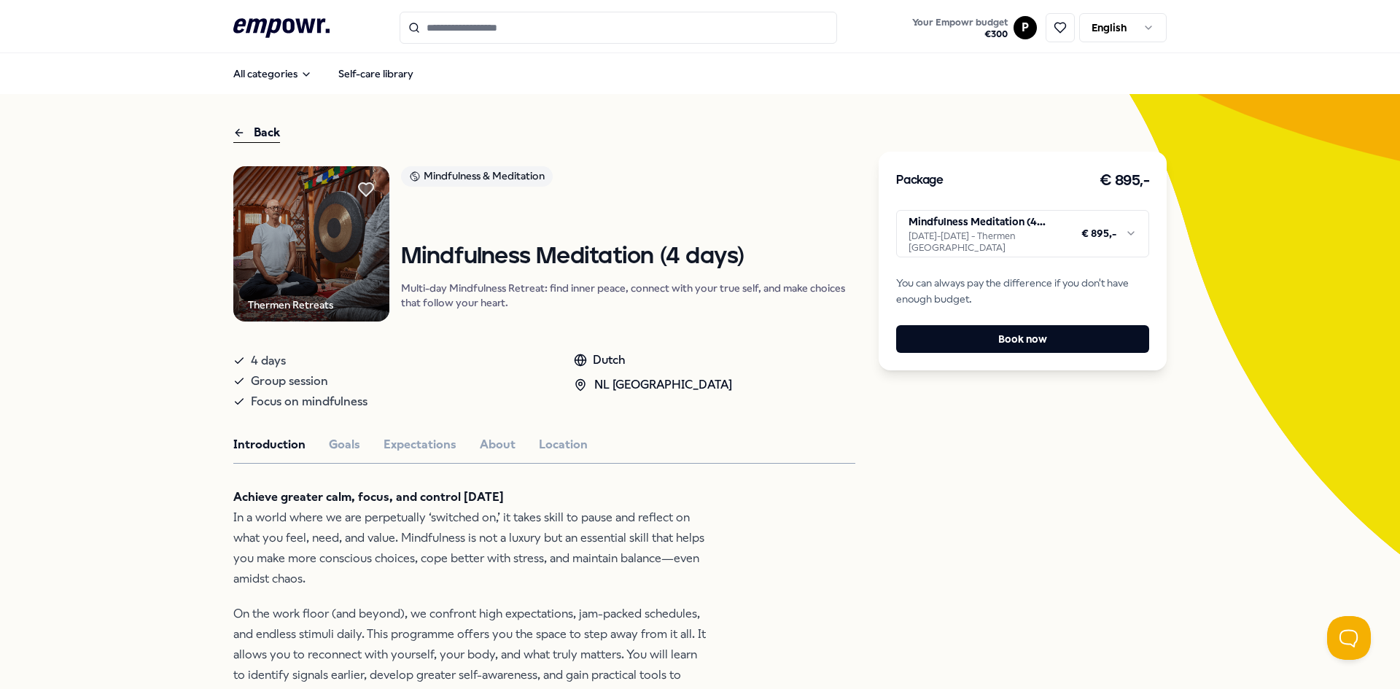
click at [970, 255] on html ".empowr-logo_svg__cls-1{fill:#03032f} Your Empowr budget € 300 P English All ca…" at bounding box center [700, 344] width 1400 height 689
click at [279, 489] on html ".empowr-logo_svg__cls-1{fill:#03032f} Your Empowr budget € 300 P English All ca…" at bounding box center [700, 344] width 1400 height 689
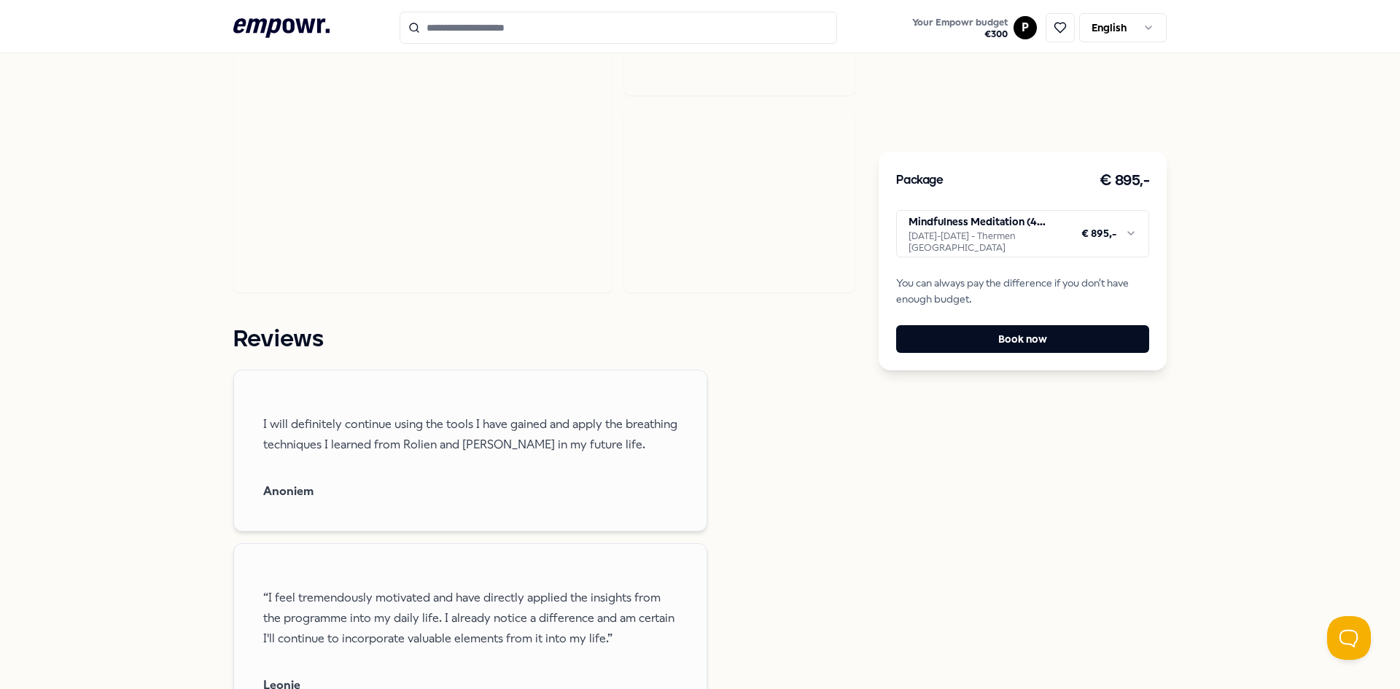
scroll to position [948, 0]
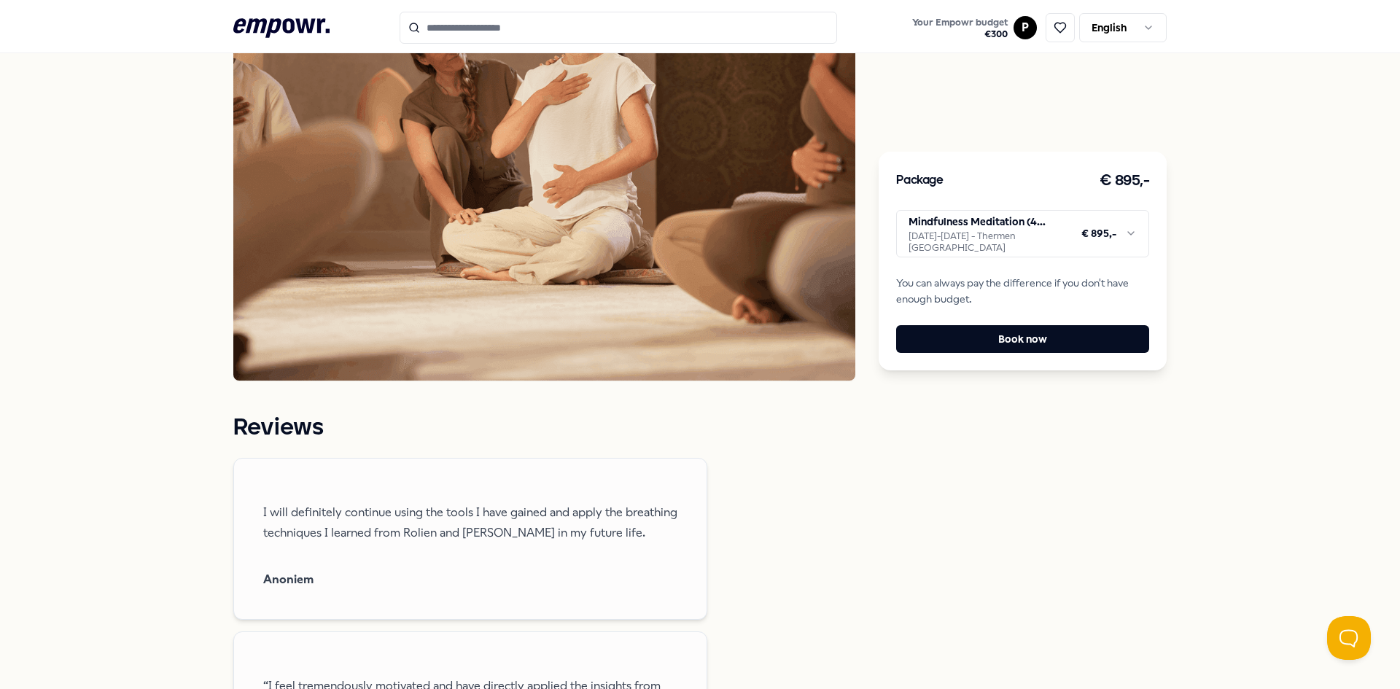
click at [284, 521] on p "I will definitely continue using the tools I have gained and apply the breathin…" at bounding box center [470, 522] width 414 height 41
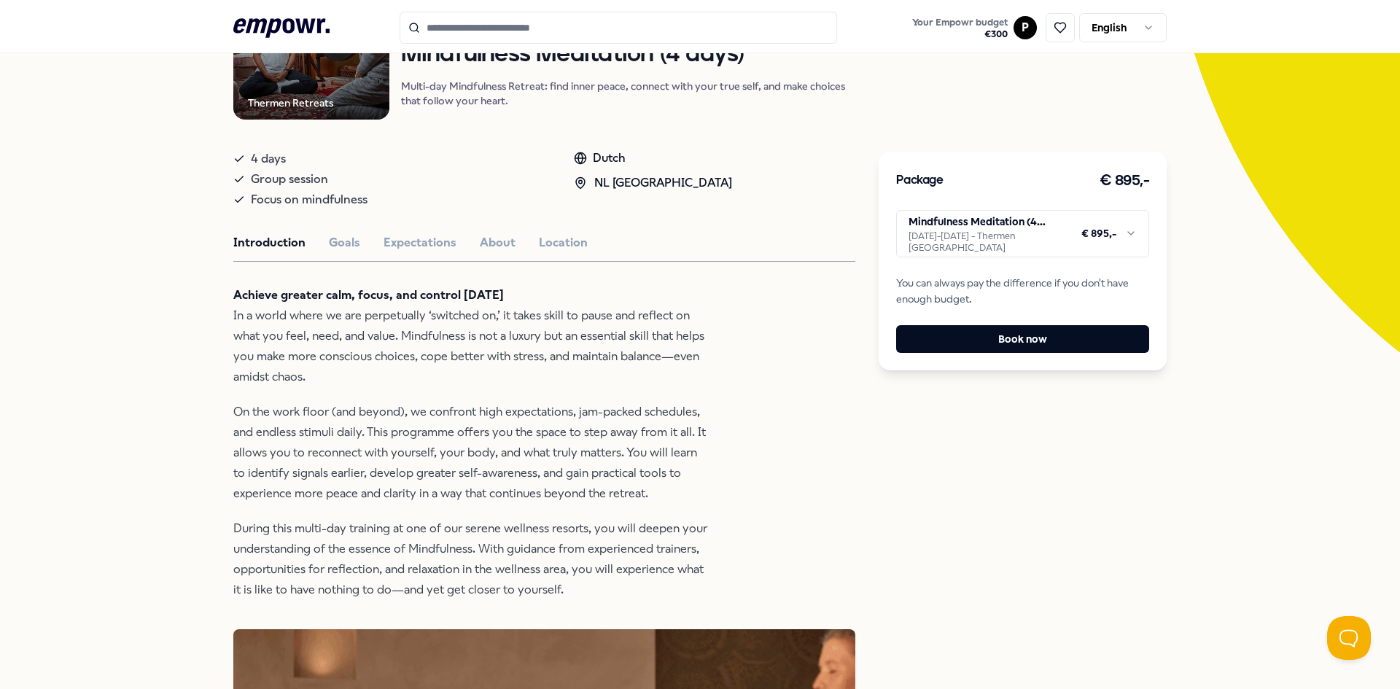
scroll to position [146, 0]
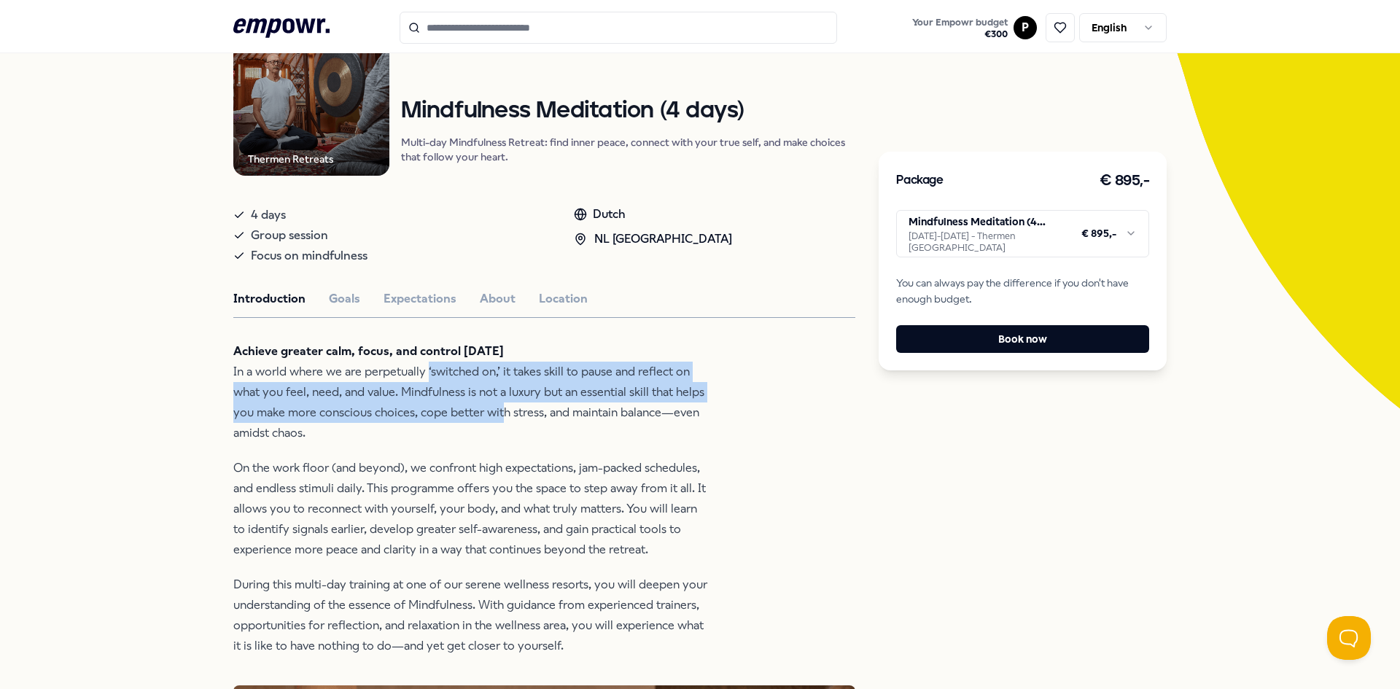
drag, startPoint x: 421, startPoint y: 370, endPoint x: 494, endPoint y: 414, distance: 86.0
click at [494, 414] on p "Achieve greater calm, focus, and control [DATE] In a world where we are perpetu…" at bounding box center [470, 392] width 474 height 102
click at [504, 300] on button "About" at bounding box center [498, 299] width 36 height 19
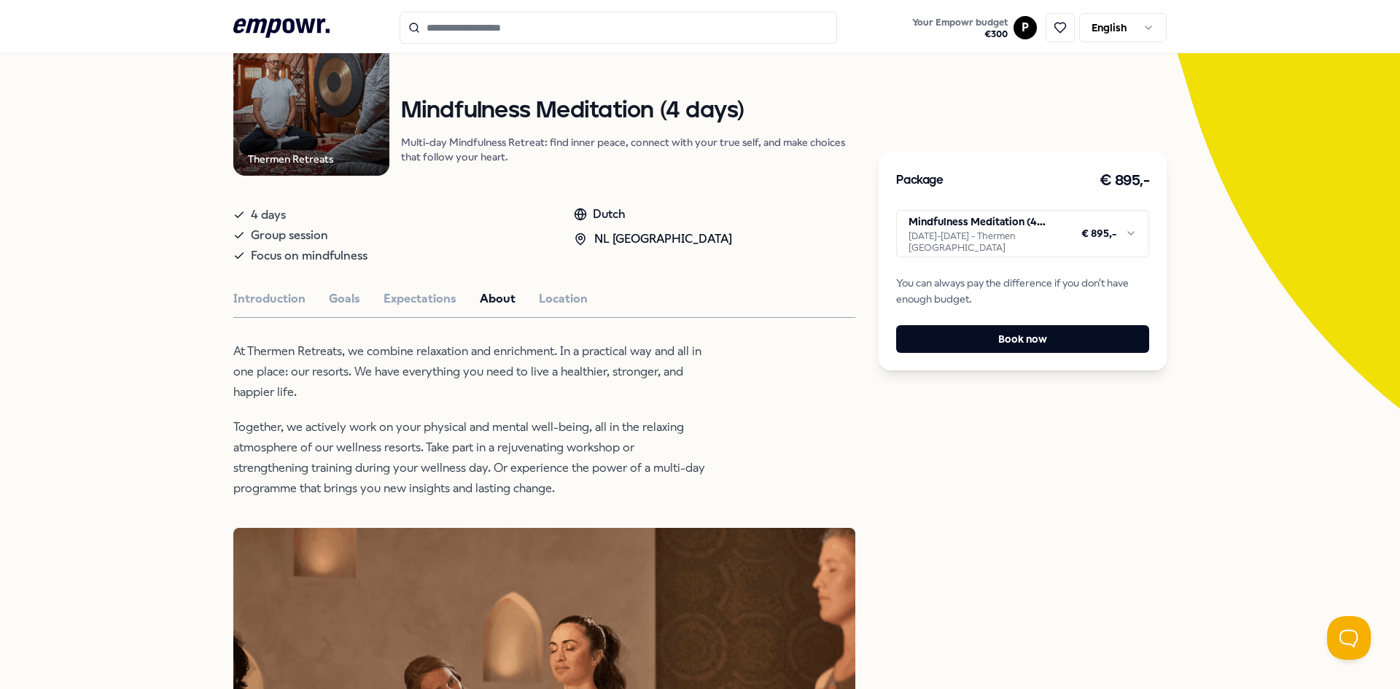
click at [477, 346] on p "At Thermen Retreats, we combine relaxation and enrichment. In a practical way a…" at bounding box center [470, 371] width 474 height 61
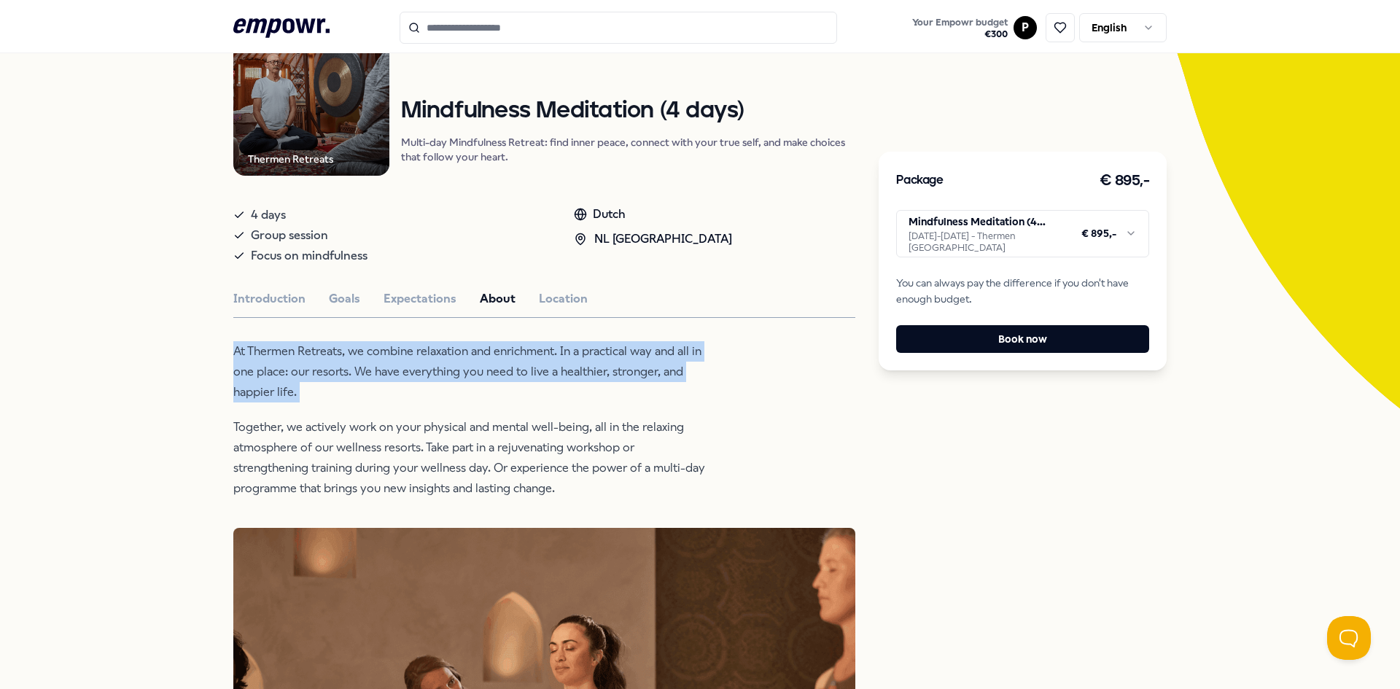
click at [477, 346] on p "At Thermen Retreats, we combine relaxation and enrichment. In a practical way a…" at bounding box center [470, 371] width 474 height 61
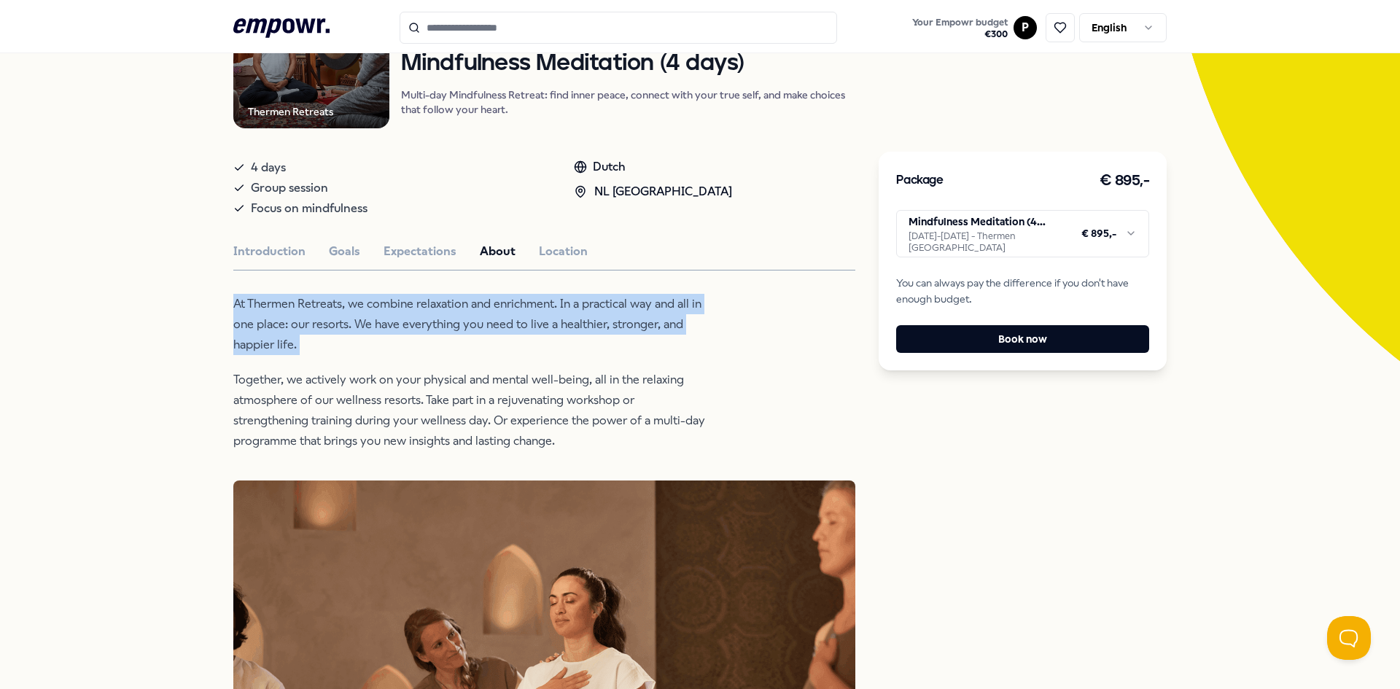
scroll to position [219, 0]
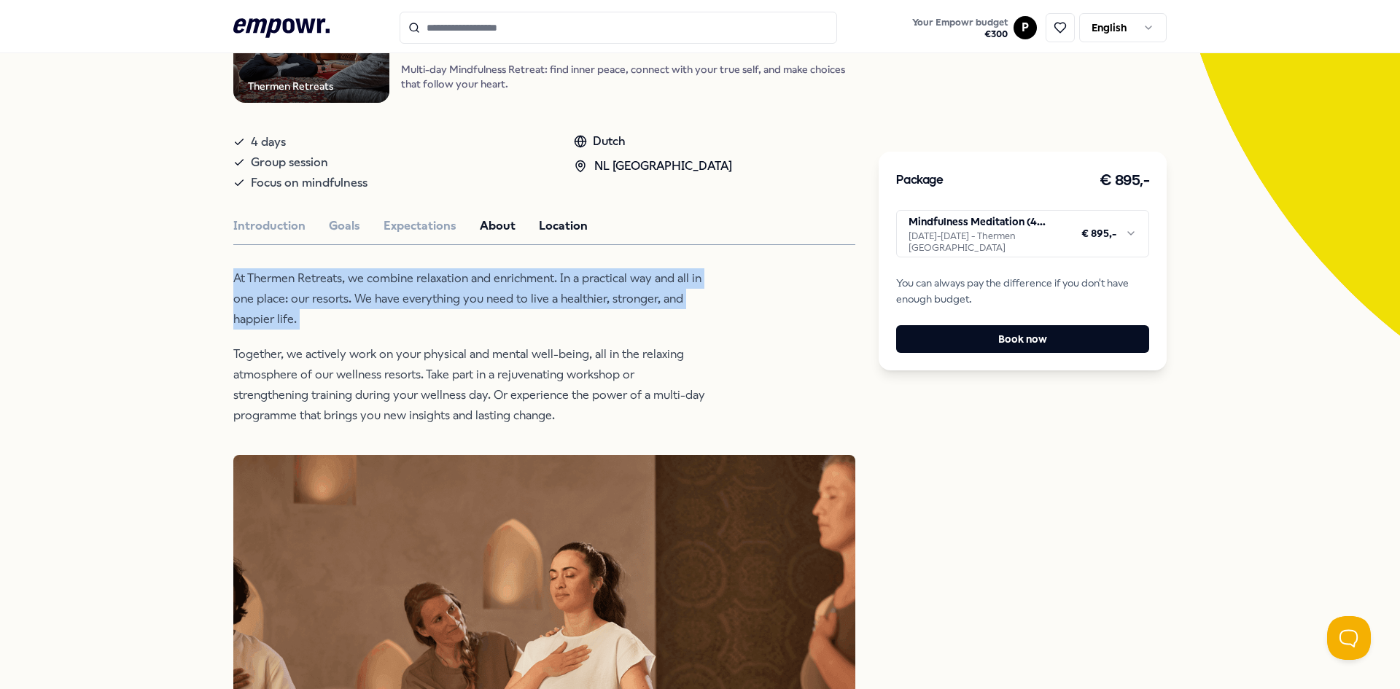
click at [539, 225] on button "Location" at bounding box center [563, 226] width 49 height 19
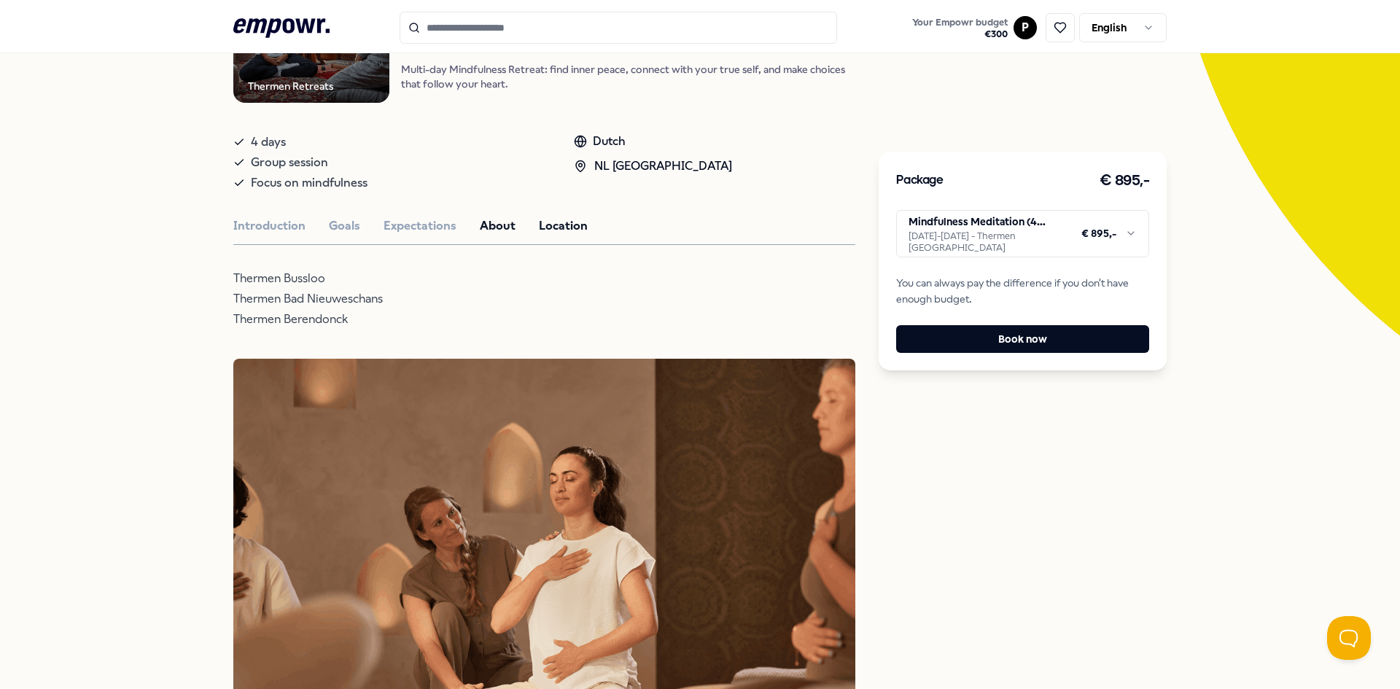
click at [480, 235] on button "About" at bounding box center [498, 226] width 36 height 19
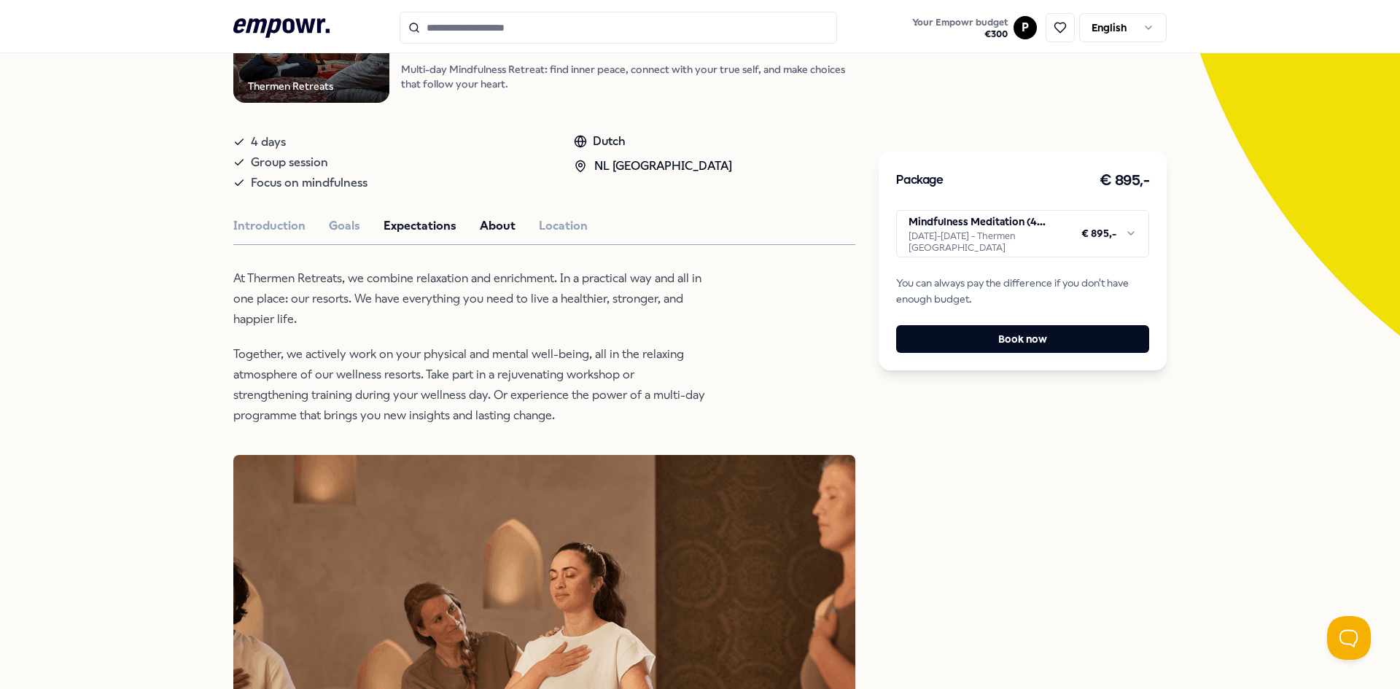
click at [402, 224] on button "Expectations" at bounding box center [420, 226] width 73 height 19
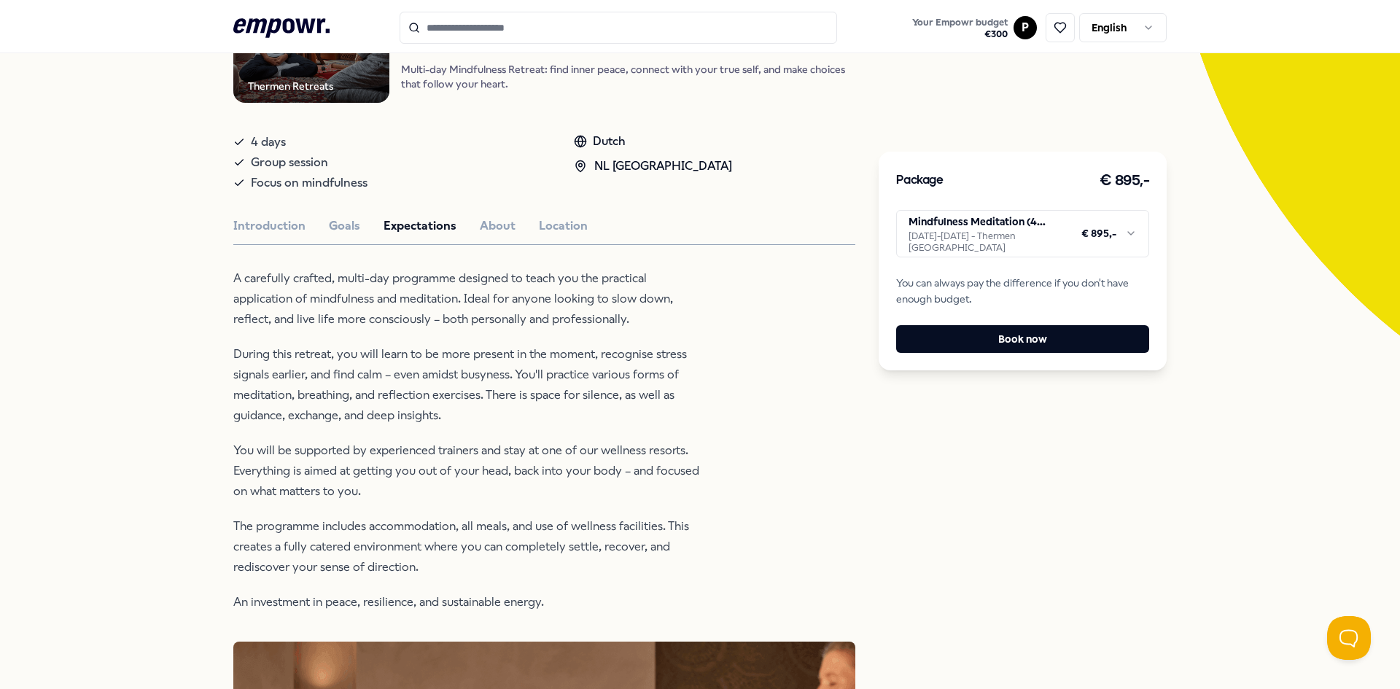
click at [356, 287] on p "A carefully crafted, multi-day programme designed to teach you the practical ap…" at bounding box center [470, 298] width 474 height 61
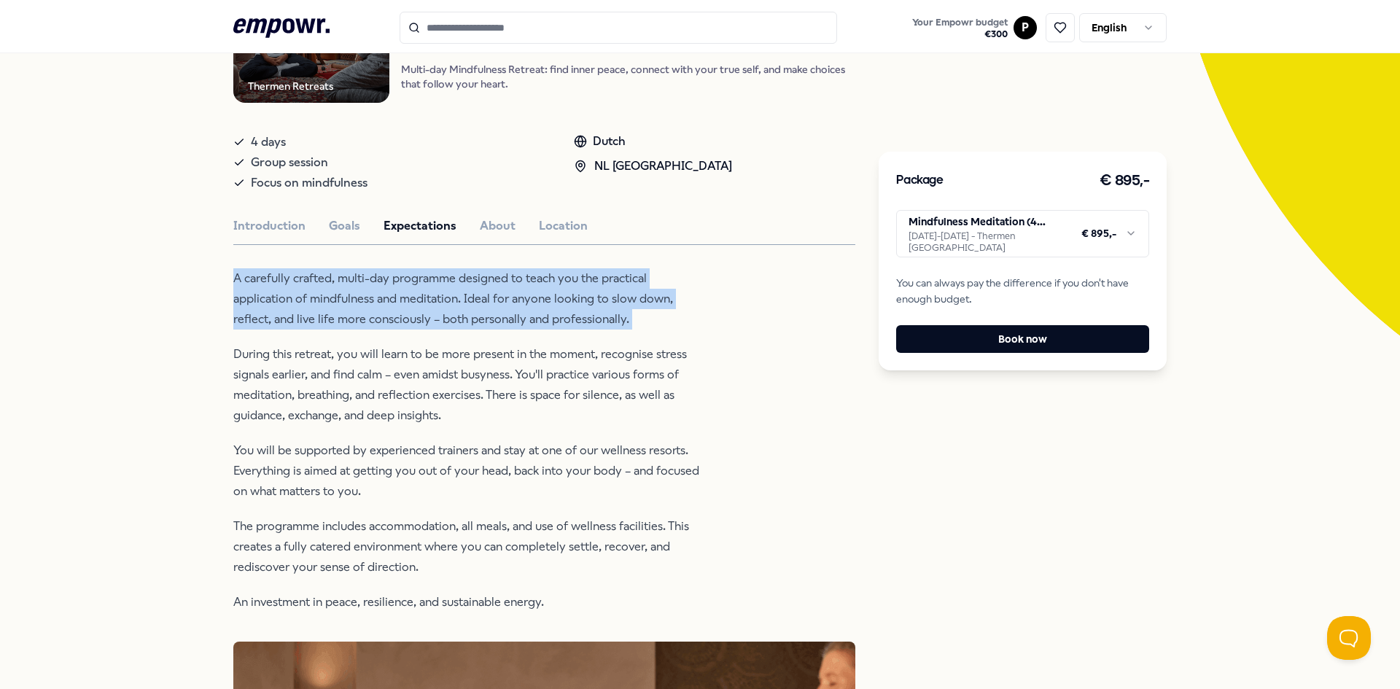
click at [356, 287] on p "A carefully crafted, multi-day programme designed to teach you the practical ap…" at bounding box center [470, 298] width 474 height 61
click at [373, 328] on p "A carefully crafted, multi-day programme designed to teach you the practical ap…" at bounding box center [470, 298] width 474 height 61
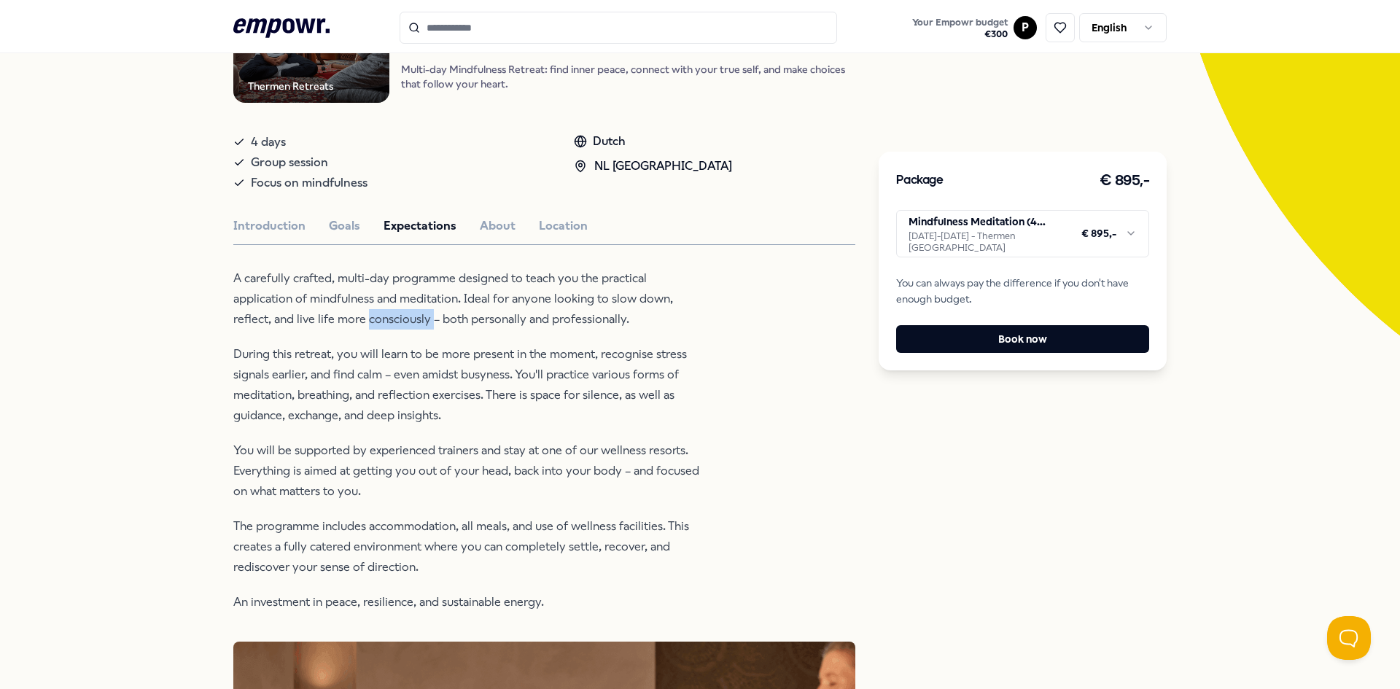
click at [373, 328] on p "A carefully crafted, multi-day programme designed to teach you the practical ap…" at bounding box center [470, 298] width 474 height 61
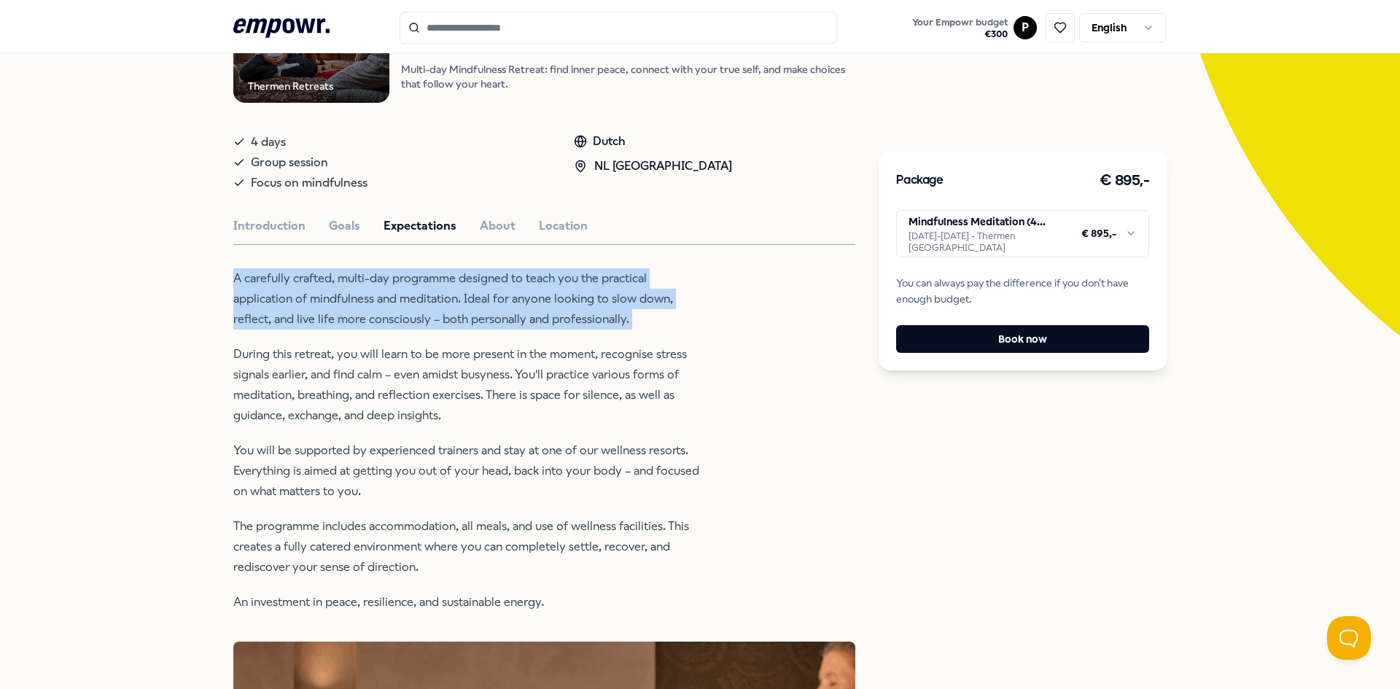
click at [374, 327] on p "A carefully crafted, multi-day programme designed to teach you the practical ap…" at bounding box center [470, 298] width 474 height 61
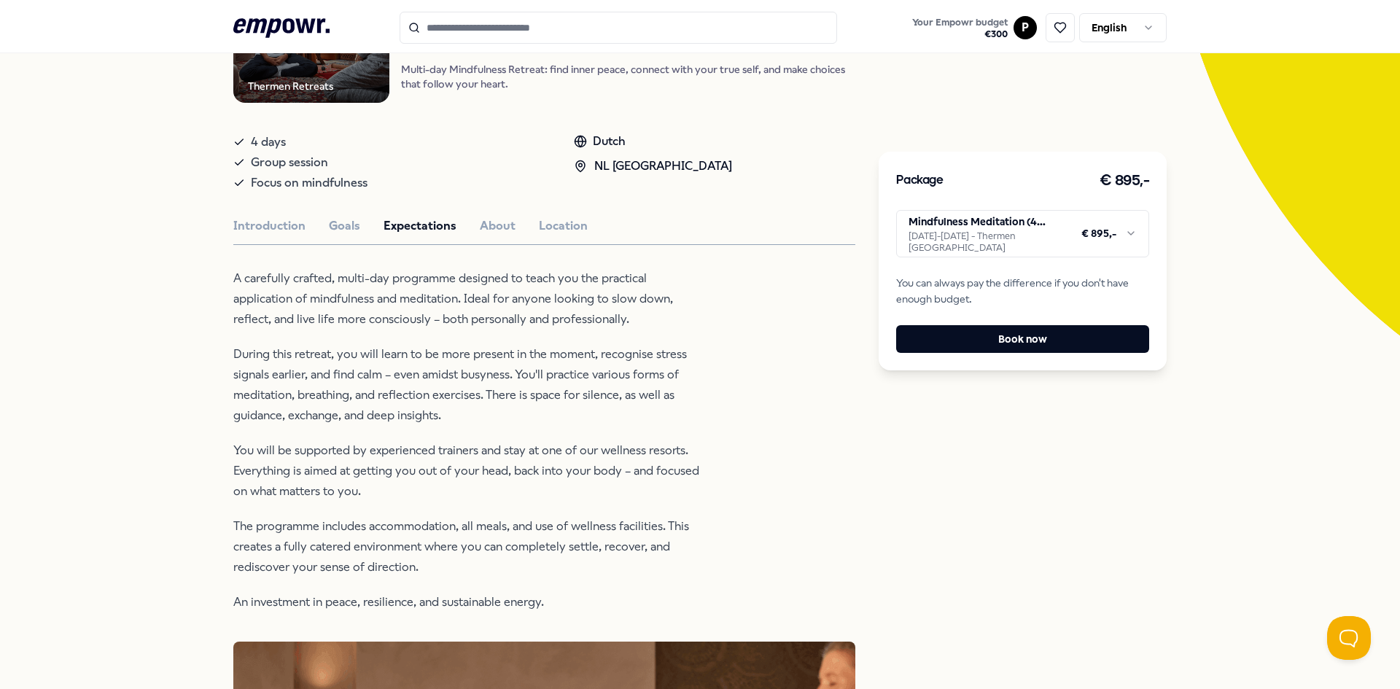
click at [585, 395] on p "During this retreat, you will learn to be more present in the moment, recognise…" at bounding box center [470, 385] width 474 height 82
click at [586, 395] on p "During this retreat, you will learn to be more present in the moment, recognise…" at bounding box center [470, 385] width 474 height 82
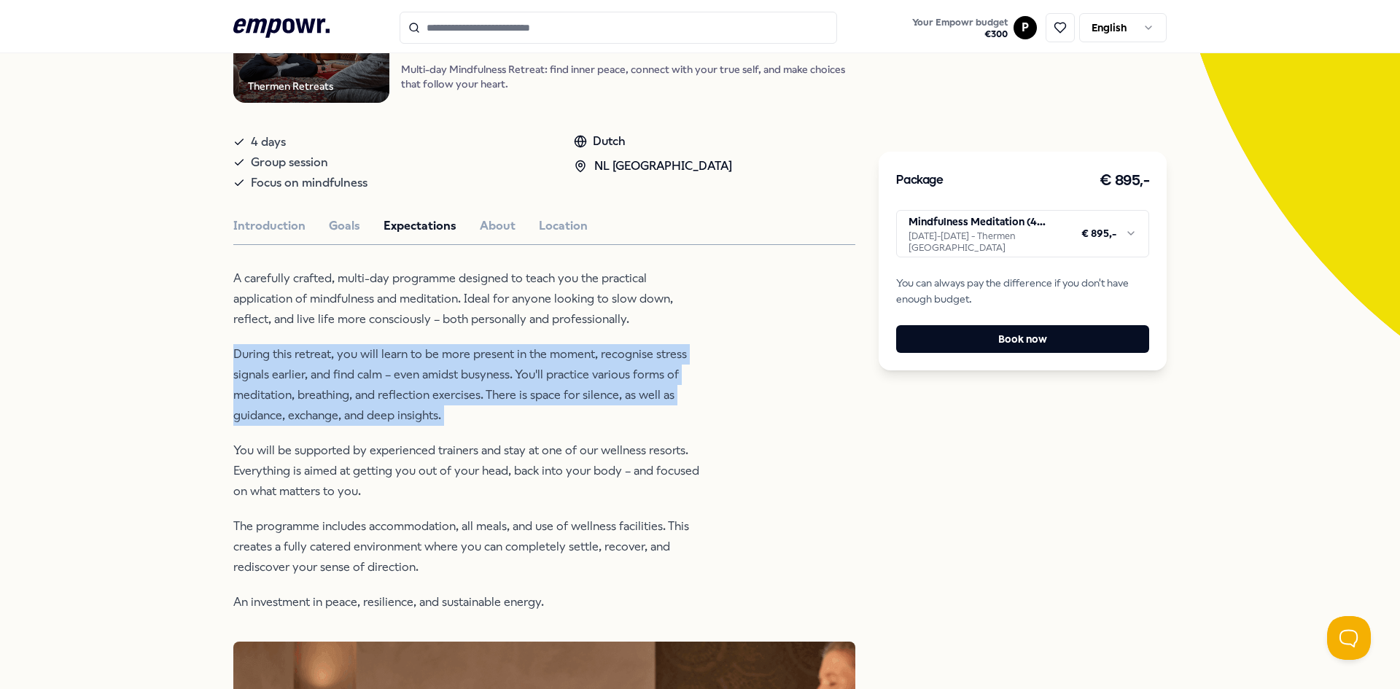
click at [586, 395] on p "During this retreat, you will learn to be more present in the moment, recognise…" at bounding box center [470, 385] width 474 height 82
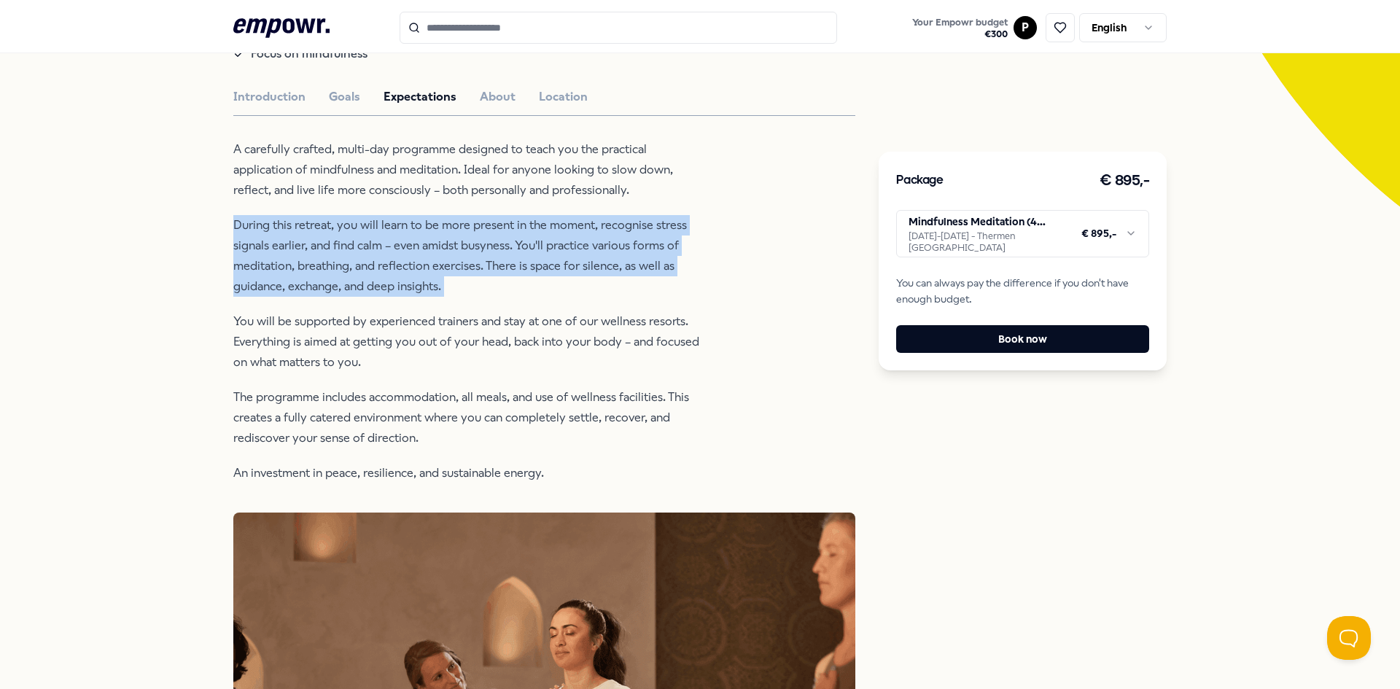
scroll to position [365, 0]
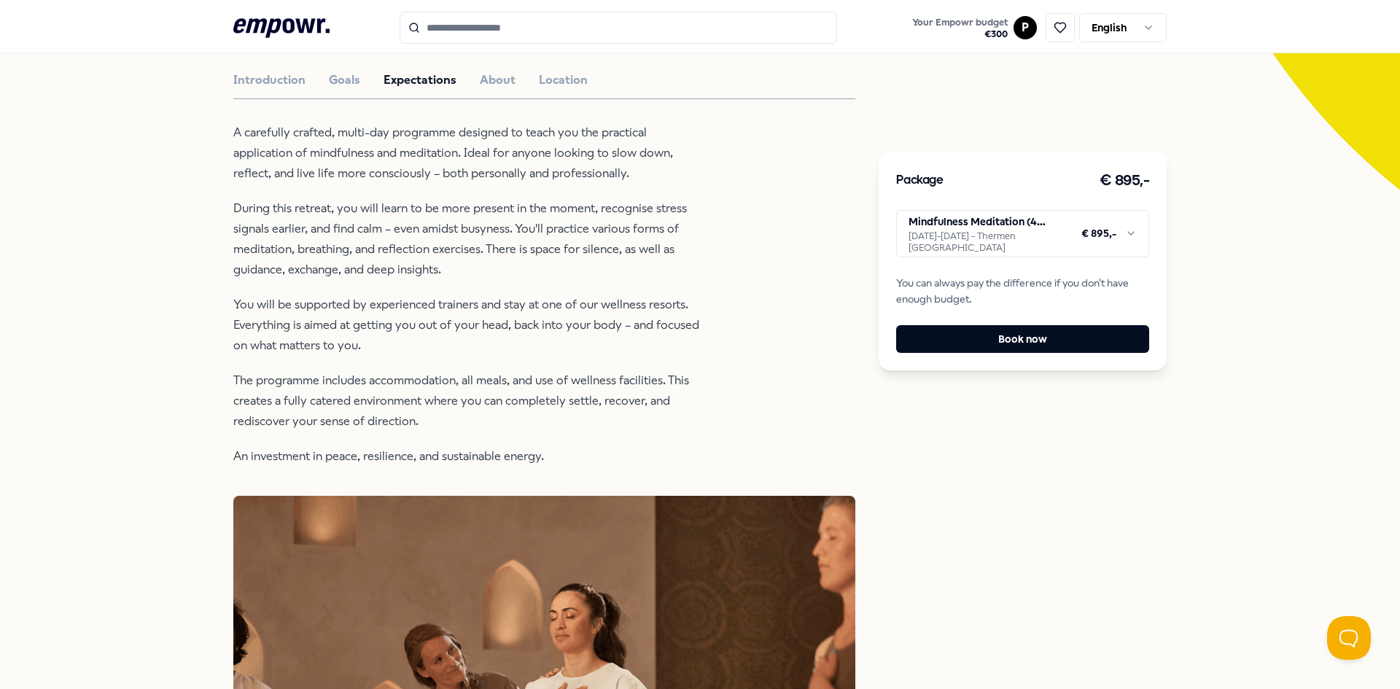
click at [642, 299] on p "You will be supported by experienced trainers and stay at one of our wellness r…" at bounding box center [470, 325] width 474 height 61
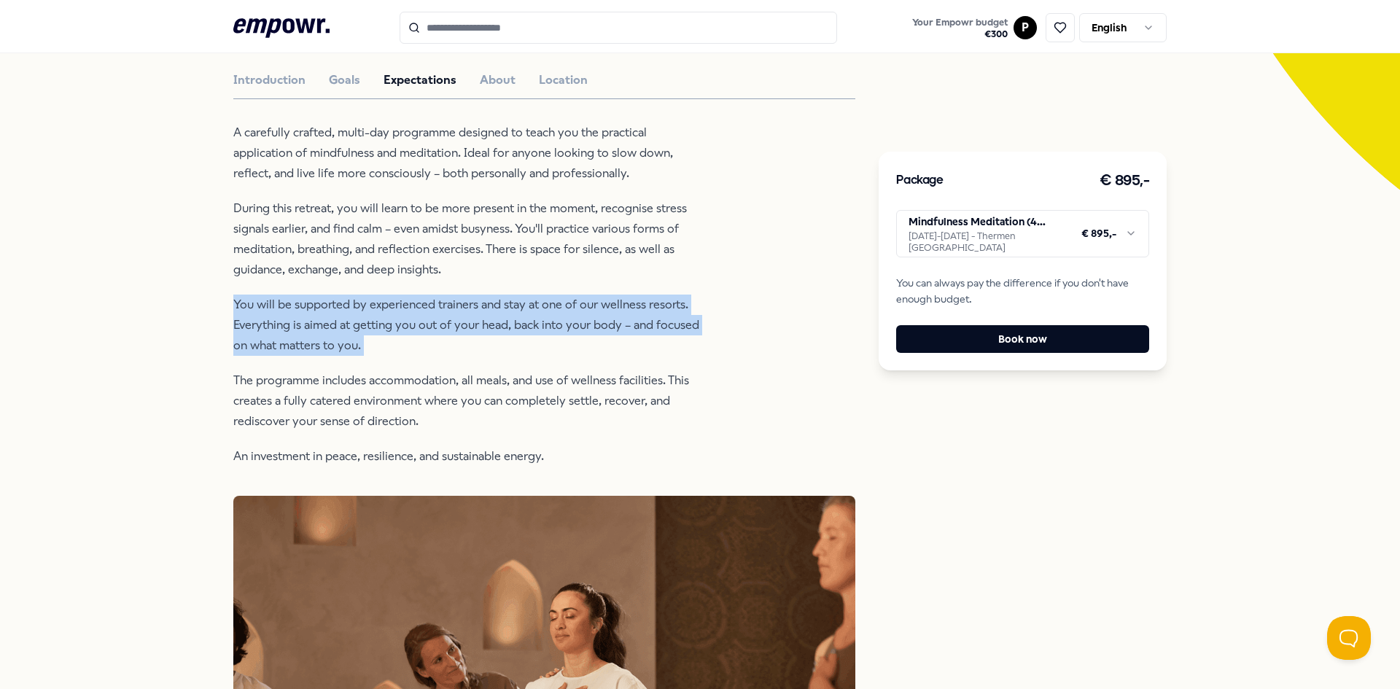
click at [642, 299] on p "You will be supported by experienced trainers and stay at one of our wellness r…" at bounding box center [470, 325] width 474 height 61
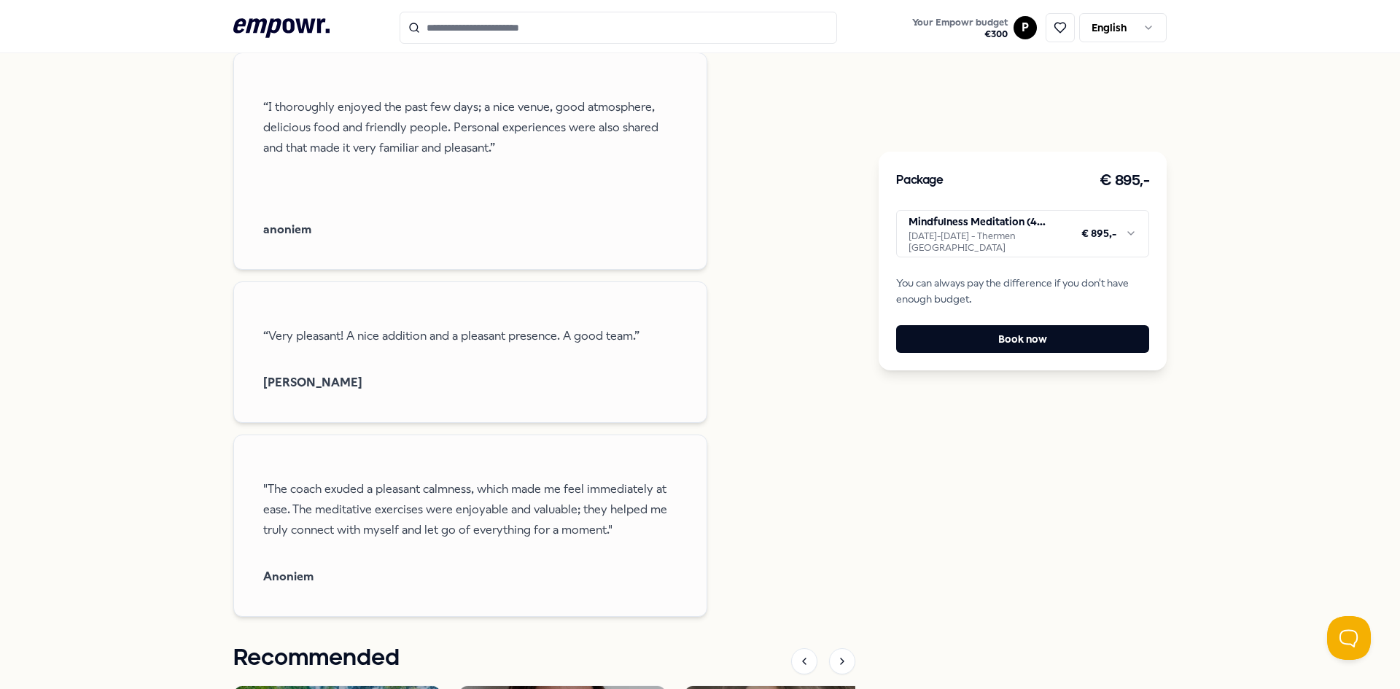
scroll to position [2167, 0]
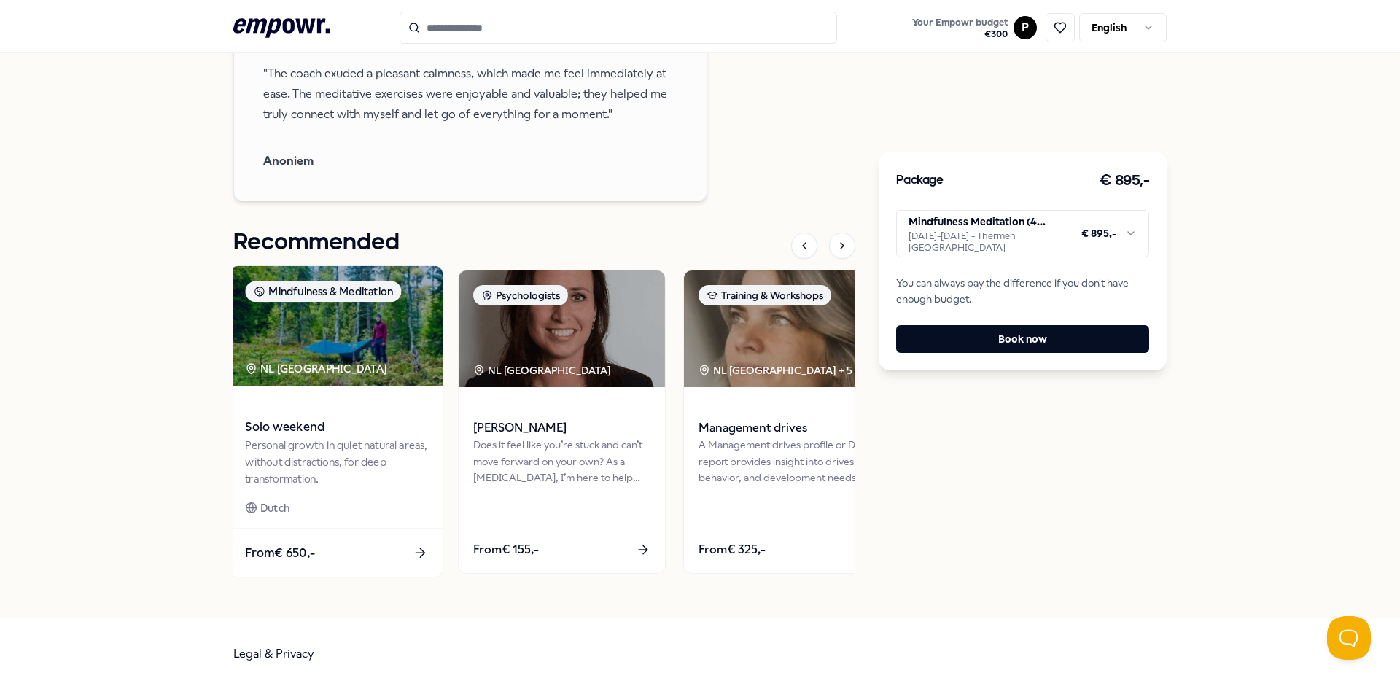
click at [357, 409] on span at bounding box center [336, 407] width 182 height 17
